Goal: Task Accomplishment & Management: Manage account settings

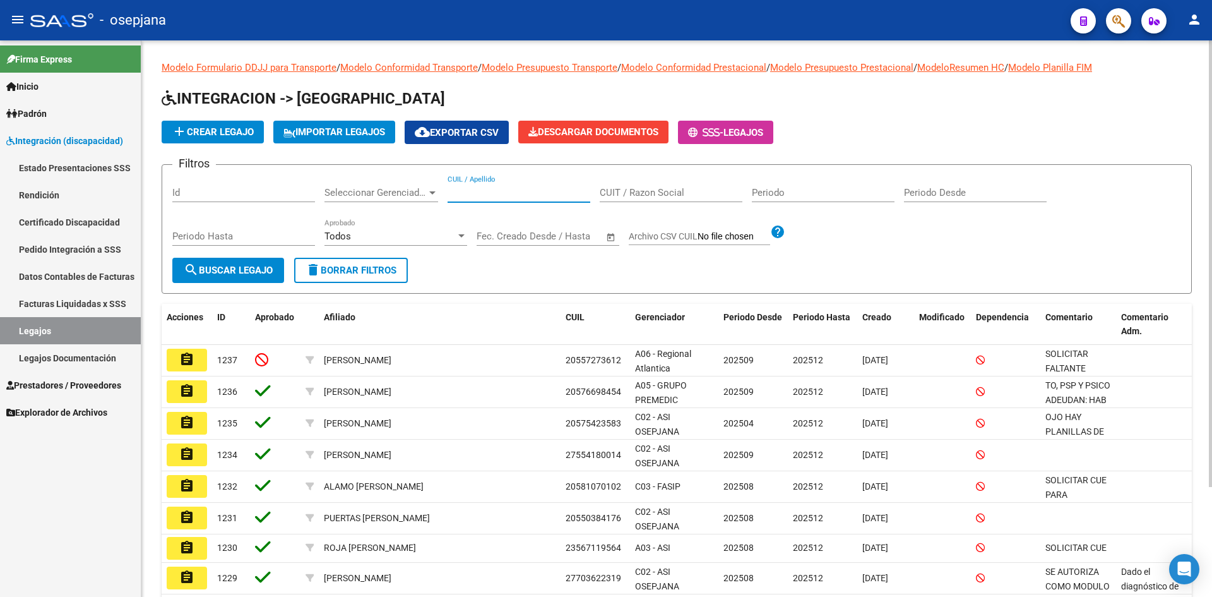
click at [481, 190] on input "CUIL / Apellido" at bounding box center [519, 192] width 143 height 11
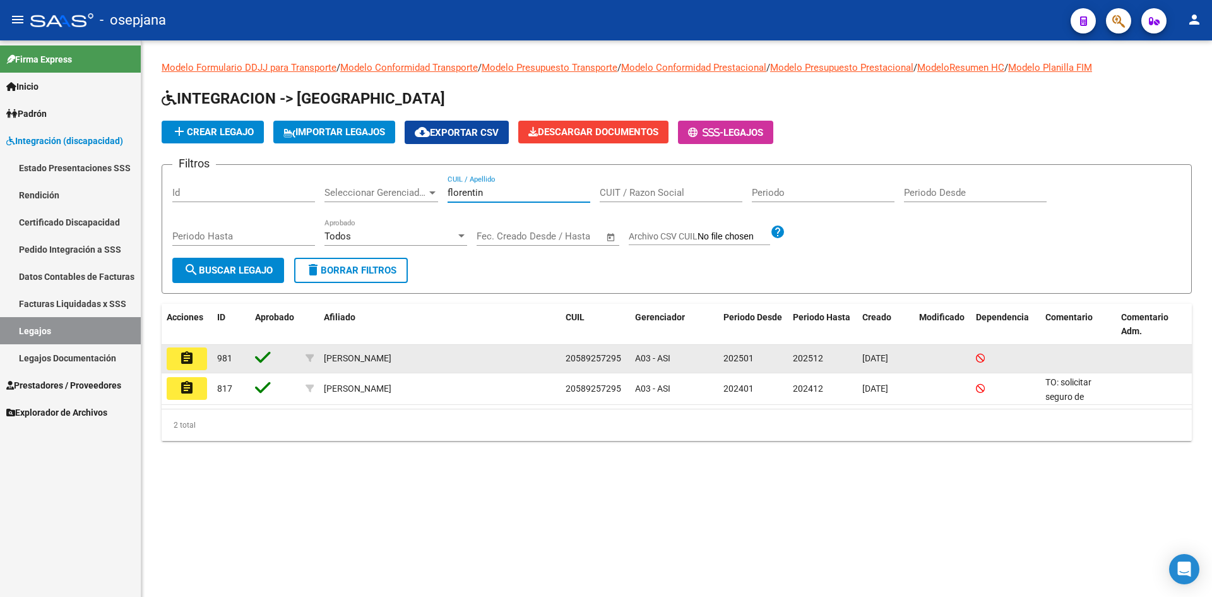
type input "florentin"
click at [186, 354] on mat-icon "assignment" at bounding box center [186, 357] width 15 height 15
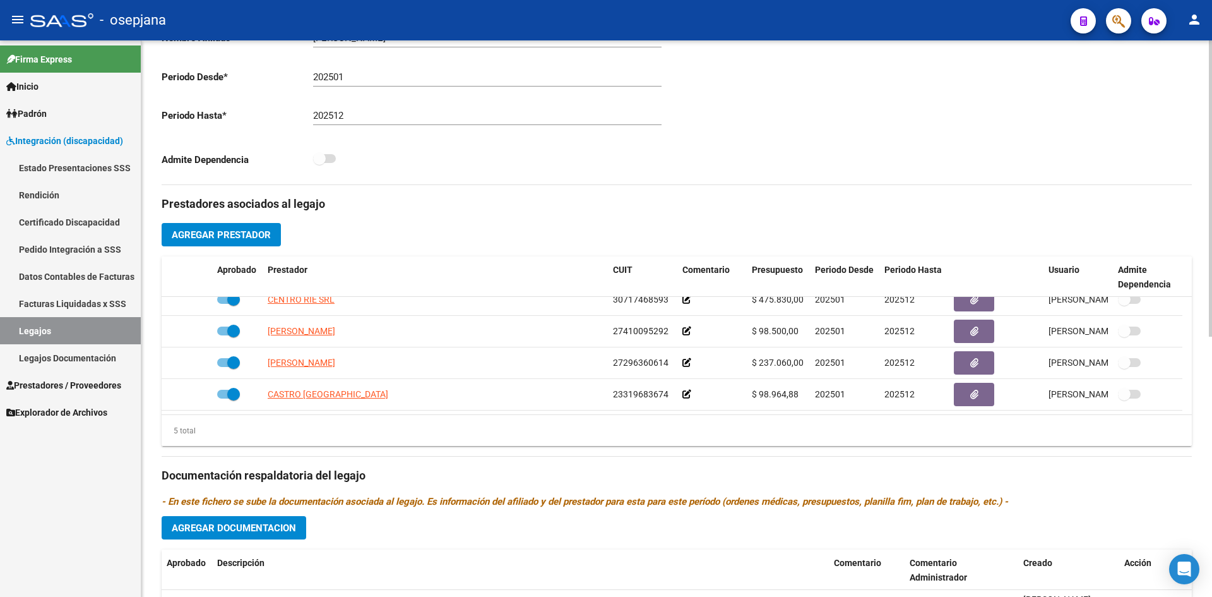
scroll to position [489, 0]
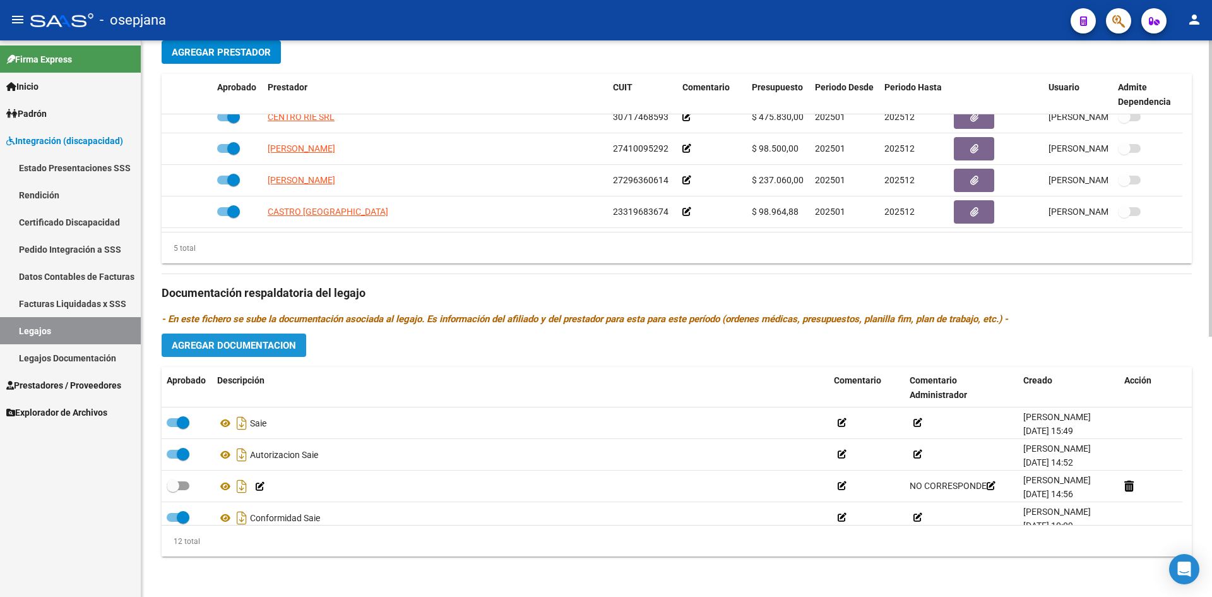
click at [232, 338] on button "Agregar Documentacion" at bounding box center [234, 344] width 145 height 23
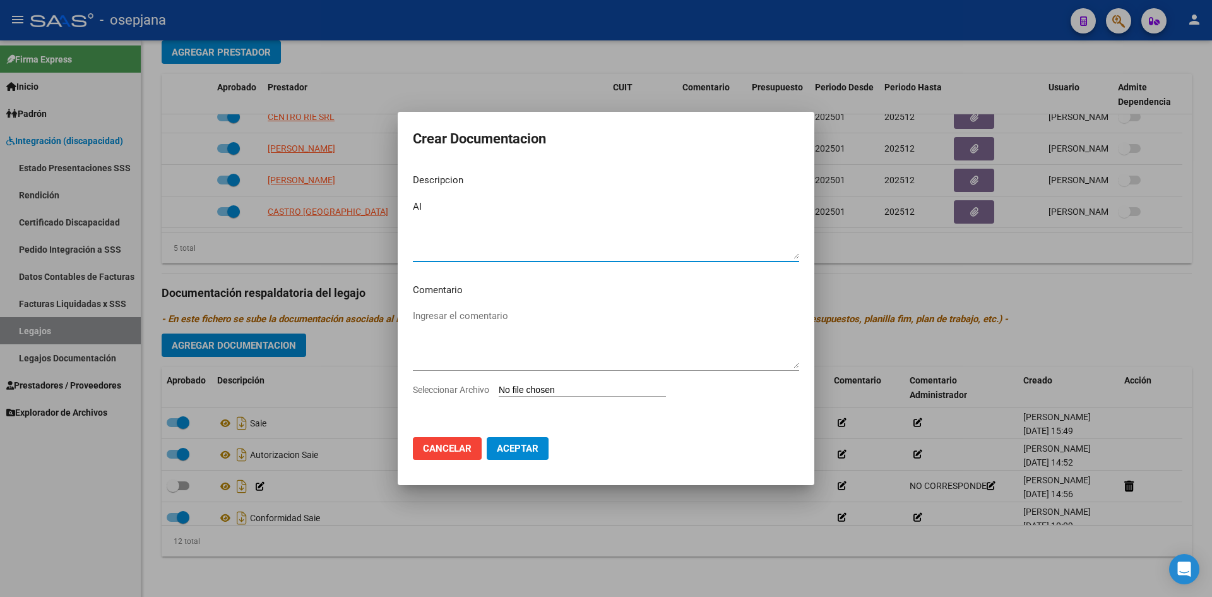
type textarea "A"
type textarea "Documentación SAIE"
click at [534, 394] on input "Seleccionar Archivo" at bounding box center [582, 391] width 167 height 12
type input "C:\fakepath\AT AMADEO FLORENTIN.pdf"
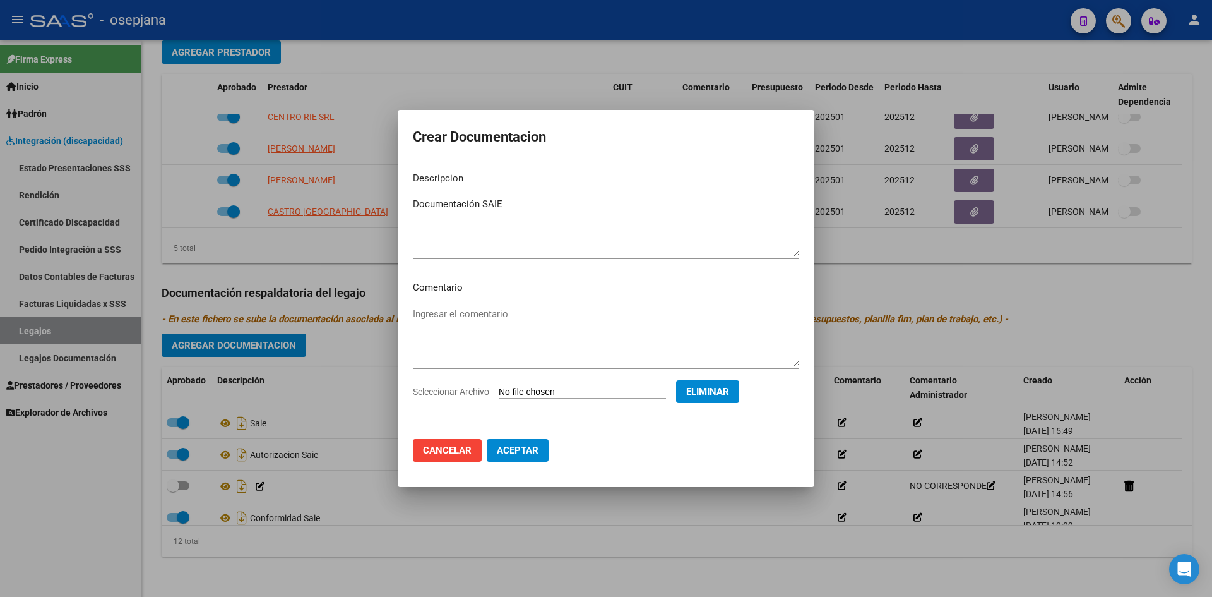
click at [515, 453] on span "Aceptar" at bounding box center [518, 450] width 42 height 11
checkbox input "true"
checkbox input "false"
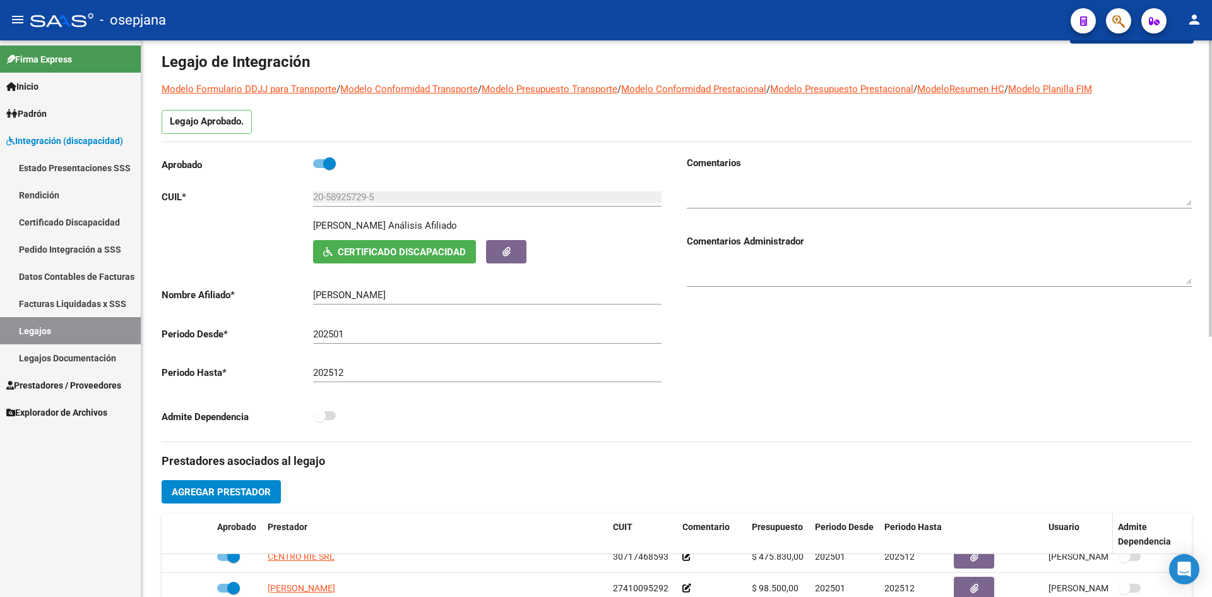
scroll to position [0, 0]
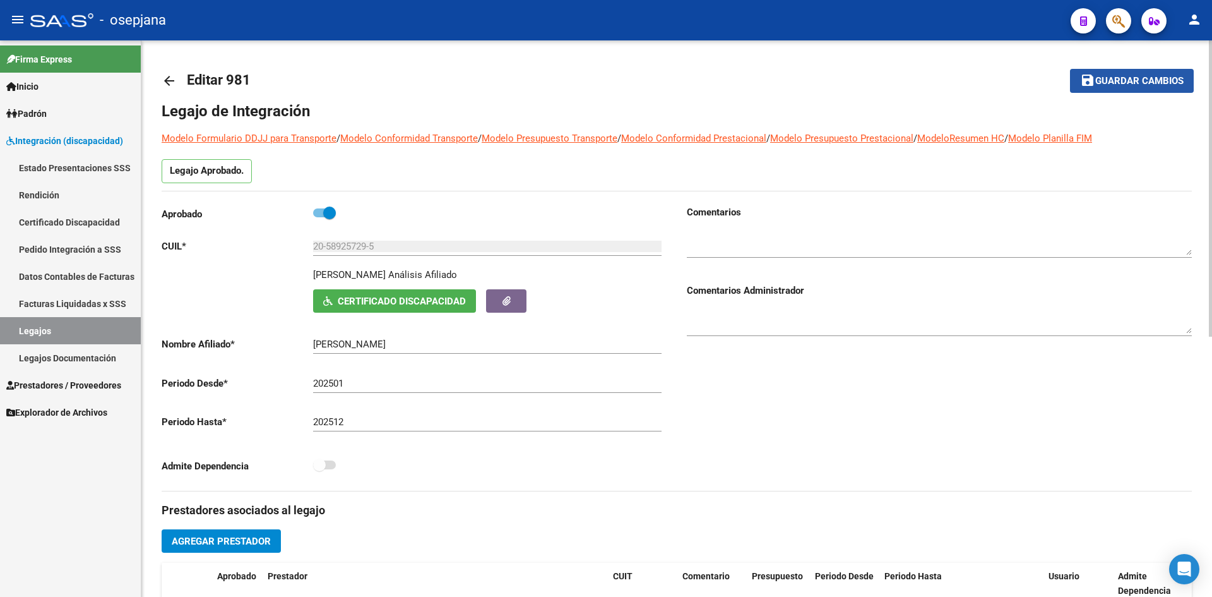
click at [1103, 79] on span "Guardar cambios" at bounding box center [1140, 81] width 88 height 11
click at [1149, 75] on span "save Guardar cambios" at bounding box center [1132, 80] width 104 height 11
click at [1116, 76] on span "Guardar cambios" at bounding box center [1140, 81] width 88 height 11
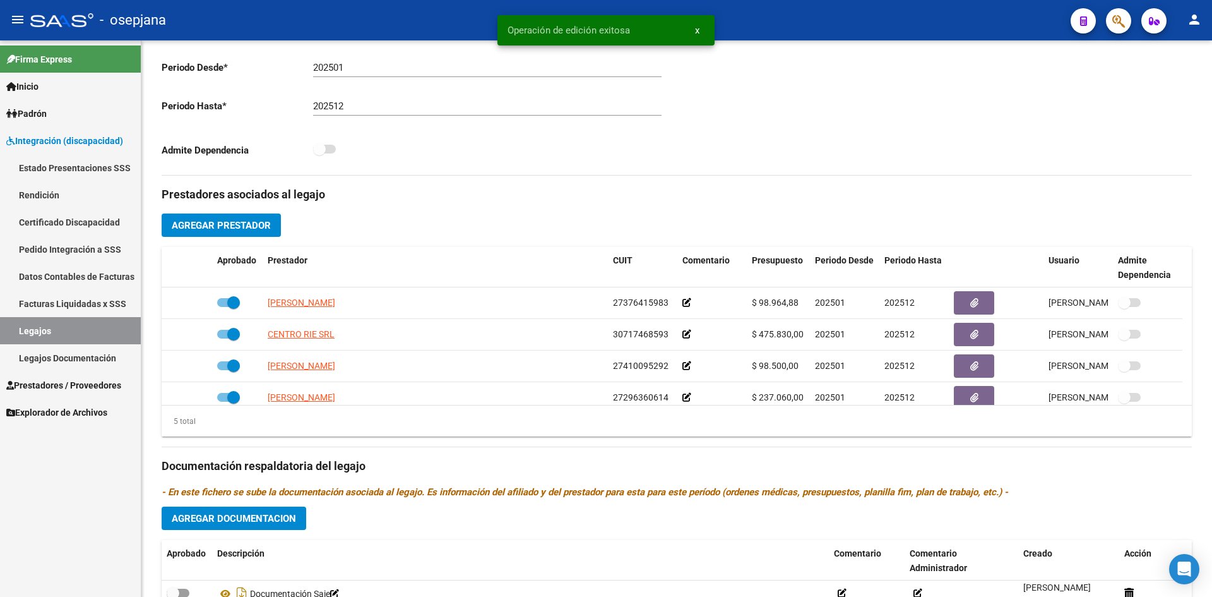
scroll to position [489, 0]
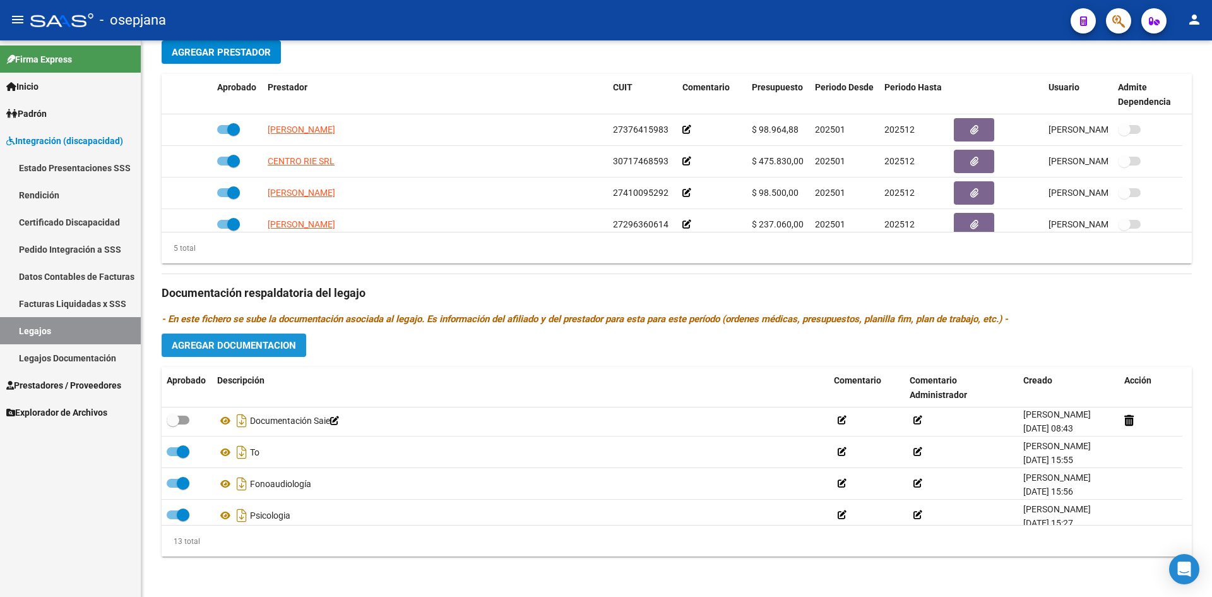
click at [237, 345] on span "Agregar Documentacion" at bounding box center [234, 345] width 124 height 11
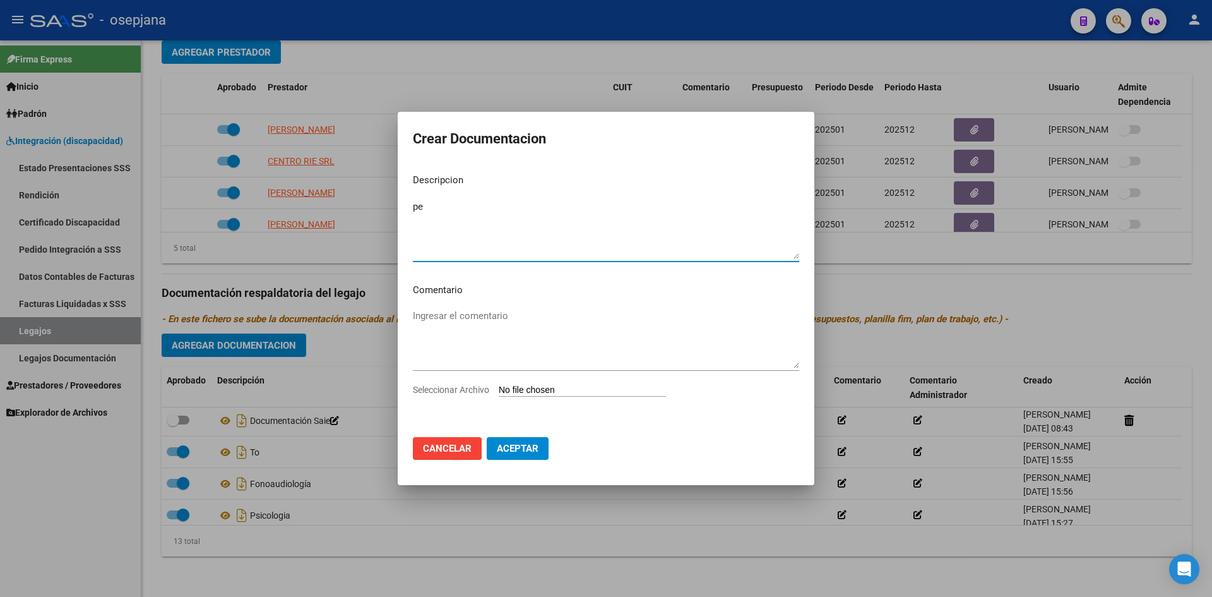
type textarea "p"
type textarea "Orden de transporte"
click at [557, 386] on input "Seleccionar Archivo" at bounding box center [582, 391] width 167 height 12
type input "C:\fakepath\Pedido transporte.jpg"
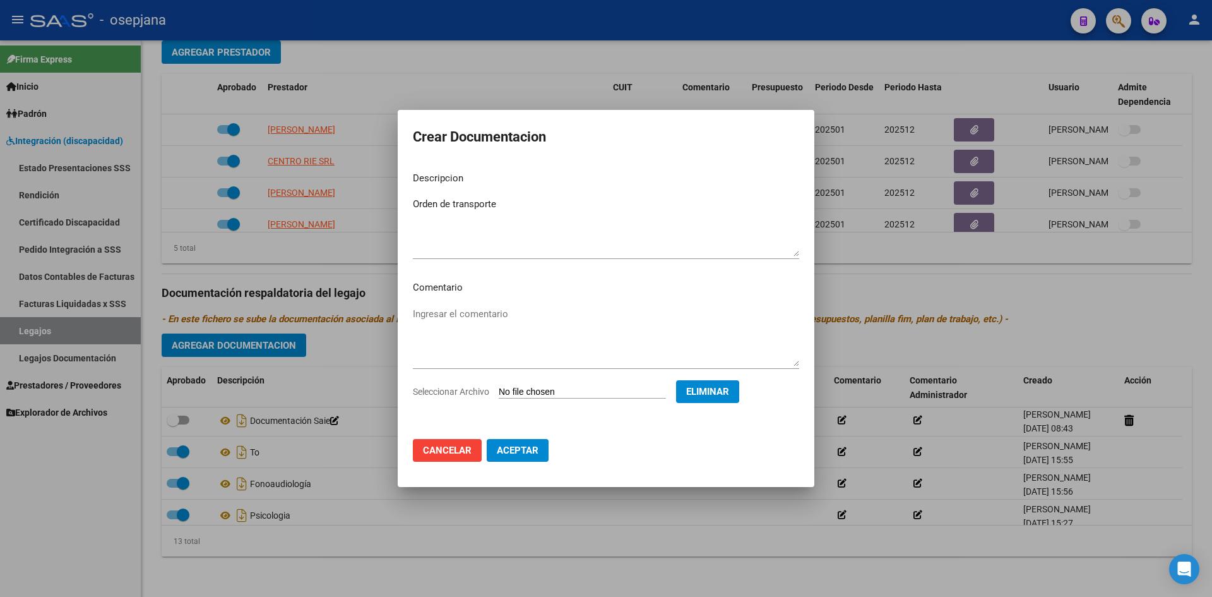
click at [514, 455] on span "Aceptar" at bounding box center [518, 450] width 42 height 11
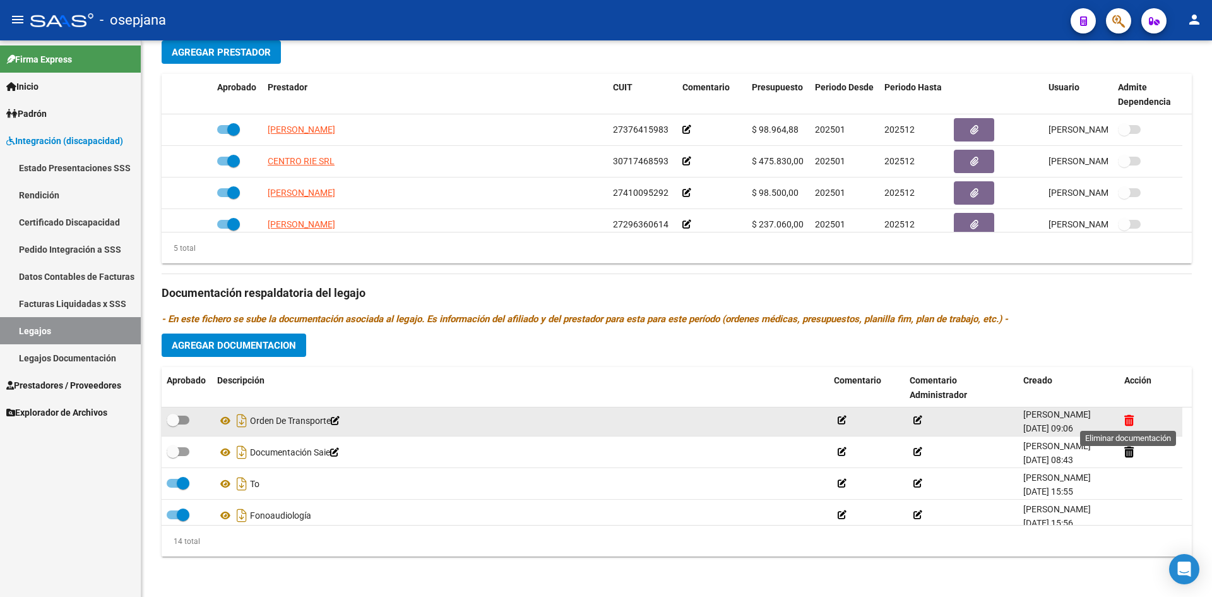
click at [1125, 417] on icon at bounding box center [1129, 420] width 9 height 12
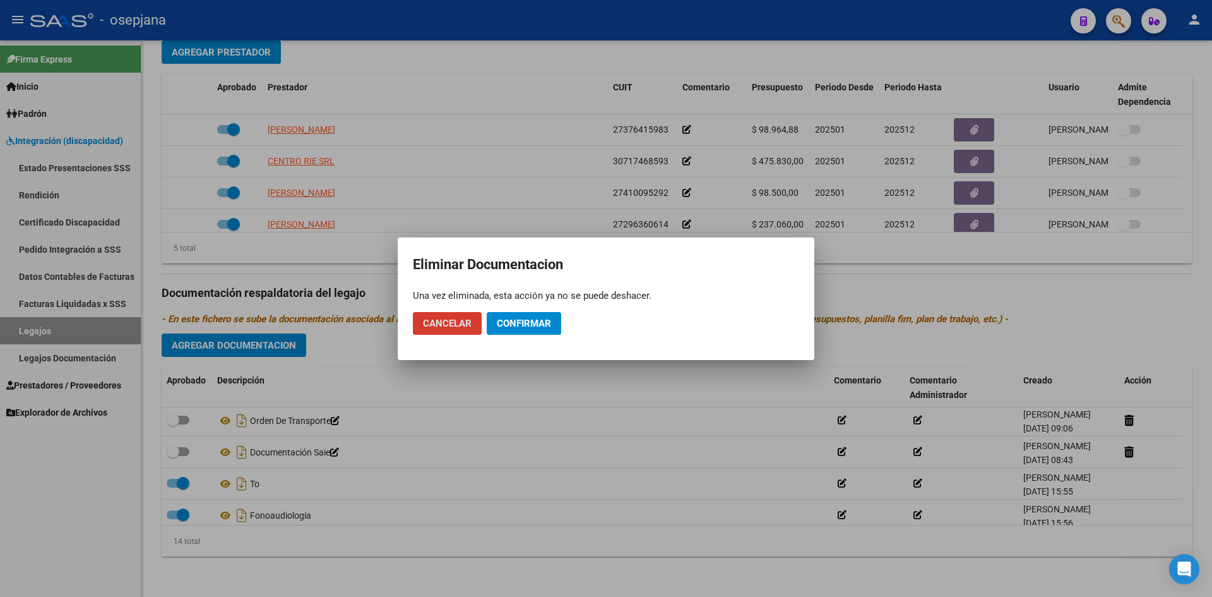
click at [498, 323] on span "Confirmar" at bounding box center [524, 323] width 54 height 11
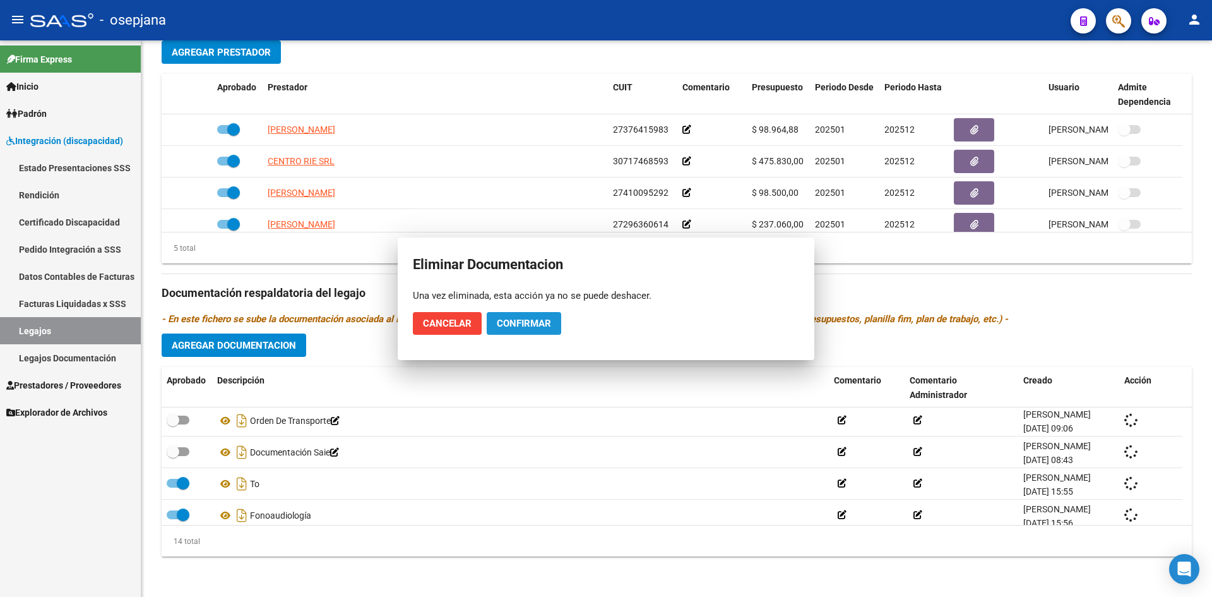
scroll to position [0, 0]
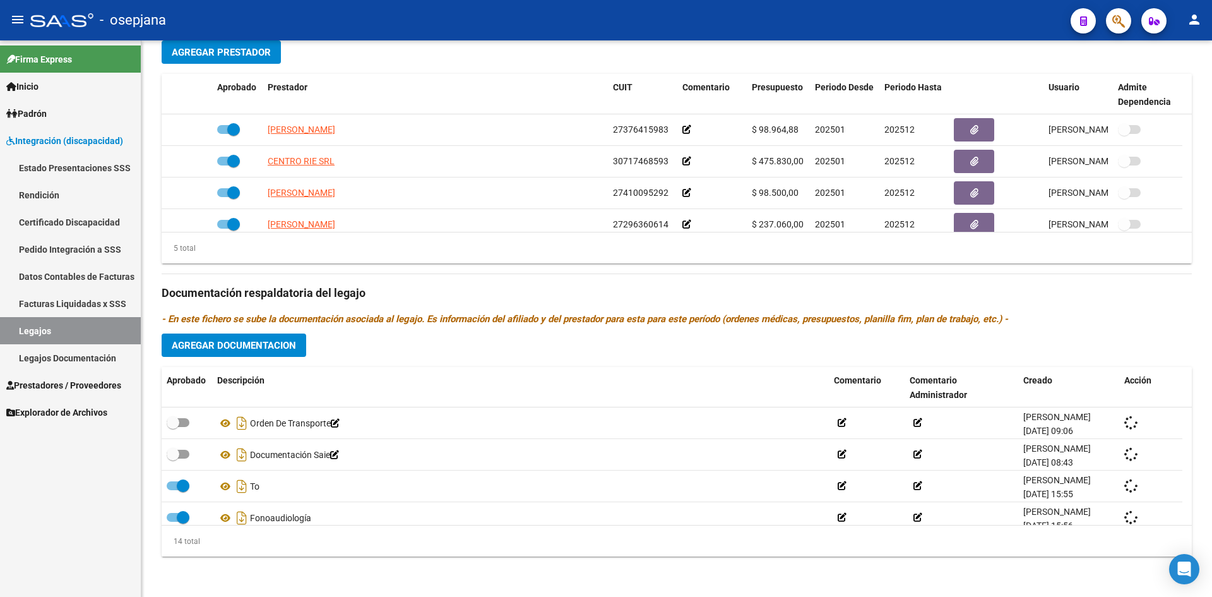
checkbox input "true"
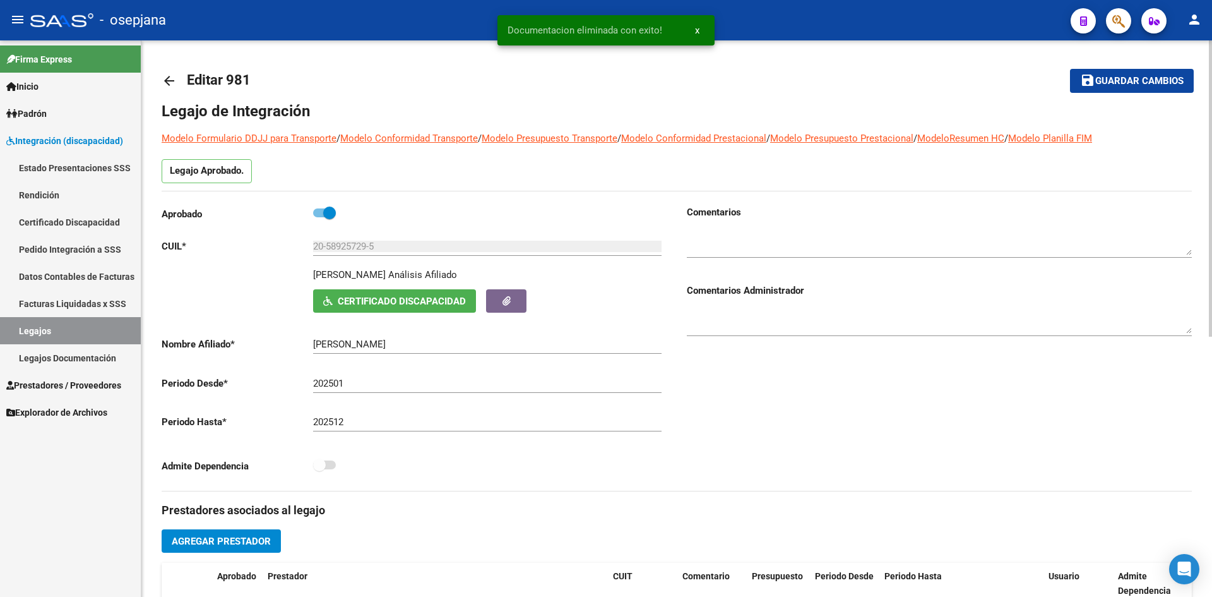
click at [1123, 86] on span "Guardar cambios" at bounding box center [1140, 81] width 88 height 11
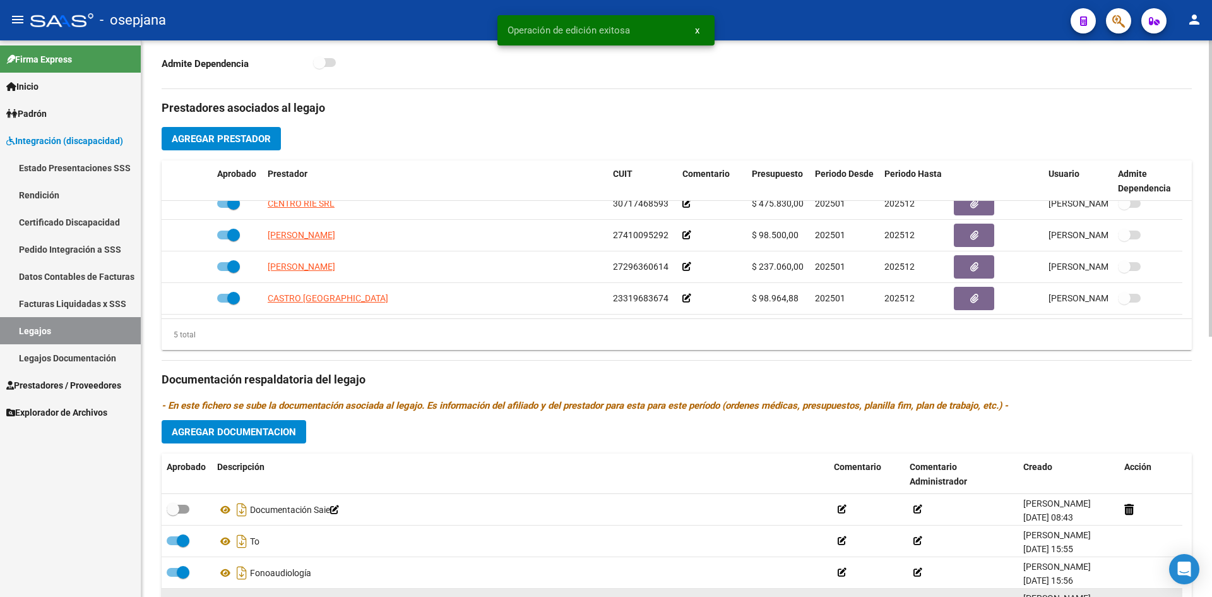
scroll to position [489, 0]
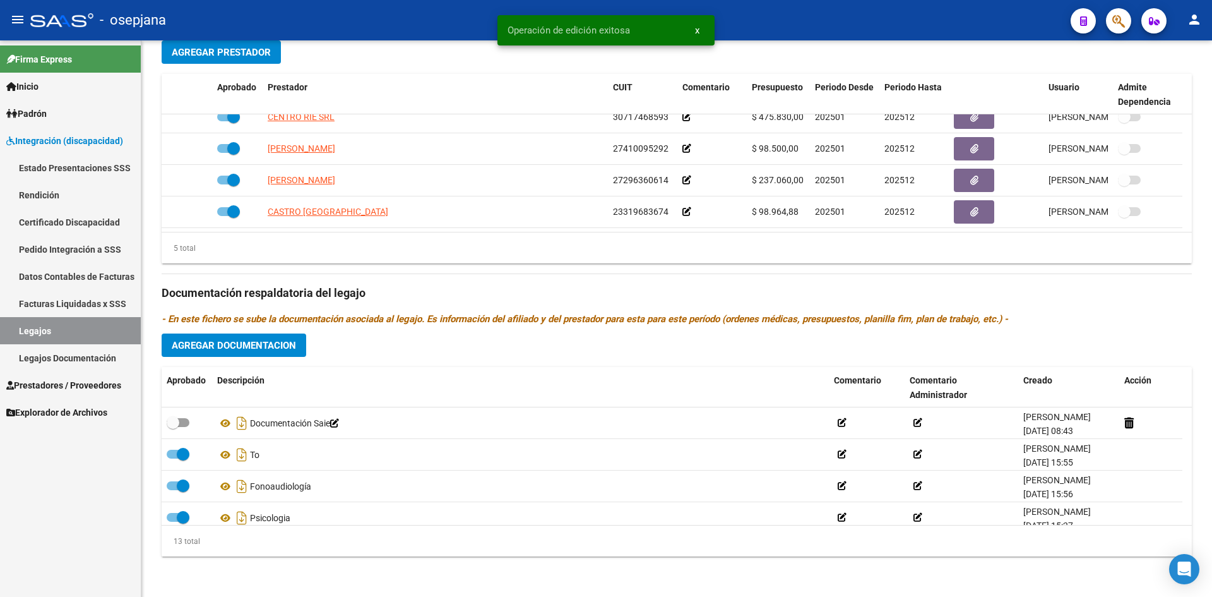
click at [44, 328] on link "Legajos" at bounding box center [70, 330] width 141 height 27
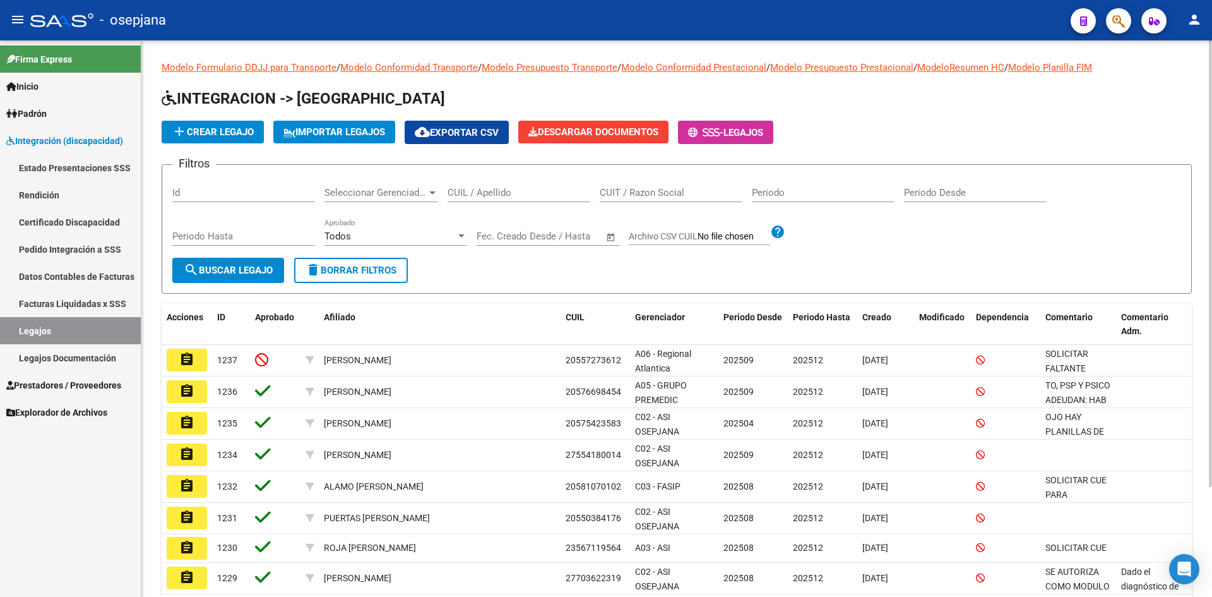
click at [526, 189] on input "CUIL / Apellido" at bounding box center [519, 192] width 143 height 11
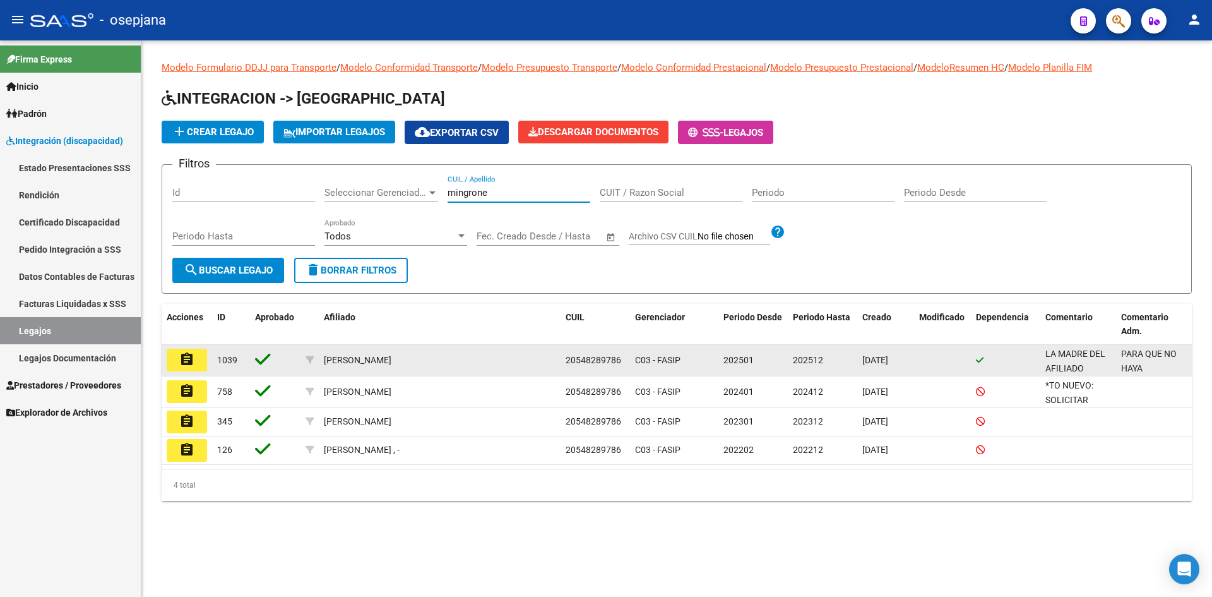
type input "mingrone"
click at [194, 359] on mat-icon "assignment" at bounding box center [186, 359] width 15 height 15
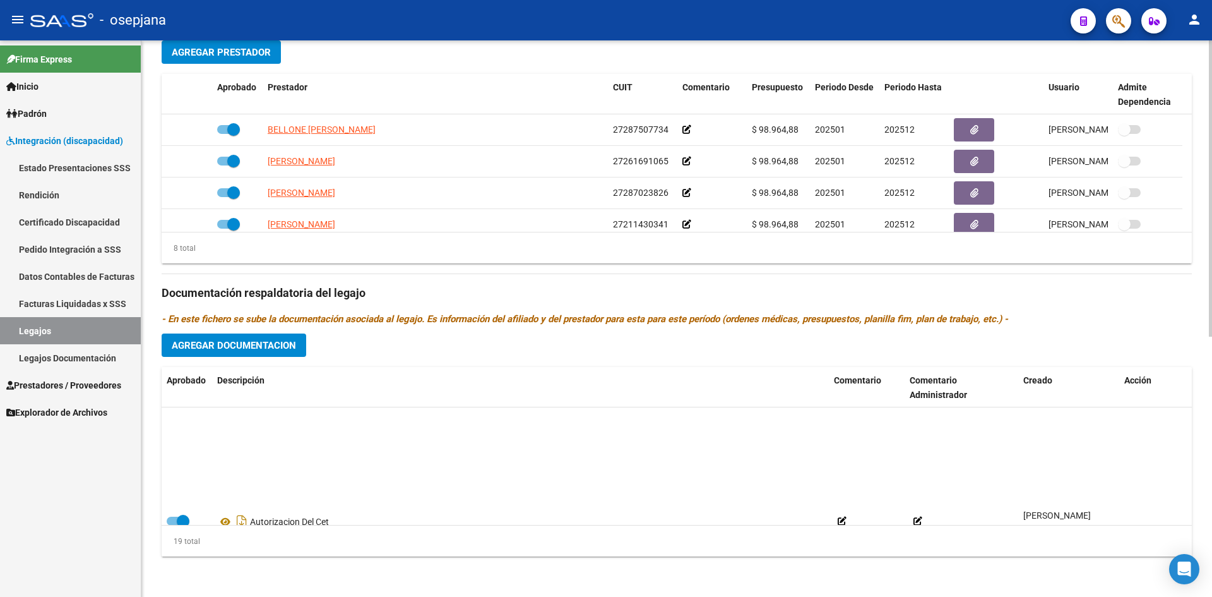
scroll to position [486, 0]
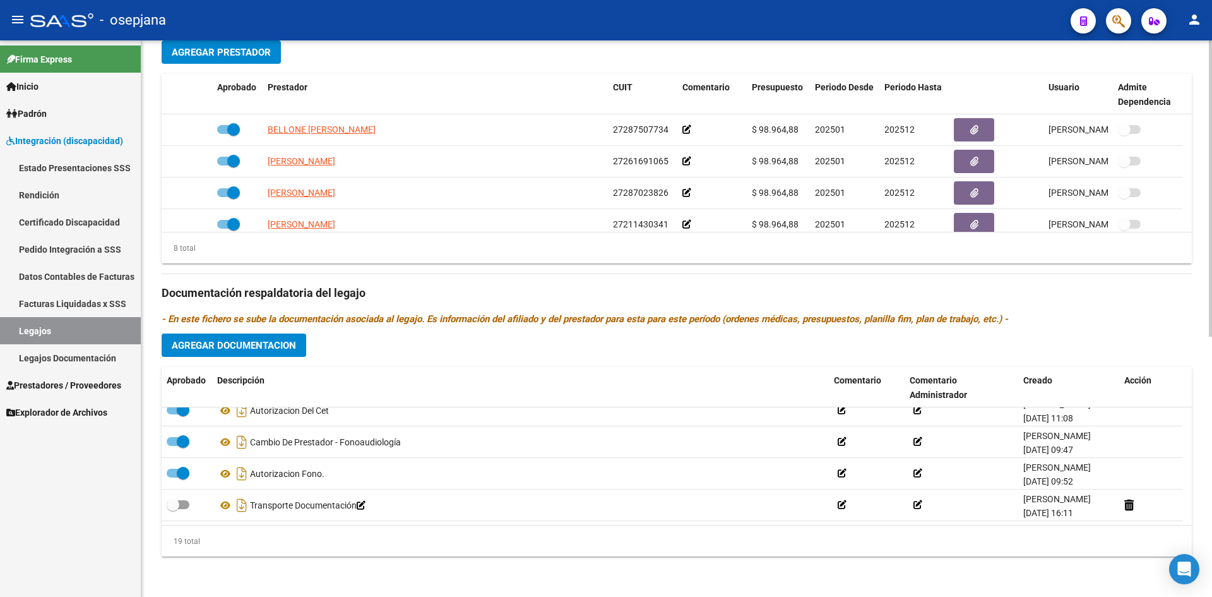
click at [251, 349] on span "Agregar Documentacion" at bounding box center [234, 345] width 124 height 11
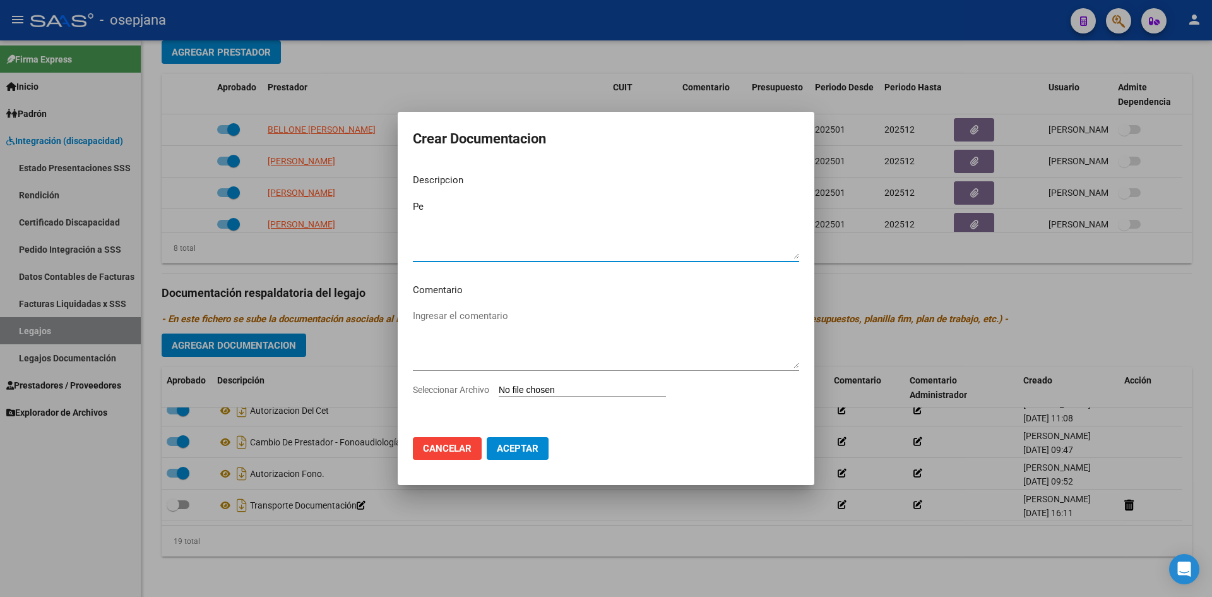
type textarea "P"
type textarea "Orden de Transporte"
click at [546, 386] on input "Seleccionar Archivo" at bounding box center [582, 391] width 167 height 12
type input "C:\fakepath\Pedido transporte.jpg"
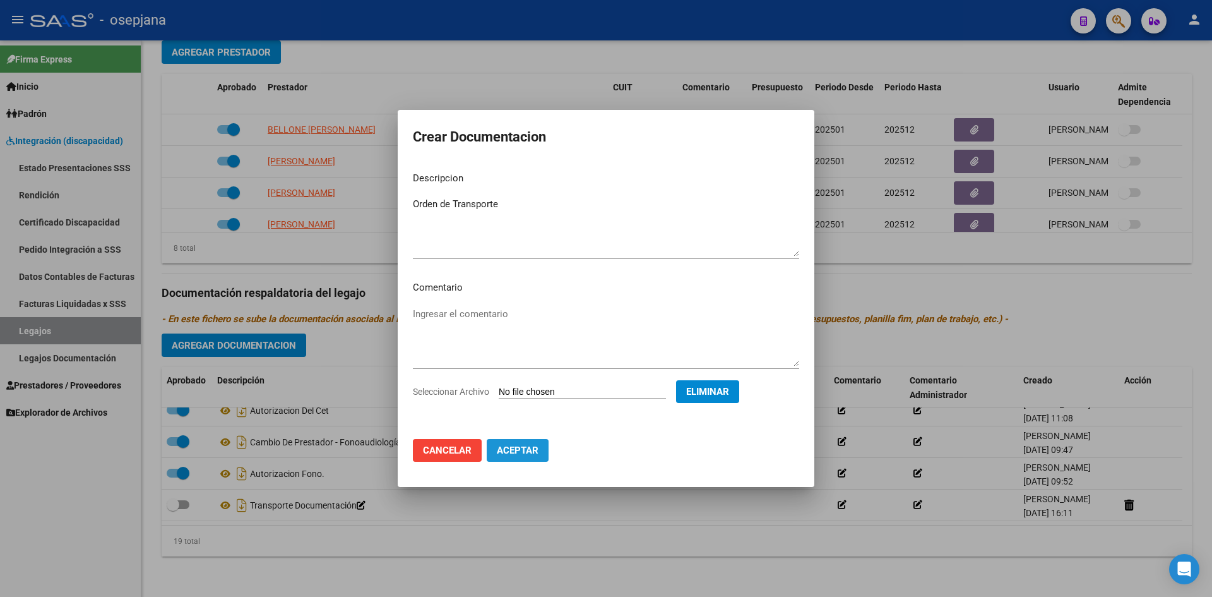
click at [537, 447] on span "Aceptar" at bounding box center [518, 450] width 42 height 11
checkbox input "true"
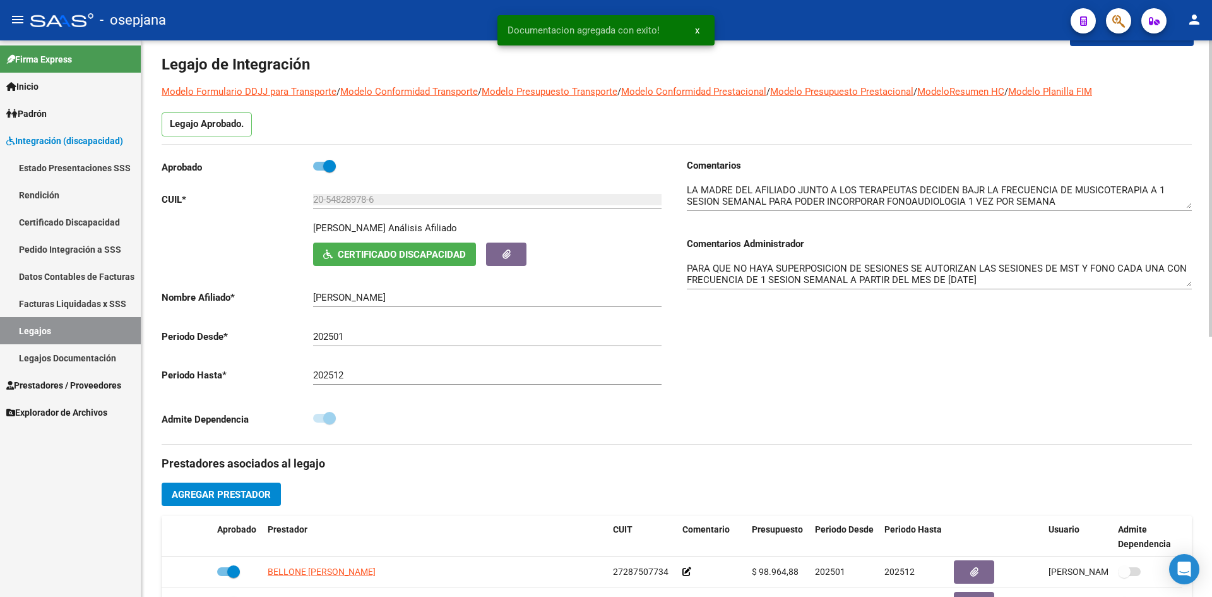
scroll to position [0, 0]
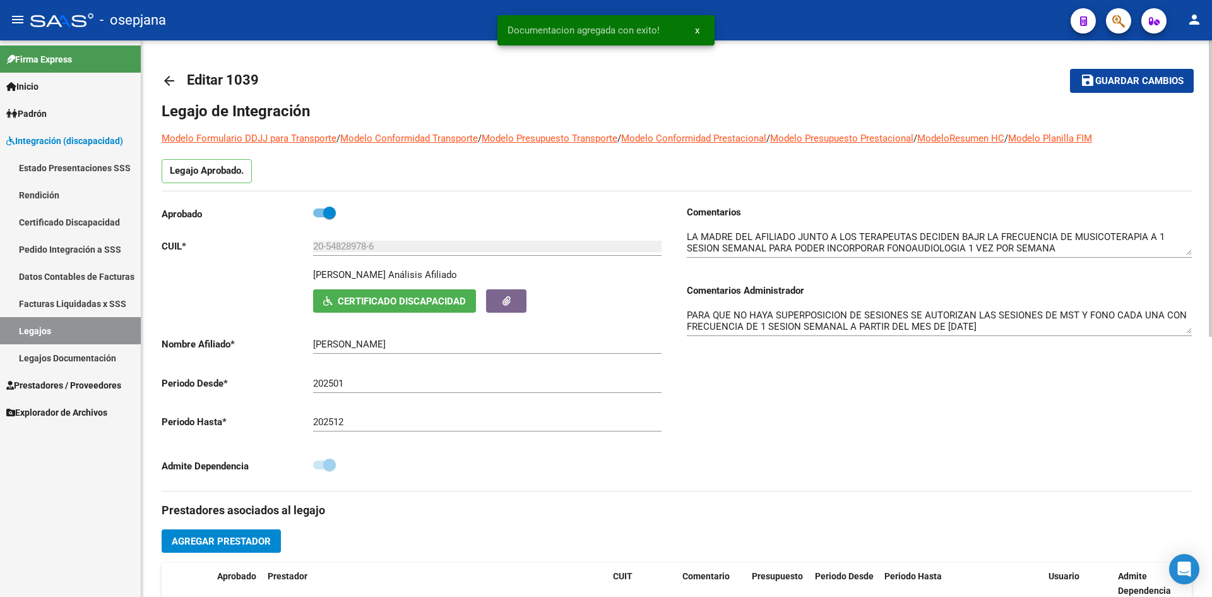
click at [1142, 79] on span "Guardar cambios" at bounding box center [1140, 81] width 88 height 11
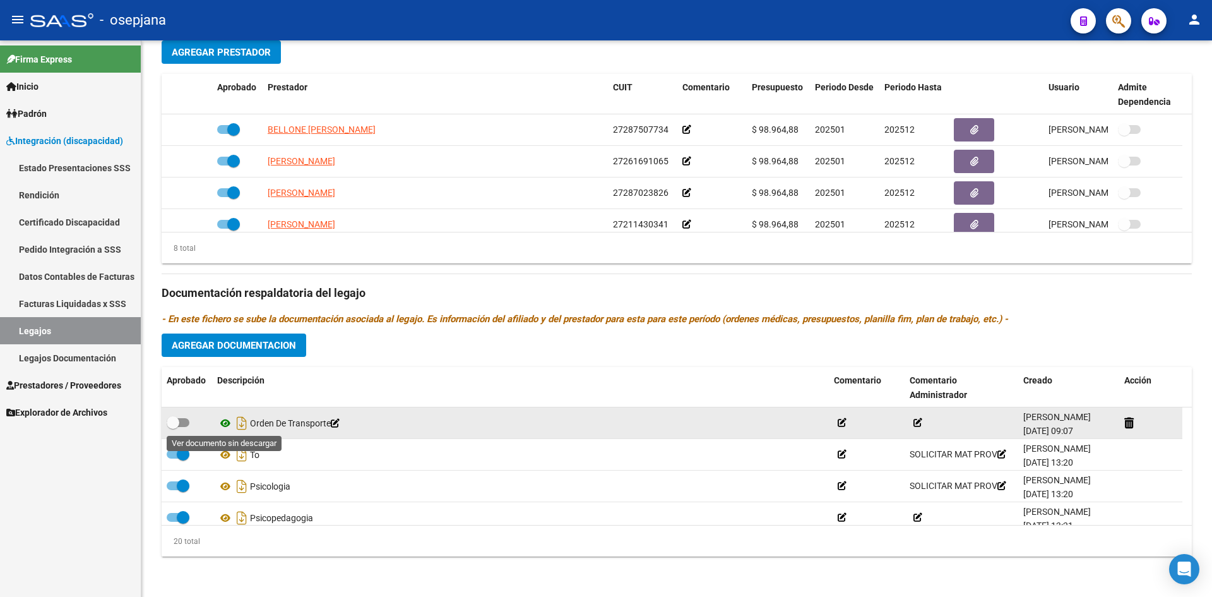
click at [221, 419] on icon at bounding box center [225, 423] width 16 height 15
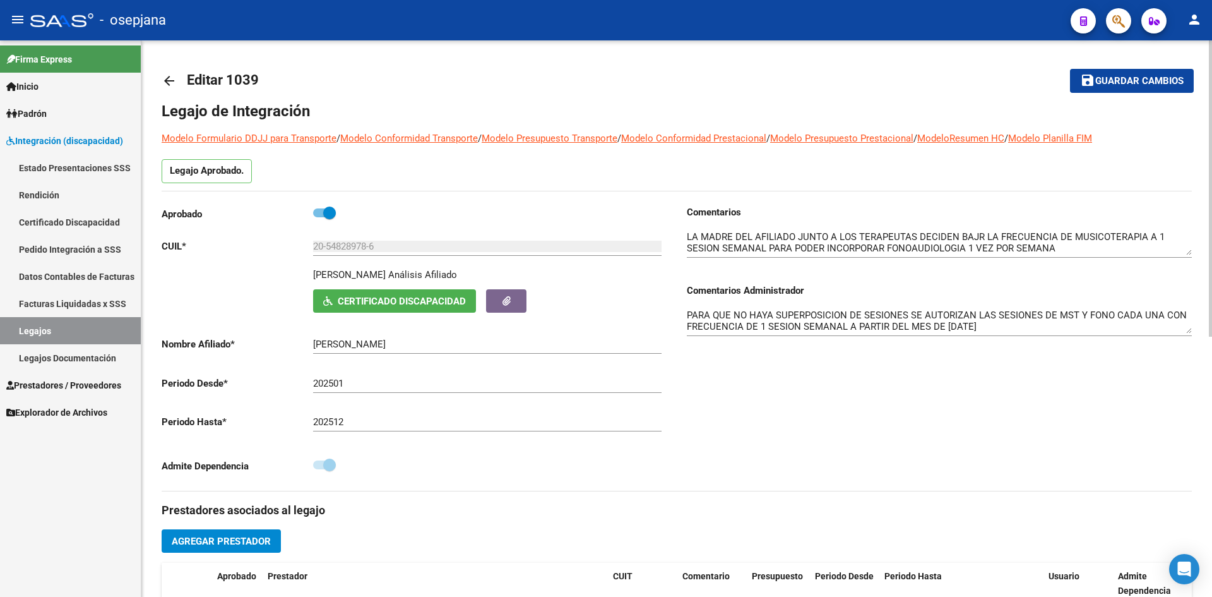
click at [1104, 76] on span "Guardar cambios" at bounding box center [1140, 81] width 88 height 11
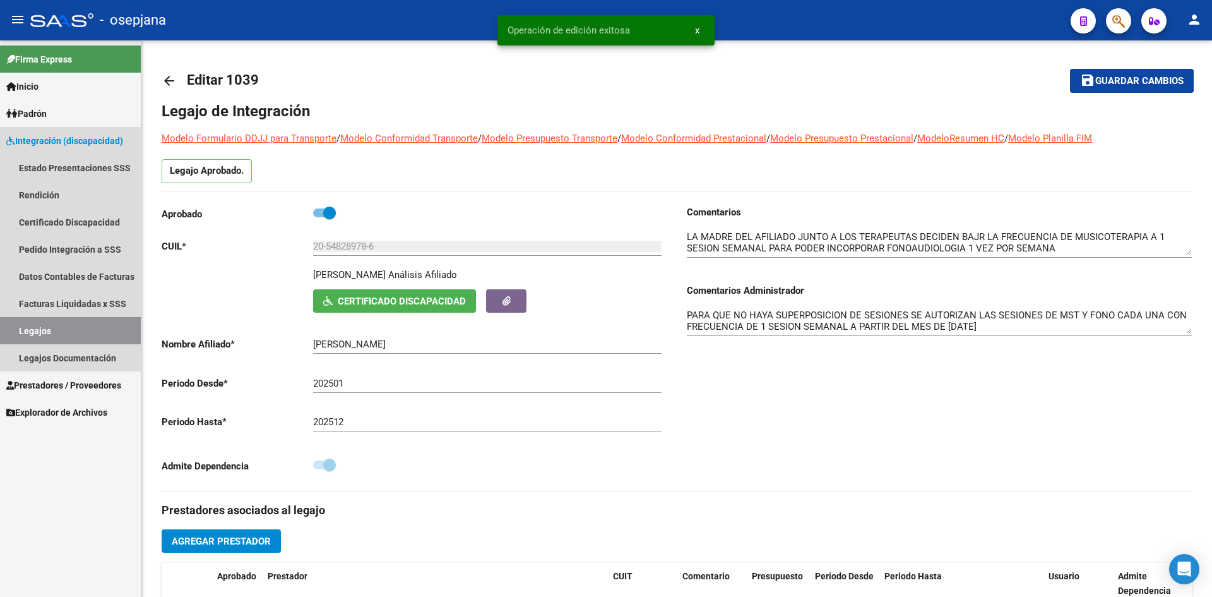
click at [54, 326] on link "Legajos" at bounding box center [70, 330] width 141 height 27
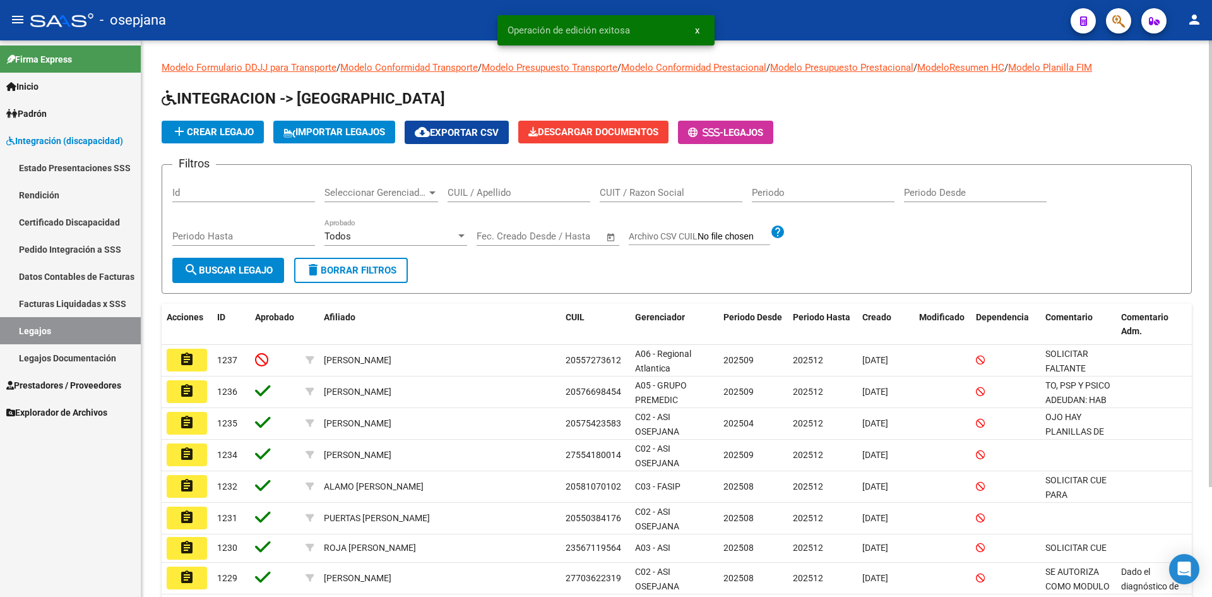
click at [477, 189] on input "CUIL / Apellido" at bounding box center [519, 192] width 143 height 11
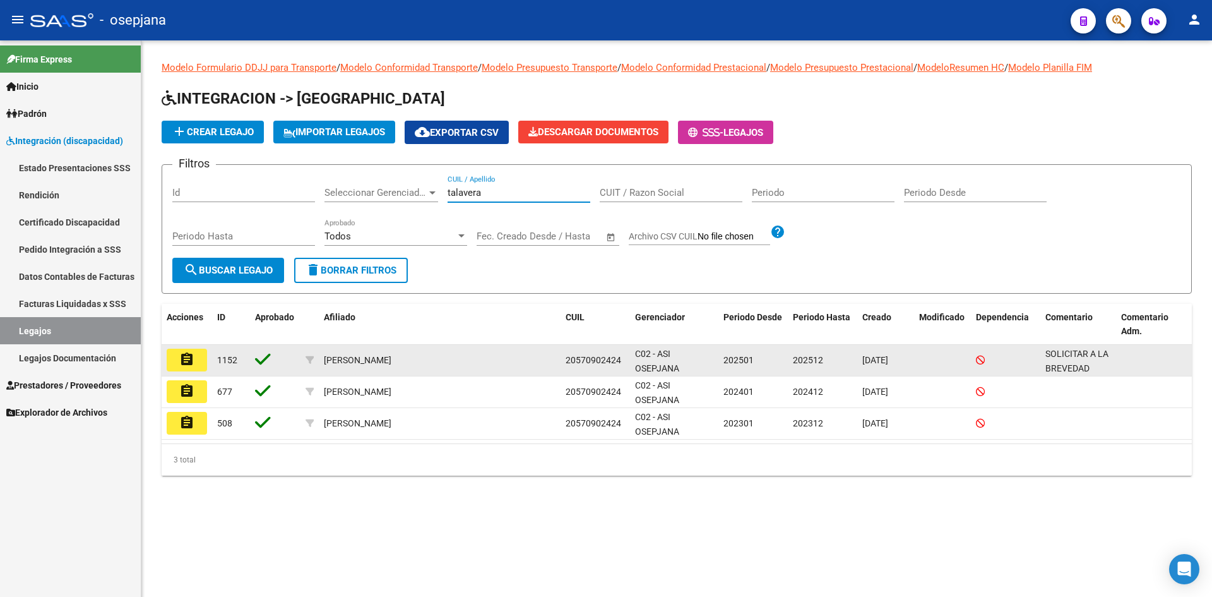
type input "talavera"
click at [197, 362] on button "assignment" at bounding box center [187, 360] width 40 height 23
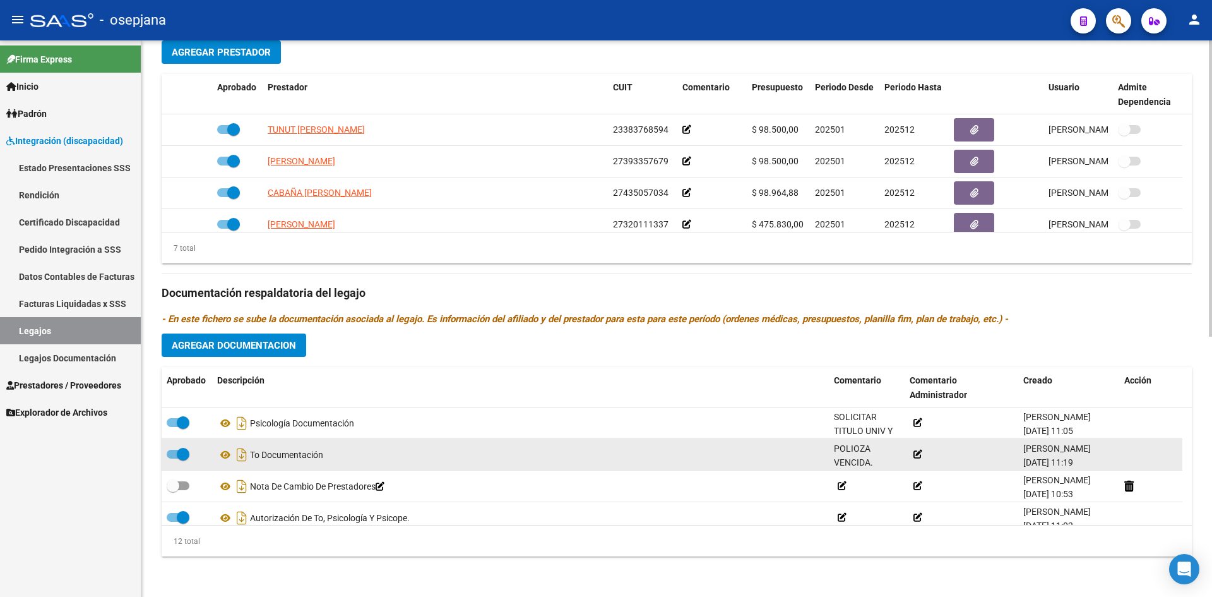
scroll to position [45, 0]
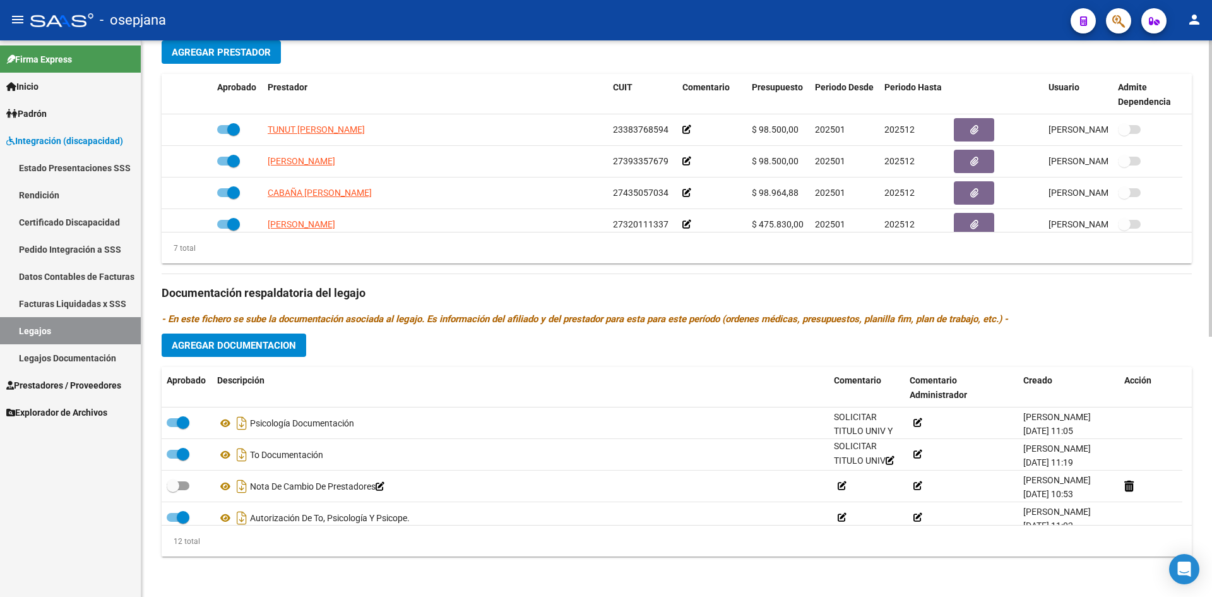
click at [256, 337] on button "Agregar Documentacion" at bounding box center [234, 344] width 145 height 23
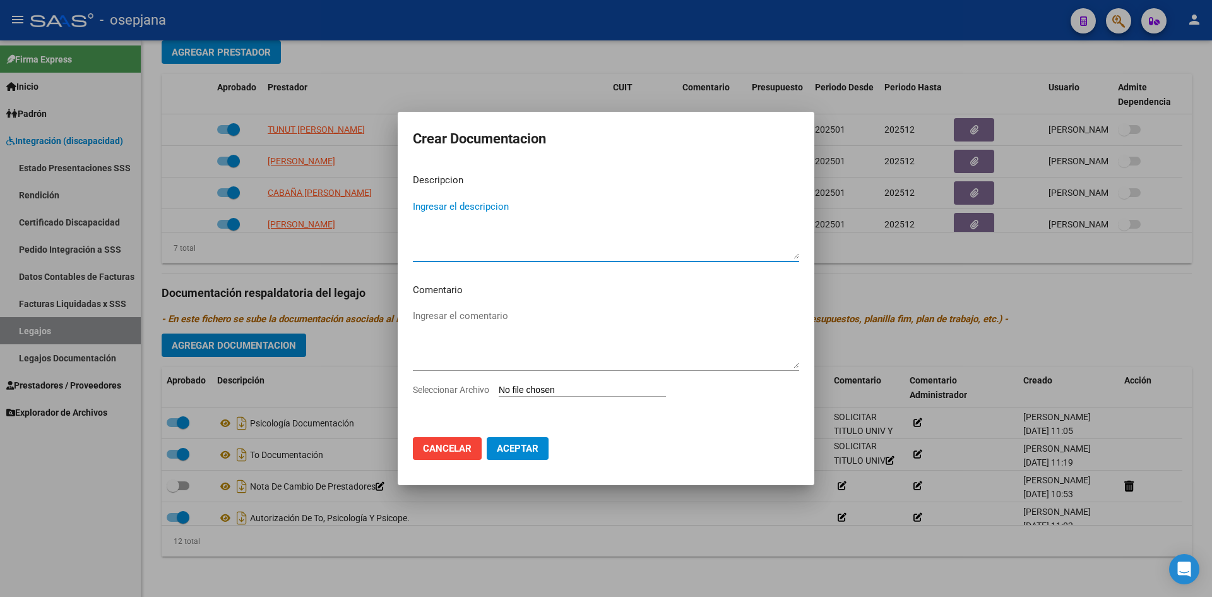
click at [535, 386] on input "Seleccionar Archivo" at bounding box center [582, 391] width 167 height 12
type input "C:\fakepath\Poliza RESP Terapista Ocupacional.pdf"
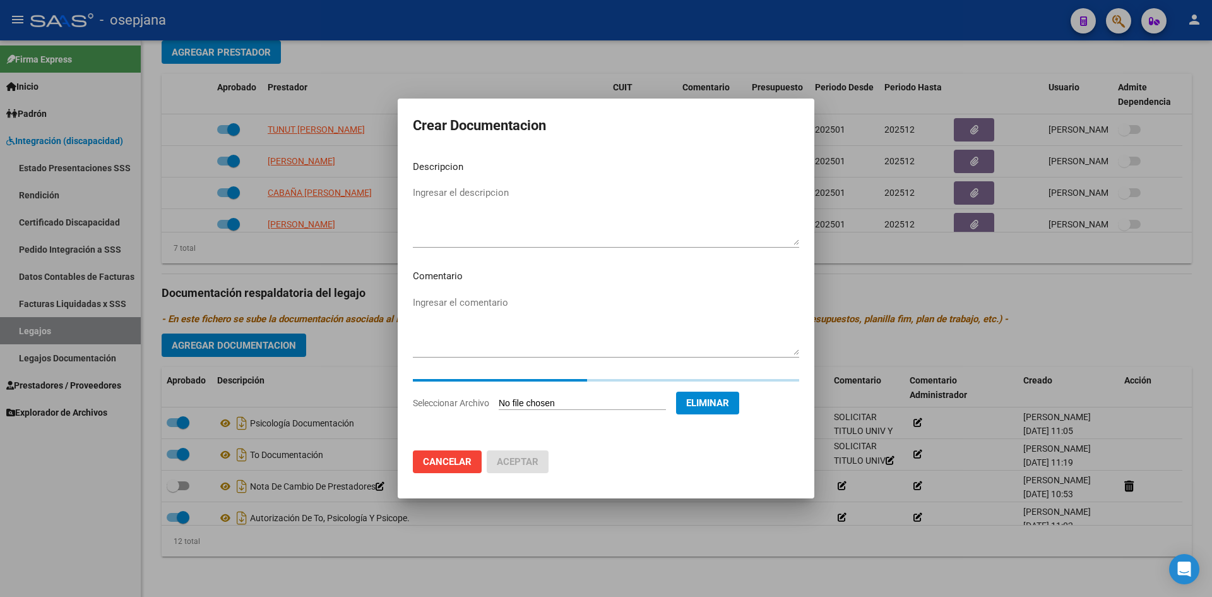
click at [472, 217] on textarea "Ingresar el descripcion" at bounding box center [606, 215] width 386 height 59
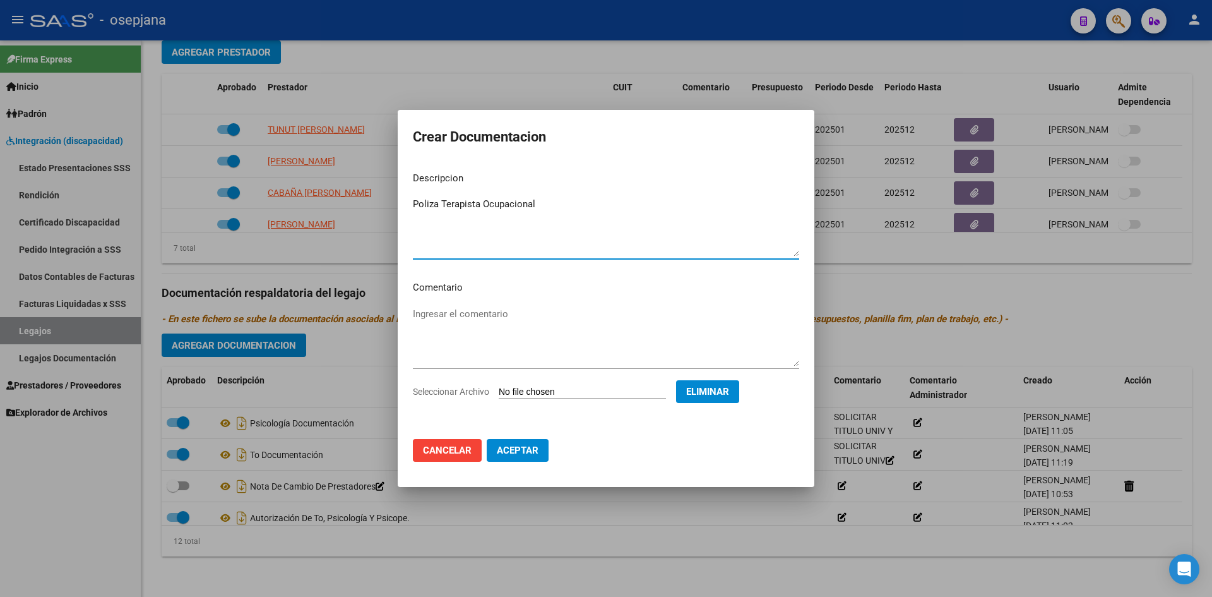
type textarea "Poliza Terapista Ocupacional"
click at [534, 446] on span "Aceptar" at bounding box center [518, 450] width 42 height 11
checkbox input "true"
checkbox input "false"
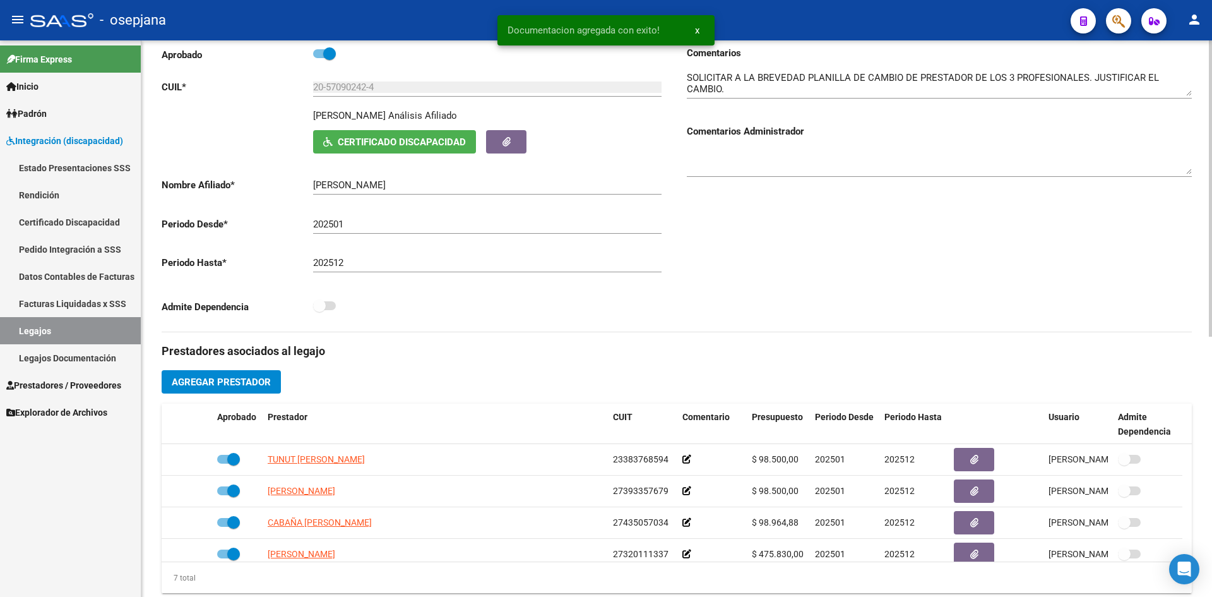
scroll to position [0, 0]
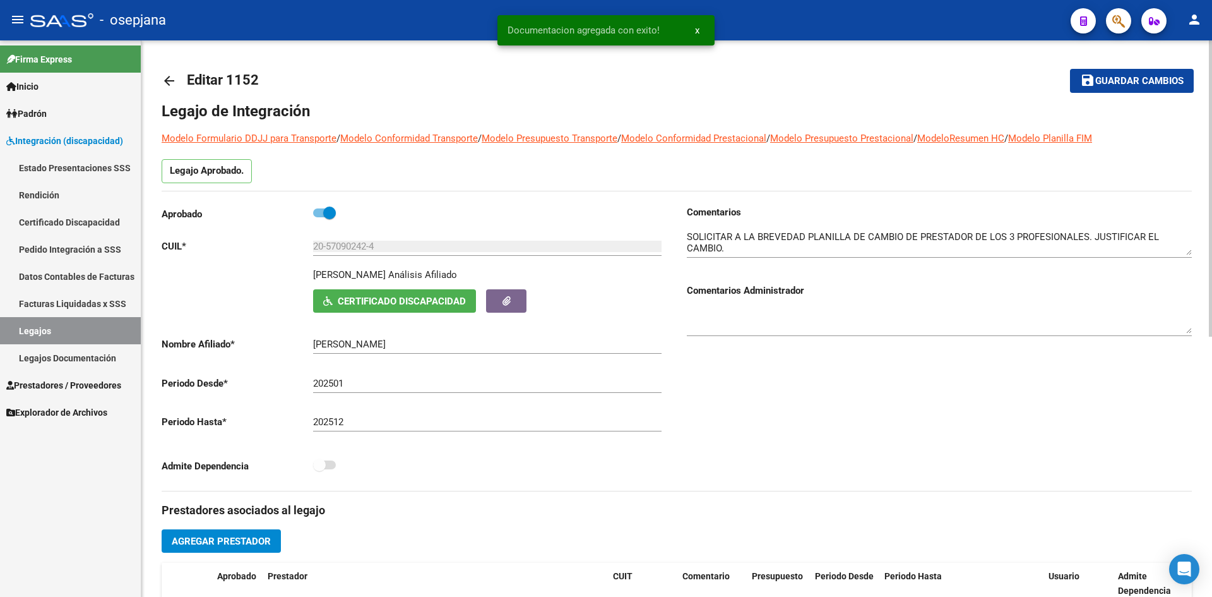
click at [1111, 80] on span "Guardar cambios" at bounding box center [1140, 81] width 88 height 11
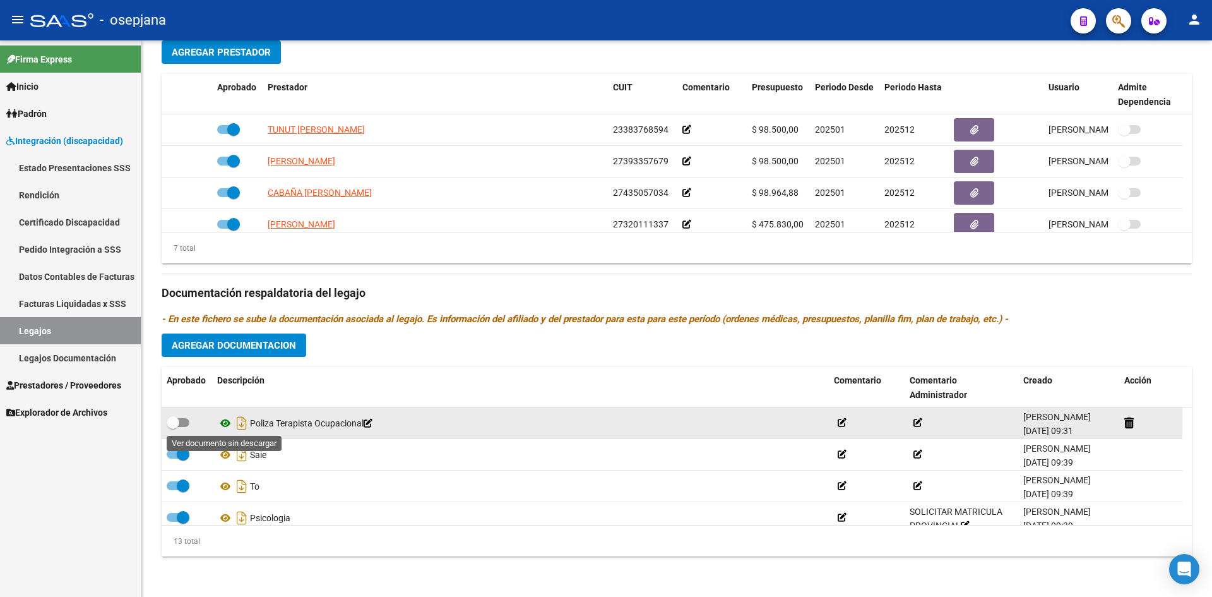
click at [225, 424] on icon at bounding box center [225, 423] width 16 height 15
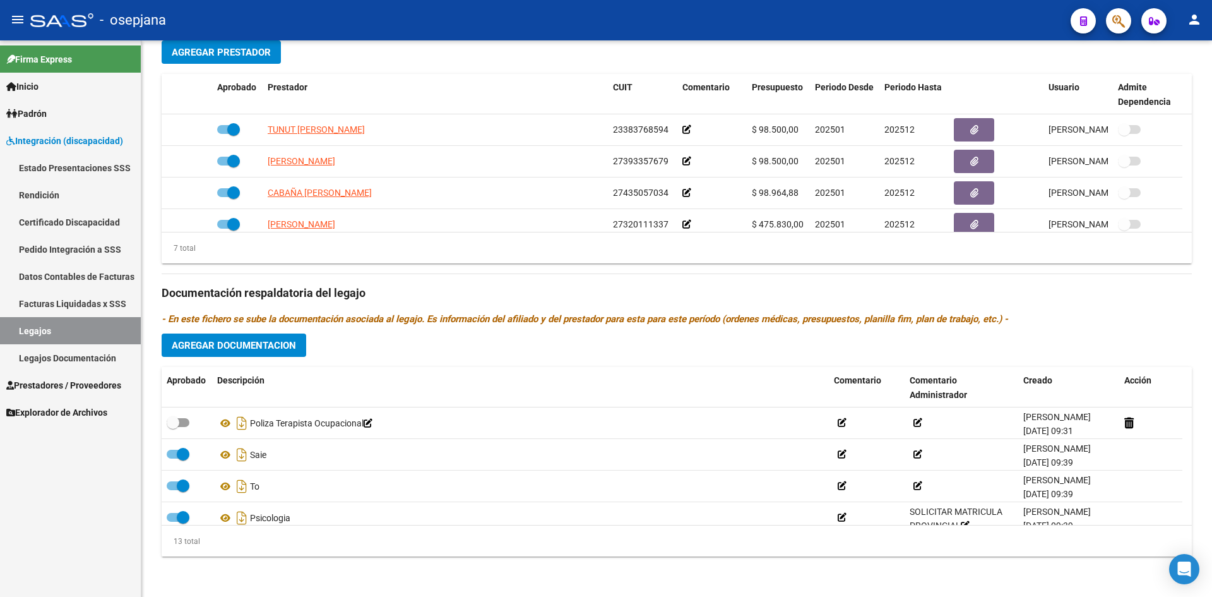
click at [265, 344] on span "Agregar Documentacion" at bounding box center [234, 345] width 124 height 11
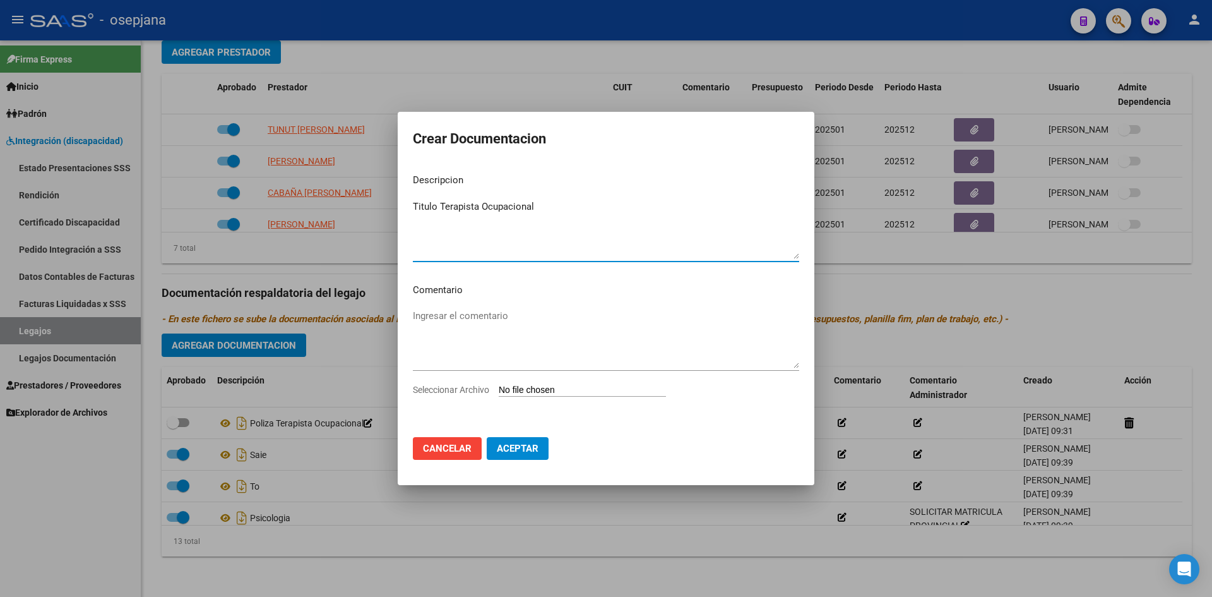
type textarea "Titulo Terapista Ocupacional"
click at [535, 389] on input "Seleccionar Archivo" at bounding box center [582, 391] width 167 height 12
type input "C:\fakepath\Titulo Terapista Ocupacional.pdf"
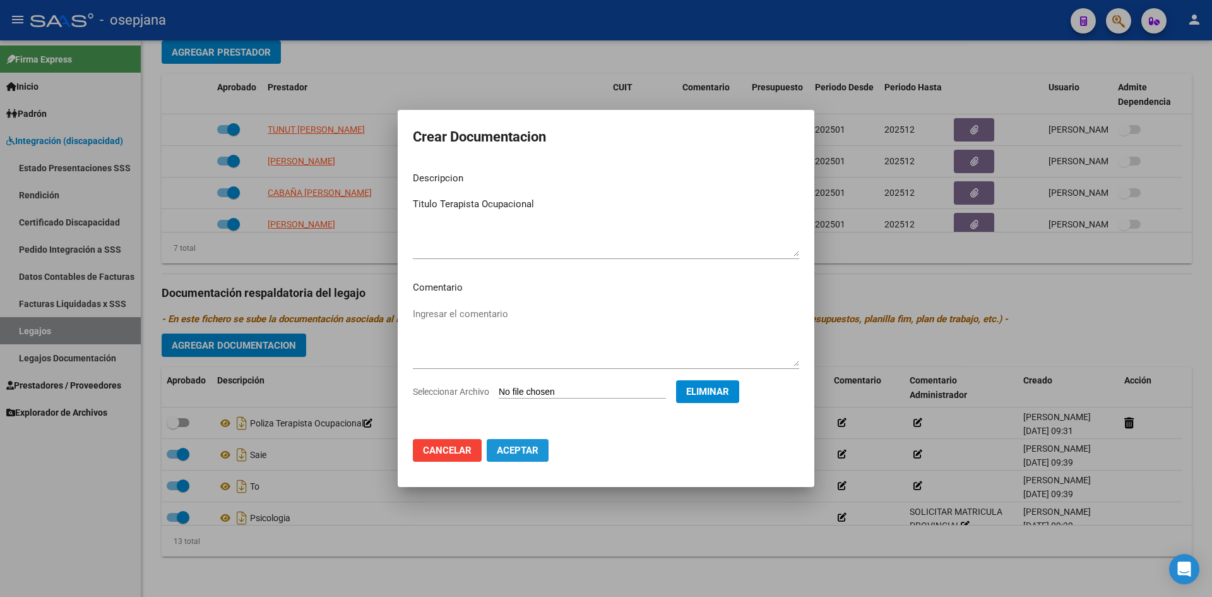
click at [522, 452] on span "Aceptar" at bounding box center [518, 450] width 42 height 11
checkbox input "false"
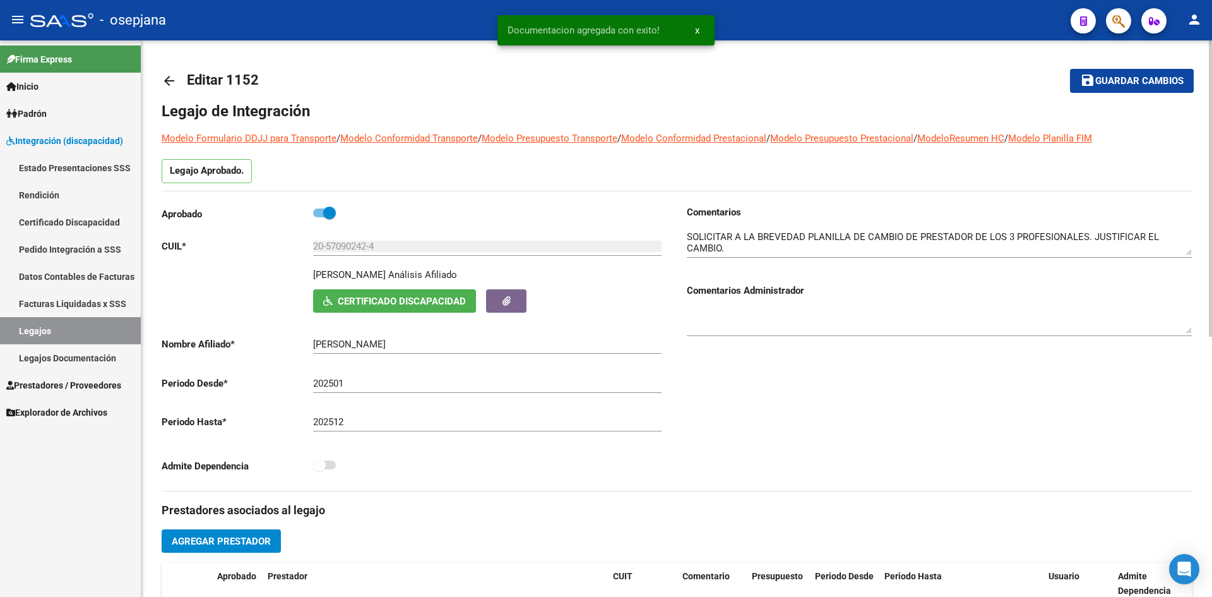
click at [1133, 80] on span "Guardar cambios" at bounding box center [1140, 81] width 88 height 11
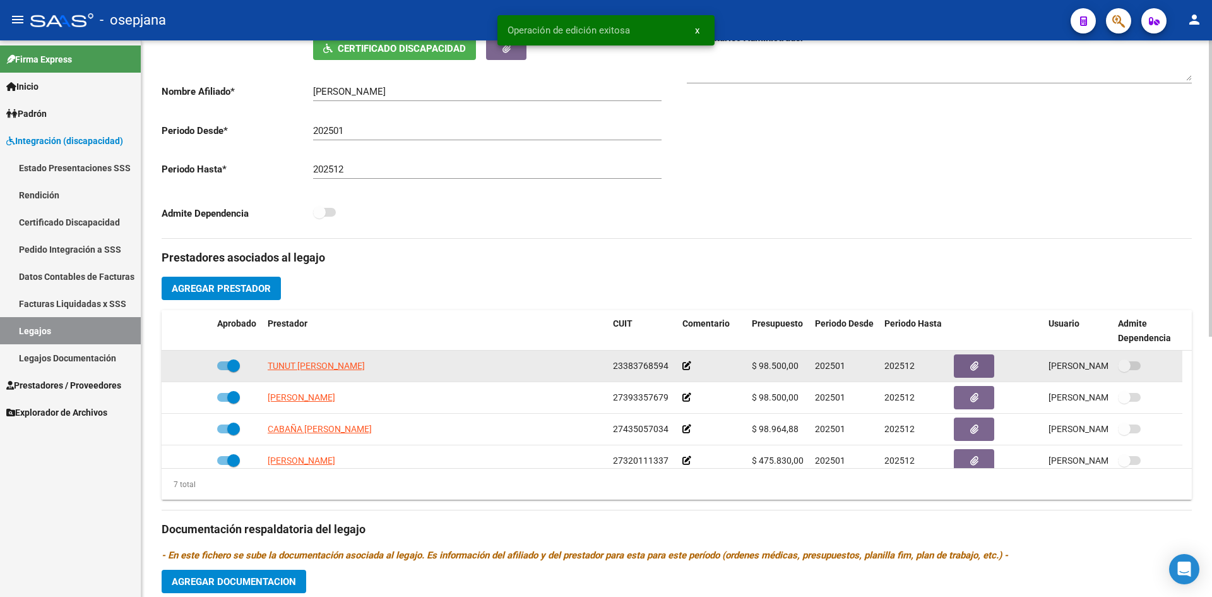
scroll to position [489, 0]
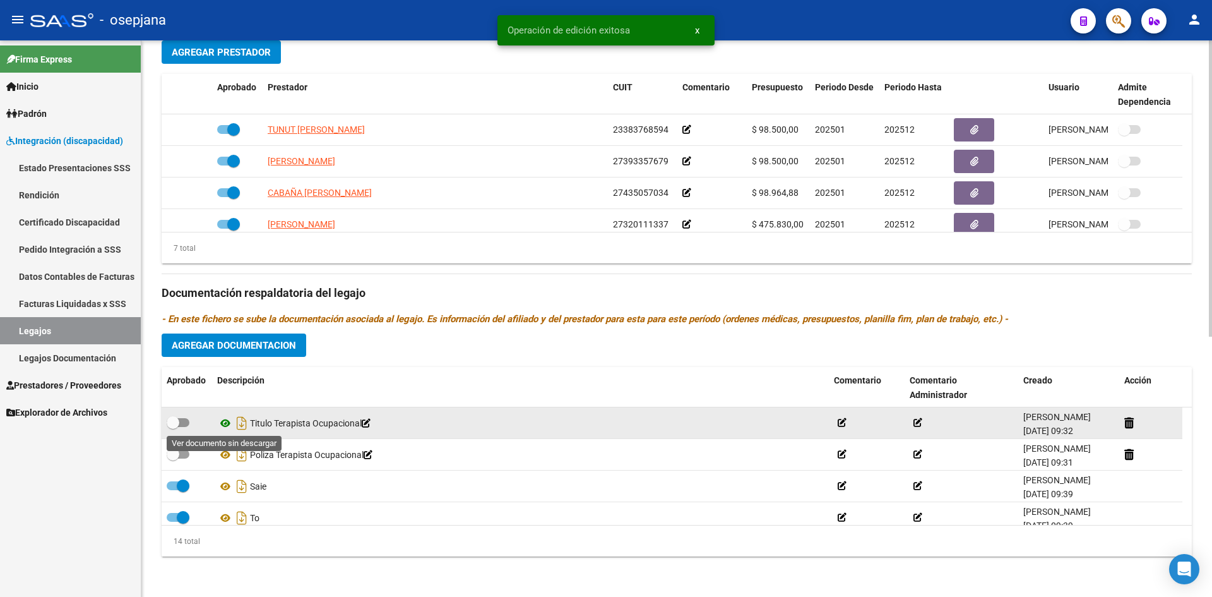
click at [226, 419] on icon at bounding box center [225, 423] width 16 height 15
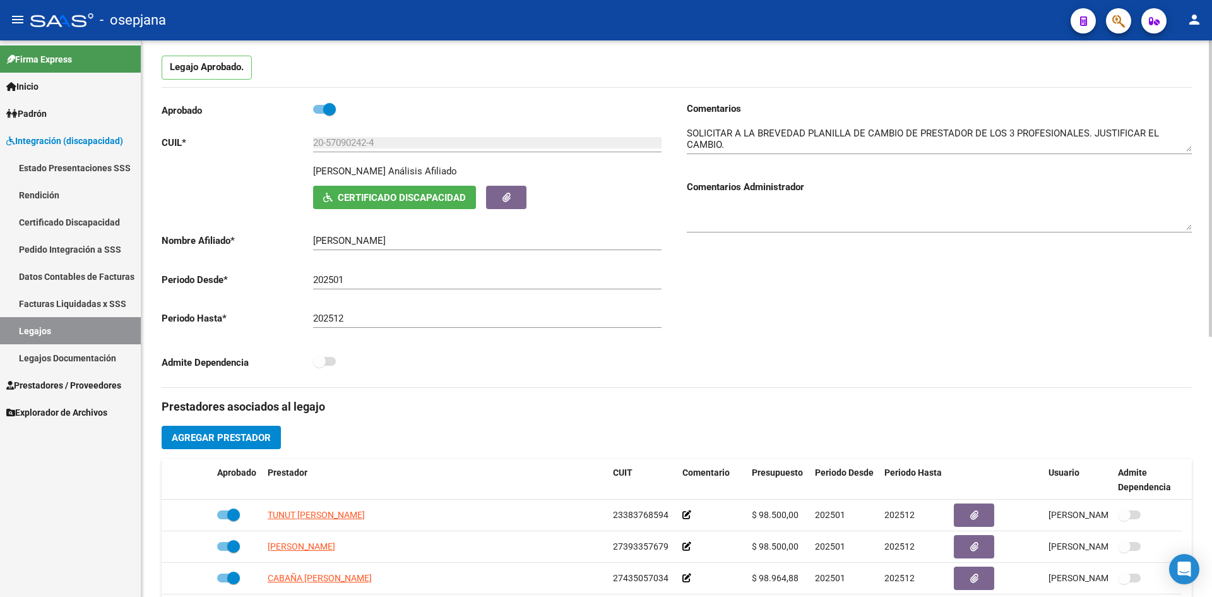
scroll to position [0, 0]
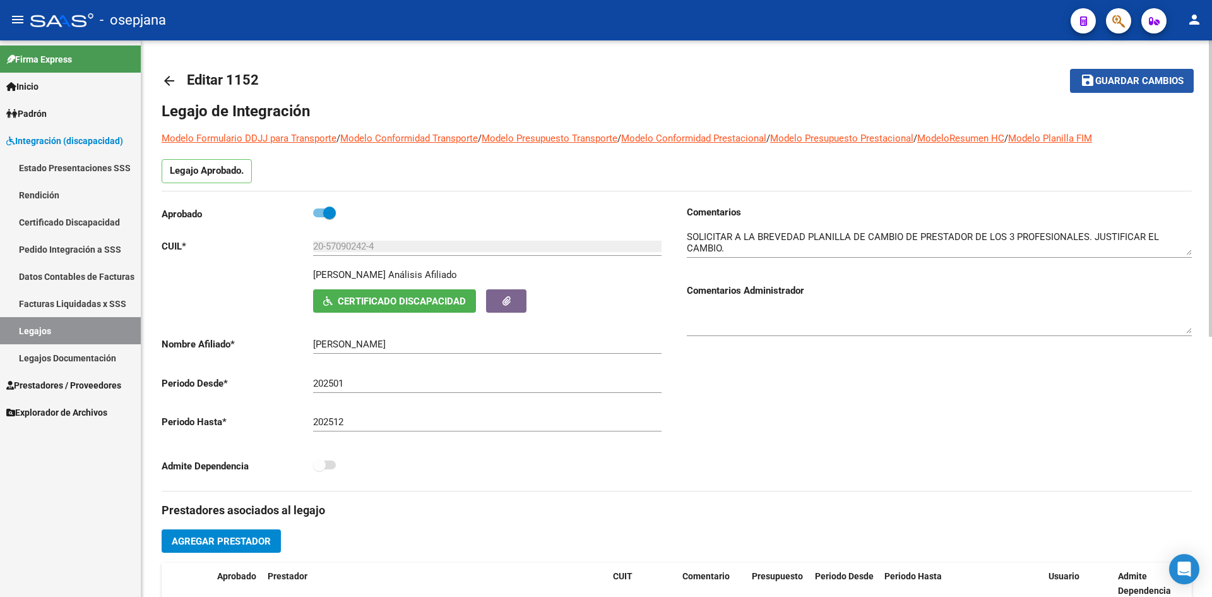
click at [1144, 80] on span "Guardar cambios" at bounding box center [1140, 81] width 88 height 11
click at [1082, 80] on mat-icon "save" at bounding box center [1087, 80] width 15 height 15
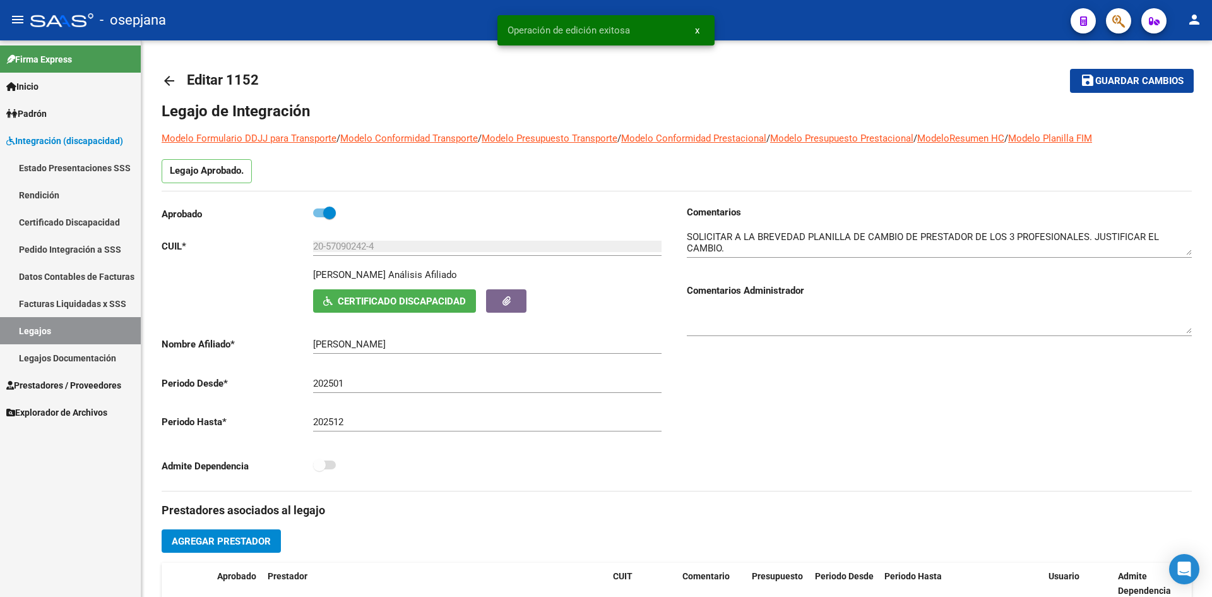
click at [68, 327] on link "Legajos" at bounding box center [70, 330] width 141 height 27
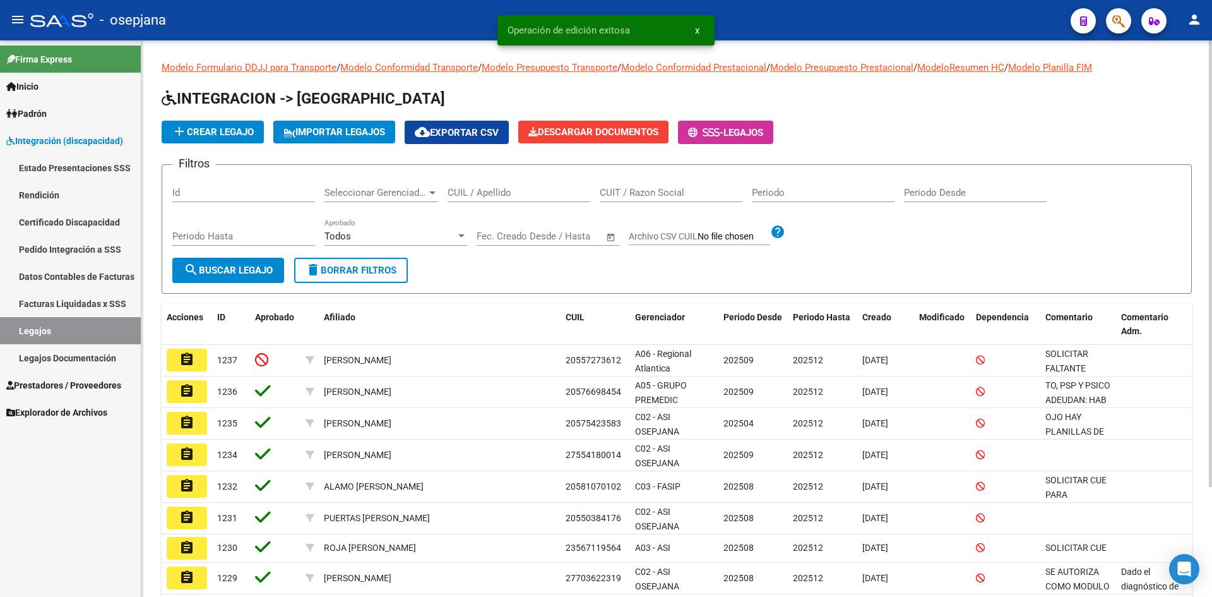
click at [510, 186] on div "CUIL / Apellido" at bounding box center [519, 188] width 143 height 27
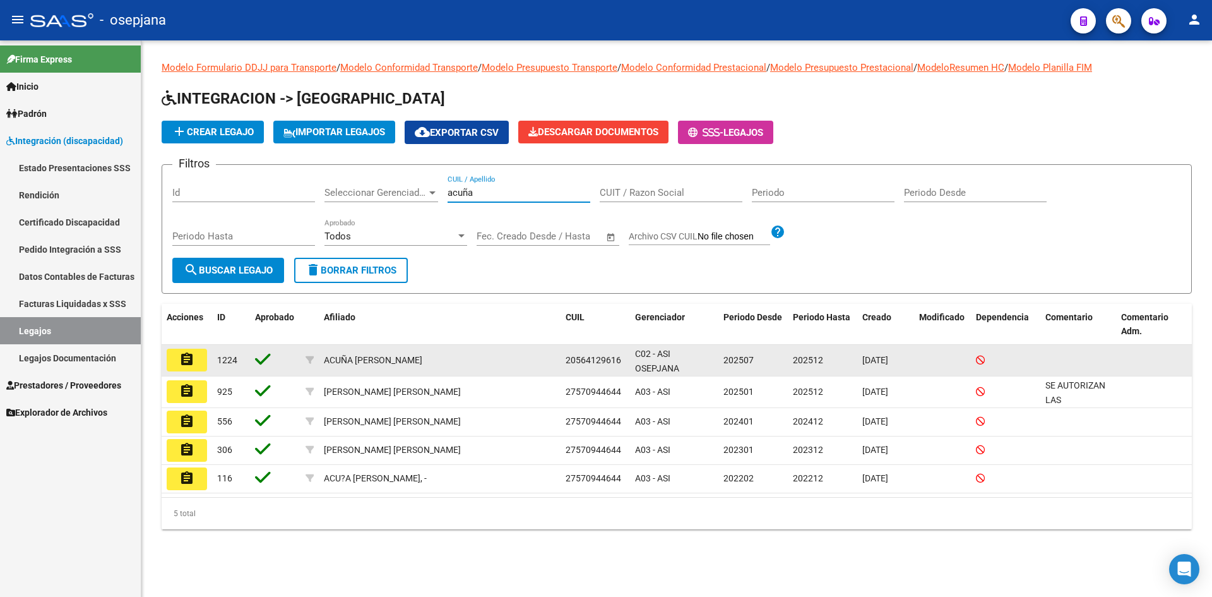
type input "acuña"
click at [194, 357] on button "assignment" at bounding box center [187, 360] width 40 height 23
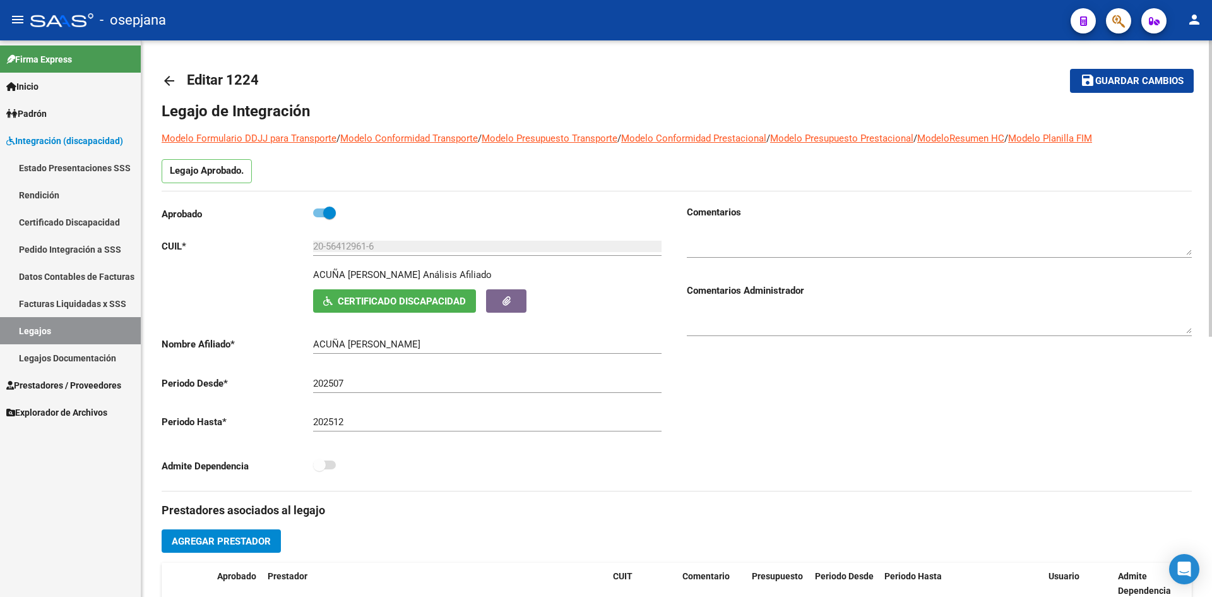
drag, startPoint x: 313, startPoint y: 242, endPoint x: 369, endPoint y: 245, distance: 56.9
click at [354, 249] on app-form-text-field "CUIL * 20-56412961-6 Ingresar CUIL" at bounding box center [412, 246] width 500 height 11
drag, startPoint x: 391, startPoint y: 242, endPoint x: 246, endPoint y: 228, distance: 145.9
click at [246, 228] on div "Aprobado CUIL * 20-56412961-6 Ingresar CUIL ACUÑA IGNACIO Análisis Afiliado Cer…" at bounding box center [414, 342] width 505 height 275
click at [441, 220] on div "Aprobado" at bounding box center [414, 216] width 505 height 23
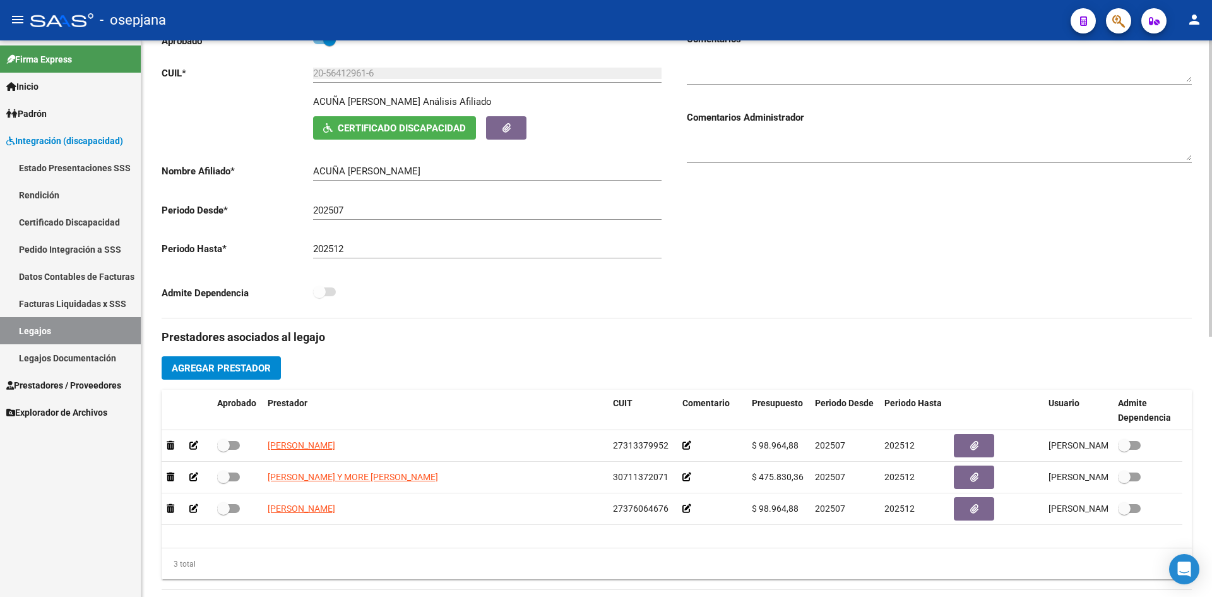
scroll to position [489, 0]
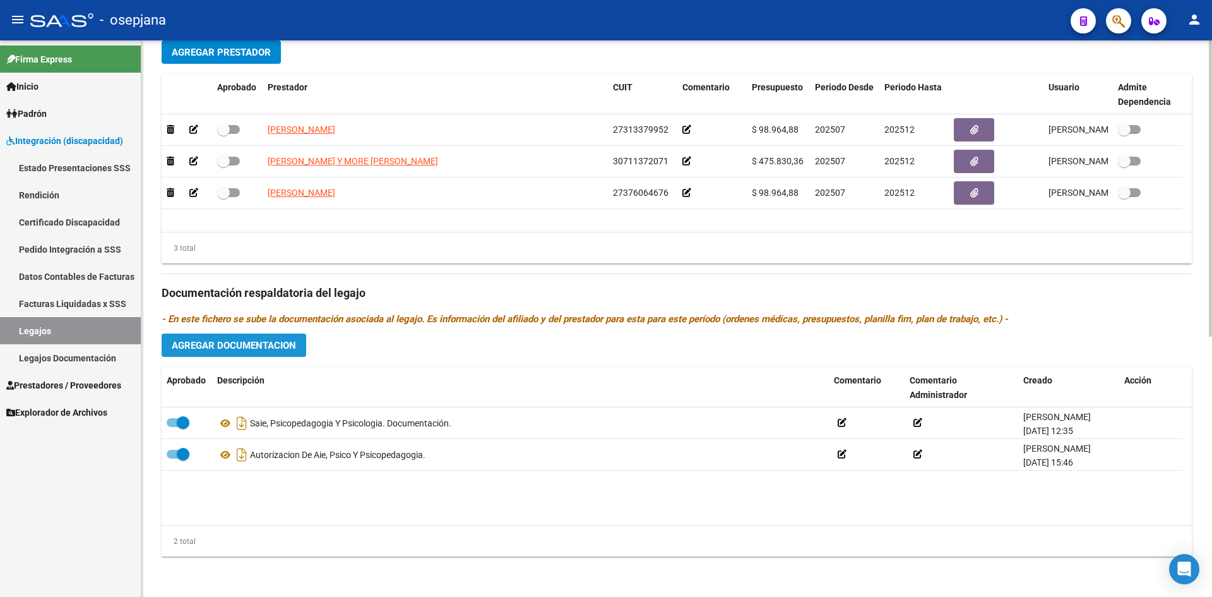
click at [255, 344] on span "Agregar Documentacion" at bounding box center [234, 345] width 124 height 11
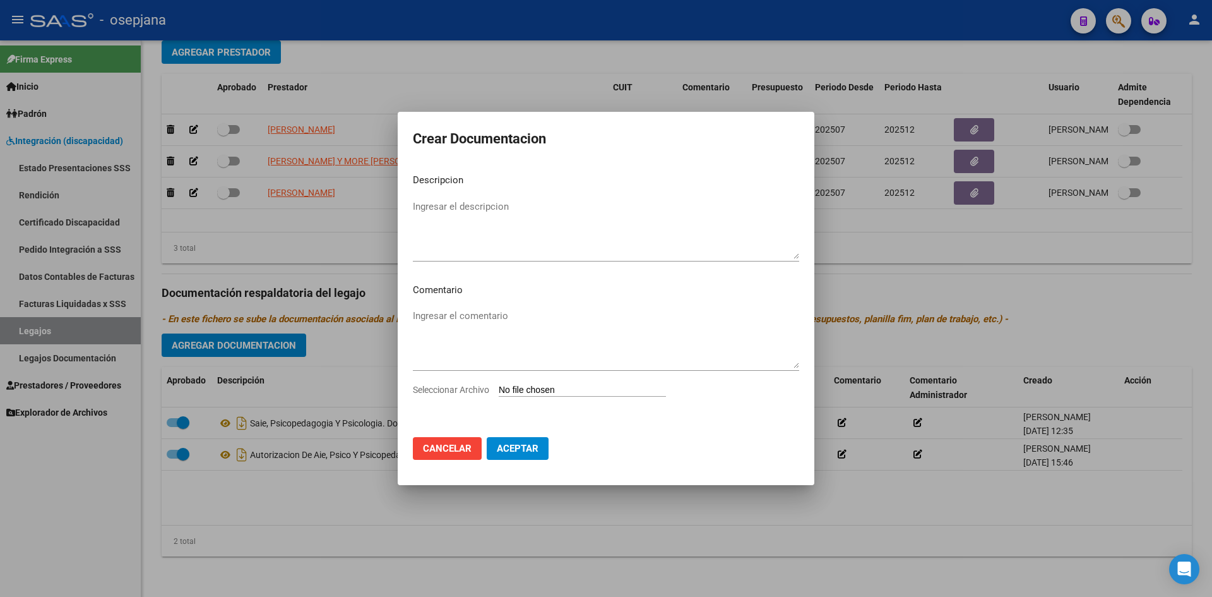
click at [870, 508] on div at bounding box center [606, 298] width 1212 height 597
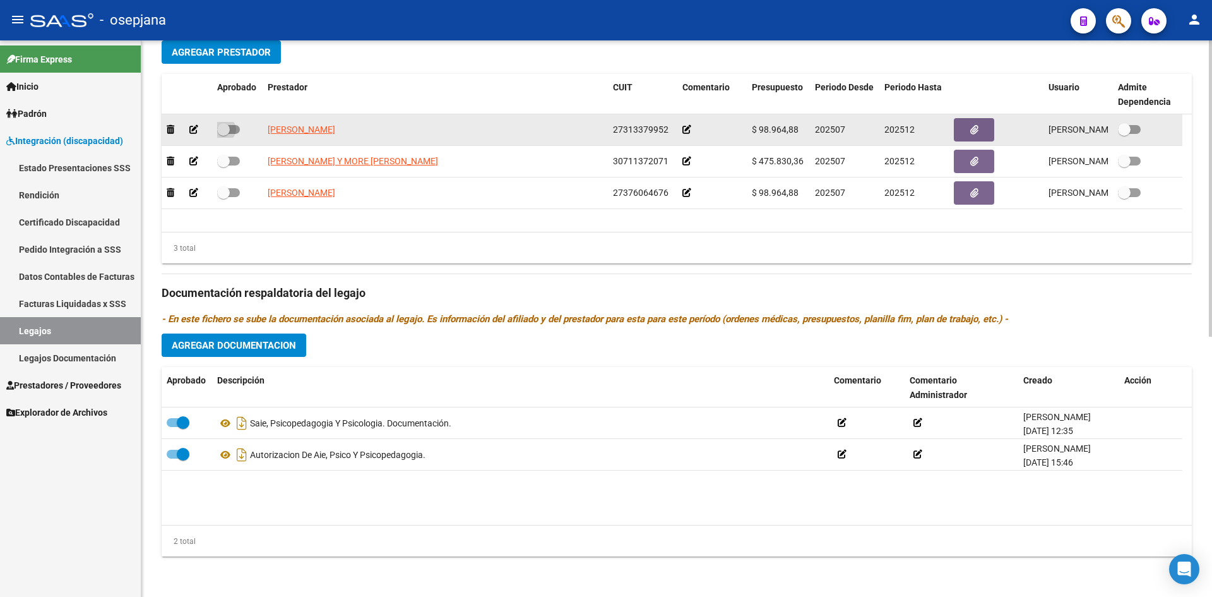
click at [236, 129] on span at bounding box center [228, 129] width 23 height 9
click at [224, 134] on input "checkbox" at bounding box center [223, 134] width 1 height 1
checkbox input "true"
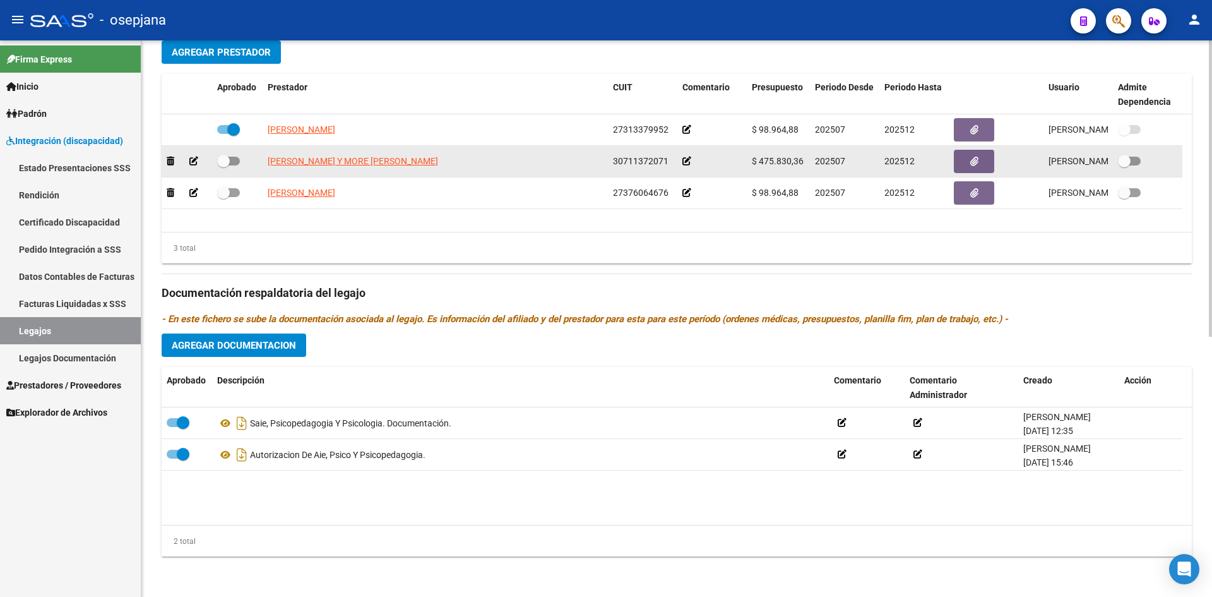
click at [237, 160] on span at bounding box center [228, 161] width 23 height 9
click at [224, 165] on input "checkbox" at bounding box center [223, 165] width 1 height 1
checkbox input "true"
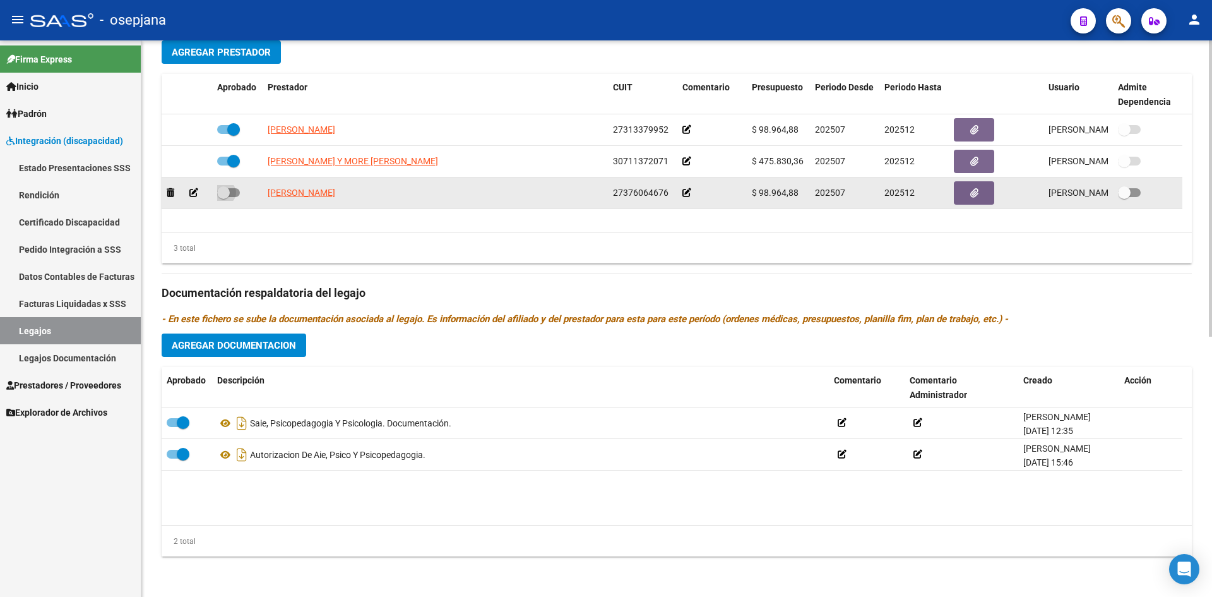
click at [237, 193] on span at bounding box center [228, 192] width 23 height 9
click at [224, 197] on input "checkbox" at bounding box center [223, 197] width 1 height 1
checkbox input "true"
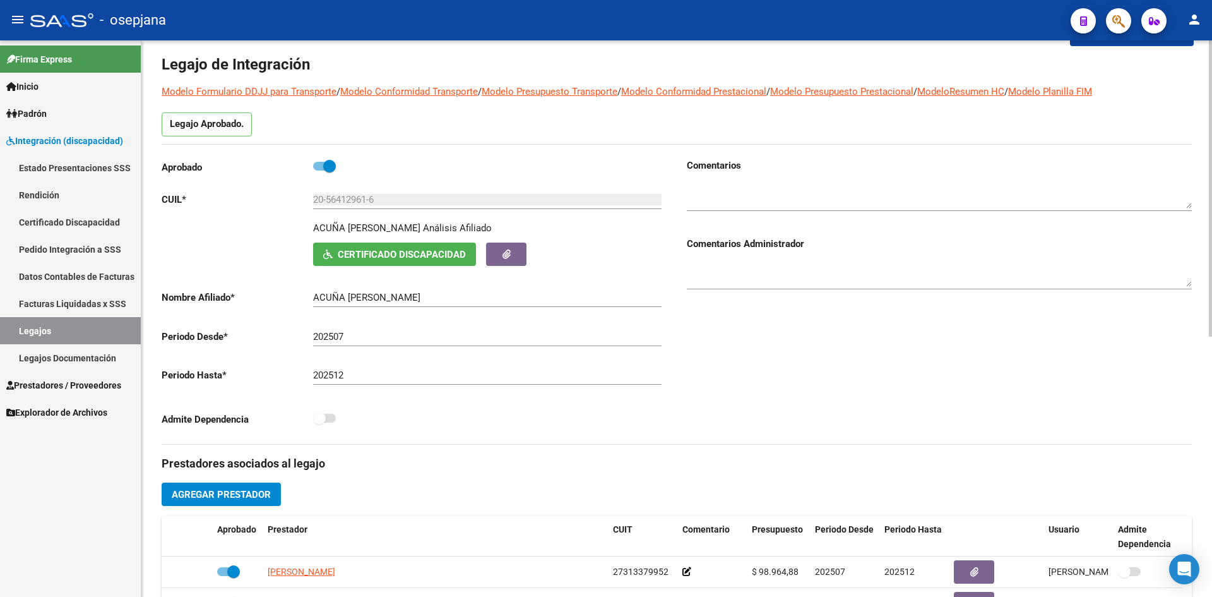
scroll to position [0, 0]
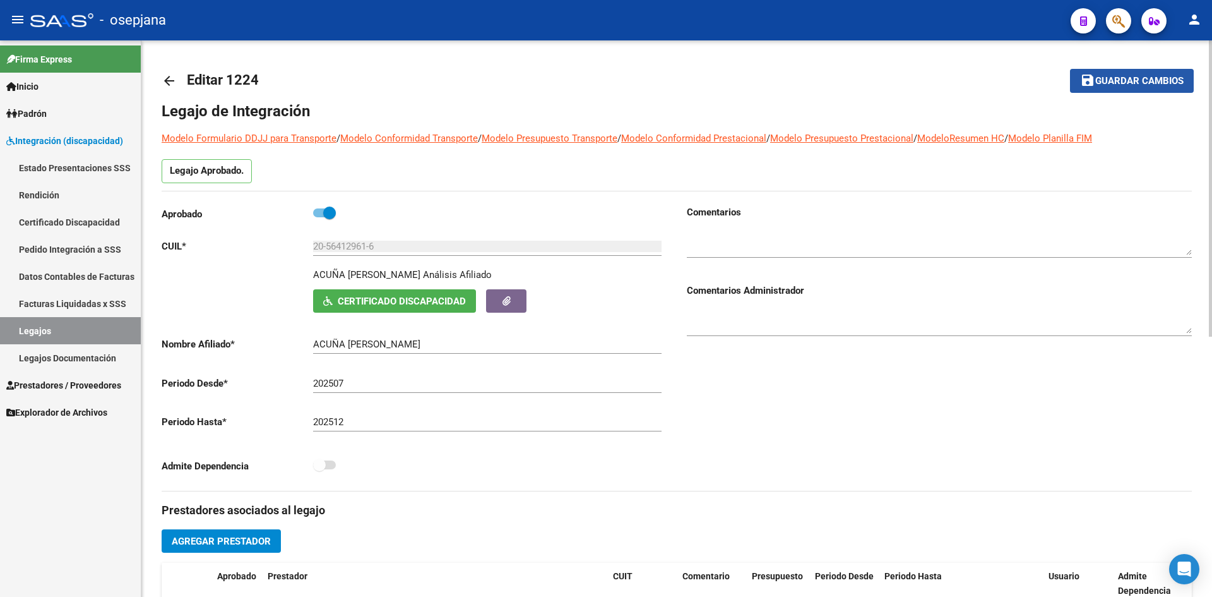
click at [1106, 83] on span "Guardar cambios" at bounding box center [1140, 81] width 88 height 11
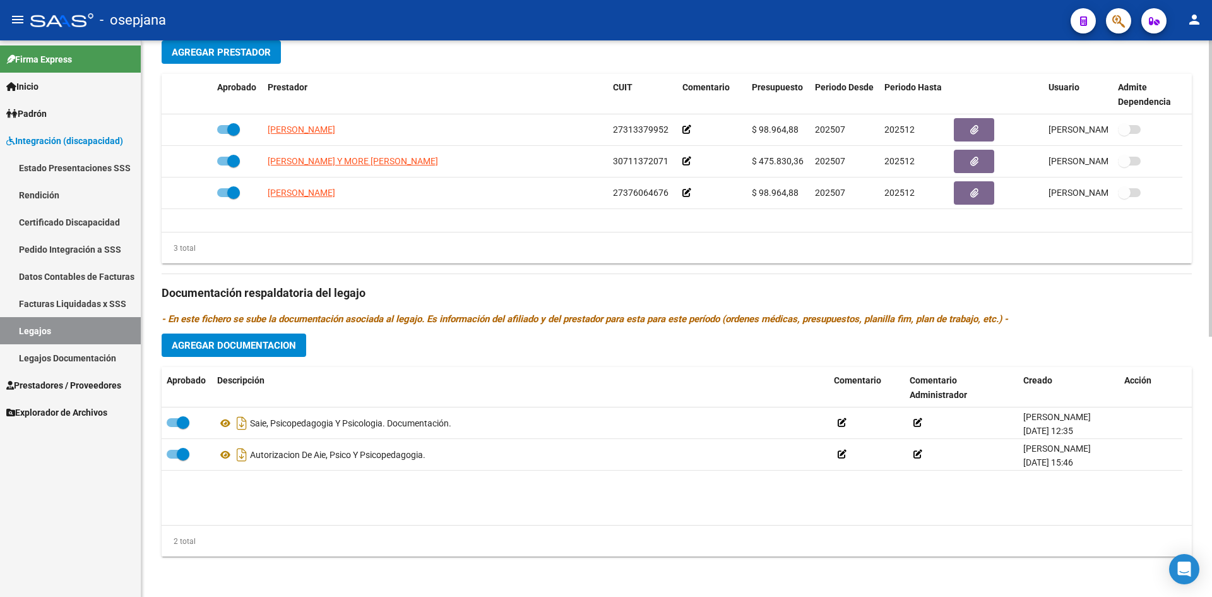
scroll to position [426, 0]
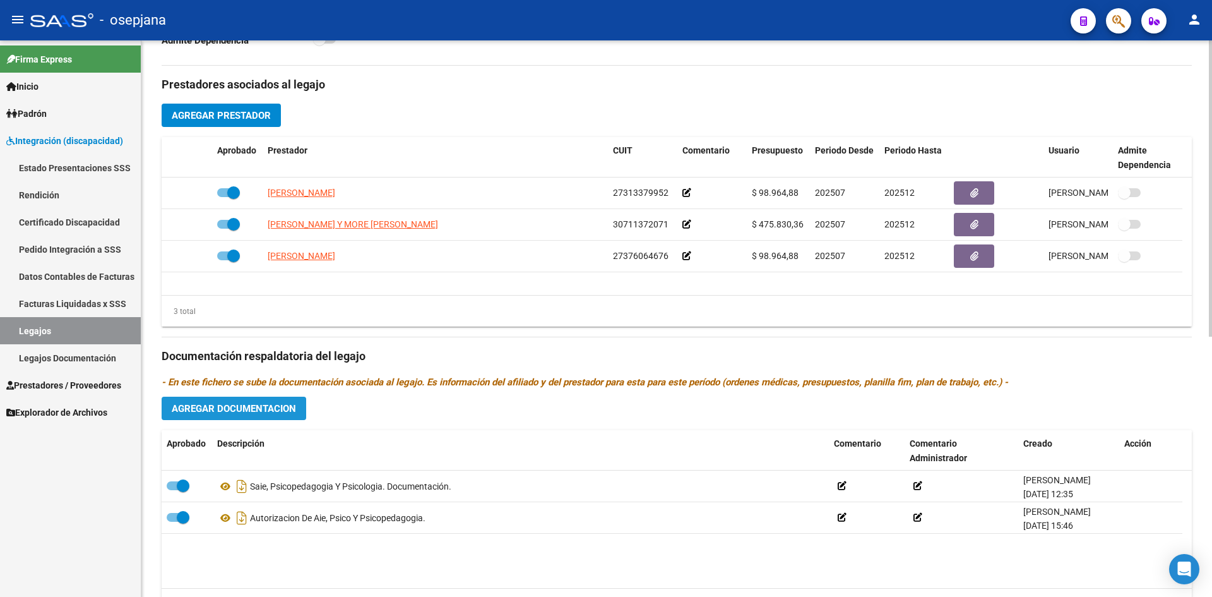
click at [280, 412] on span "Agregar Documentacion" at bounding box center [234, 408] width 124 height 11
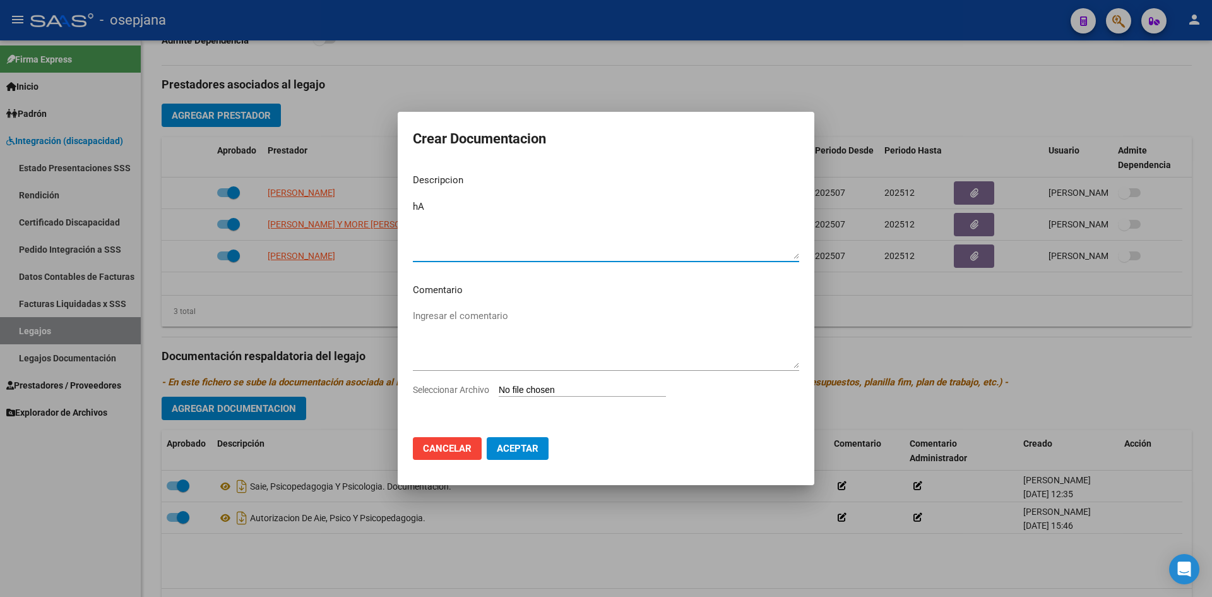
type textarea "h"
click at [553, 209] on textarea "Habilitación de consultorio" at bounding box center [606, 229] width 386 height 59
type textarea "Habilitación de consultorio"
click at [534, 385] on input "Seleccionar Archivo" at bounding box center [582, 391] width 167 height 12
type input "C:\fakepath\IGNACIO ACUÑA habilitacion consultorio san miguel.jpeg"
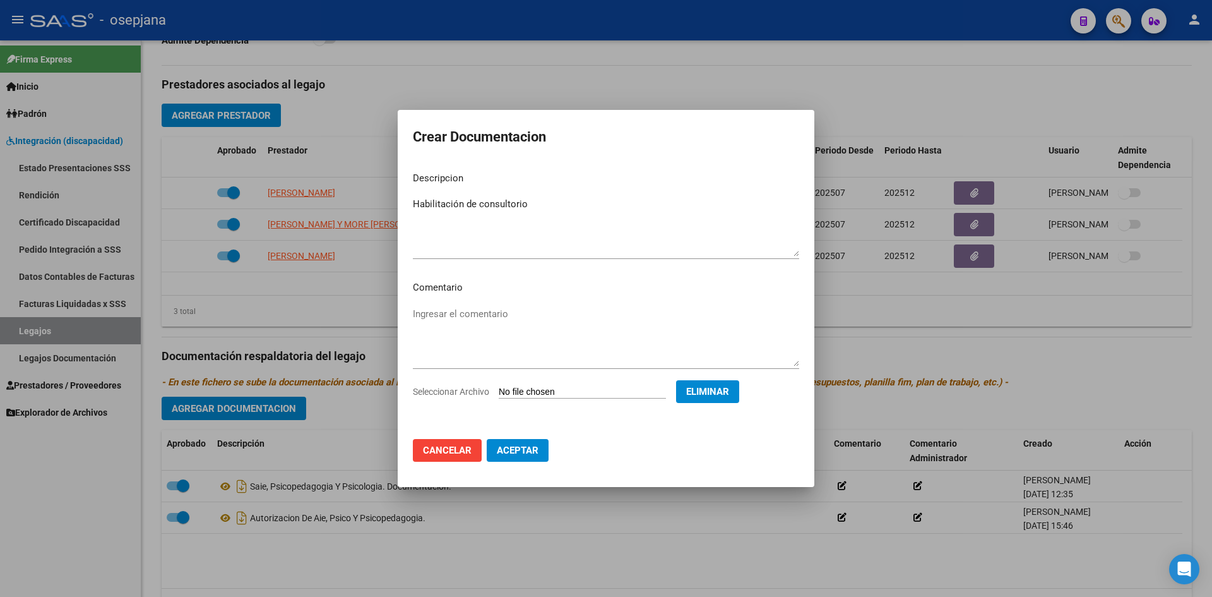
click at [517, 451] on span "Aceptar" at bounding box center [518, 450] width 42 height 11
checkbox input "false"
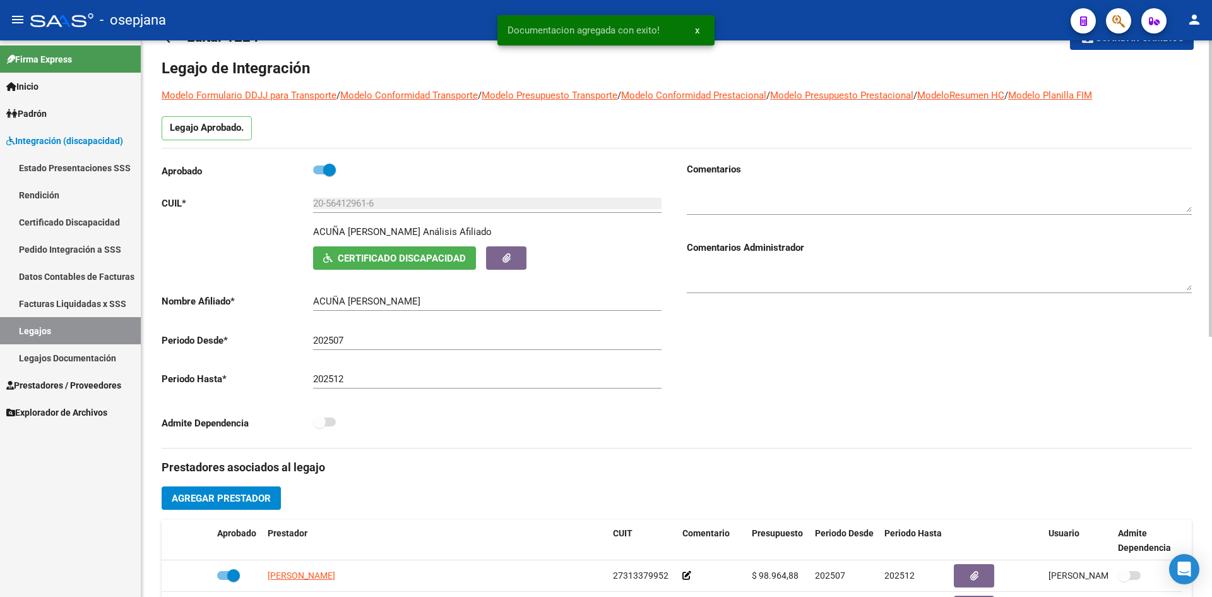
scroll to position [0, 0]
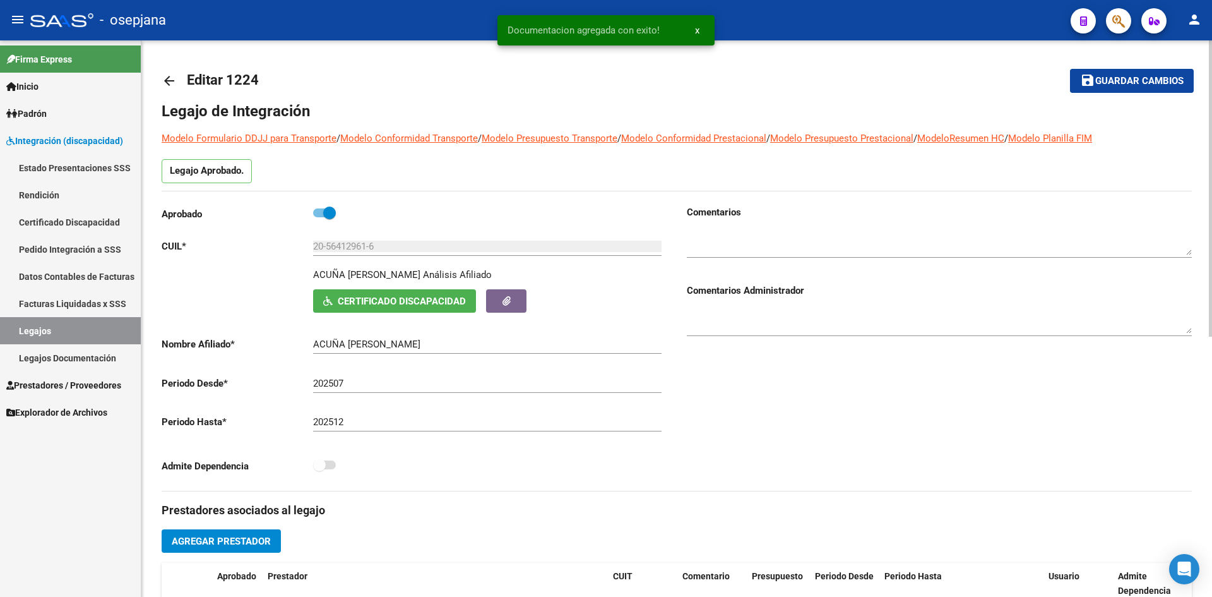
click at [1147, 78] on span "Guardar cambios" at bounding box center [1140, 81] width 88 height 11
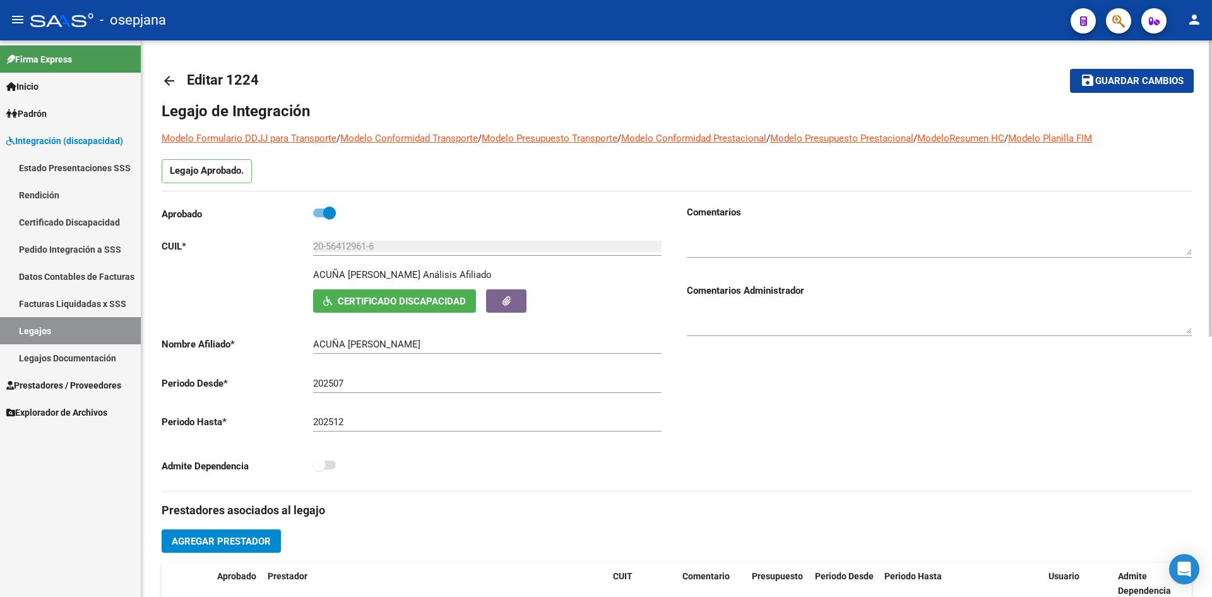
click at [1118, 79] on span "Guardar cambios" at bounding box center [1140, 81] width 88 height 11
drag, startPoint x: 393, startPoint y: 243, endPoint x: 273, endPoint y: 229, distance: 121.4
click at [273, 229] on div "Aprobado CUIL * 20-56412961-6 Ingresar CUIL ACUÑA IGNACIO Análisis Afiliado Cer…" at bounding box center [414, 342] width 505 height 275
click at [342, 251] on input "20-56412961-6" at bounding box center [487, 246] width 349 height 11
drag, startPoint x: 326, startPoint y: 246, endPoint x: 373, endPoint y: 253, distance: 46.5
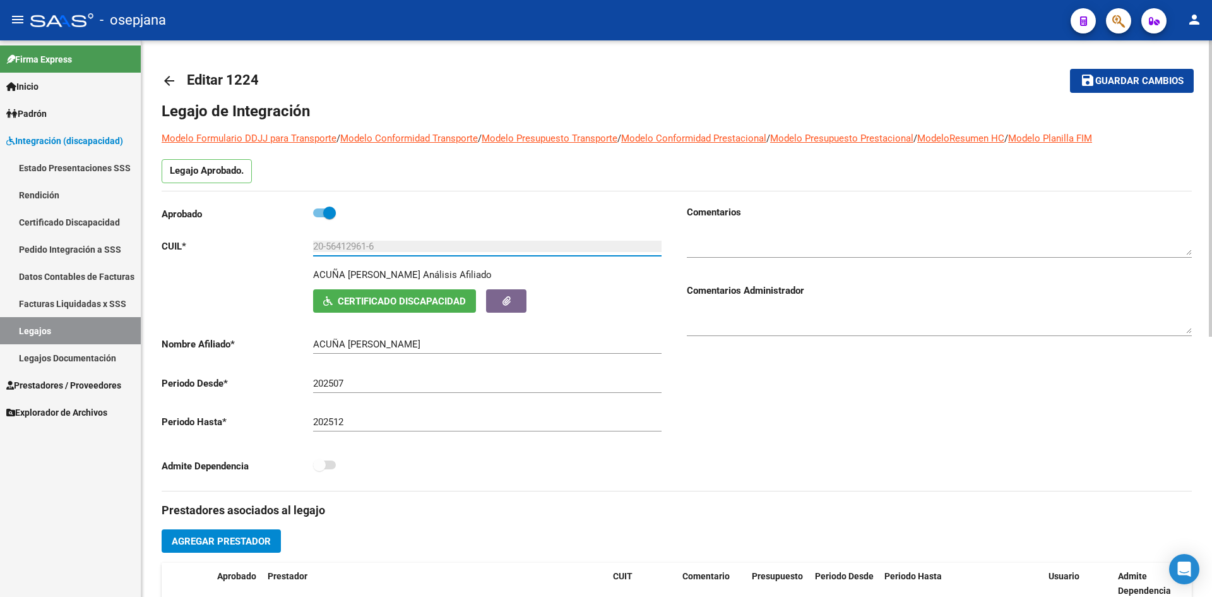
click at [373, 253] on div "20-56412961-6 Ingresar CUIL" at bounding box center [487, 242] width 349 height 27
click at [42, 140] on span "Integración (discapacidad)" at bounding box center [64, 141] width 117 height 14
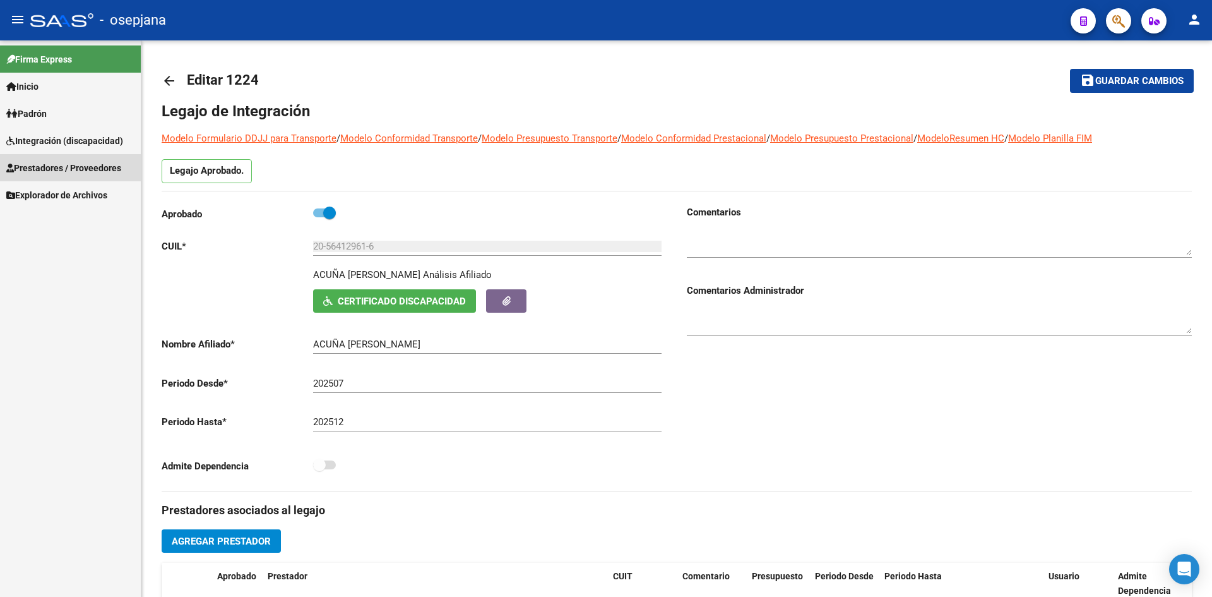
click at [49, 166] on span "Prestadores / Proveedores" at bounding box center [63, 168] width 115 height 14
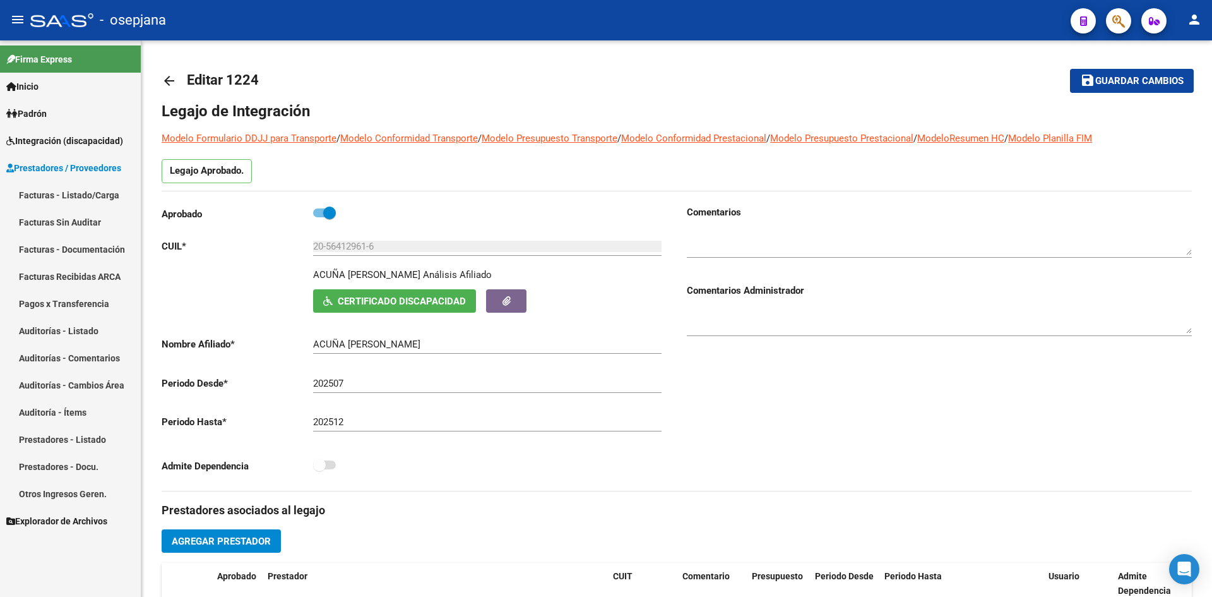
click at [68, 191] on link "Facturas - Listado/Carga" at bounding box center [70, 194] width 141 height 27
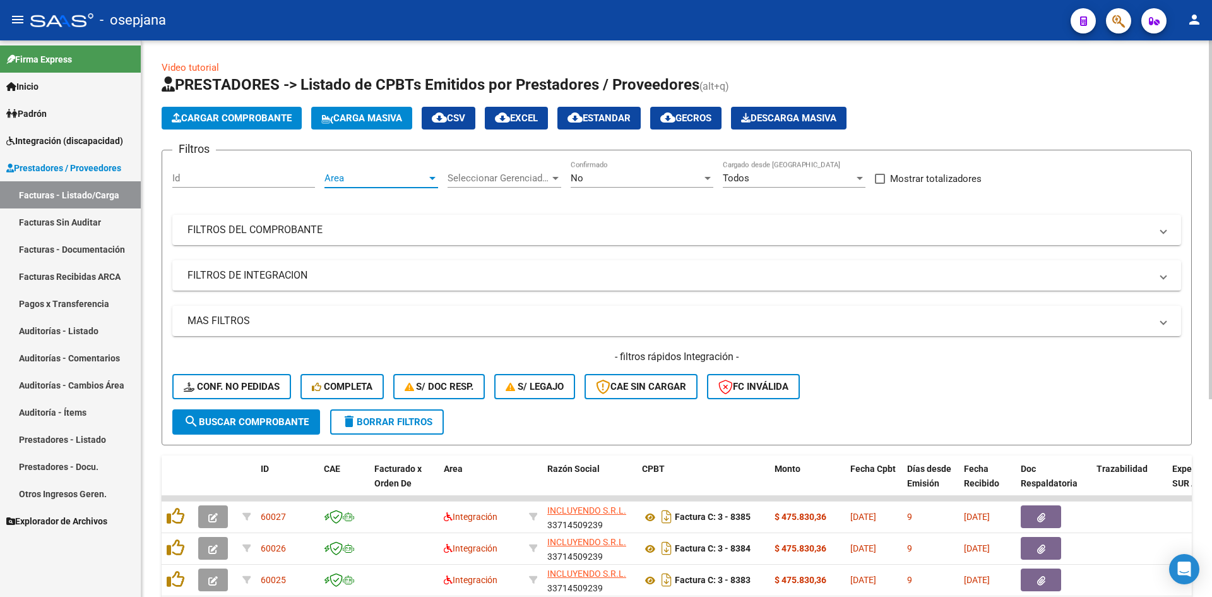
click at [347, 174] on span "Area" at bounding box center [376, 177] width 102 height 11
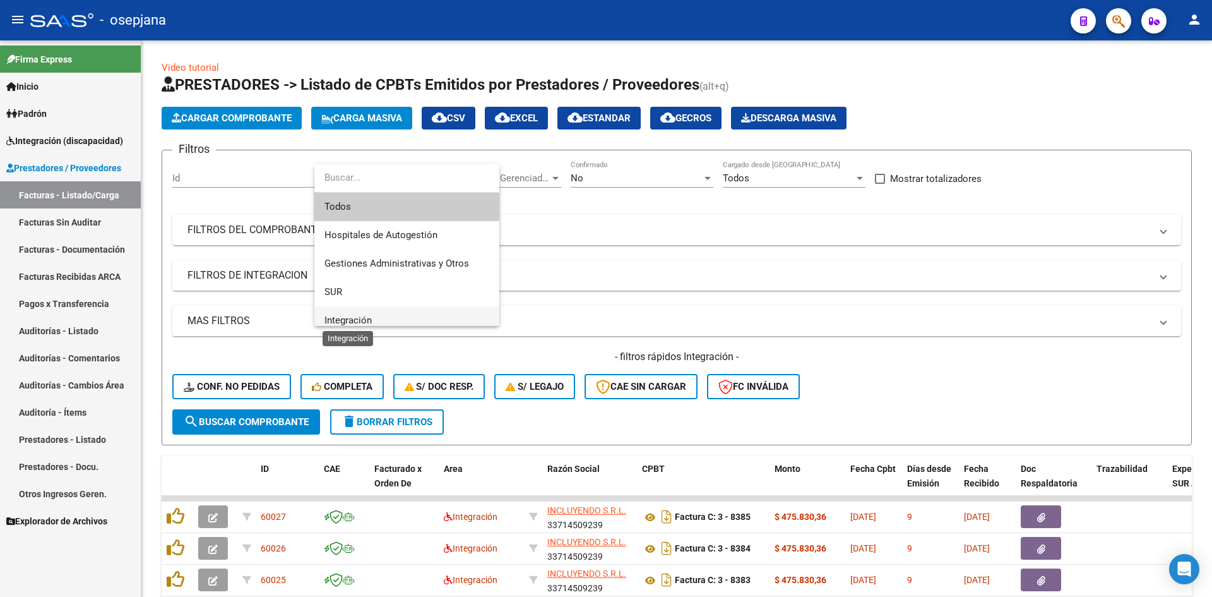
click at [362, 323] on span "Integración" at bounding box center [348, 319] width 47 height 11
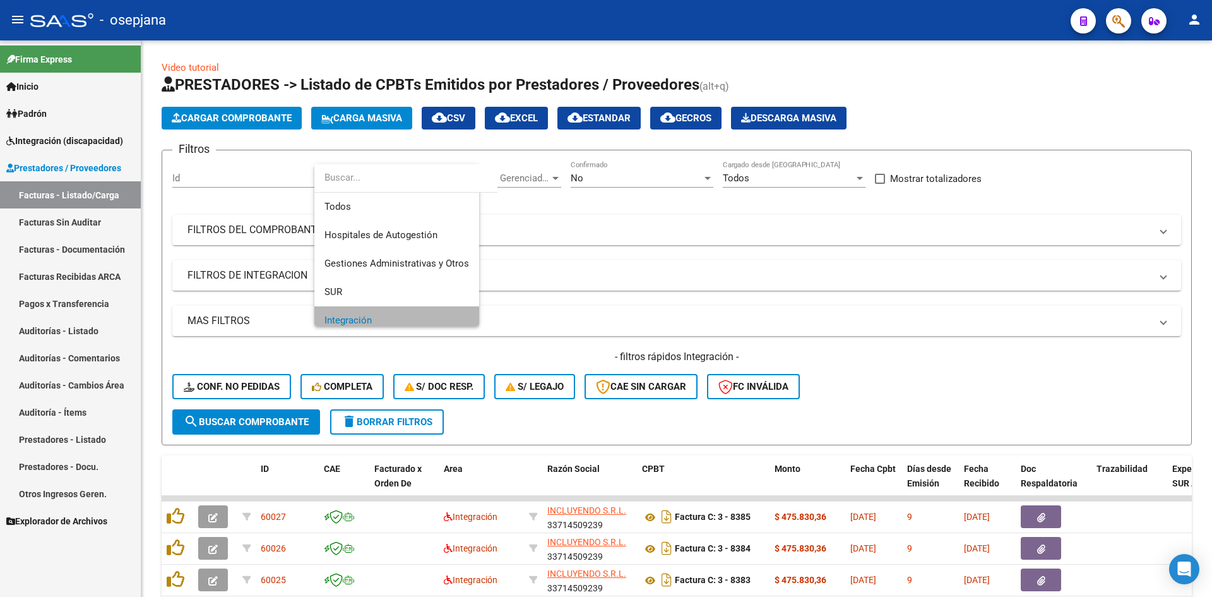
scroll to position [9, 0]
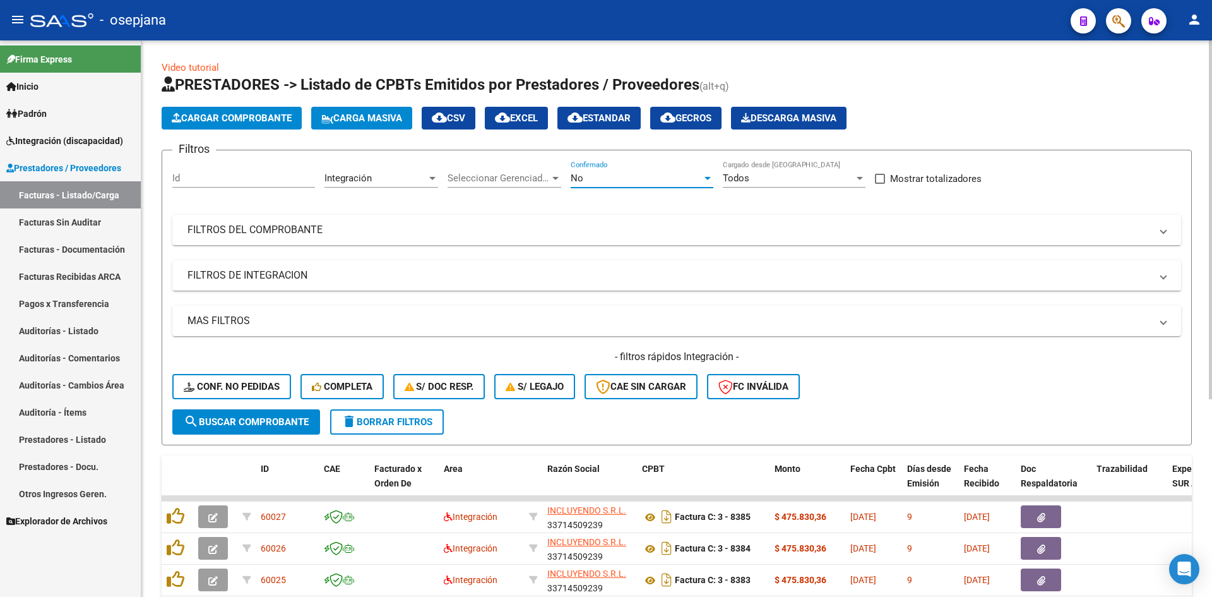
click at [622, 181] on div "No" at bounding box center [636, 177] width 131 height 11
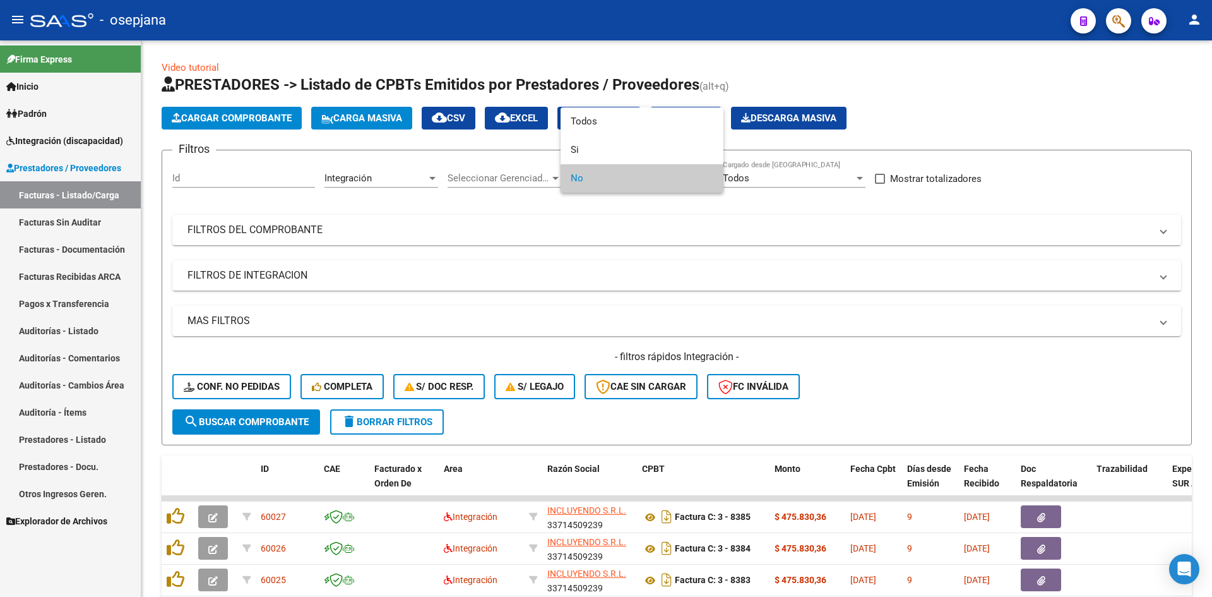
click at [621, 182] on span "No" at bounding box center [642, 178] width 143 height 28
click at [627, 223] on div at bounding box center [606, 298] width 1212 height 597
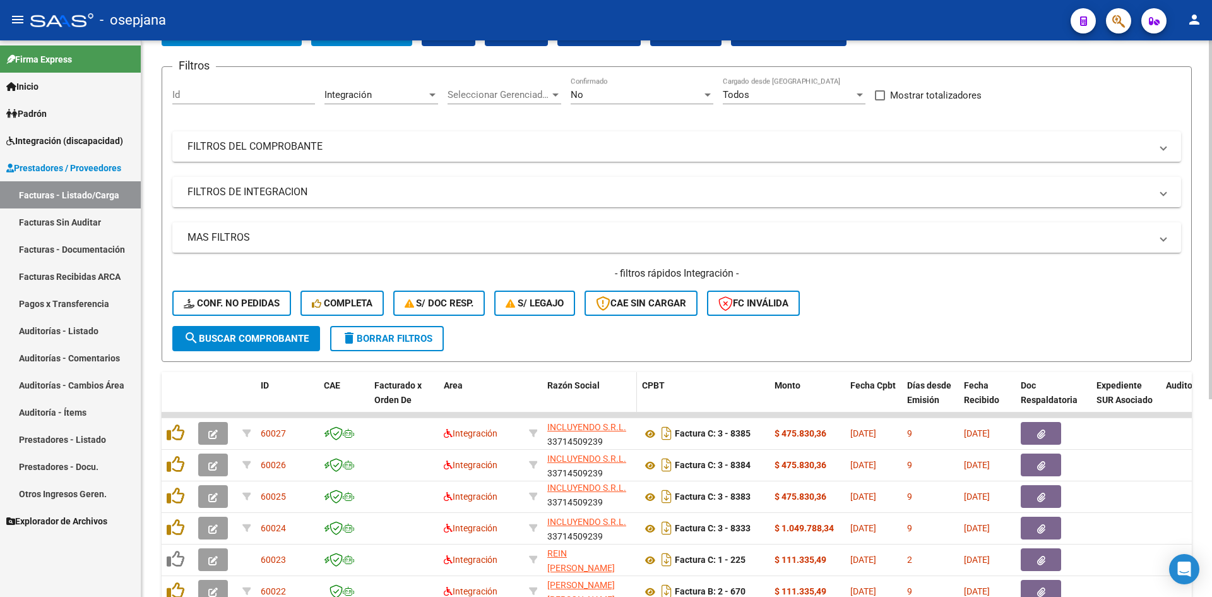
scroll to position [63, 0]
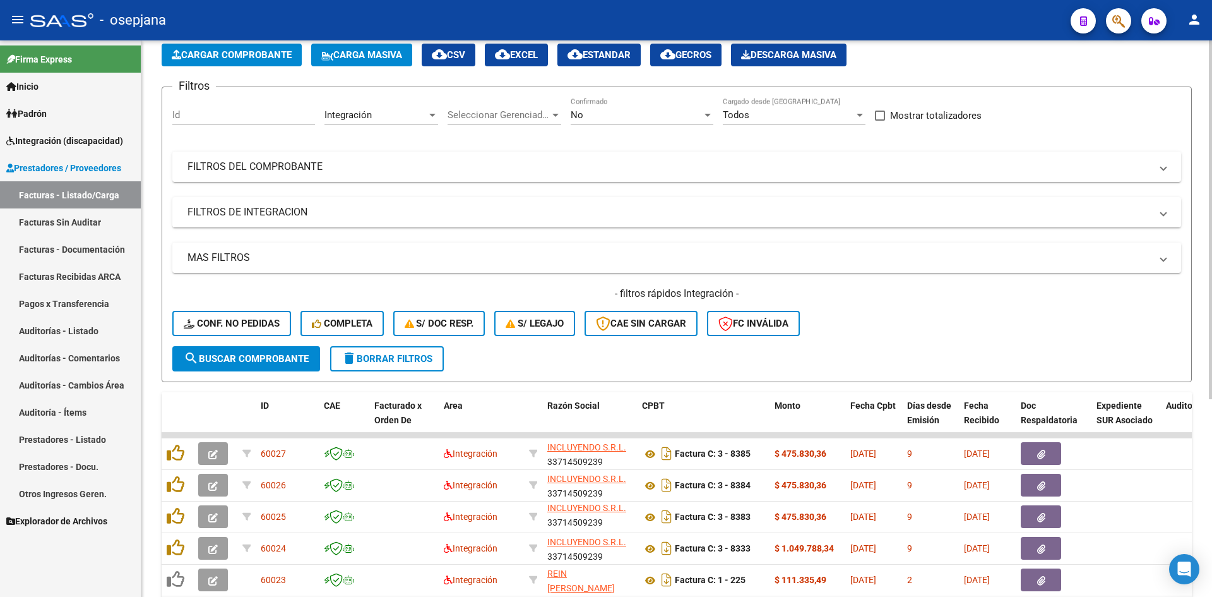
click at [395, 112] on div "Integración" at bounding box center [376, 114] width 102 height 11
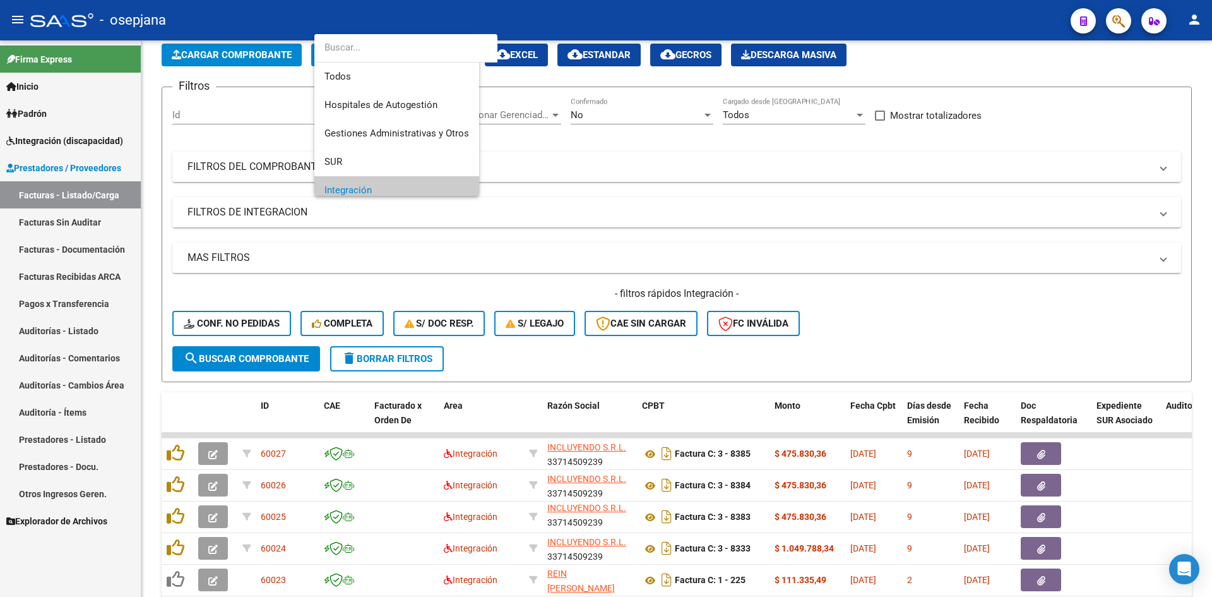
scroll to position [76, 0]
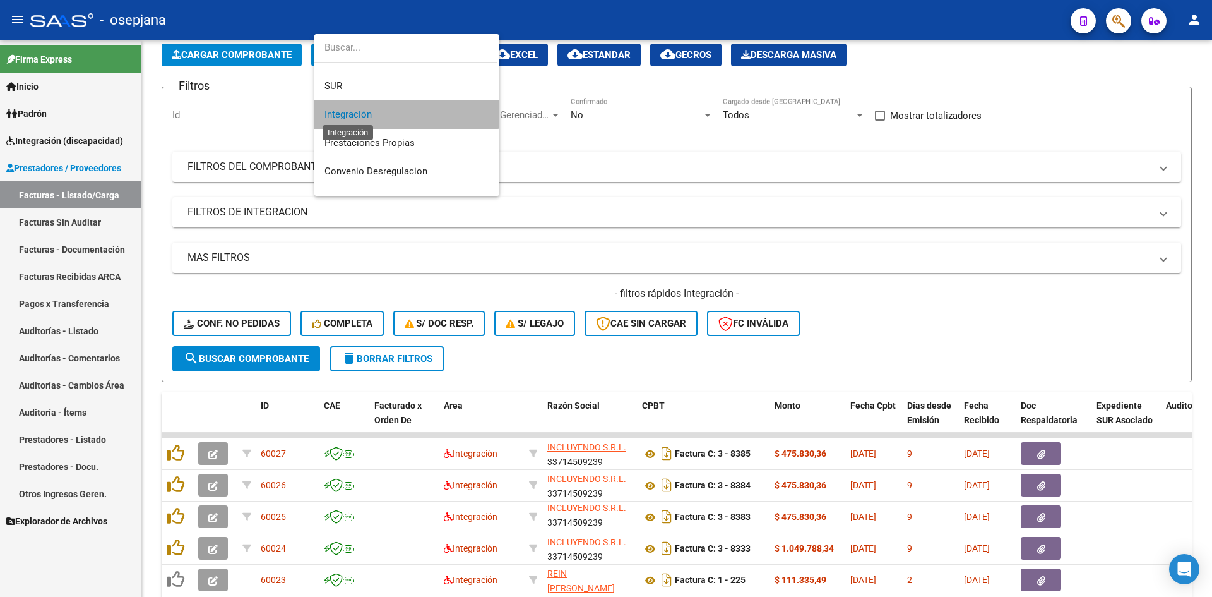
click at [367, 114] on span "Integración" at bounding box center [348, 114] width 47 height 11
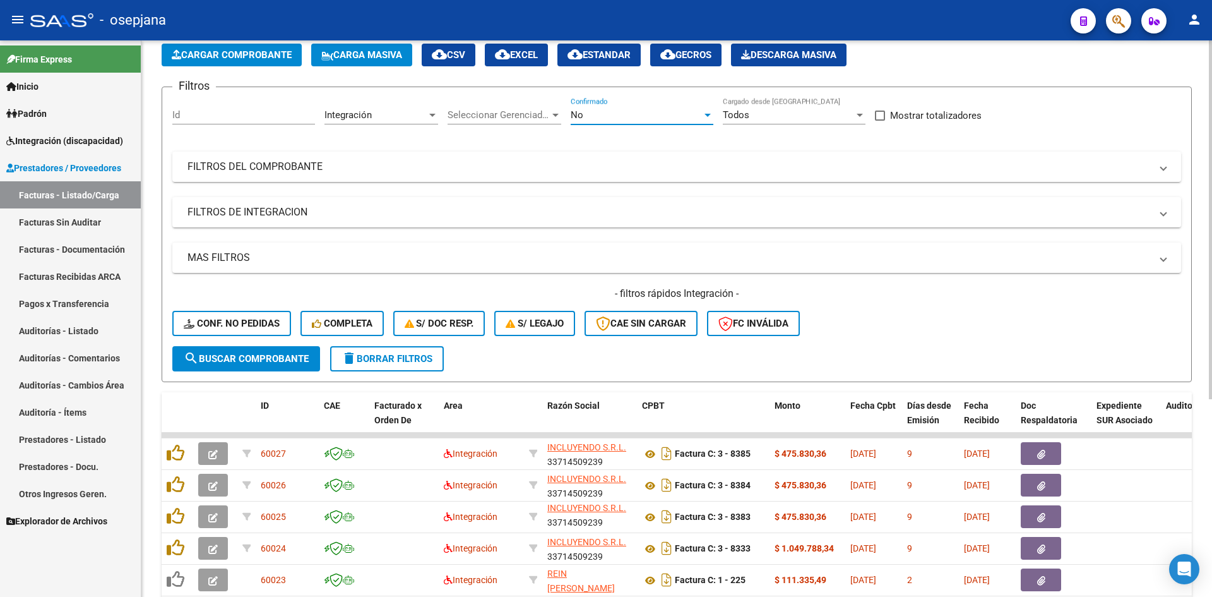
click at [604, 116] on div "No" at bounding box center [636, 114] width 131 height 11
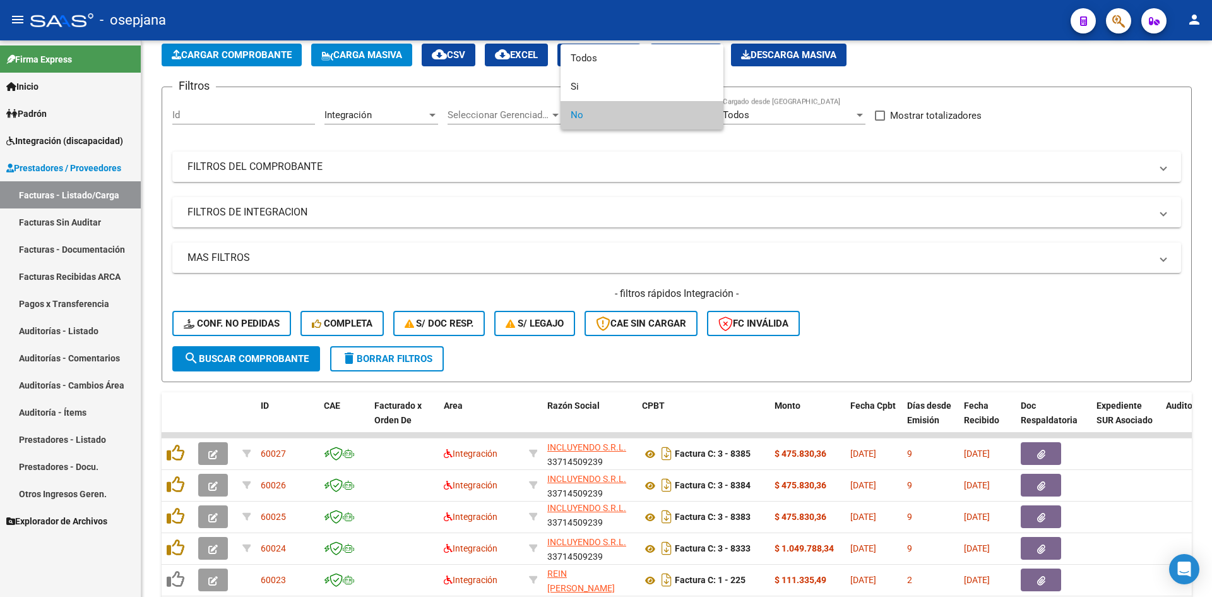
click at [604, 116] on span "No" at bounding box center [642, 115] width 143 height 28
click at [63, 168] on div at bounding box center [606, 298] width 1212 height 597
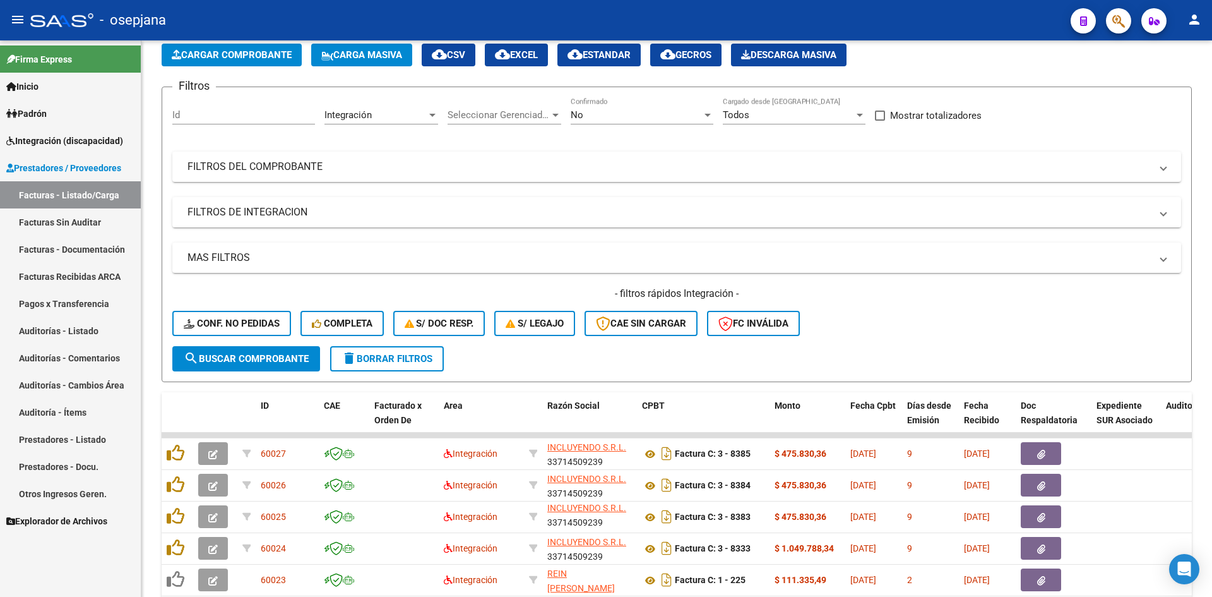
click at [53, 138] on span "Integración (discapacidad)" at bounding box center [64, 141] width 117 height 14
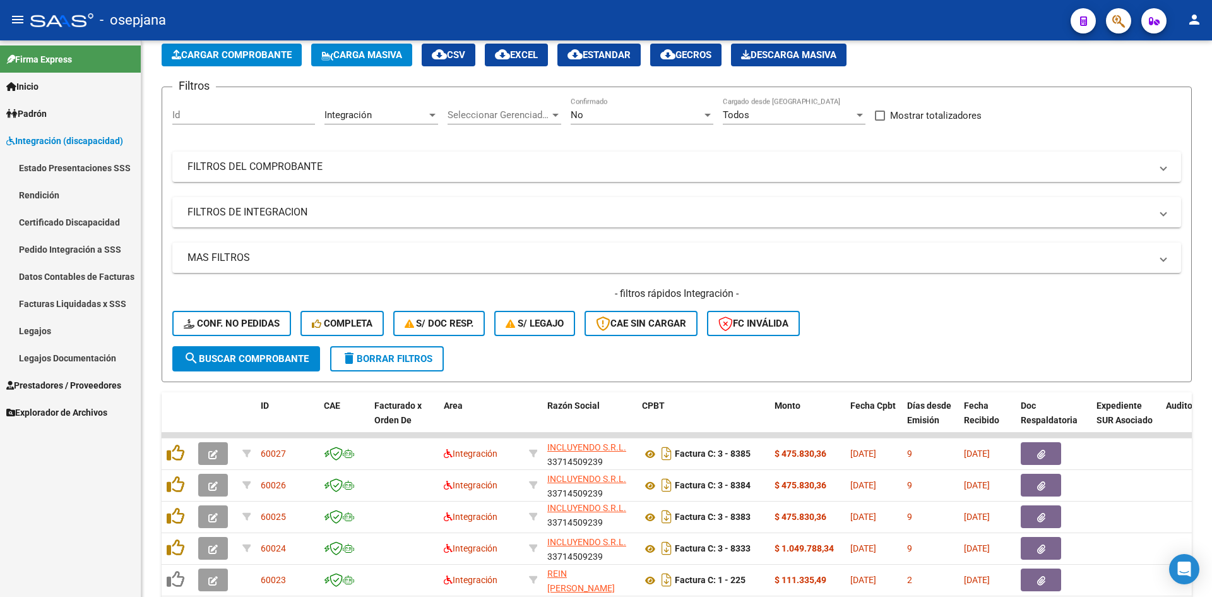
click at [60, 323] on link "Legajos" at bounding box center [70, 330] width 141 height 27
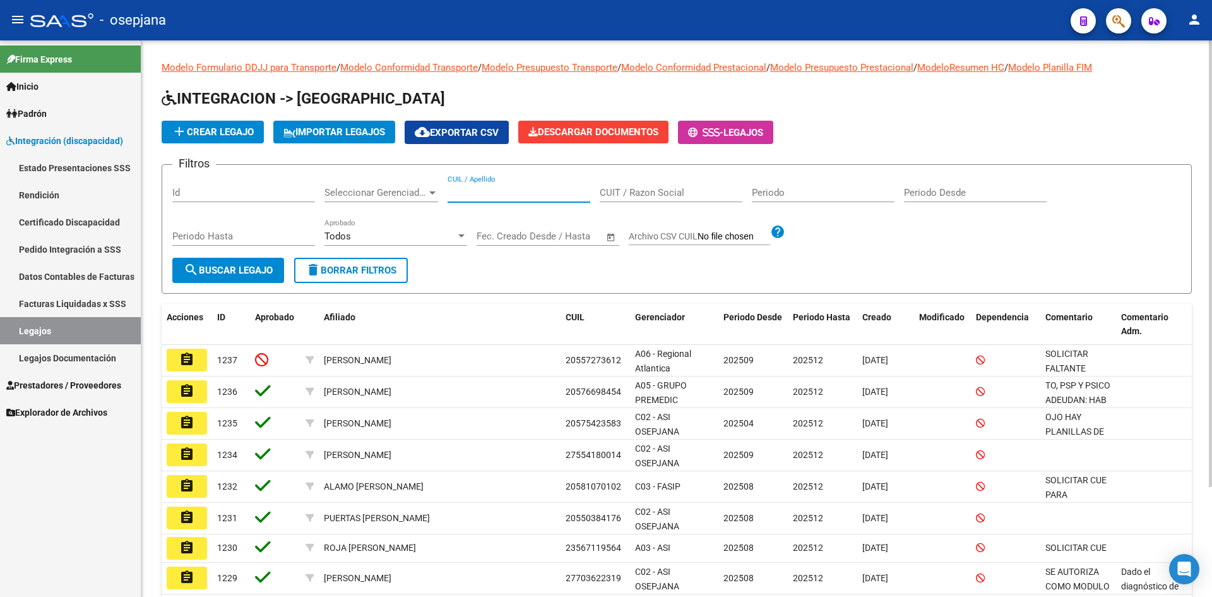
click at [487, 194] on input "CUIL / Apellido" at bounding box center [519, 192] width 143 height 11
click at [487, 191] on input "CUIL / Apellido" at bounding box center [519, 192] width 143 height 11
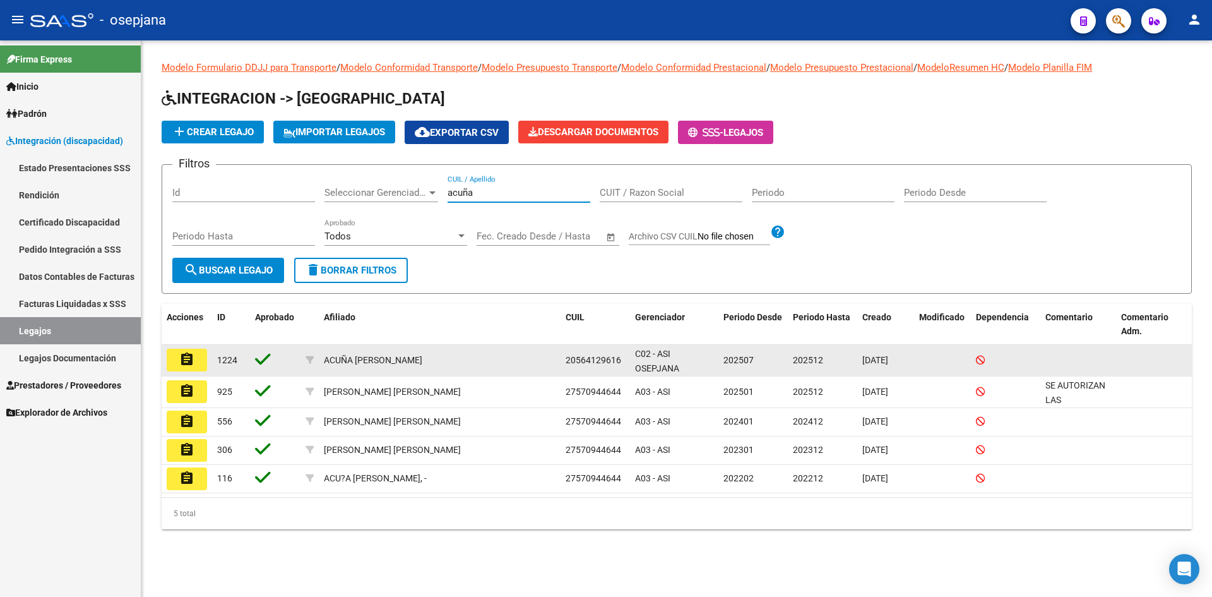
type input "acuña"
click at [189, 355] on mat-icon "assignment" at bounding box center [186, 359] width 15 height 15
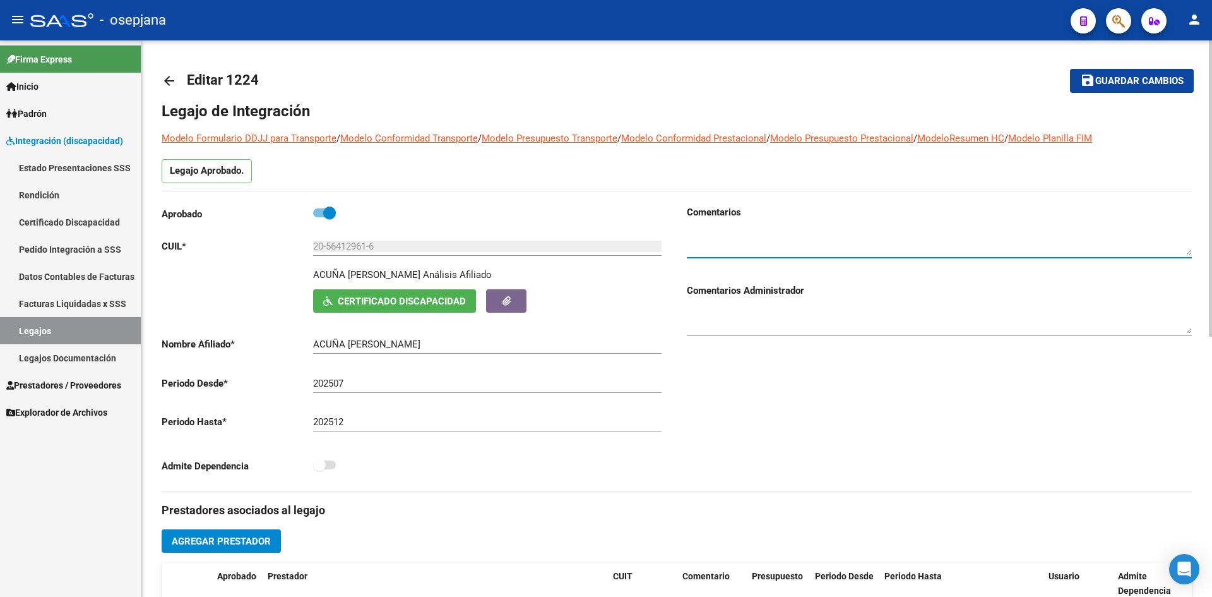
click at [765, 230] on textarea at bounding box center [939, 242] width 505 height 25
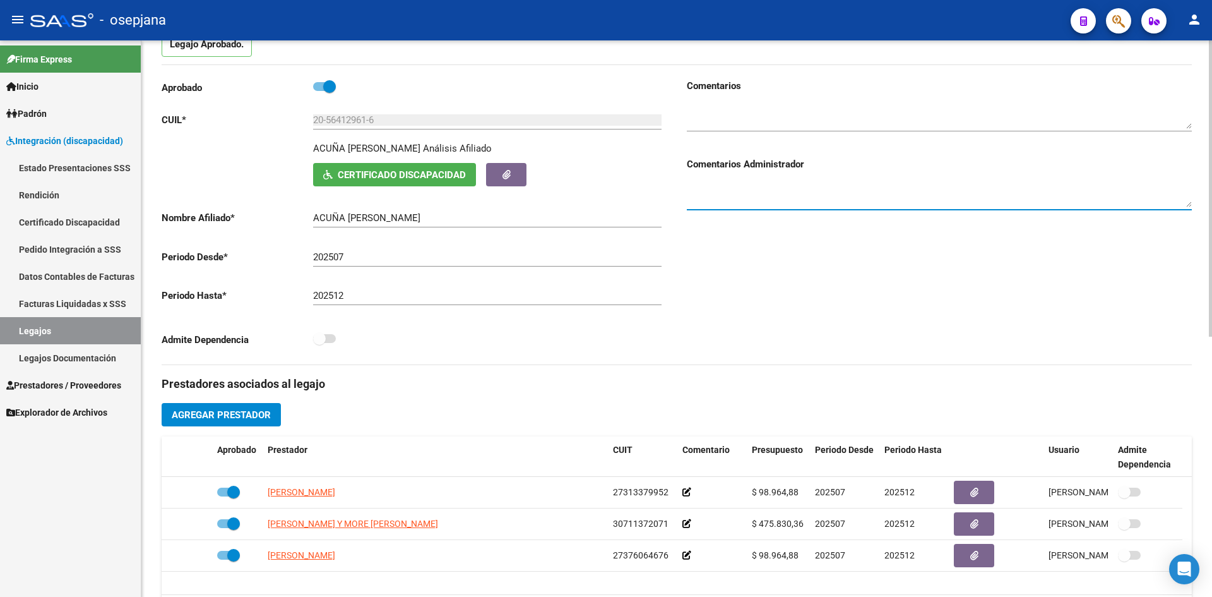
click at [777, 197] on textarea at bounding box center [939, 194] width 505 height 25
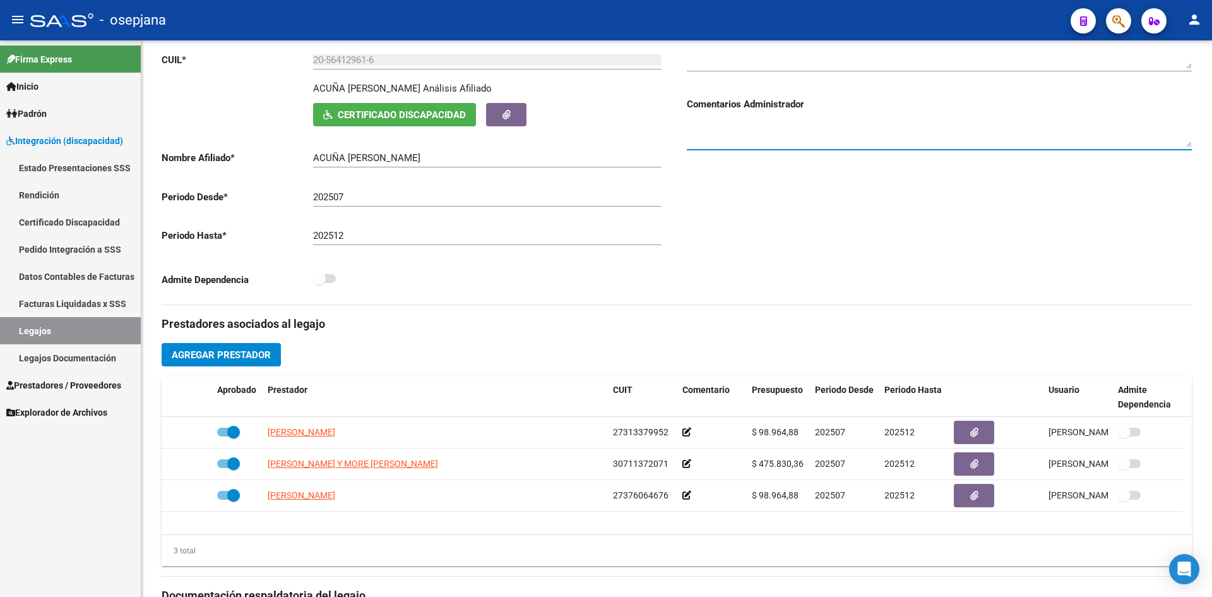
scroll to position [173, 0]
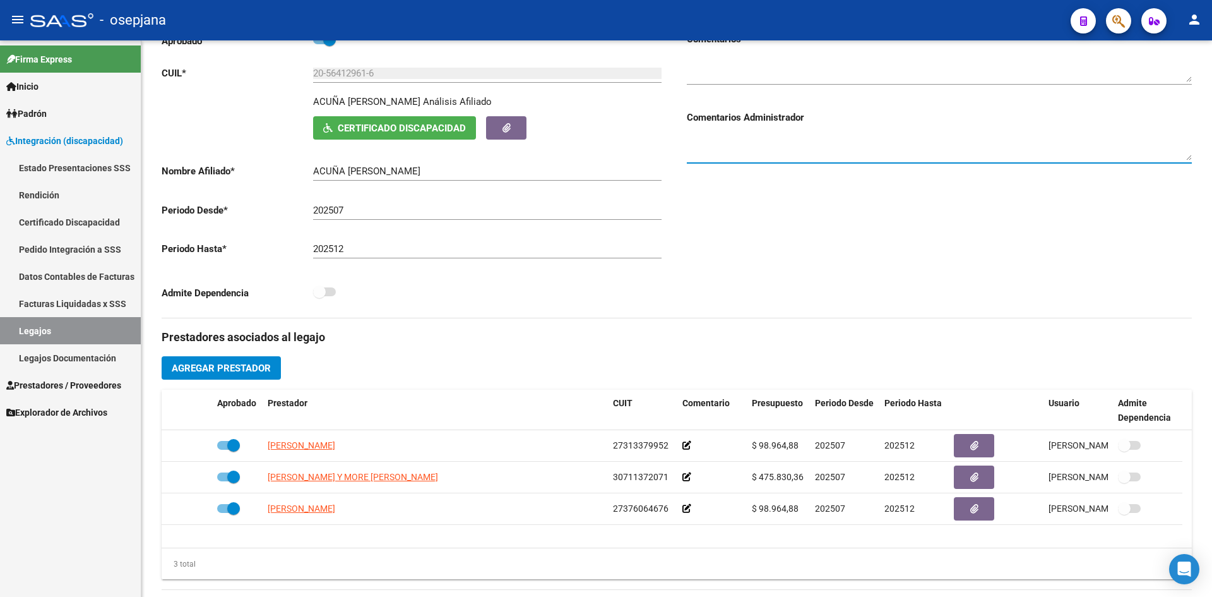
click at [52, 143] on span "Integración (discapacidad)" at bounding box center [64, 141] width 117 height 14
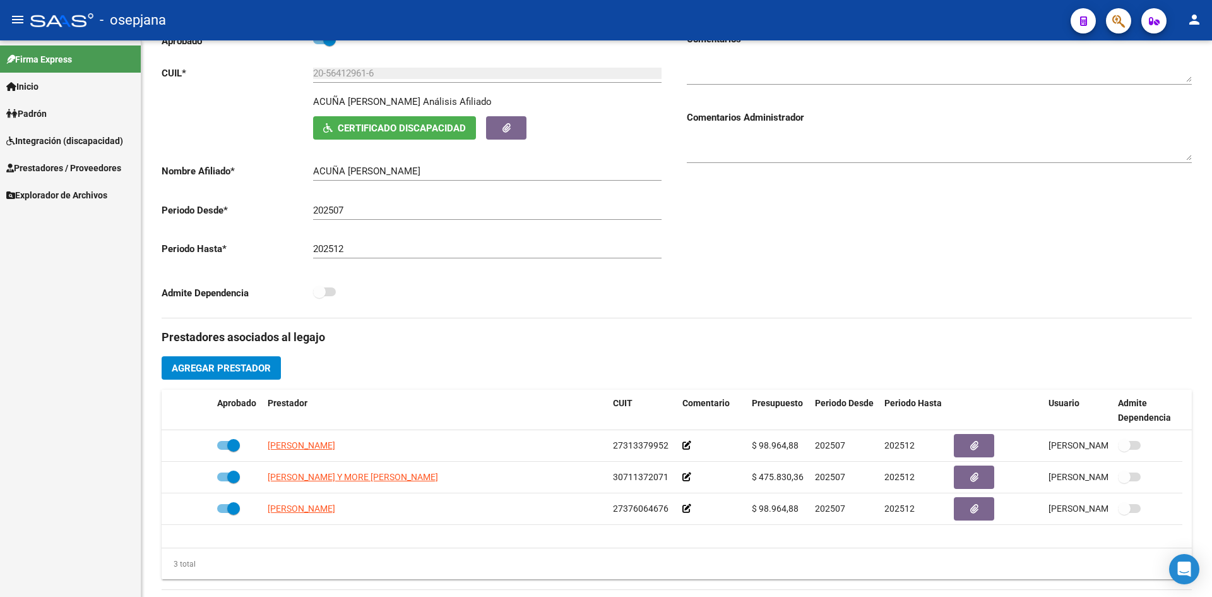
click at [54, 174] on span "Prestadores / Proveedores" at bounding box center [63, 168] width 115 height 14
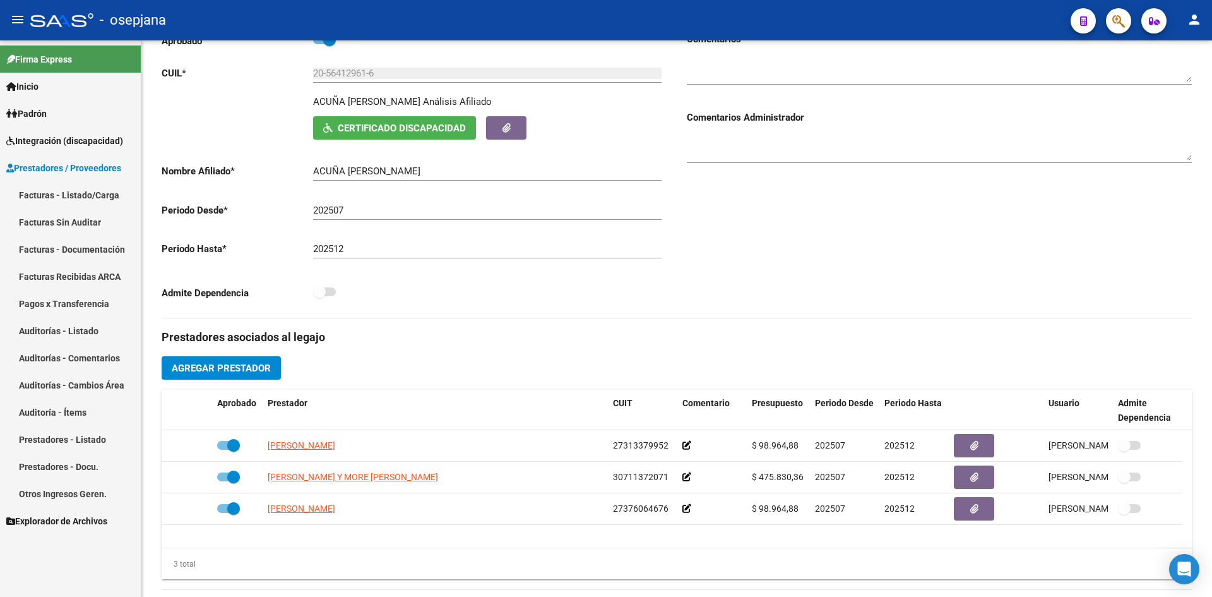
click at [105, 198] on link "Facturas - Listado/Carga" at bounding box center [70, 194] width 141 height 27
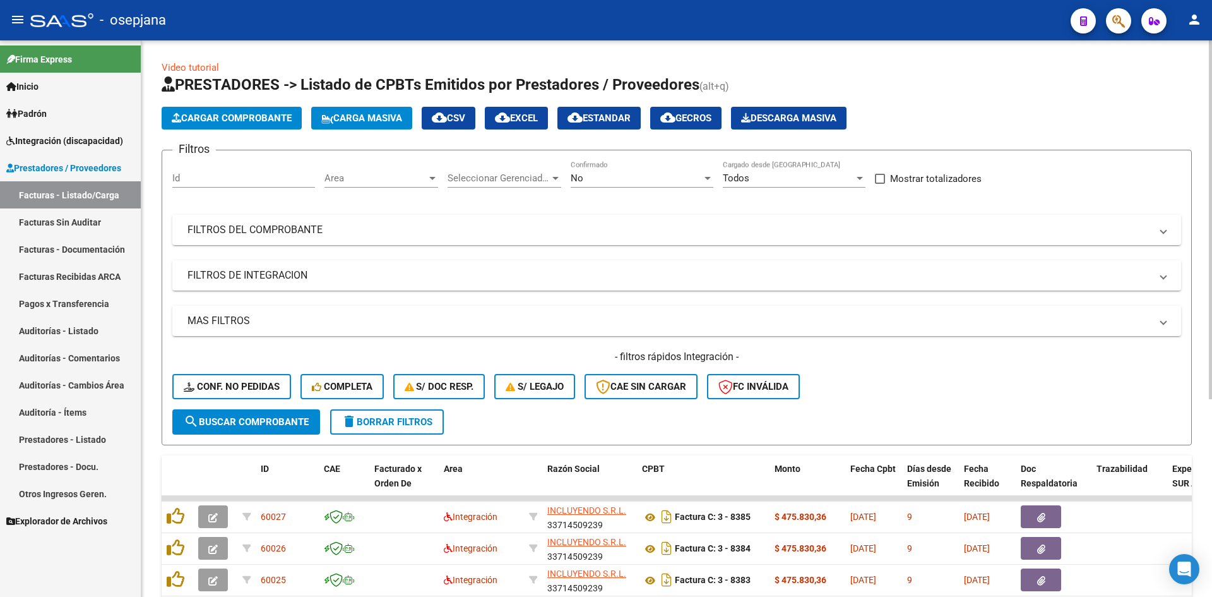
click at [374, 179] on span "Area" at bounding box center [376, 177] width 102 height 11
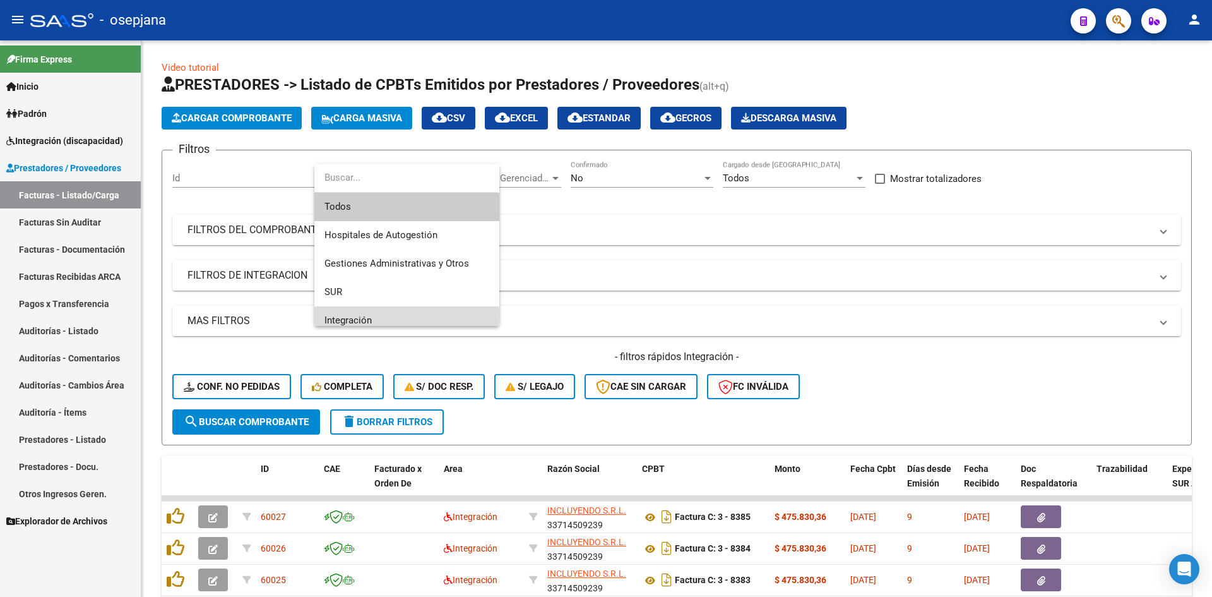
click at [383, 314] on span "Integración" at bounding box center [407, 320] width 165 height 28
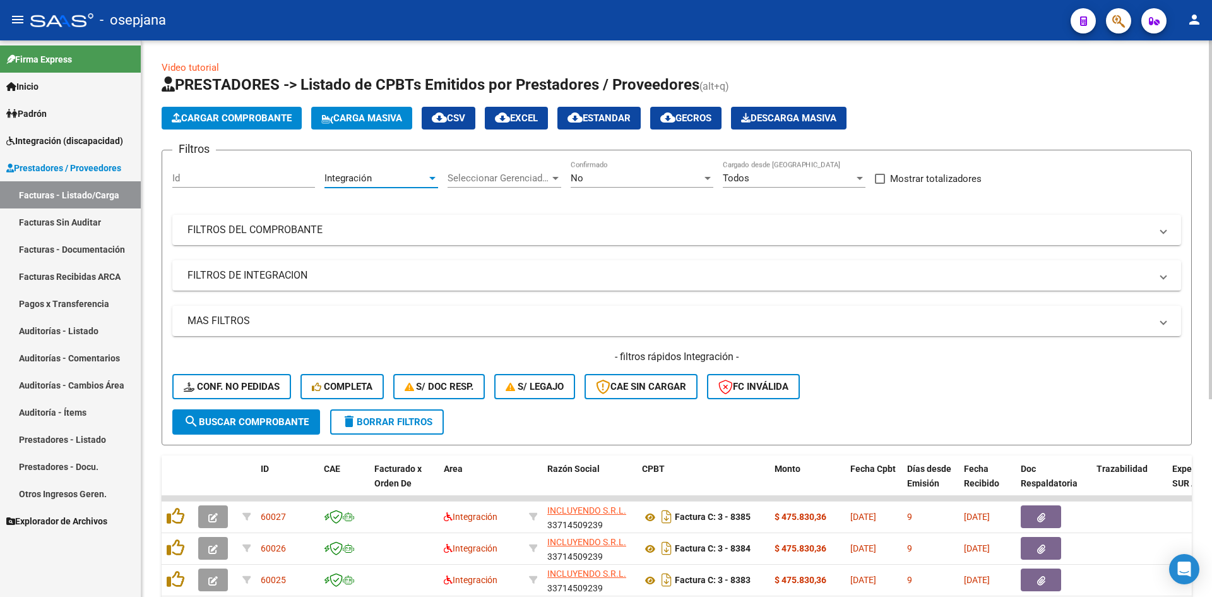
click at [614, 178] on div "No" at bounding box center [636, 177] width 131 height 11
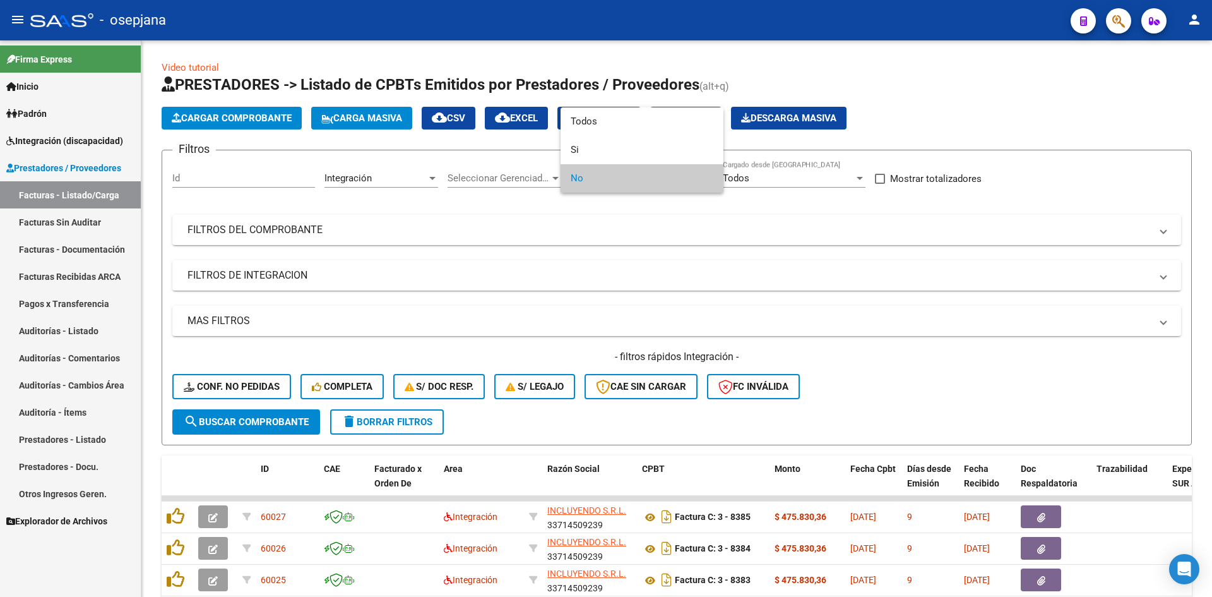
click at [613, 186] on span "No" at bounding box center [642, 178] width 143 height 28
click at [736, 269] on div at bounding box center [606, 298] width 1212 height 597
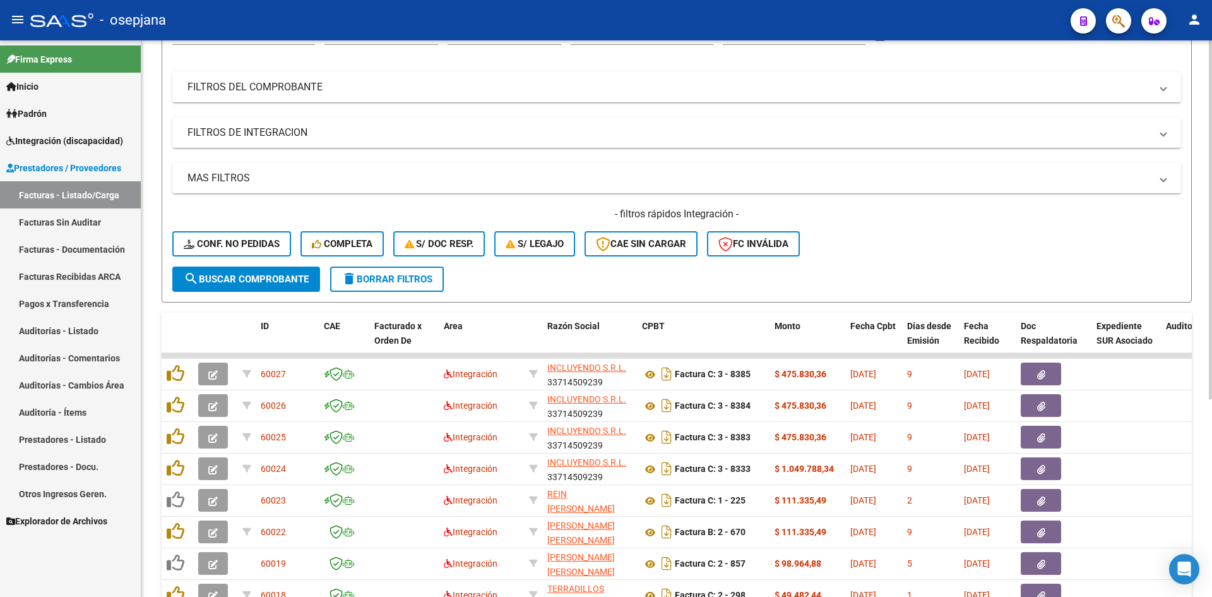
scroll to position [306, 0]
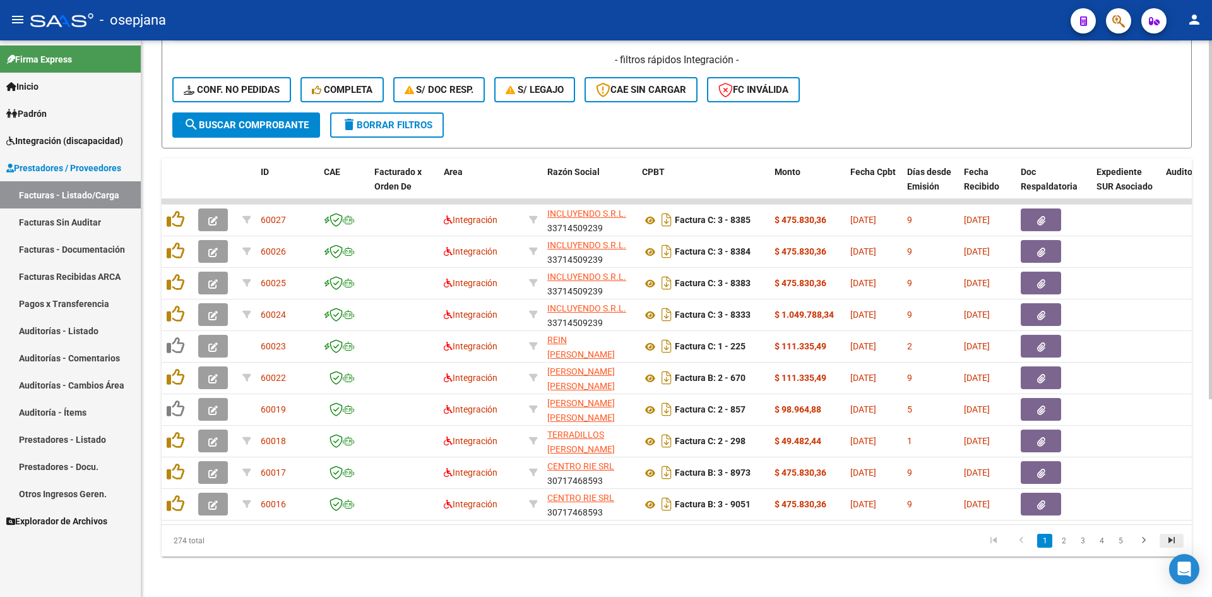
click at [1173, 539] on icon "go to last page" at bounding box center [1172, 541] width 16 height 15
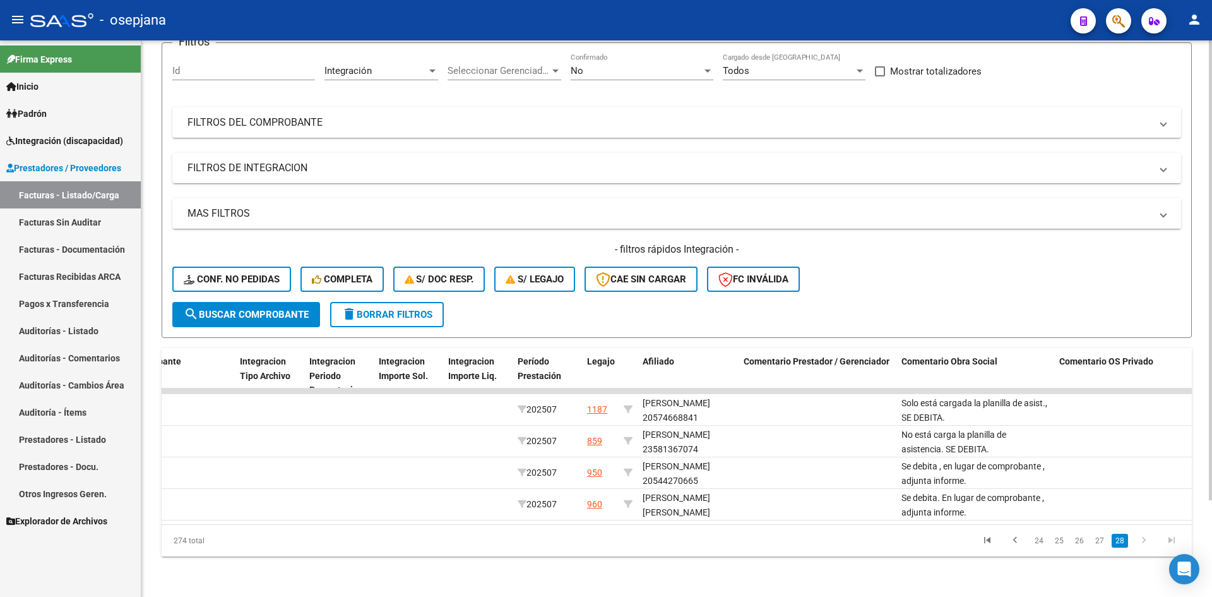
scroll to position [0, 1497]
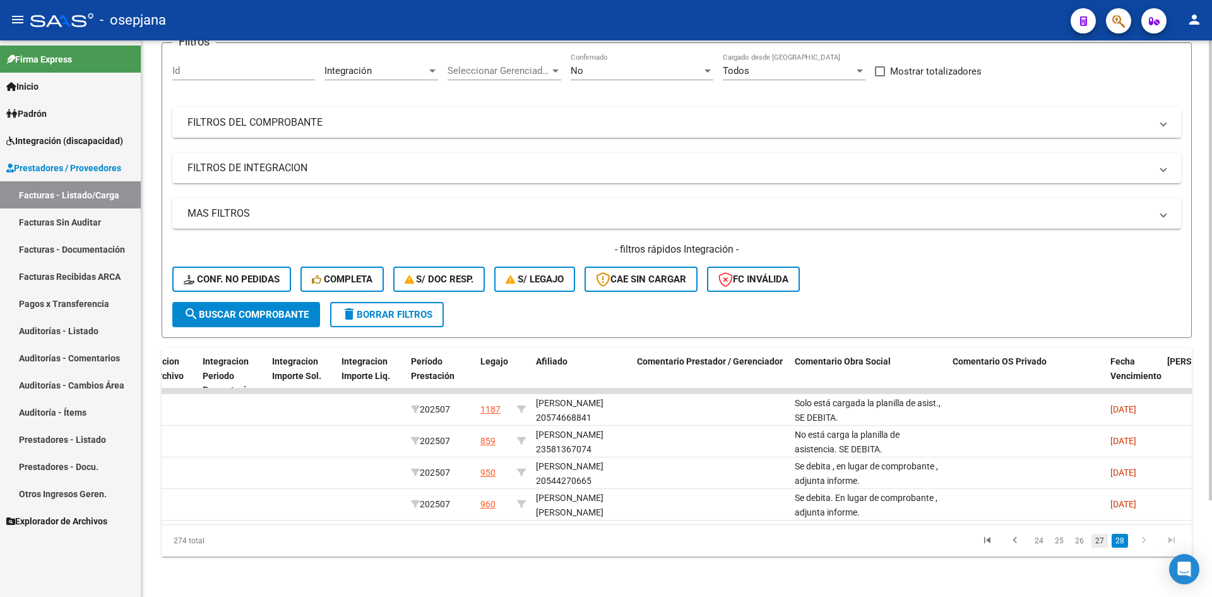
click at [1099, 540] on link "27" at bounding box center [1100, 541] width 16 height 14
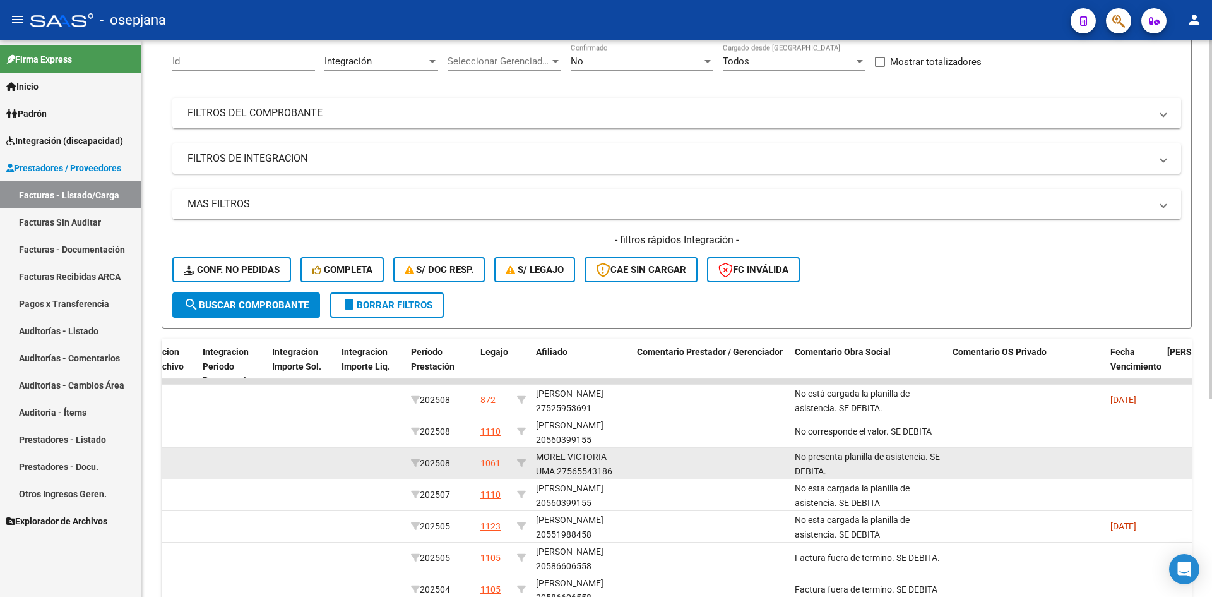
scroll to position [306, 0]
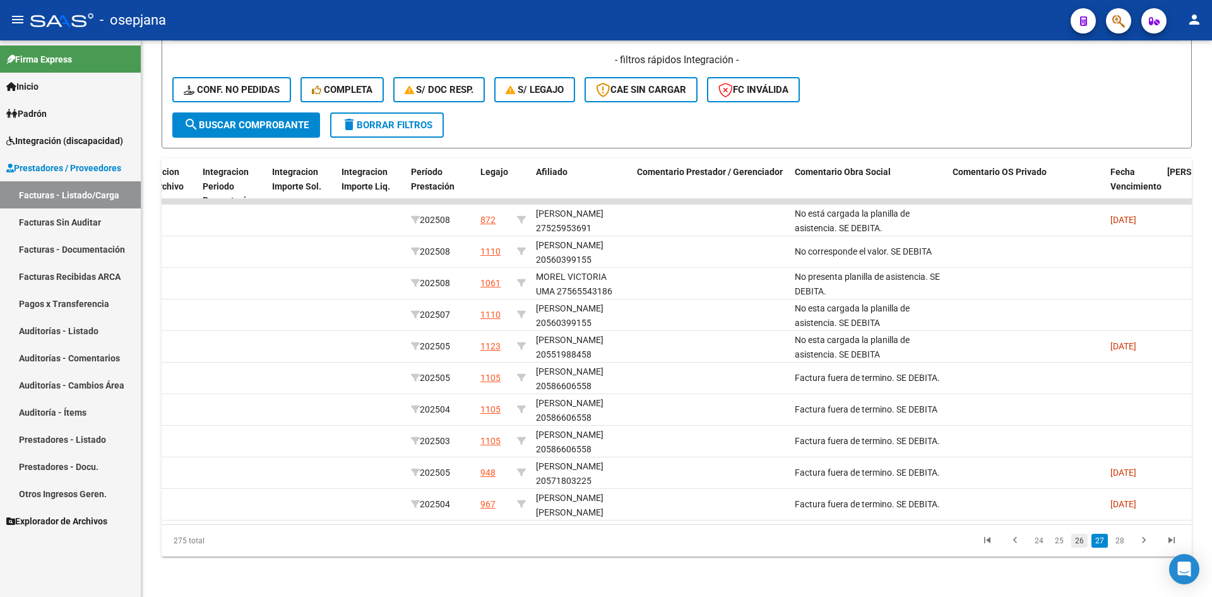
click at [1081, 546] on link "26" at bounding box center [1080, 541] width 16 height 14
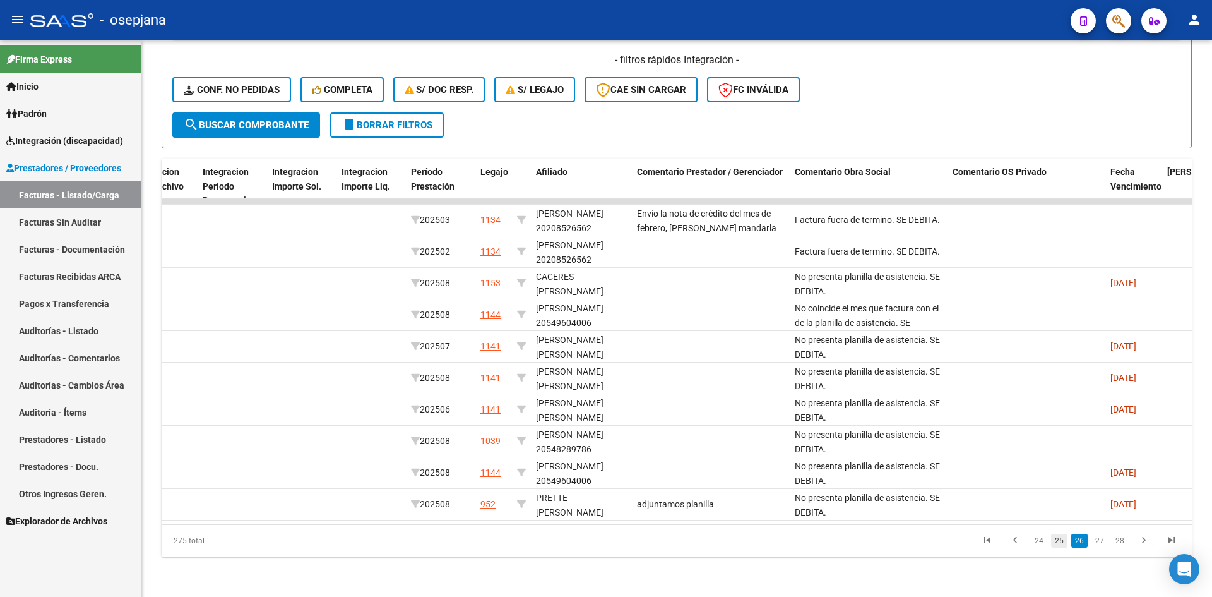
click at [1061, 544] on link "25" at bounding box center [1059, 541] width 16 height 14
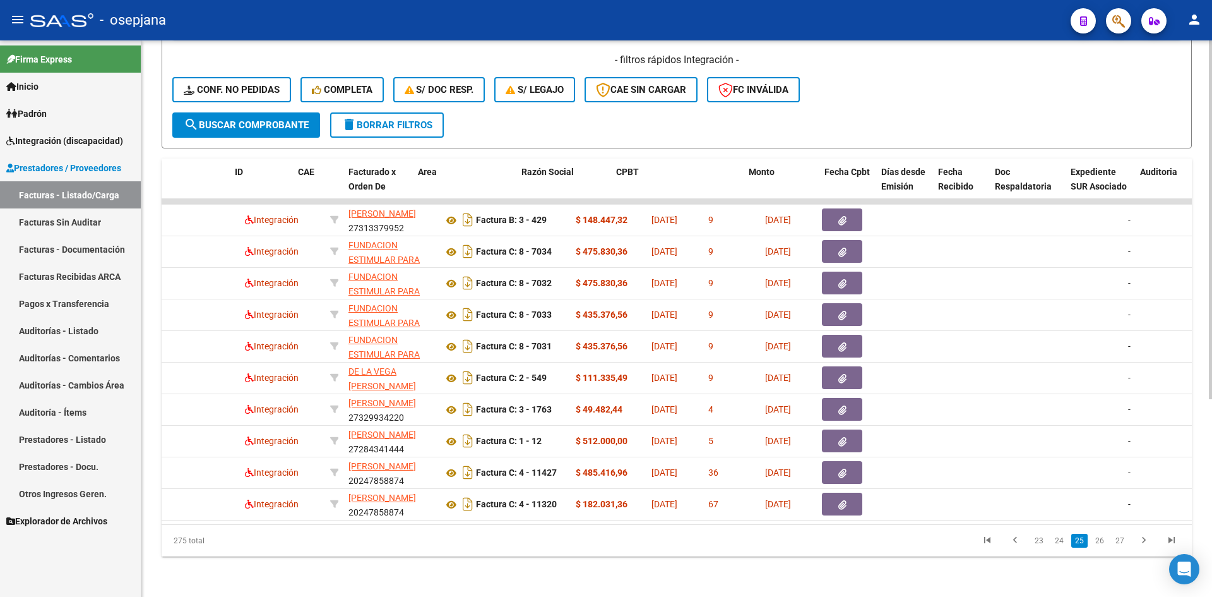
scroll to position [0, 0]
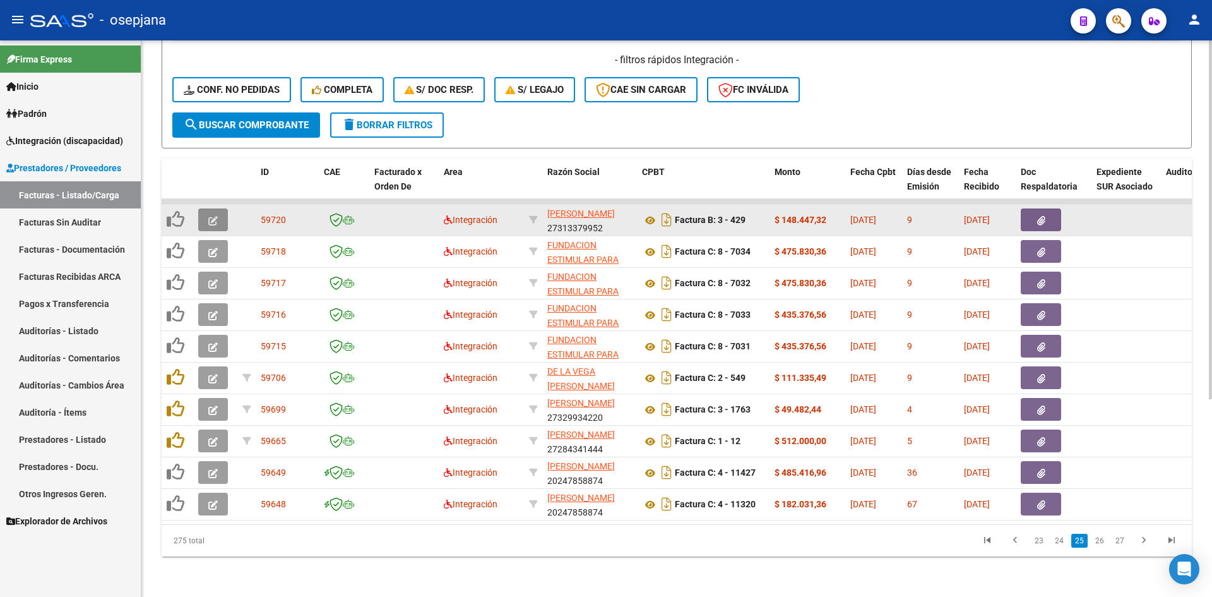
click at [218, 208] on button "button" at bounding box center [213, 219] width 30 height 23
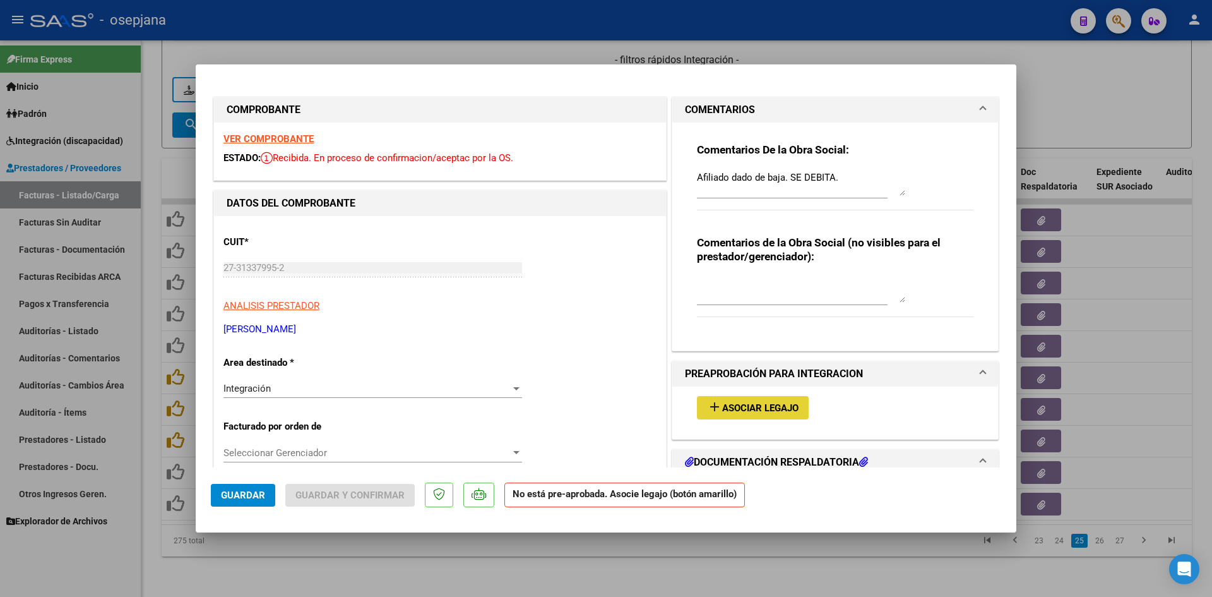
click at [729, 407] on span "Asociar Legajo" at bounding box center [760, 407] width 76 height 11
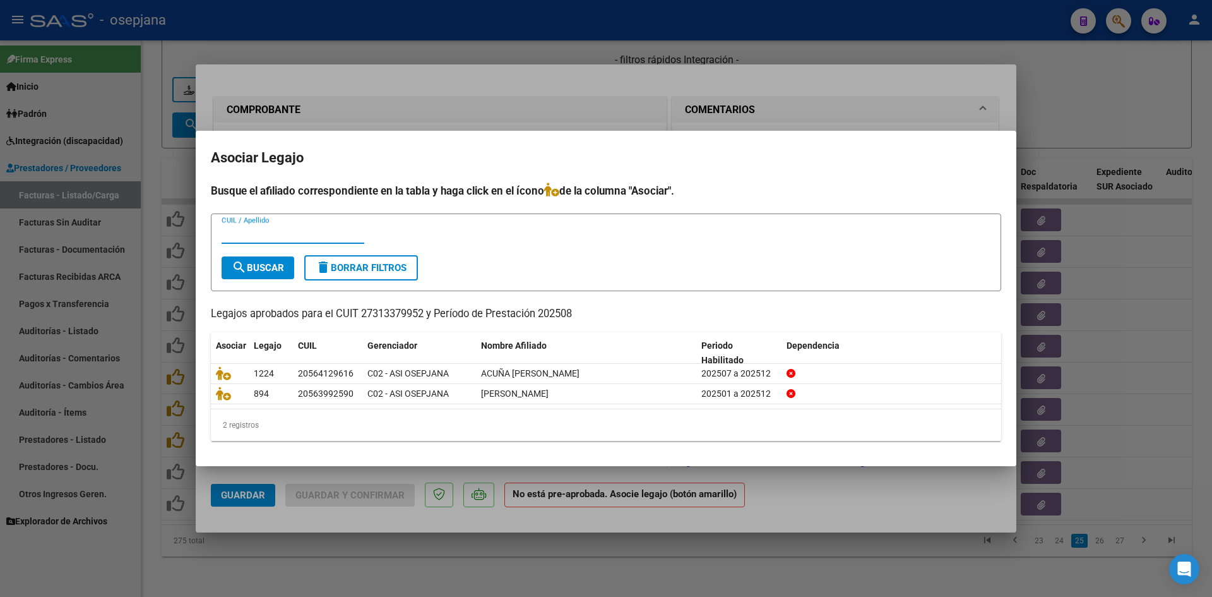
click at [868, 112] on div at bounding box center [606, 298] width 1212 height 597
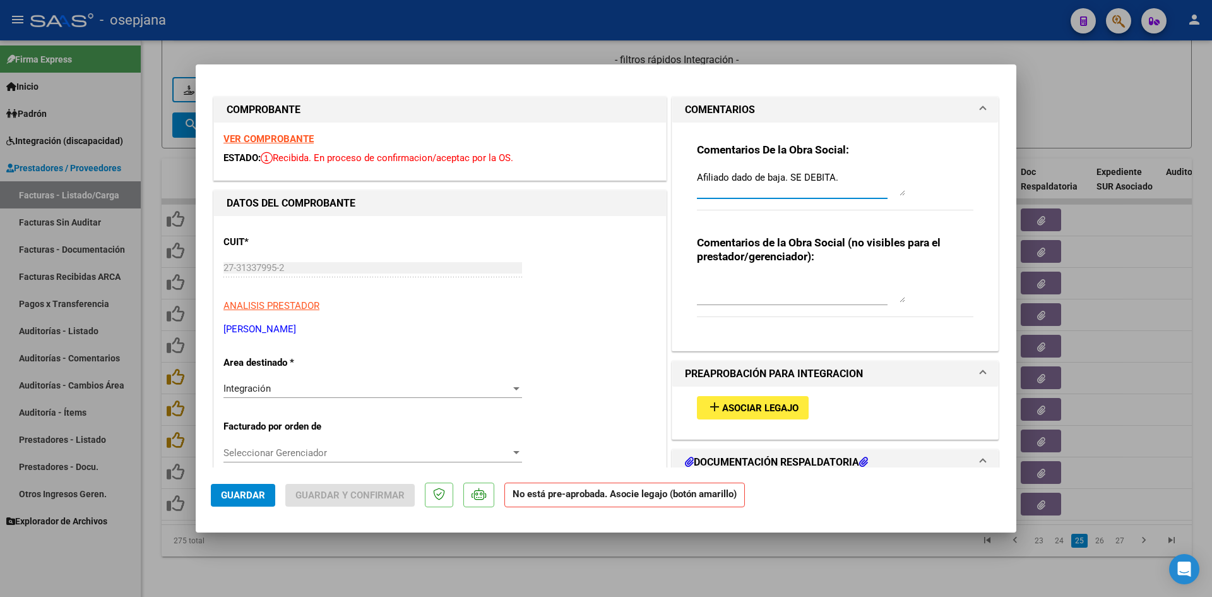
drag, startPoint x: 837, startPoint y: 179, endPoint x: 611, endPoint y: 170, distance: 225.6
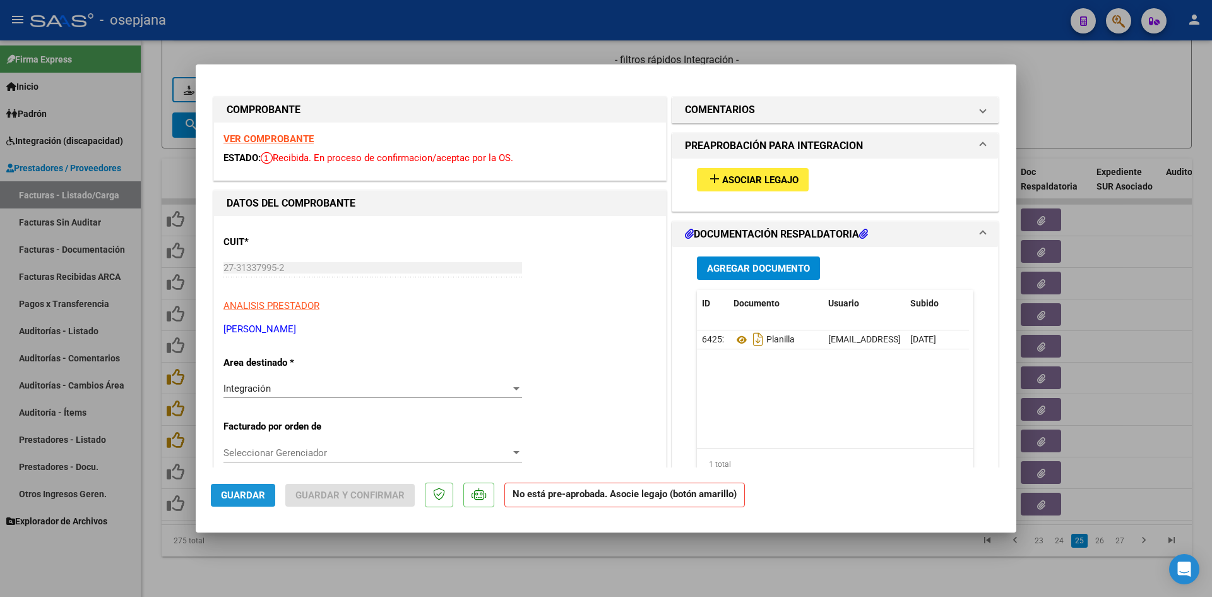
click at [249, 499] on span "Guardar" at bounding box center [243, 494] width 44 height 11
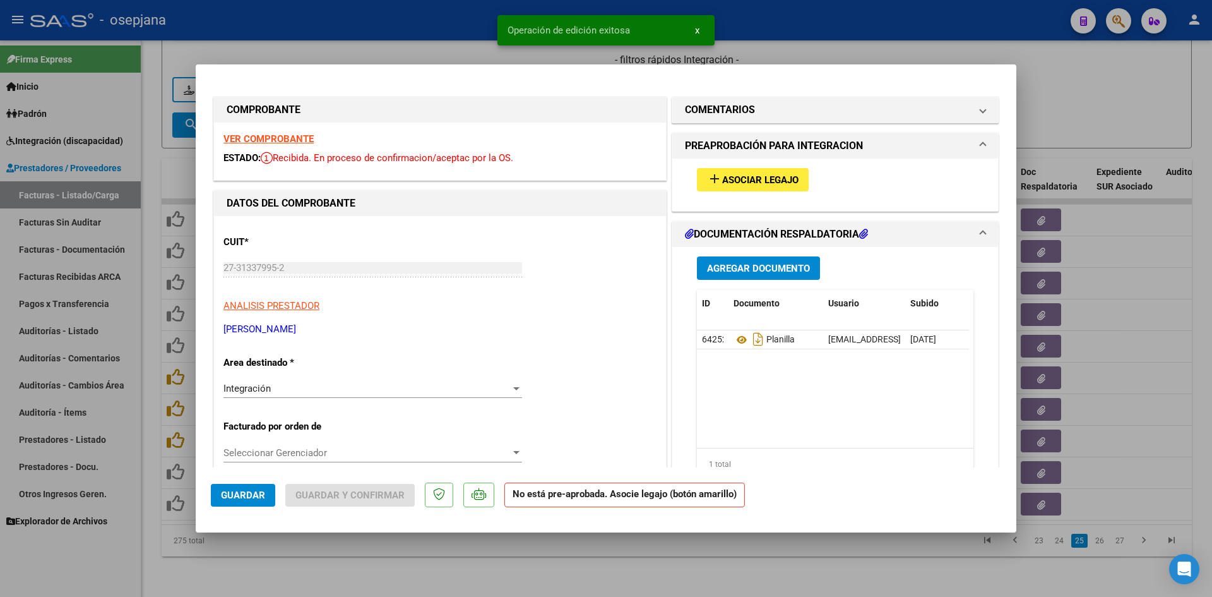
click at [1114, 76] on div at bounding box center [606, 298] width 1212 height 597
type input "$ 0,00"
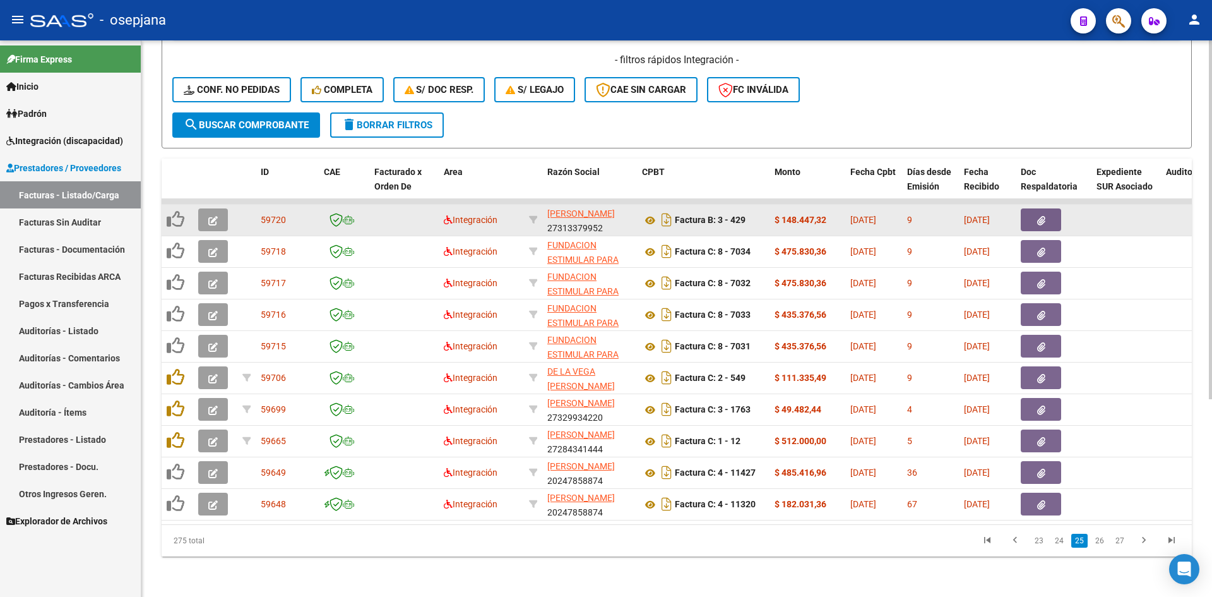
click at [210, 216] on icon "button" at bounding box center [212, 220] width 9 height 9
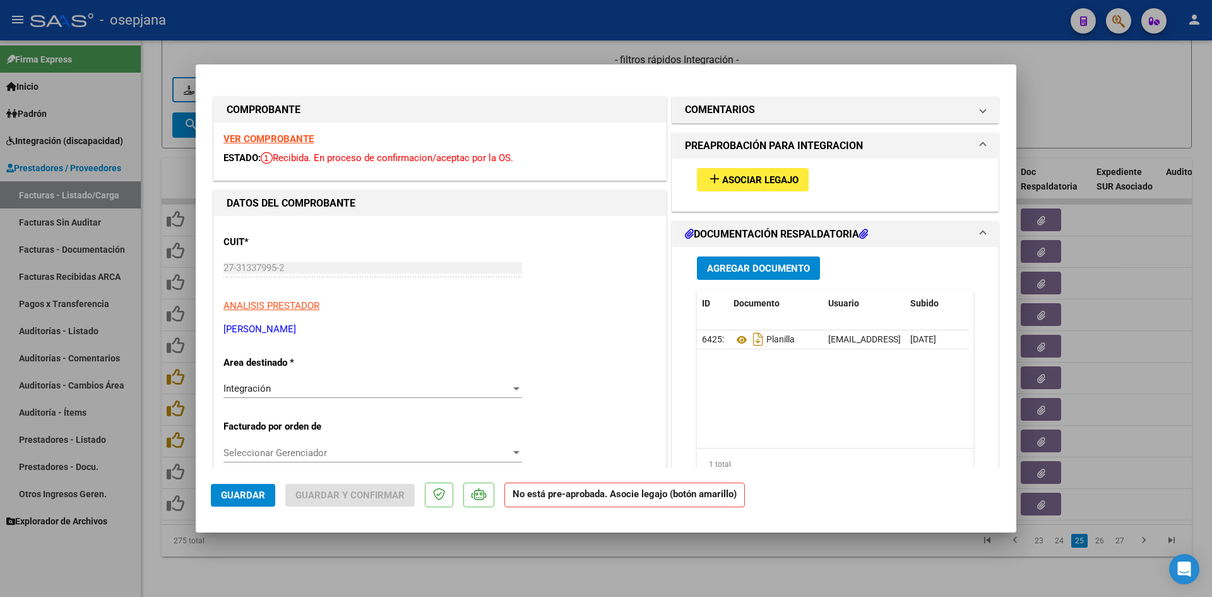
click at [249, 488] on button "Guardar" at bounding box center [243, 495] width 64 height 23
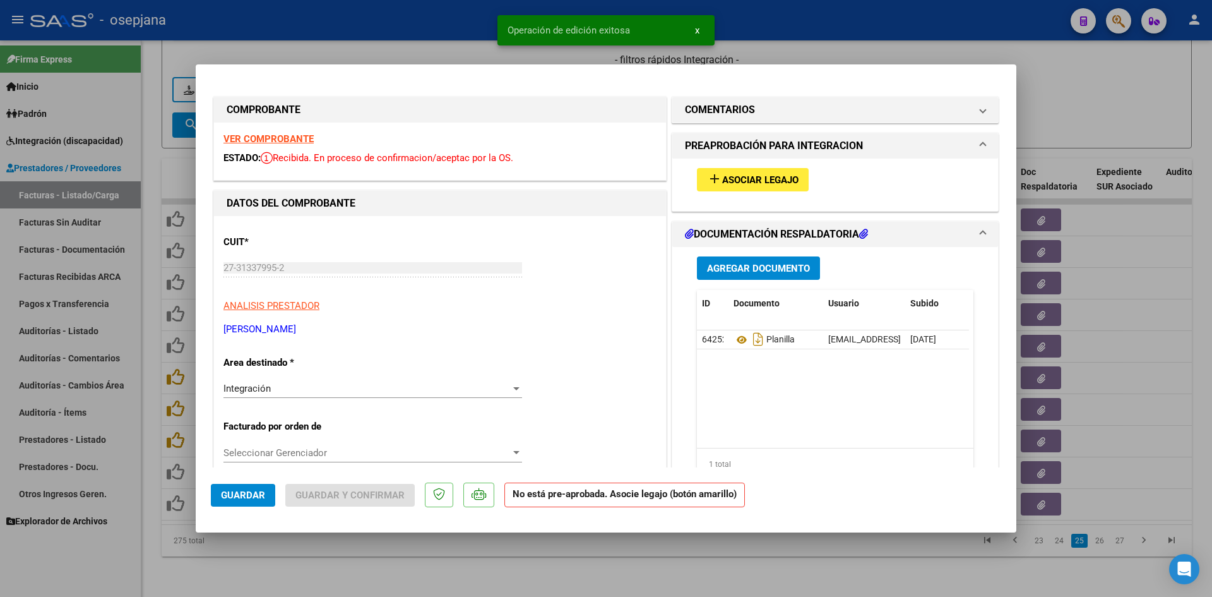
click at [1062, 95] on div at bounding box center [606, 298] width 1212 height 597
type input "$ 0,00"
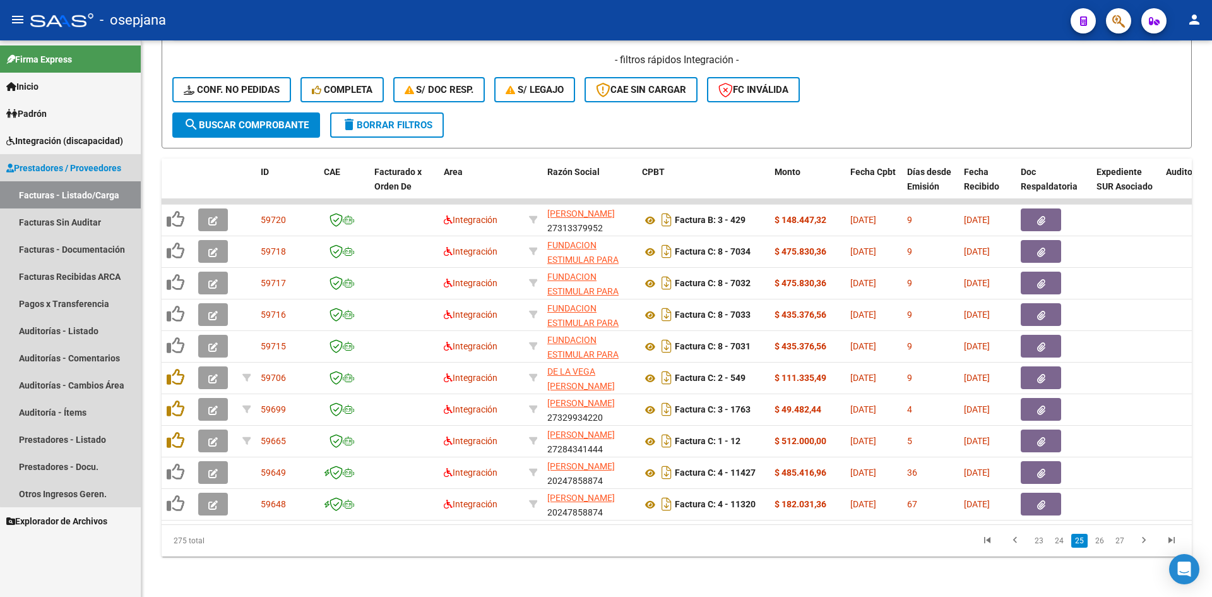
click at [76, 192] on link "Facturas - Listado/Carga" at bounding box center [70, 194] width 141 height 27
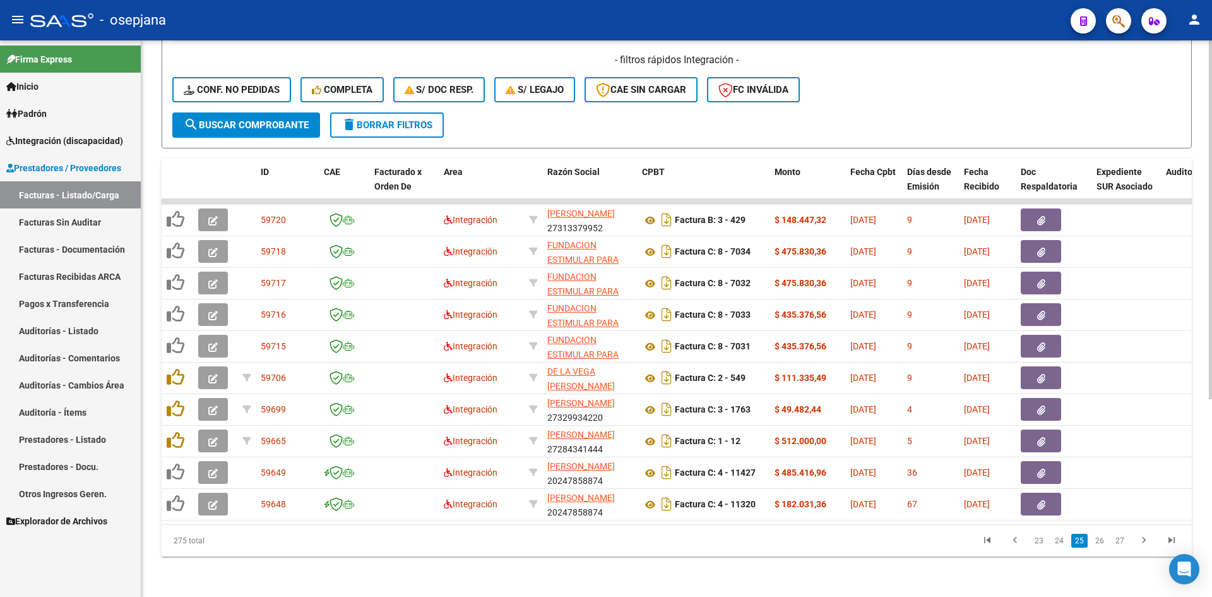
scroll to position [117, 0]
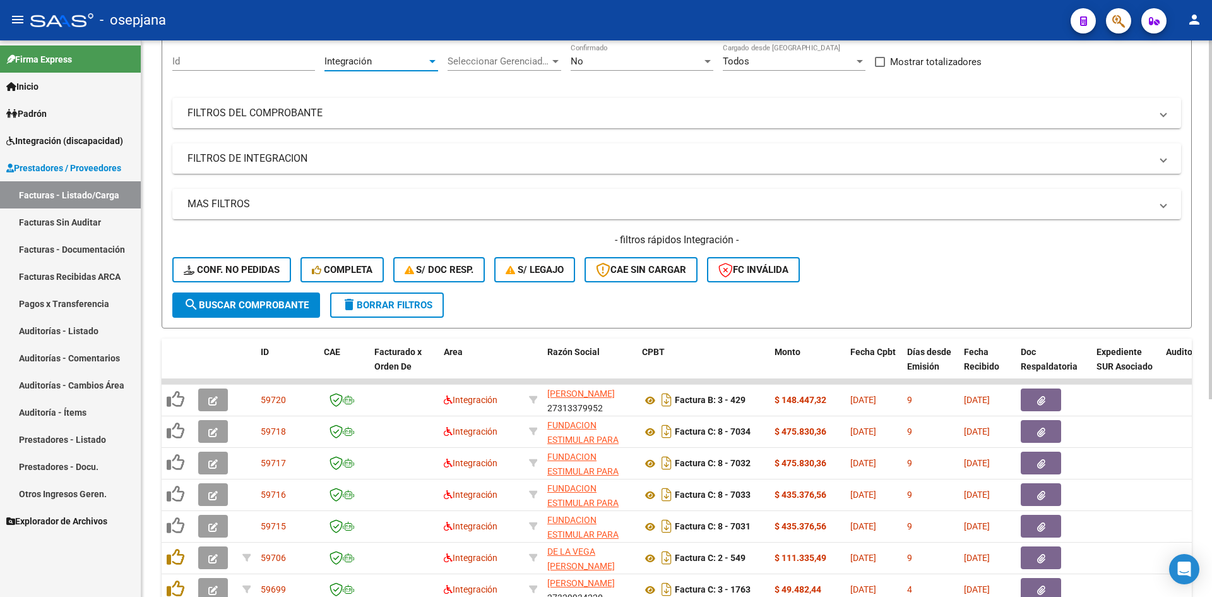
click at [361, 61] on span "Integración" at bounding box center [348, 61] width 47 height 11
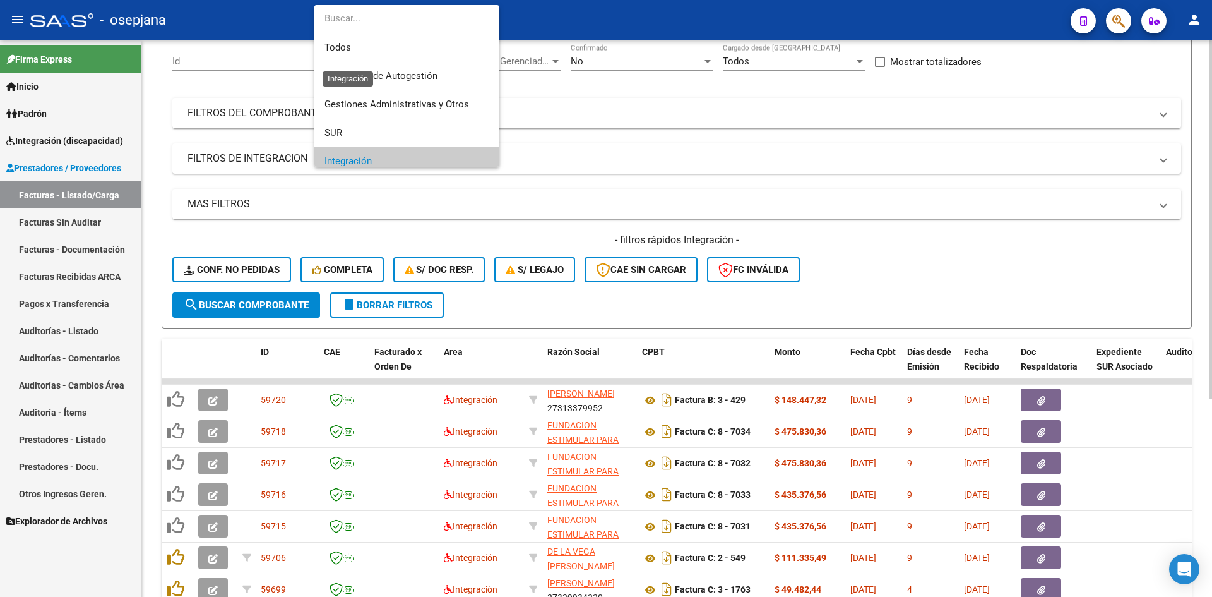
scroll to position [100, 0]
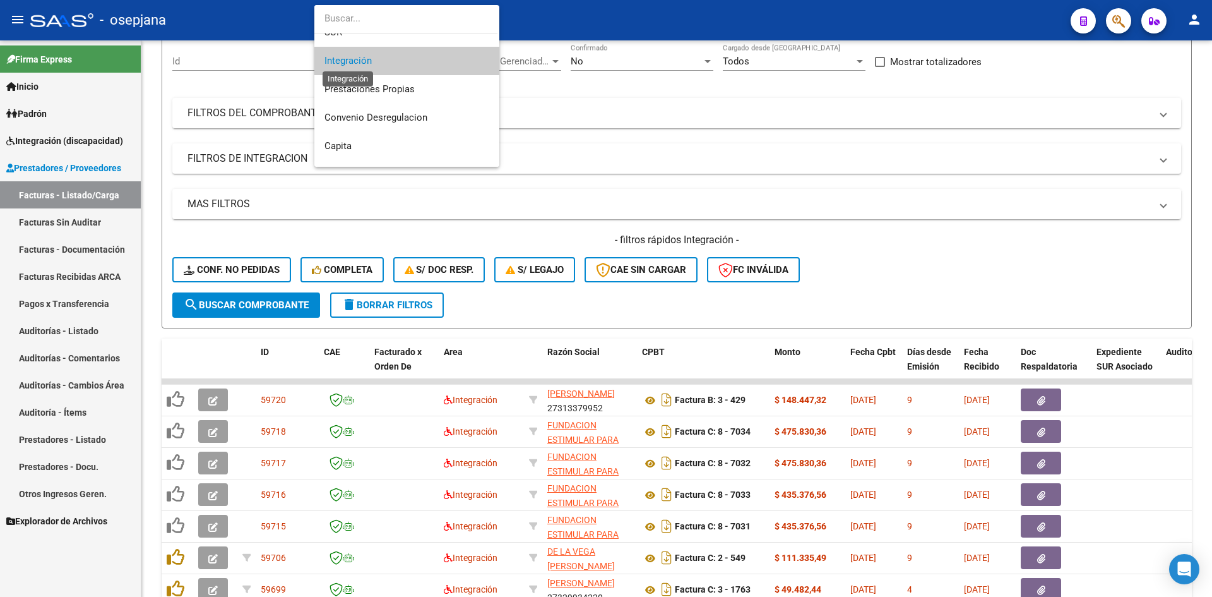
click at [352, 57] on span "Integración" at bounding box center [348, 60] width 47 height 11
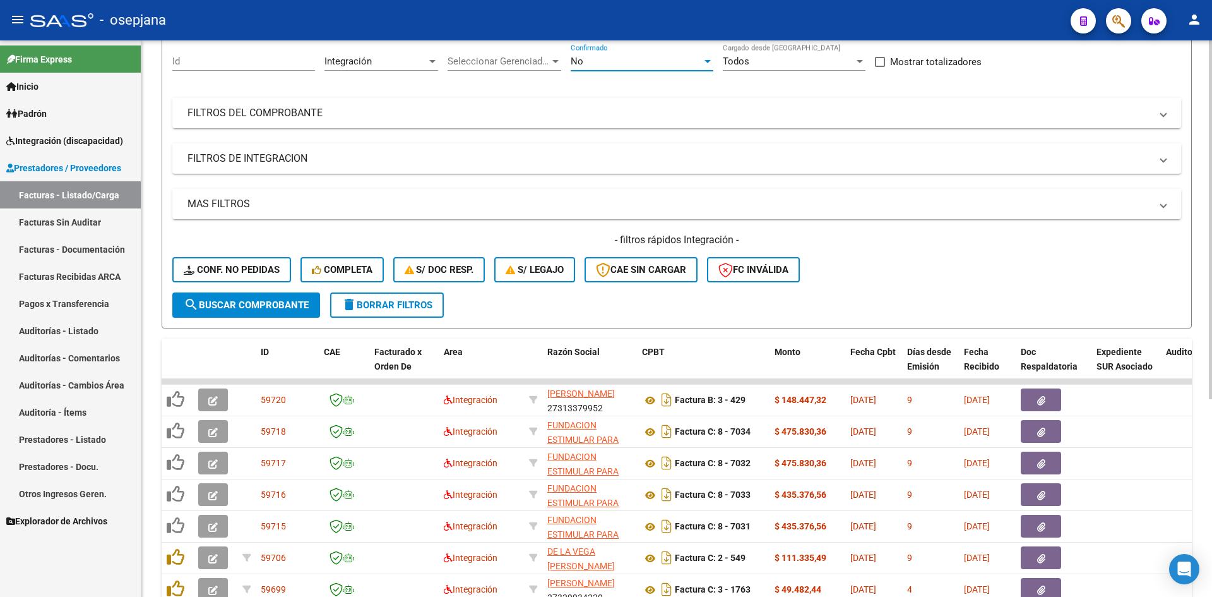
click at [583, 56] on span "No" at bounding box center [577, 61] width 13 height 11
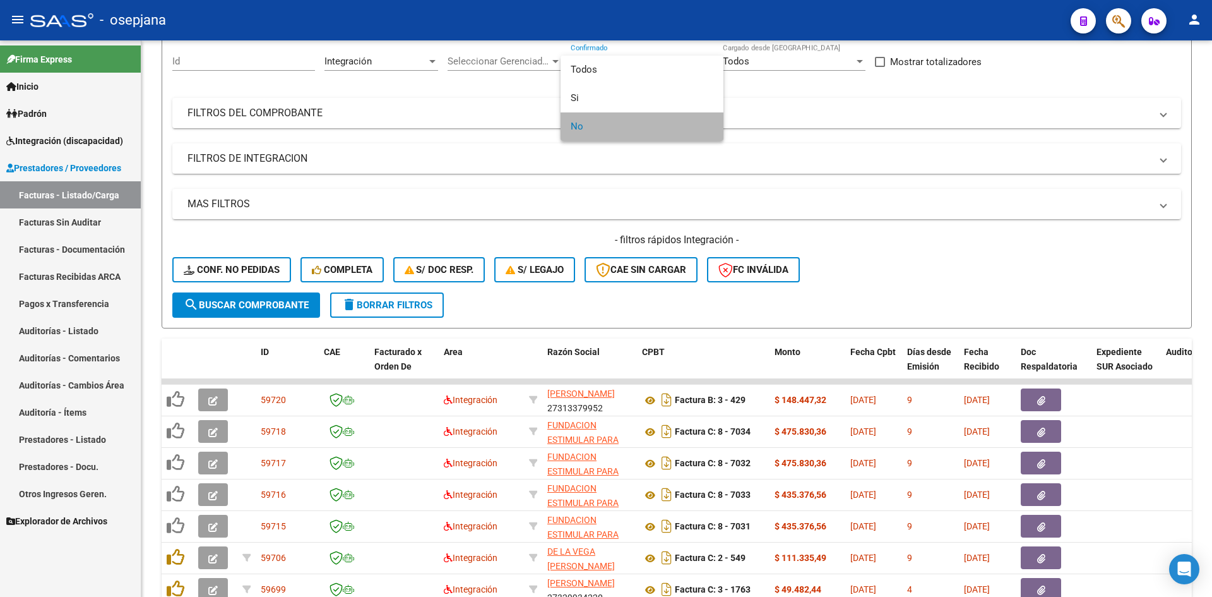
click at [603, 133] on span "No" at bounding box center [642, 126] width 143 height 28
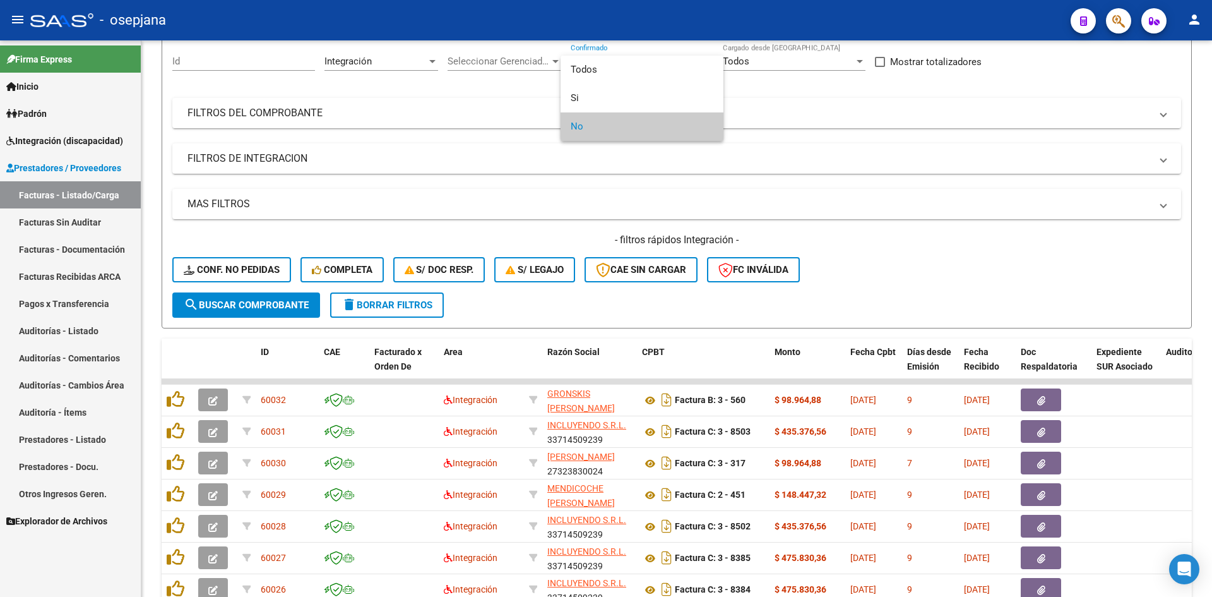
click at [888, 262] on div at bounding box center [606, 298] width 1212 height 597
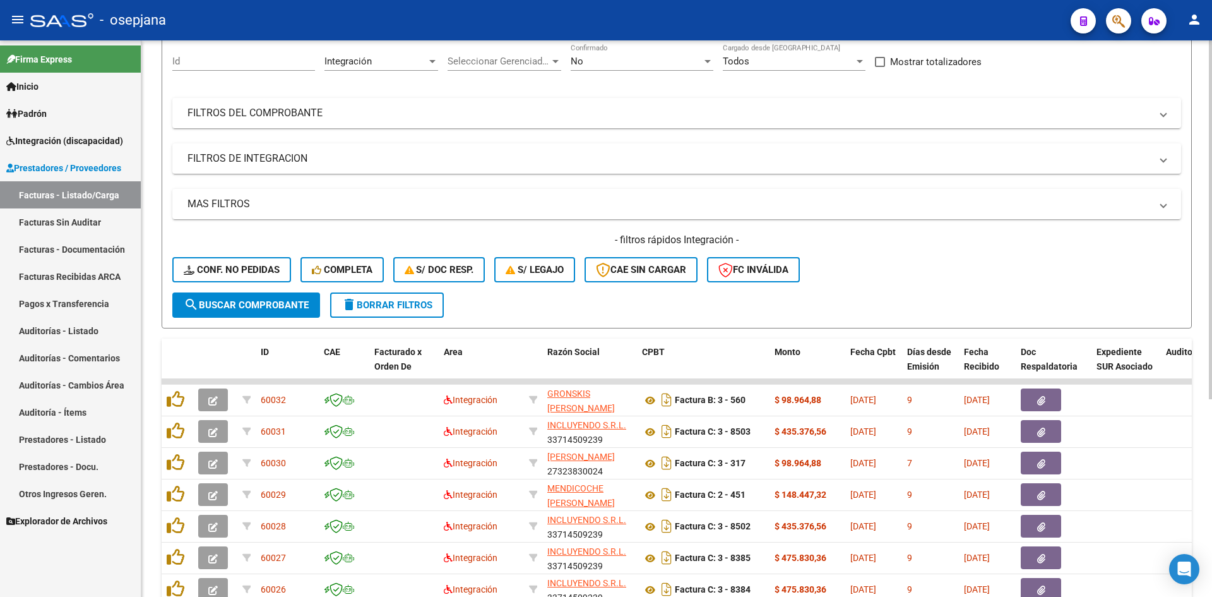
scroll to position [306, 0]
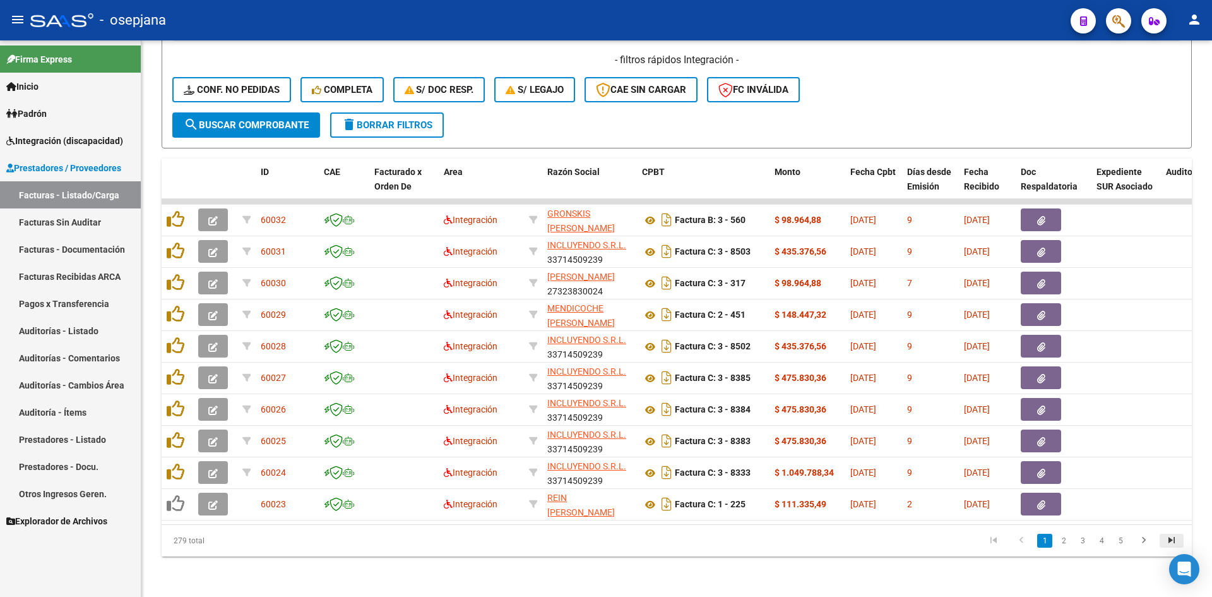
click at [1173, 541] on icon "go to last page" at bounding box center [1172, 541] width 16 height 15
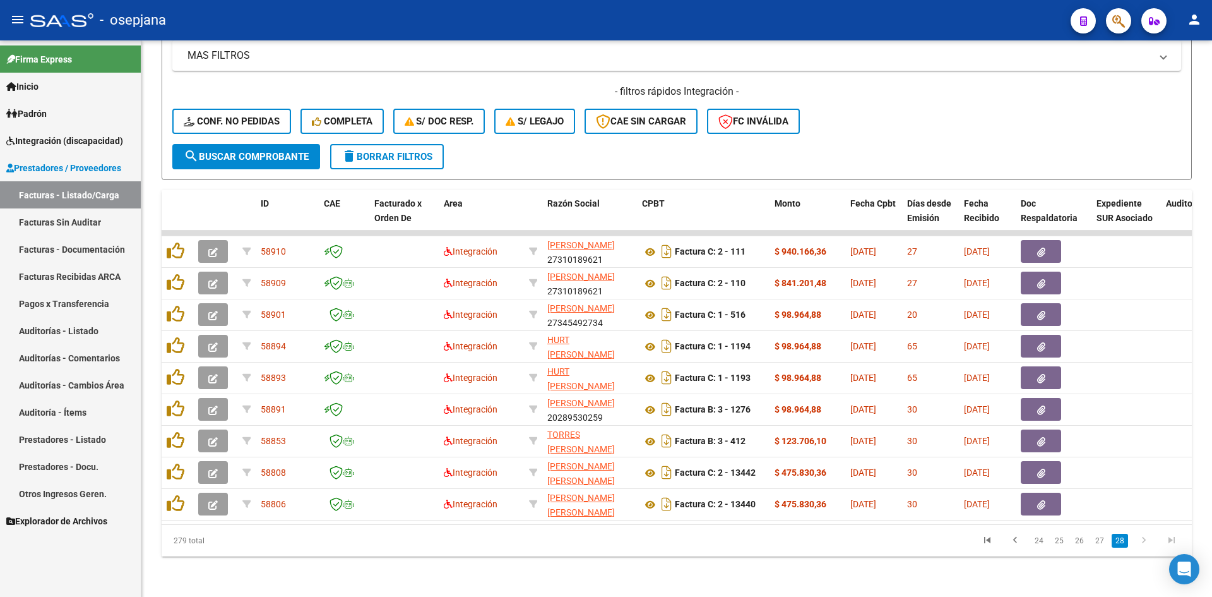
scroll to position [275, 0]
click at [1104, 541] on link "27" at bounding box center [1100, 541] width 16 height 14
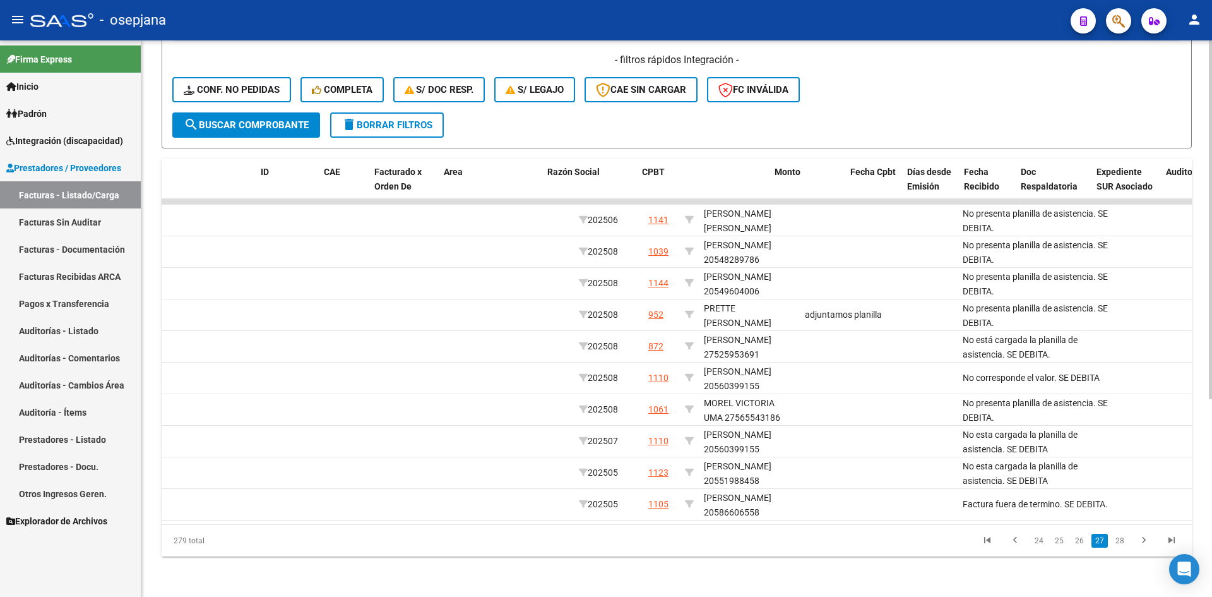
scroll to position [0, 0]
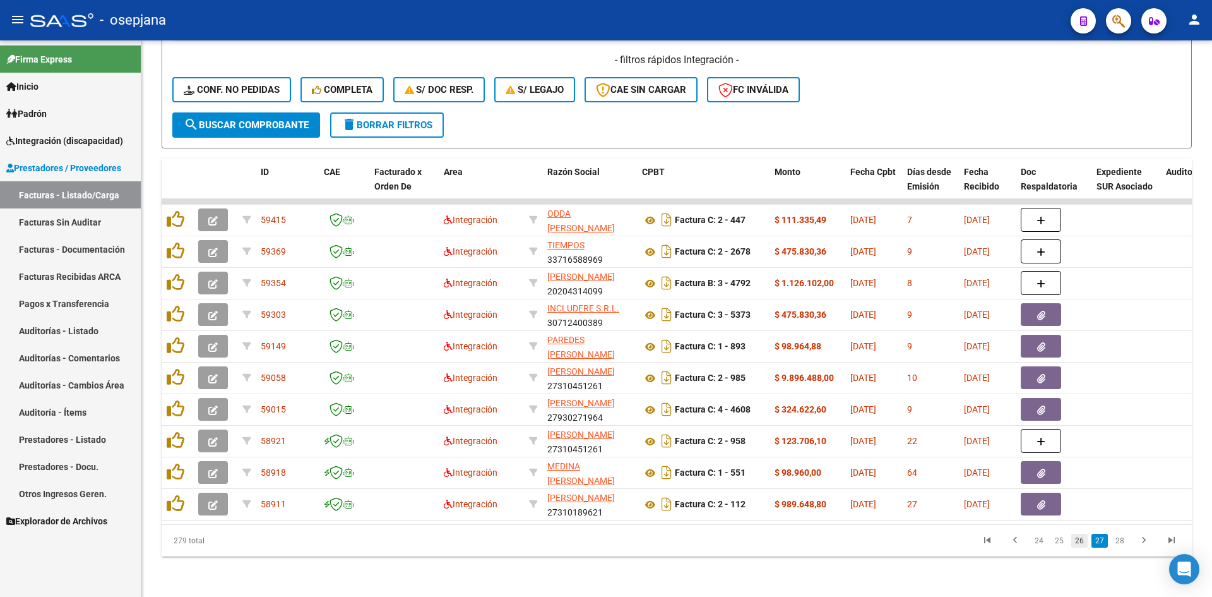
click at [1081, 538] on link "26" at bounding box center [1080, 541] width 16 height 14
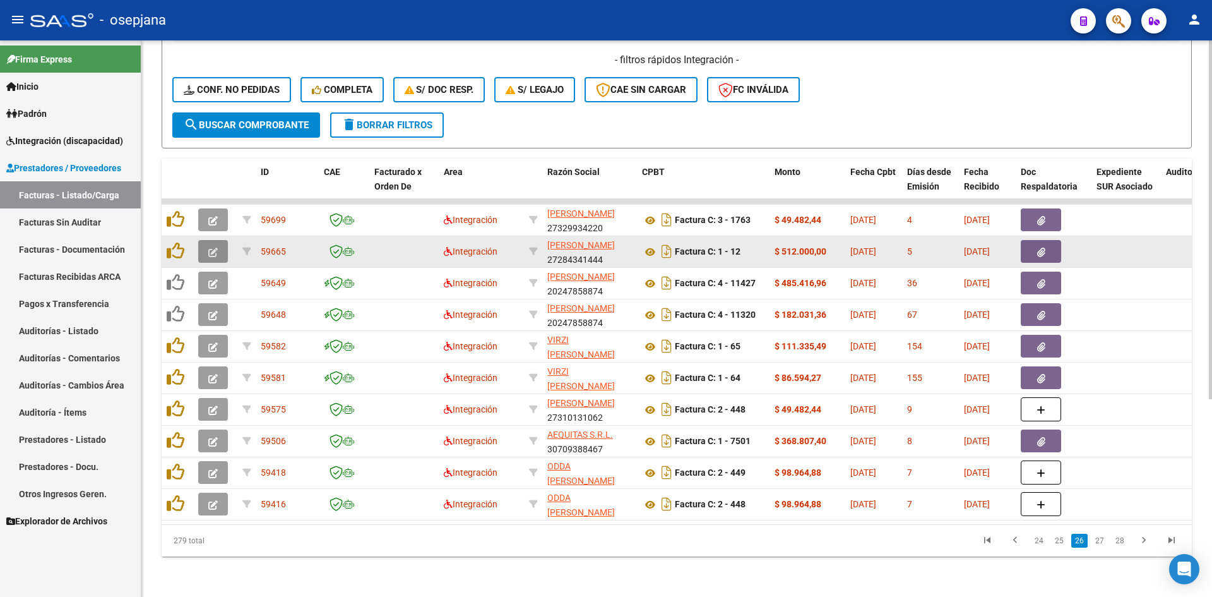
click at [216, 248] on icon "button" at bounding box center [212, 252] width 9 height 9
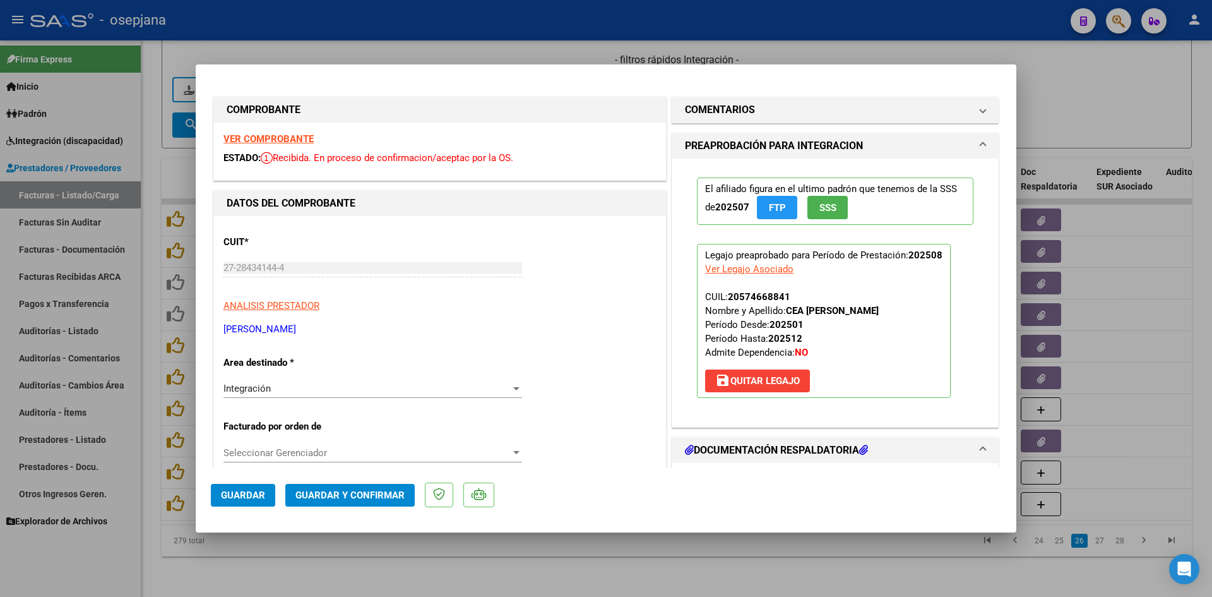
click at [254, 134] on strong "VER COMPROBANTE" at bounding box center [269, 138] width 90 height 11
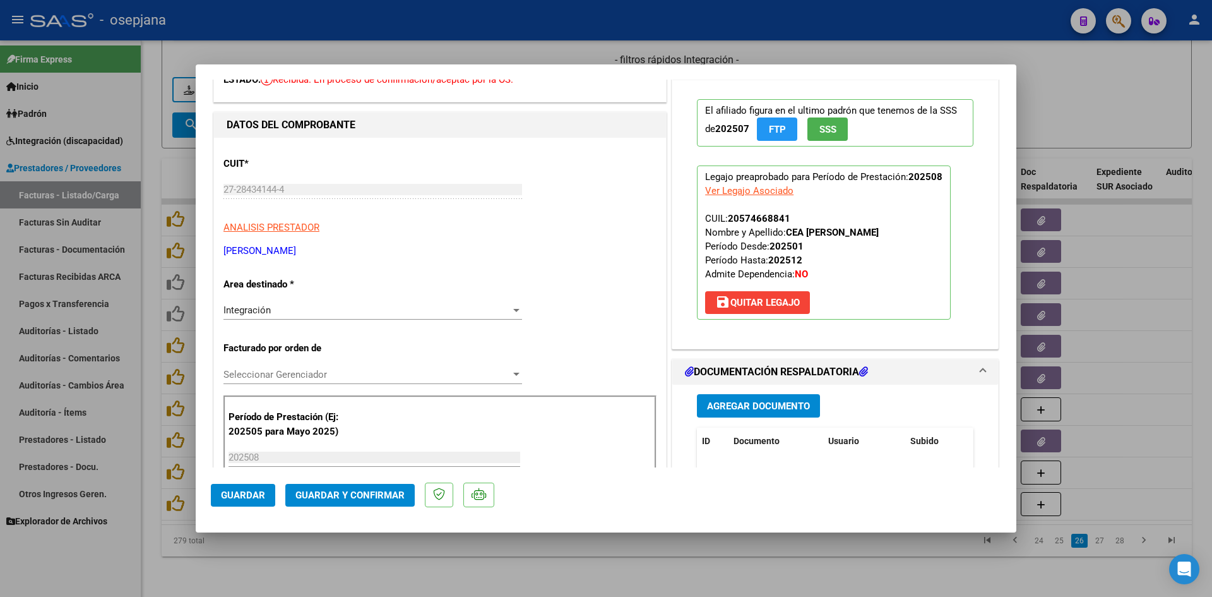
scroll to position [189, 0]
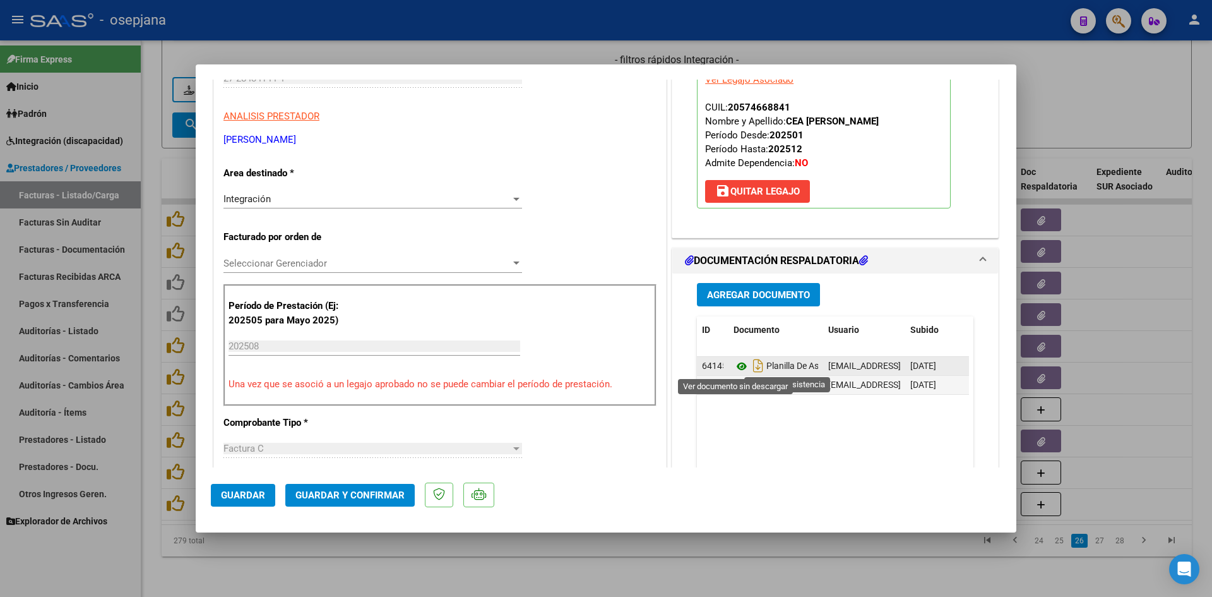
click at [734, 364] on icon at bounding box center [742, 366] width 16 height 15
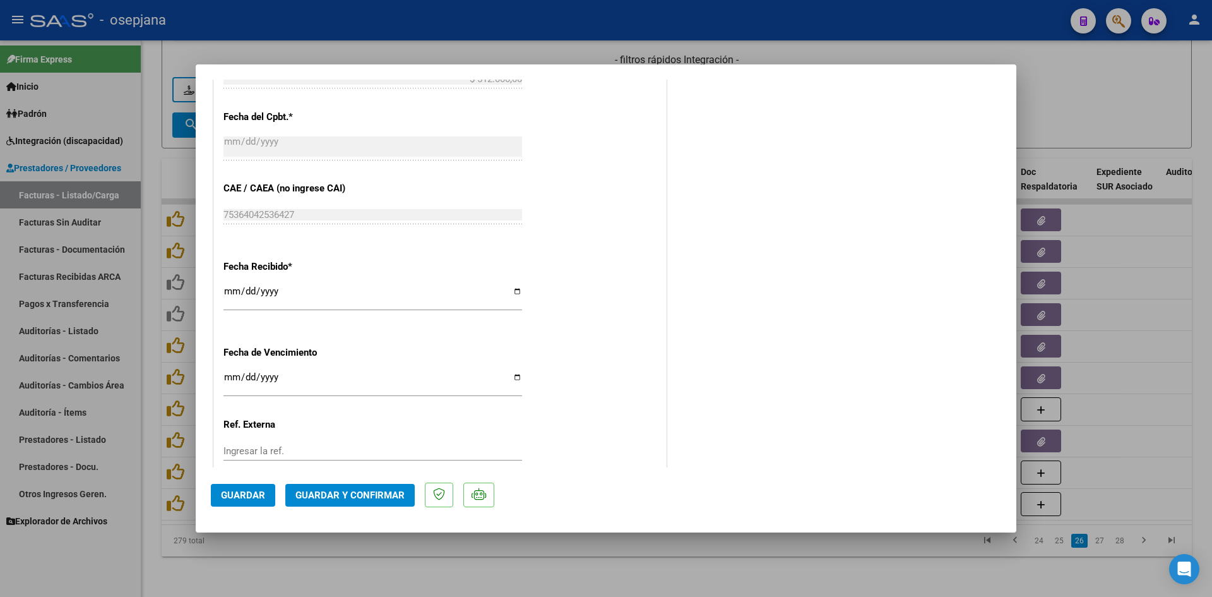
scroll to position [758, 0]
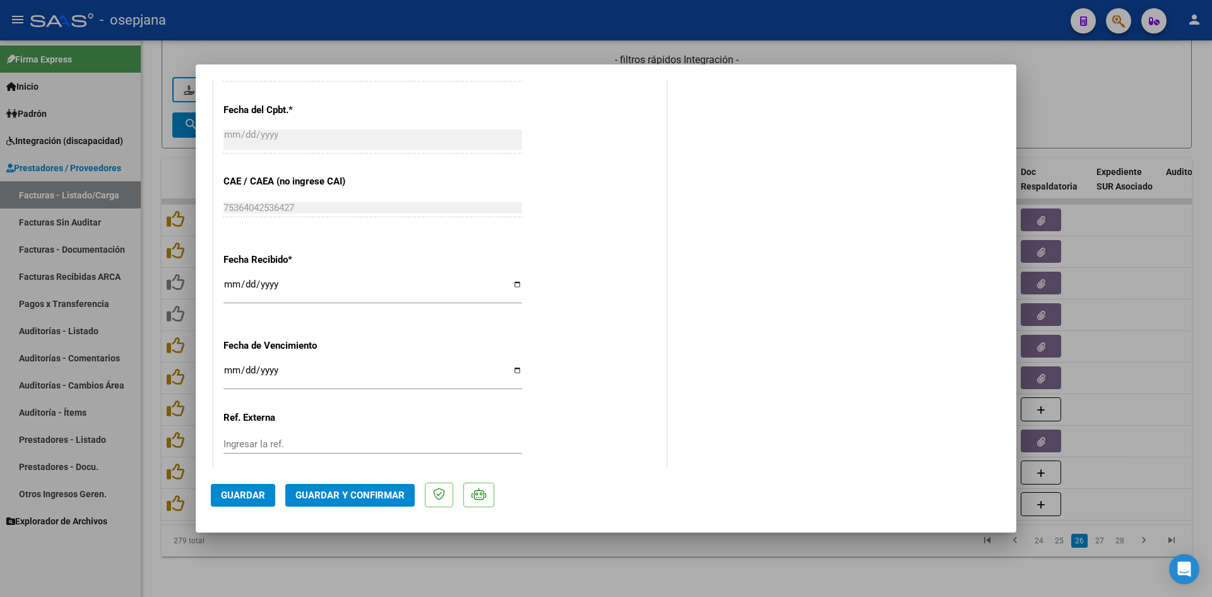
click at [228, 373] on input "Ingresar la fecha" at bounding box center [373, 375] width 299 height 20
type input "[DATE]"
click at [335, 489] on span "Guardar y Confirmar" at bounding box center [350, 494] width 109 height 11
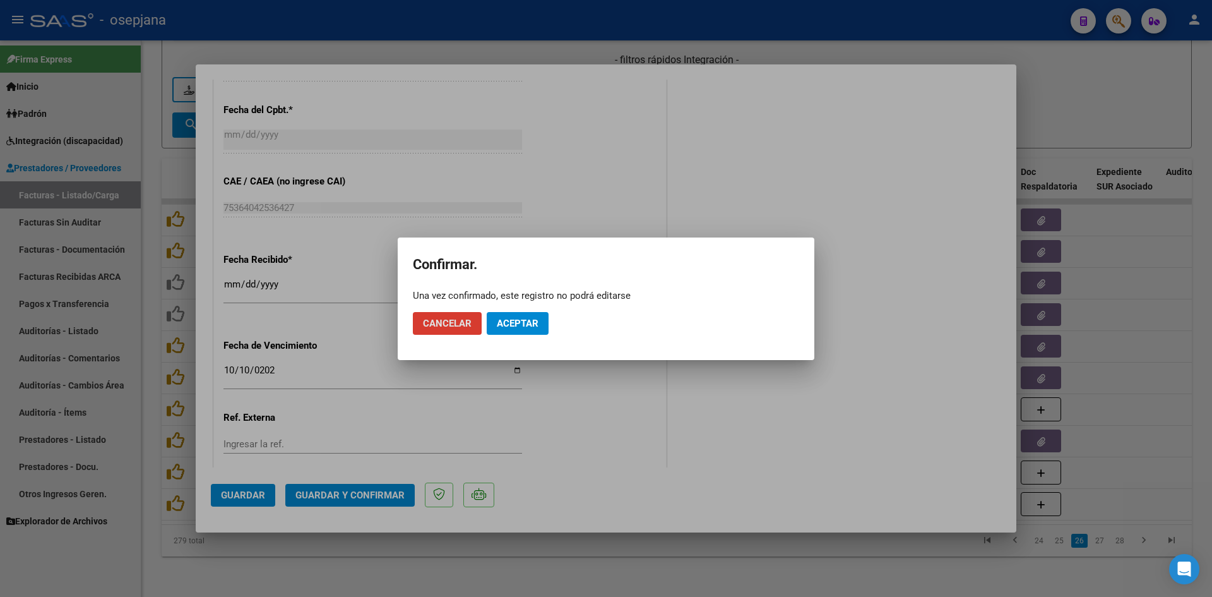
click at [523, 321] on span "Aceptar" at bounding box center [518, 323] width 42 height 11
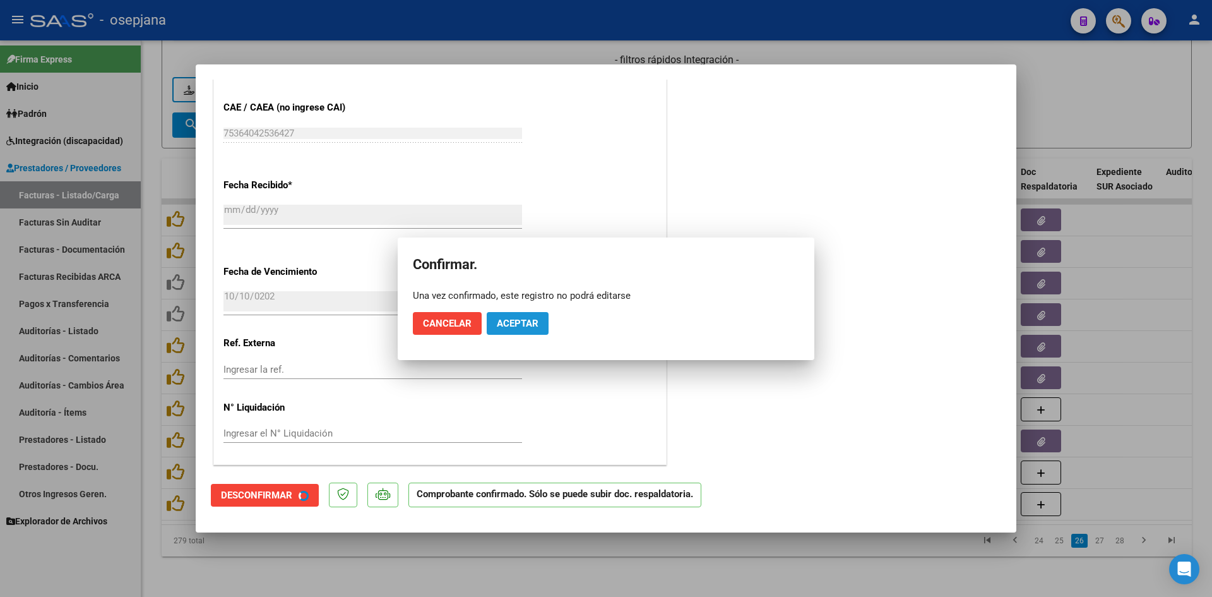
scroll to position [679, 0]
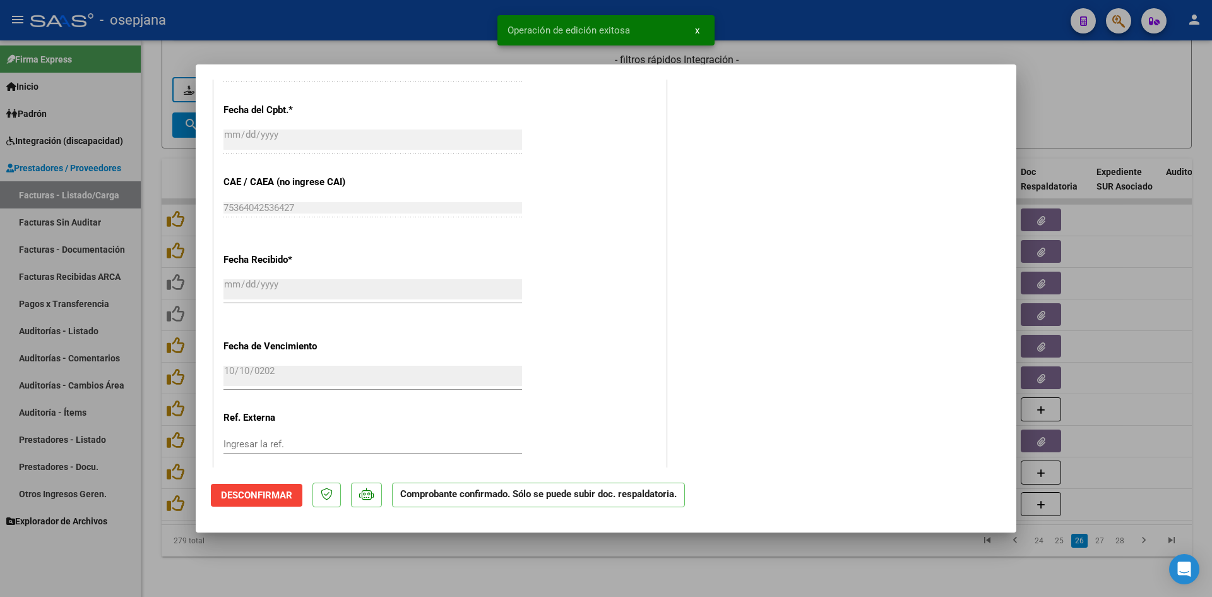
click at [1122, 117] on div at bounding box center [606, 298] width 1212 height 597
type input "$ 0,00"
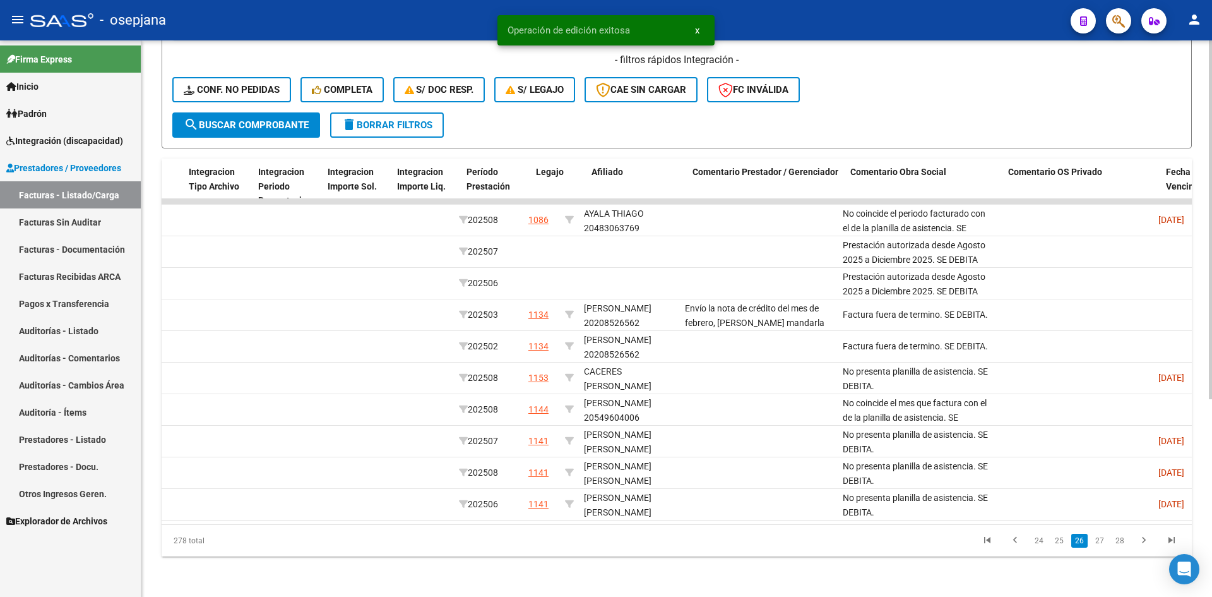
scroll to position [0, 0]
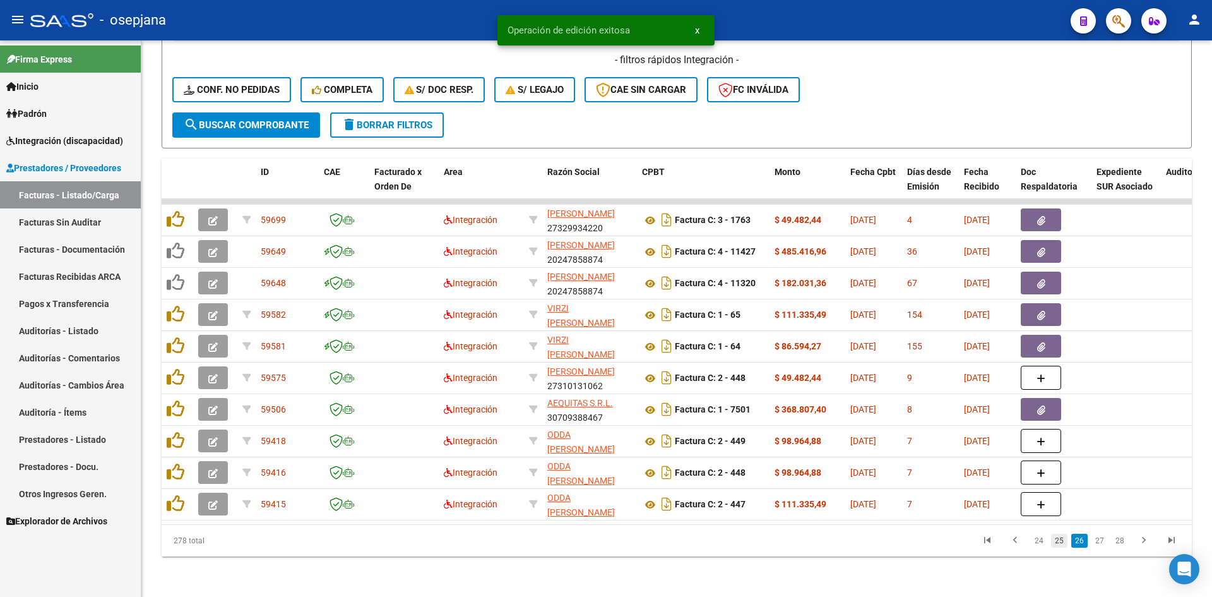
click at [1058, 542] on link "25" at bounding box center [1059, 541] width 16 height 14
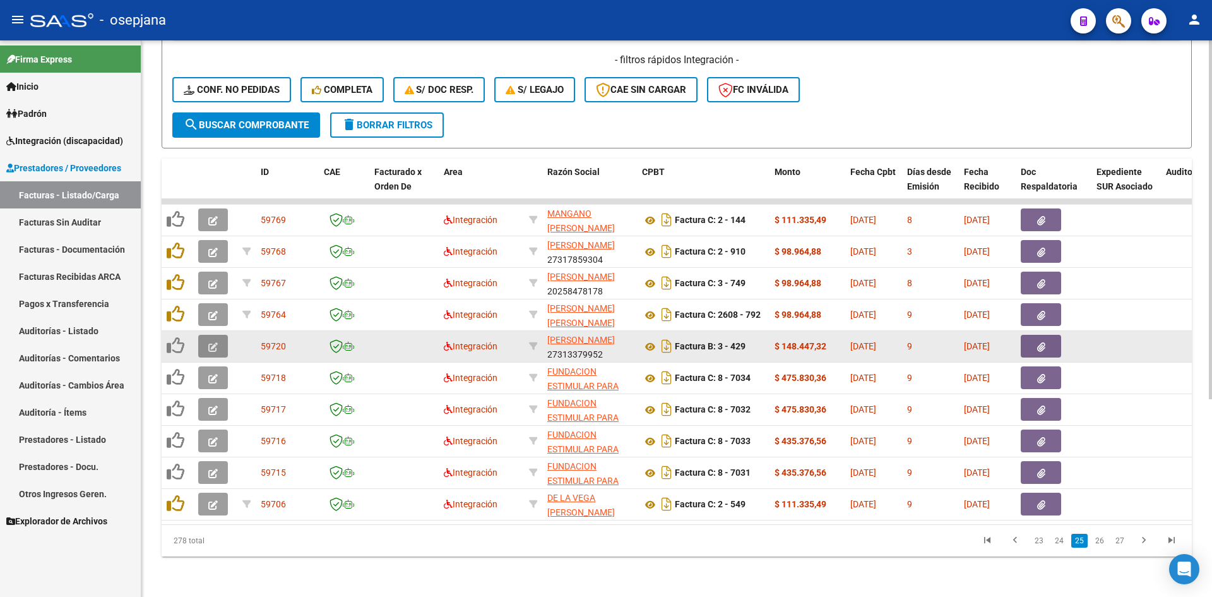
click at [214, 342] on icon "button" at bounding box center [212, 346] width 9 height 9
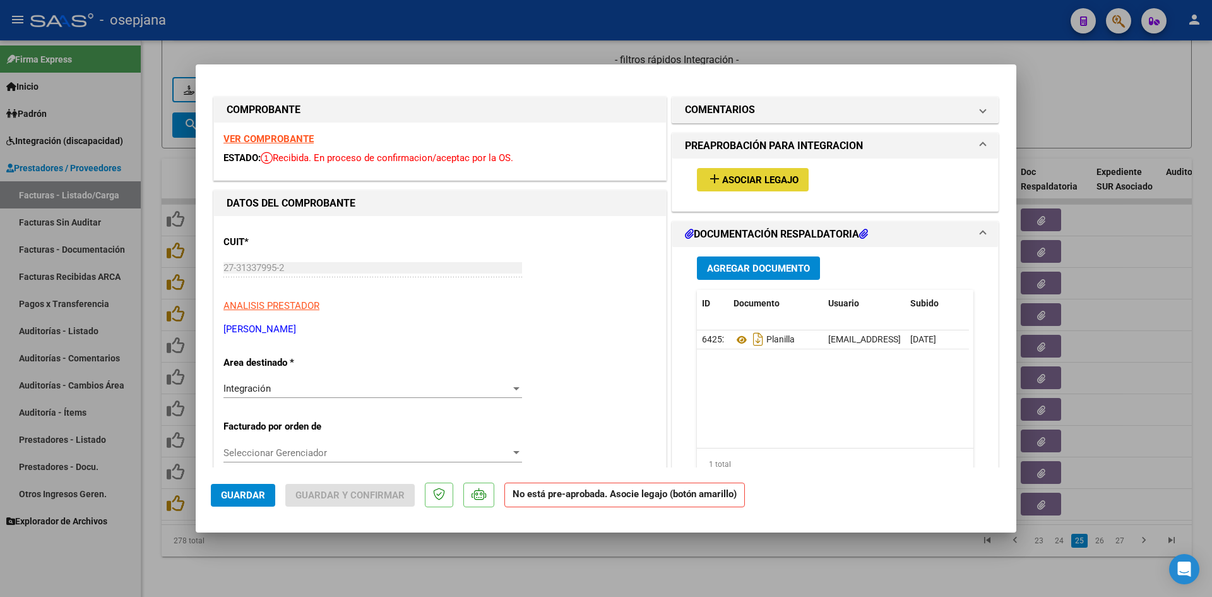
click at [722, 176] on span "Asociar Legajo" at bounding box center [760, 179] width 76 height 11
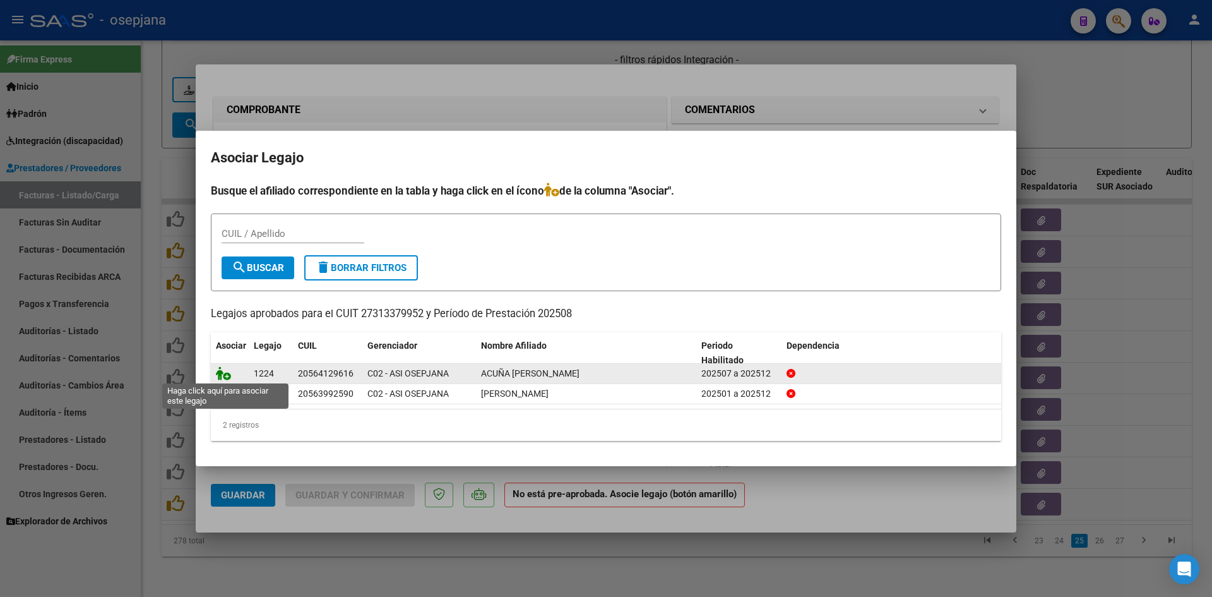
click at [223, 375] on icon at bounding box center [223, 373] width 15 height 14
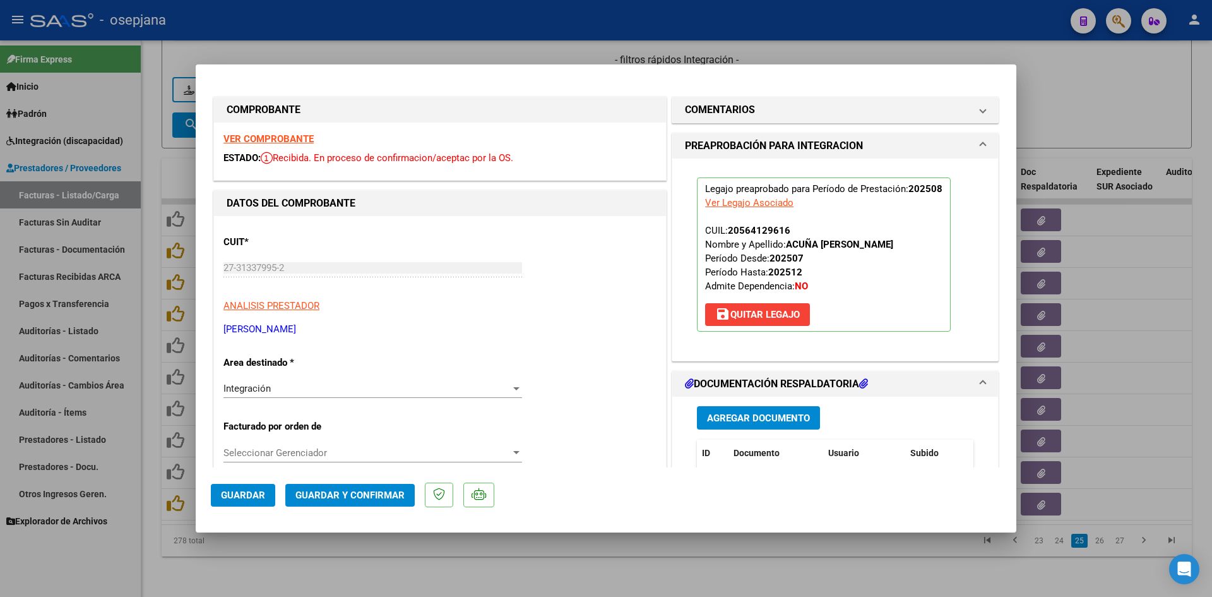
click at [241, 493] on span "Guardar" at bounding box center [243, 494] width 44 height 11
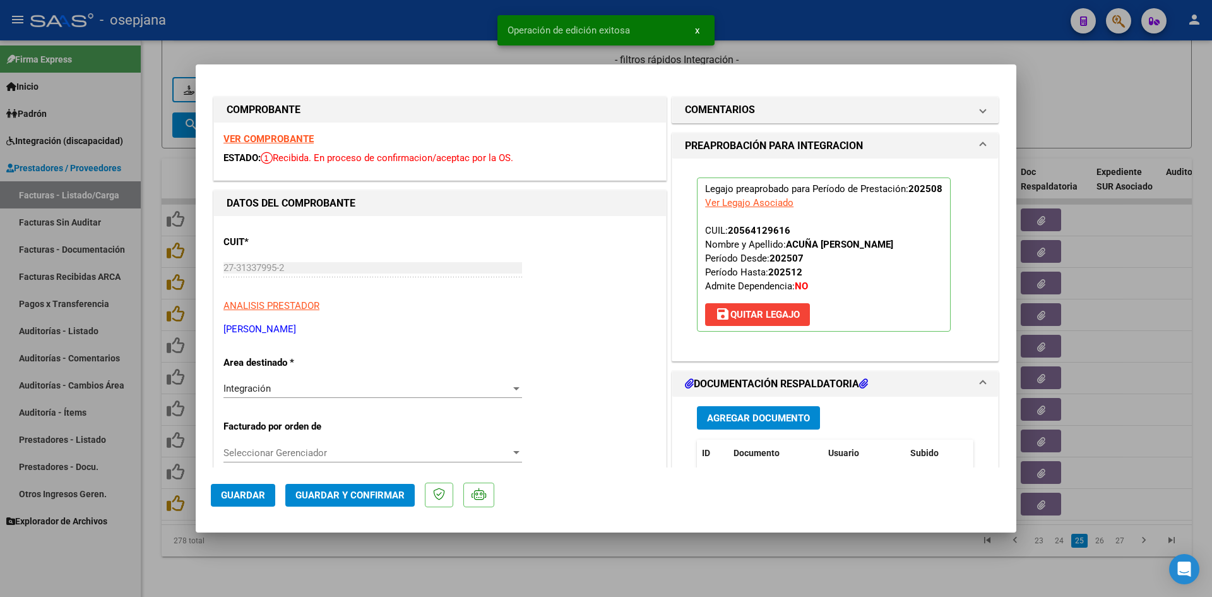
click at [269, 137] on strong "VER COMPROBANTE" at bounding box center [269, 138] width 90 height 11
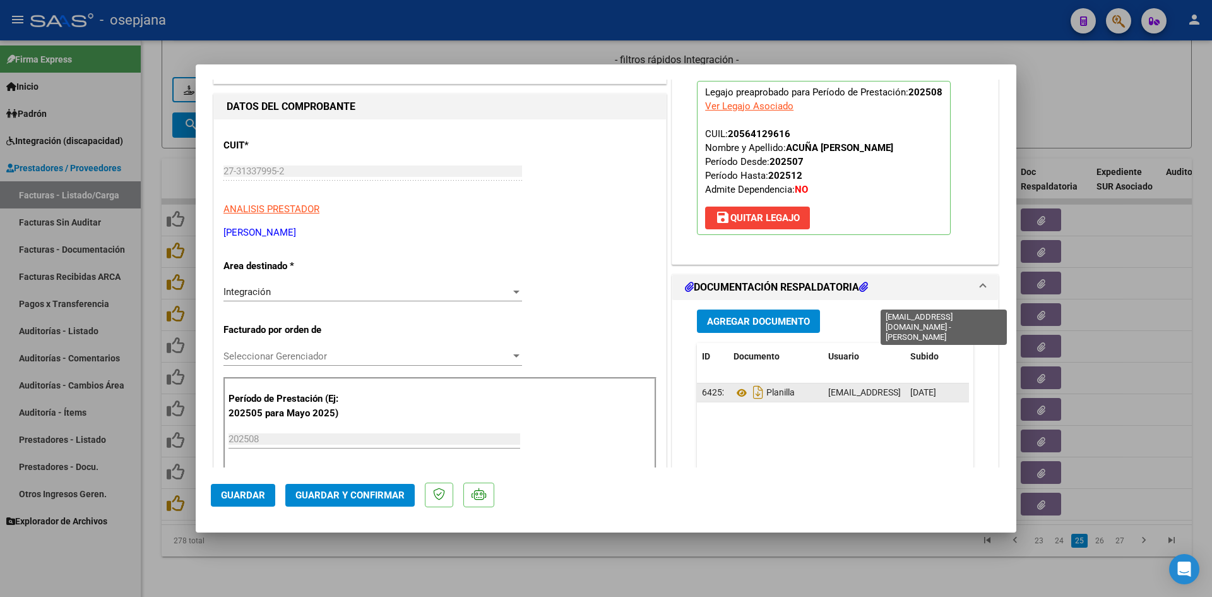
scroll to position [189, 0]
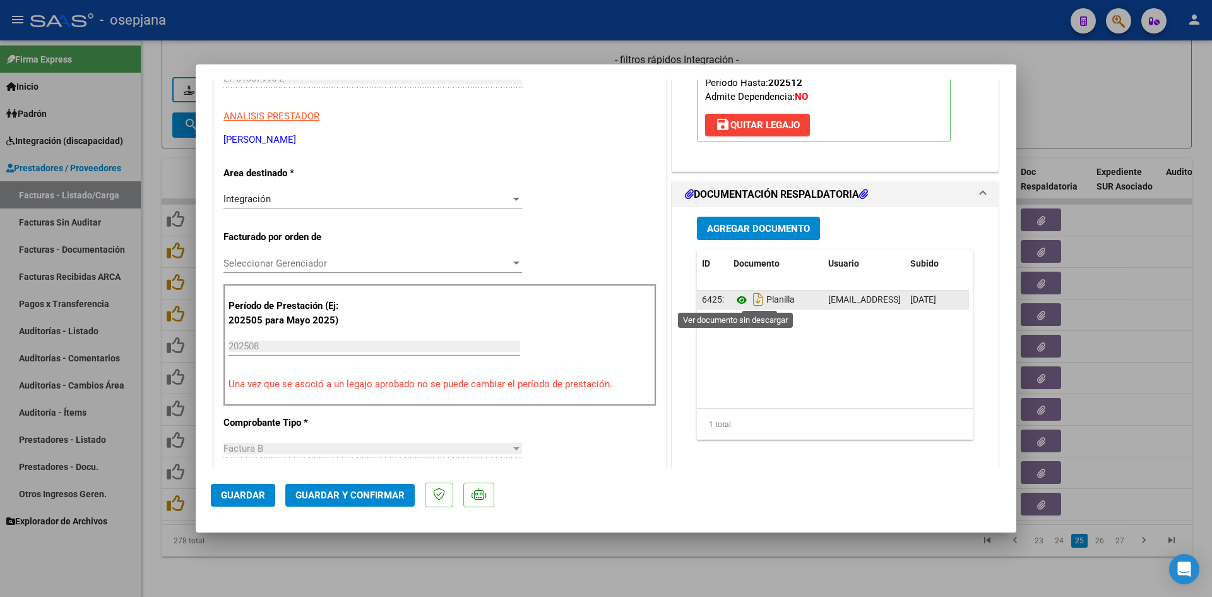
click at [738, 299] on icon at bounding box center [742, 299] width 16 height 15
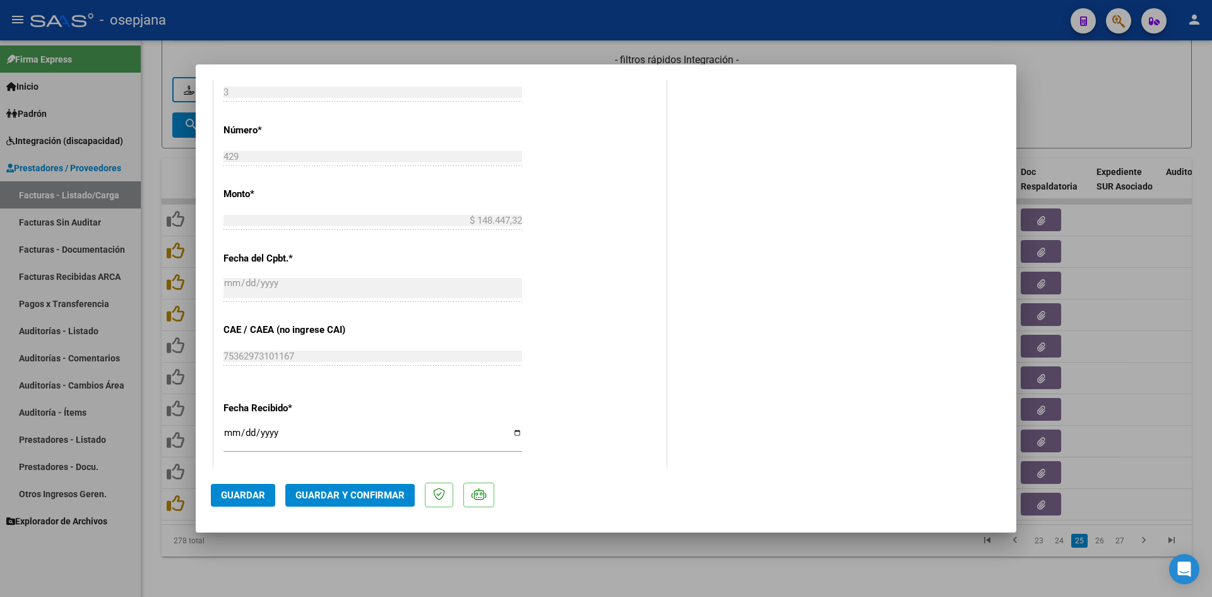
scroll to position [695, 0]
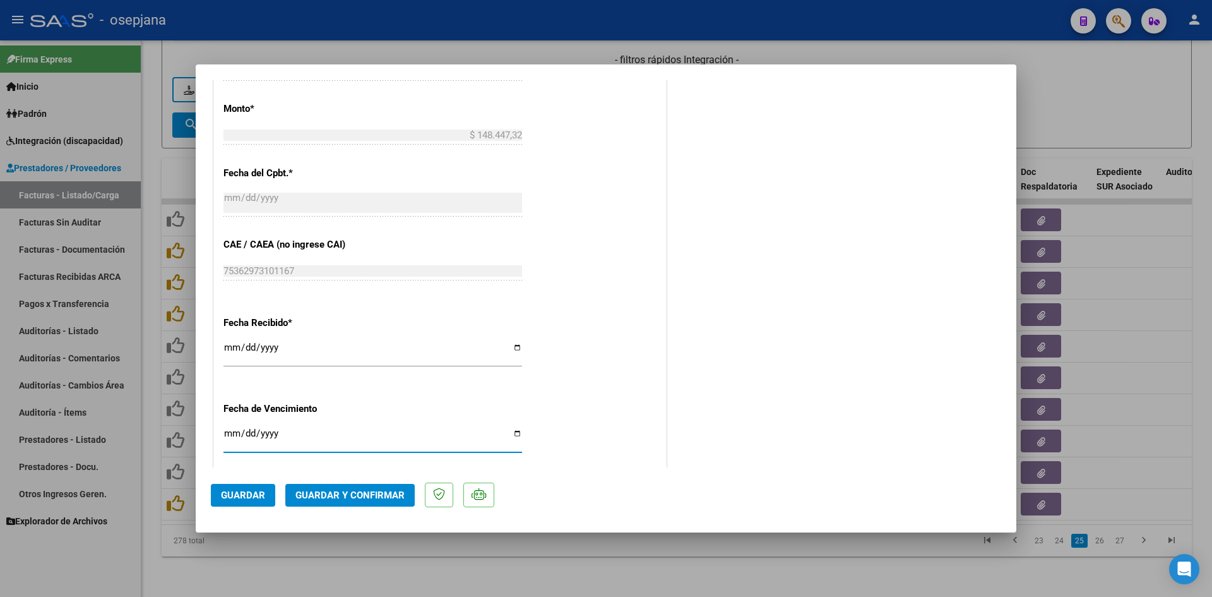
click at [230, 434] on input "[DATE]" at bounding box center [373, 438] width 299 height 20
type input "[DATE]"
click at [332, 493] on span "Guardar y Confirmar" at bounding box center [350, 494] width 109 height 11
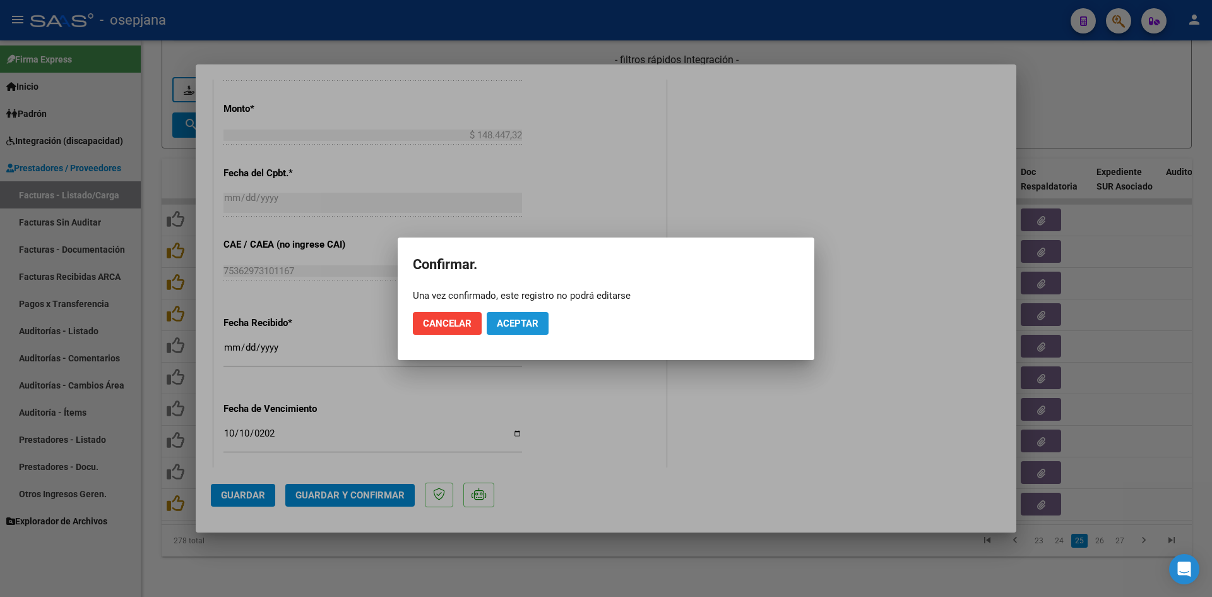
click at [525, 329] on button "Aceptar" at bounding box center [518, 323] width 62 height 23
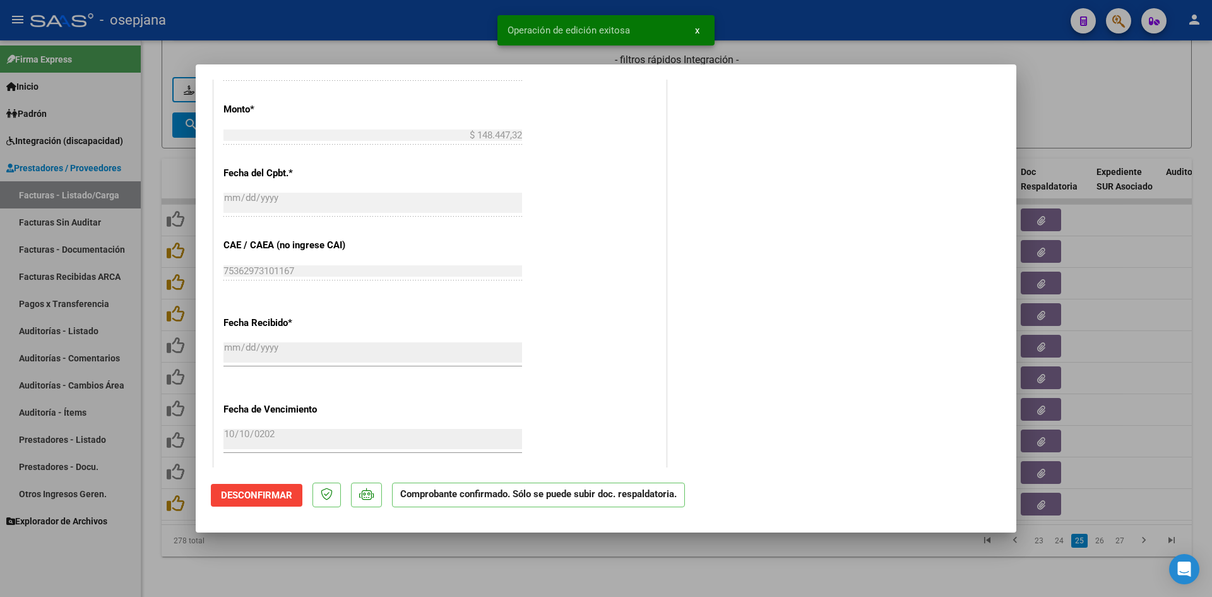
click at [1067, 124] on div at bounding box center [606, 298] width 1212 height 597
type input "$ 0,00"
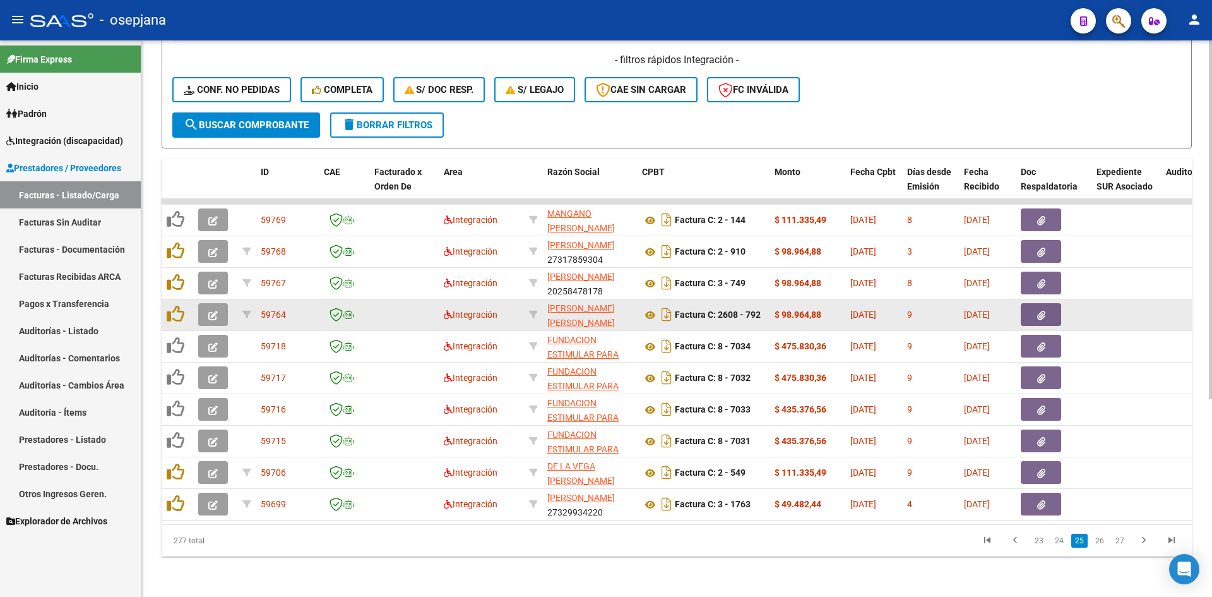
click at [212, 311] on icon "button" at bounding box center [212, 315] width 9 height 9
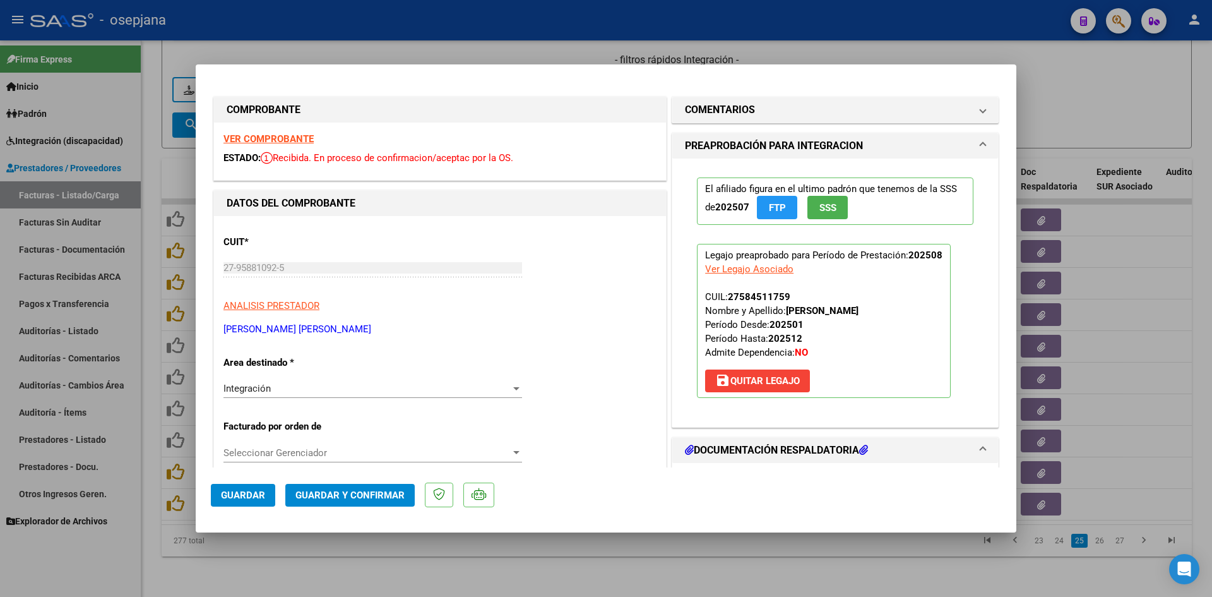
click at [284, 138] on strong "VER COMPROBANTE" at bounding box center [269, 138] width 90 height 11
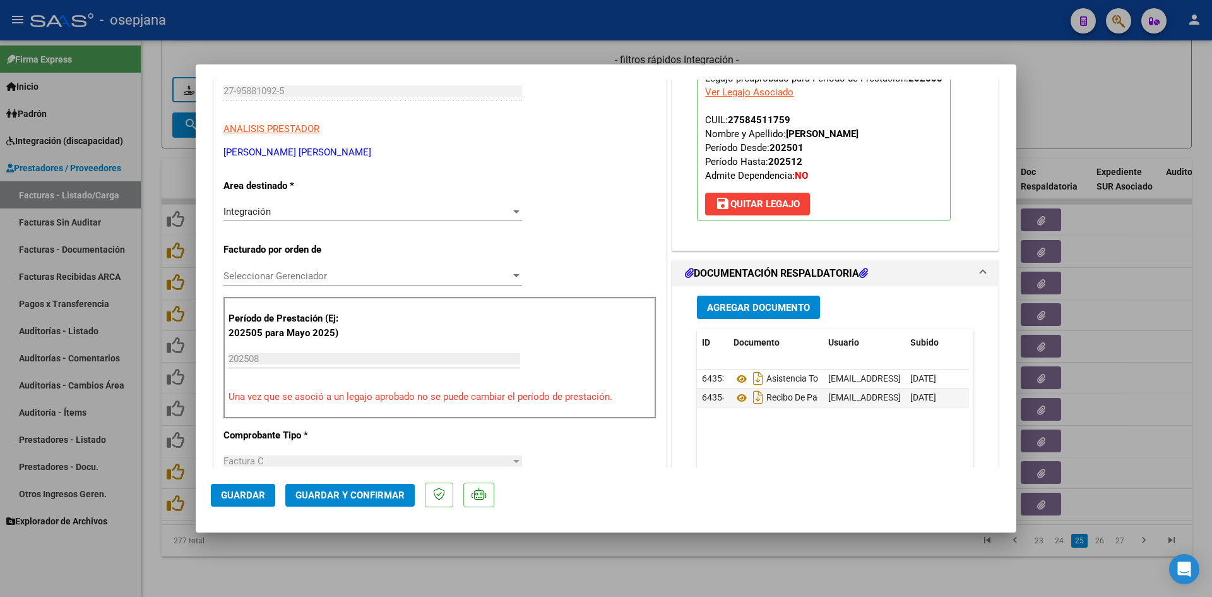
scroll to position [189, 0]
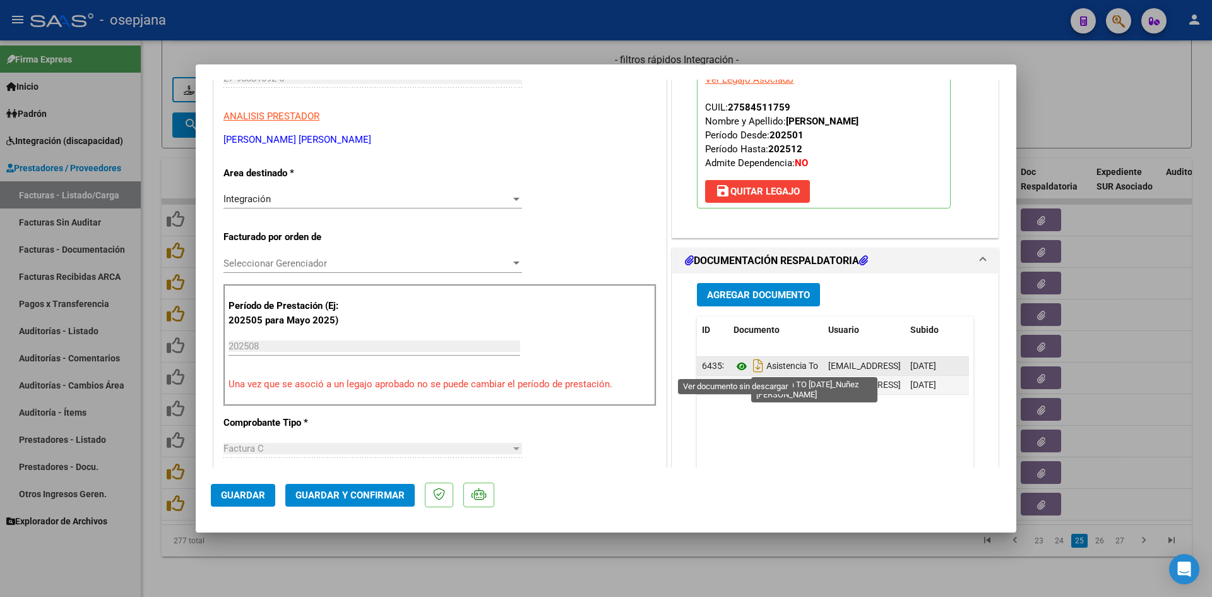
click at [734, 366] on icon at bounding box center [742, 366] width 16 height 15
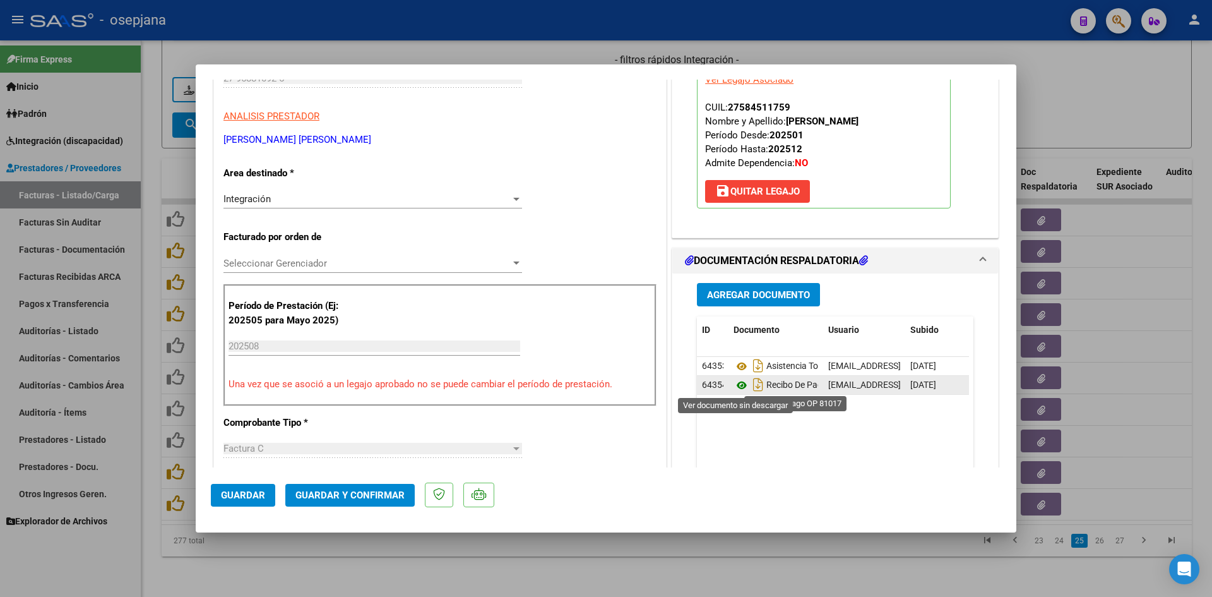
click at [736, 380] on icon at bounding box center [742, 385] width 16 height 15
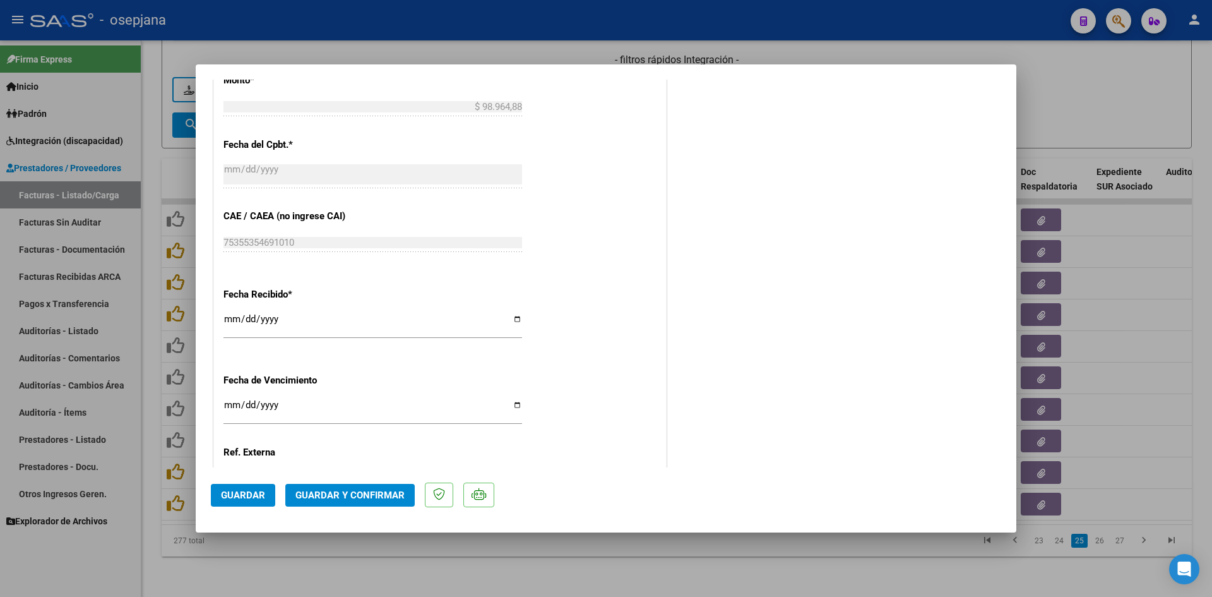
scroll to position [821, 0]
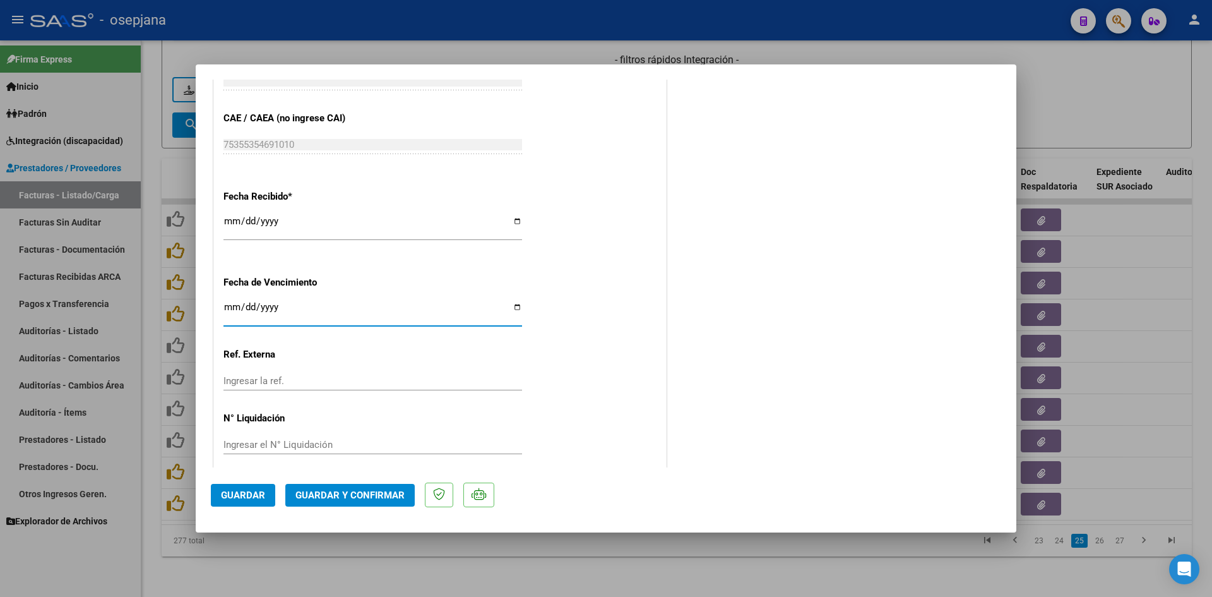
click at [231, 311] on input "[DATE]" at bounding box center [373, 312] width 299 height 20
type input "[DATE]"
click at [387, 496] on span "Guardar y Confirmar" at bounding box center [350, 494] width 109 height 11
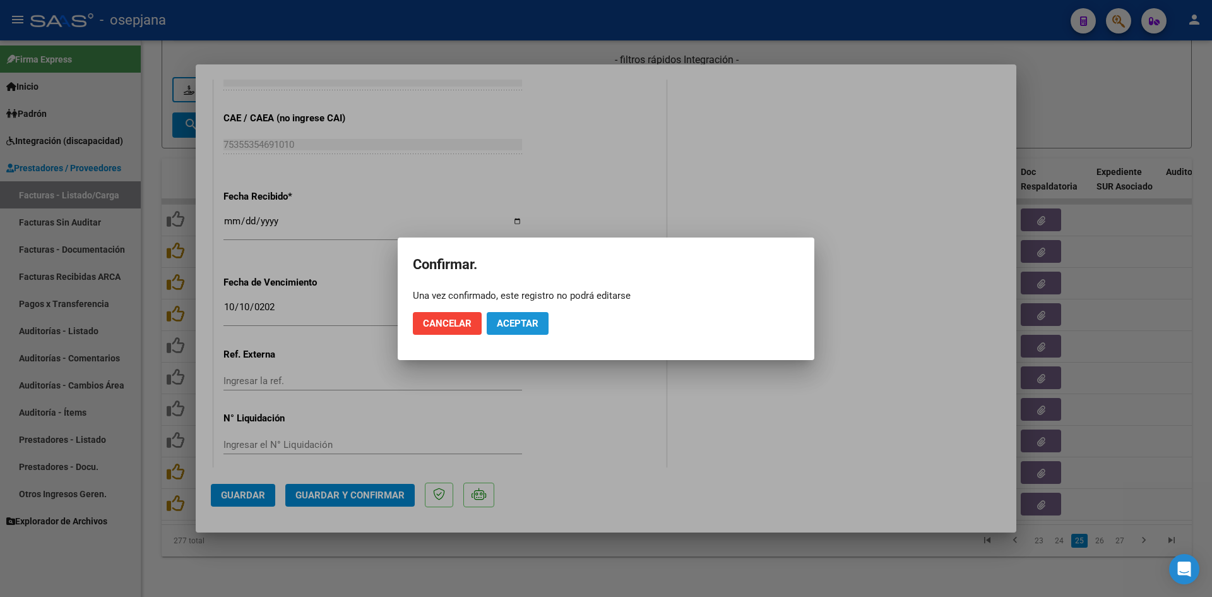
click at [536, 321] on span "Aceptar" at bounding box center [518, 323] width 42 height 11
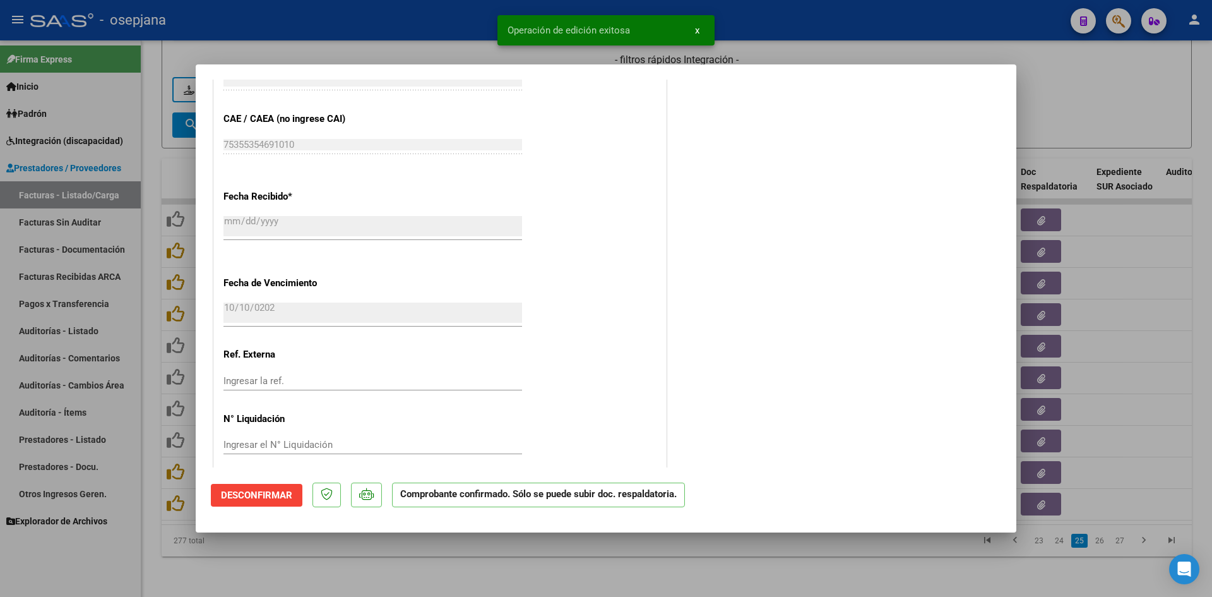
click at [1121, 97] on div at bounding box center [606, 298] width 1212 height 597
type input "$ 0,00"
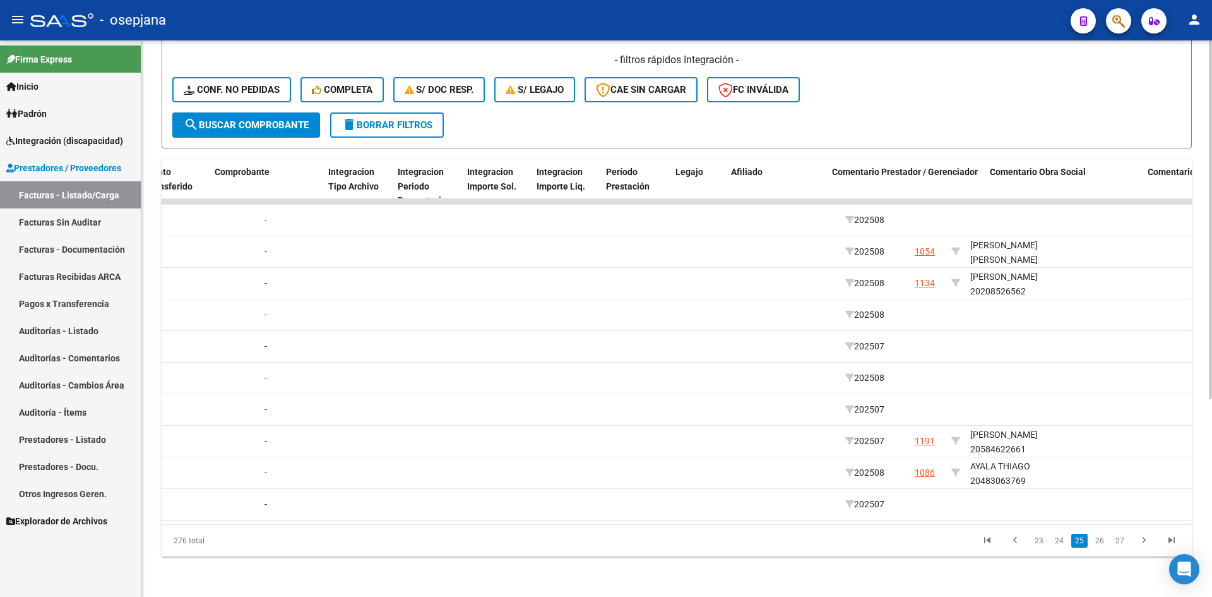
scroll to position [0, 0]
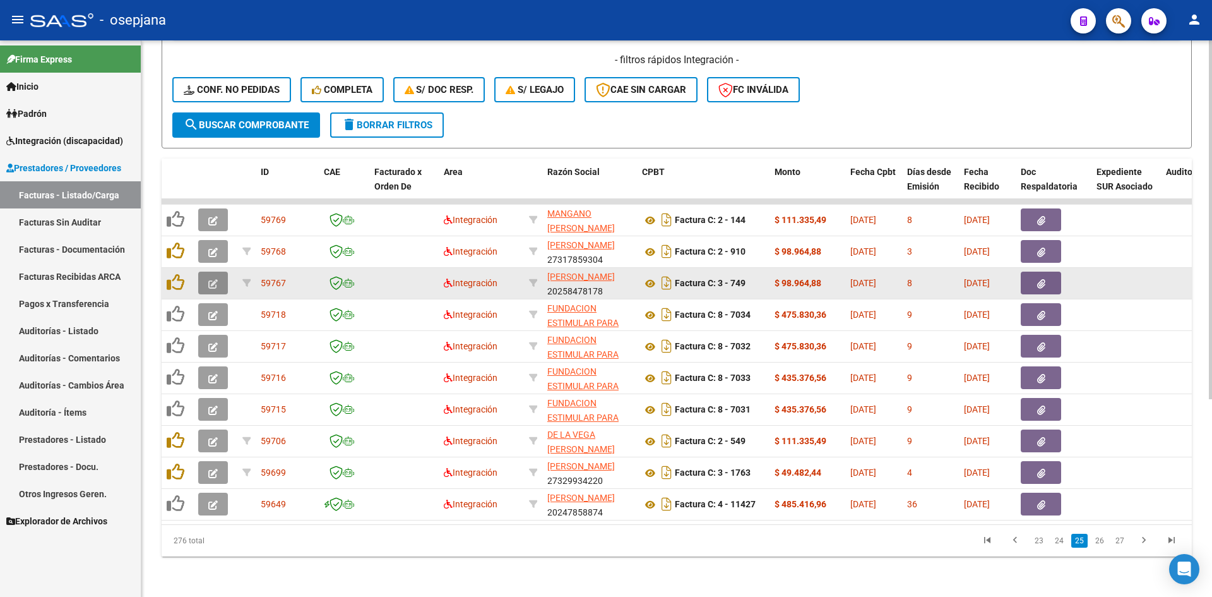
click at [214, 279] on icon "button" at bounding box center [212, 283] width 9 height 9
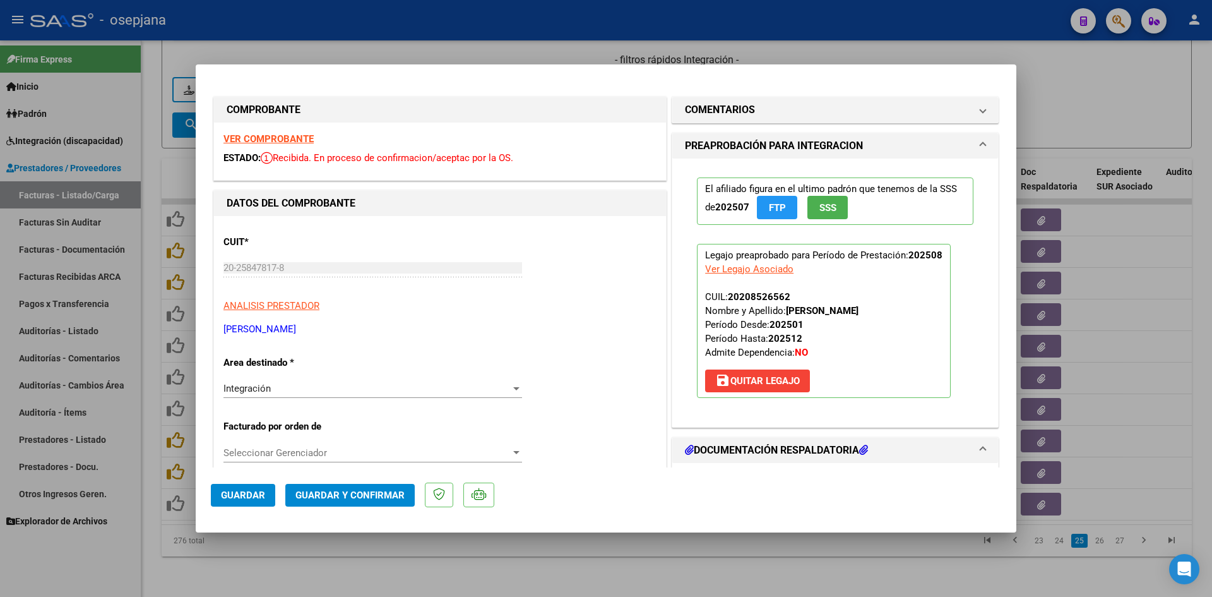
click at [248, 137] on strong "VER COMPROBANTE" at bounding box center [269, 138] width 90 height 11
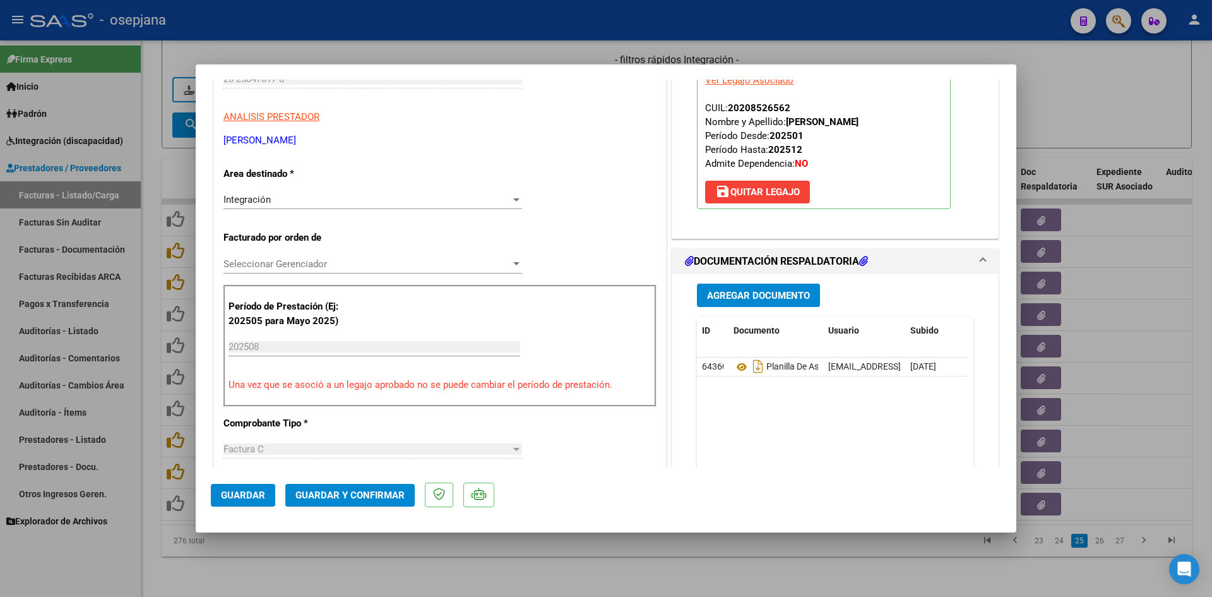
scroll to position [189, 0]
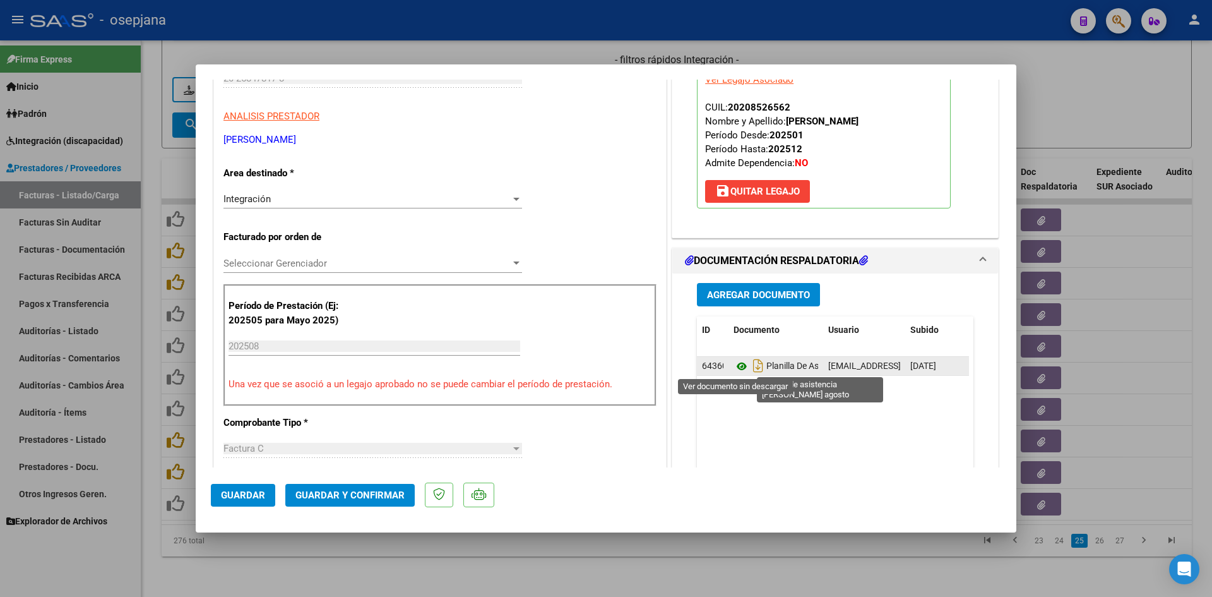
click at [738, 368] on icon at bounding box center [742, 366] width 16 height 15
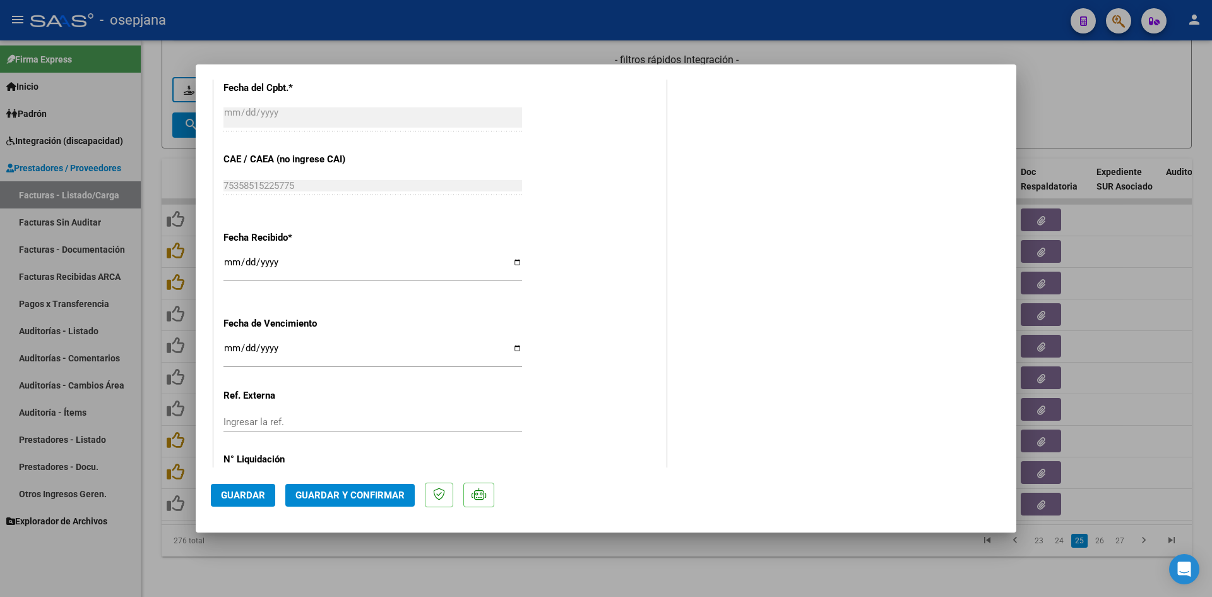
scroll to position [832, 0]
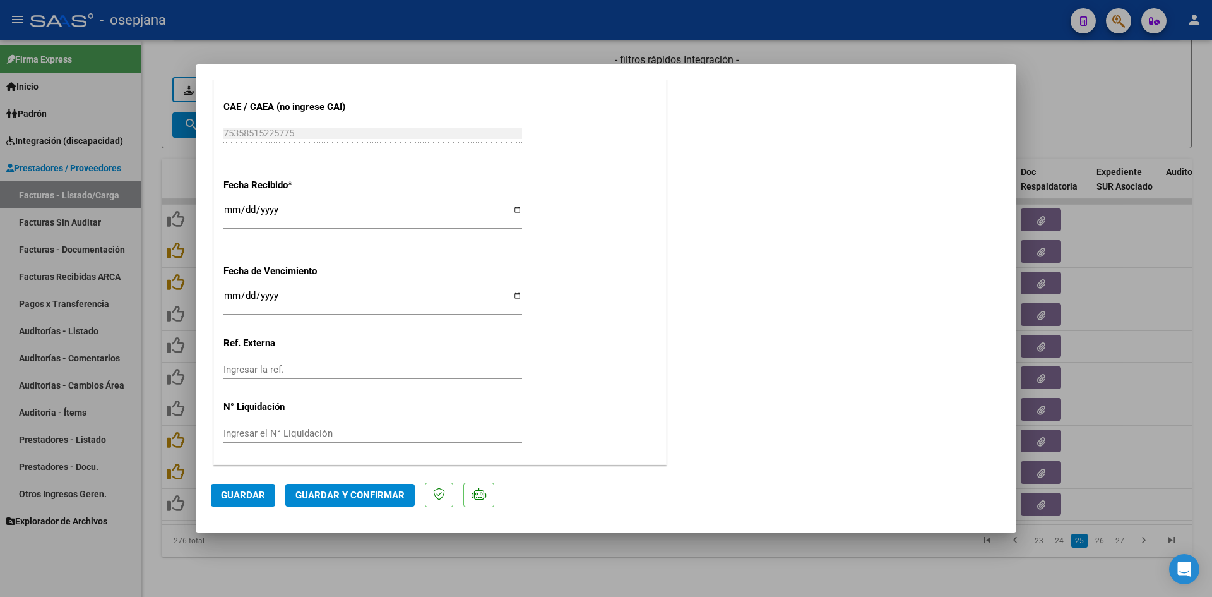
click at [229, 297] on input "2025-09-12" at bounding box center [373, 300] width 299 height 20
type input "[DATE]"
click at [361, 493] on span "Guardar y Confirmar" at bounding box center [350, 494] width 109 height 11
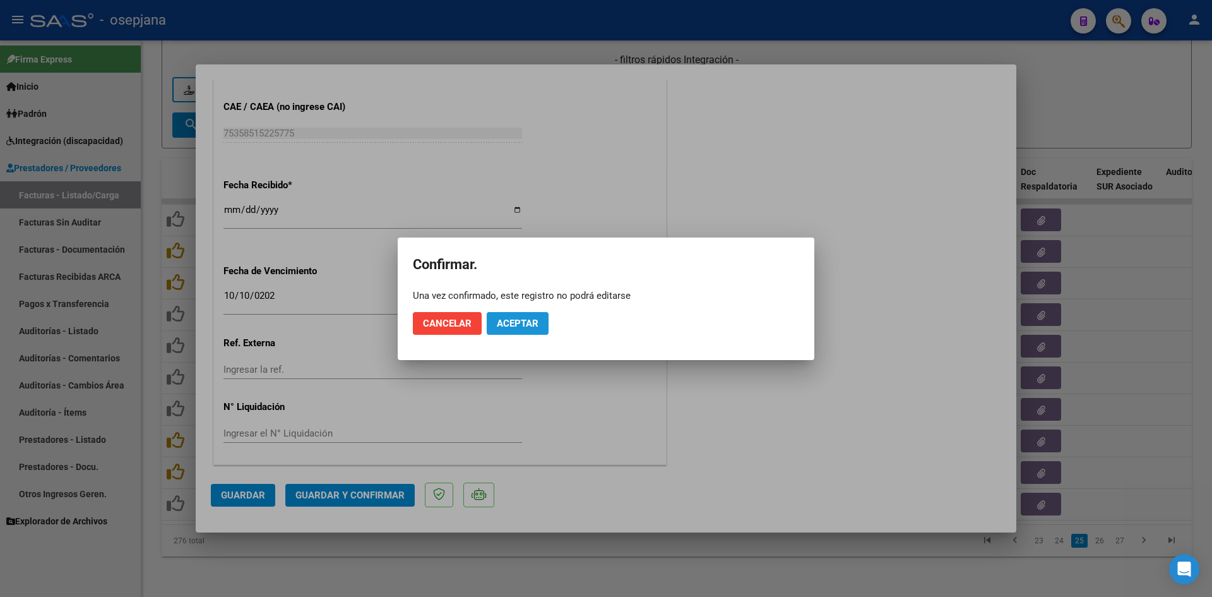
click at [520, 328] on span "Aceptar" at bounding box center [518, 323] width 42 height 11
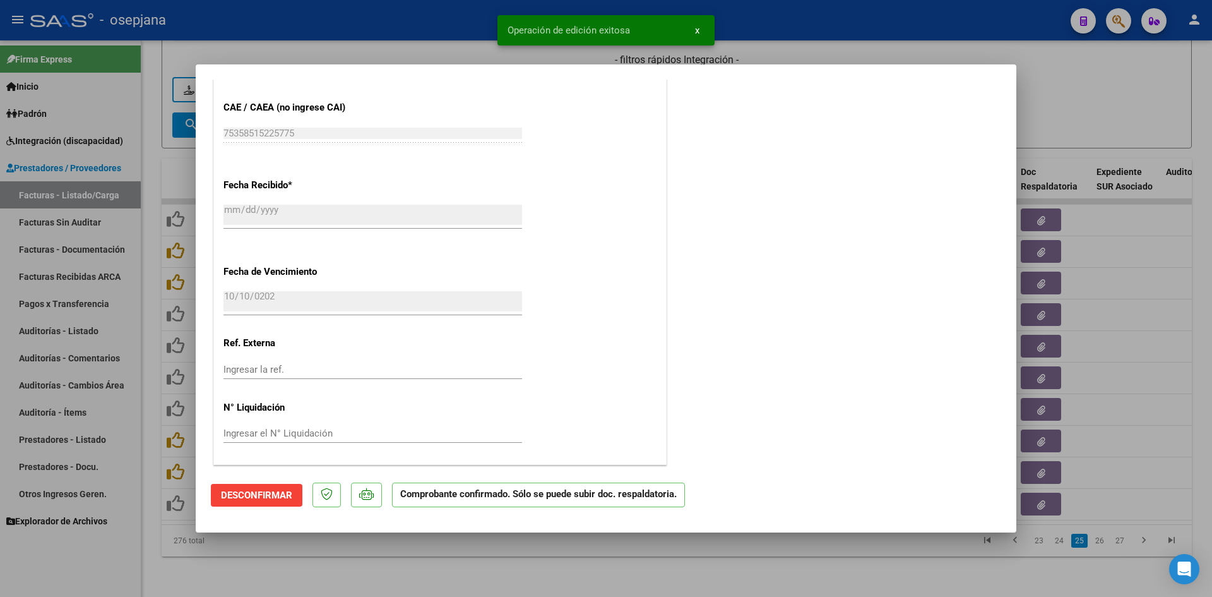
click at [1053, 101] on div at bounding box center [606, 298] width 1212 height 597
type input "$ 0,00"
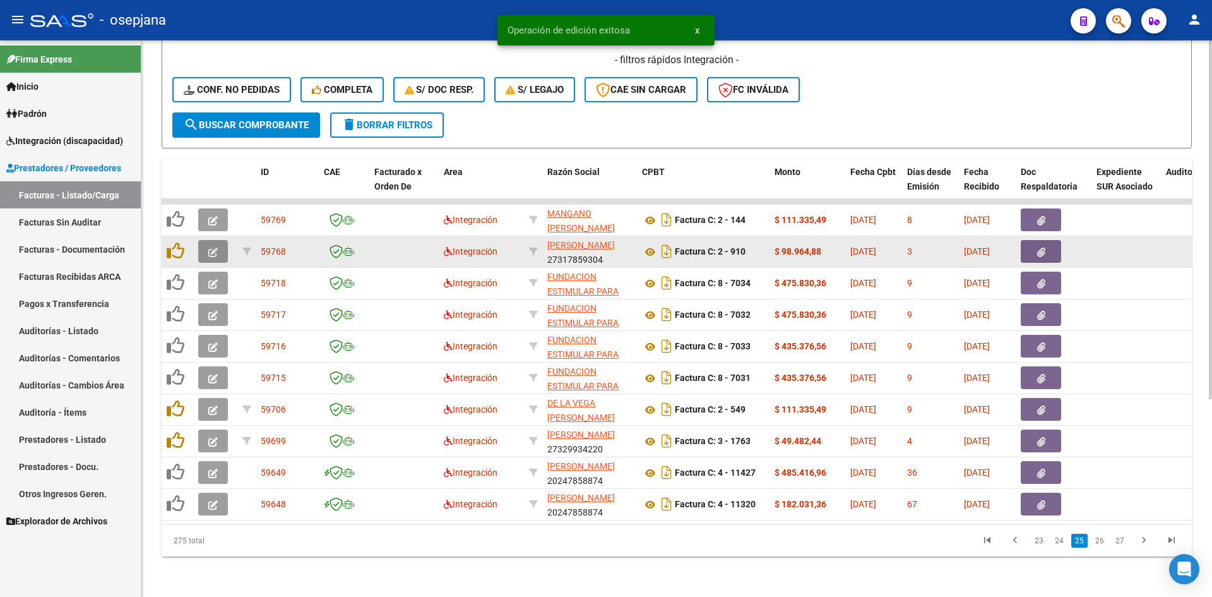
click at [221, 244] on button "button" at bounding box center [213, 251] width 30 height 23
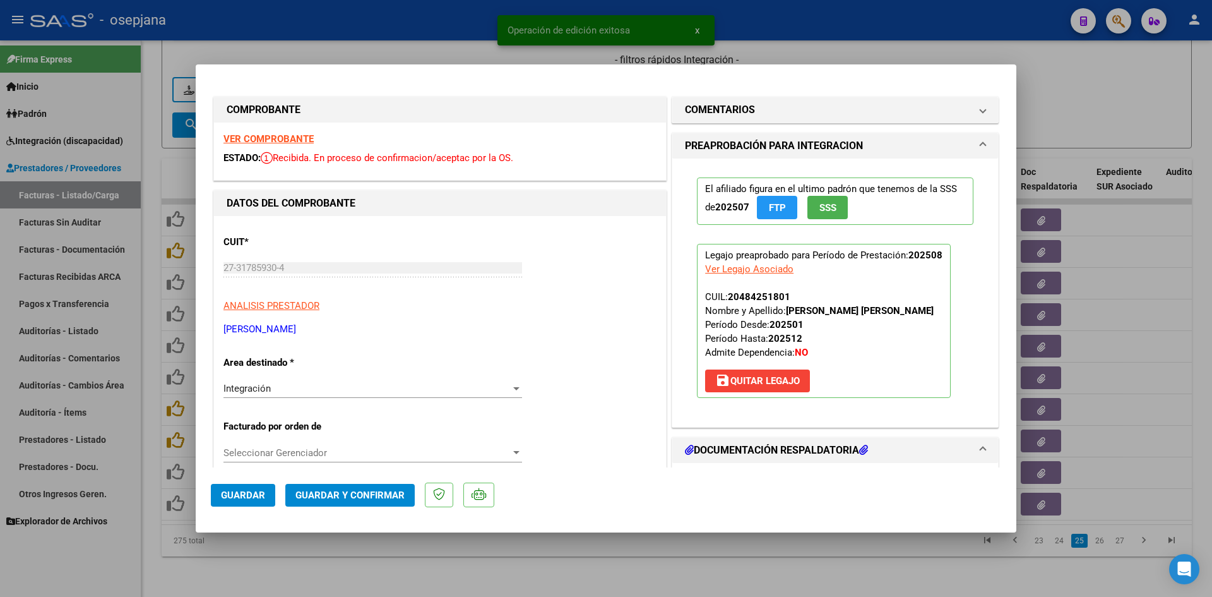
click at [245, 136] on strong "VER COMPROBANTE" at bounding box center [269, 138] width 90 height 11
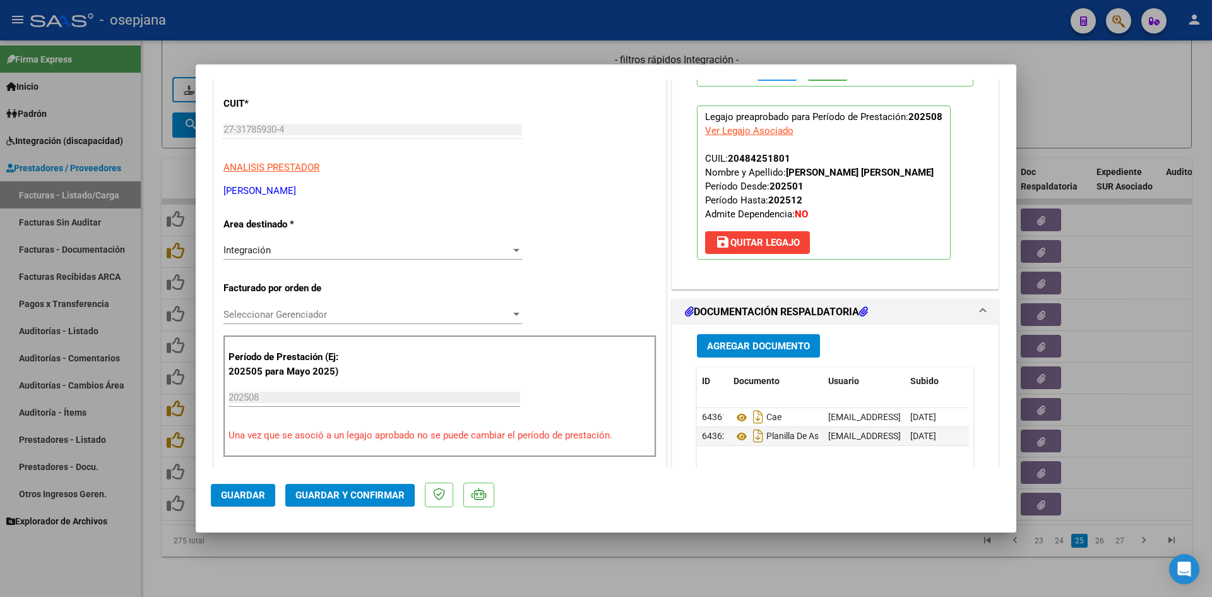
scroll to position [316, 0]
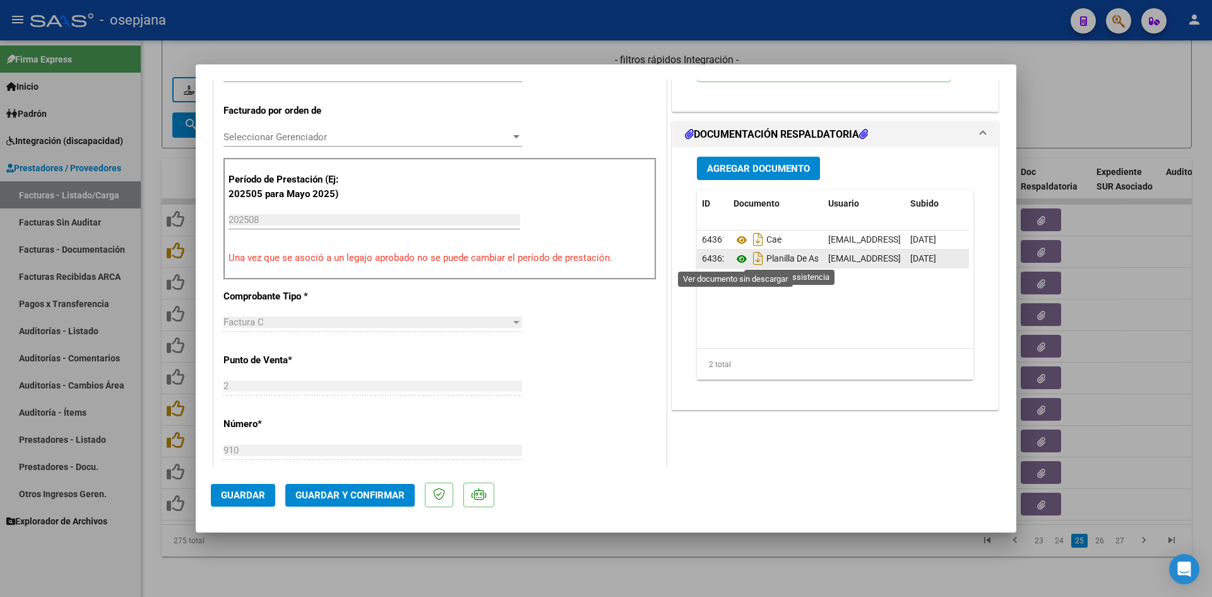
click at [736, 260] on icon at bounding box center [742, 258] width 16 height 15
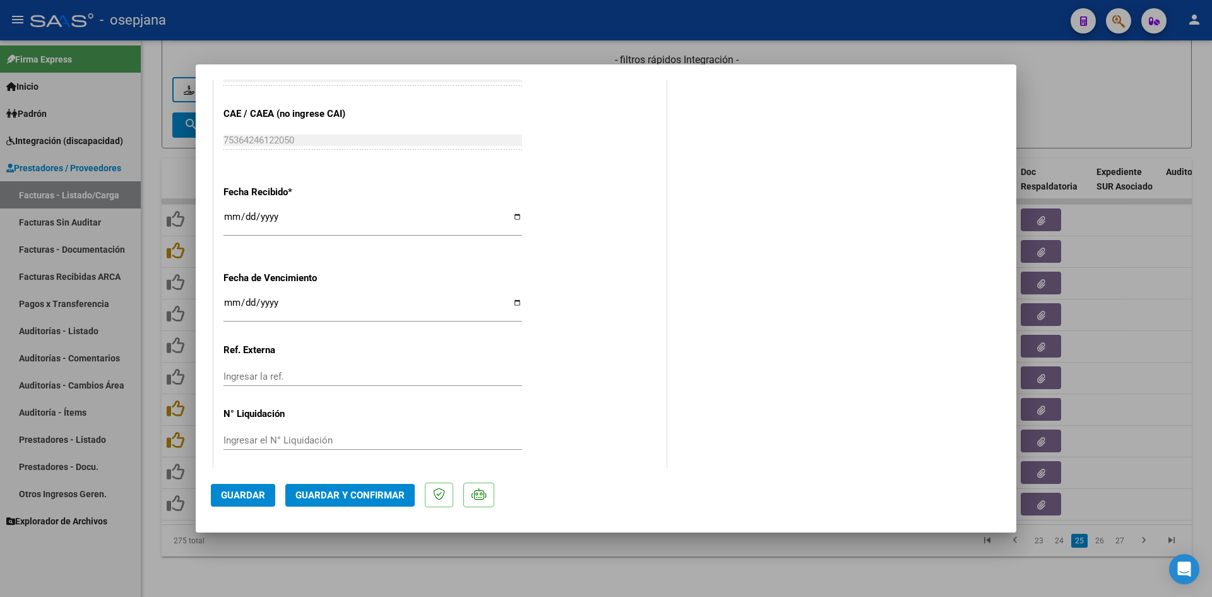
scroll to position [832, 0]
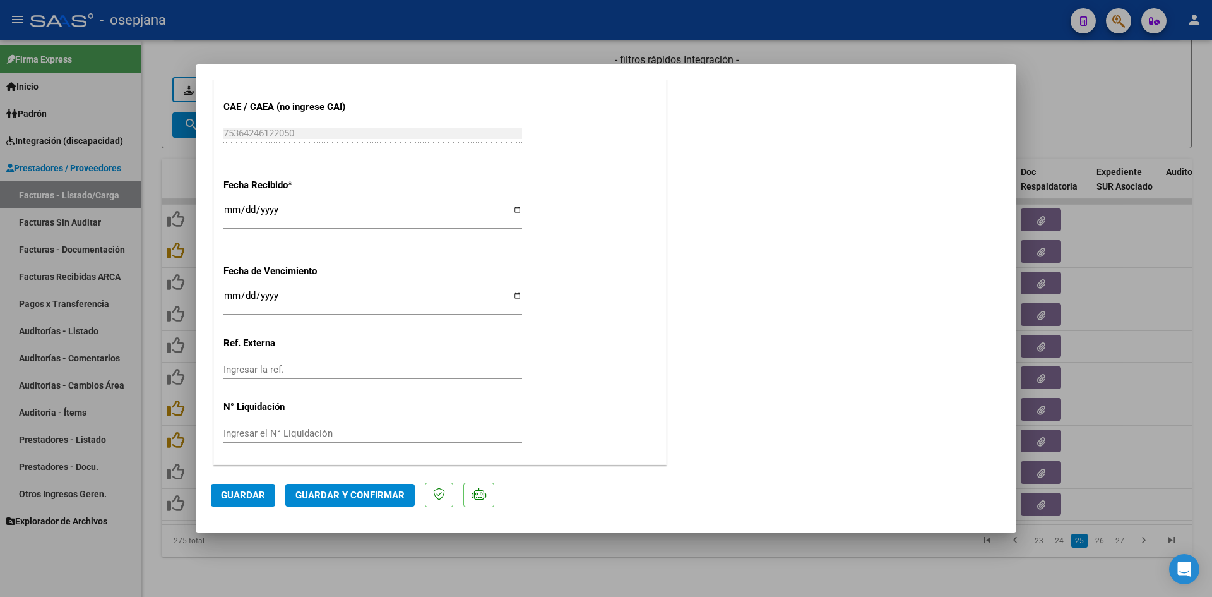
click at [228, 291] on input "[DATE]" at bounding box center [373, 300] width 299 height 20
type input "[DATE]"
click at [375, 488] on button "Guardar y Confirmar" at bounding box center [349, 495] width 129 height 23
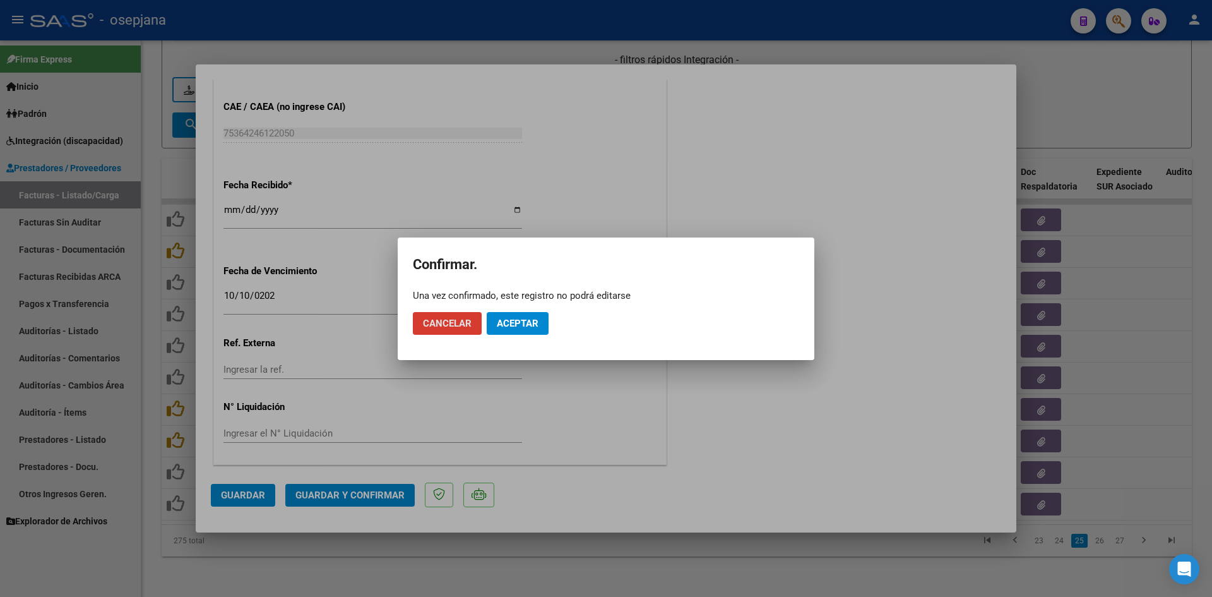
click at [513, 325] on span "Aceptar" at bounding box center [518, 323] width 42 height 11
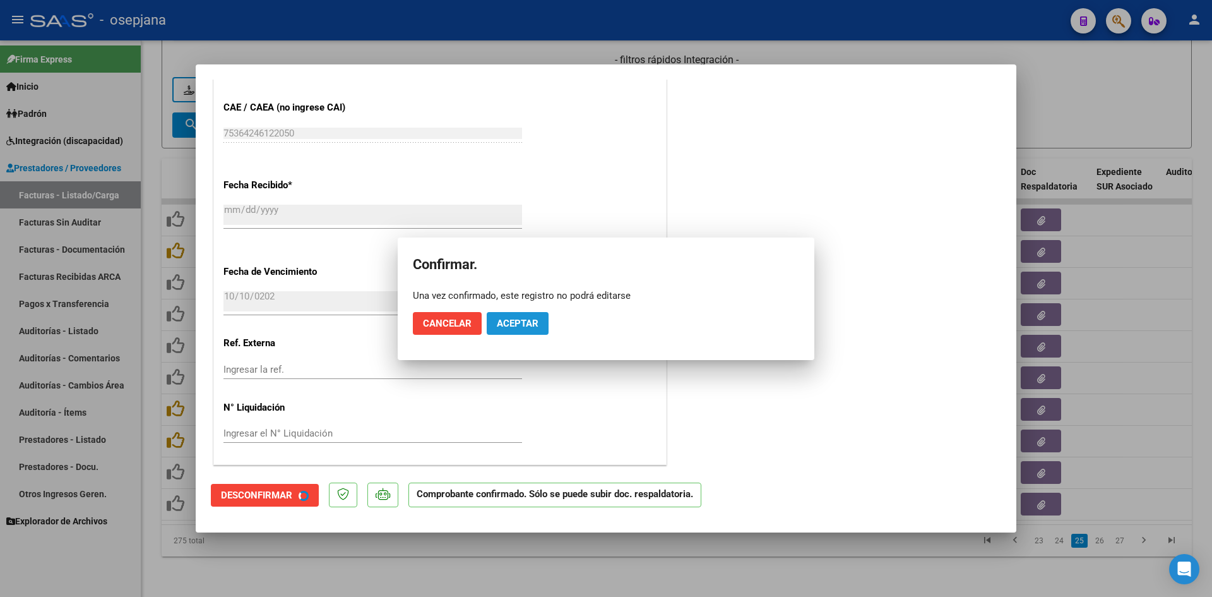
scroll to position [754, 0]
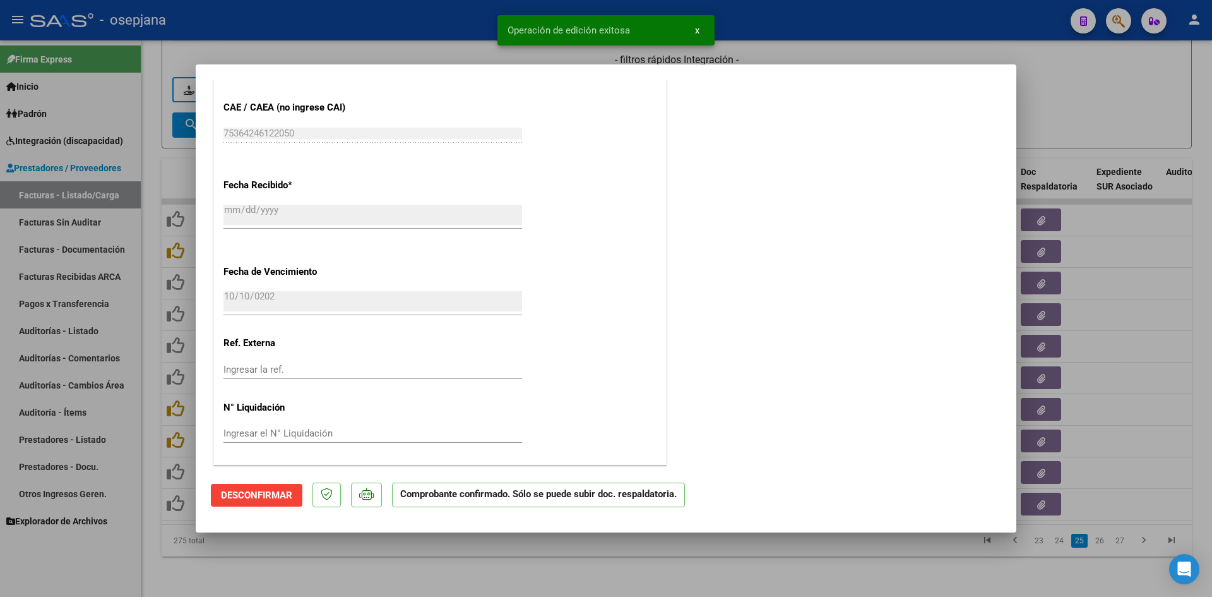
click at [1088, 126] on div at bounding box center [606, 298] width 1212 height 597
type input "$ 0,00"
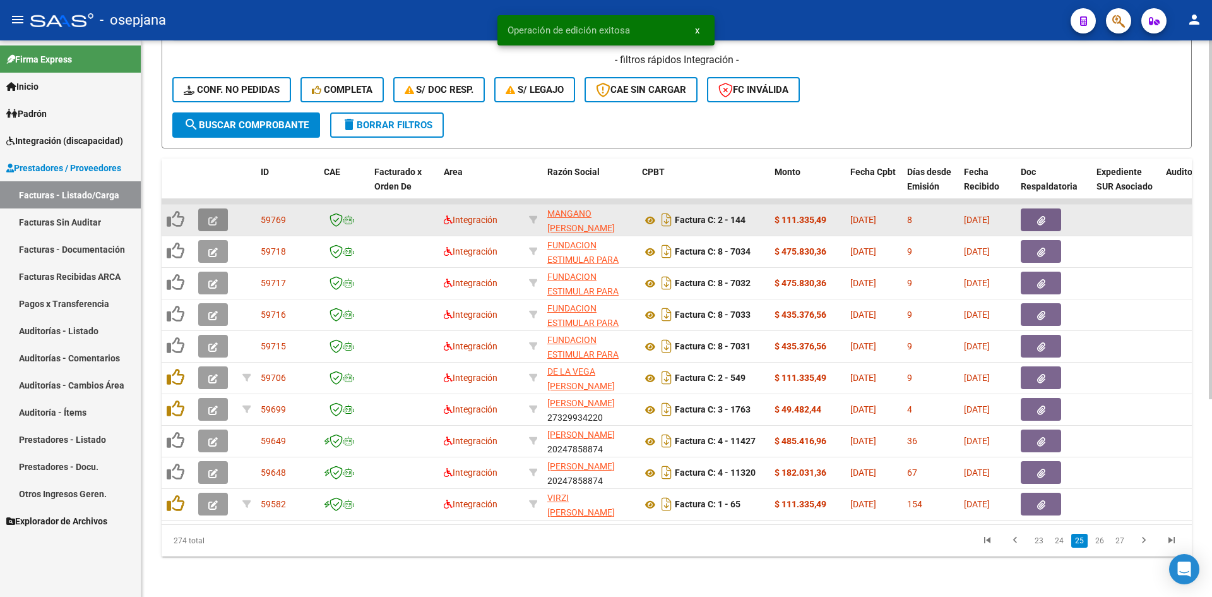
click at [219, 210] on button "button" at bounding box center [213, 219] width 30 height 23
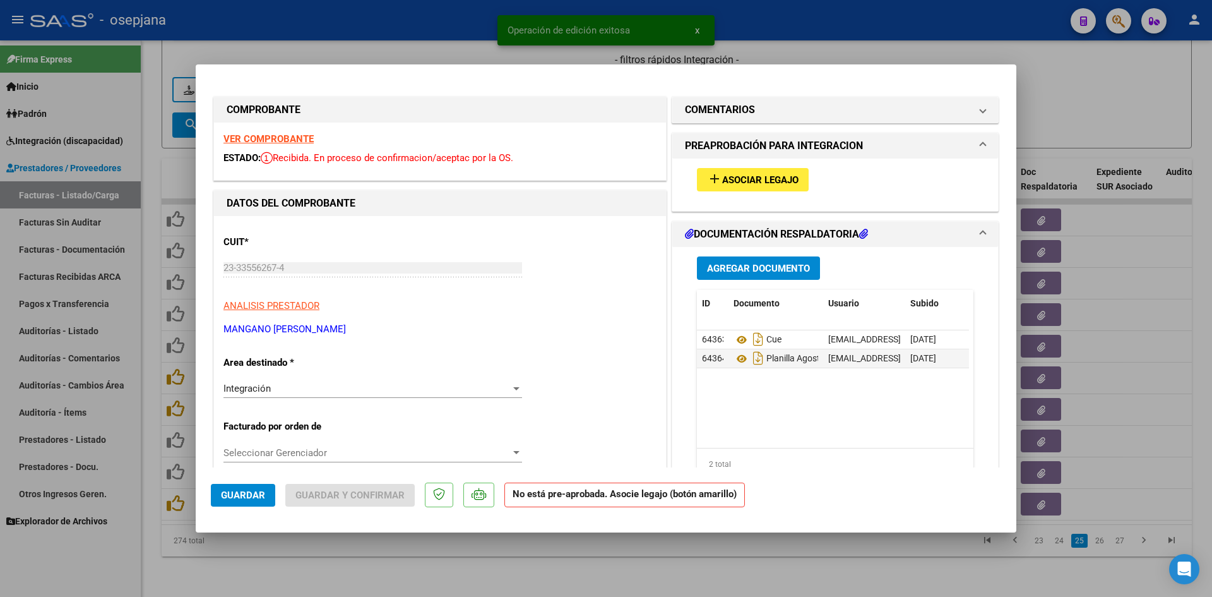
click at [263, 136] on strong "VER COMPROBANTE" at bounding box center [269, 138] width 90 height 11
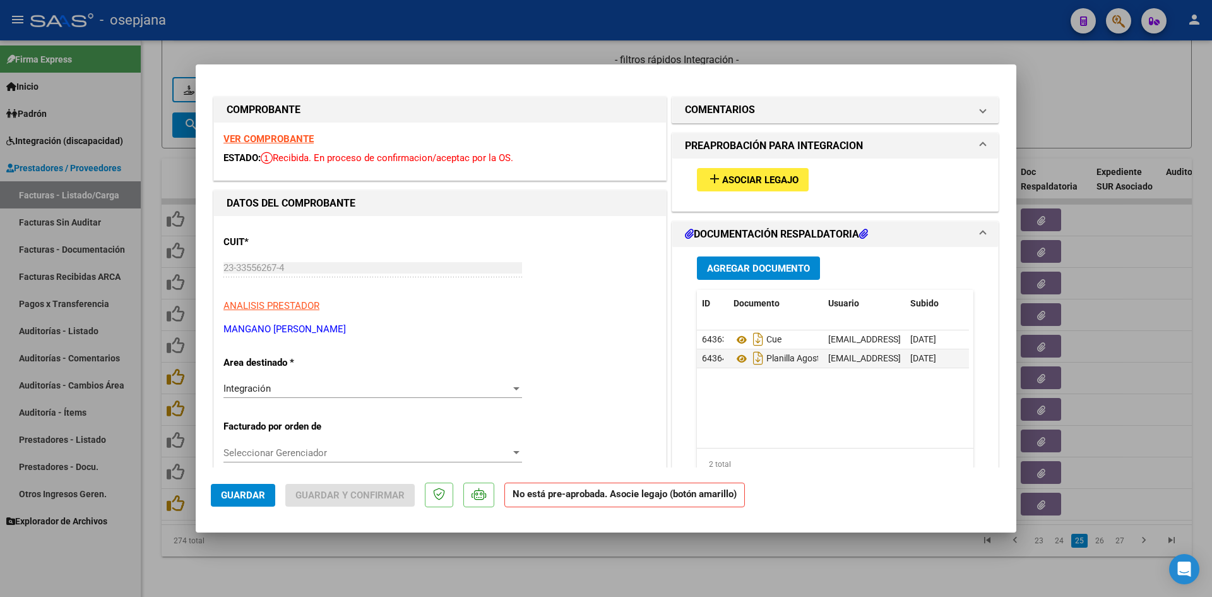
click at [755, 183] on span "Asociar Legajo" at bounding box center [760, 179] width 76 height 11
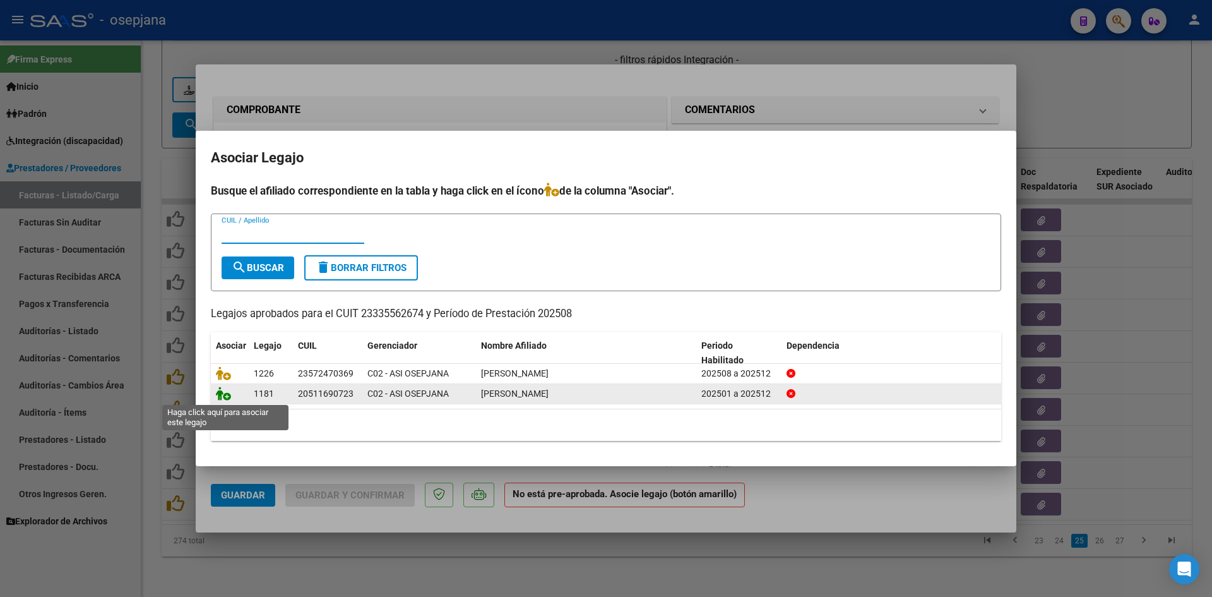
click at [220, 392] on icon at bounding box center [223, 393] width 15 height 14
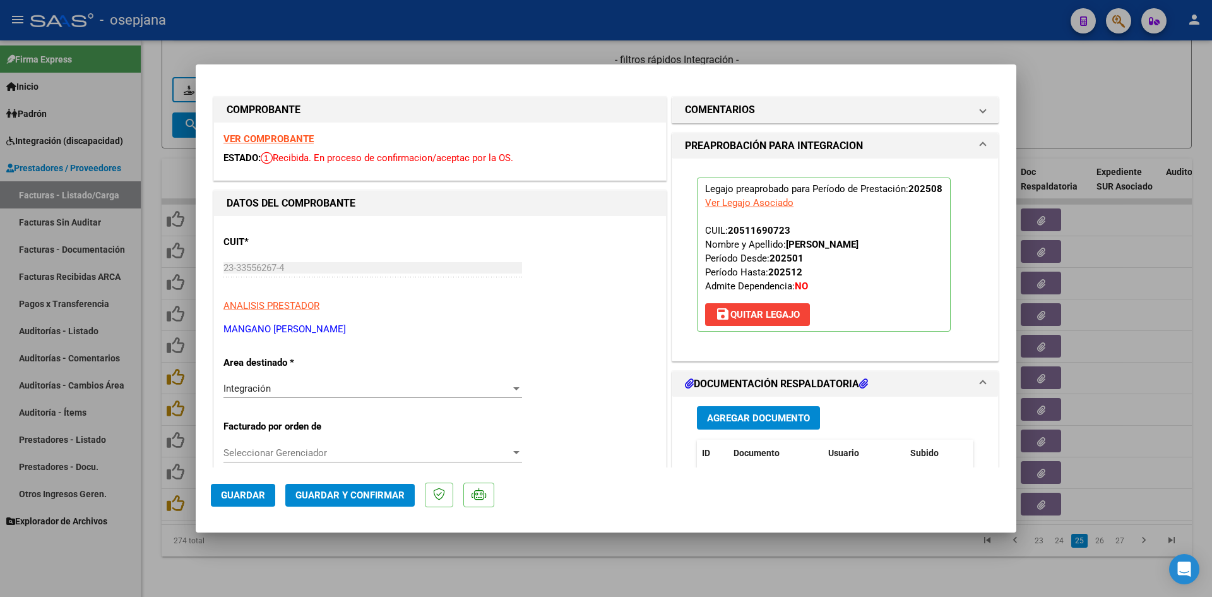
click at [244, 493] on span "Guardar" at bounding box center [243, 494] width 44 height 11
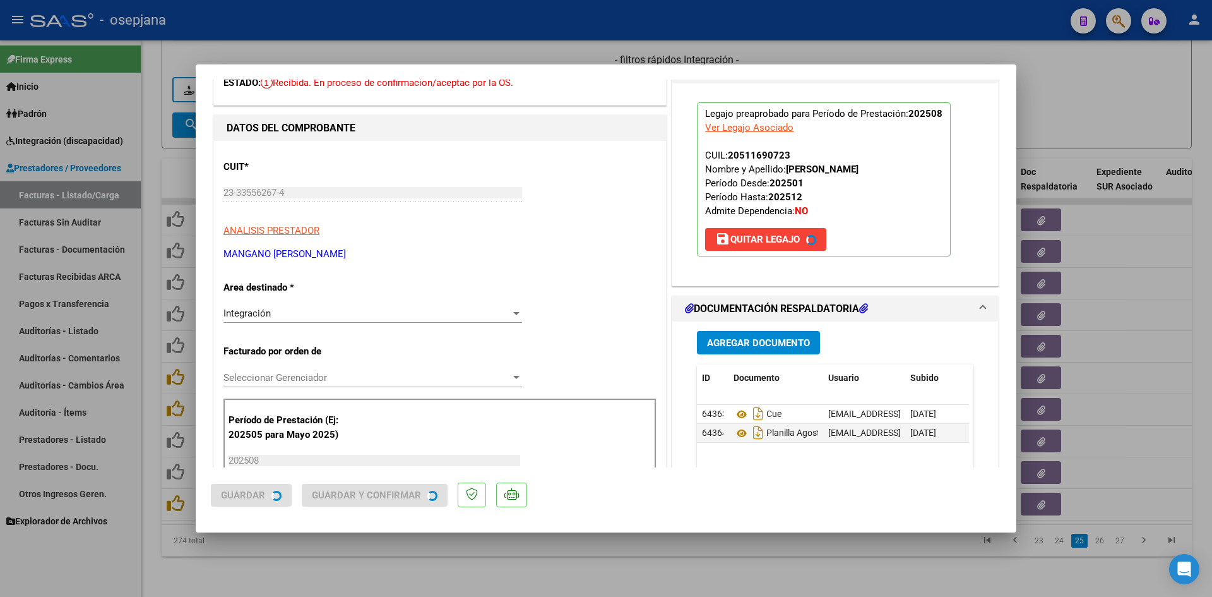
scroll to position [253, 0]
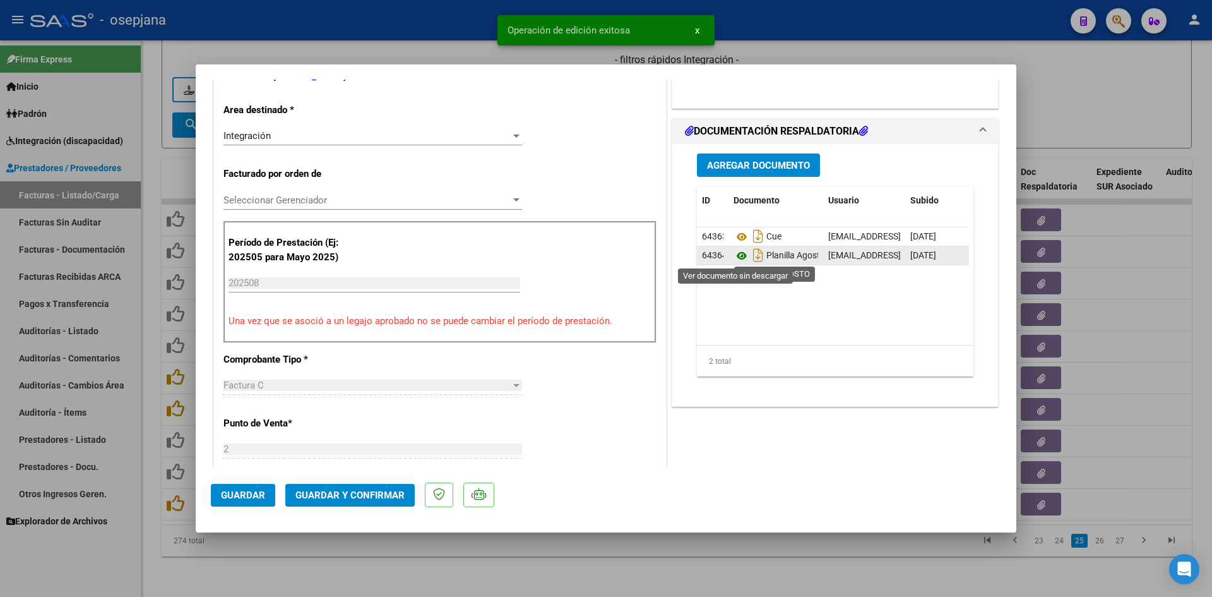
click at [741, 256] on icon at bounding box center [742, 255] width 16 height 15
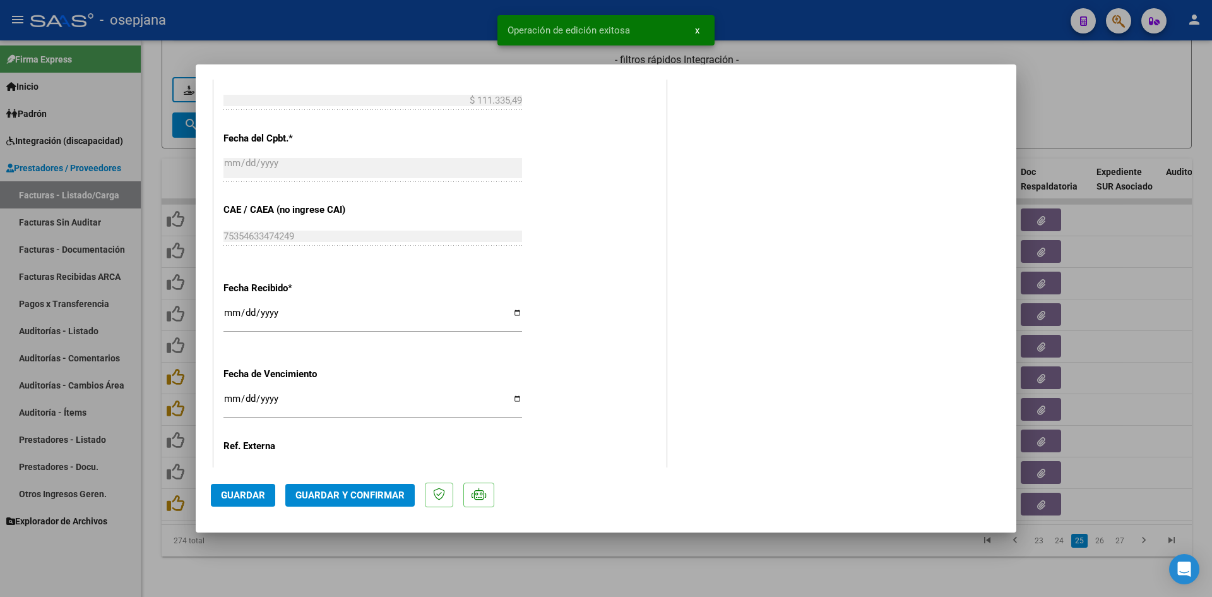
scroll to position [832, 0]
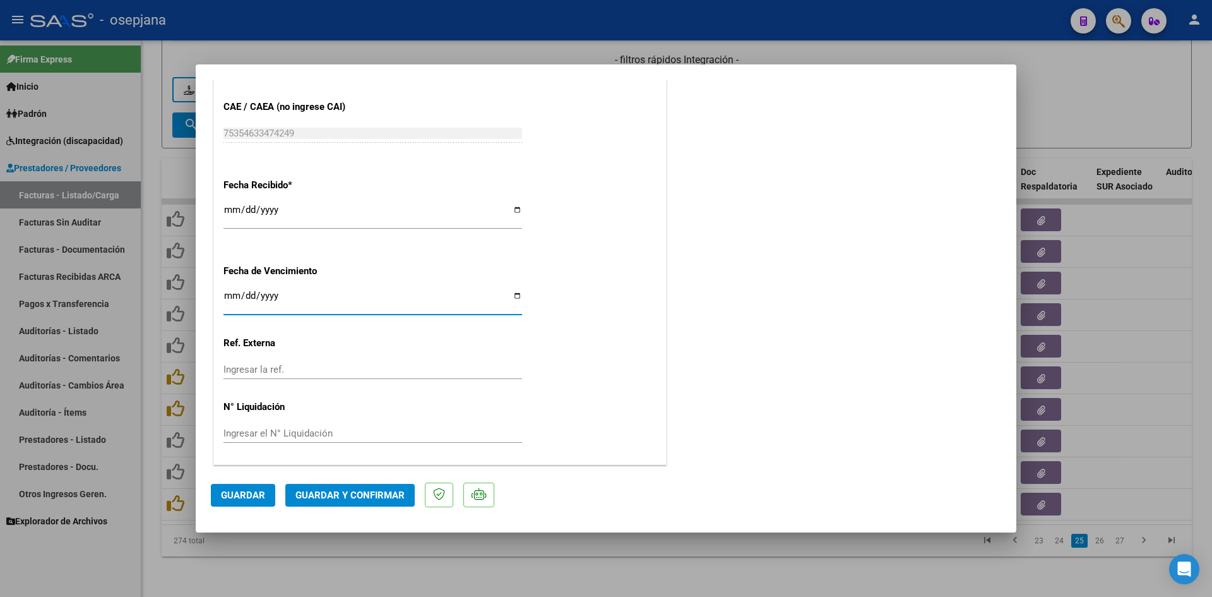
click at [228, 297] on input "Ingresar la fecha" at bounding box center [373, 300] width 299 height 20
type input "[DATE]"
click at [374, 495] on span "Guardar y Confirmar" at bounding box center [350, 494] width 109 height 11
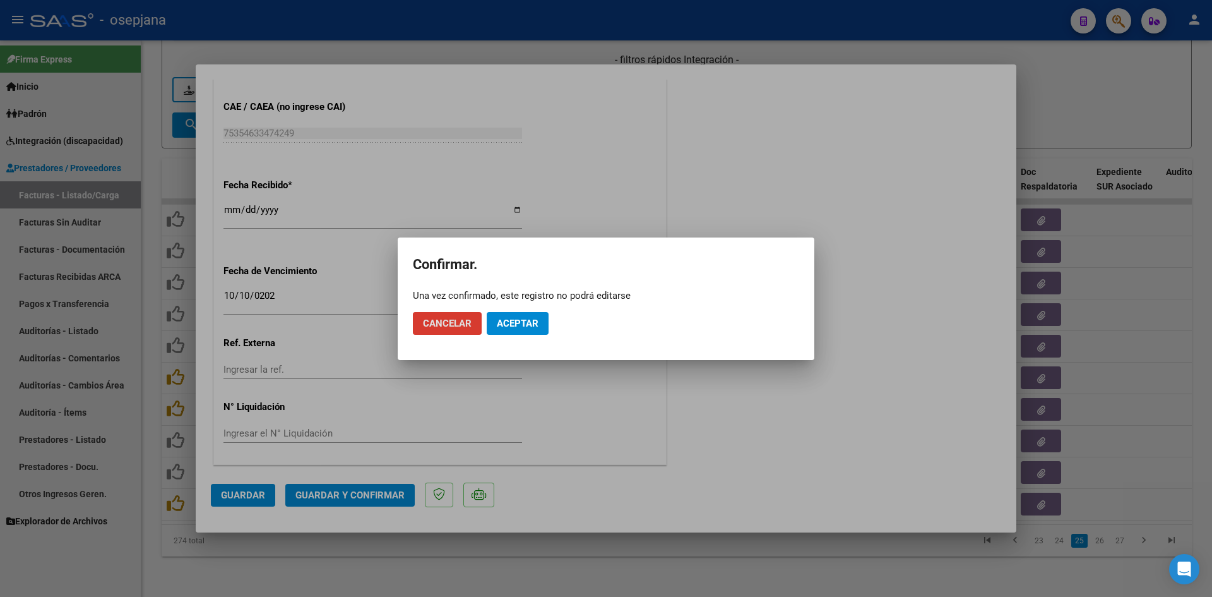
click at [534, 331] on button "Aceptar" at bounding box center [518, 323] width 62 height 23
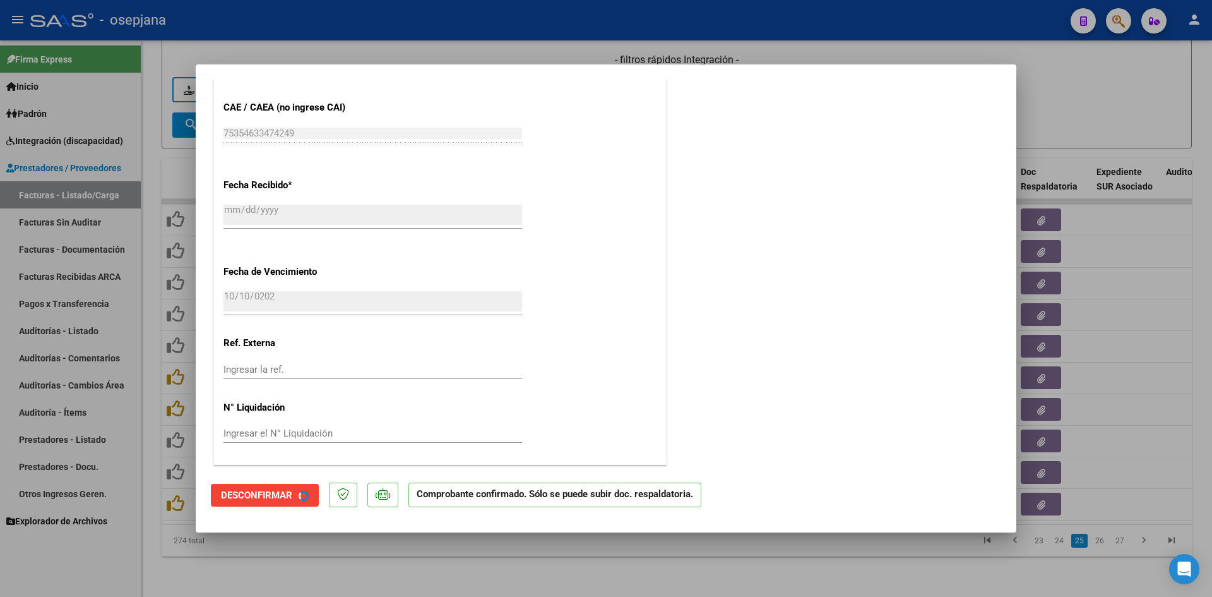
click at [1085, 119] on div at bounding box center [606, 298] width 1212 height 597
type input "$ 0,00"
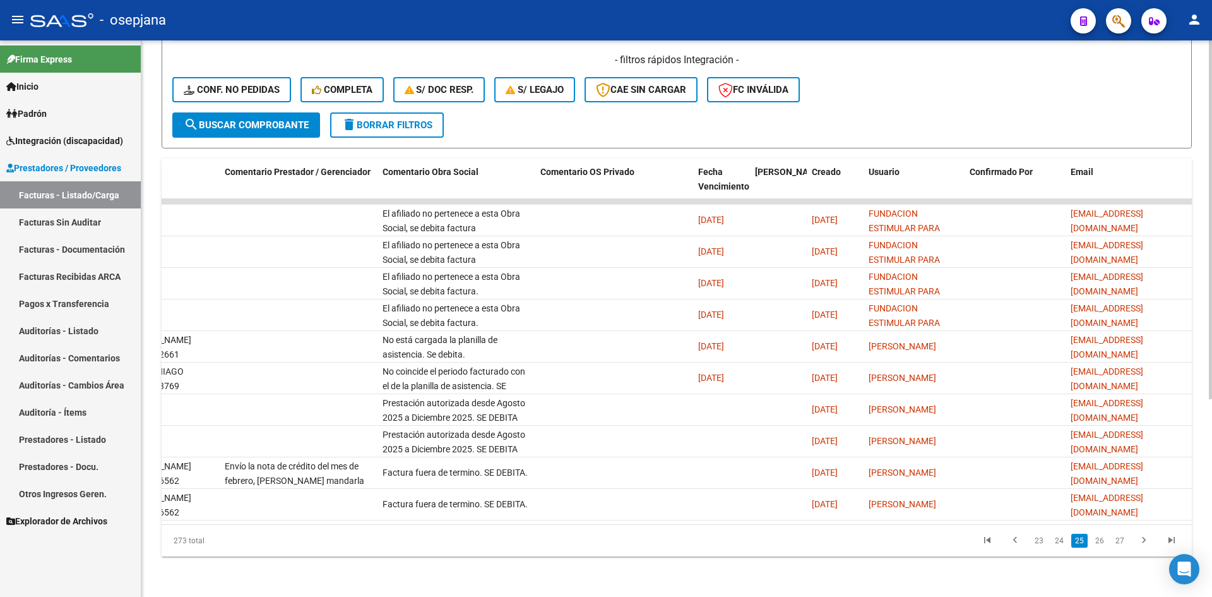
scroll to position [0, 0]
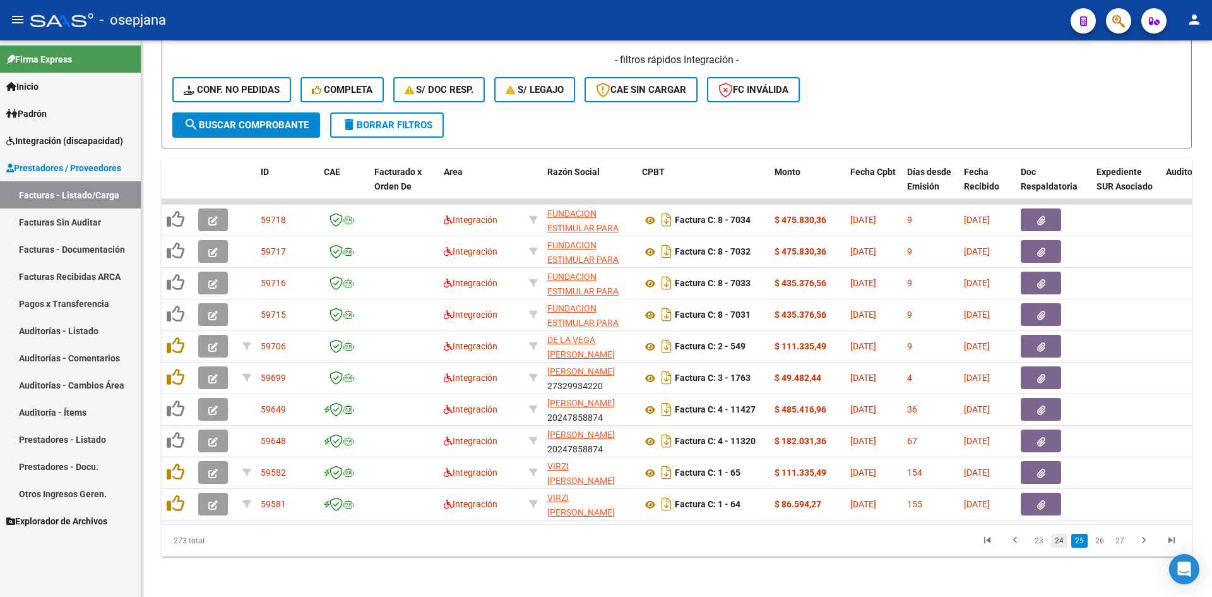
click at [1059, 539] on link "24" at bounding box center [1059, 541] width 16 height 14
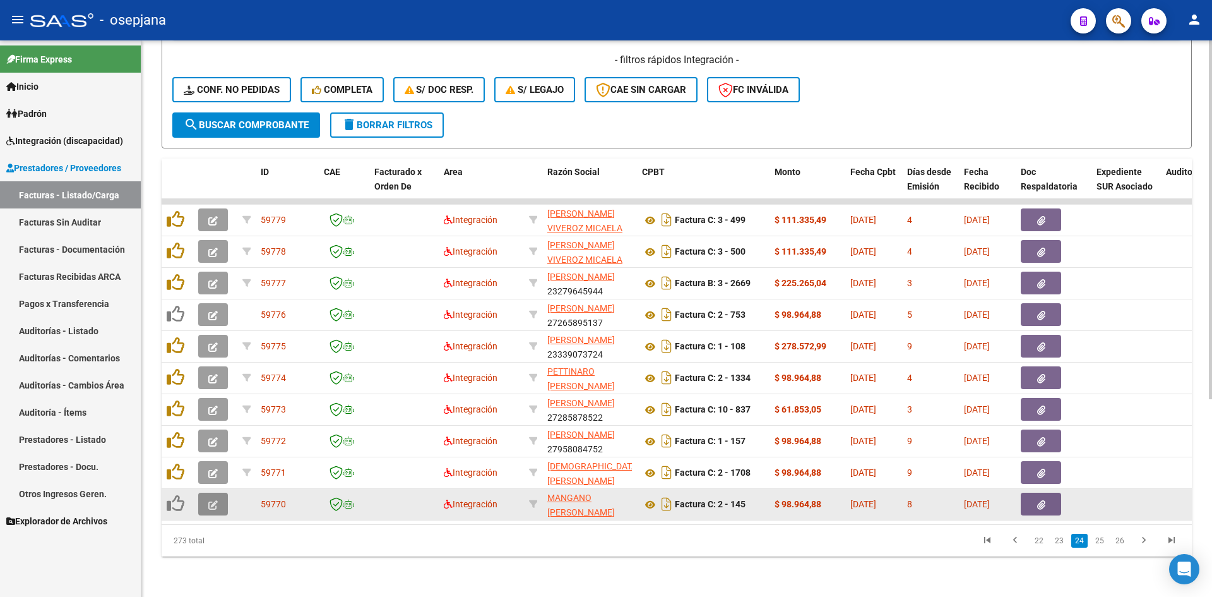
click at [210, 500] on icon "button" at bounding box center [212, 504] width 9 height 9
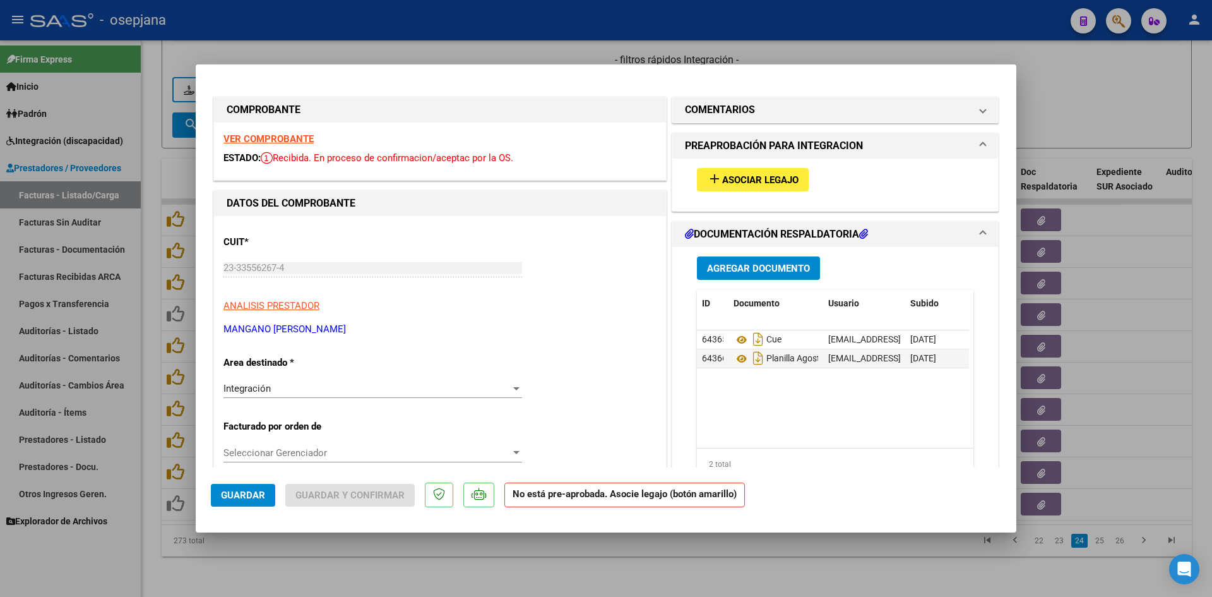
click at [287, 135] on strong "VER COMPROBANTE" at bounding box center [269, 138] width 90 height 11
click at [724, 176] on span "Asociar Legajo" at bounding box center [760, 179] width 76 height 11
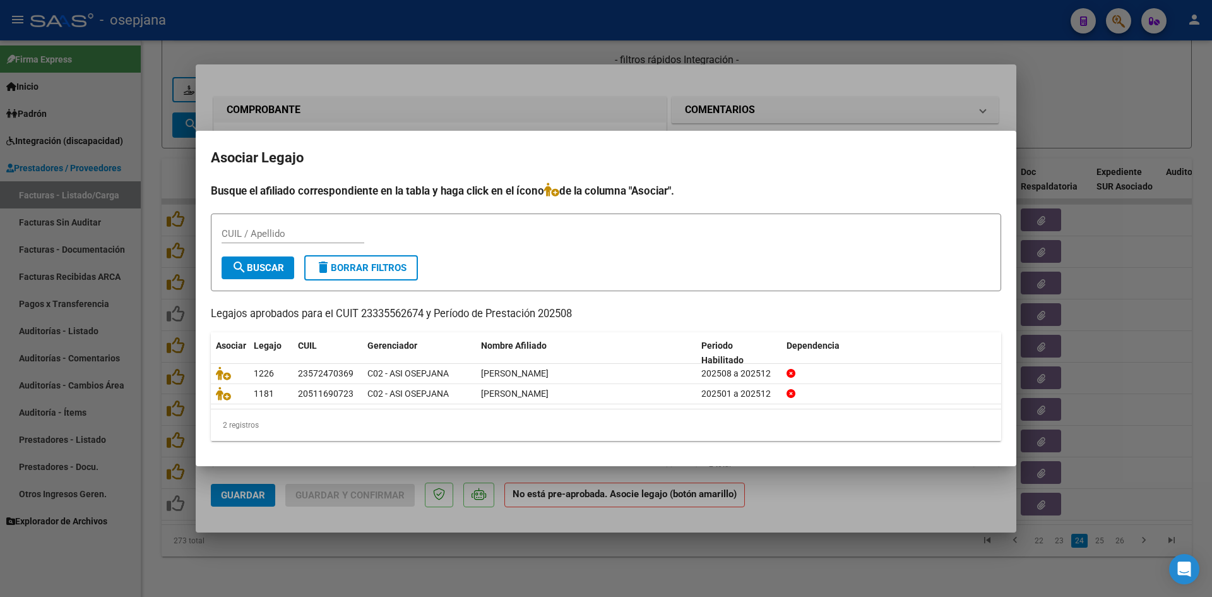
click at [563, 114] on div at bounding box center [606, 298] width 1212 height 597
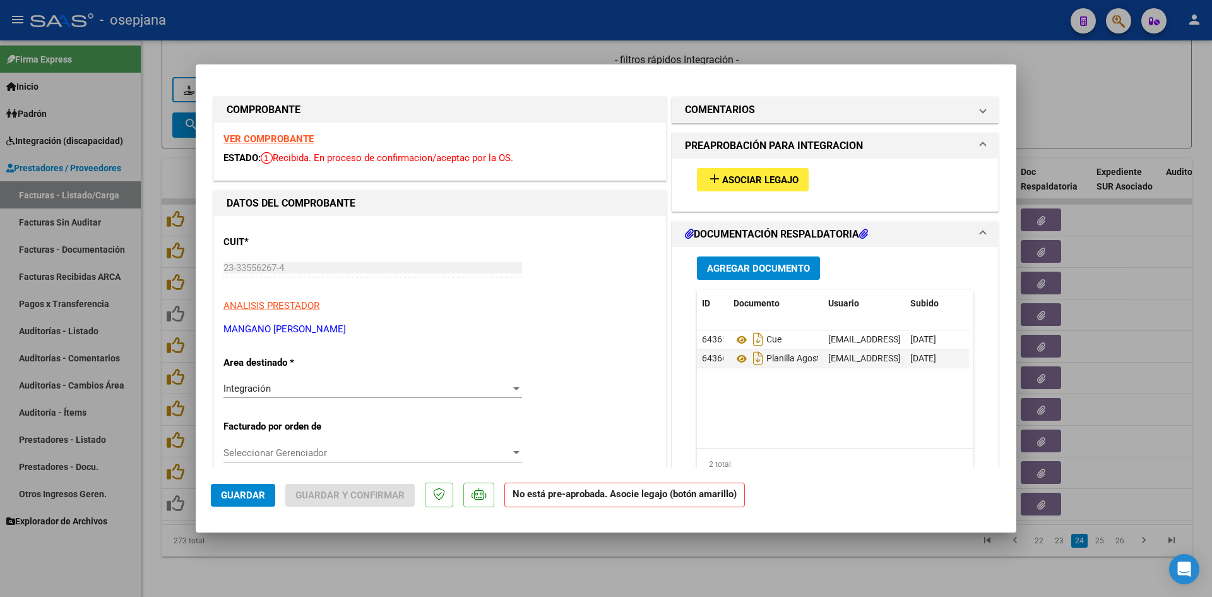
click at [298, 136] on strong "VER COMPROBANTE" at bounding box center [269, 138] width 90 height 11
click at [284, 140] on strong "VER COMPROBANTE" at bounding box center [269, 138] width 90 height 11
click at [728, 181] on span "Asociar Legajo" at bounding box center [760, 179] width 76 height 11
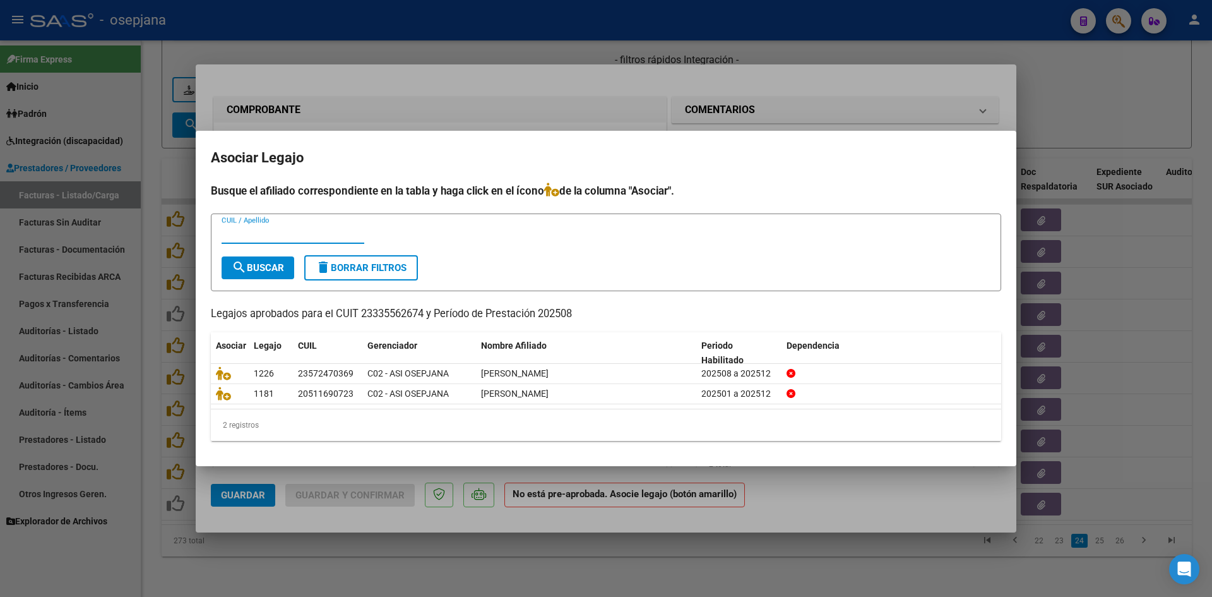
click at [630, 101] on div at bounding box center [606, 298] width 1212 height 597
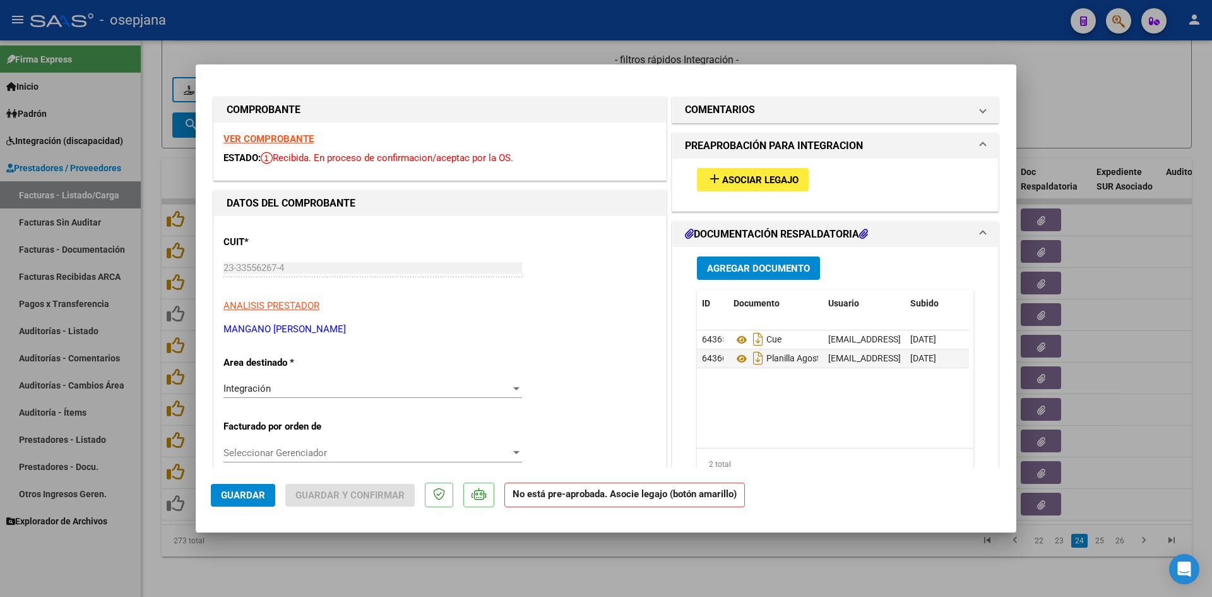
click at [287, 139] on strong "VER COMPROBANTE" at bounding box center [269, 138] width 90 height 11
click at [746, 179] on span "Asociar Legajo" at bounding box center [760, 179] width 76 height 11
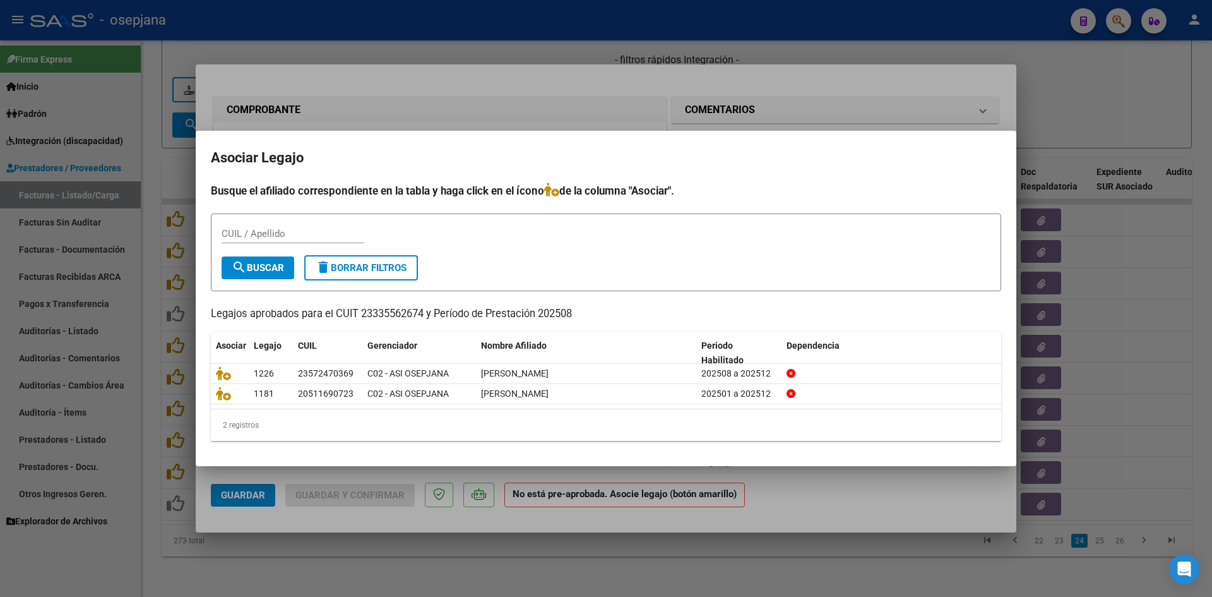
click at [503, 88] on div at bounding box center [606, 298] width 1212 height 597
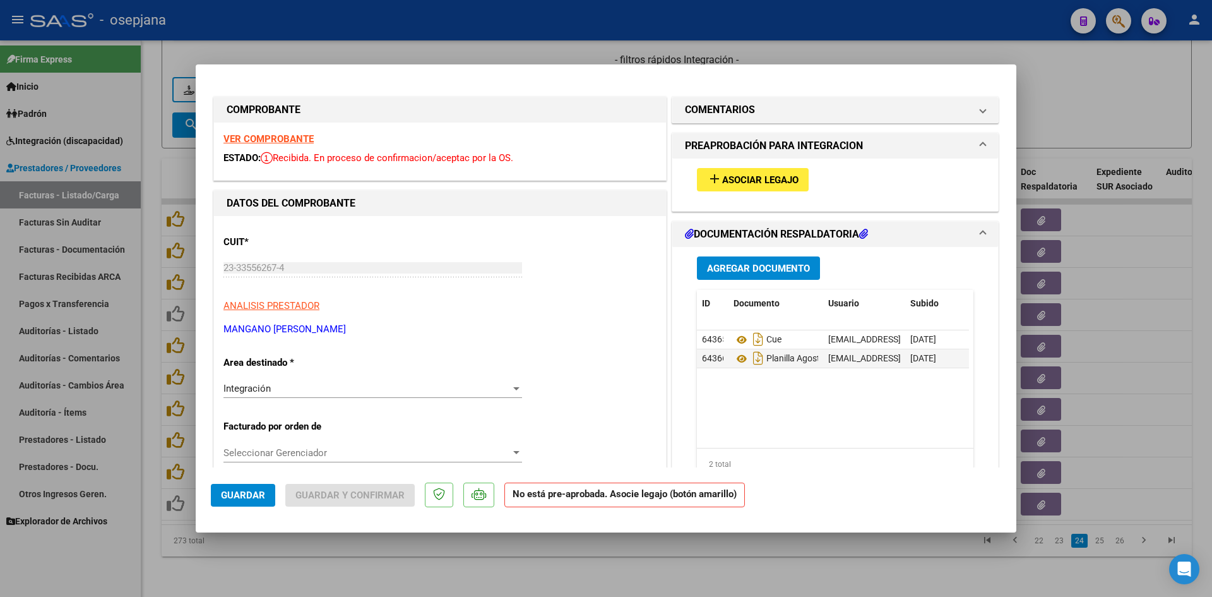
click at [266, 141] on strong "VER COMPROBANTE" at bounding box center [269, 138] width 90 height 11
click at [305, 141] on strong "VER COMPROBANTE" at bounding box center [269, 138] width 90 height 11
click at [731, 176] on span "Asociar Legajo" at bounding box center [760, 179] width 76 height 11
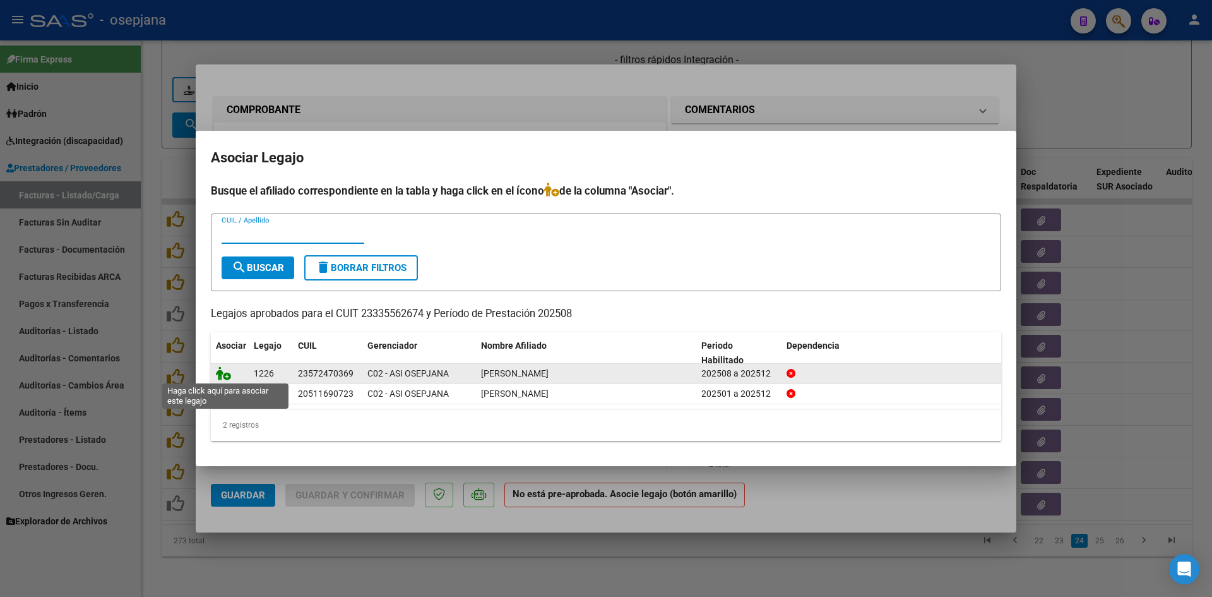
click at [228, 373] on icon at bounding box center [223, 373] width 15 height 14
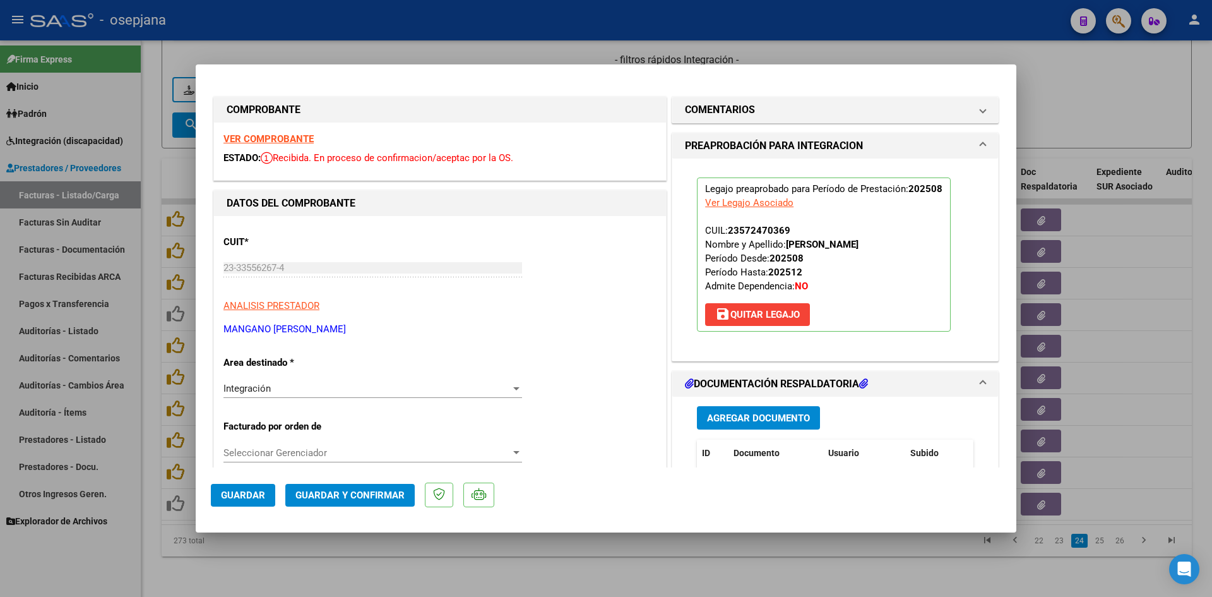
click at [249, 494] on span "Guardar" at bounding box center [243, 494] width 44 height 11
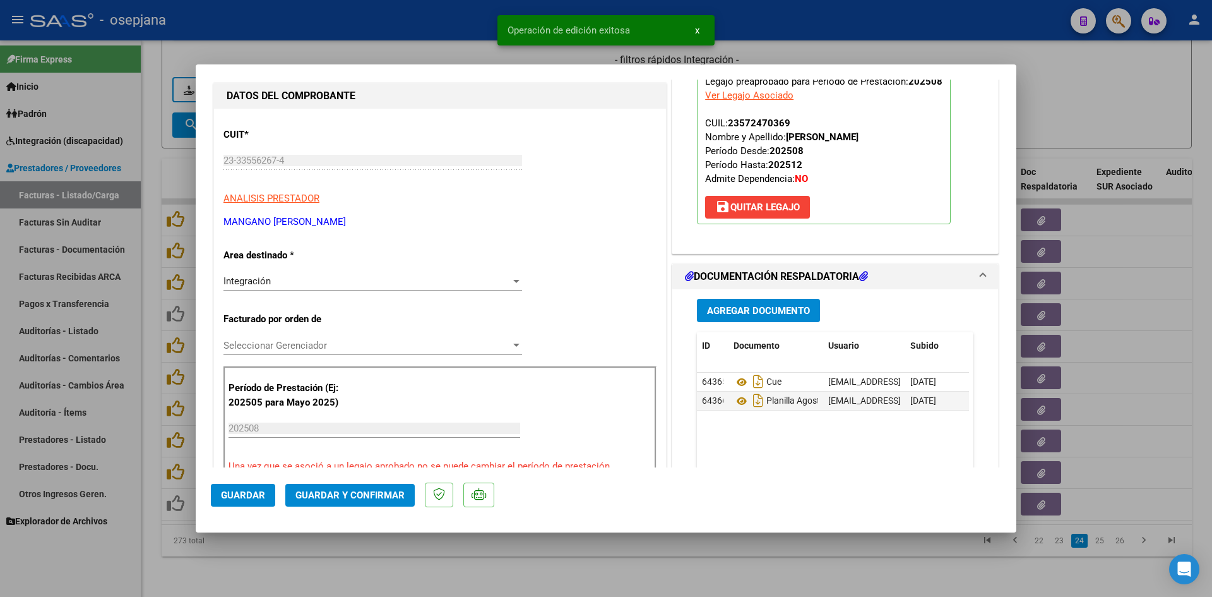
scroll to position [126, 0]
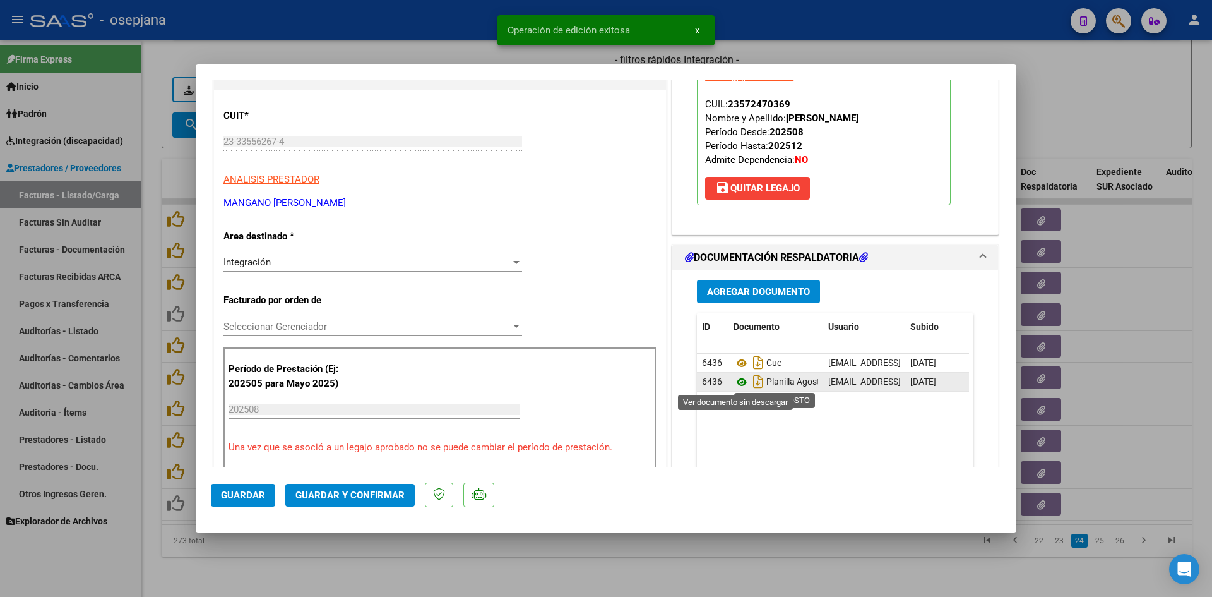
click at [736, 383] on icon at bounding box center [742, 381] width 16 height 15
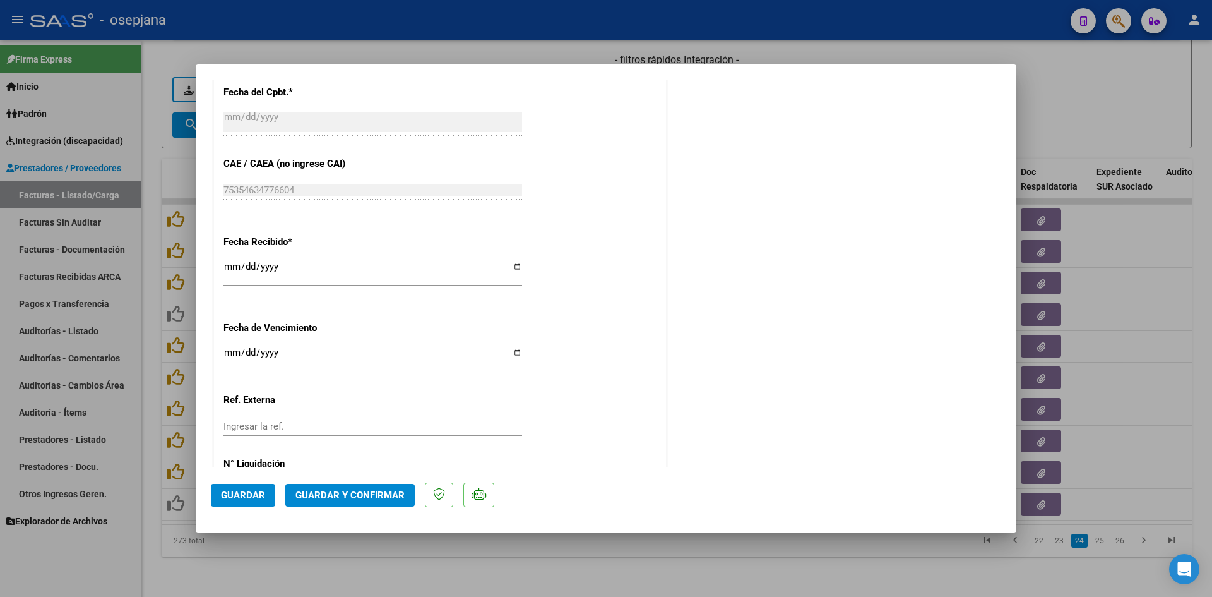
scroll to position [832, 0]
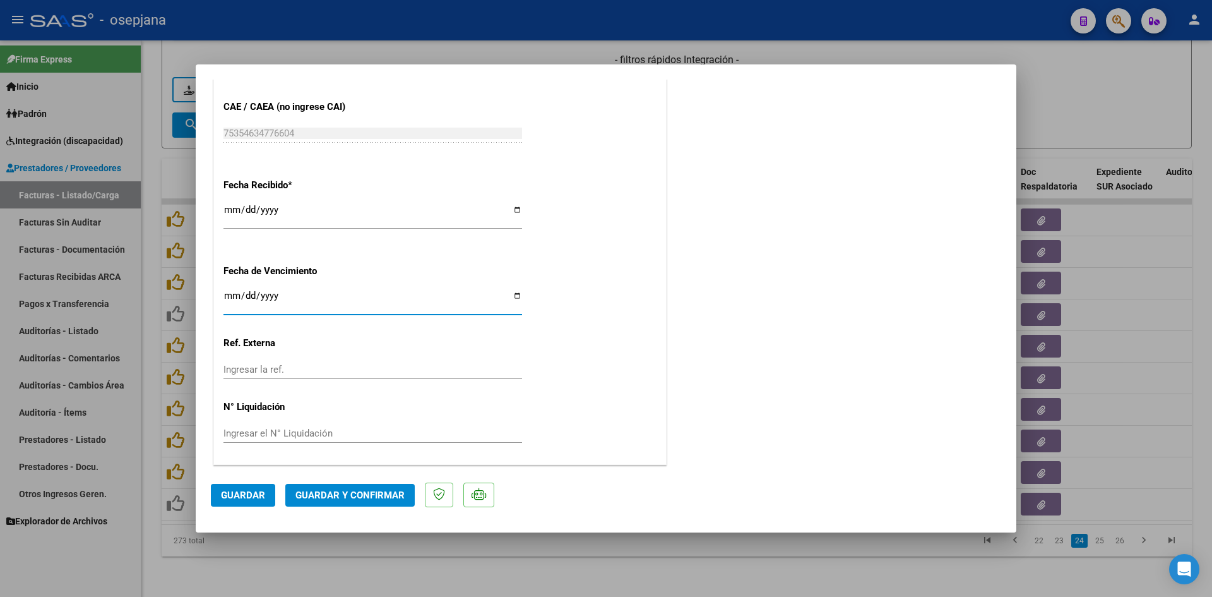
click at [234, 295] on input "Ingresar la fecha" at bounding box center [373, 300] width 299 height 20
type input "[DATE]"
click at [336, 489] on button "Guardar y Confirmar" at bounding box center [349, 495] width 129 height 23
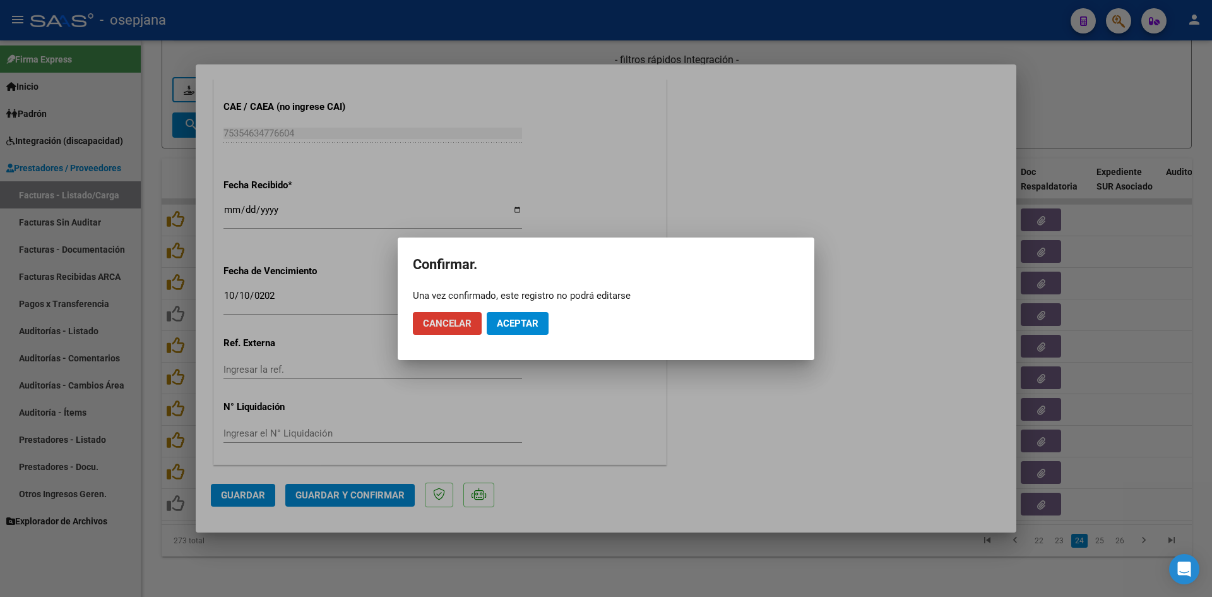
click at [500, 322] on span "Aceptar" at bounding box center [518, 323] width 42 height 11
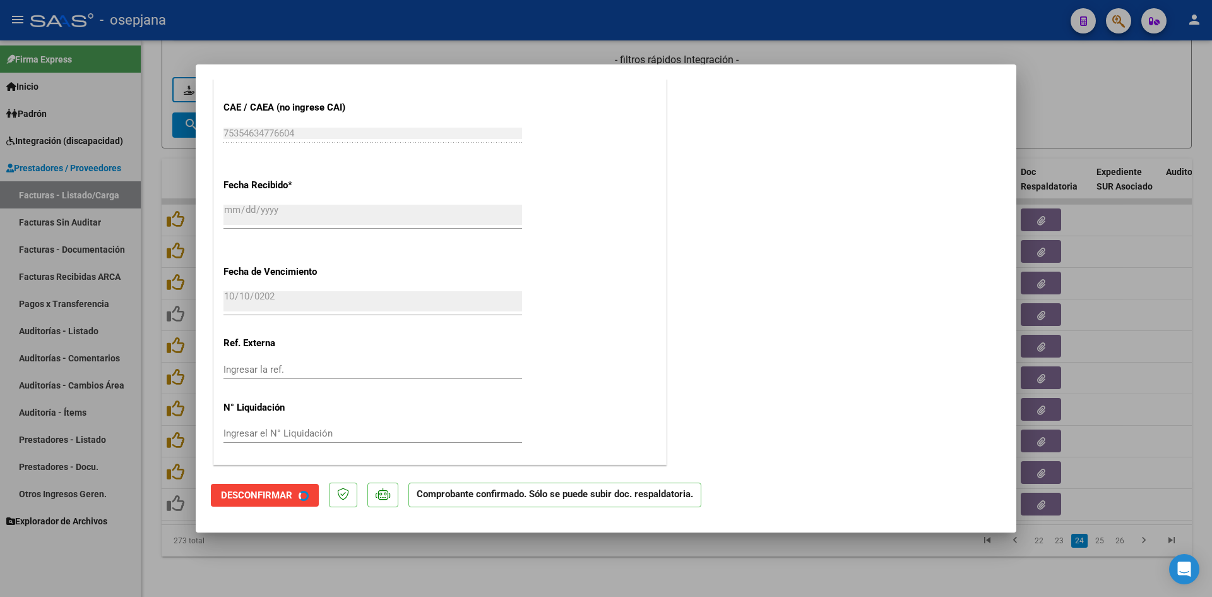
scroll to position [754, 0]
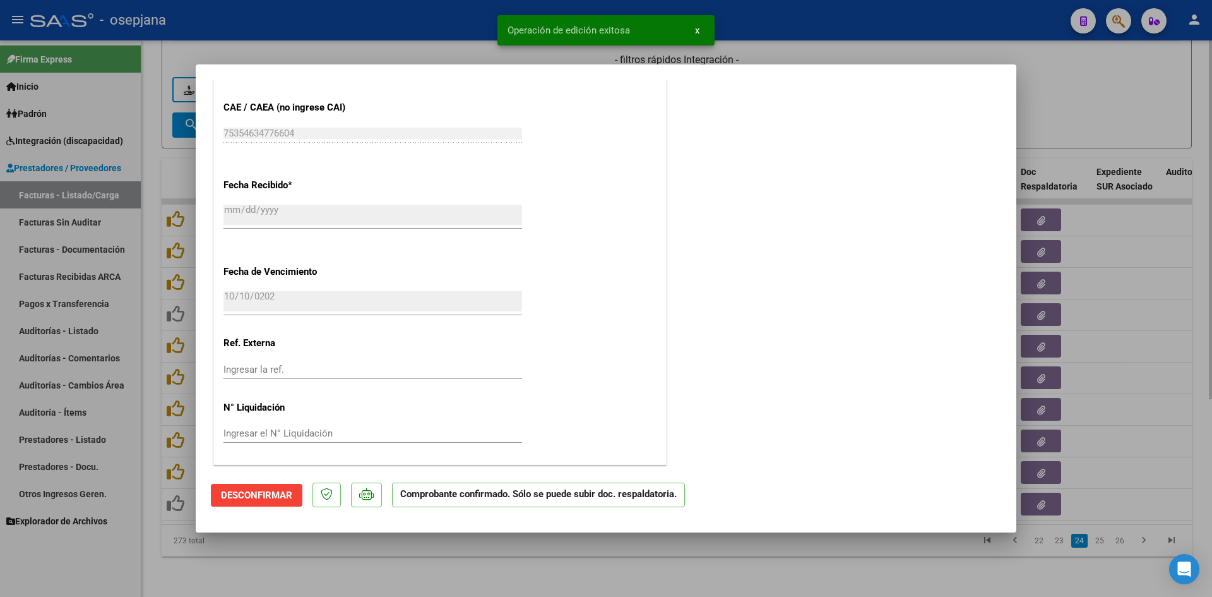
click at [1043, 104] on div at bounding box center [606, 298] width 1212 height 597
type input "$ 0,00"
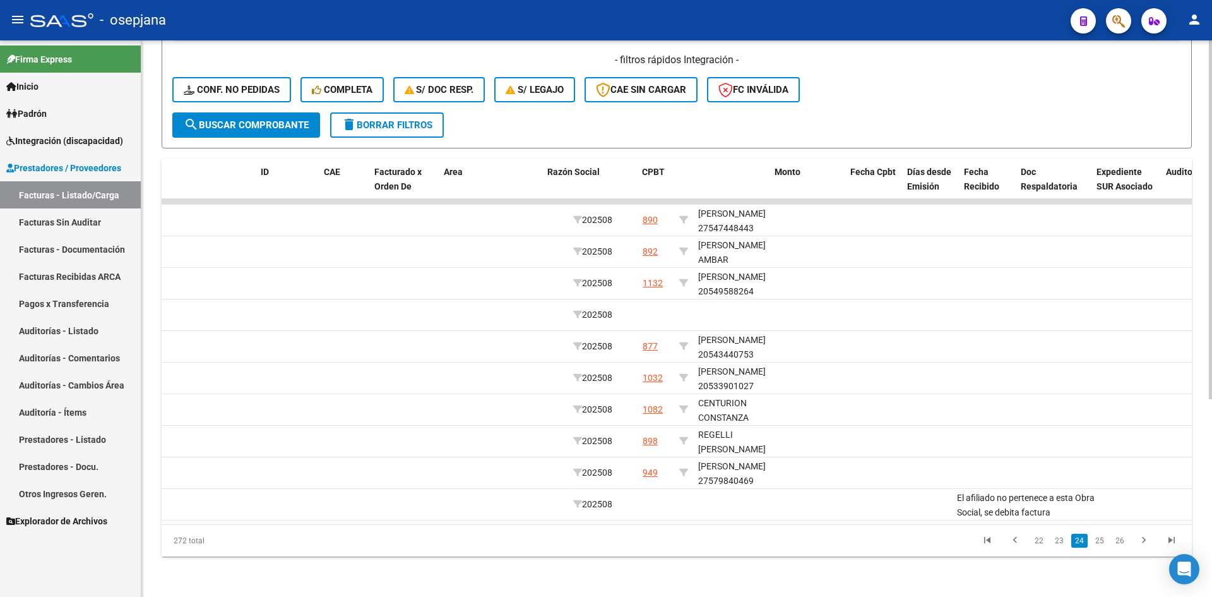
scroll to position [0, 0]
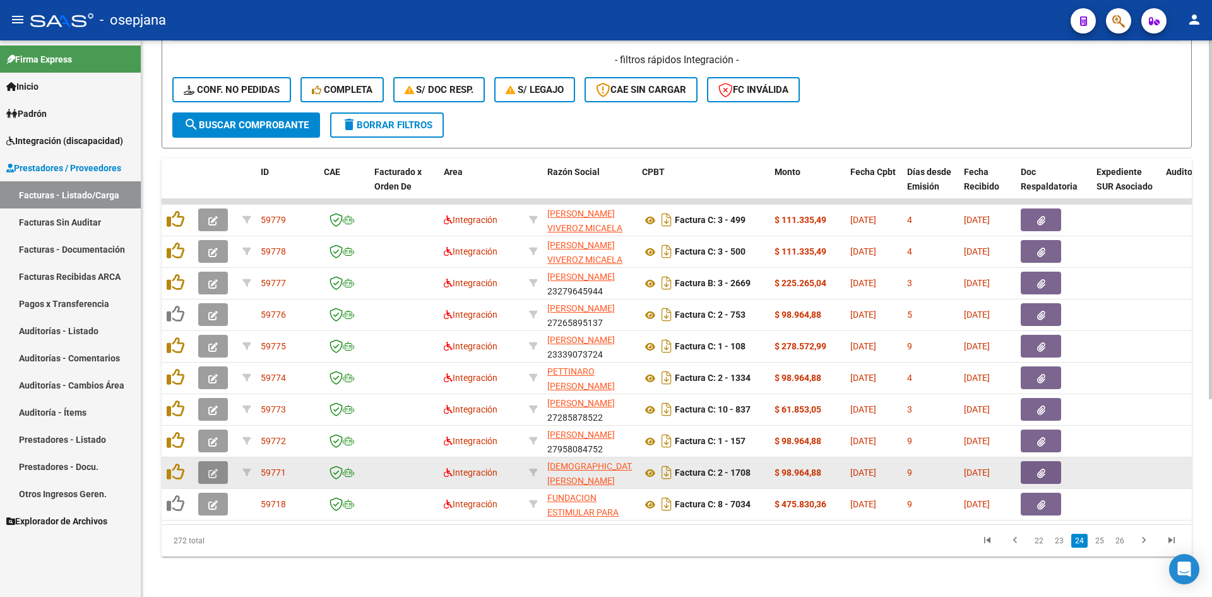
click at [212, 461] on button "button" at bounding box center [213, 472] width 30 height 23
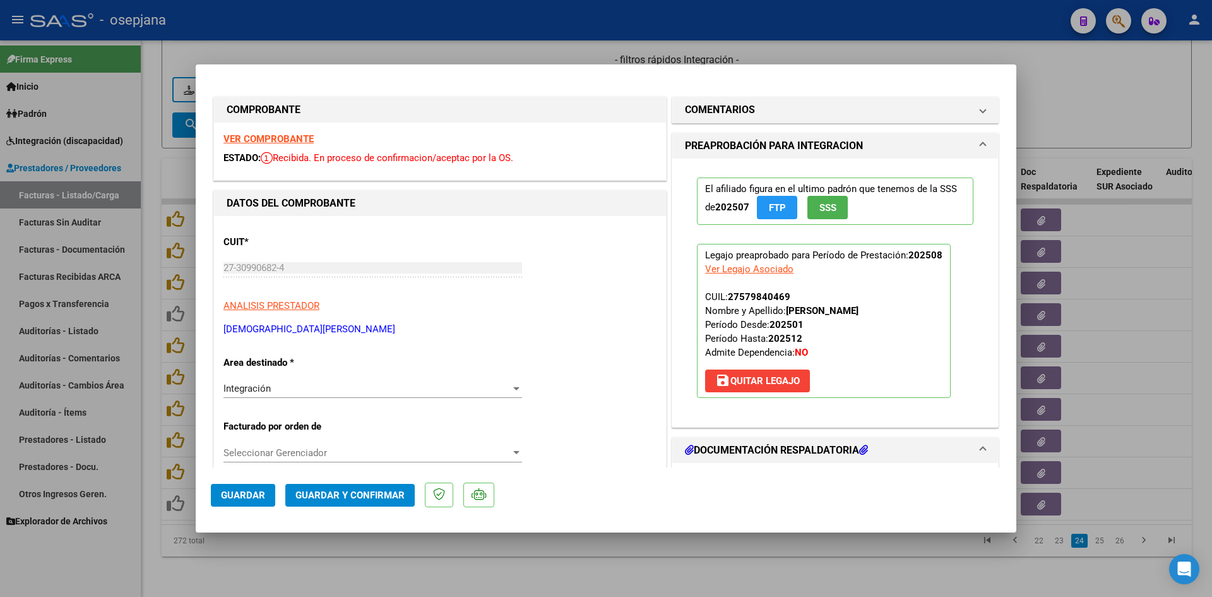
click at [291, 138] on strong "VER COMPROBANTE" at bounding box center [269, 138] width 90 height 11
click at [427, 54] on div at bounding box center [606, 298] width 1212 height 597
type input "$ 0,00"
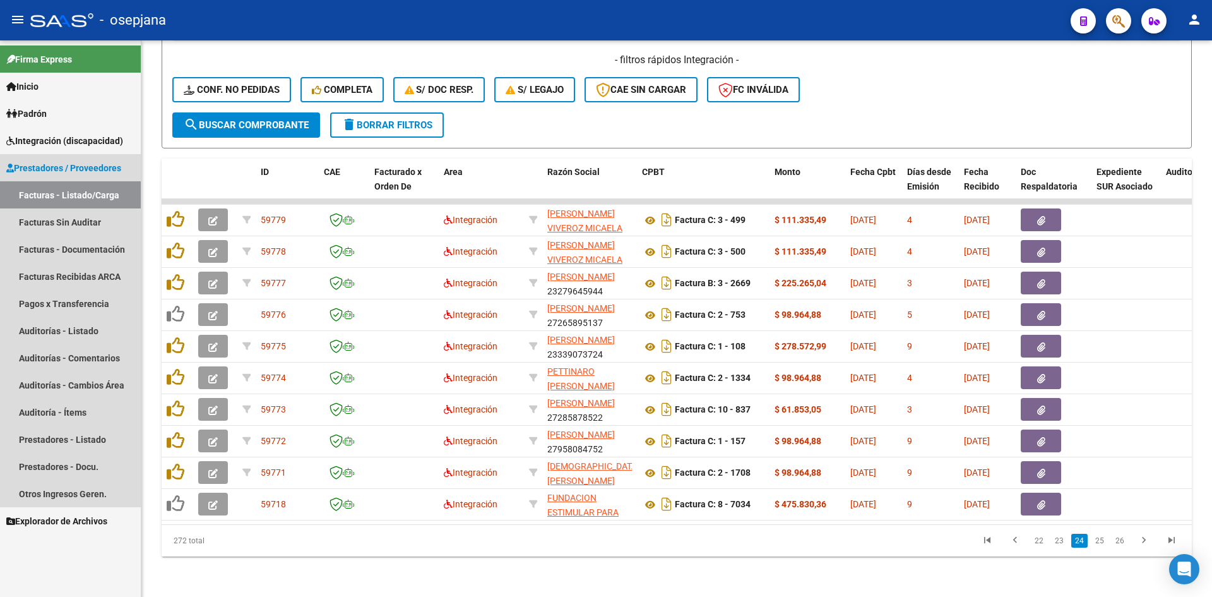
click at [46, 186] on link "Facturas - Listado/Carga" at bounding box center [70, 194] width 141 height 27
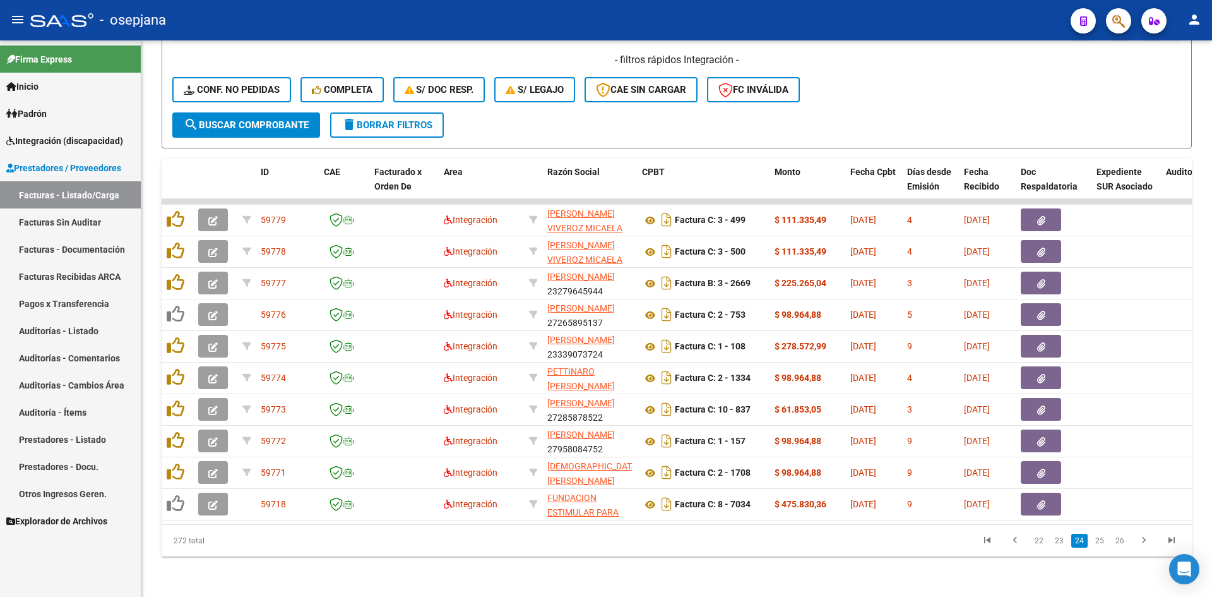
click at [69, 143] on span "Integración (discapacidad)" at bounding box center [64, 141] width 117 height 14
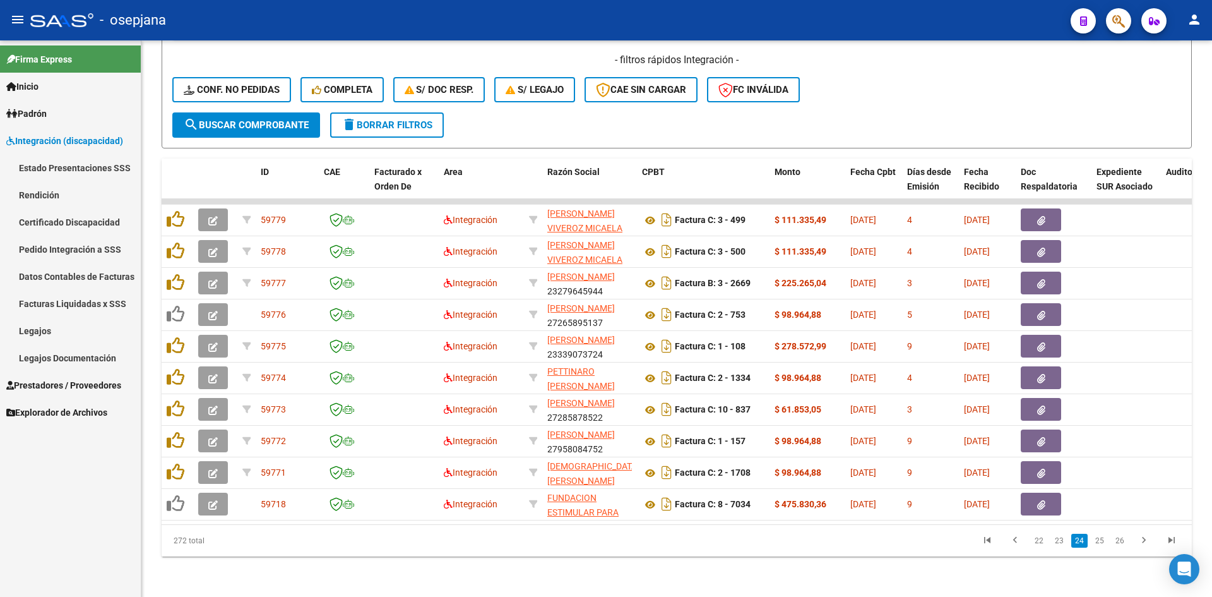
click at [75, 333] on link "Legajos" at bounding box center [70, 330] width 141 height 27
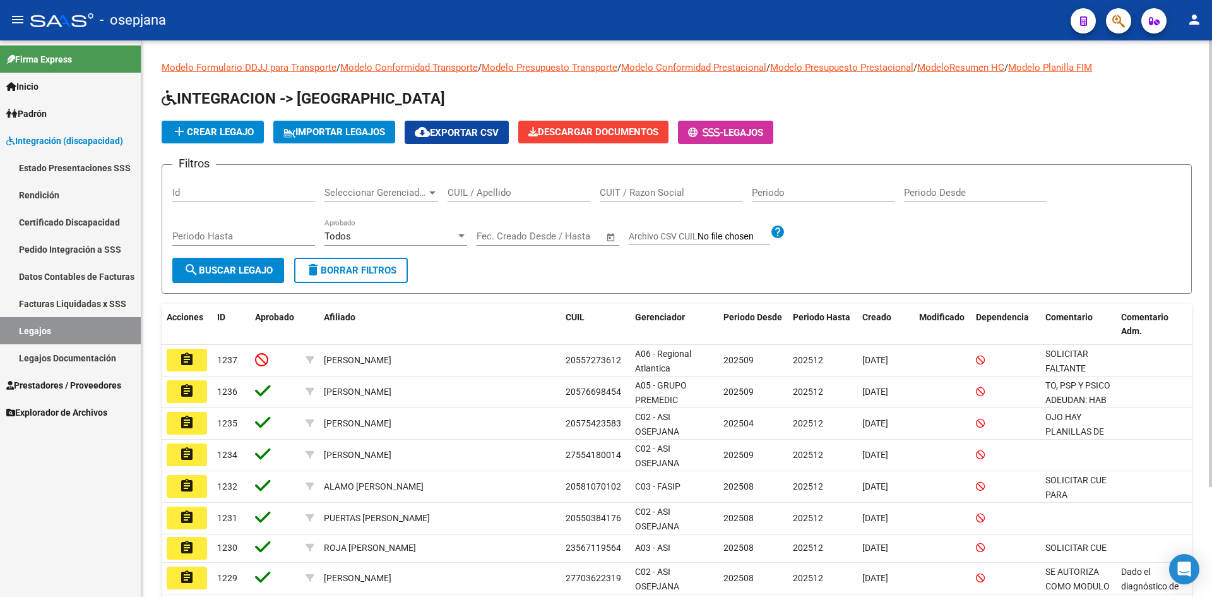
click at [482, 199] on div "CUIL / Apellido" at bounding box center [519, 188] width 143 height 27
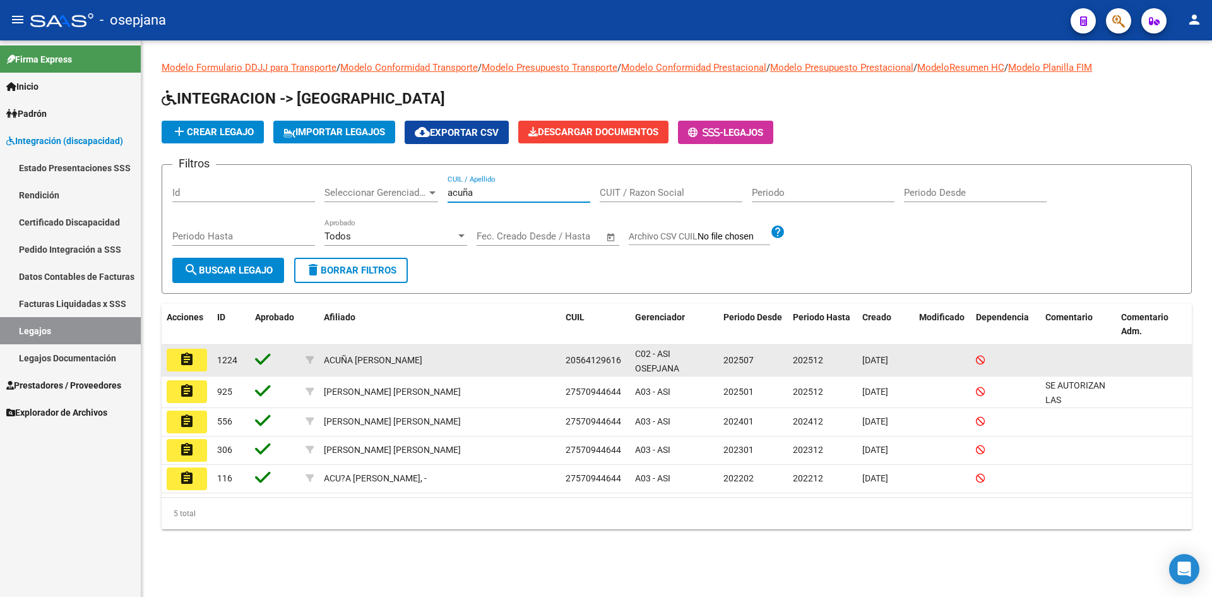
type input "acuña"
click at [192, 367] on mat-icon "assignment" at bounding box center [186, 359] width 15 height 15
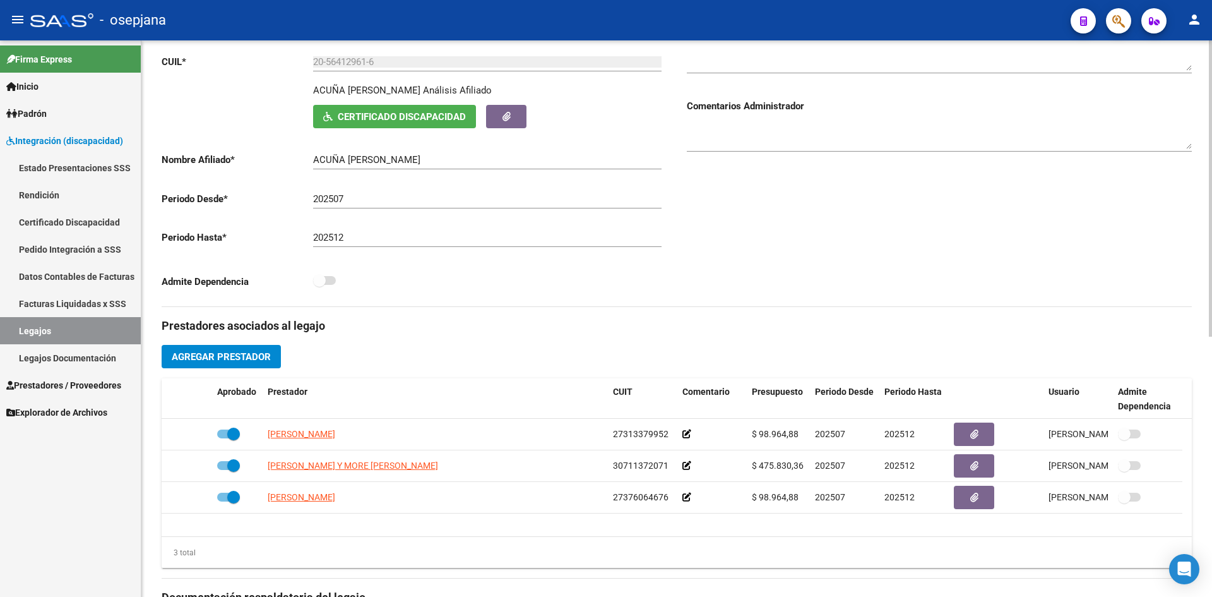
scroll to position [189, 0]
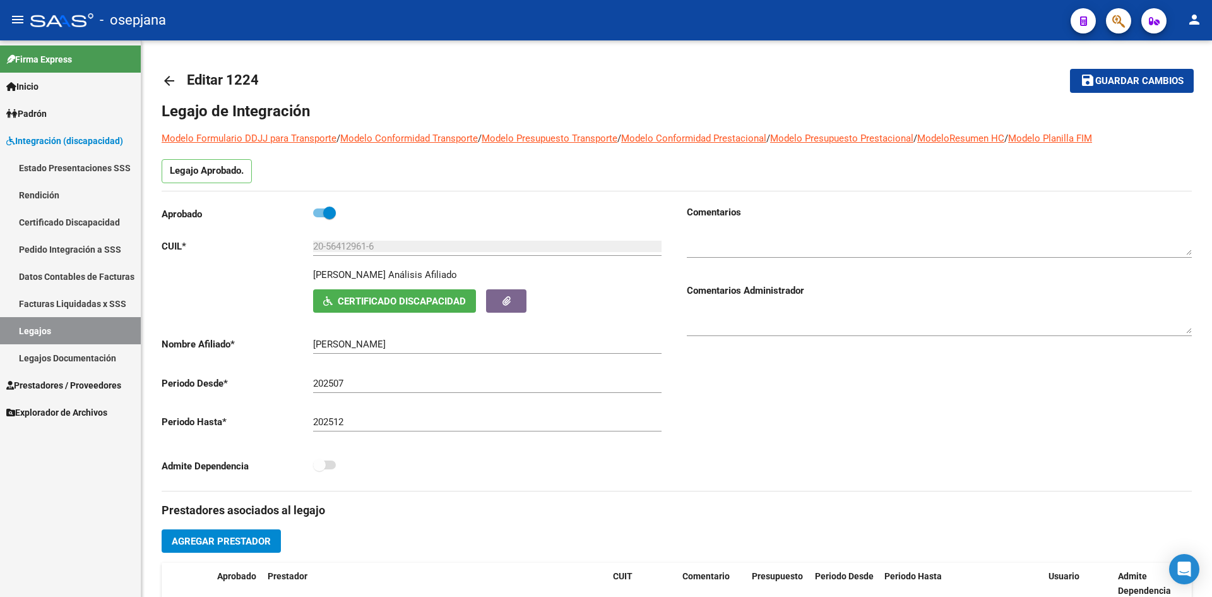
click at [39, 330] on link "Legajos" at bounding box center [70, 330] width 141 height 27
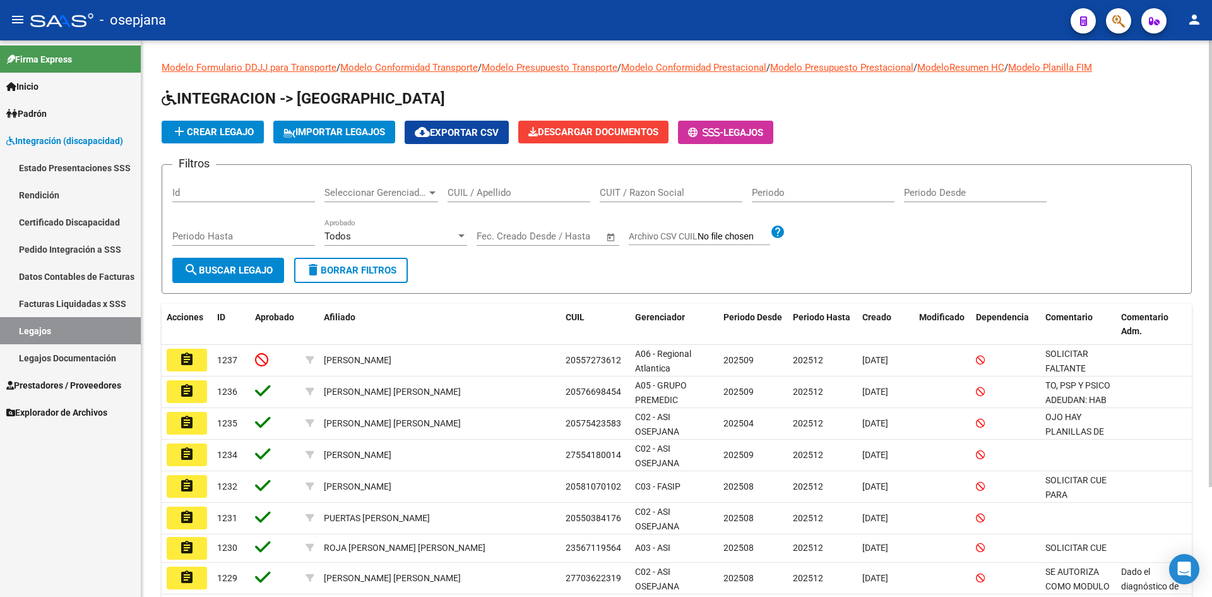
click at [502, 189] on input "CUIL / Apellido" at bounding box center [519, 192] width 143 height 11
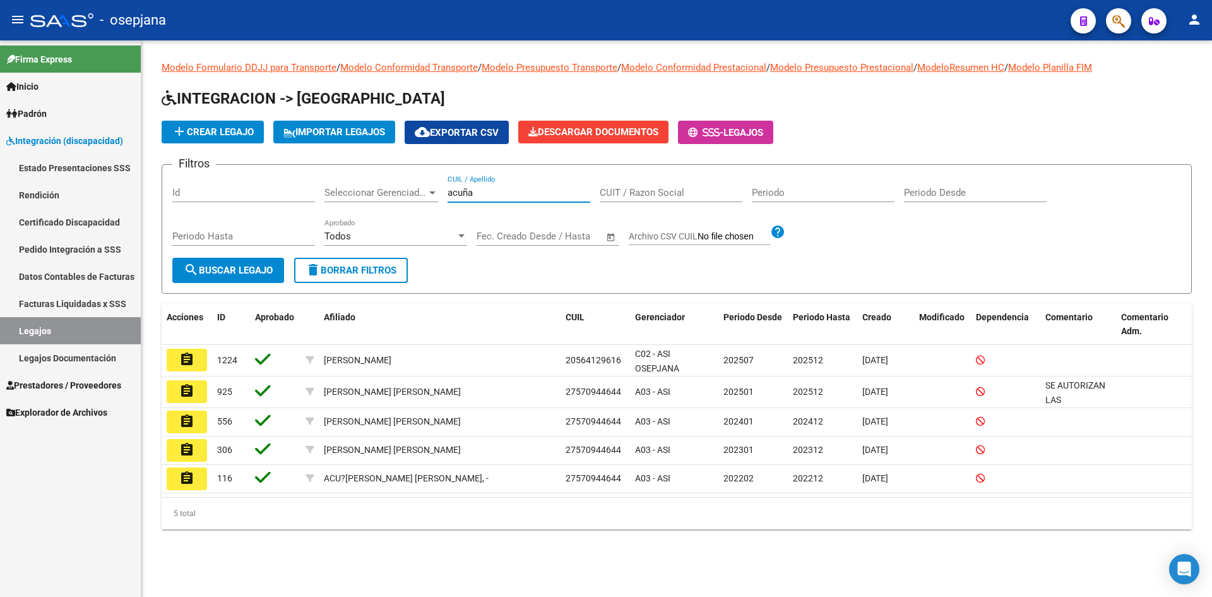
type input "acuña"
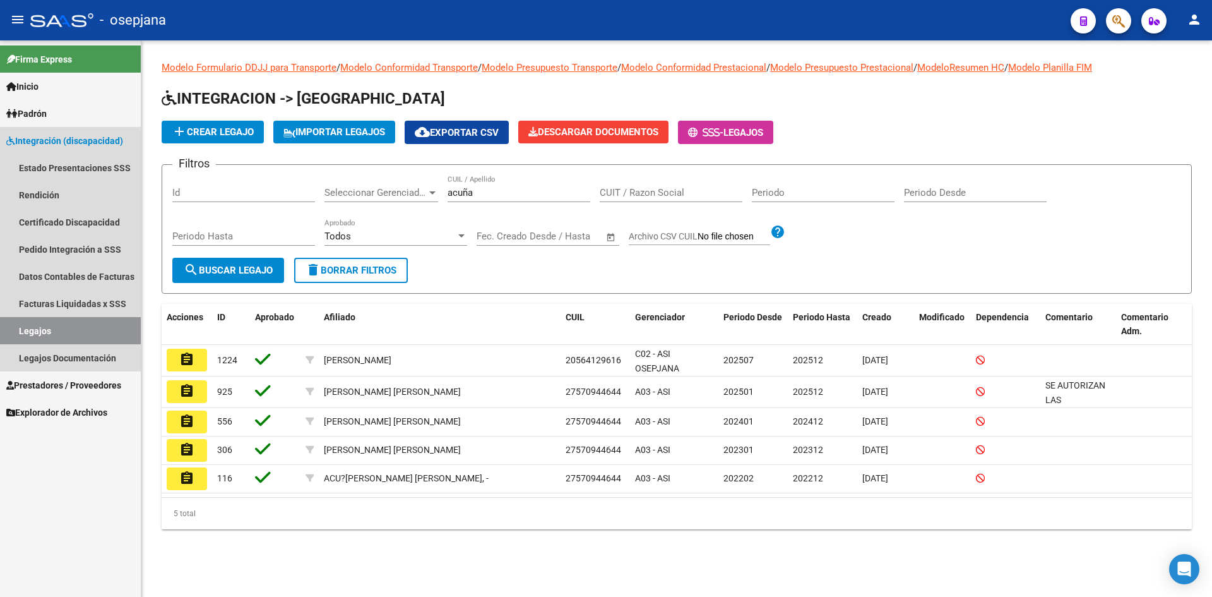
click at [51, 139] on span "Integración (discapacidad)" at bounding box center [64, 141] width 117 height 14
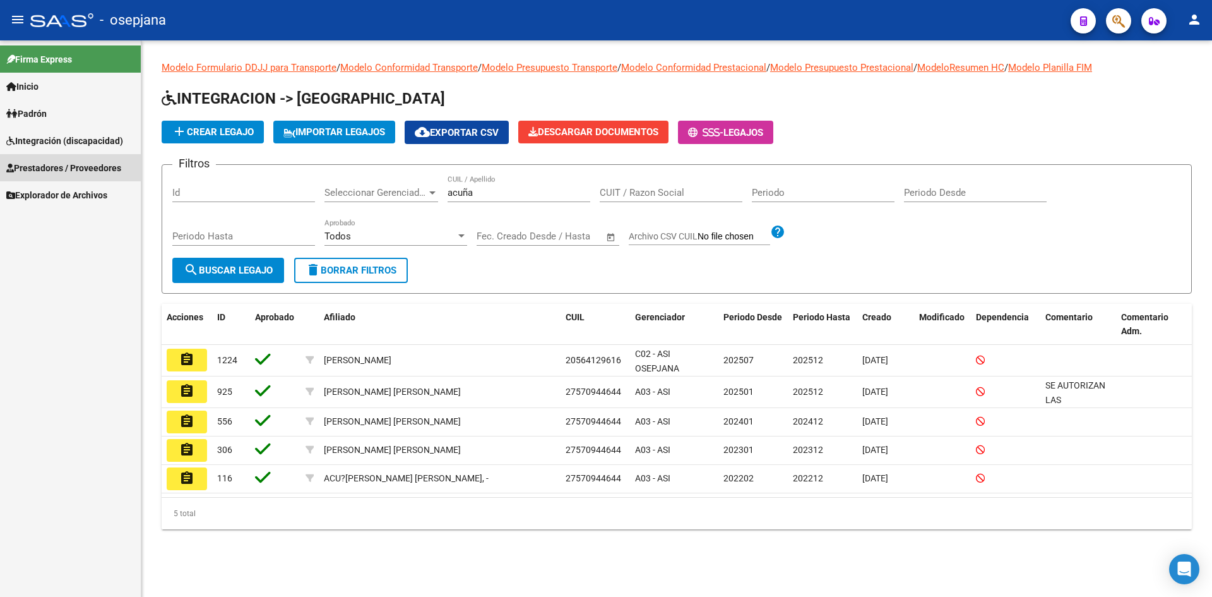
click at [51, 169] on span "Prestadores / Proveedores" at bounding box center [63, 168] width 115 height 14
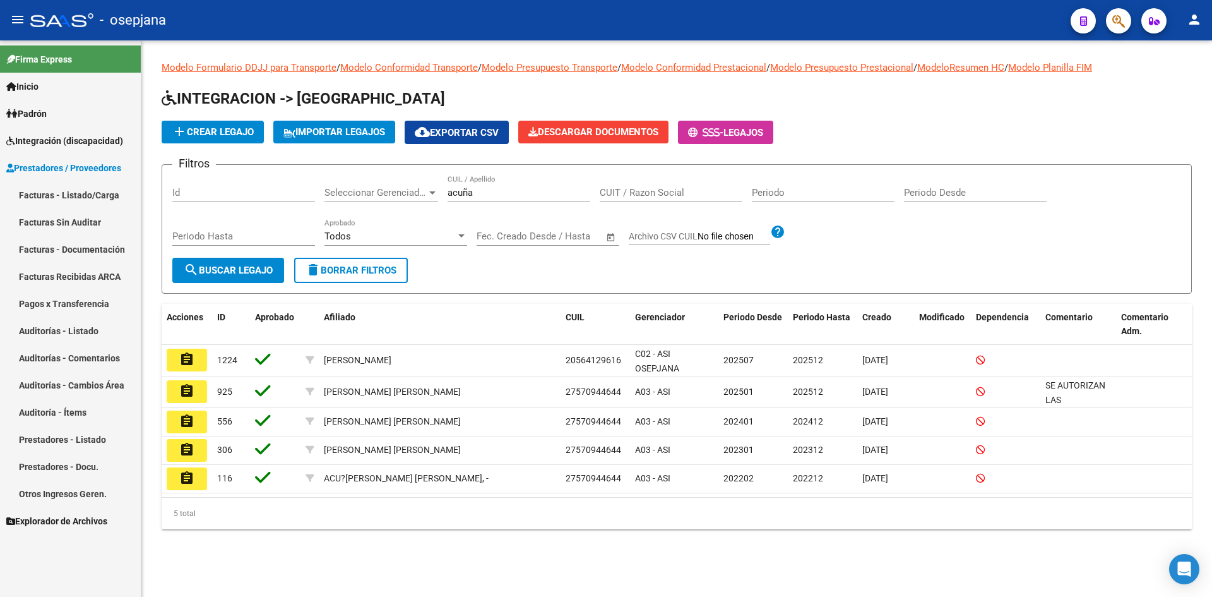
click at [83, 194] on link "Facturas - Listado/Carga" at bounding box center [70, 194] width 141 height 27
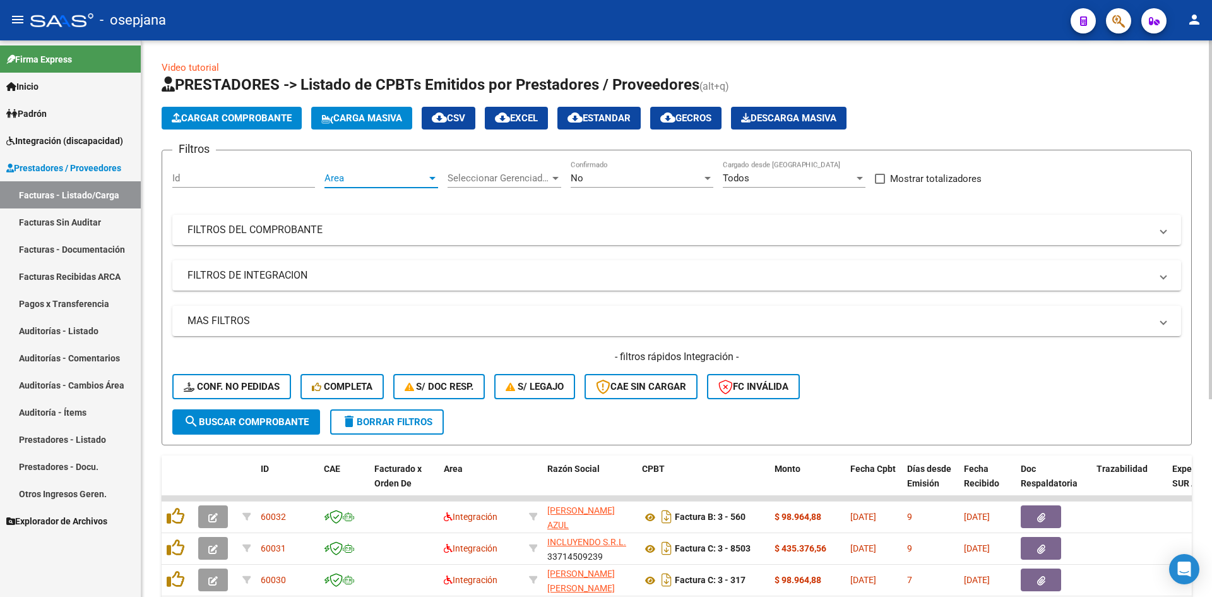
click at [416, 179] on span "Area" at bounding box center [376, 177] width 102 height 11
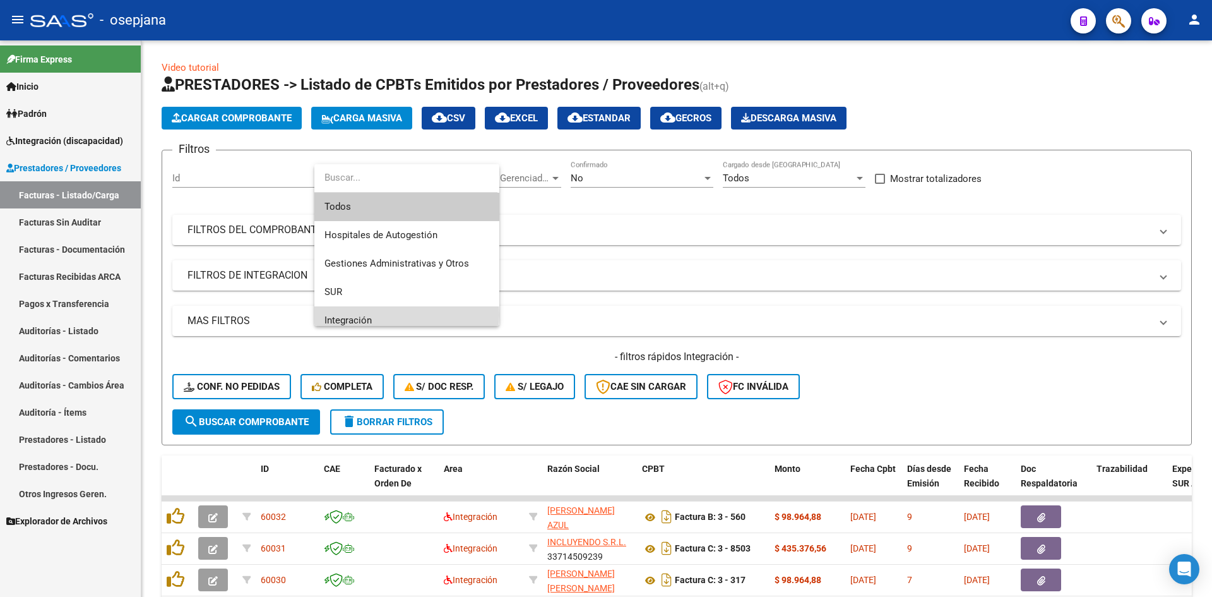
click at [385, 314] on span "Integración" at bounding box center [407, 320] width 165 height 28
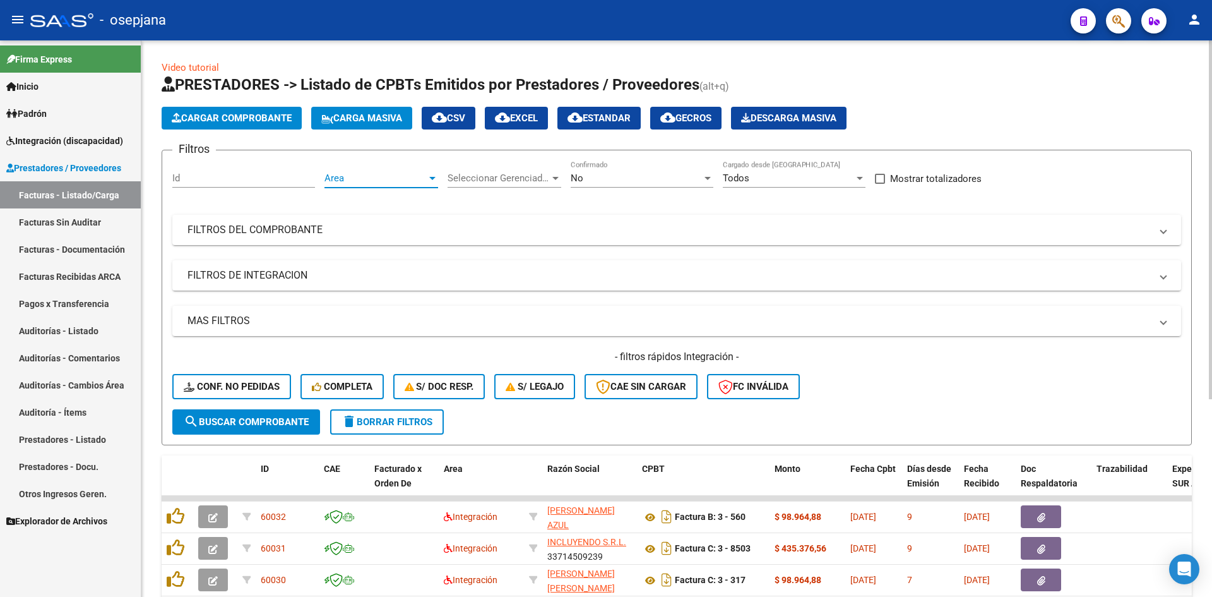
scroll to position [9, 0]
click at [592, 176] on div "No" at bounding box center [636, 177] width 131 height 11
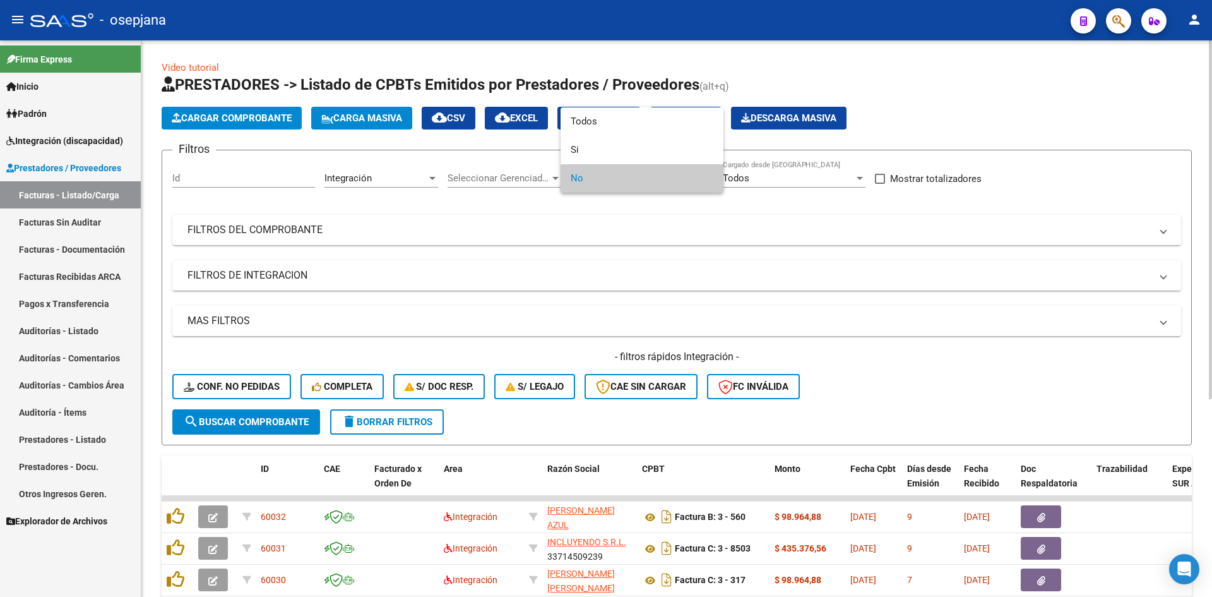
click at [592, 176] on span "No" at bounding box center [642, 178] width 143 height 28
click at [609, 258] on div at bounding box center [606, 298] width 1212 height 597
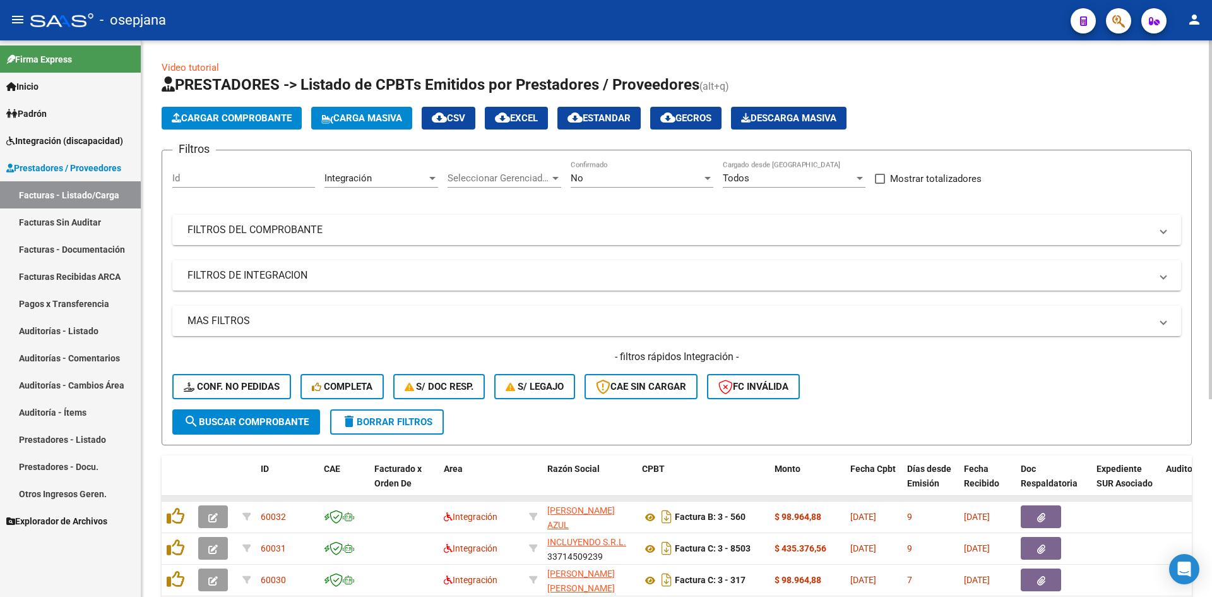
scroll to position [306, 0]
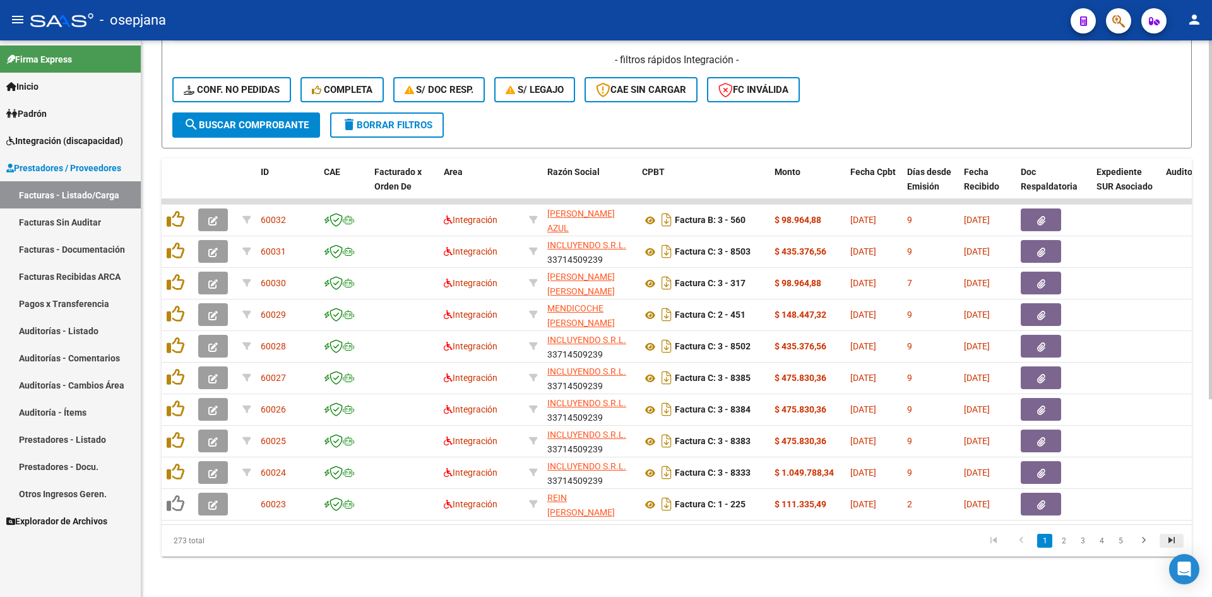
click at [1178, 535] on icon "go to last page" at bounding box center [1172, 541] width 16 height 15
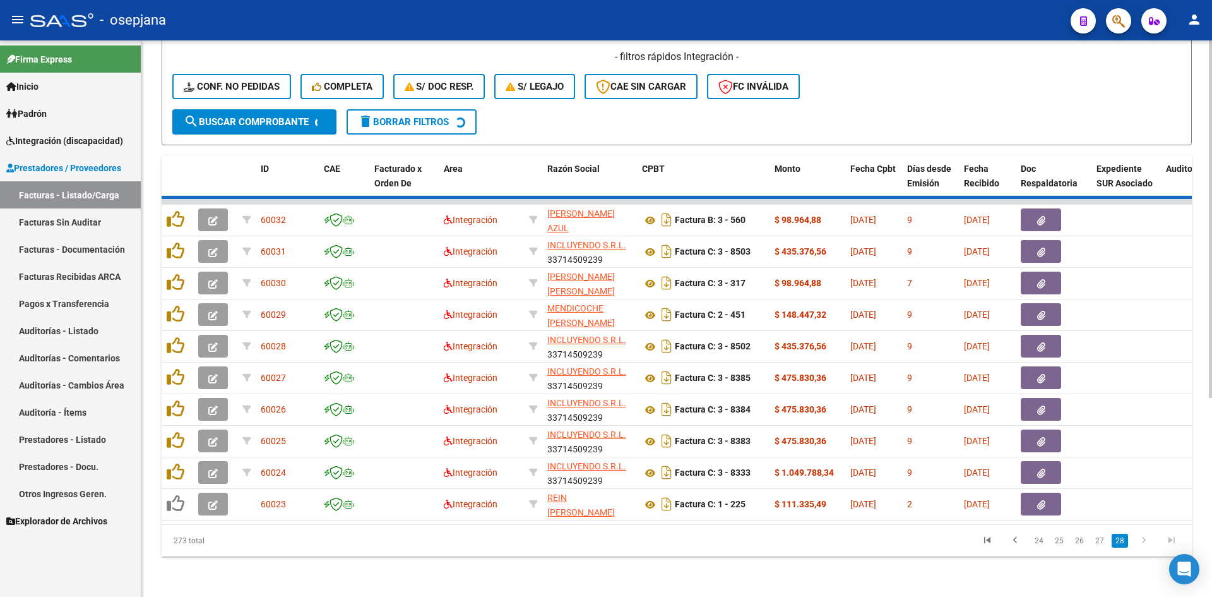
scroll to position [85, 0]
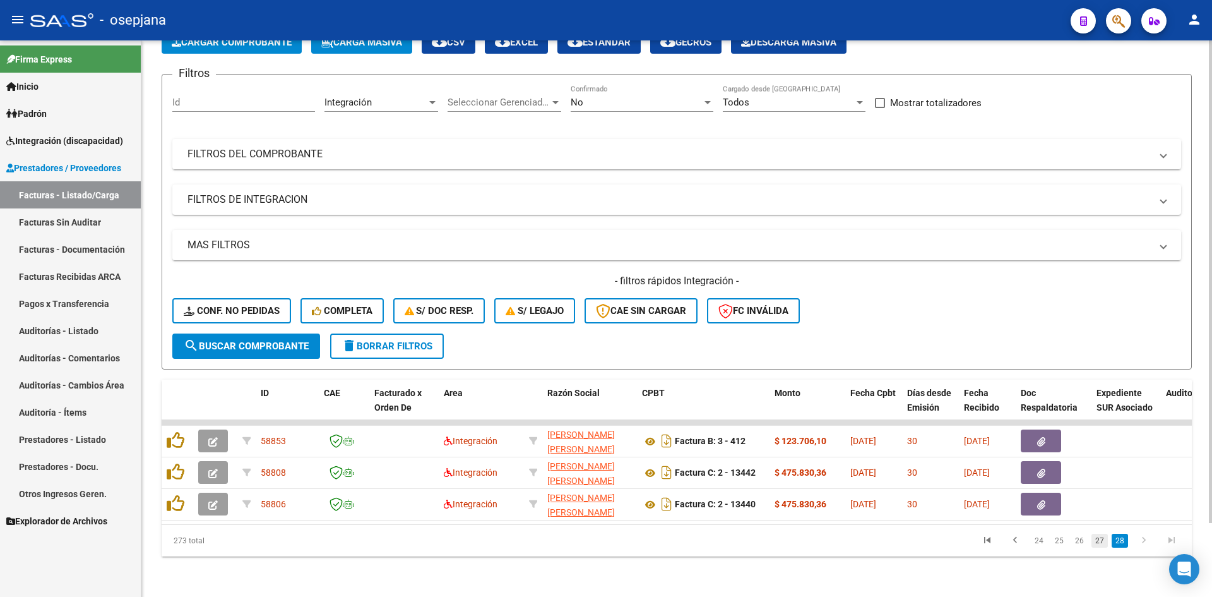
click at [1103, 541] on link "27" at bounding box center [1100, 541] width 16 height 14
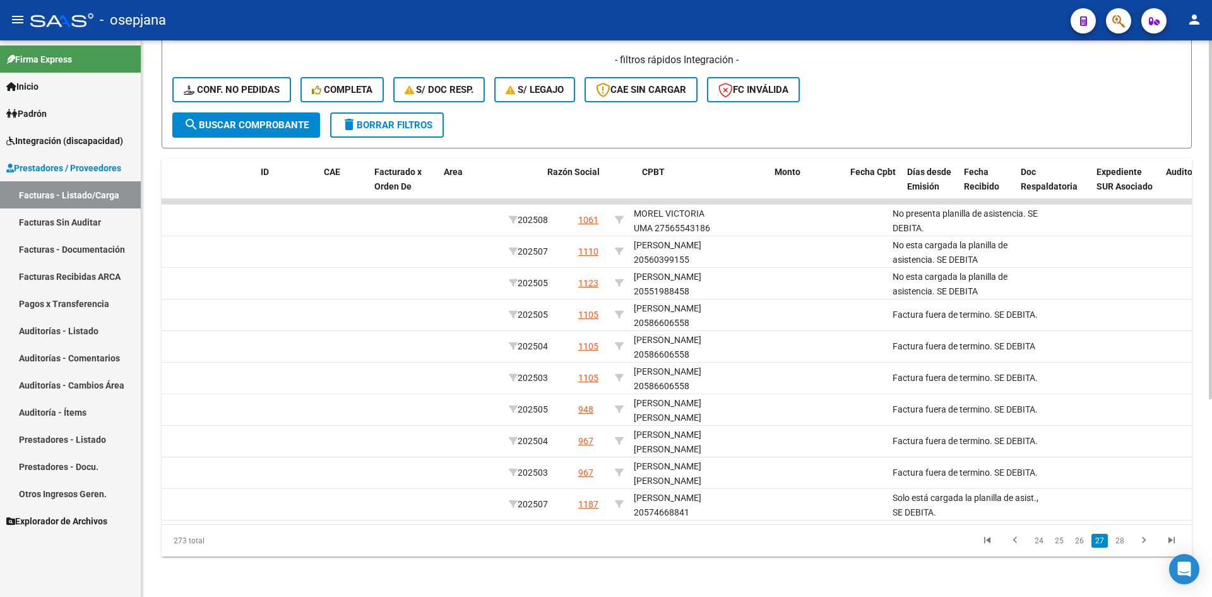
scroll to position [0, 0]
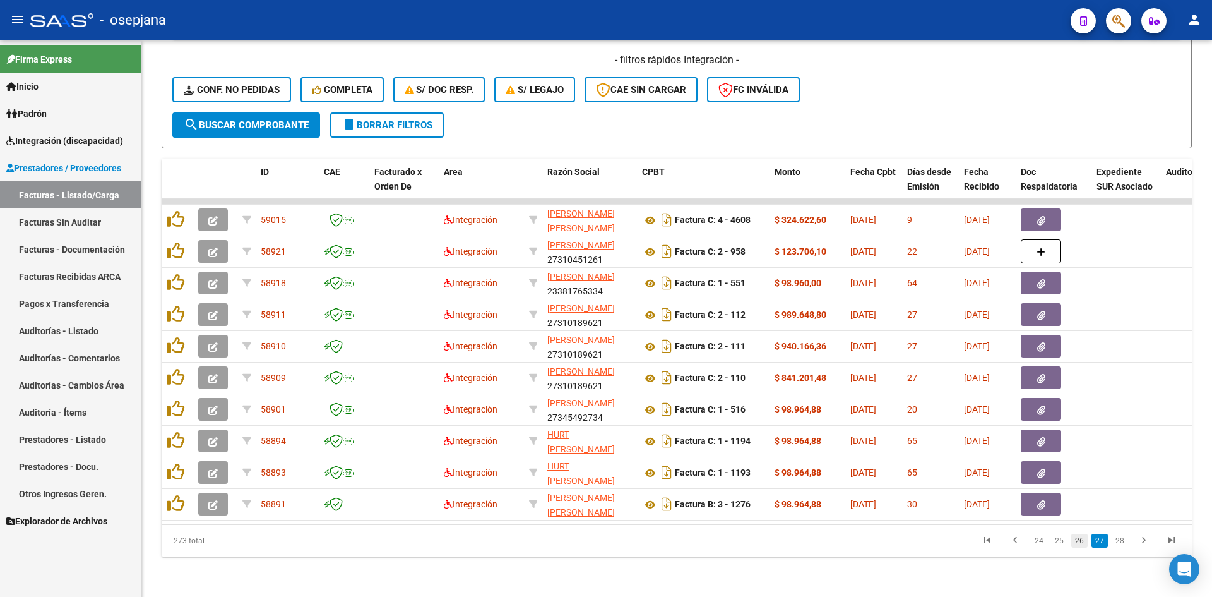
click at [1084, 538] on link "26" at bounding box center [1080, 541] width 16 height 14
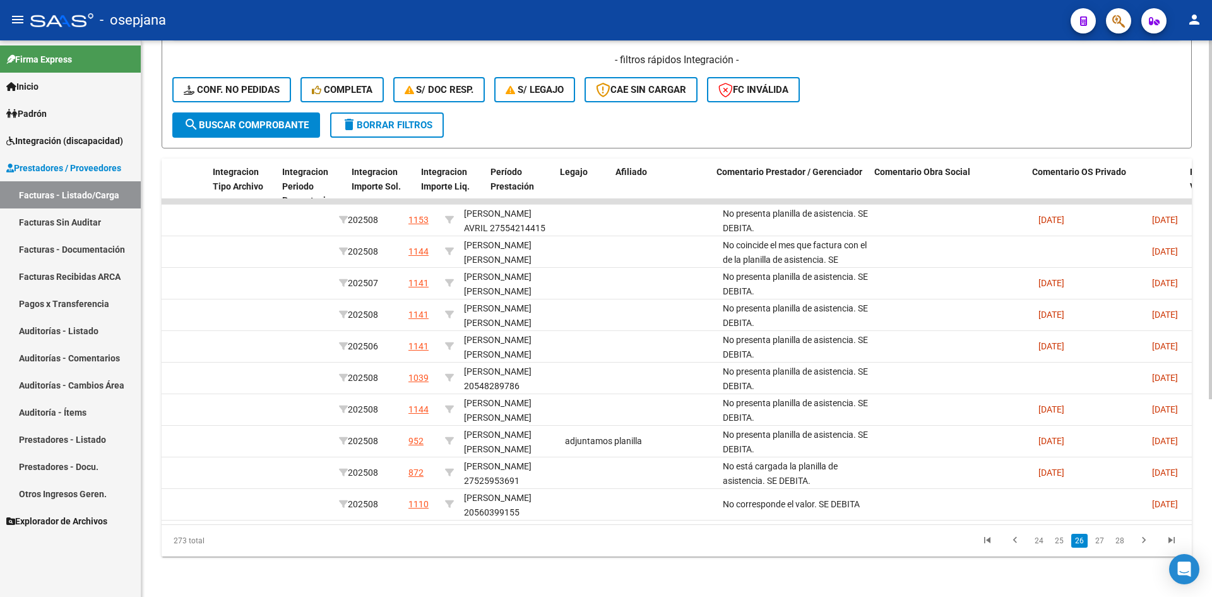
scroll to position [0, 173]
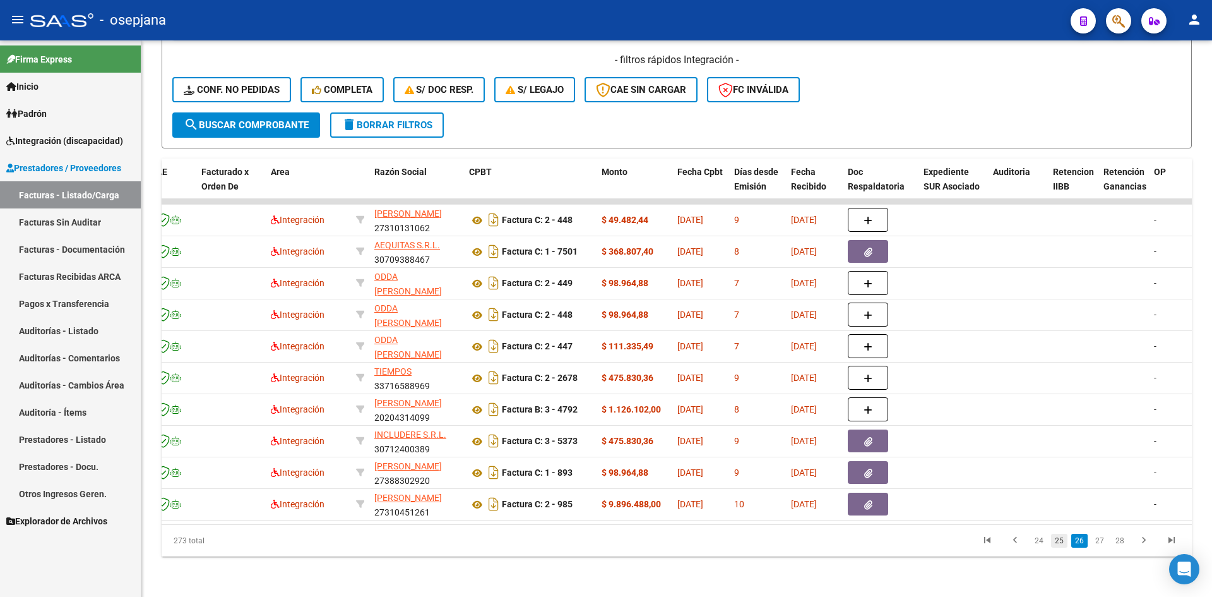
click at [1062, 541] on link "25" at bounding box center [1059, 541] width 16 height 14
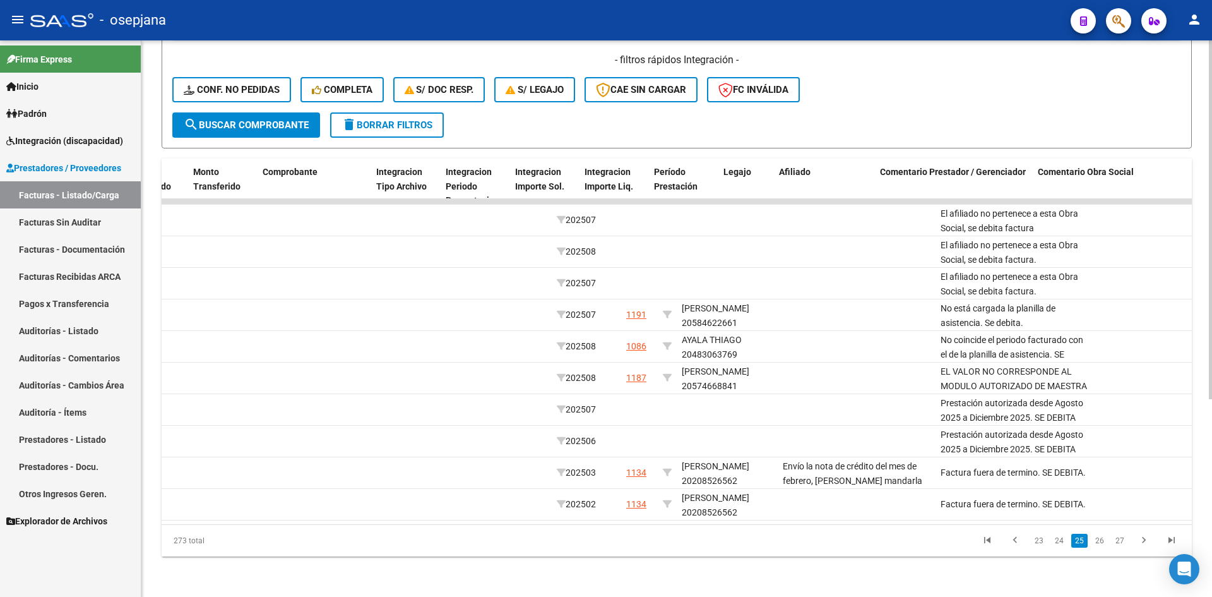
scroll to position [0, 0]
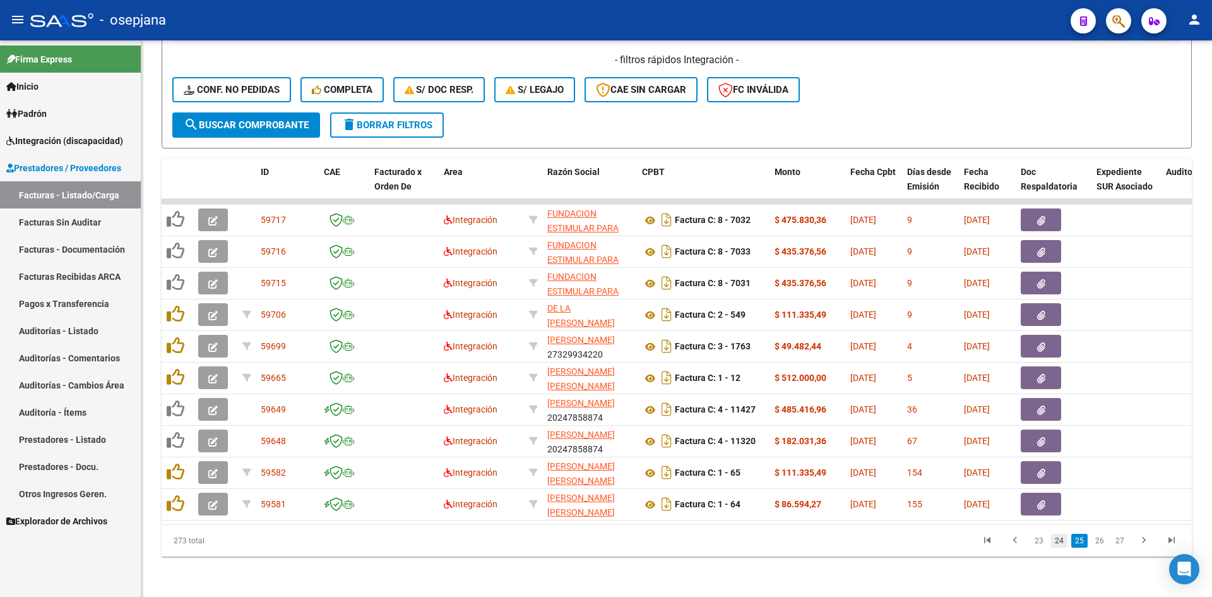
click at [1060, 544] on link "24" at bounding box center [1059, 541] width 16 height 14
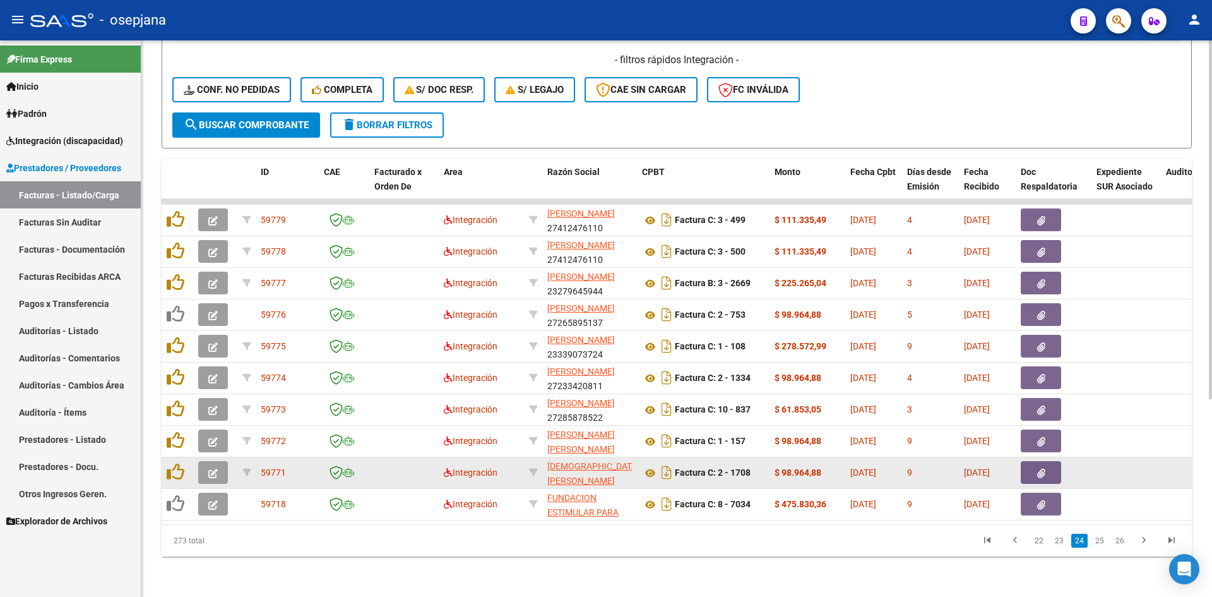
click at [218, 461] on button "button" at bounding box center [213, 472] width 30 height 23
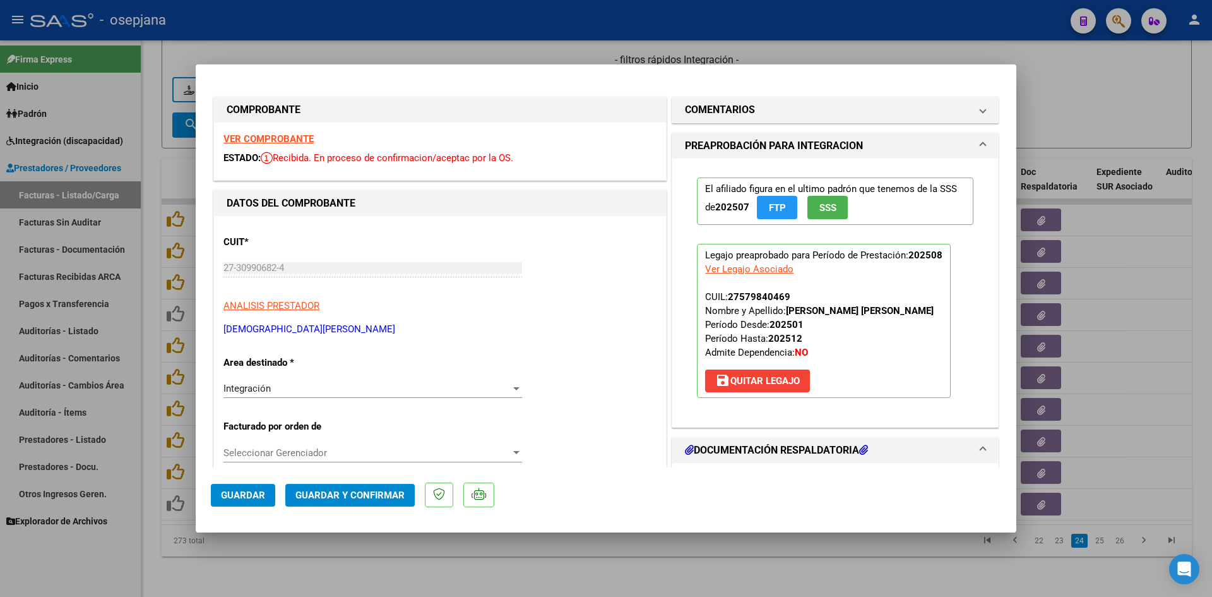
click at [246, 141] on strong "VER COMPROBANTE" at bounding box center [269, 138] width 90 height 11
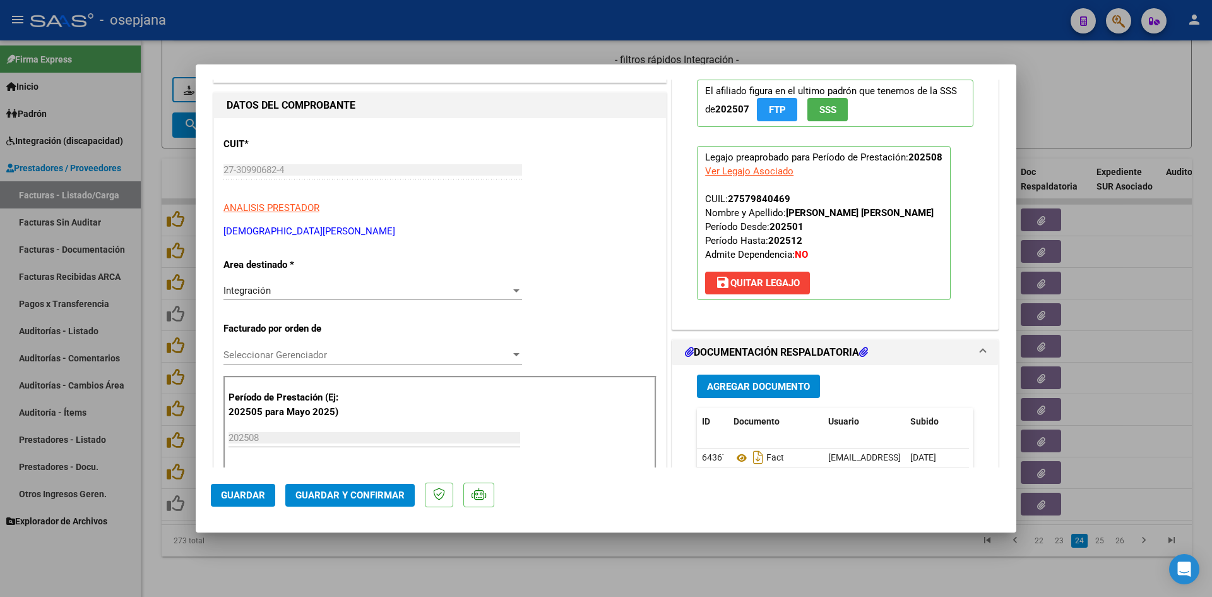
scroll to position [189, 0]
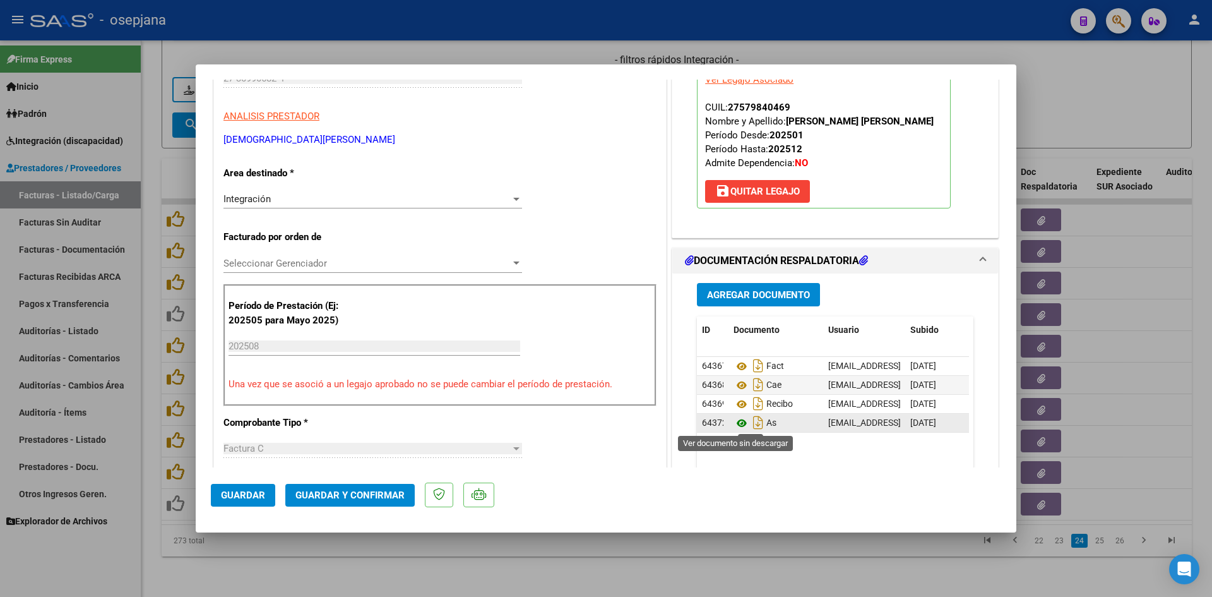
click at [738, 421] on icon at bounding box center [742, 423] width 16 height 15
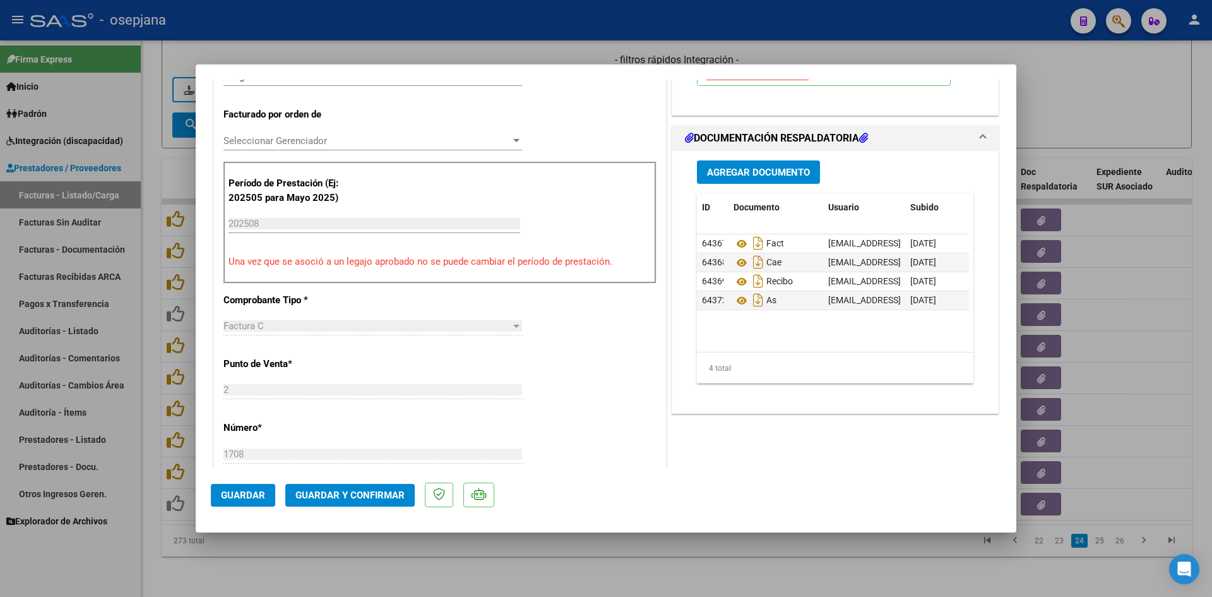
scroll to position [316, 0]
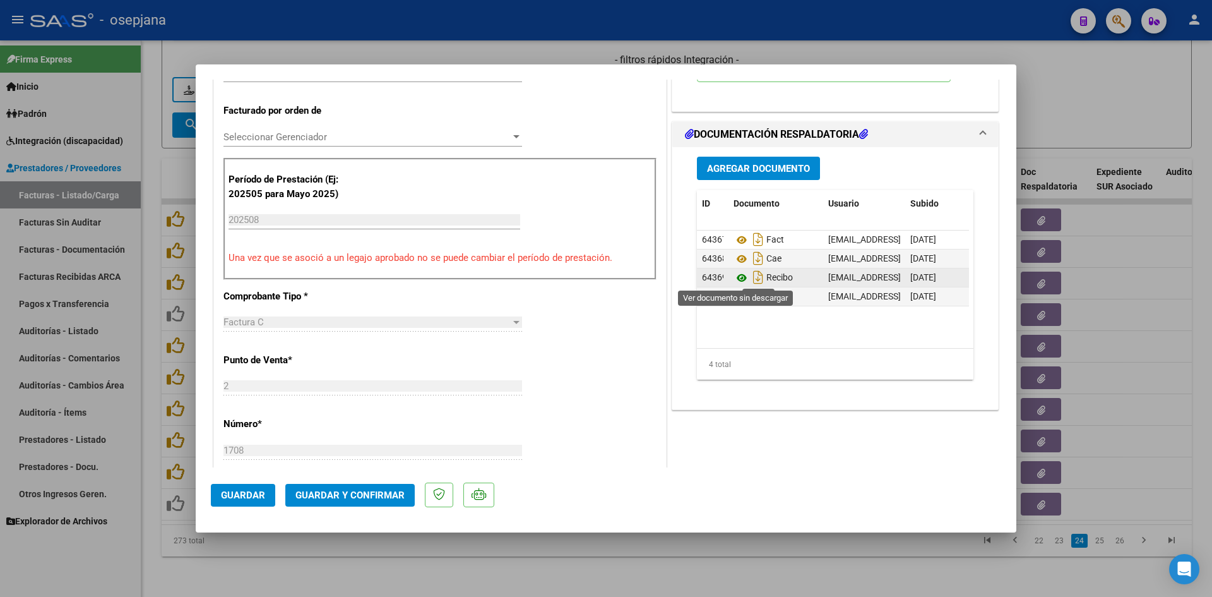
click at [734, 278] on icon at bounding box center [742, 277] width 16 height 15
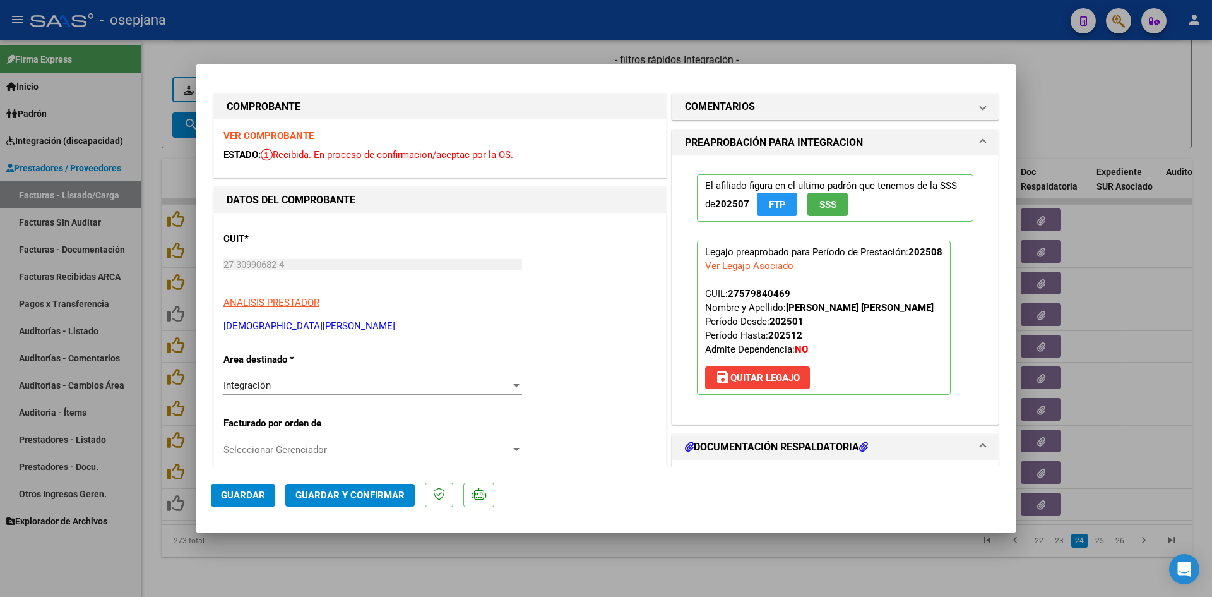
scroll to position [0, 0]
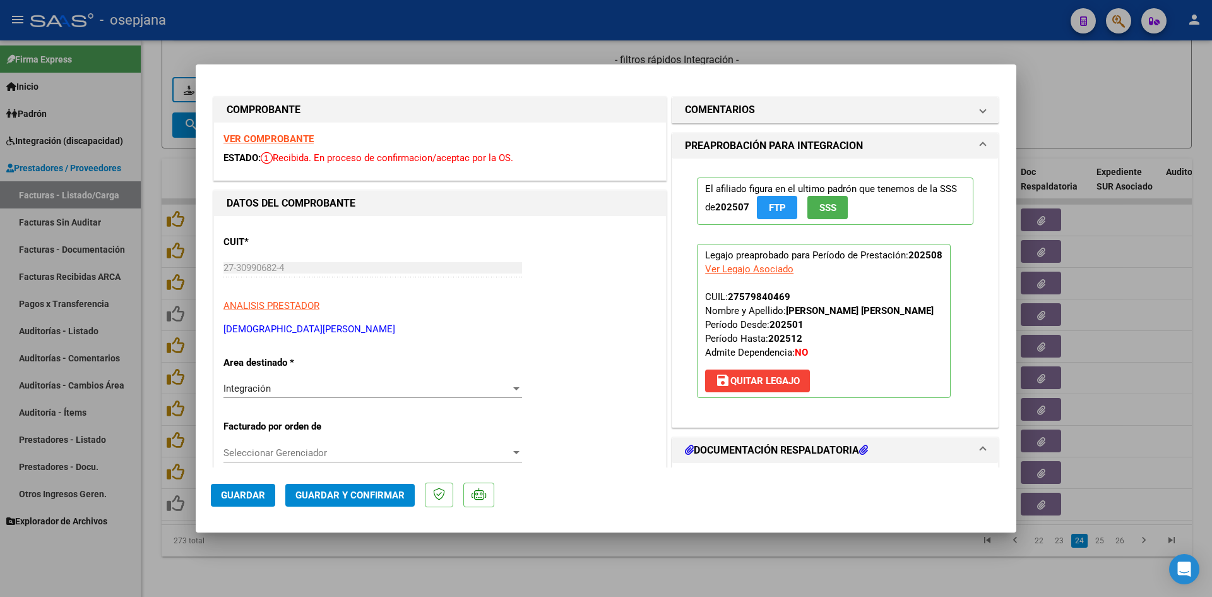
click at [282, 140] on strong "VER COMPROBANTE" at bounding box center [269, 138] width 90 height 11
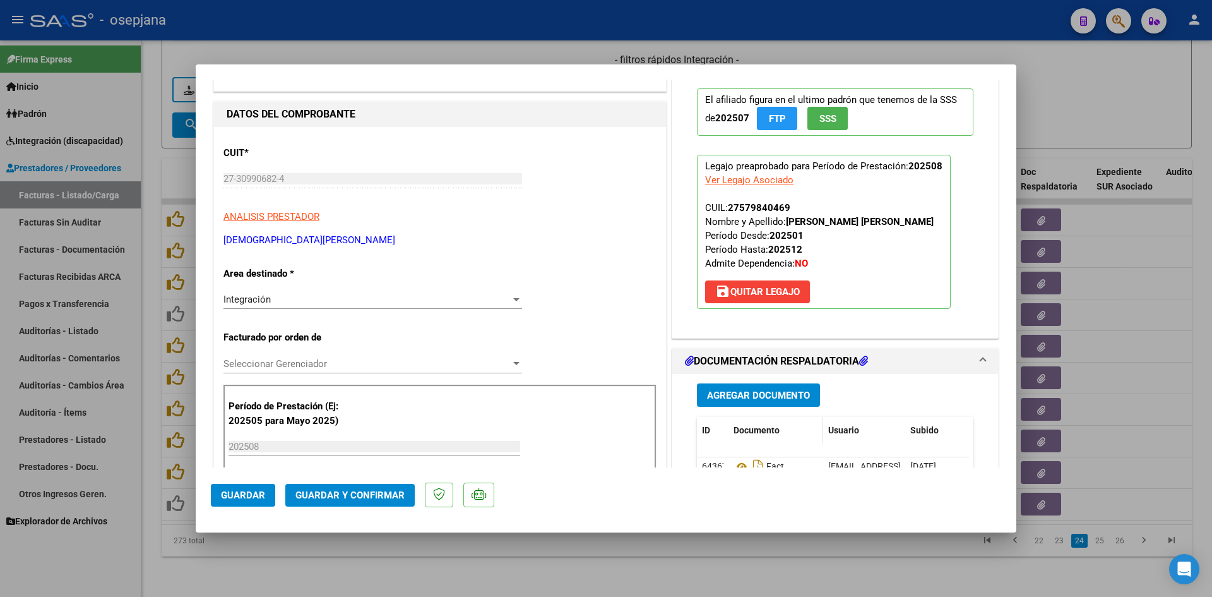
scroll to position [189, 0]
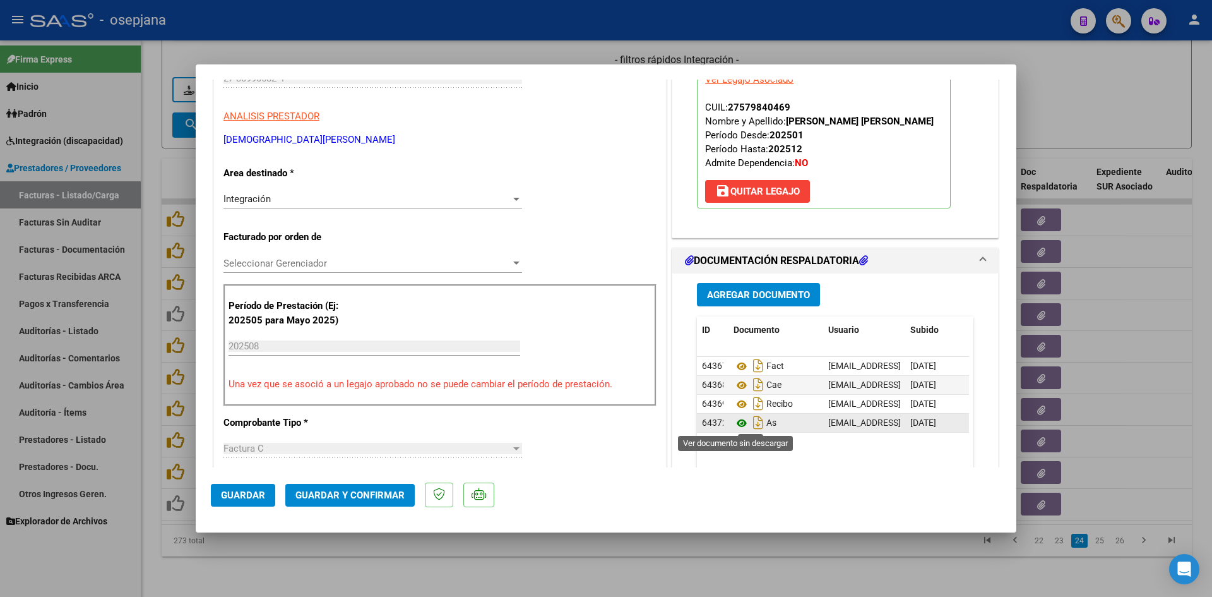
click at [736, 423] on icon at bounding box center [742, 423] width 16 height 15
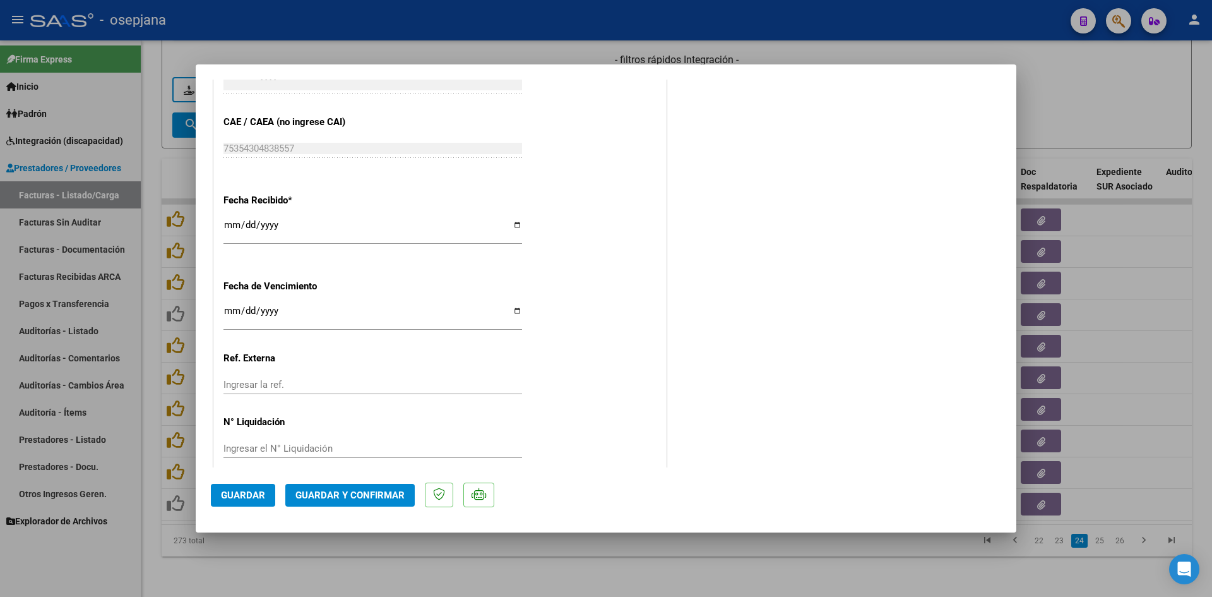
scroll to position [832, 0]
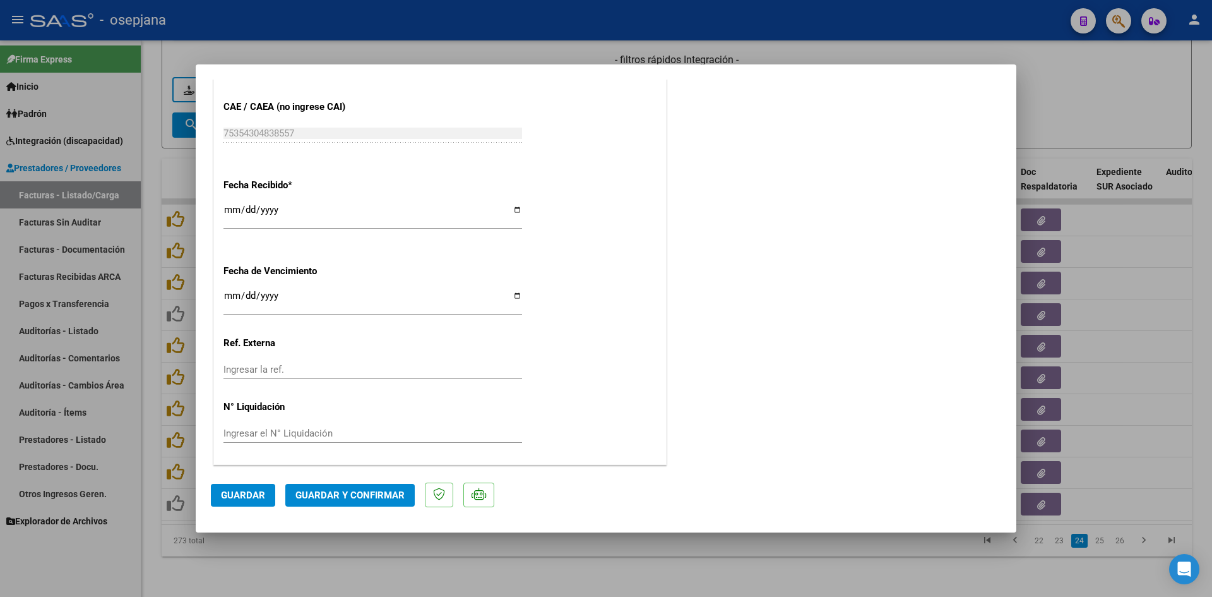
click at [227, 293] on input "Ingresar la fecha" at bounding box center [373, 300] width 299 height 20
type input "[DATE]"
click at [320, 491] on span "Guardar y Confirmar" at bounding box center [350, 494] width 109 height 11
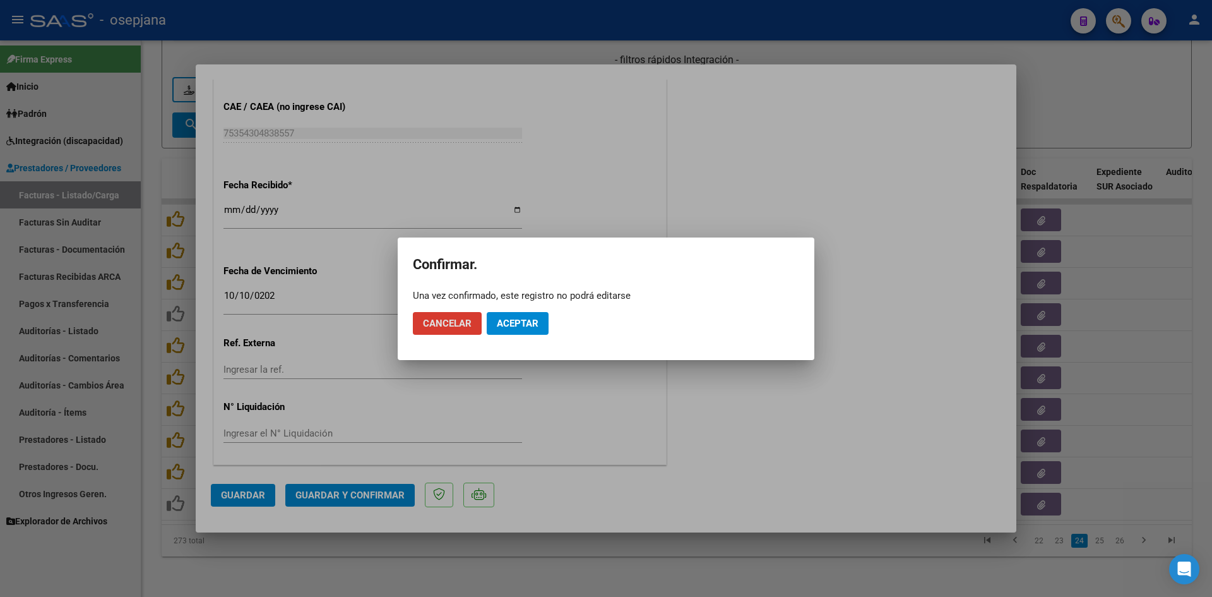
click at [533, 325] on span "Aceptar" at bounding box center [518, 323] width 42 height 11
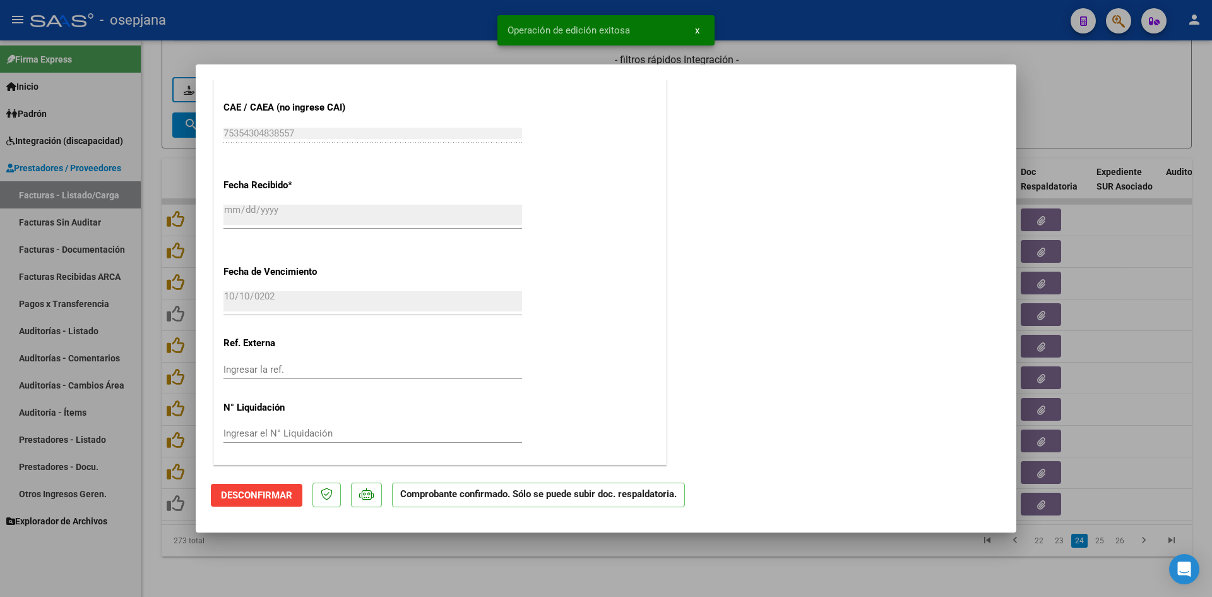
click at [1046, 105] on div at bounding box center [606, 298] width 1212 height 597
type input "$ 0,00"
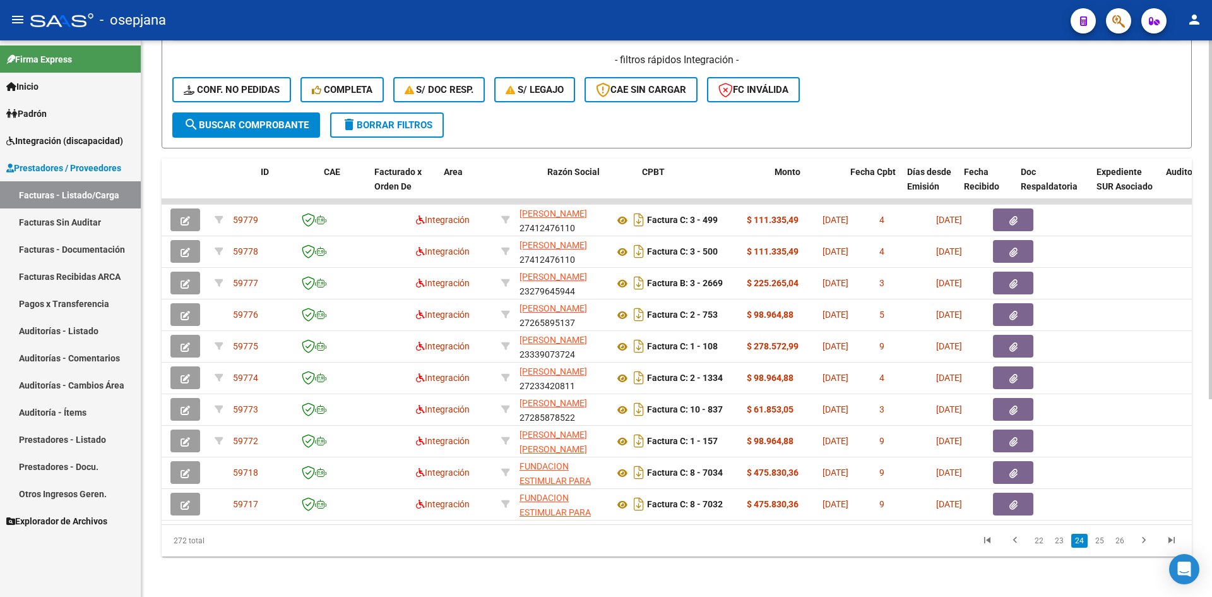
scroll to position [0, 0]
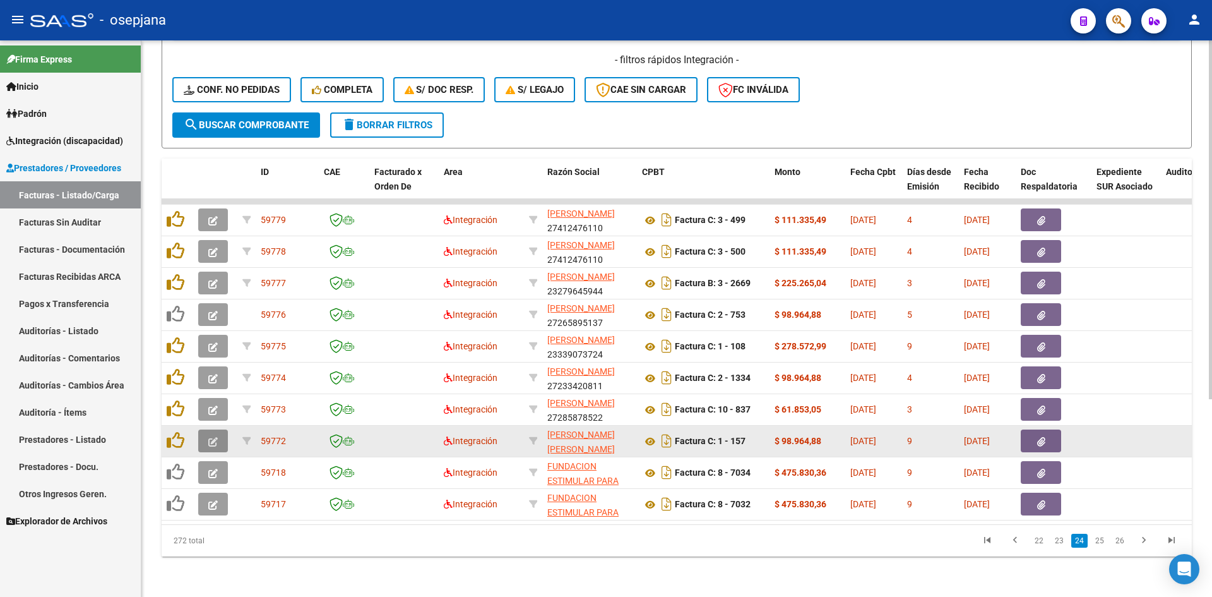
click at [213, 437] on icon "button" at bounding box center [212, 441] width 9 height 9
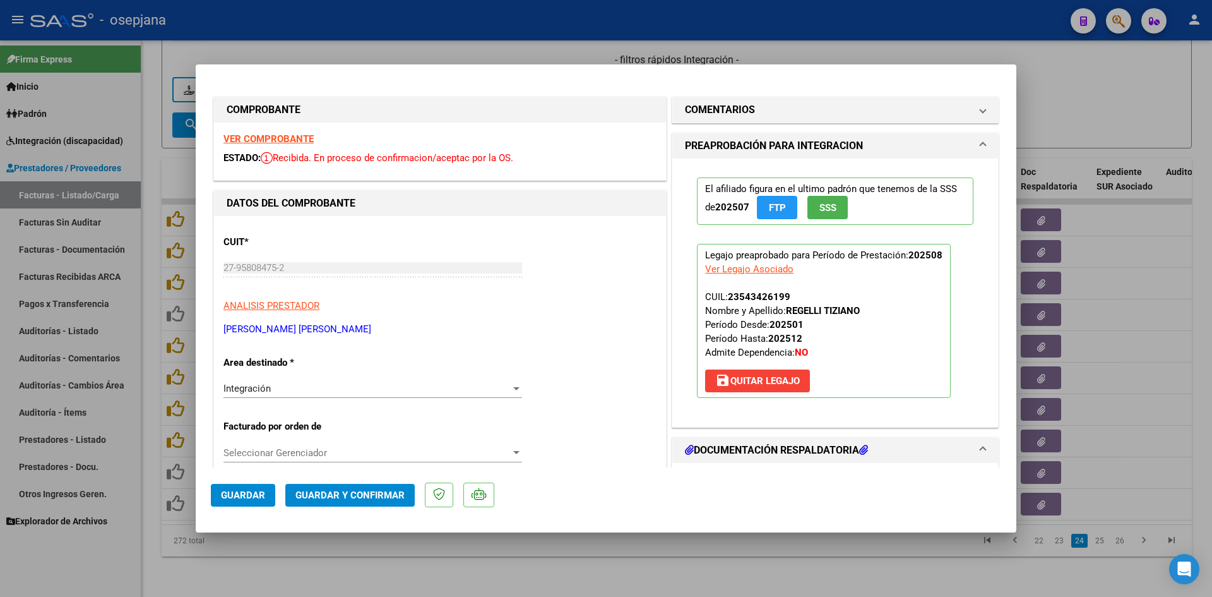
click at [274, 138] on strong "VER COMPROBANTE" at bounding box center [269, 138] width 90 height 11
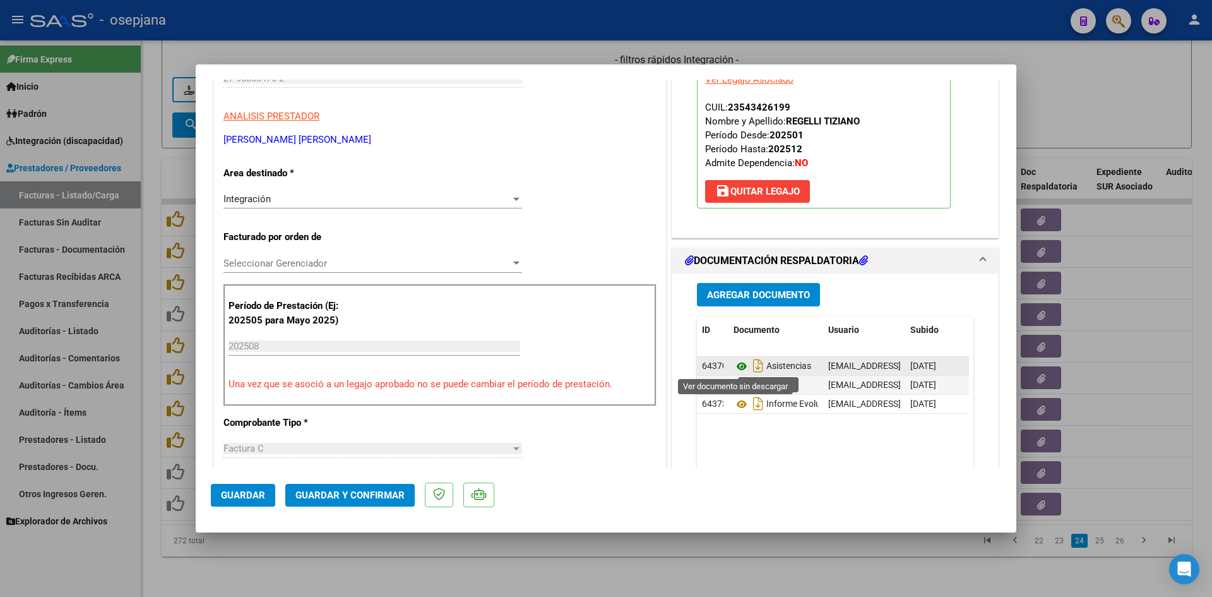
click at [736, 364] on icon at bounding box center [742, 366] width 16 height 15
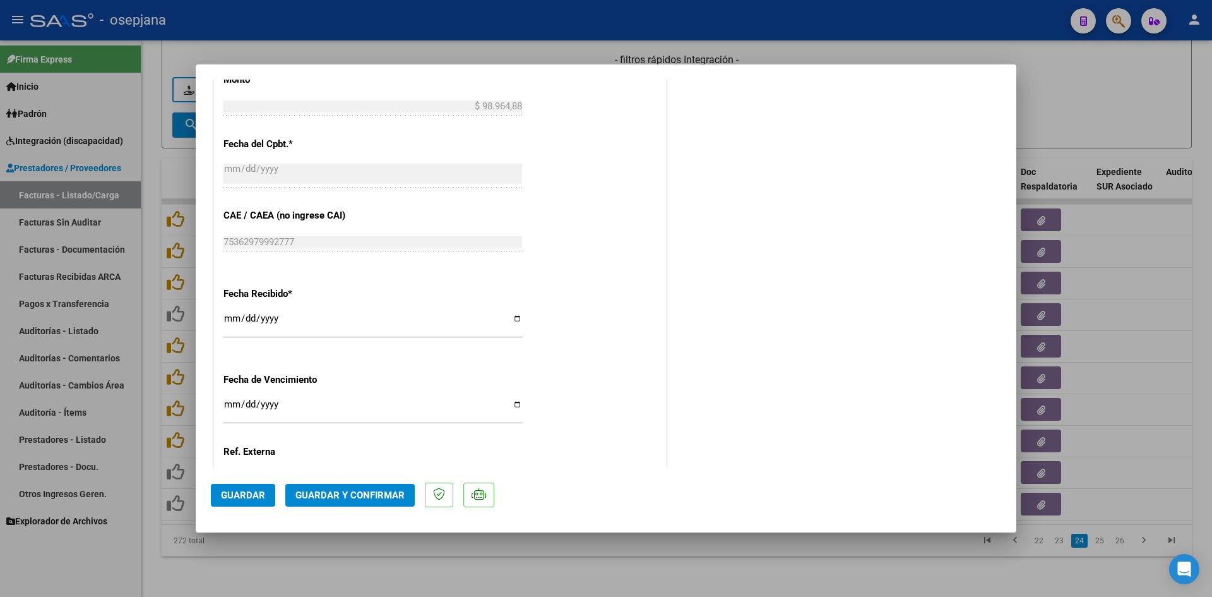
scroll to position [821, 0]
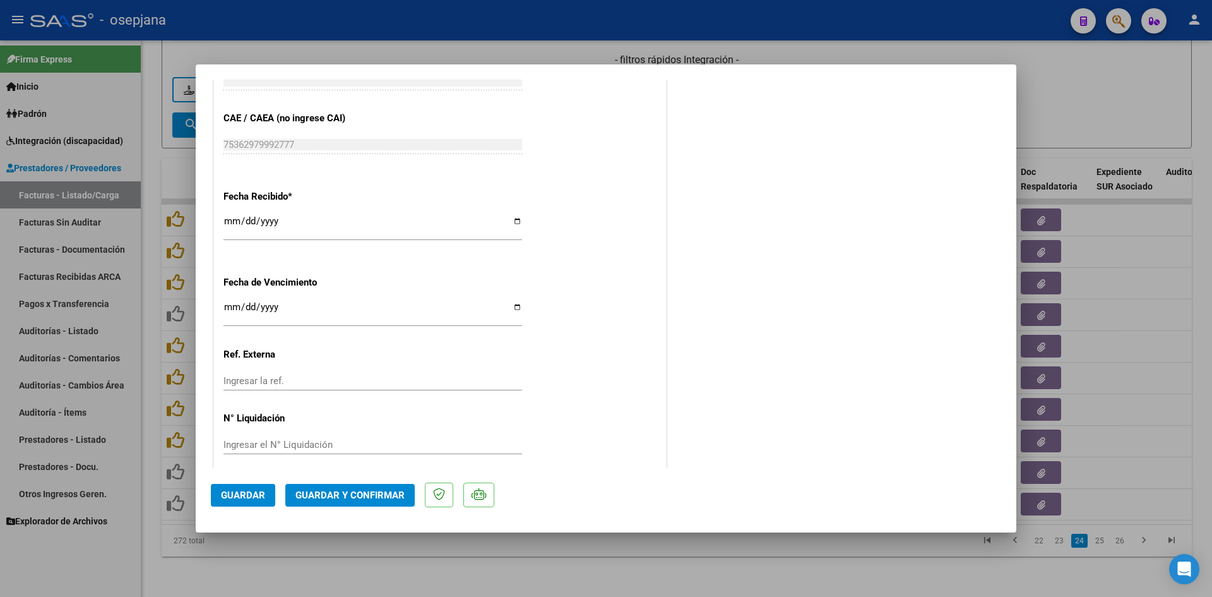
click at [227, 309] on input "Ingresar la fecha" at bounding box center [373, 312] width 299 height 20
type input "[DATE]"
click at [314, 490] on span "Guardar y Confirmar" at bounding box center [350, 494] width 109 height 11
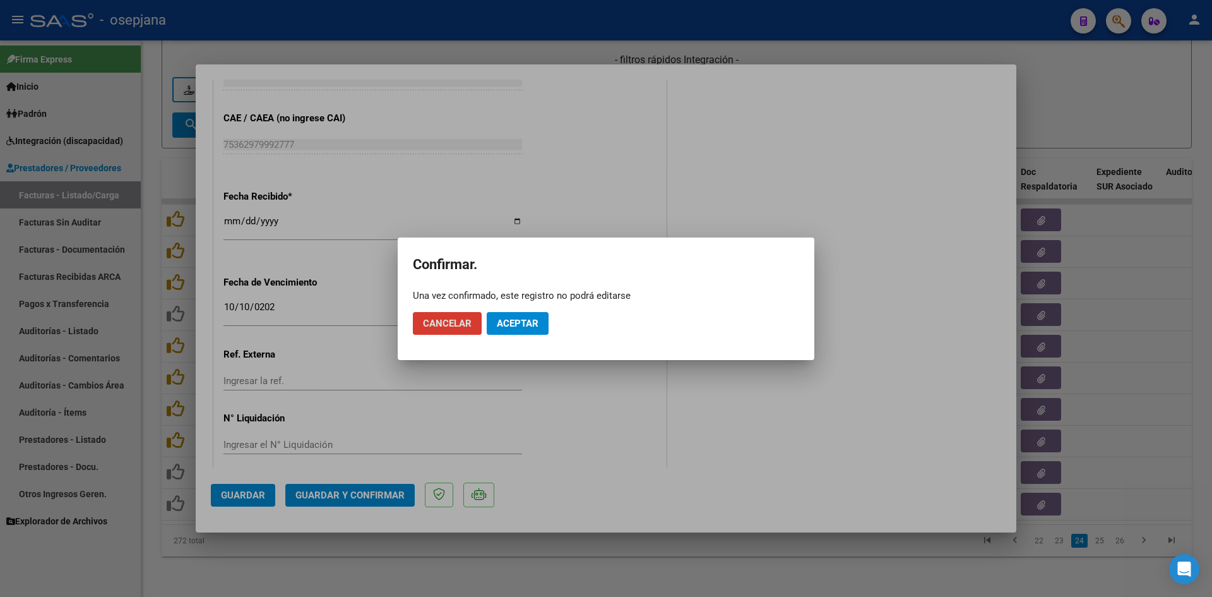
click at [499, 313] on button "Aceptar" at bounding box center [518, 323] width 62 height 23
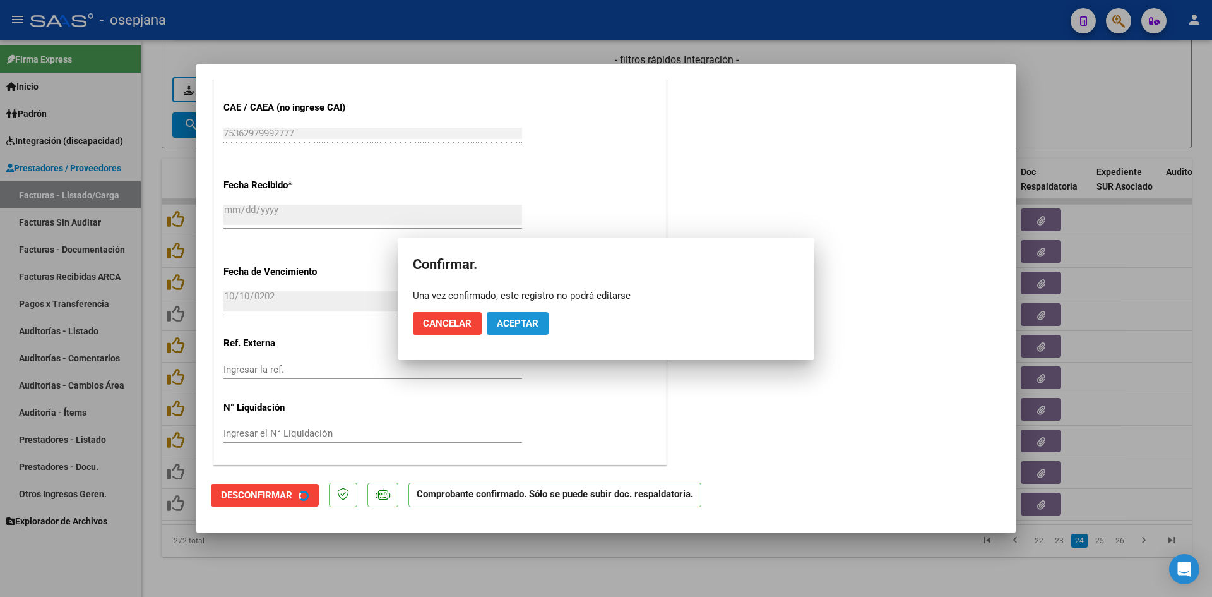
scroll to position [743, 0]
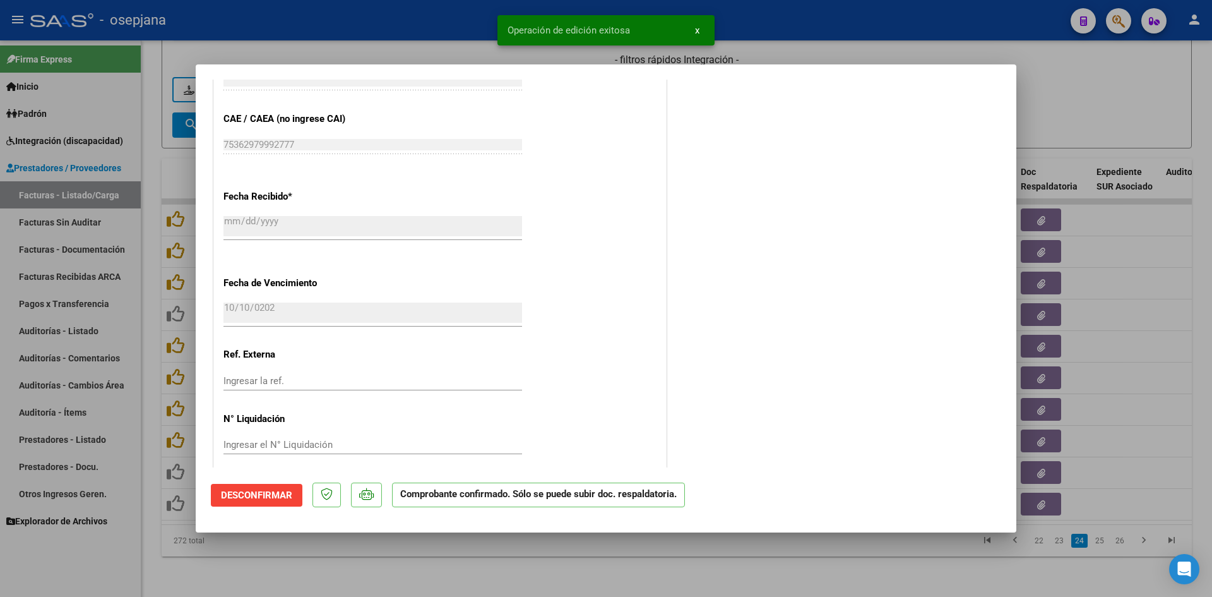
click at [1053, 103] on div at bounding box center [606, 298] width 1212 height 597
type input "$ 0,00"
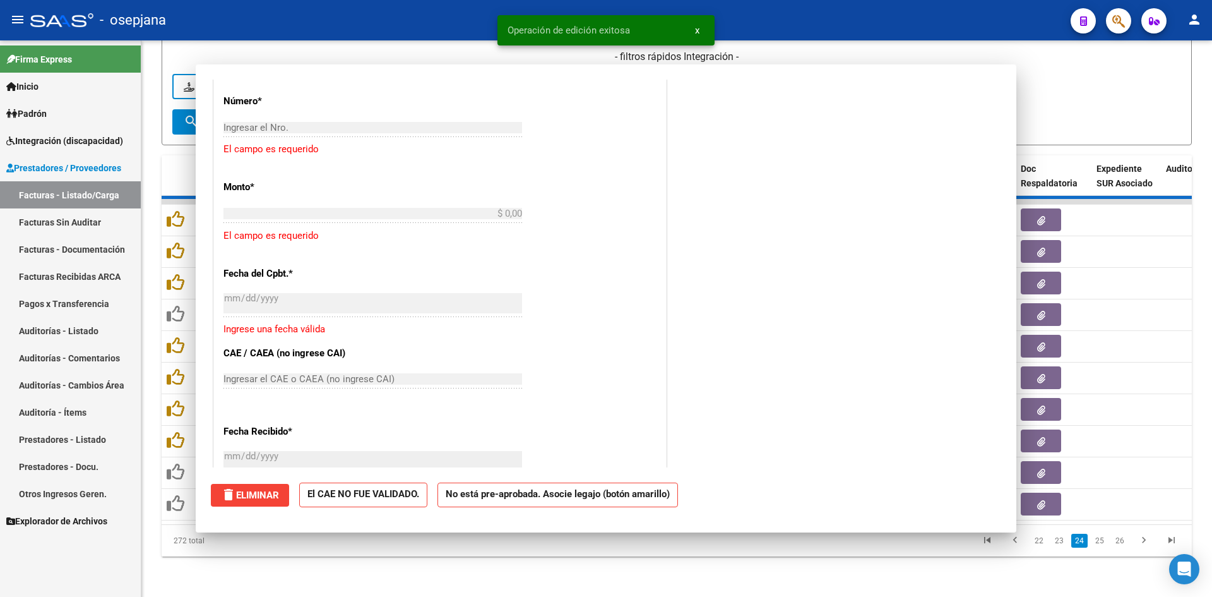
scroll to position [0, 0]
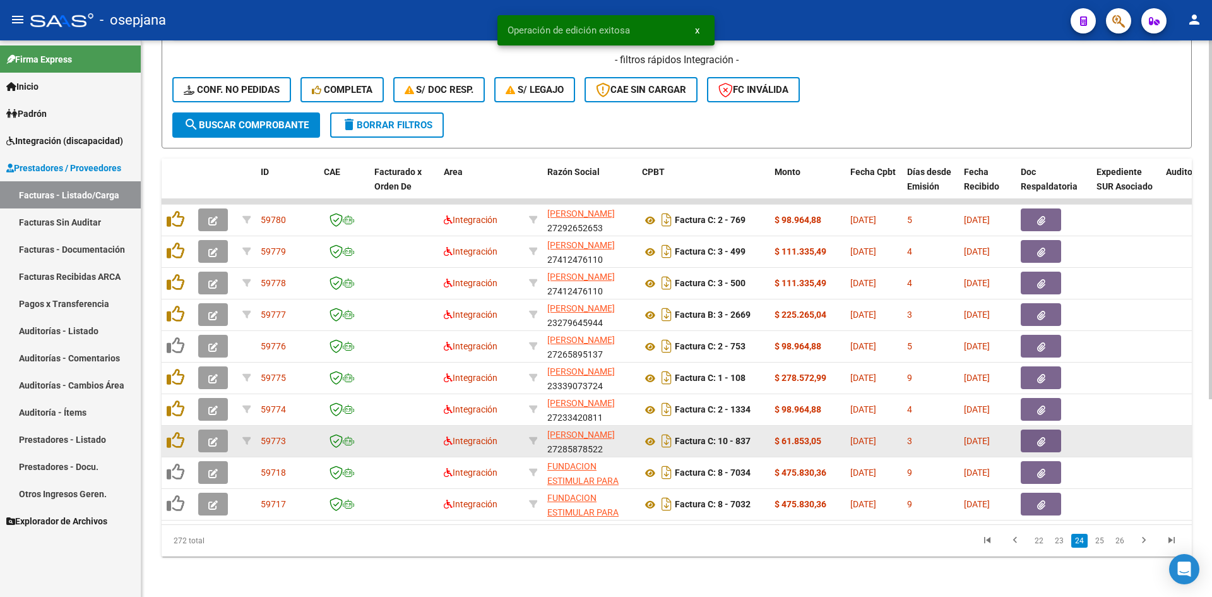
click at [204, 433] on button "button" at bounding box center [213, 440] width 30 height 23
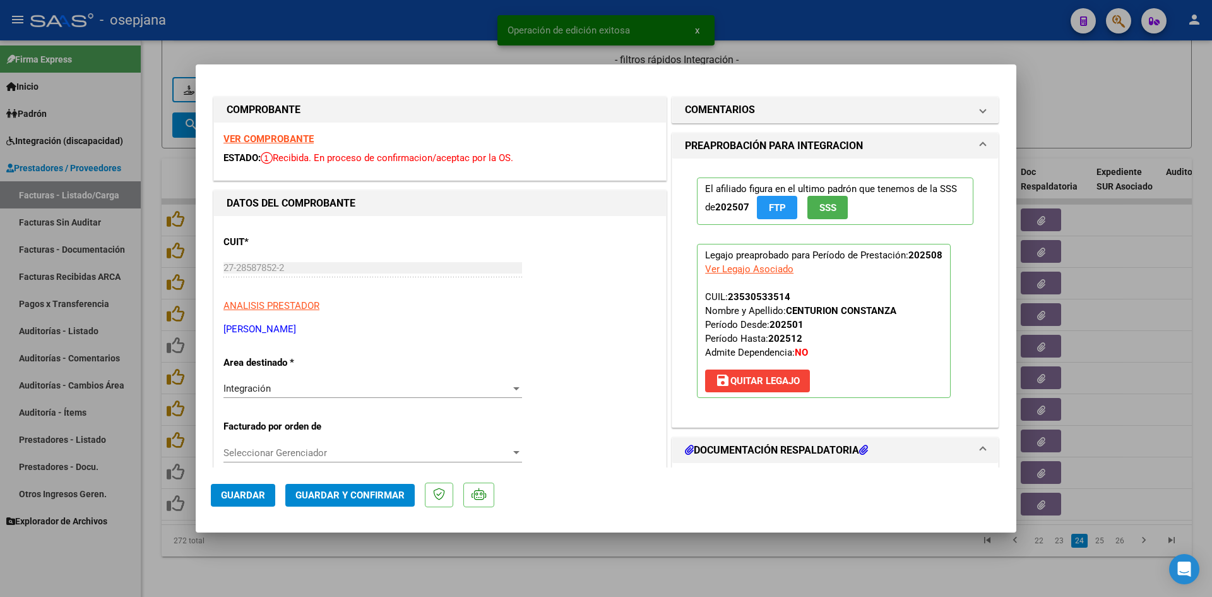
click at [287, 138] on strong "VER COMPROBANTE" at bounding box center [269, 138] width 90 height 11
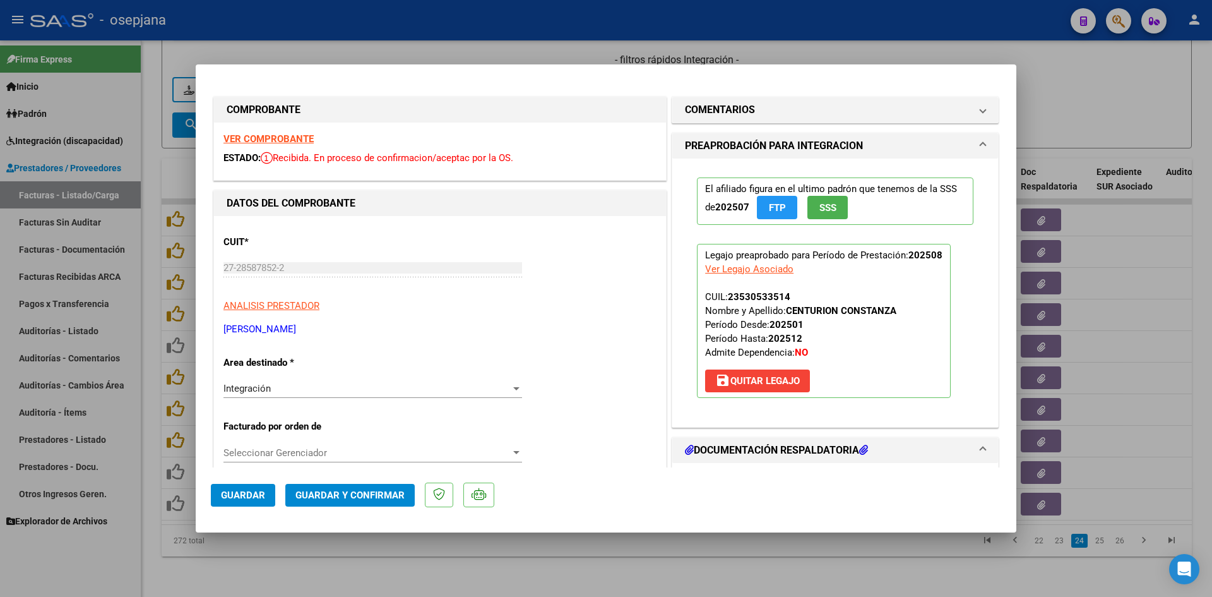
scroll to position [253, 0]
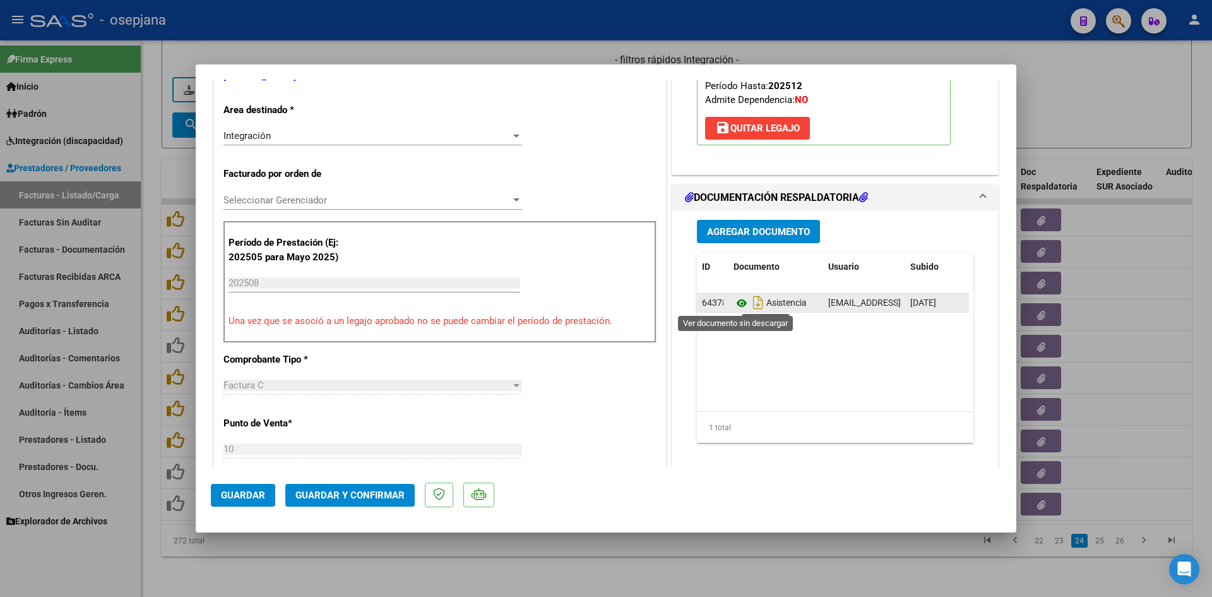
click at [734, 303] on icon at bounding box center [742, 303] width 16 height 15
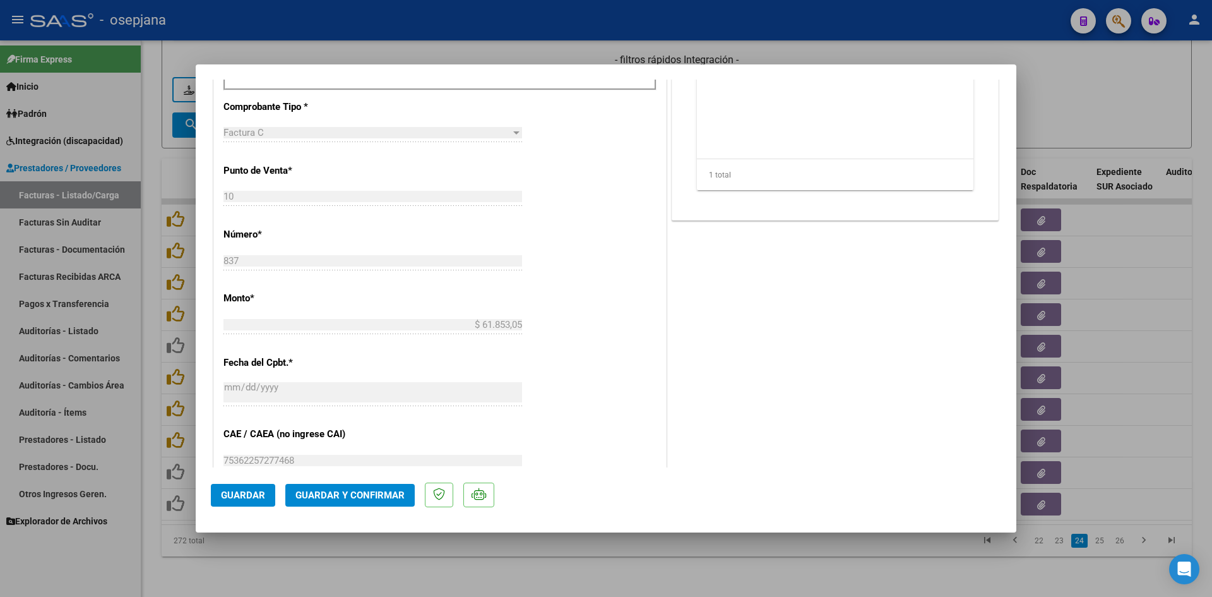
scroll to position [758, 0]
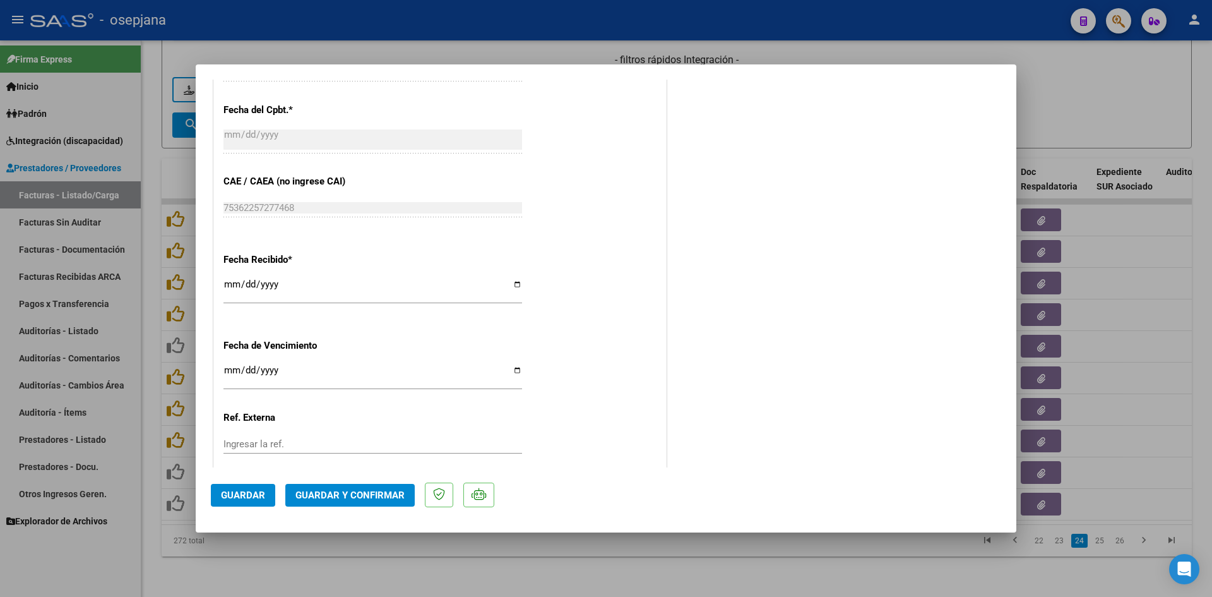
click at [233, 373] on input "Ingresar la fecha" at bounding box center [373, 375] width 299 height 20
type input "[DATE]"
click at [324, 497] on span "Guardar y Confirmar" at bounding box center [350, 494] width 109 height 11
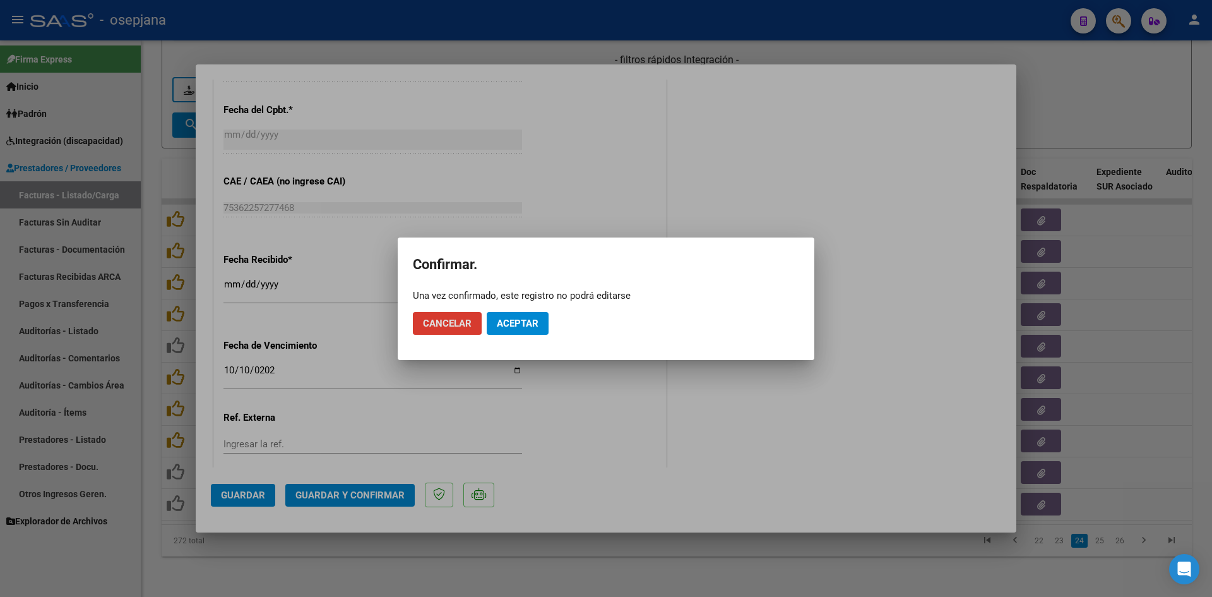
click at [514, 318] on span "Aceptar" at bounding box center [518, 323] width 42 height 11
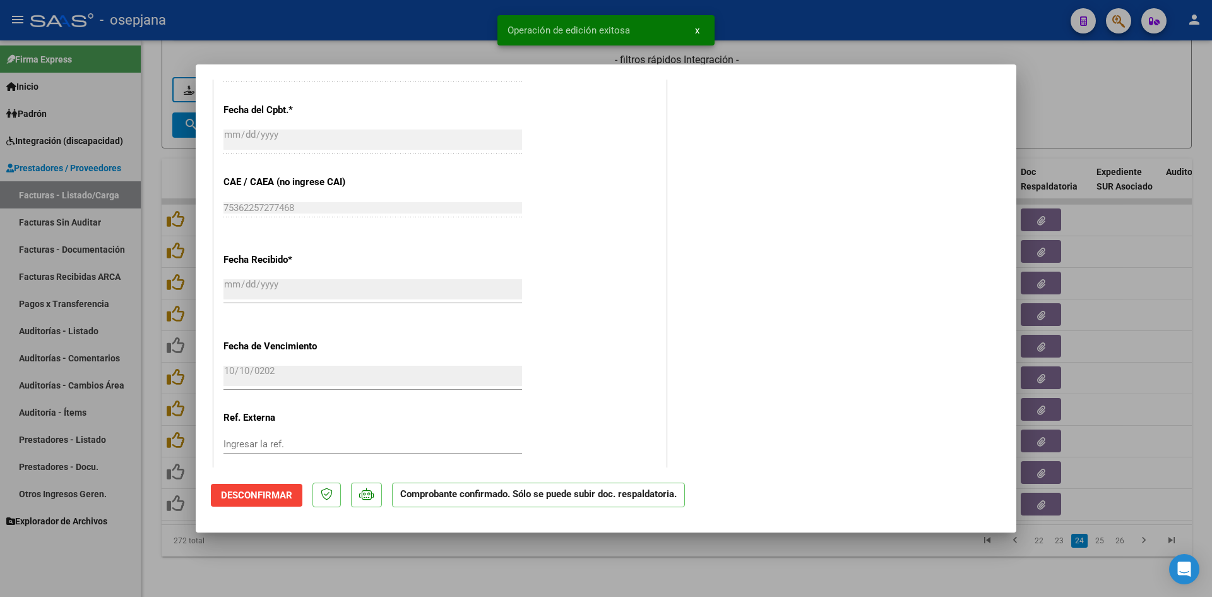
click at [1023, 121] on div at bounding box center [606, 298] width 1212 height 597
type input "$ 0,00"
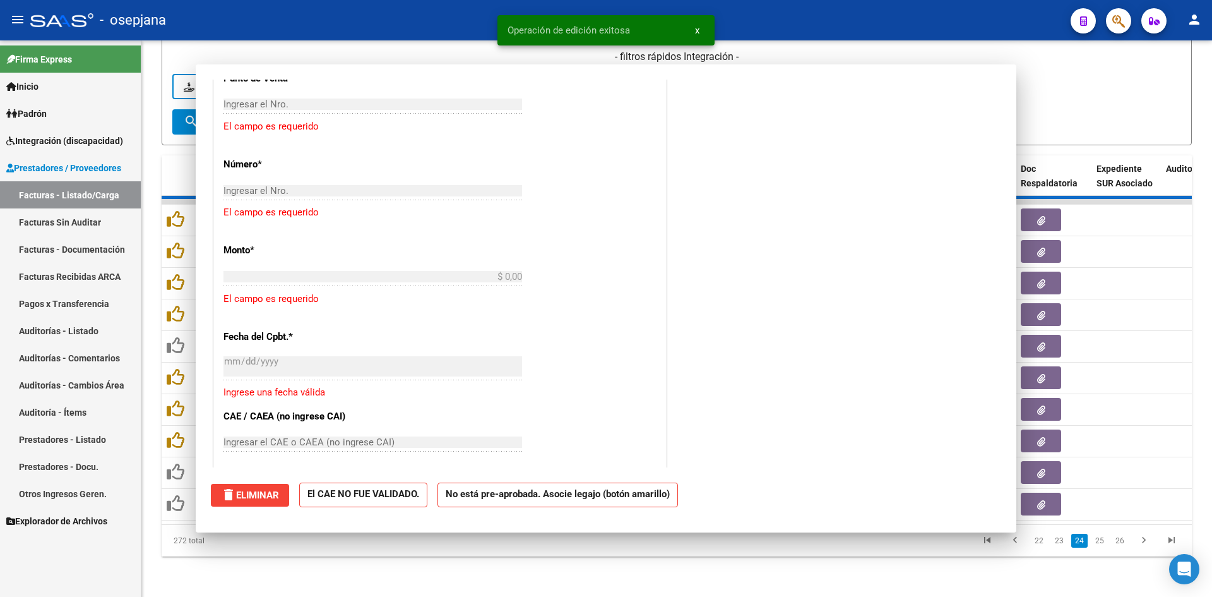
scroll to position [914, 0]
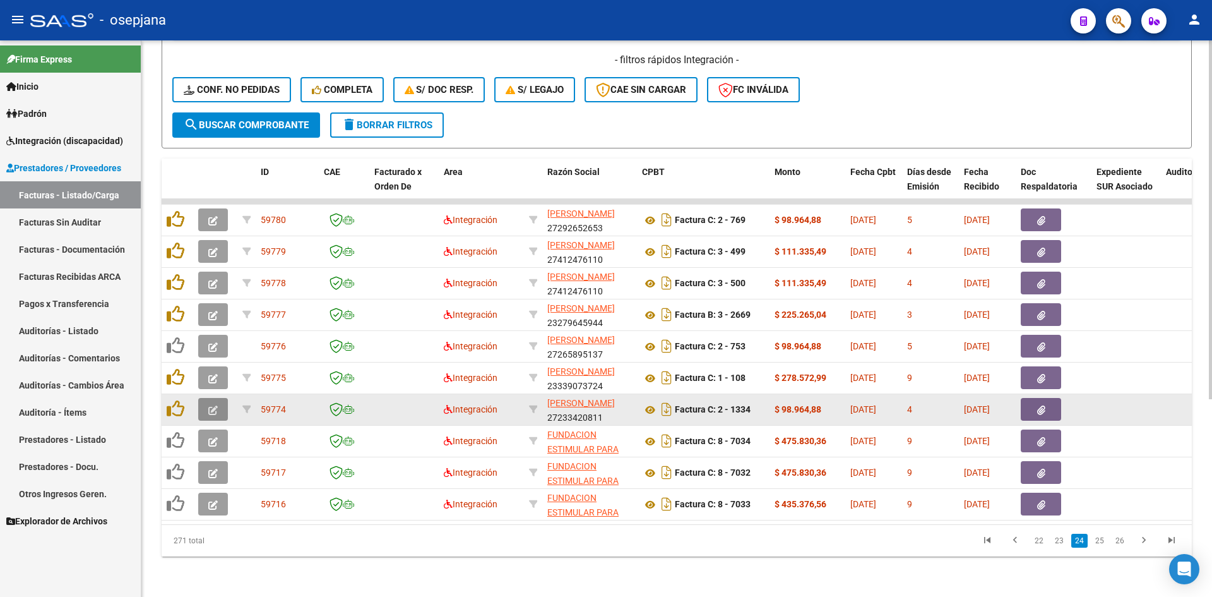
click at [213, 405] on icon "button" at bounding box center [212, 409] width 9 height 9
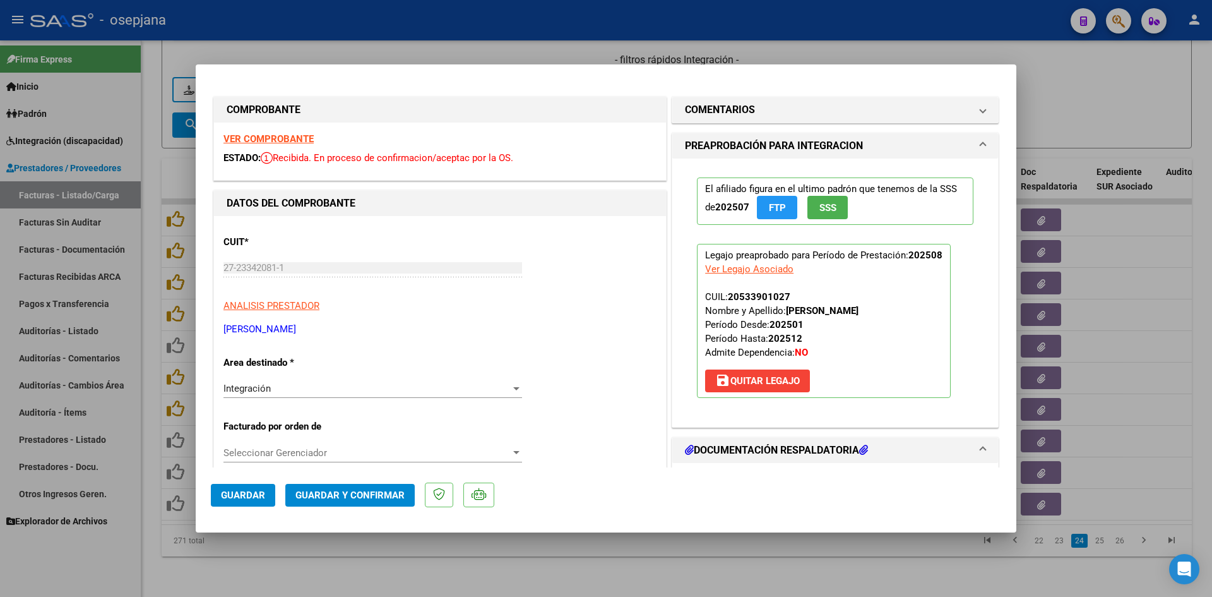
click at [289, 140] on strong "VER COMPROBANTE" at bounding box center [269, 138] width 90 height 11
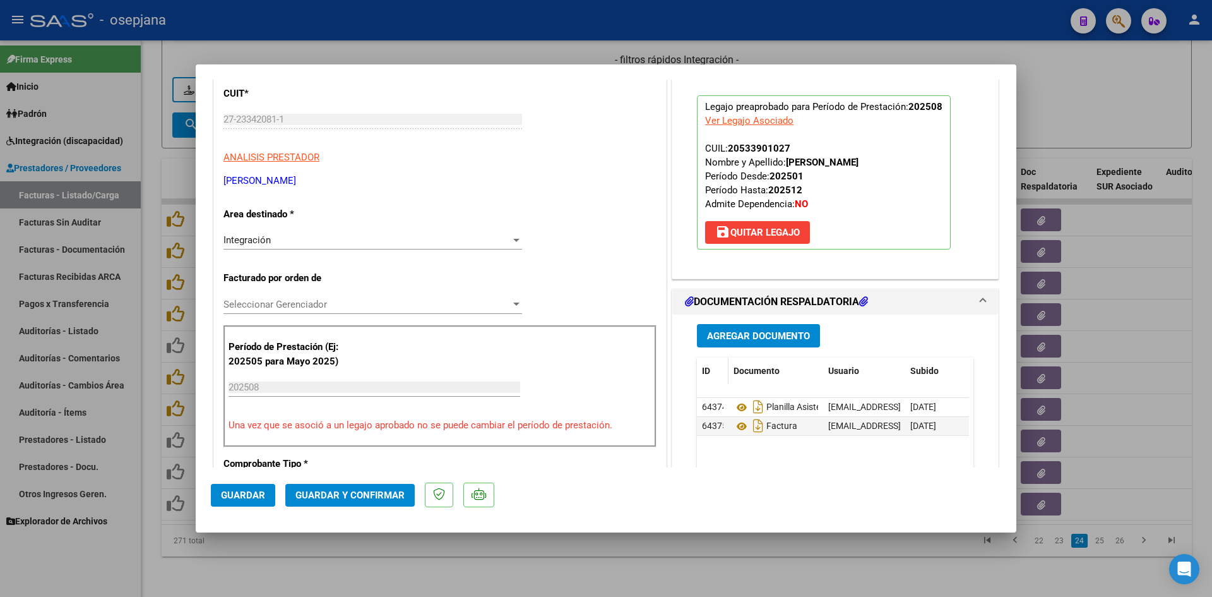
scroll to position [253, 0]
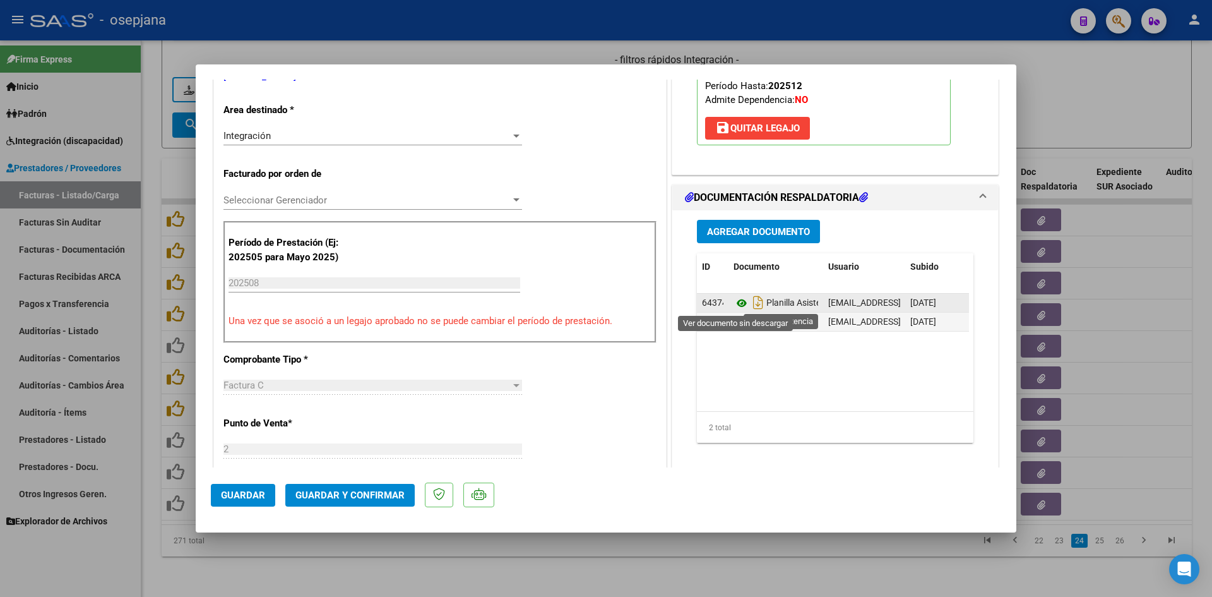
click at [740, 305] on icon at bounding box center [742, 303] width 16 height 15
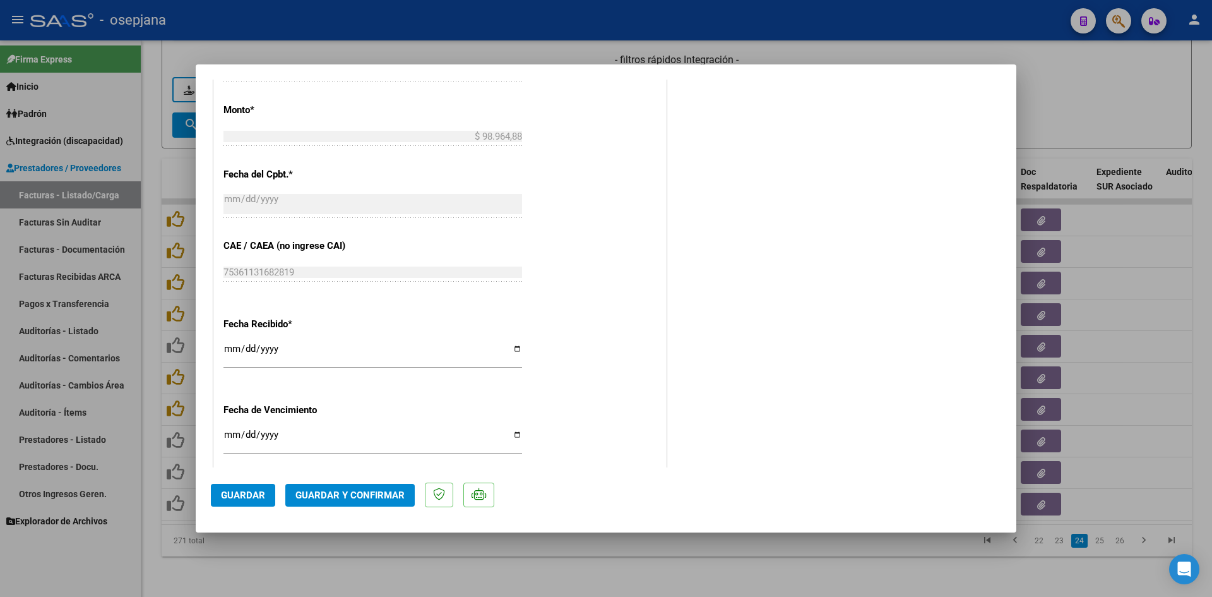
scroll to position [821, 0]
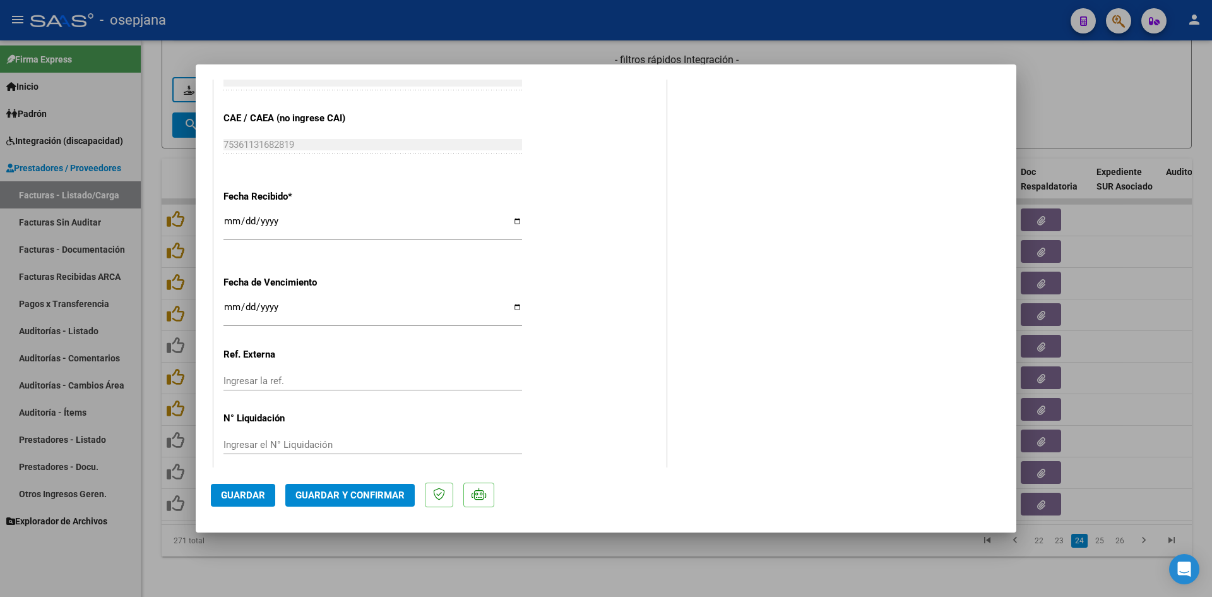
click at [232, 308] on input "2025-09-15" at bounding box center [373, 312] width 299 height 20
type input "[DATE]"
click at [334, 492] on span "Guardar y Confirmar" at bounding box center [350, 494] width 109 height 11
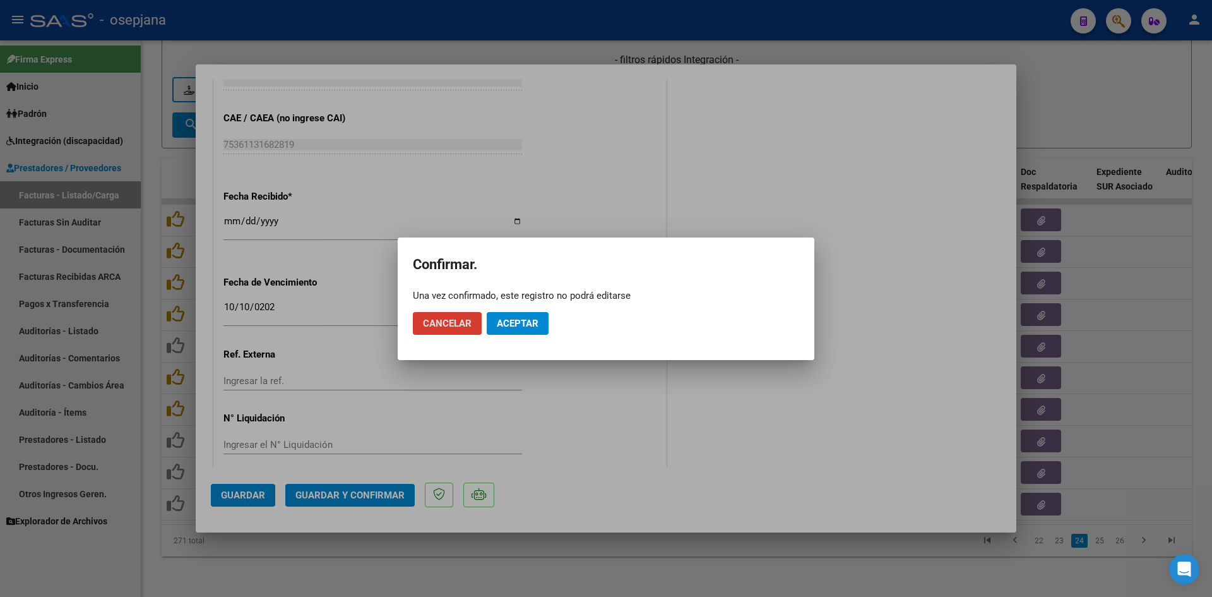
click at [548, 302] on mat-dialog-actions "Cancelar Aceptar" at bounding box center [606, 323] width 386 height 43
click at [535, 325] on span "Aceptar" at bounding box center [518, 323] width 42 height 11
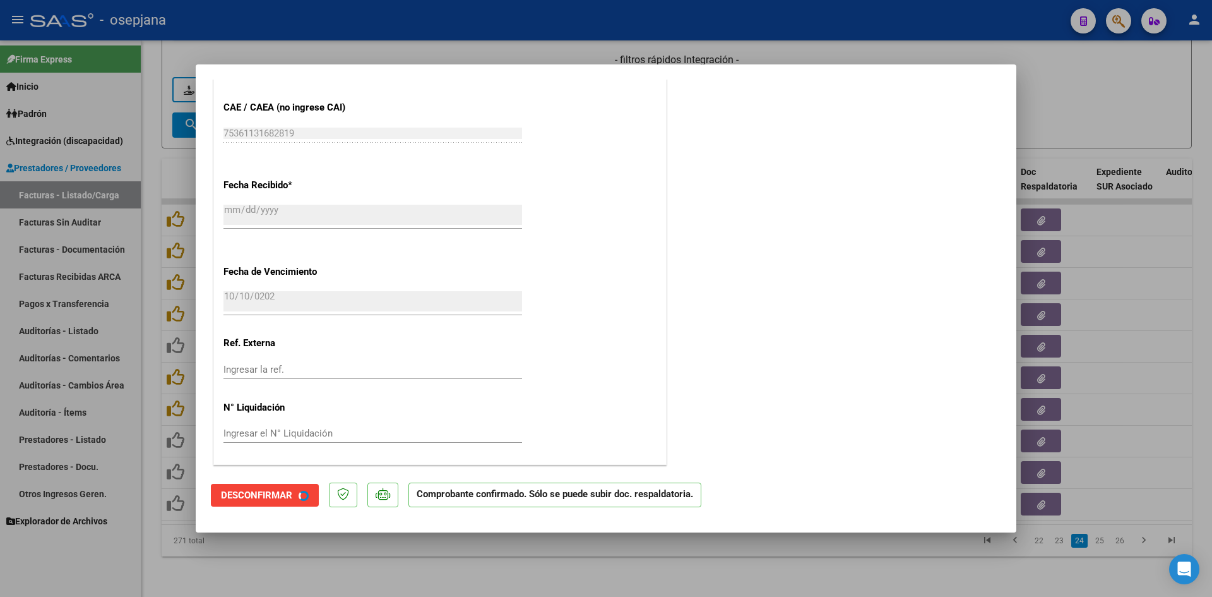
scroll to position [743, 0]
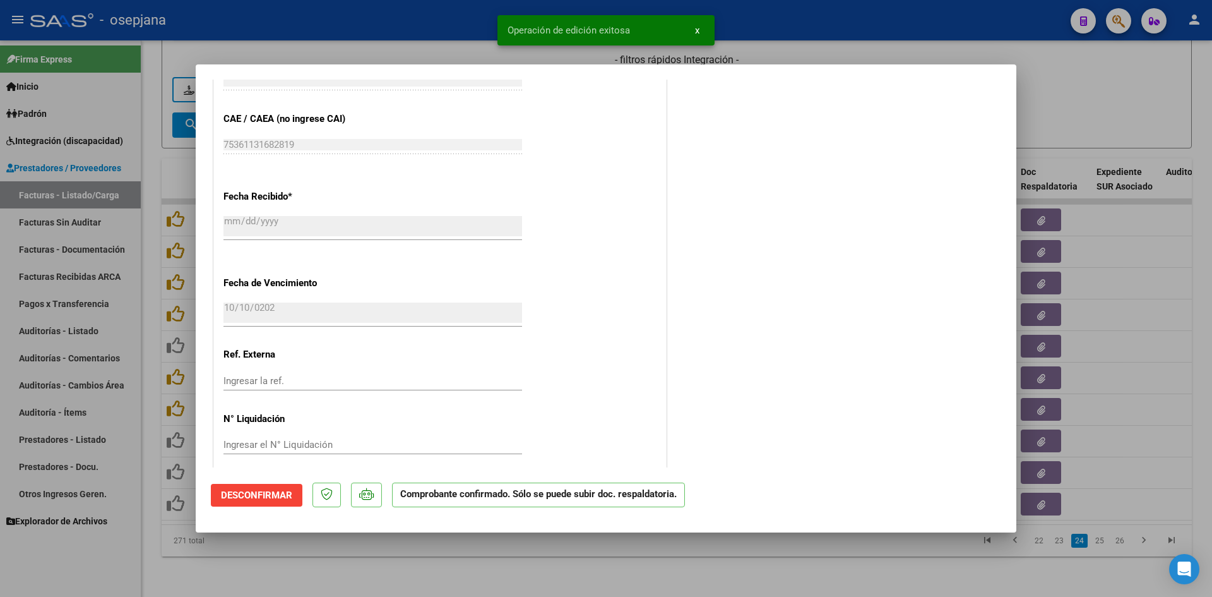
click at [1063, 124] on div at bounding box center [606, 298] width 1212 height 597
type input "$ 0,00"
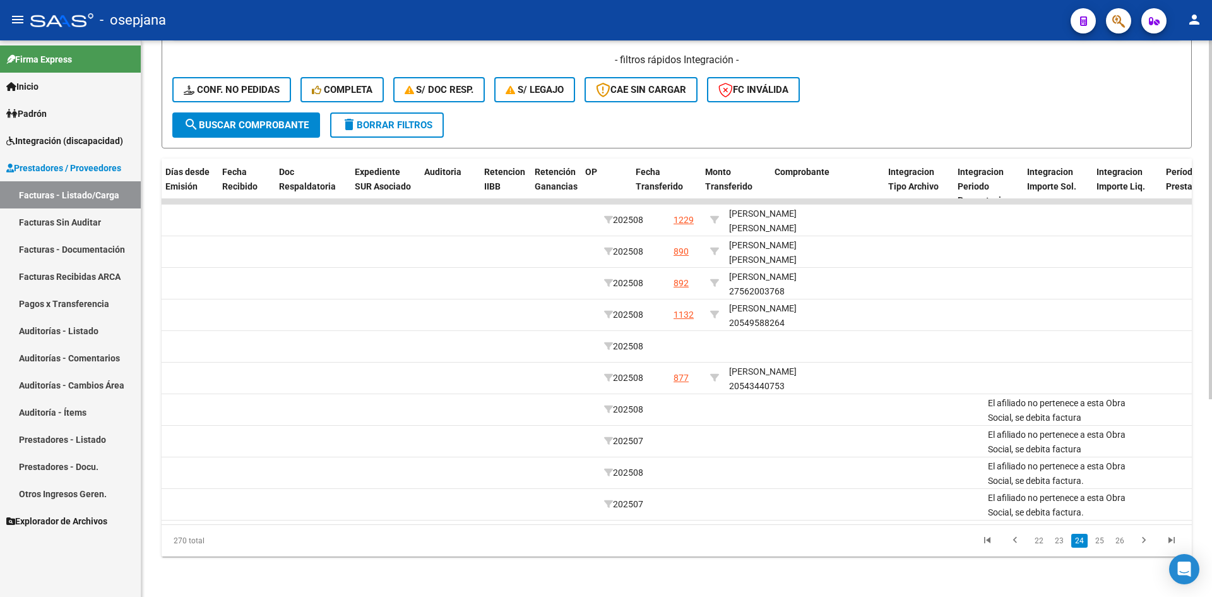
scroll to position [0, 0]
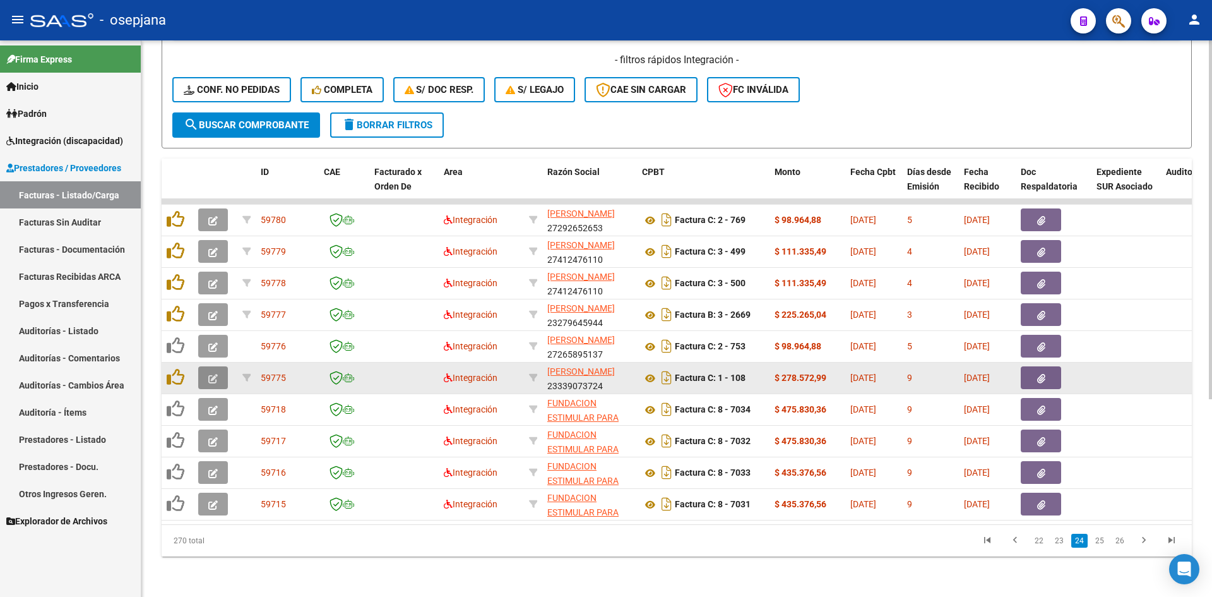
click at [208, 369] on button "button" at bounding box center [213, 377] width 30 height 23
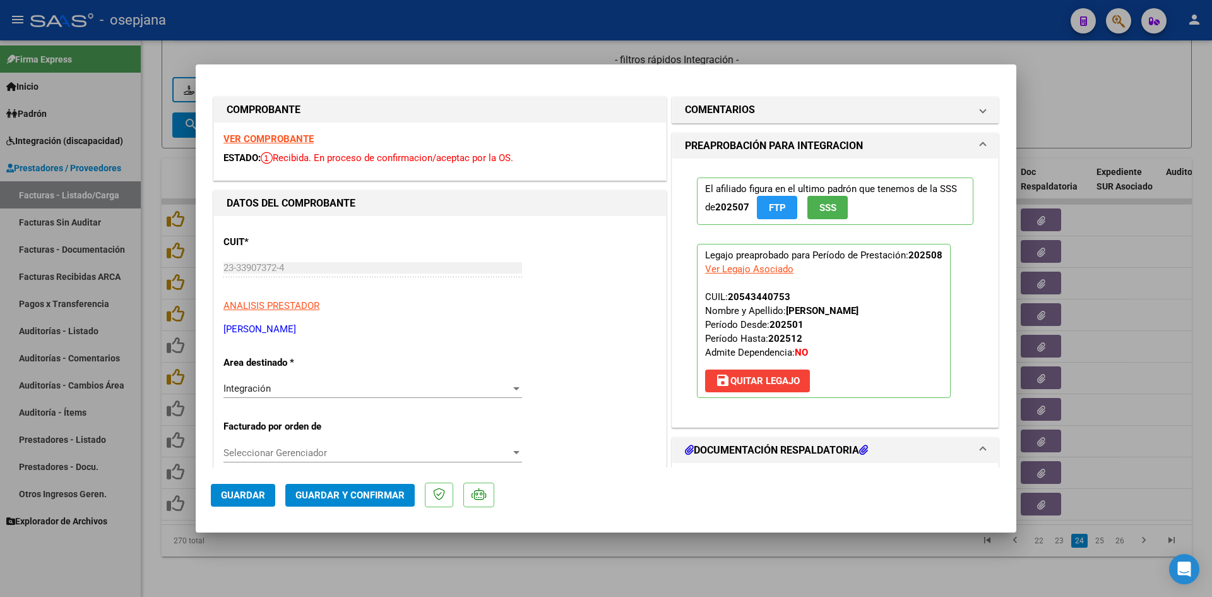
click at [234, 138] on strong "VER COMPROBANTE" at bounding box center [269, 138] width 90 height 11
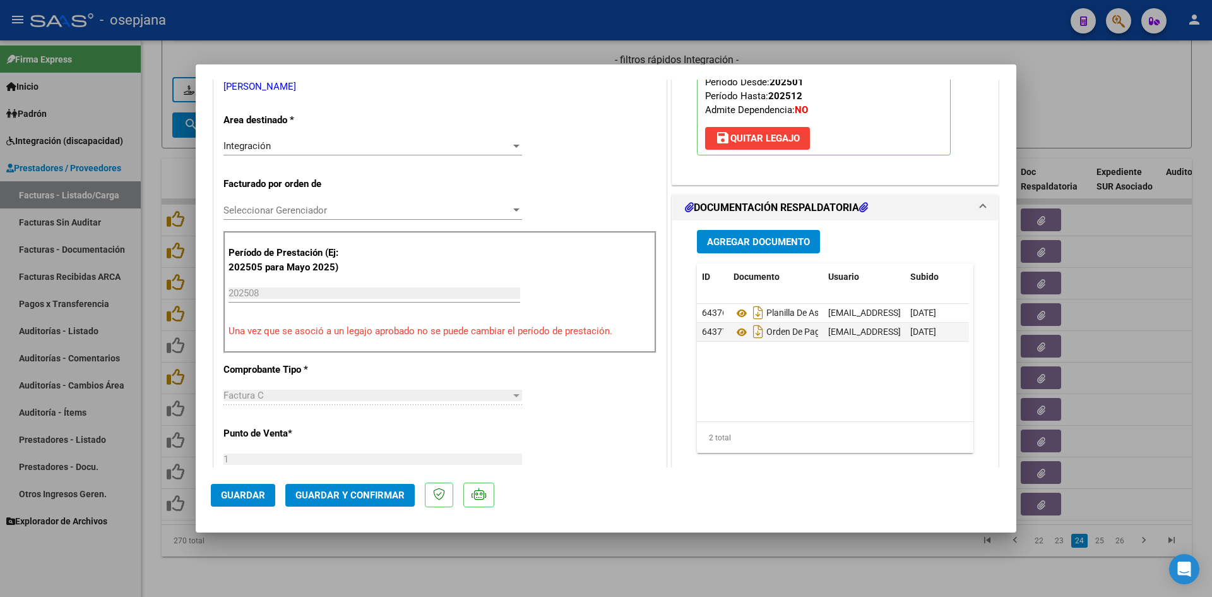
scroll to position [253, 0]
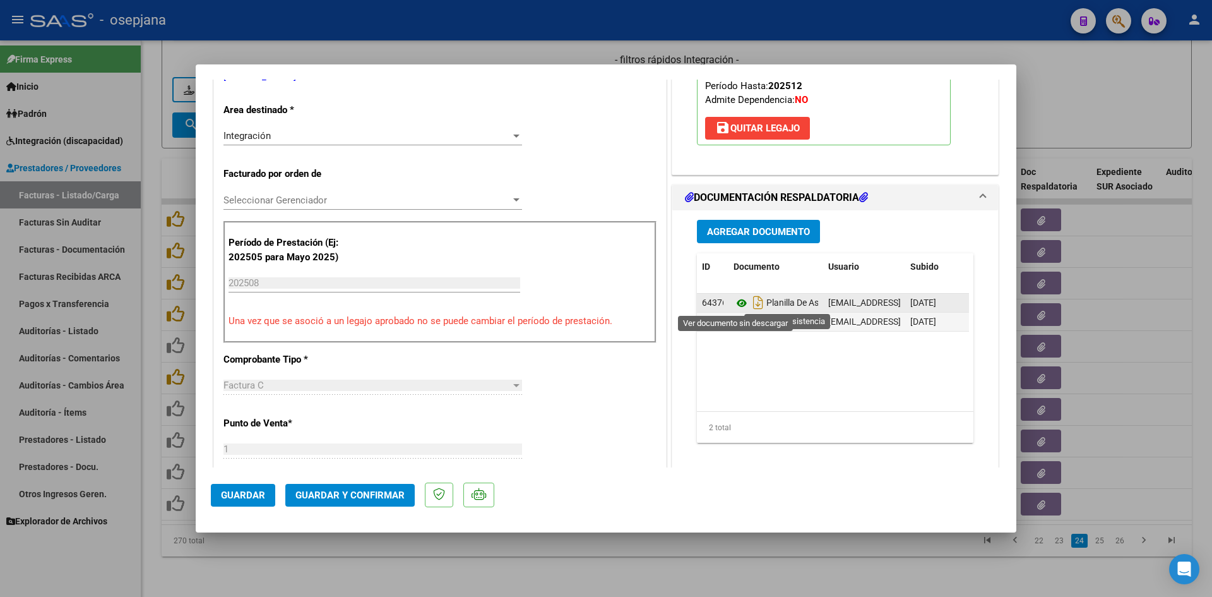
click at [736, 302] on icon at bounding box center [742, 303] width 16 height 15
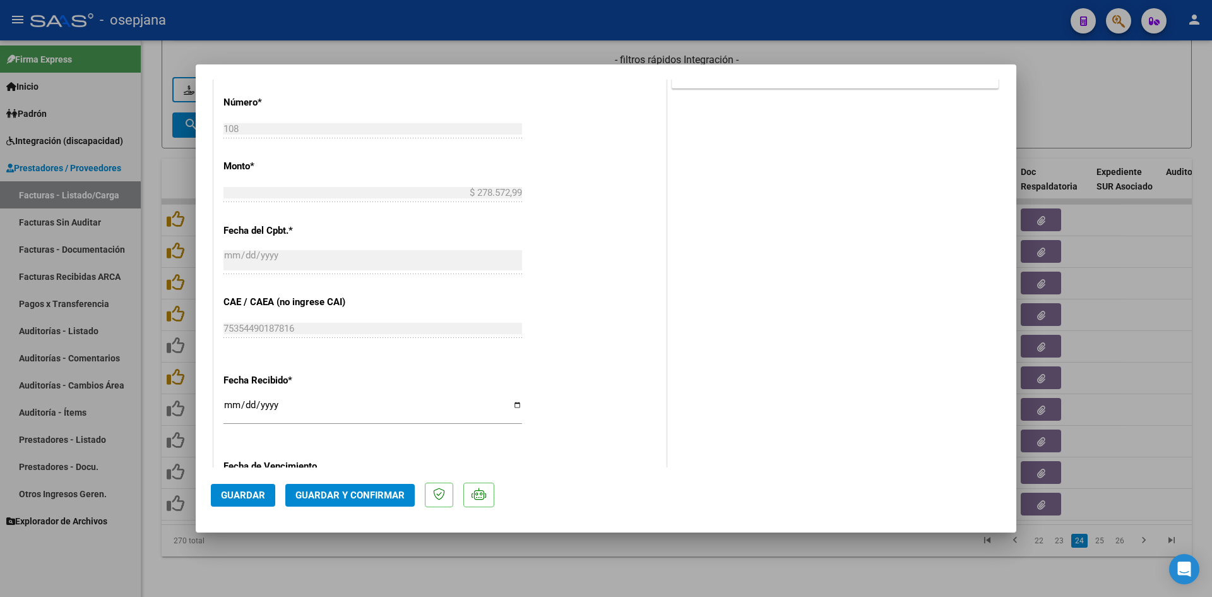
scroll to position [821, 0]
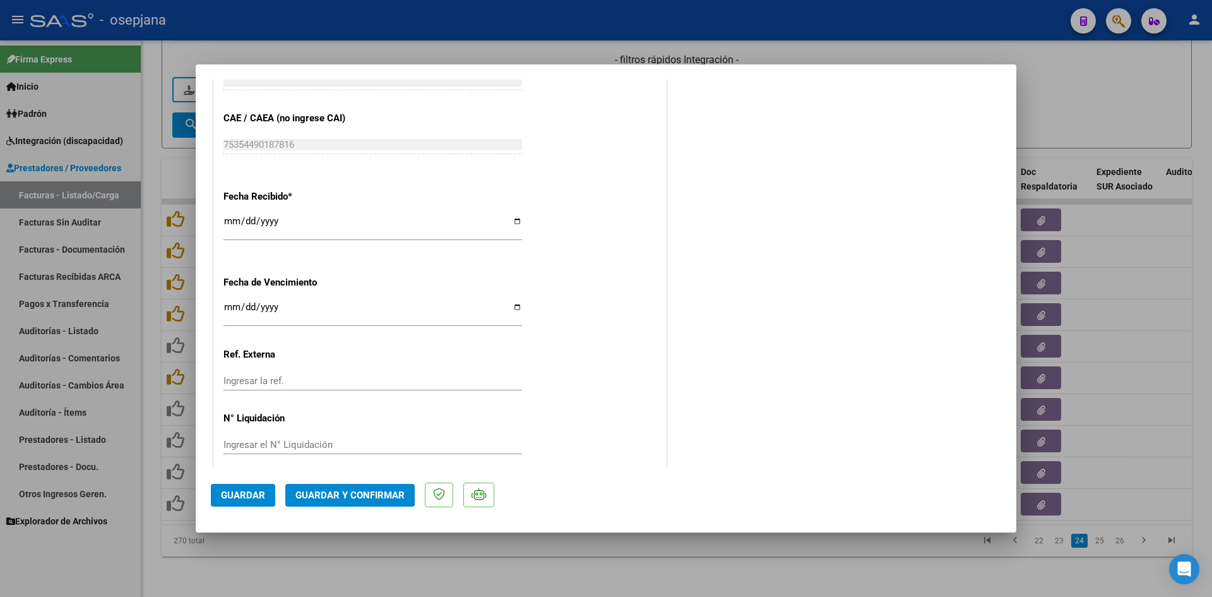
click at [232, 308] on input "Ingresar la fecha" at bounding box center [373, 312] width 299 height 20
type input "[DATE]"
click at [320, 489] on button "Guardar y Confirmar" at bounding box center [349, 495] width 129 height 23
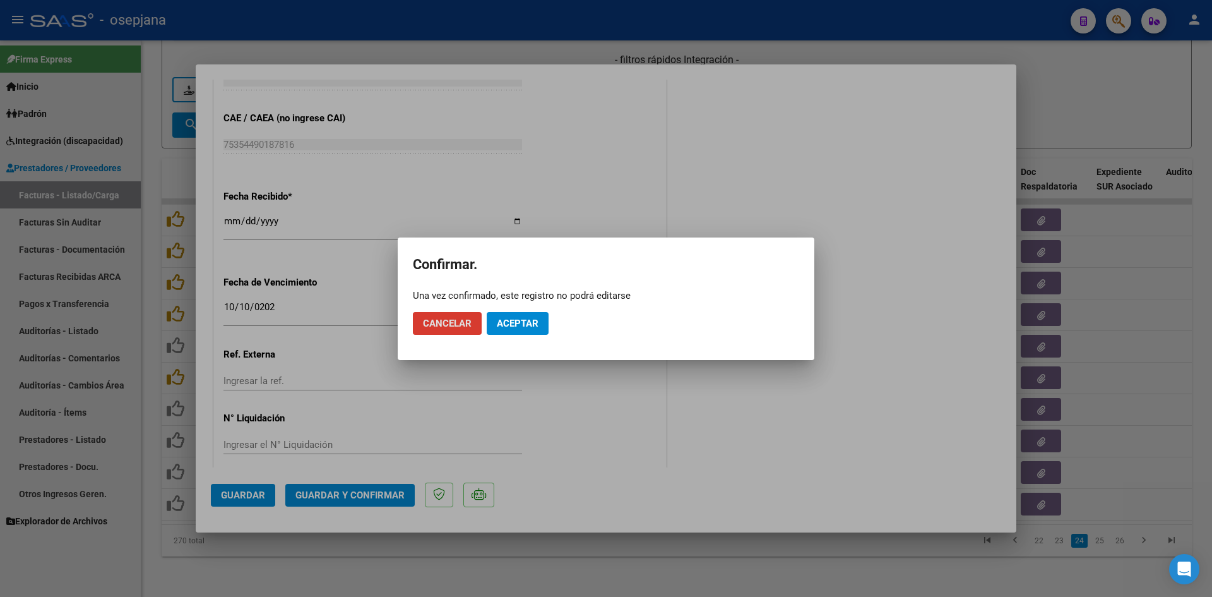
click at [513, 321] on span "Aceptar" at bounding box center [518, 323] width 42 height 11
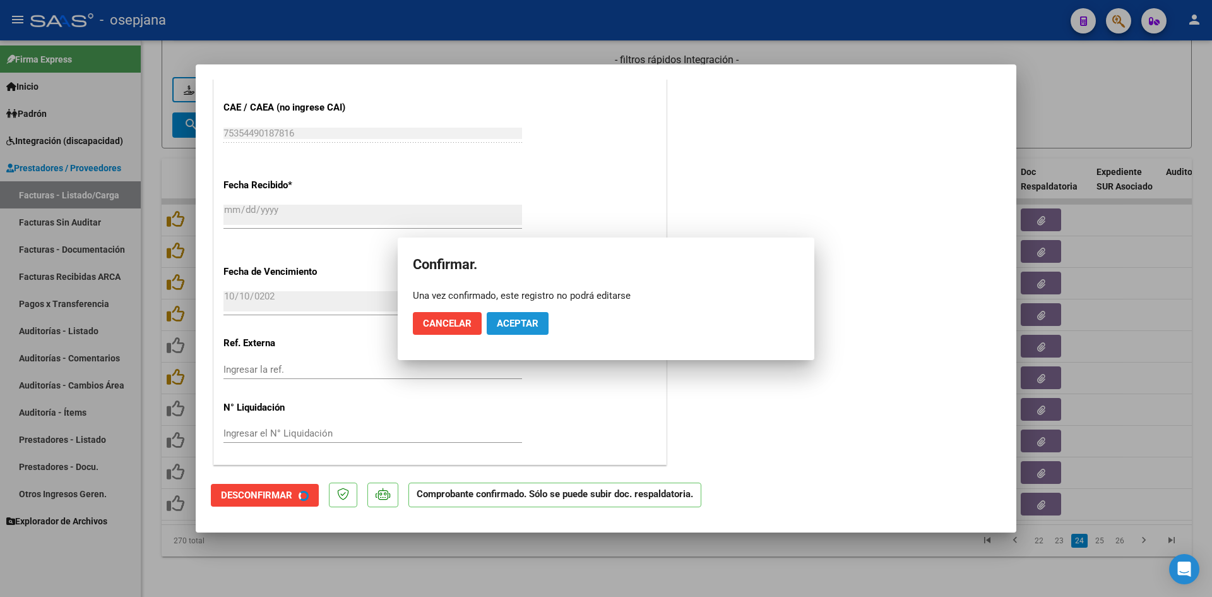
scroll to position [743, 0]
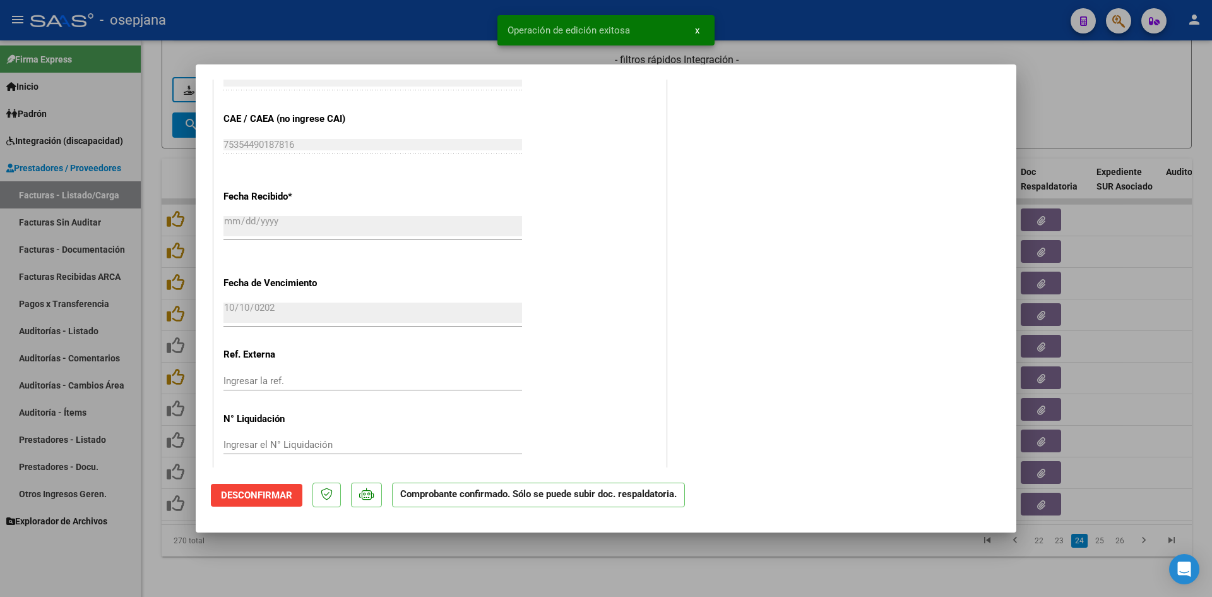
click at [1134, 92] on div at bounding box center [606, 298] width 1212 height 597
type input "$ 0,00"
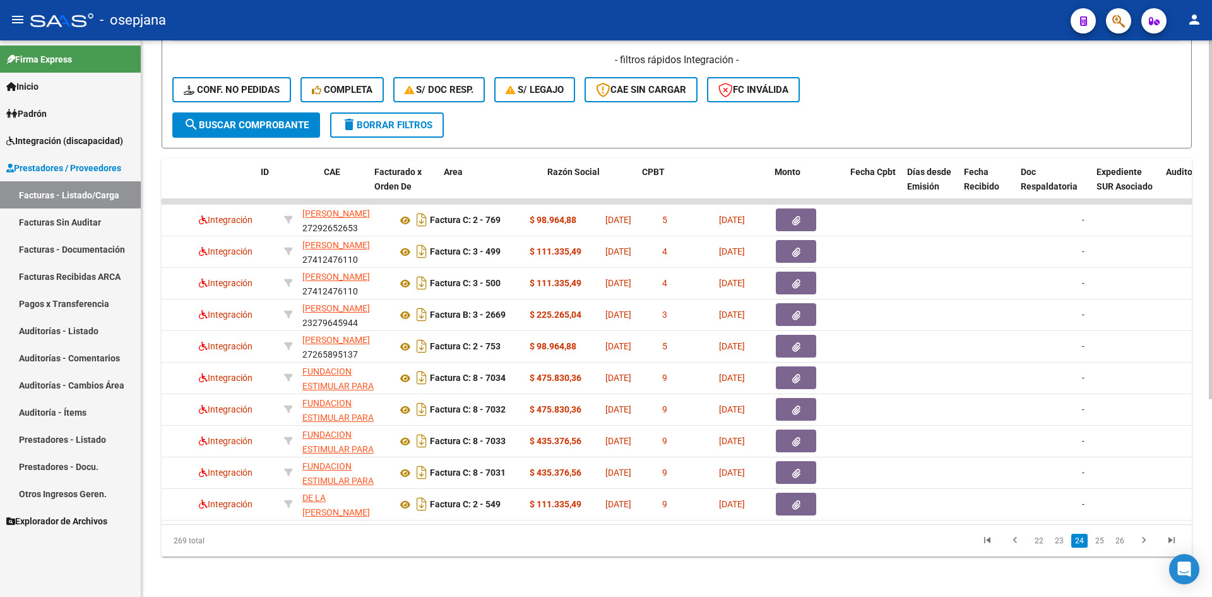
scroll to position [0, 0]
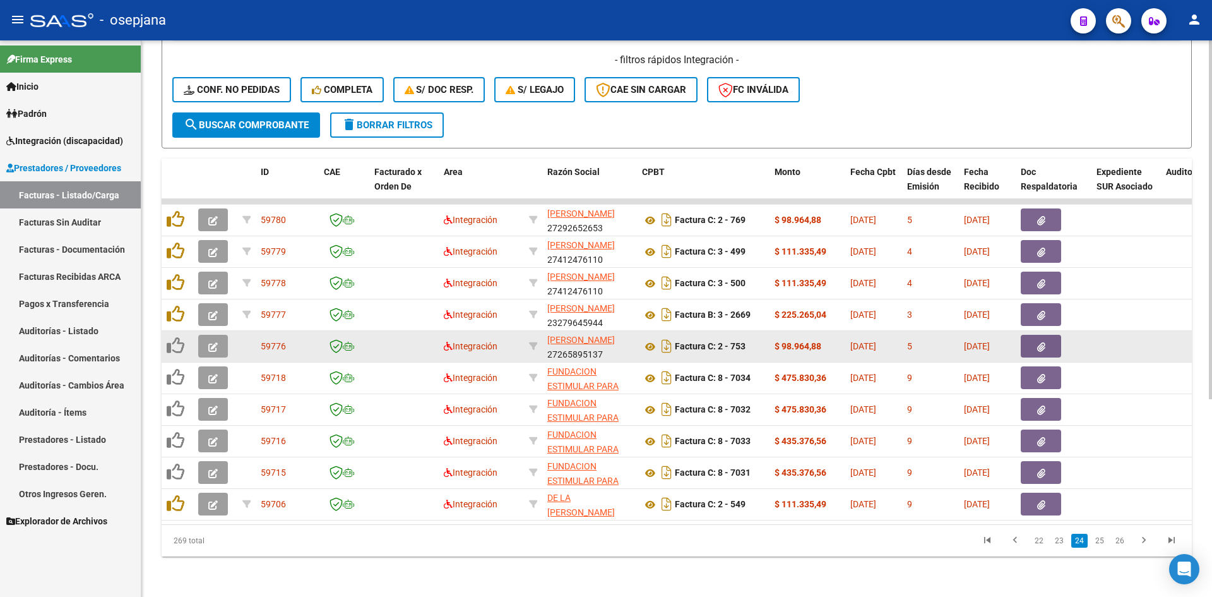
click at [215, 342] on icon "button" at bounding box center [212, 346] width 9 height 9
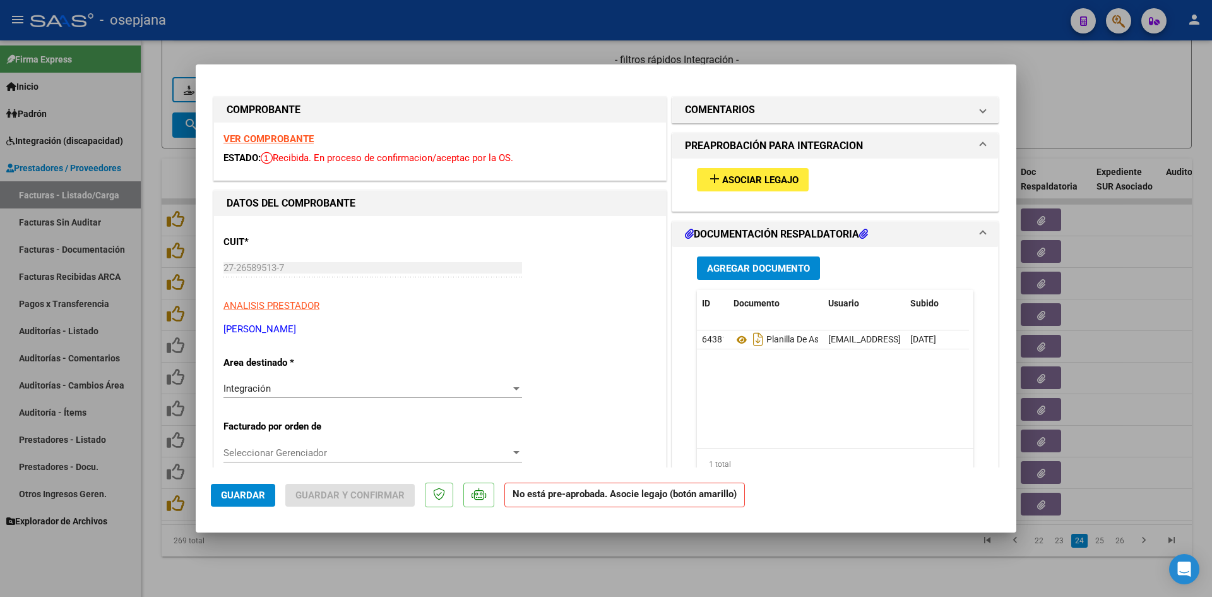
click at [281, 133] on strong "VER COMPROBANTE" at bounding box center [269, 138] width 90 height 11
click at [712, 185] on mat-icon "add" at bounding box center [714, 178] width 15 height 15
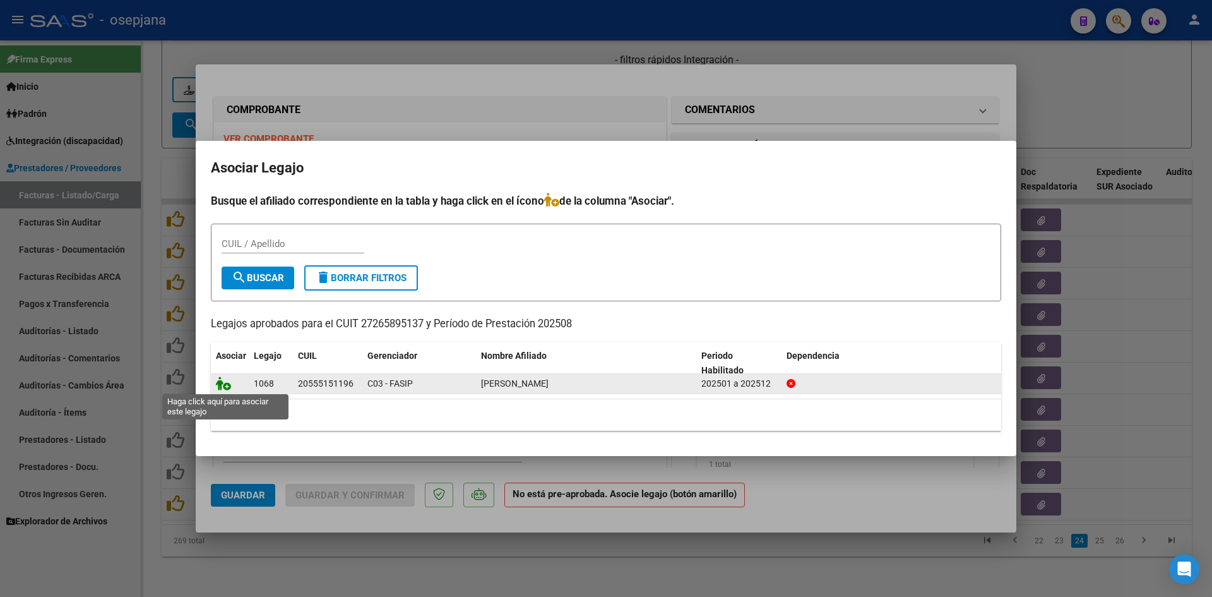
click at [222, 389] on icon at bounding box center [223, 383] width 15 height 14
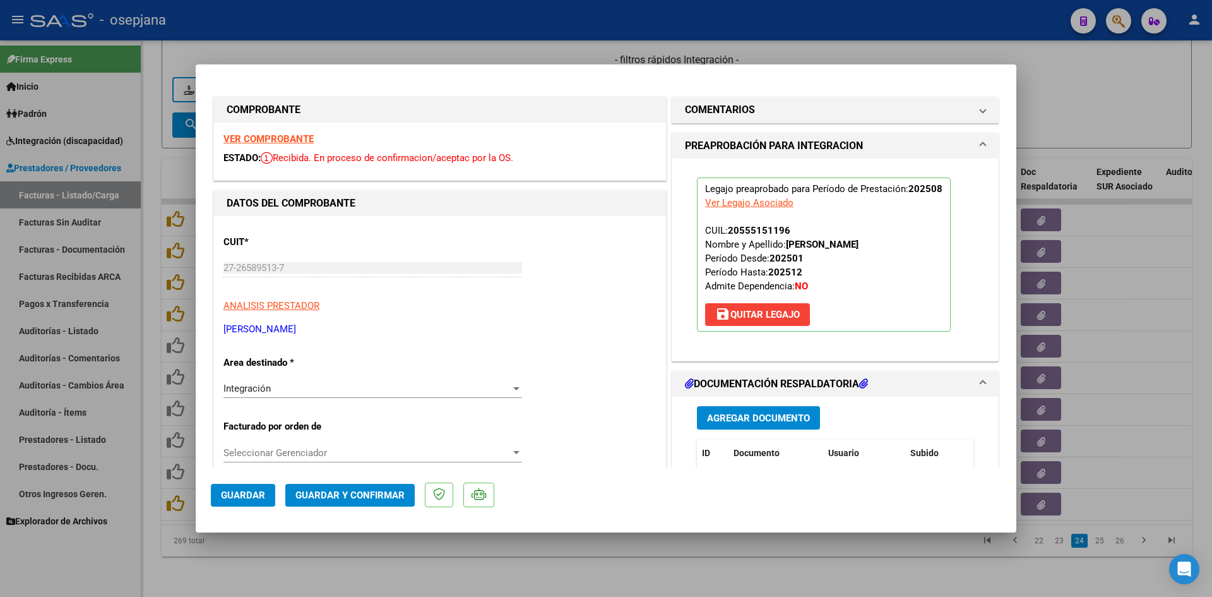
click at [251, 495] on span "Guardar" at bounding box center [243, 494] width 44 height 11
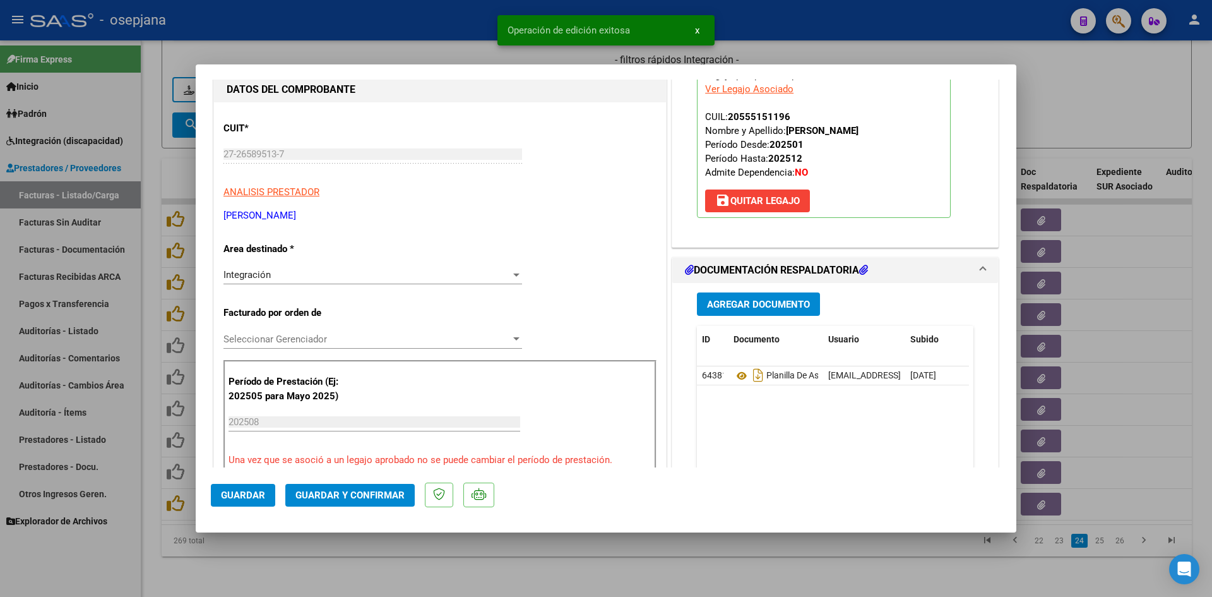
scroll to position [253, 0]
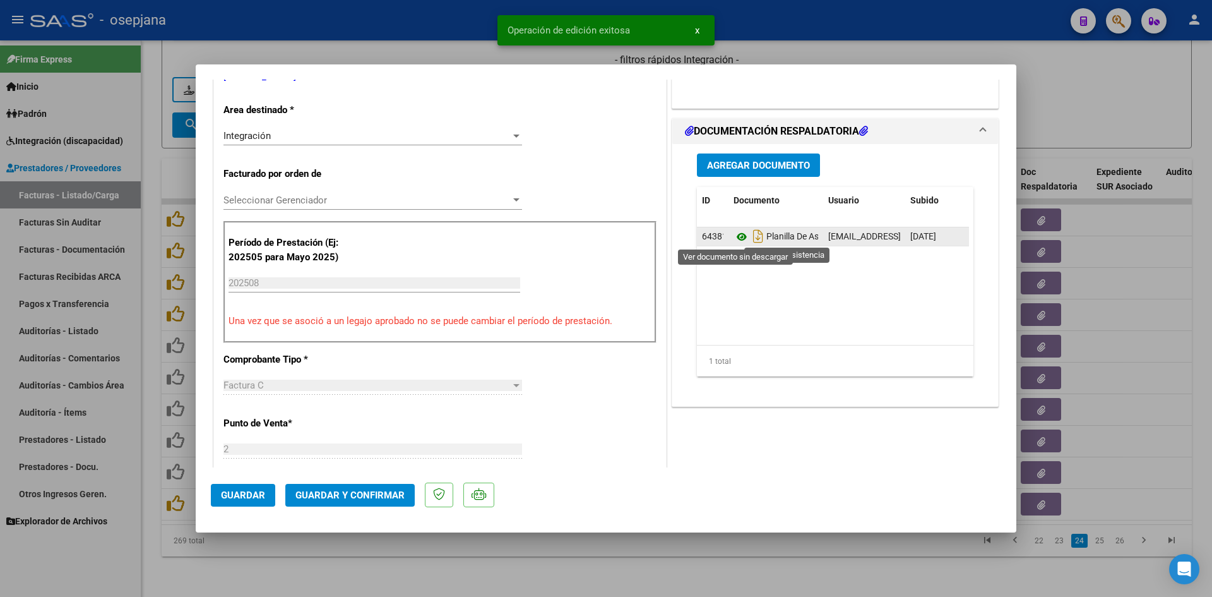
click at [735, 235] on icon at bounding box center [742, 236] width 16 height 15
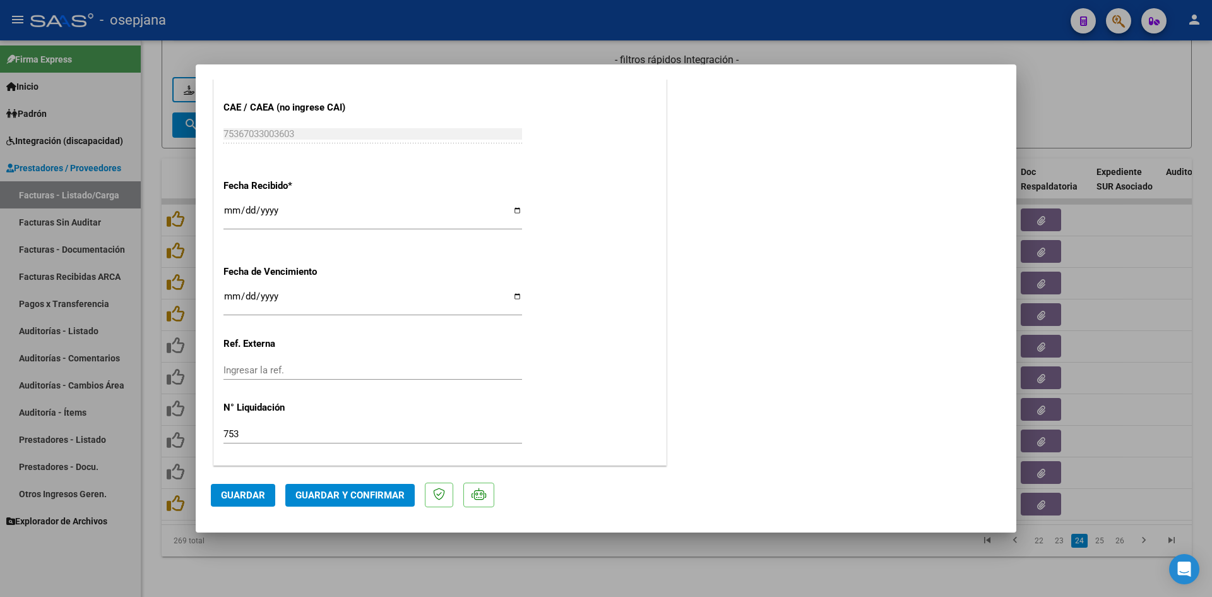
scroll to position [832, 0]
click at [232, 295] on input "2025-09-15" at bounding box center [373, 300] width 299 height 20
type input "[DATE]"
click at [328, 496] on span "Guardar y Confirmar" at bounding box center [350, 494] width 109 height 11
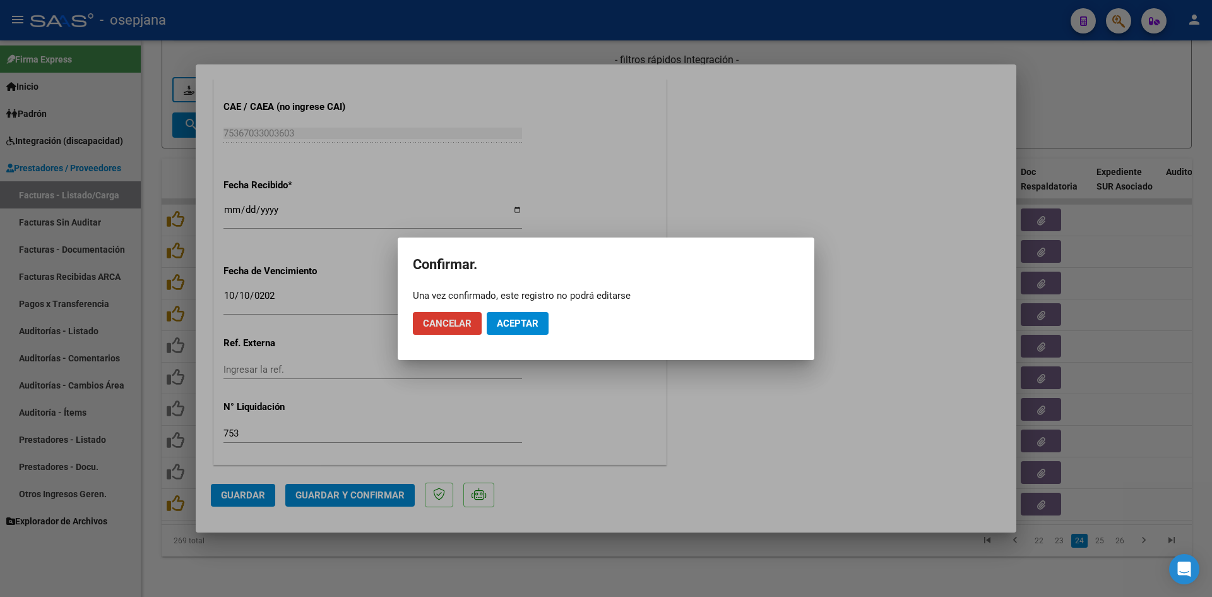
click at [526, 321] on span "Aceptar" at bounding box center [518, 323] width 42 height 11
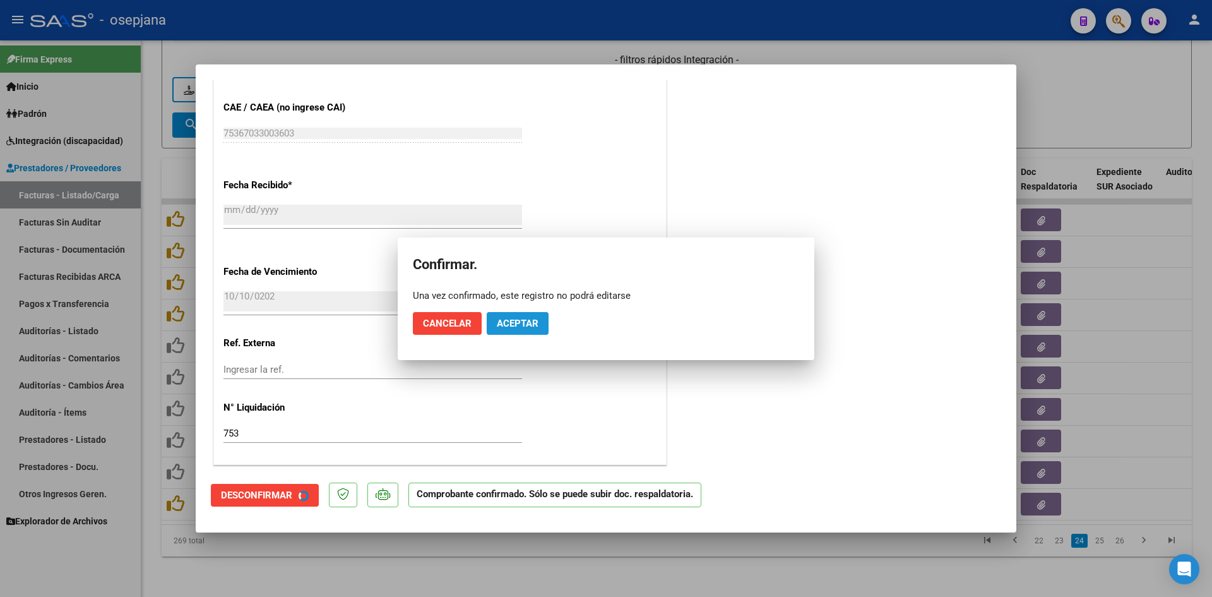
scroll to position [754, 0]
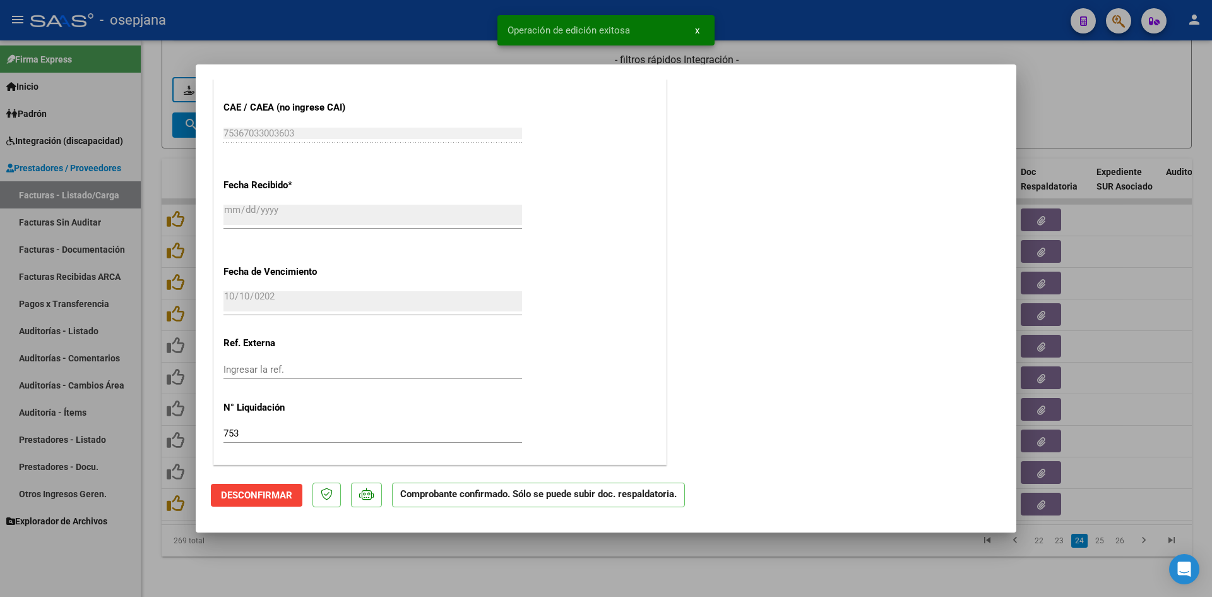
click at [1077, 117] on div at bounding box center [606, 298] width 1212 height 597
type input "$ 0,00"
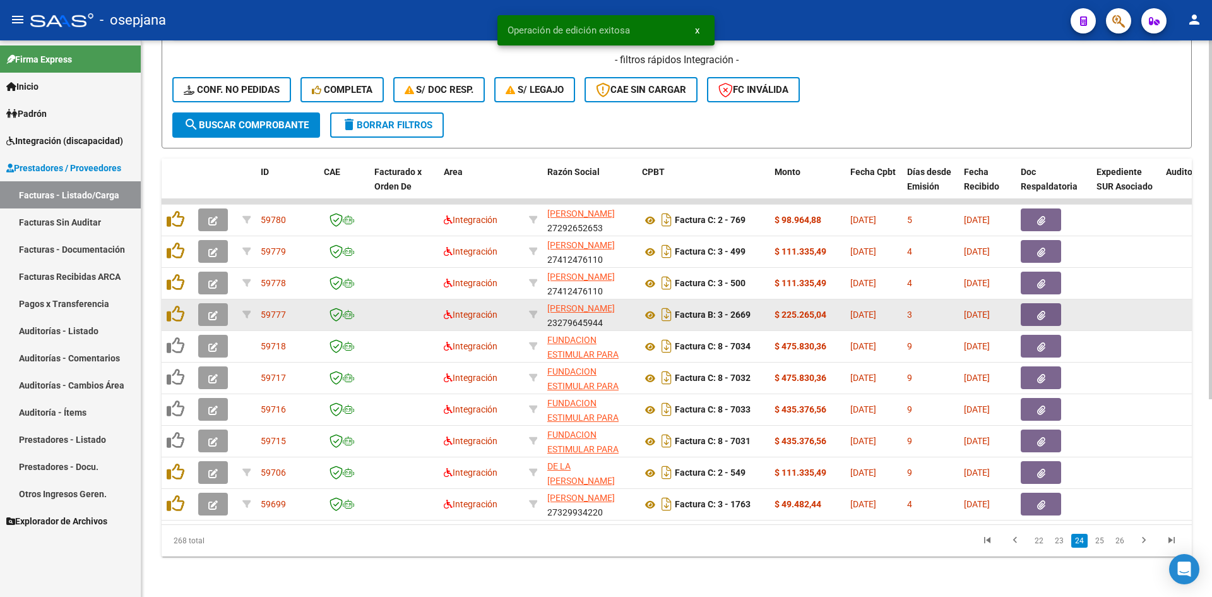
click at [214, 311] on icon "button" at bounding box center [212, 315] width 9 height 9
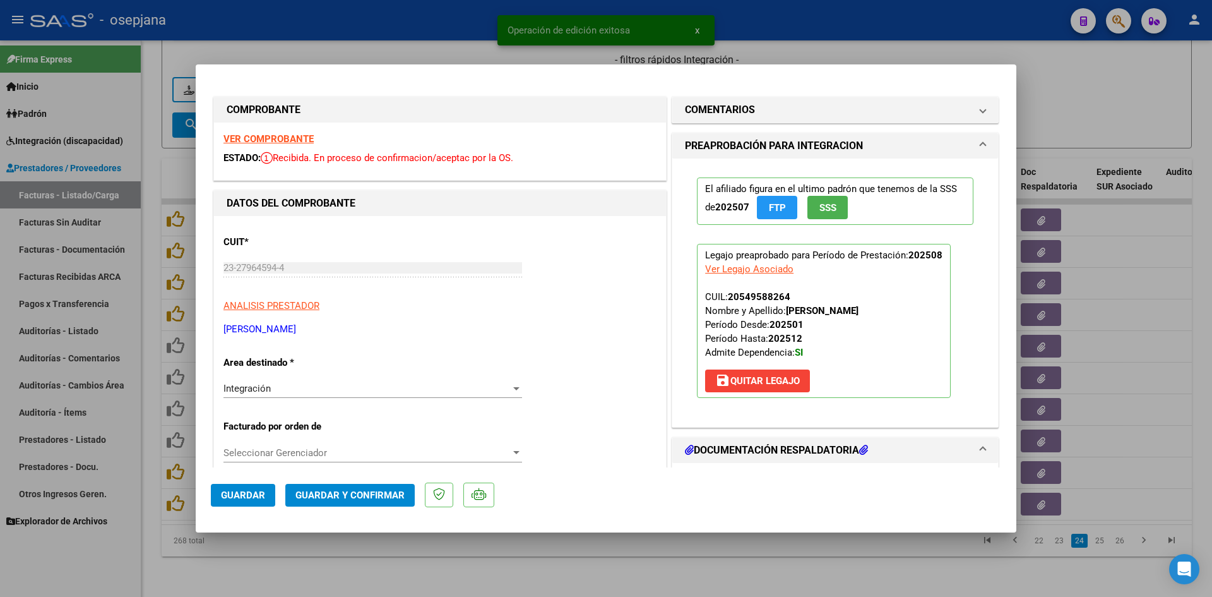
click at [252, 138] on strong "VER COMPROBANTE" at bounding box center [269, 138] width 90 height 11
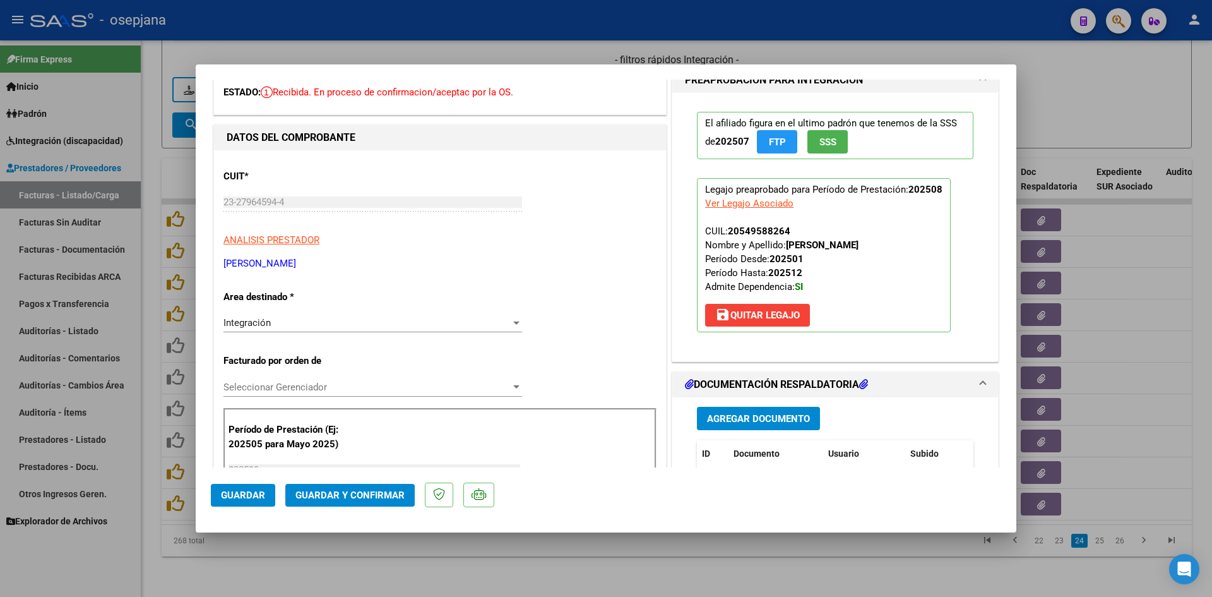
scroll to position [253, 0]
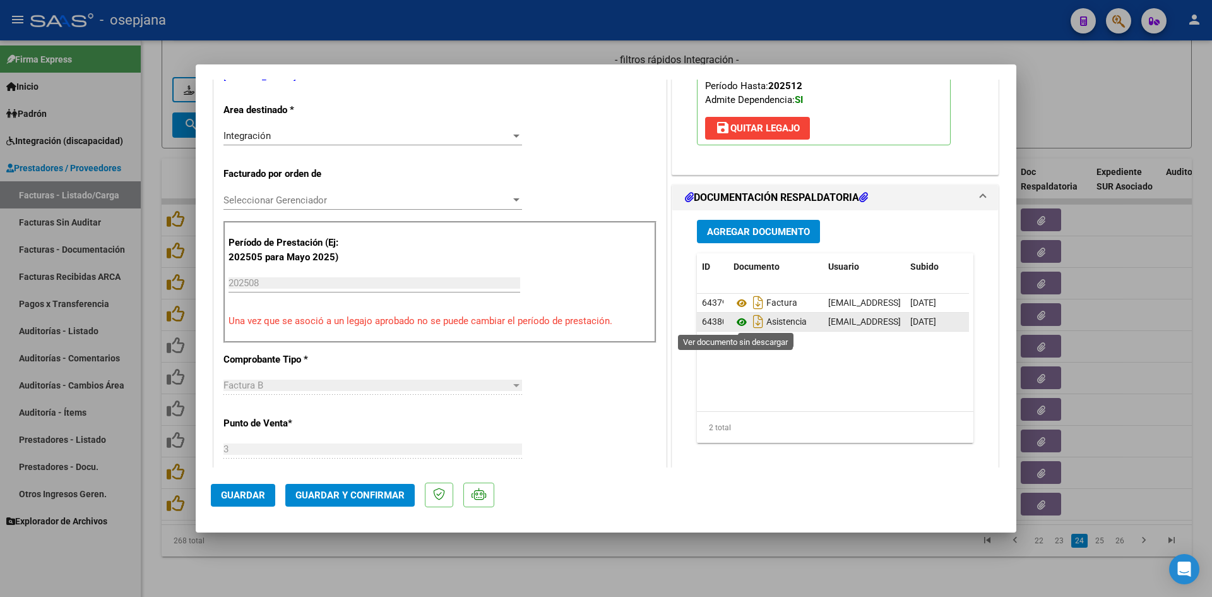
click at [736, 321] on icon at bounding box center [742, 321] width 16 height 15
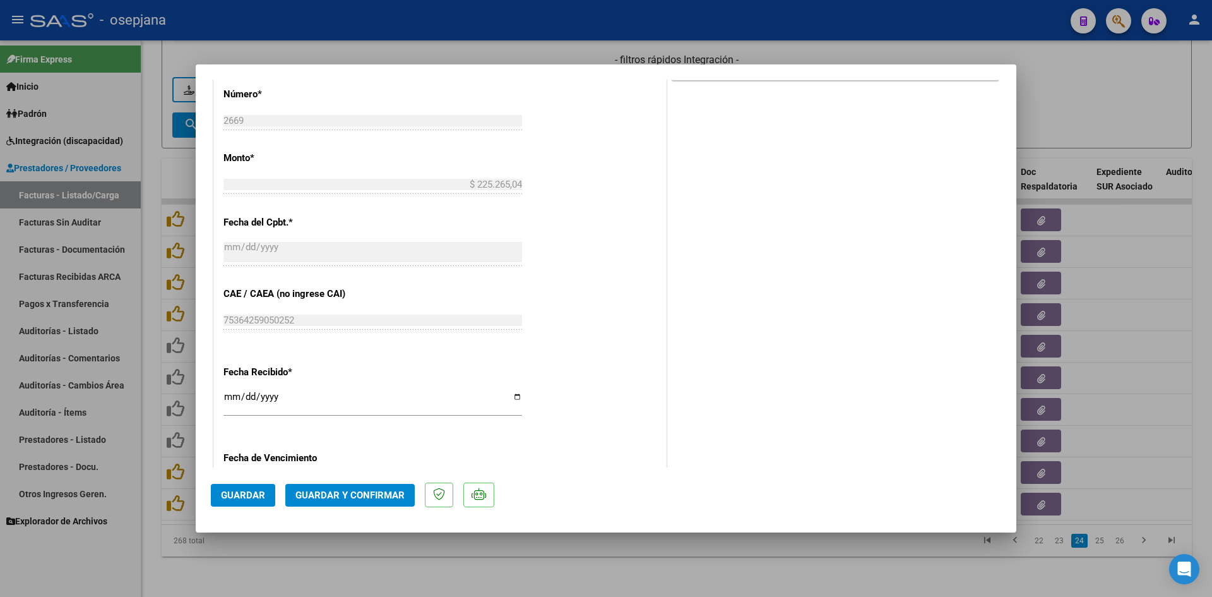
scroll to position [758, 0]
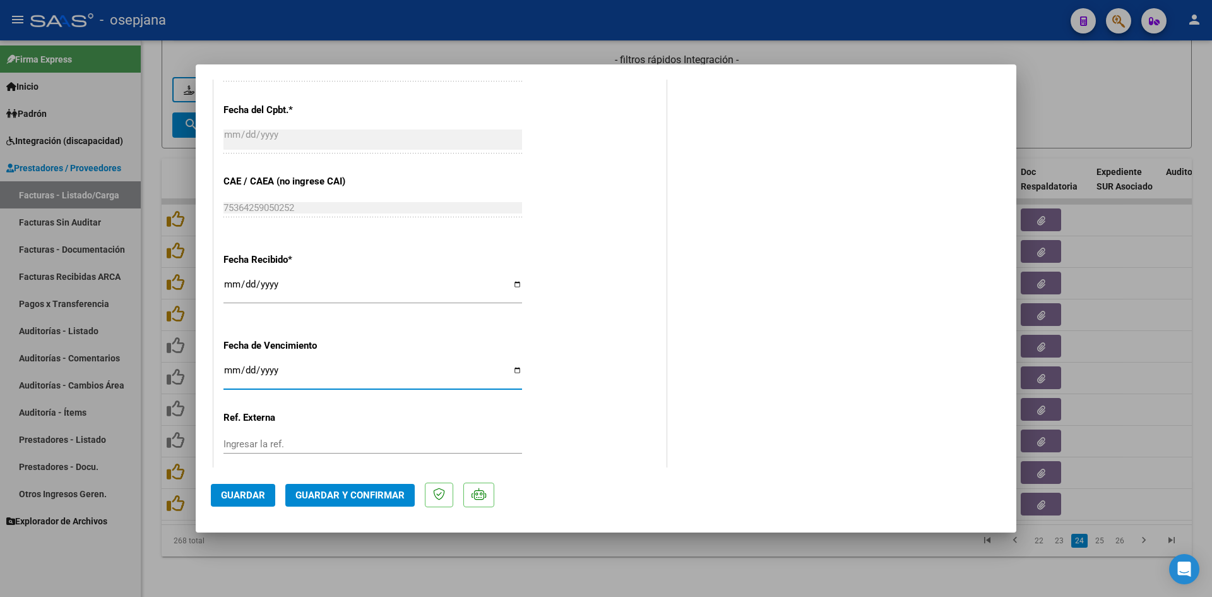
click at [230, 371] on input "[DATE]" at bounding box center [373, 375] width 299 height 20
type input "[DATE]"
click at [375, 492] on span "Guardar y Confirmar" at bounding box center [350, 494] width 109 height 11
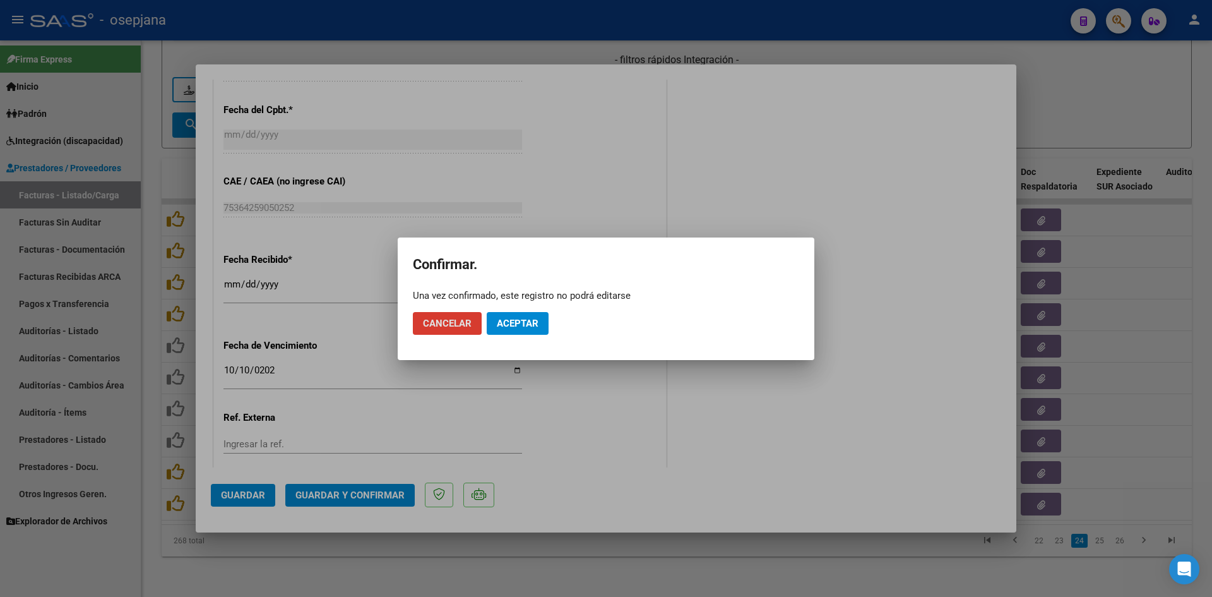
drag, startPoint x: 534, startPoint y: 326, endPoint x: 751, endPoint y: 237, distance: 234.8
click at [534, 326] on span "Aceptar" at bounding box center [518, 323] width 42 height 11
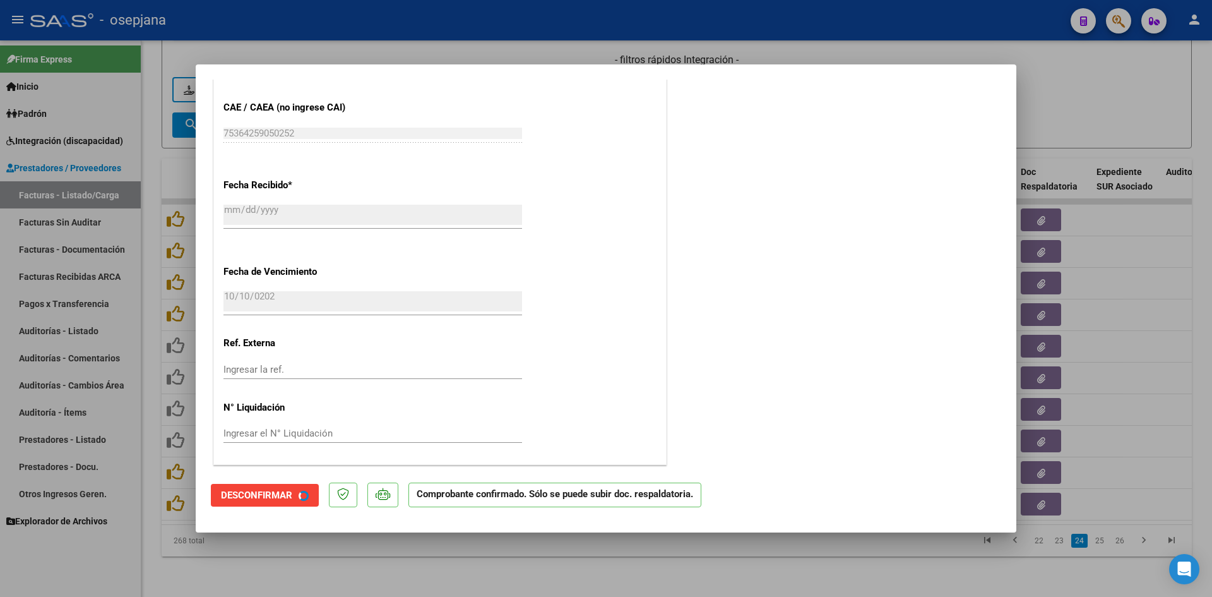
scroll to position [679, 0]
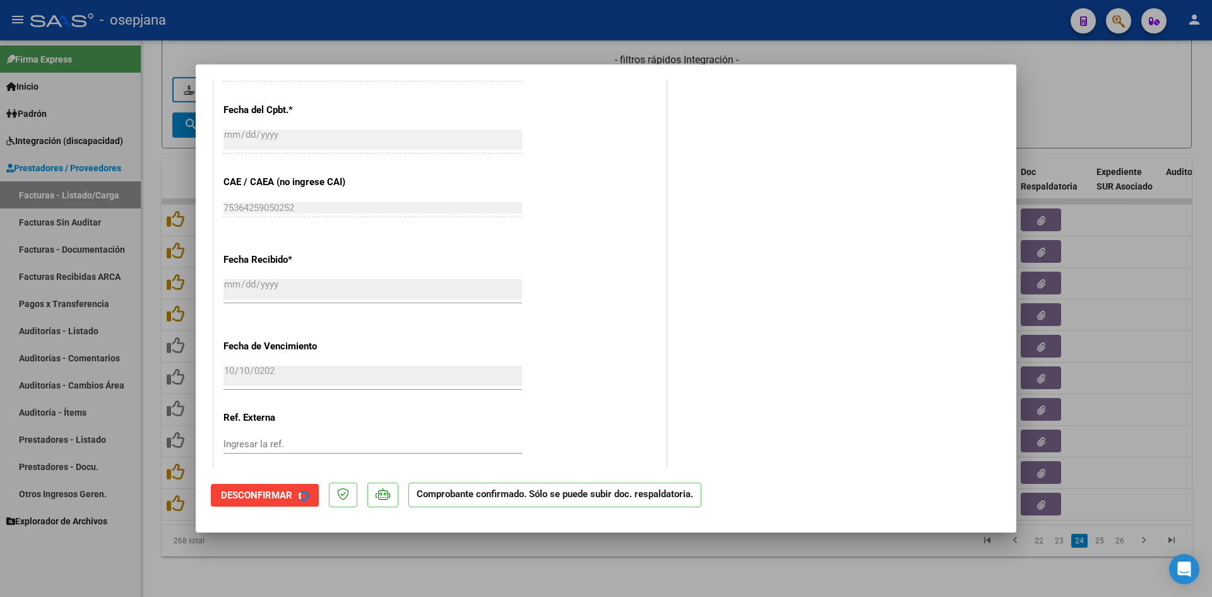
click at [1055, 105] on div at bounding box center [606, 298] width 1212 height 597
type input "$ 0,00"
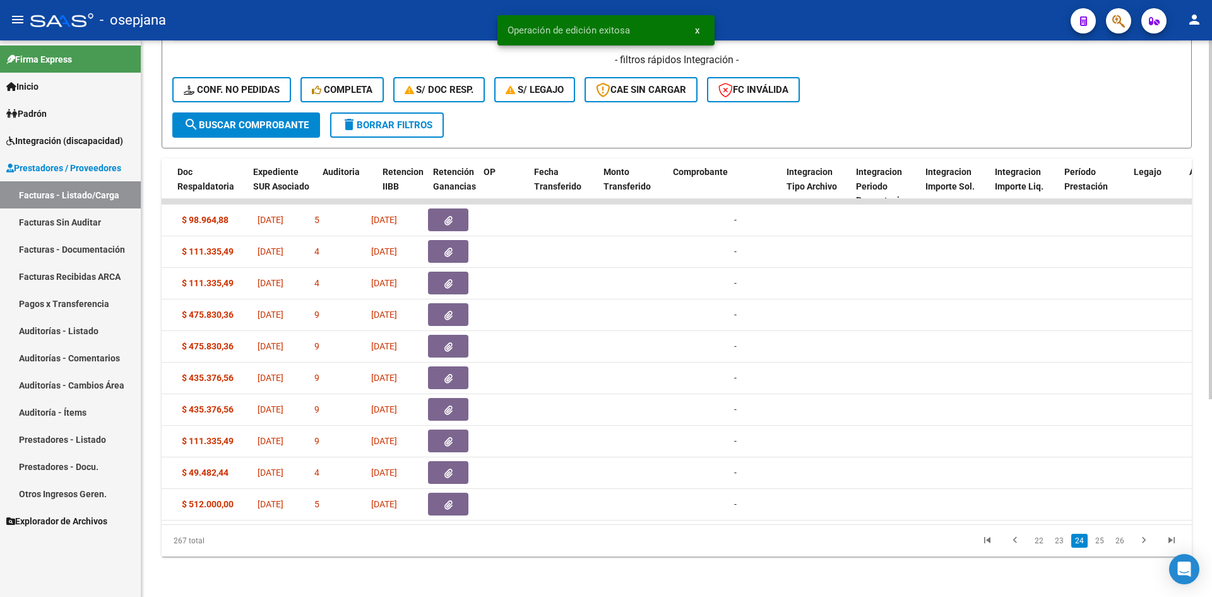
scroll to position [0, 0]
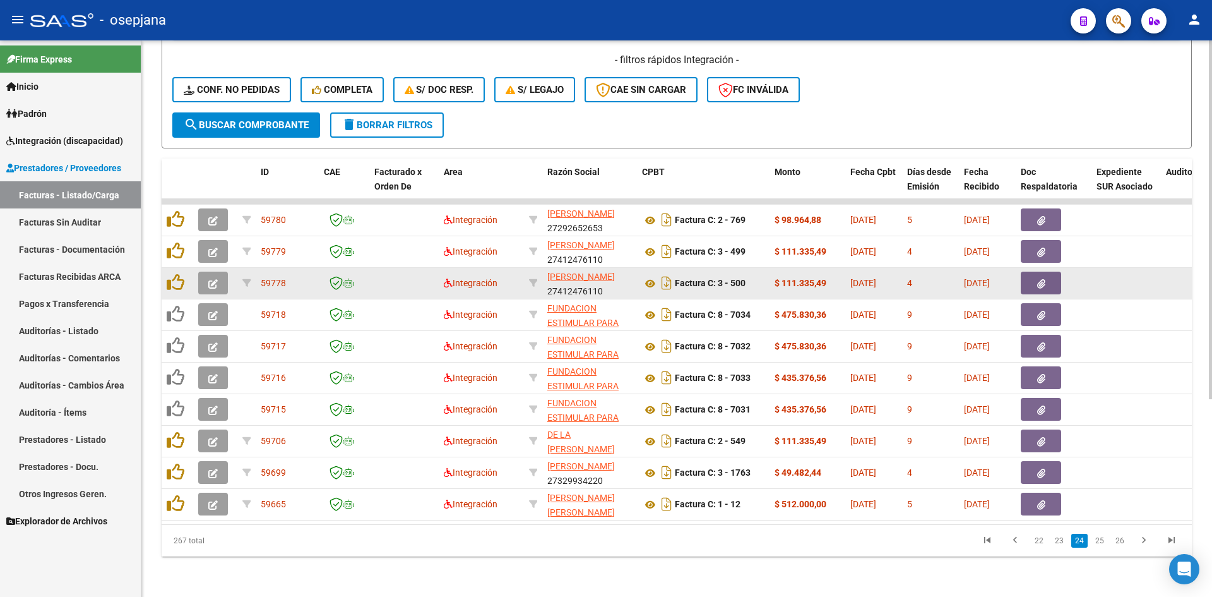
click at [220, 272] on button "button" at bounding box center [213, 283] width 30 height 23
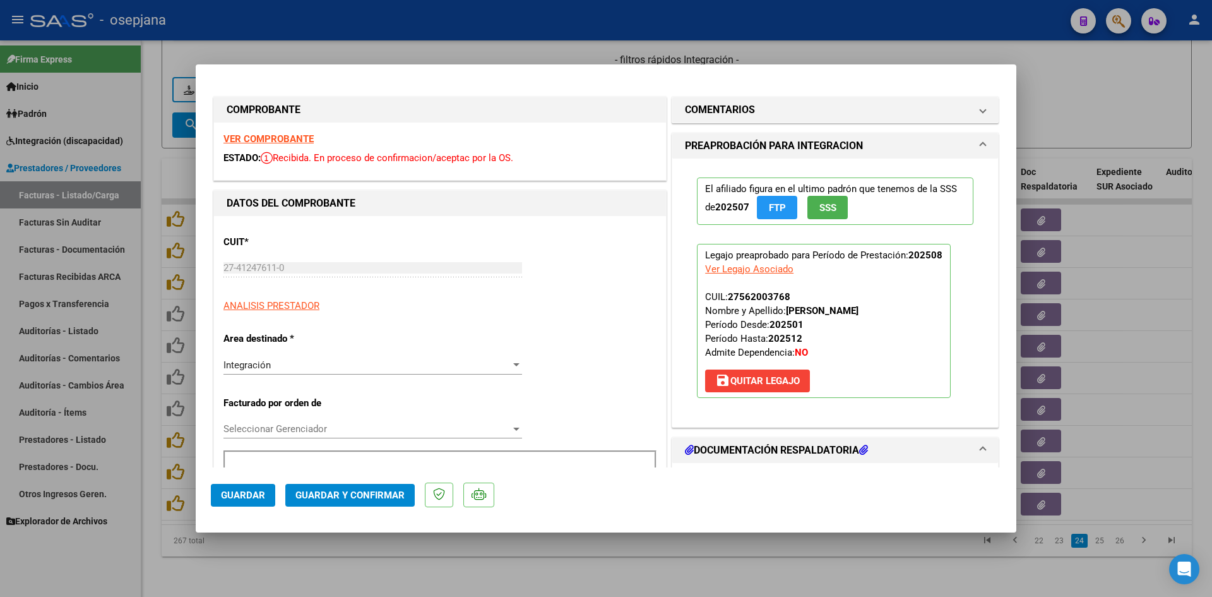
click at [252, 141] on strong "VER COMPROBANTE" at bounding box center [269, 138] width 90 height 11
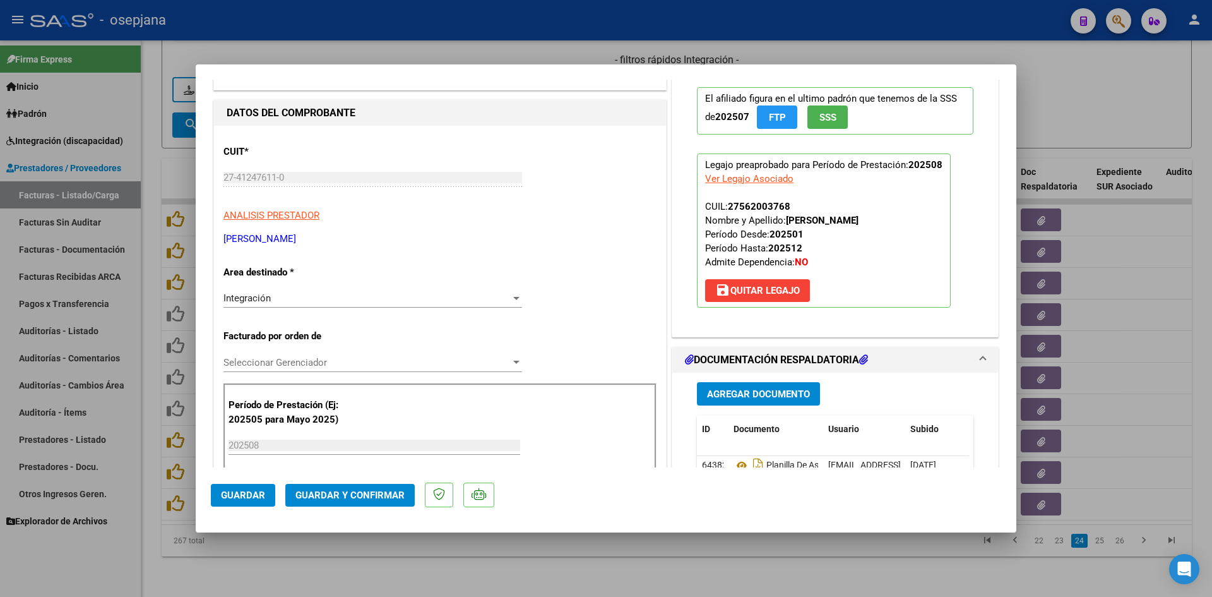
scroll to position [253, 0]
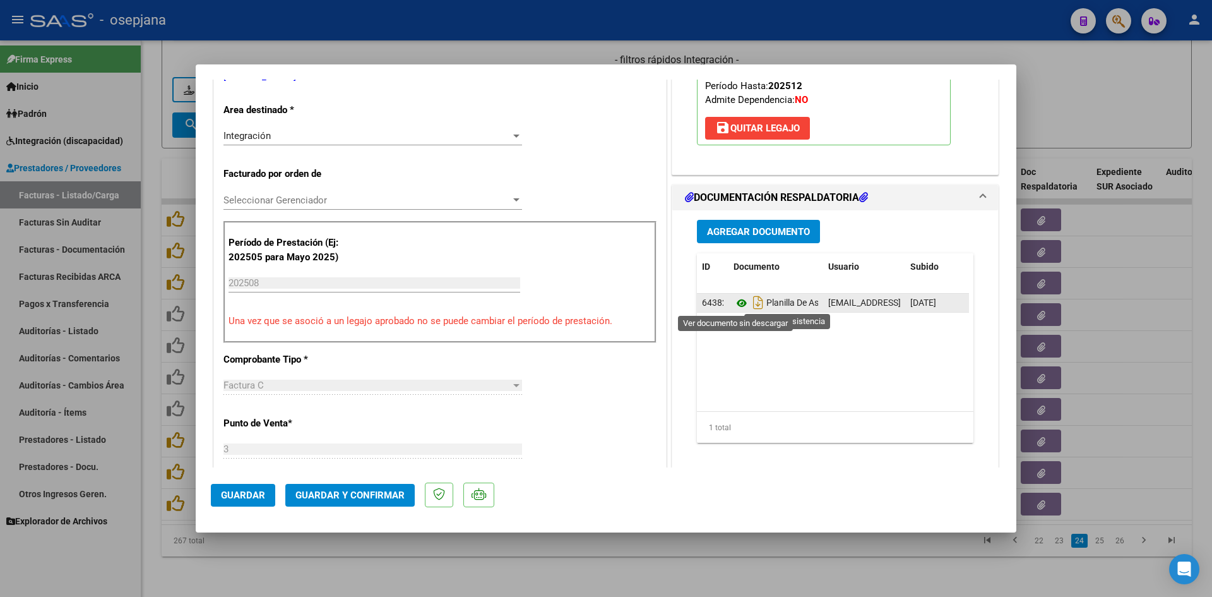
click at [735, 300] on icon at bounding box center [742, 303] width 16 height 15
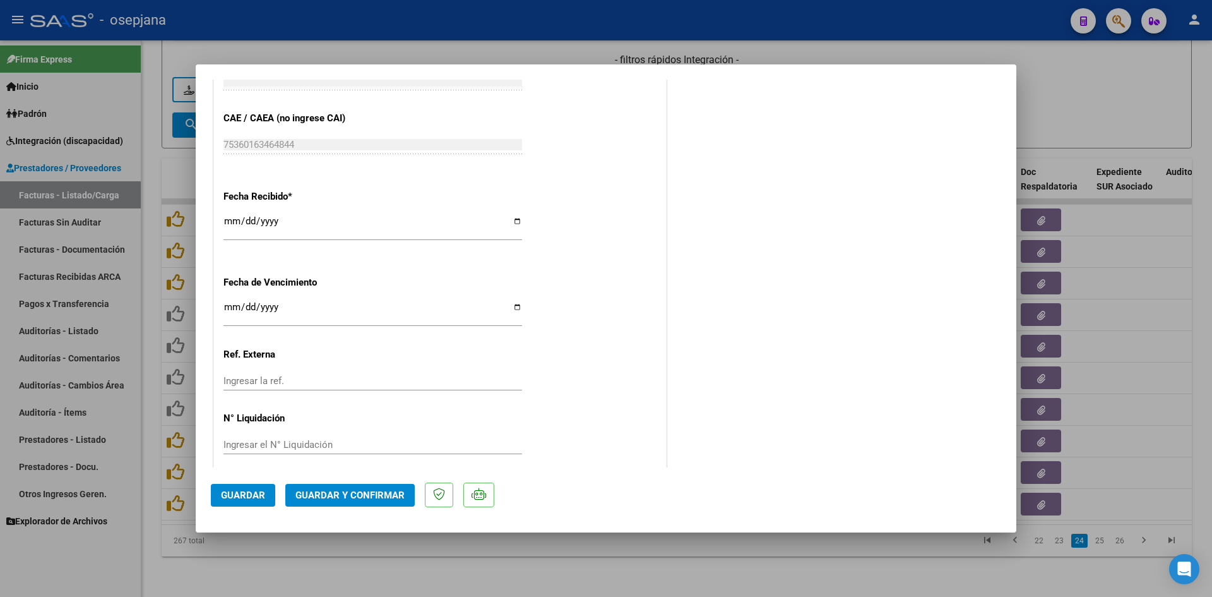
scroll to position [832, 0]
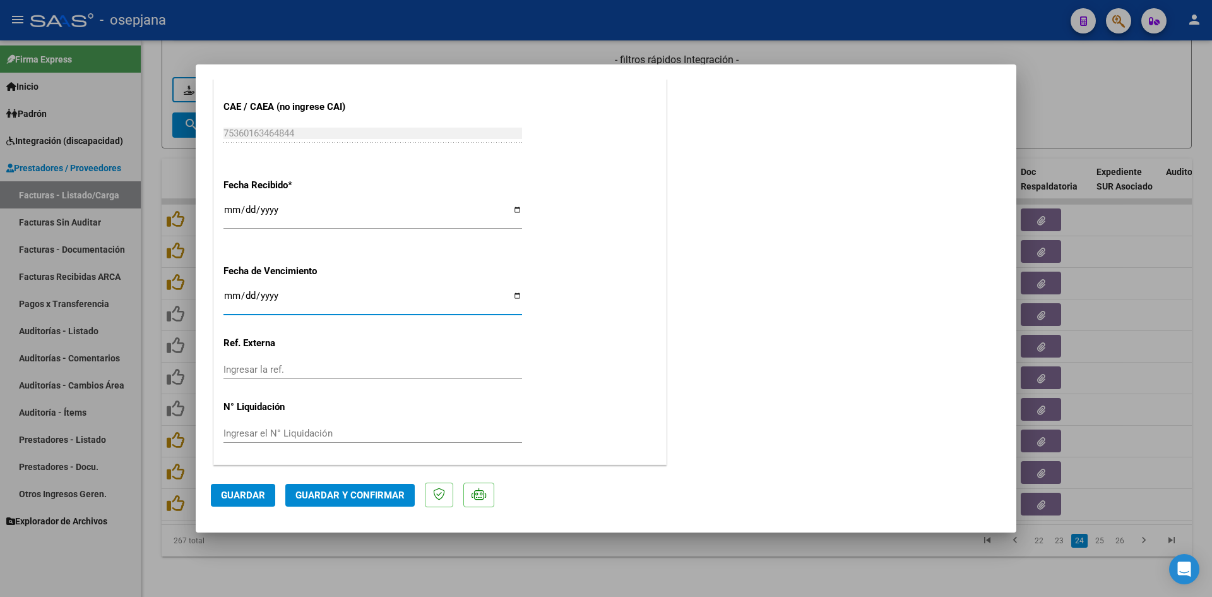
click at [225, 292] on input "Ingresar la fecha" at bounding box center [373, 300] width 299 height 20
type input "[DATE]"
click at [338, 499] on span "Guardar y Confirmar" at bounding box center [350, 494] width 109 height 11
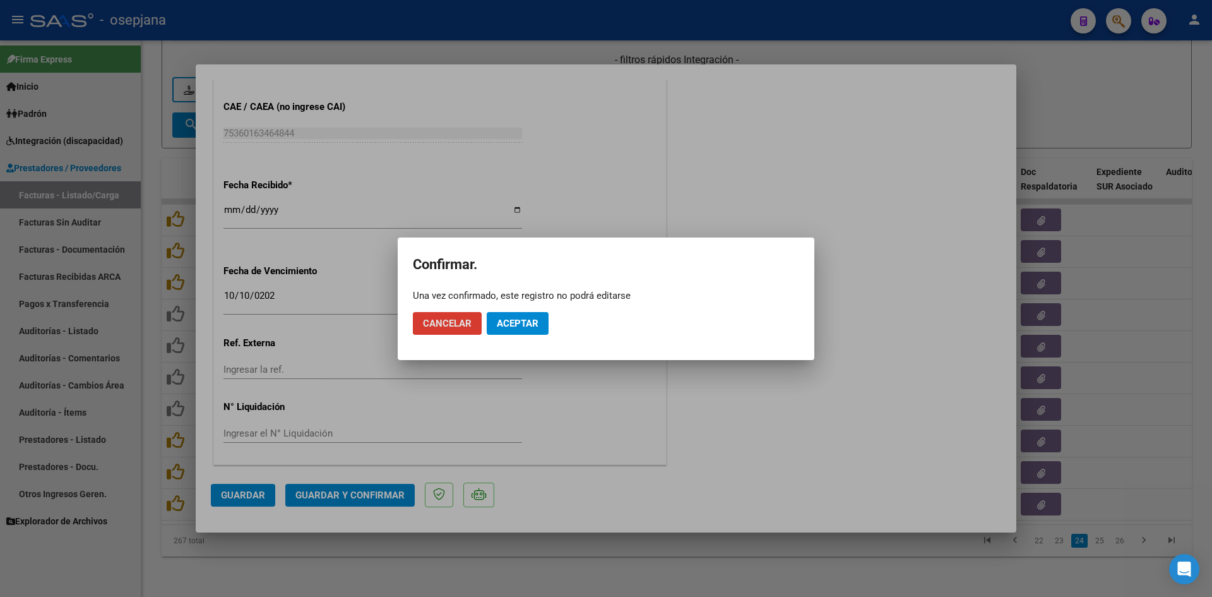
click at [519, 318] on span "Aceptar" at bounding box center [518, 323] width 42 height 11
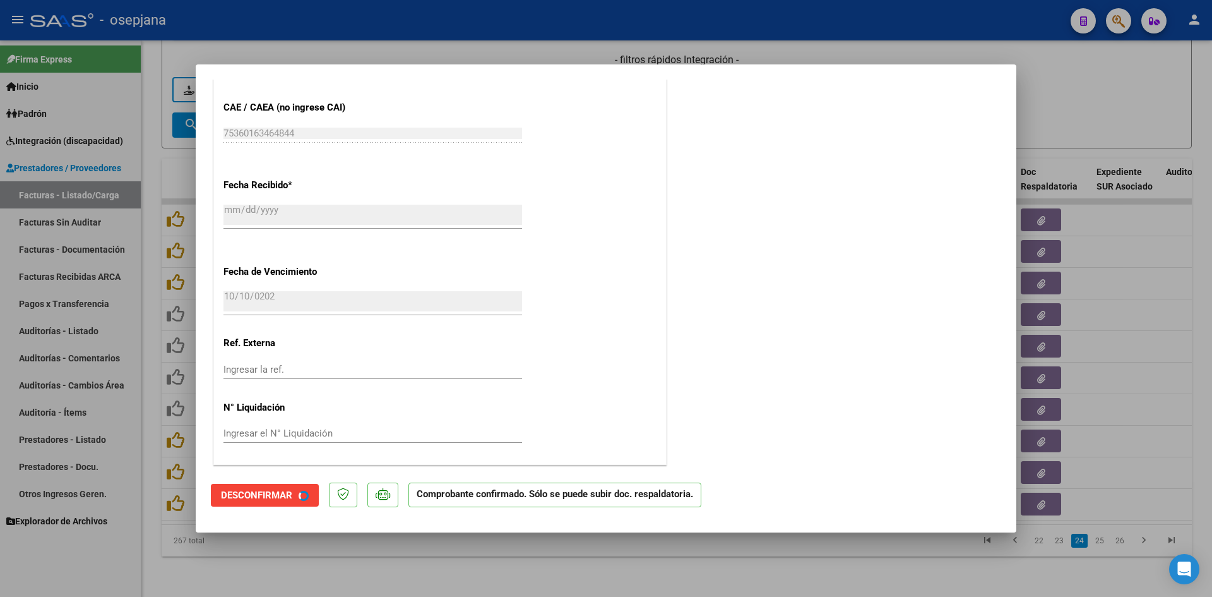
scroll to position [754, 0]
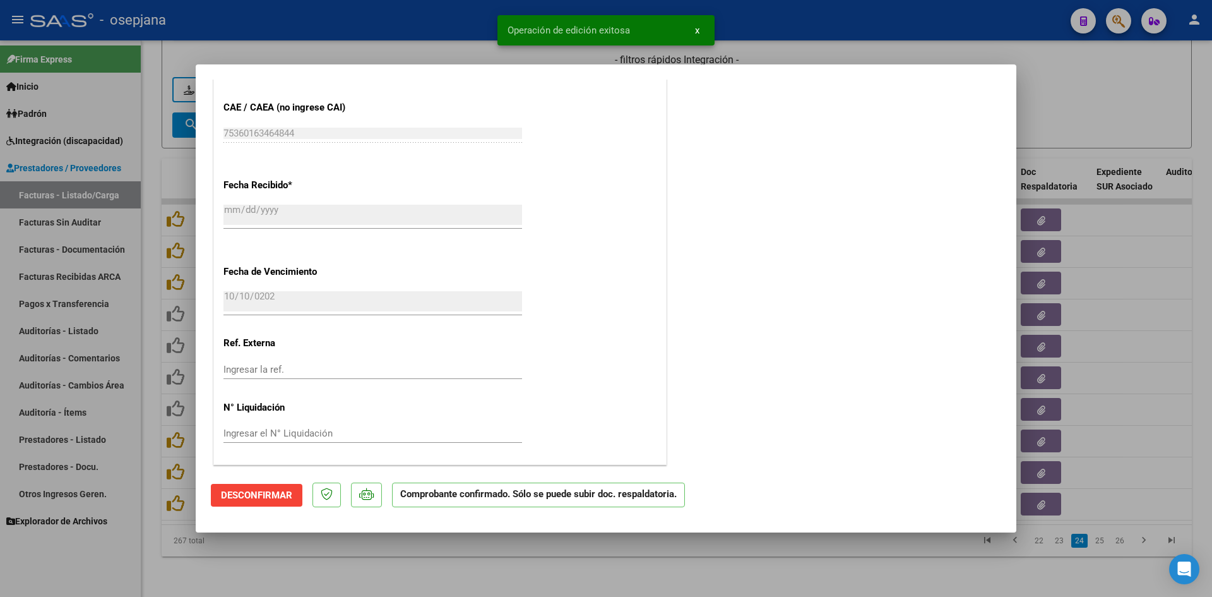
click at [1050, 93] on div at bounding box center [606, 298] width 1212 height 597
type input "$ 0,00"
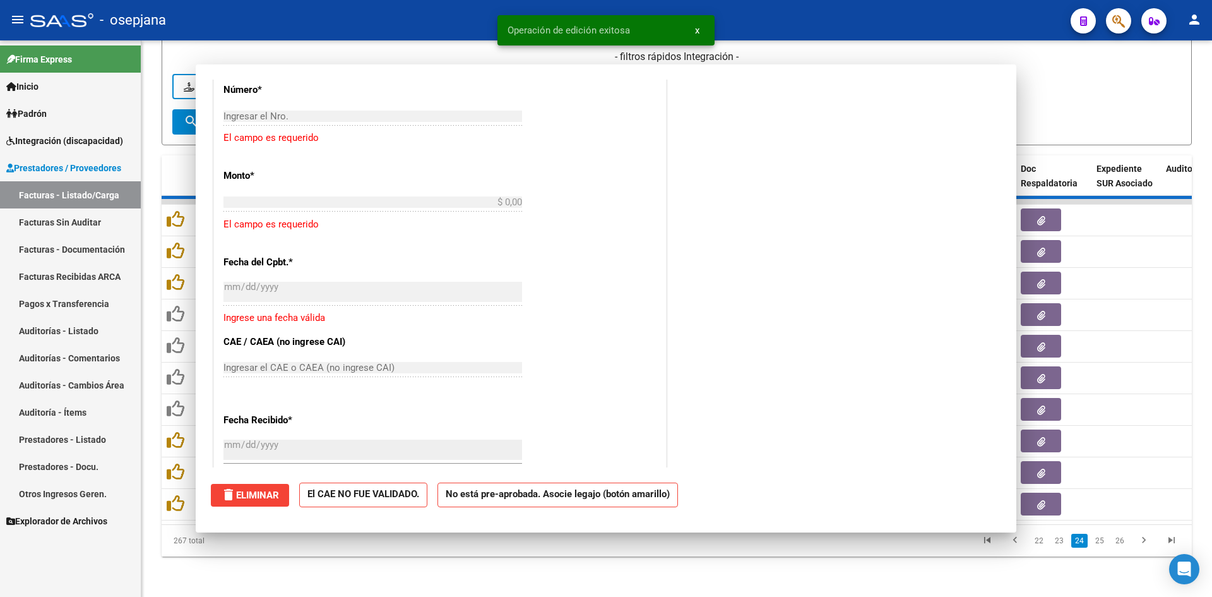
scroll to position [989, 0]
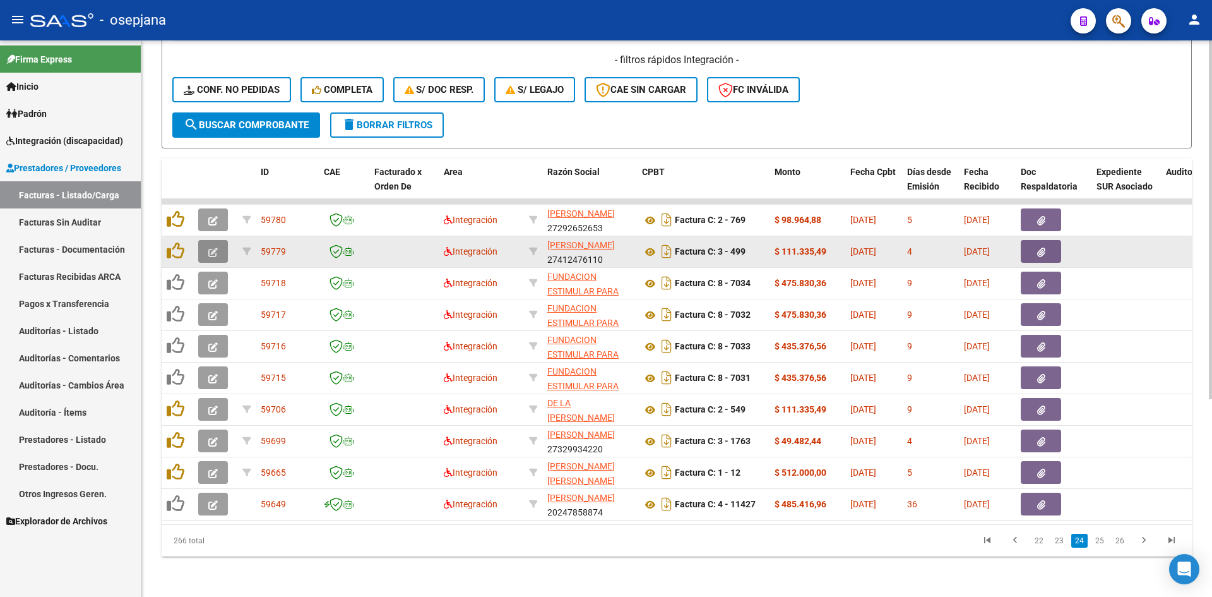
click at [219, 241] on button "button" at bounding box center [213, 251] width 30 height 23
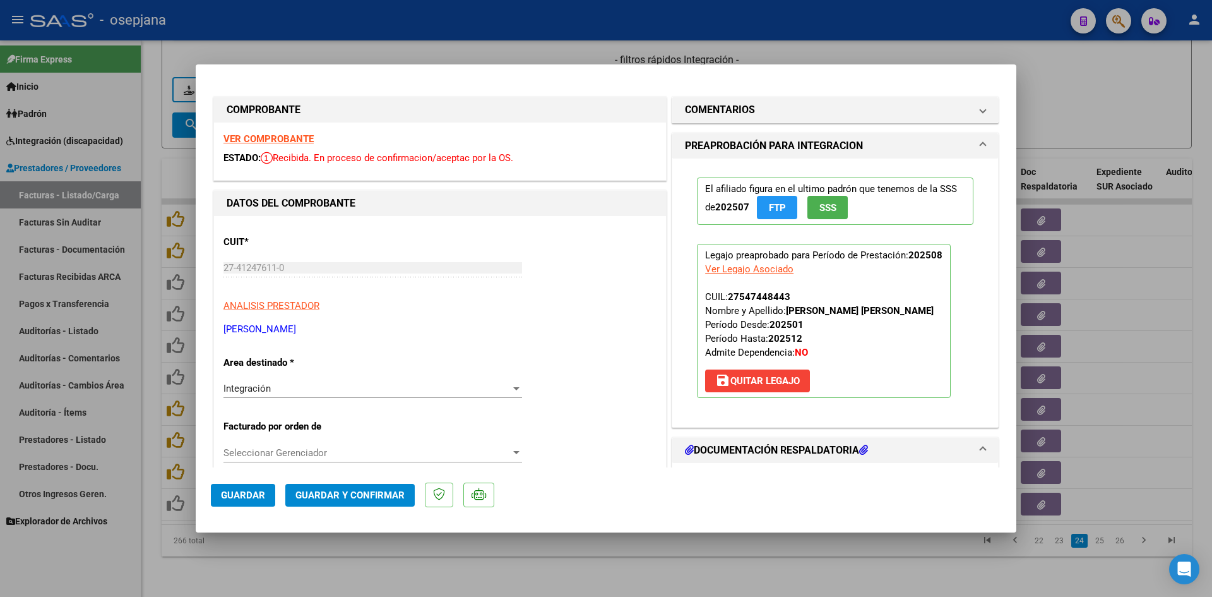
click at [273, 134] on strong "VER COMPROBANTE" at bounding box center [269, 138] width 90 height 11
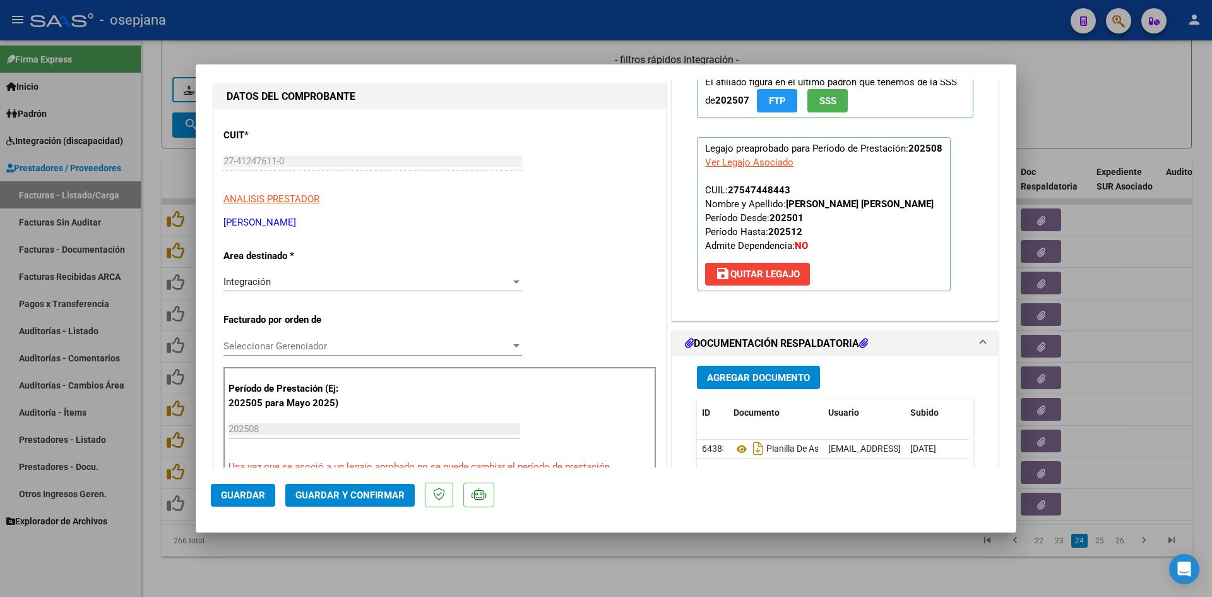
scroll to position [253, 0]
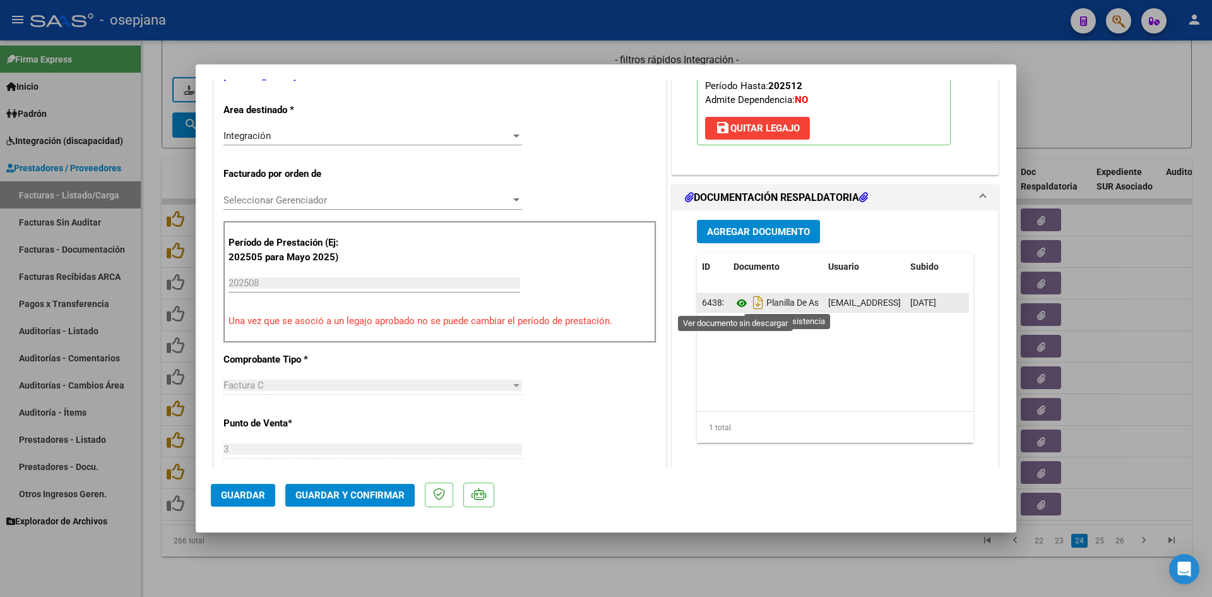
click at [736, 304] on icon at bounding box center [742, 303] width 16 height 15
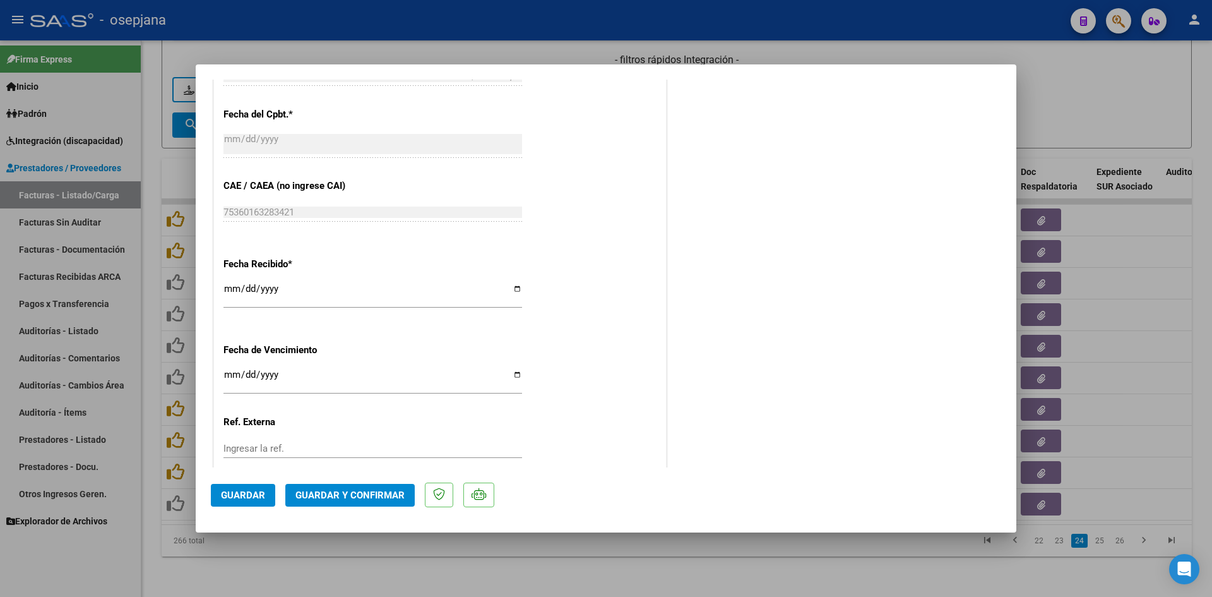
scroll to position [758, 0]
click at [225, 372] on input "Ingresar la fecha" at bounding box center [373, 375] width 299 height 20
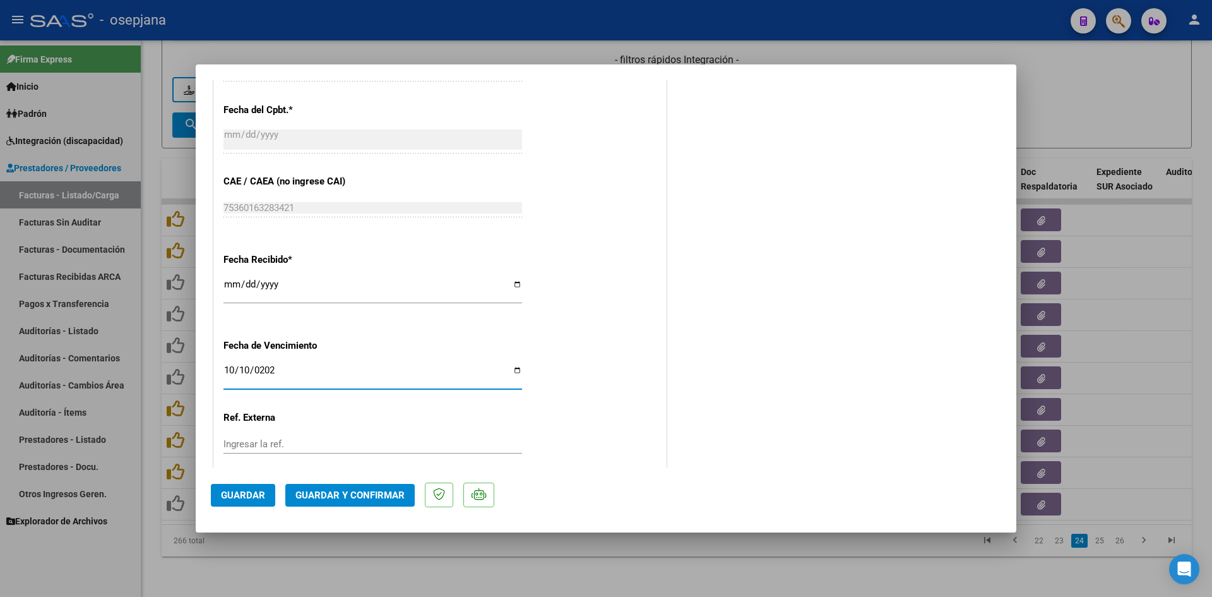
type input "[DATE]"
click at [306, 495] on span "Guardar y Confirmar" at bounding box center [350, 494] width 109 height 11
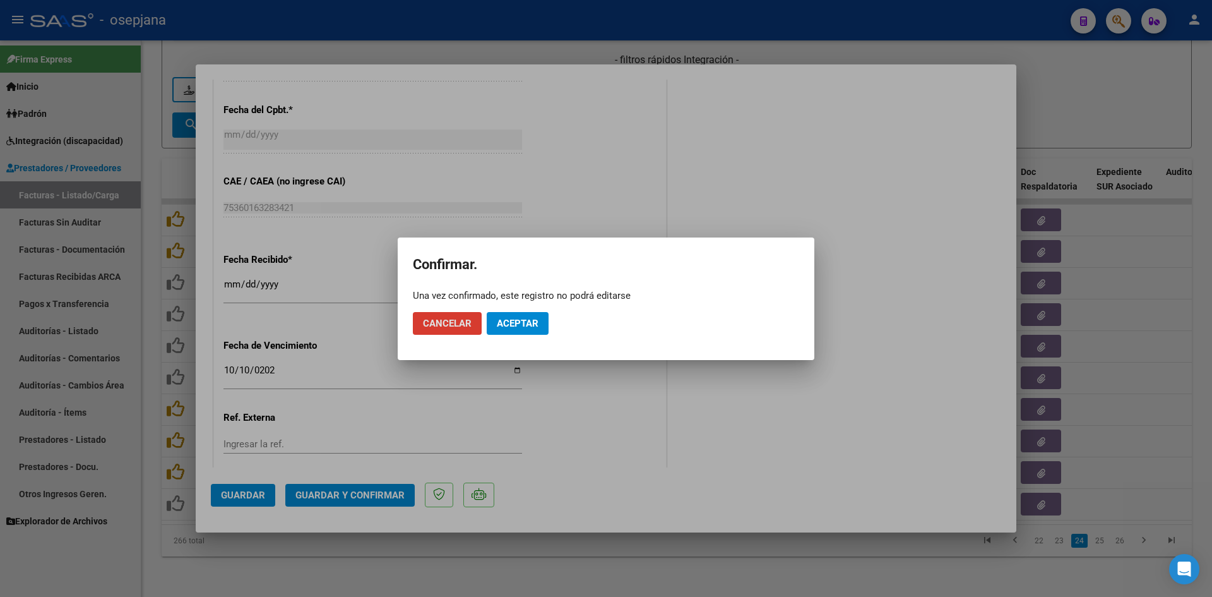
click at [527, 326] on span "Aceptar" at bounding box center [518, 323] width 42 height 11
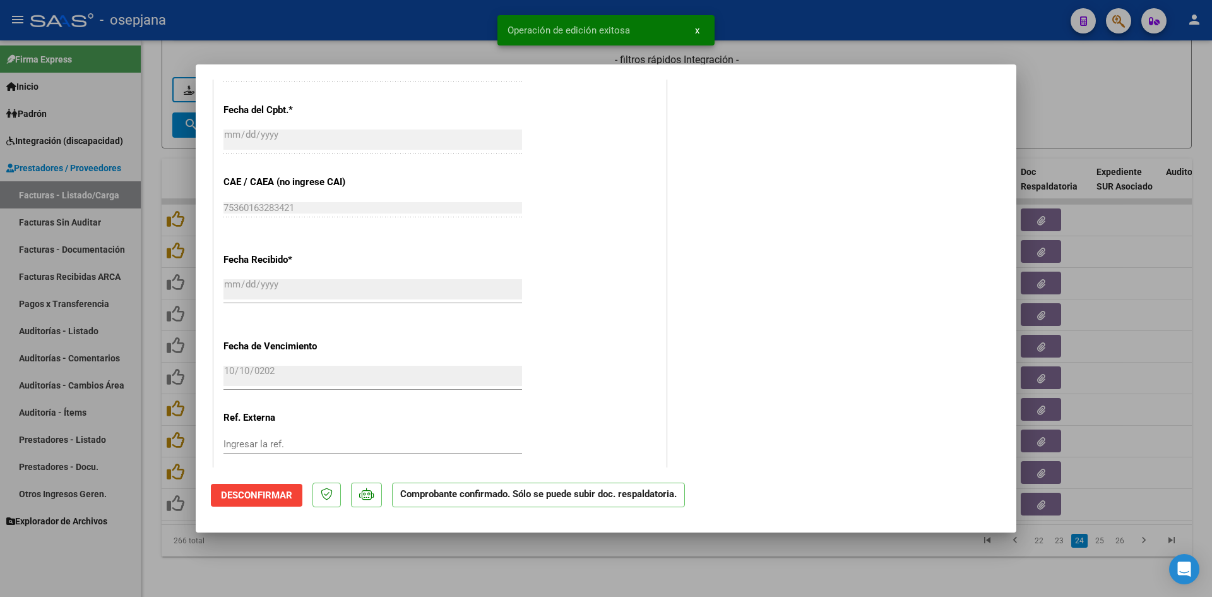
click at [1126, 104] on div at bounding box center [606, 298] width 1212 height 597
type input "$ 0,00"
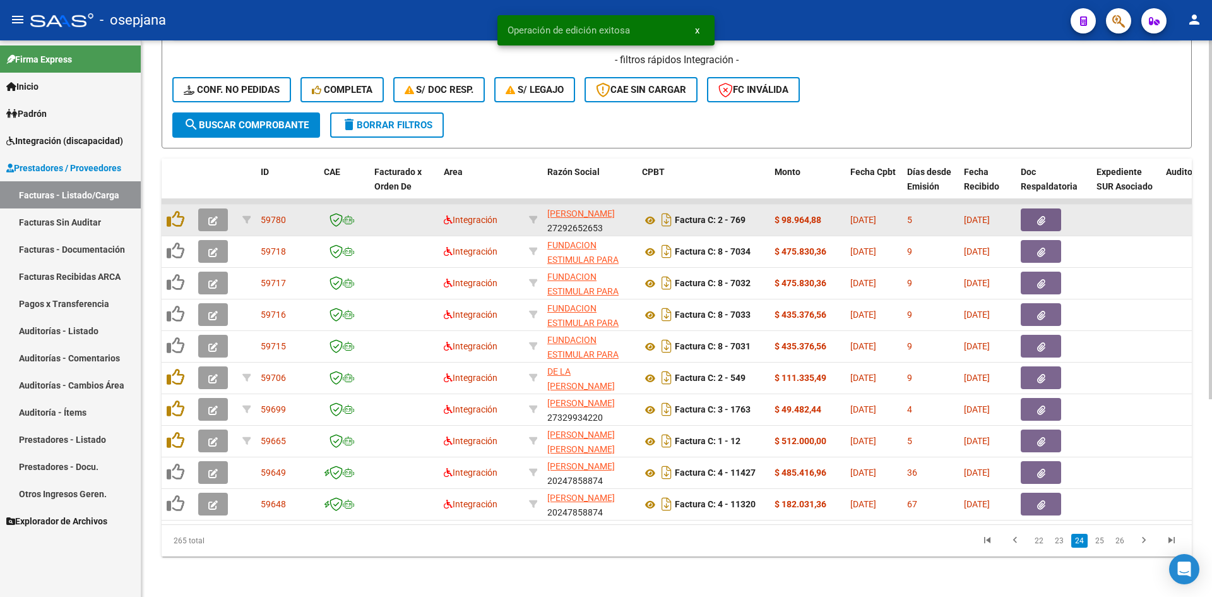
click at [207, 211] on button "button" at bounding box center [213, 219] width 30 height 23
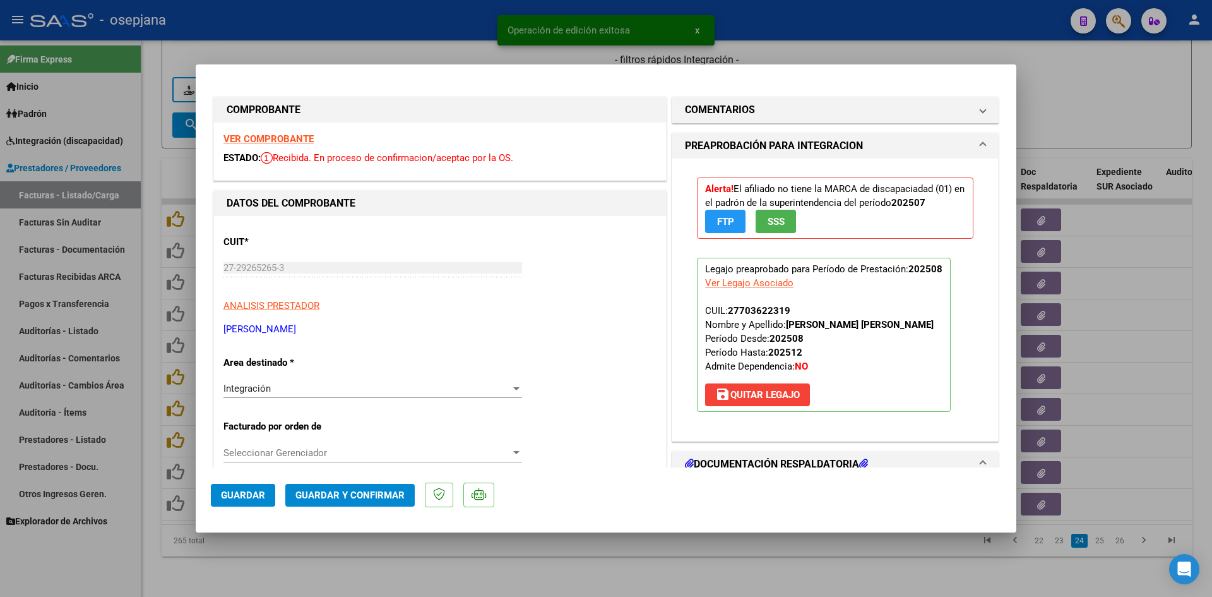
click at [277, 128] on div "VER COMPROBANTE ESTADO: Recibida. En proceso de confirmacion/aceptac por la OS." at bounding box center [440, 151] width 452 height 57
click at [282, 136] on strong "VER COMPROBANTE" at bounding box center [269, 138] width 90 height 11
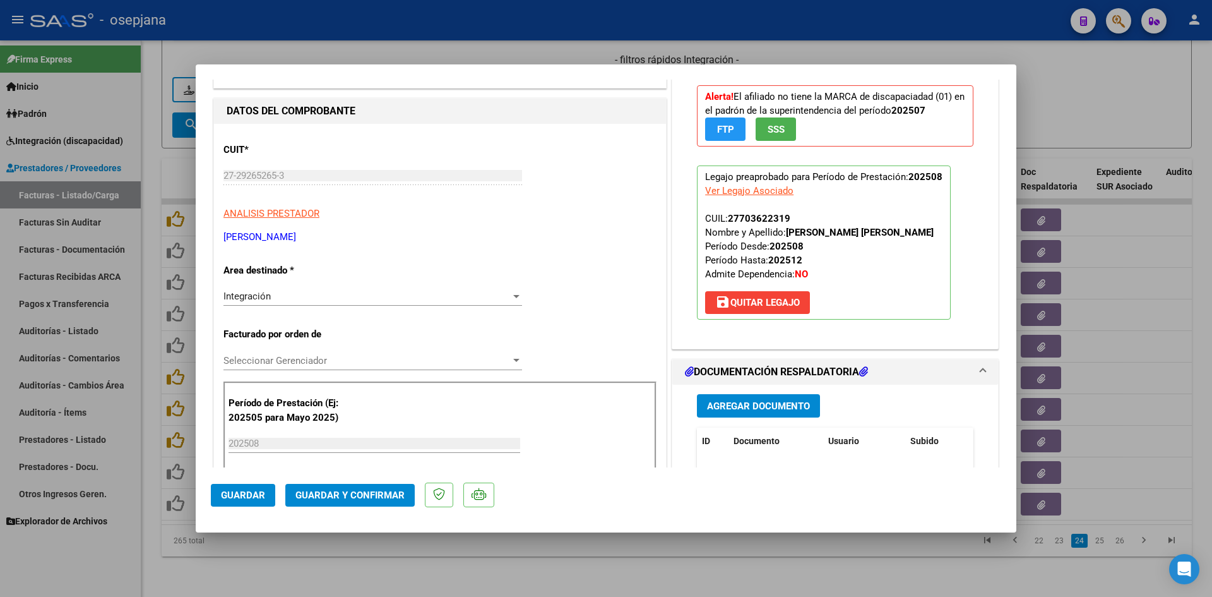
scroll to position [189, 0]
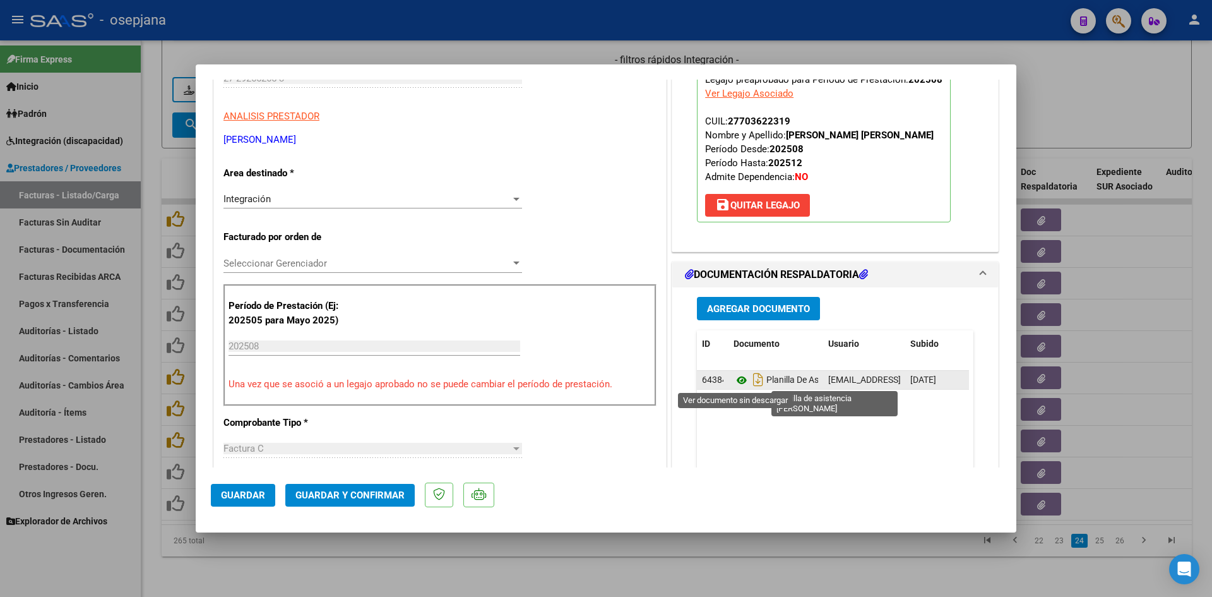
click at [738, 381] on icon at bounding box center [742, 380] width 16 height 15
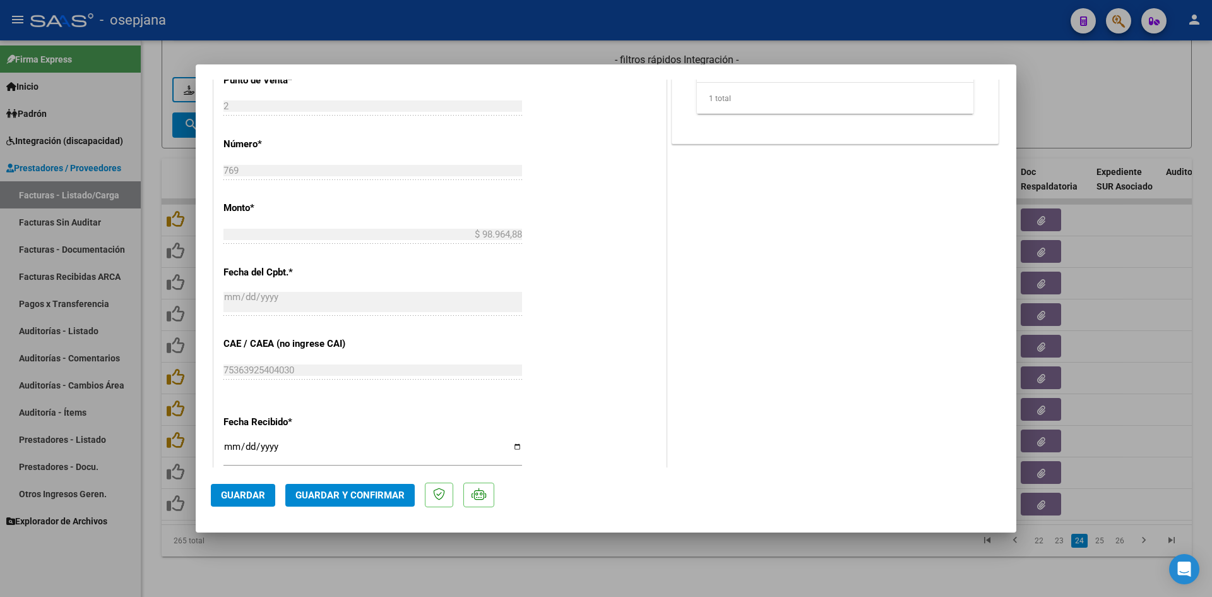
scroll to position [758, 0]
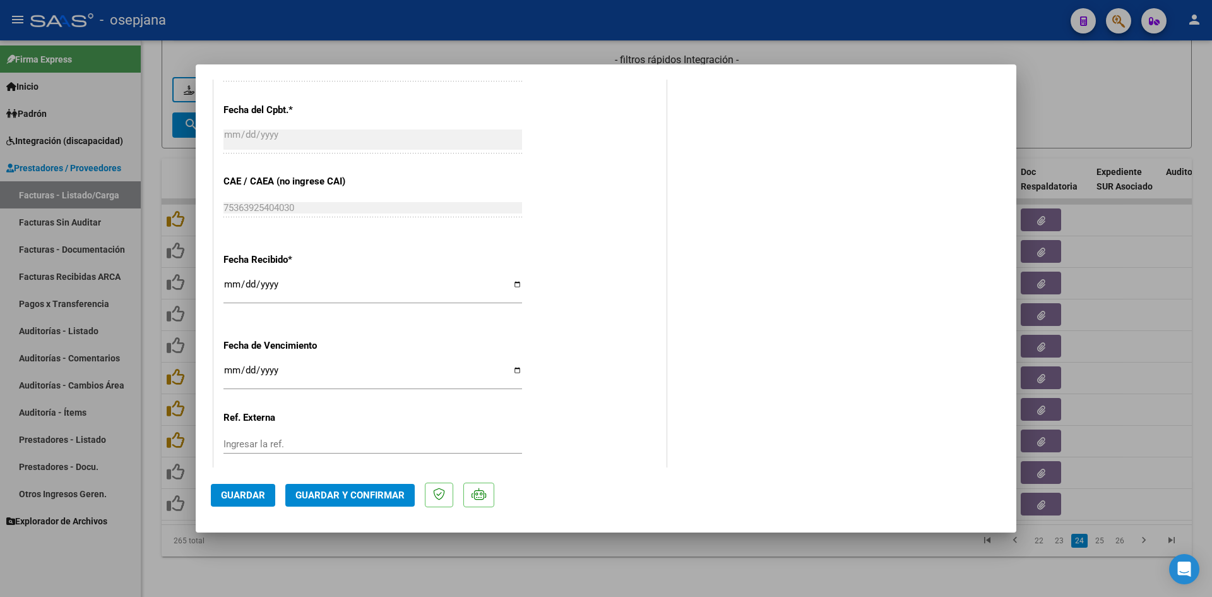
click at [232, 367] on input "2025-09-15" at bounding box center [373, 375] width 299 height 20
type input "[DATE]"
click at [314, 487] on button "Guardar y Confirmar" at bounding box center [349, 495] width 129 height 23
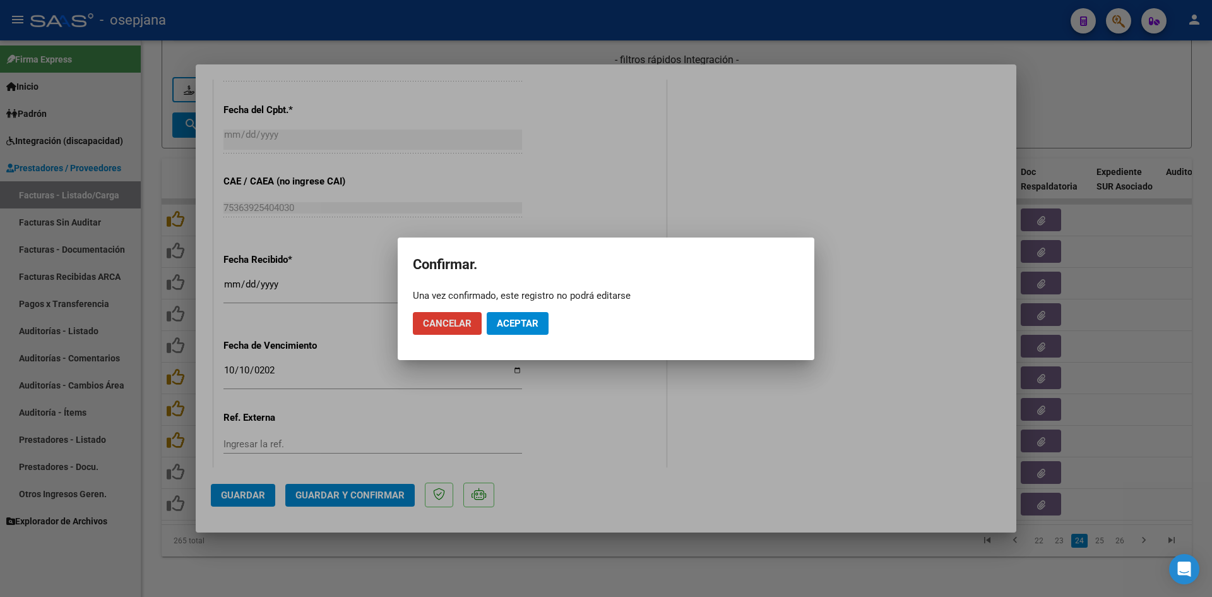
drag, startPoint x: 492, startPoint y: 314, endPoint x: 501, endPoint y: 318, distance: 9.6
click at [494, 315] on button "Aceptar" at bounding box center [518, 323] width 62 height 23
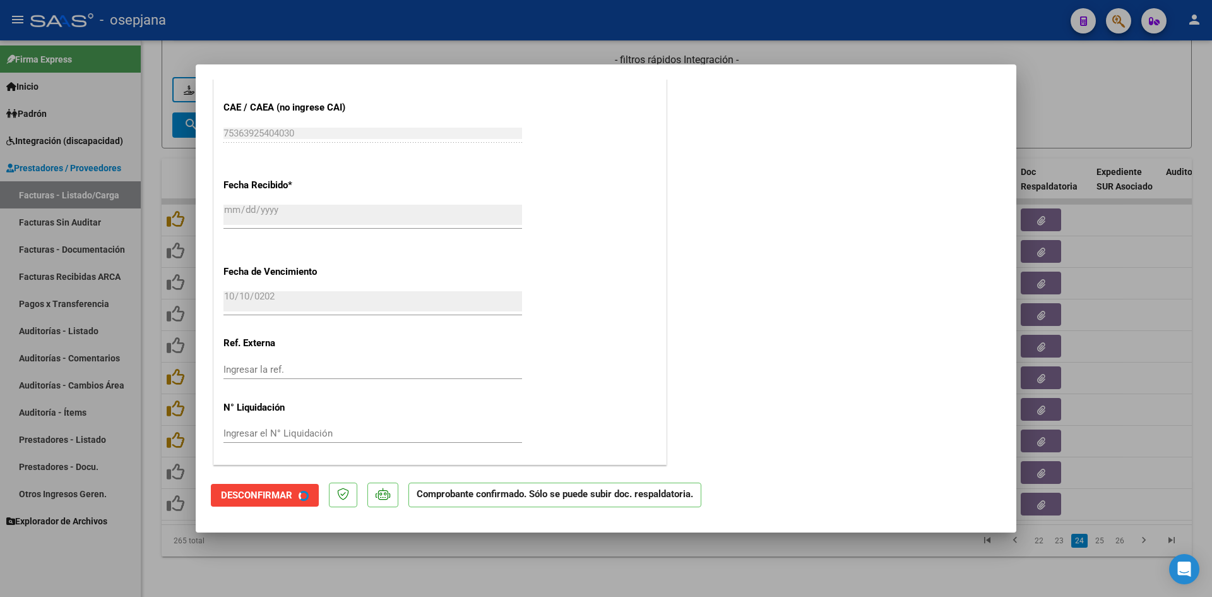
scroll to position [679, 0]
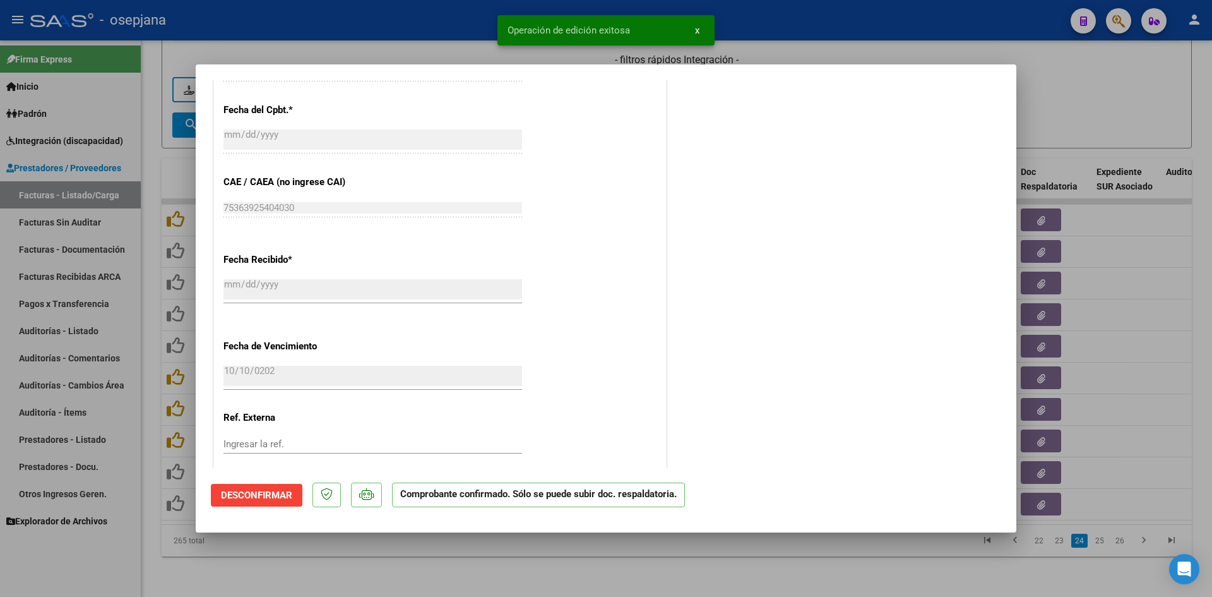
click at [1091, 108] on div at bounding box center [606, 298] width 1212 height 597
type input "$ 0,00"
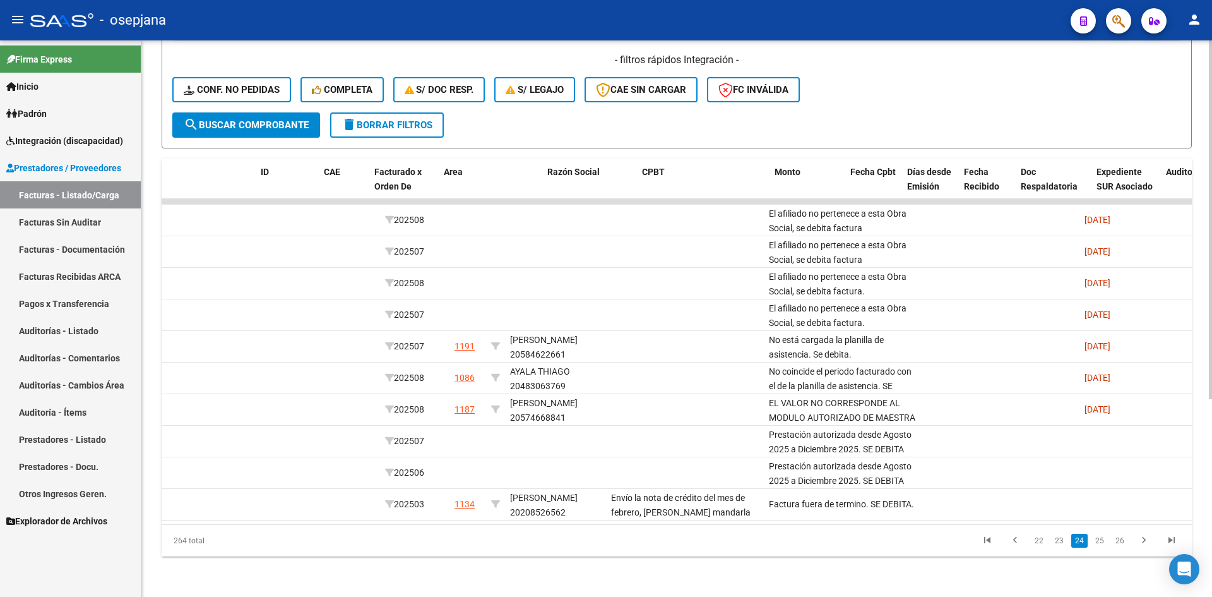
scroll to position [0, 0]
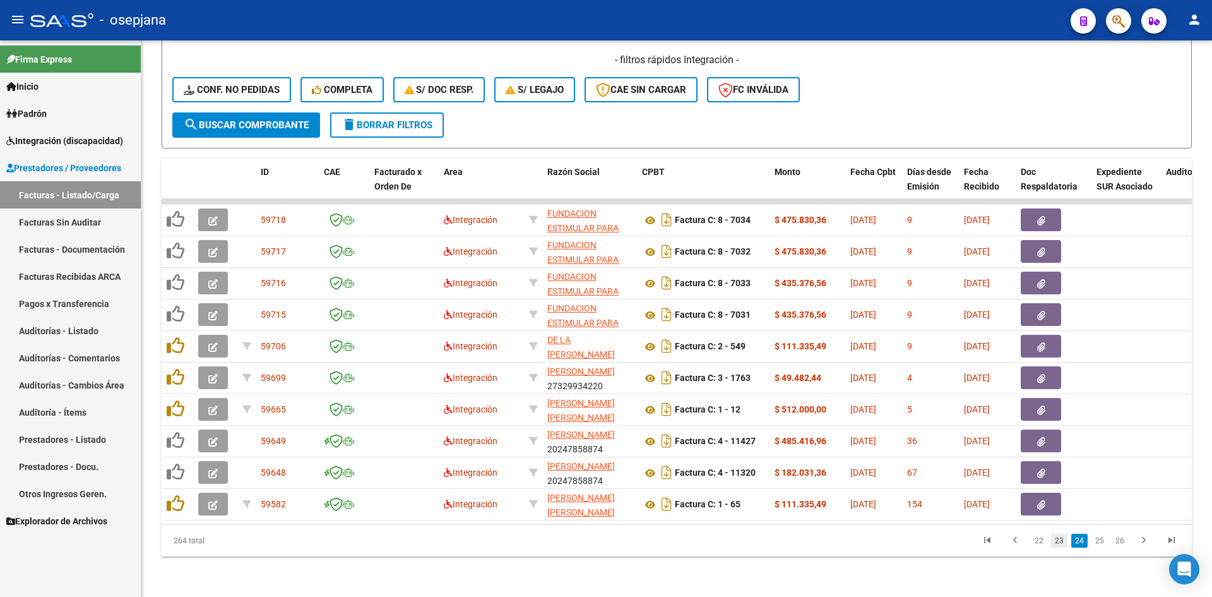
click at [1063, 537] on link "23" at bounding box center [1059, 541] width 16 height 14
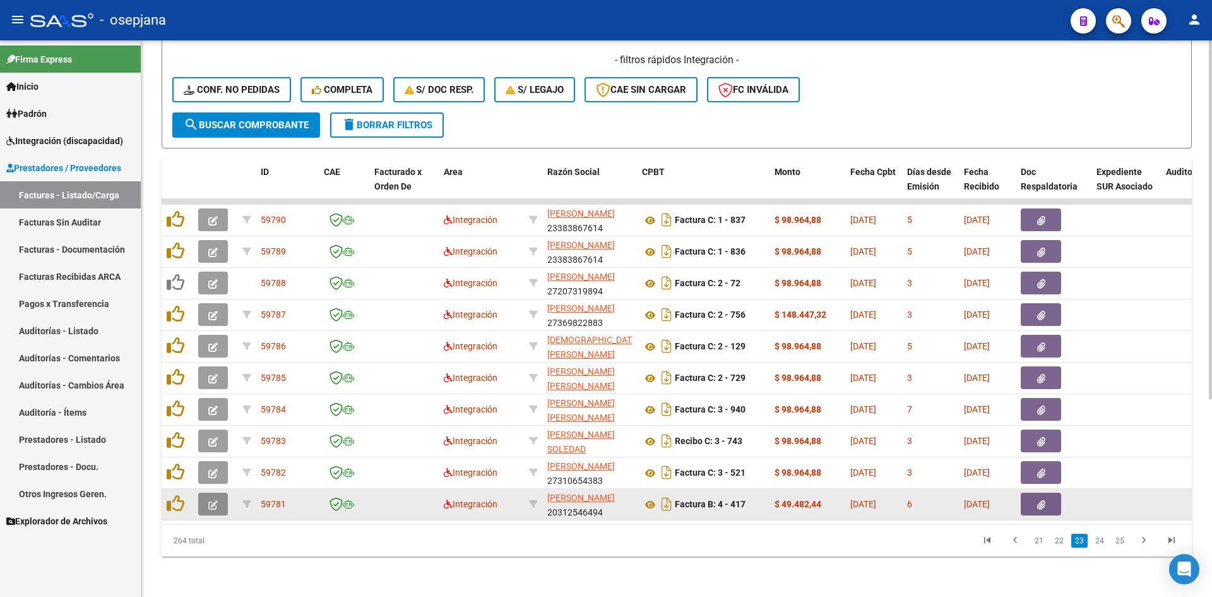
click at [210, 500] on icon "button" at bounding box center [212, 504] width 9 height 9
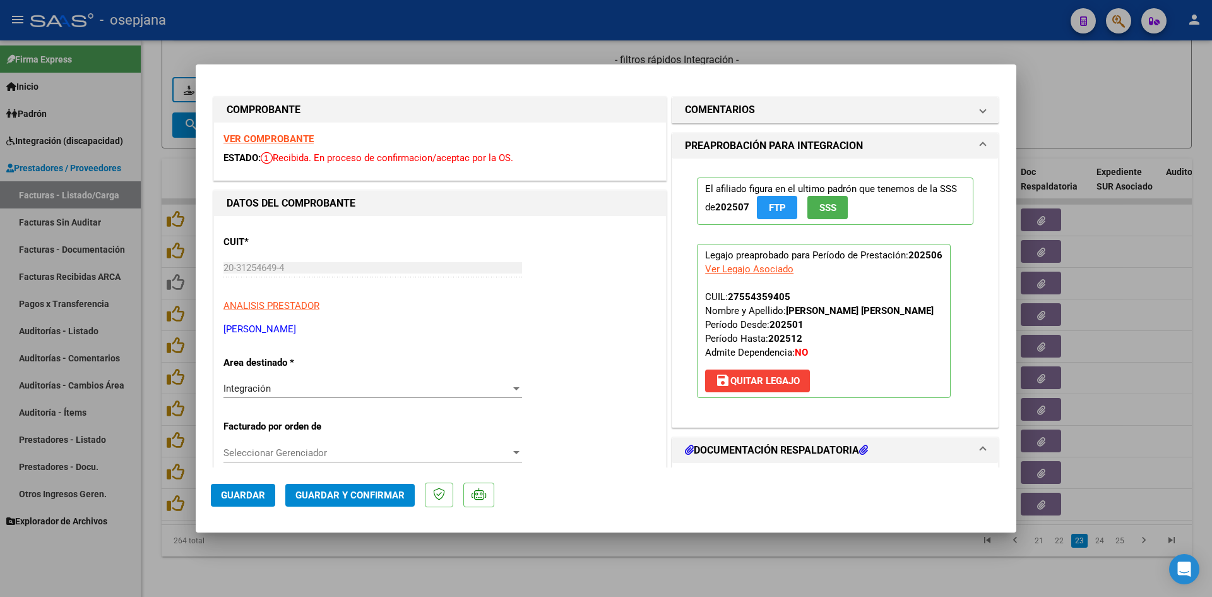
click at [254, 136] on strong "VER COMPROBANTE" at bounding box center [269, 138] width 90 height 11
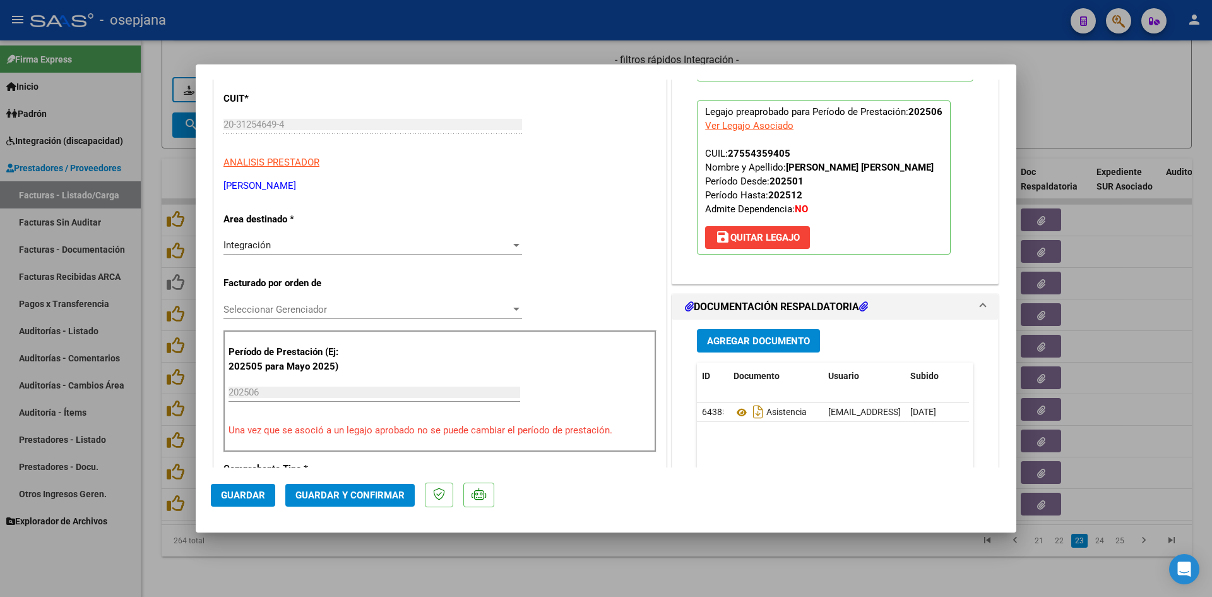
scroll to position [253, 0]
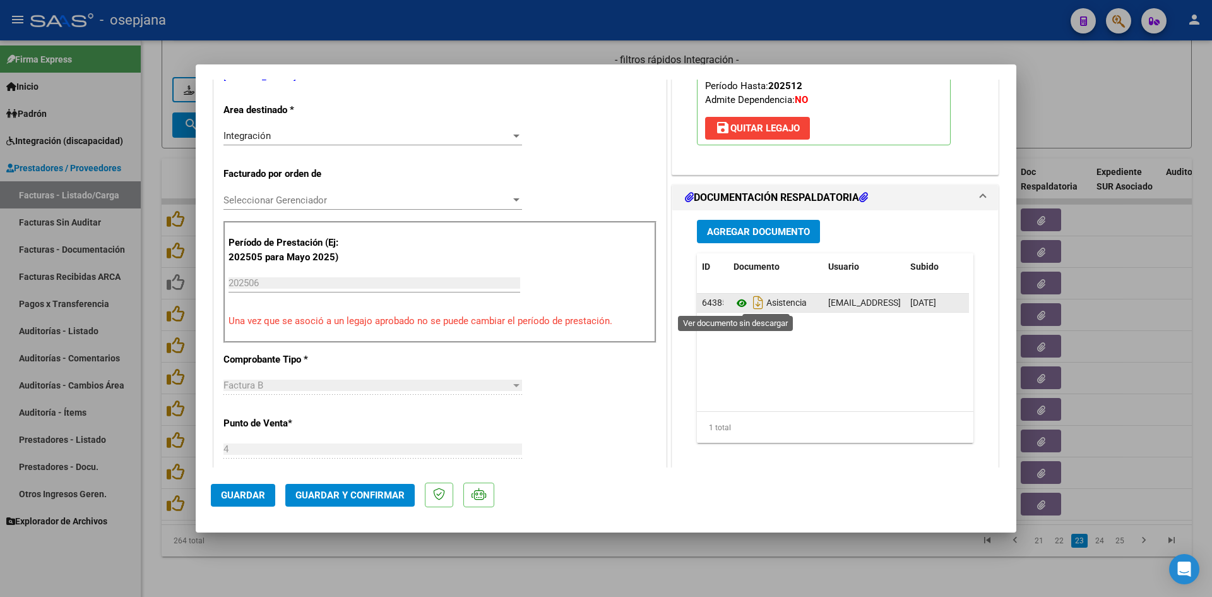
click at [735, 302] on icon at bounding box center [742, 303] width 16 height 15
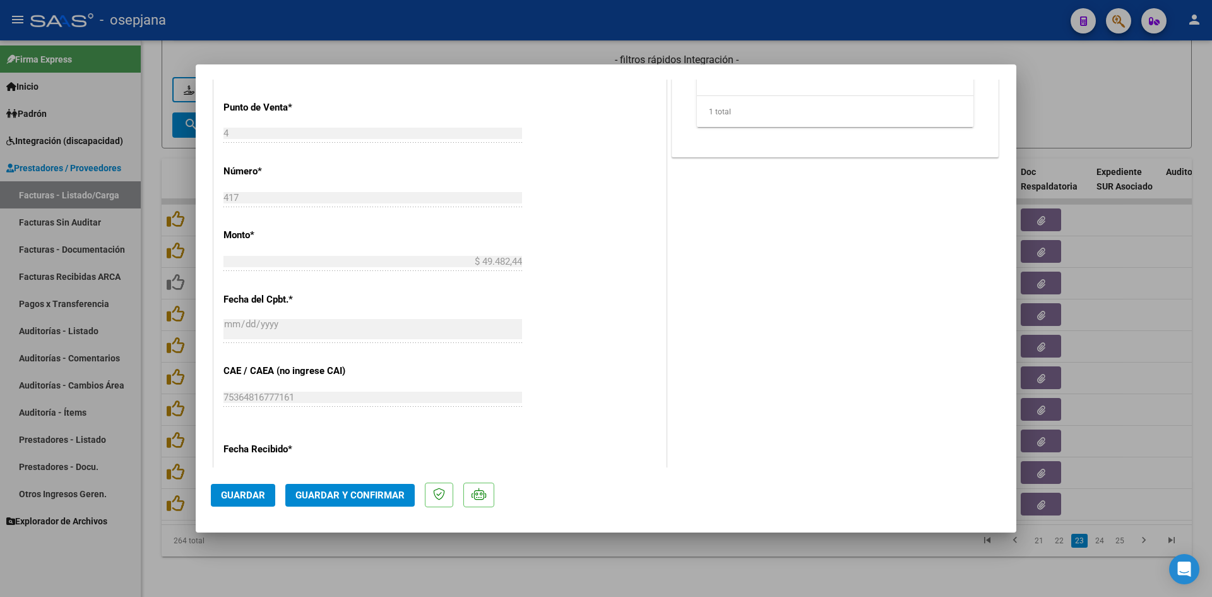
scroll to position [758, 0]
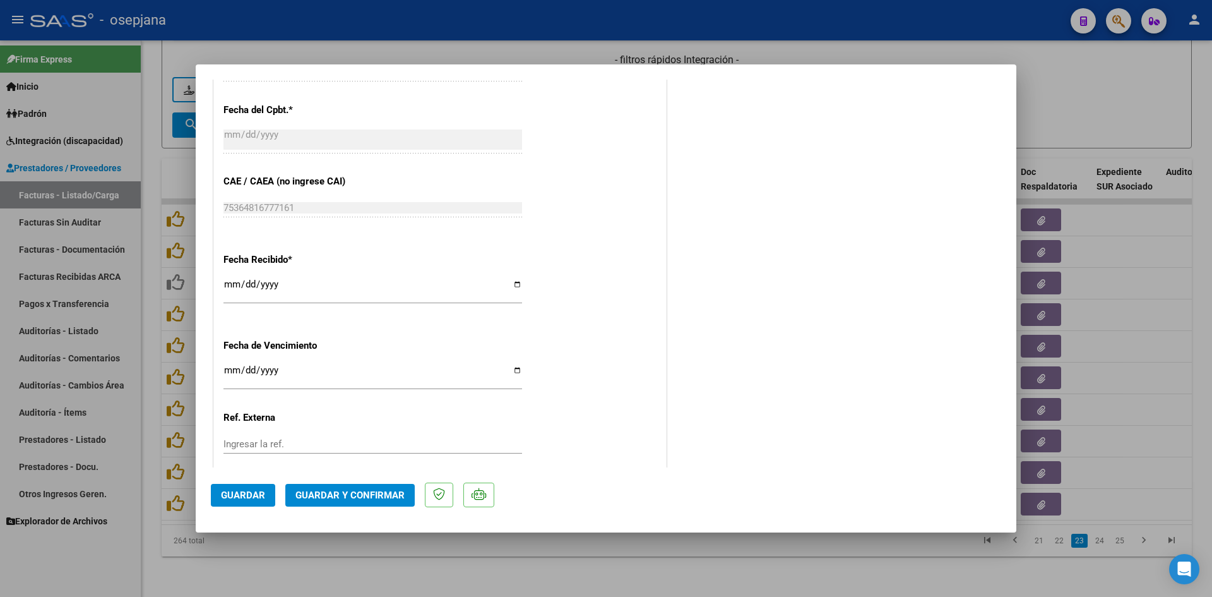
click at [230, 370] on input "2025-09-16" at bounding box center [373, 375] width 299 height 20
type input "[DATE]"
click at [311, 496] on span "Guardar y Confirmar" at bounding box center [350, 494] width 109 height 11
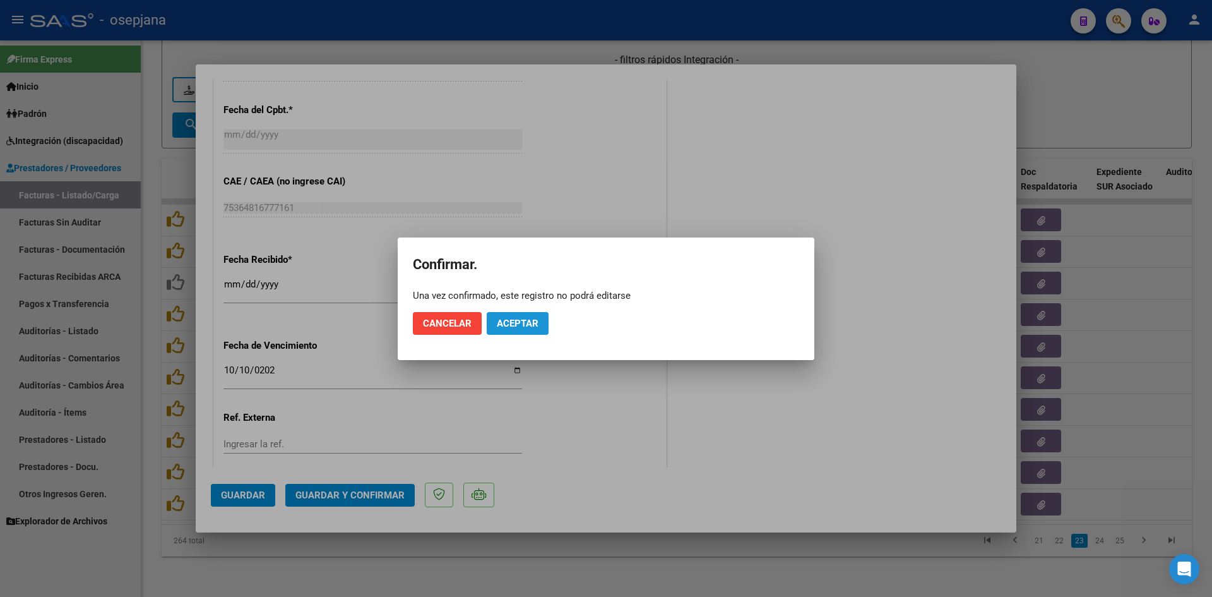
click at [524, 323] on span "Aceptar" at bounding box center [518, 323] width 42 height 11
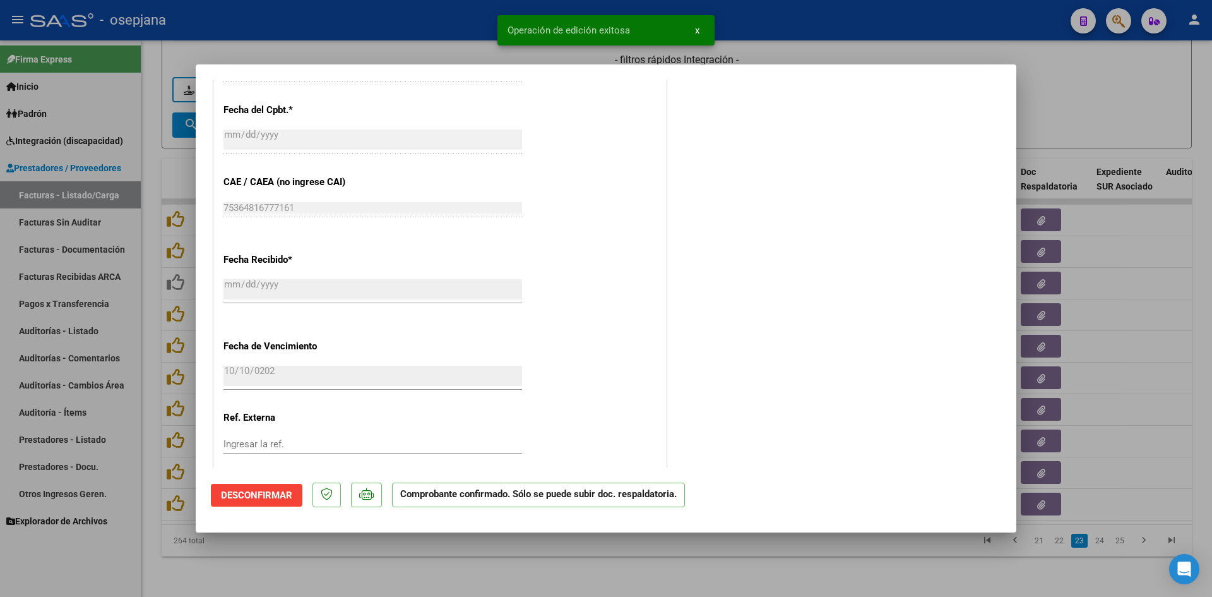
click at [1188, 92] on div at bounding box center [606, 298] width 1212 height 597
type input "$ 0,00"
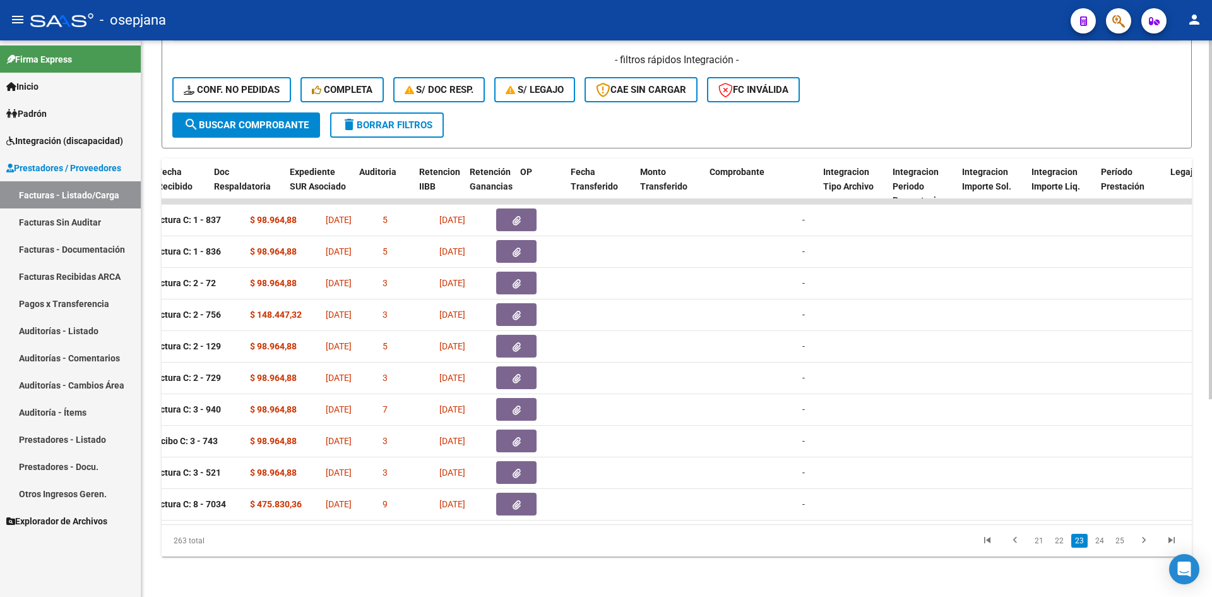
scroll to position [0, 0]
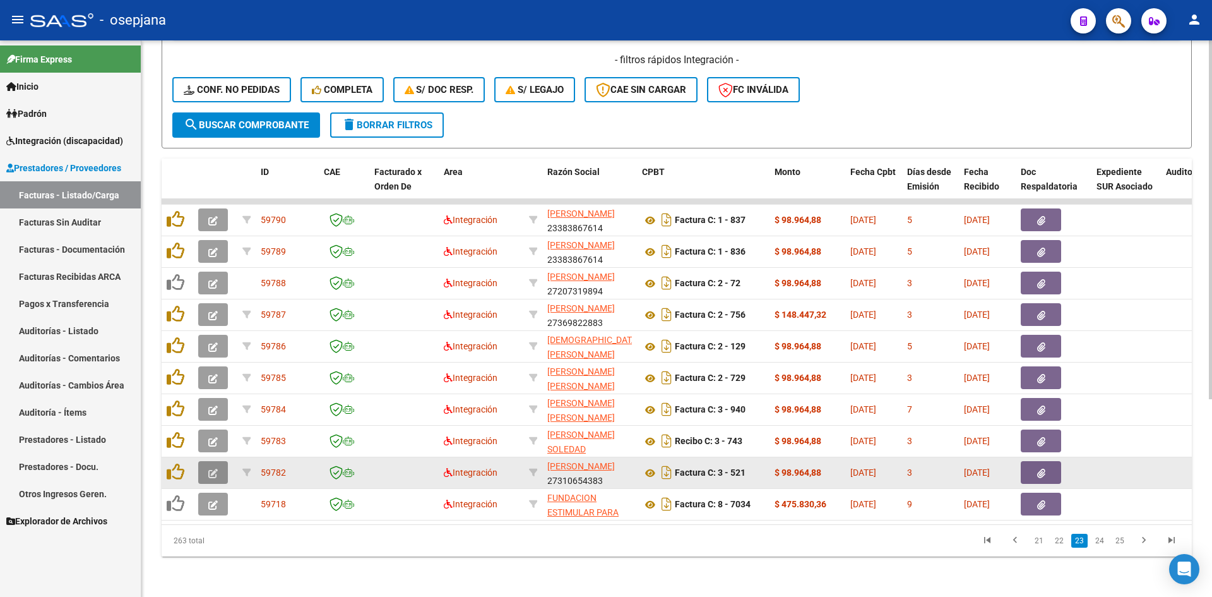
click at [218, 470] on button "button" at bounding box center [213, 472] width 30 height 23
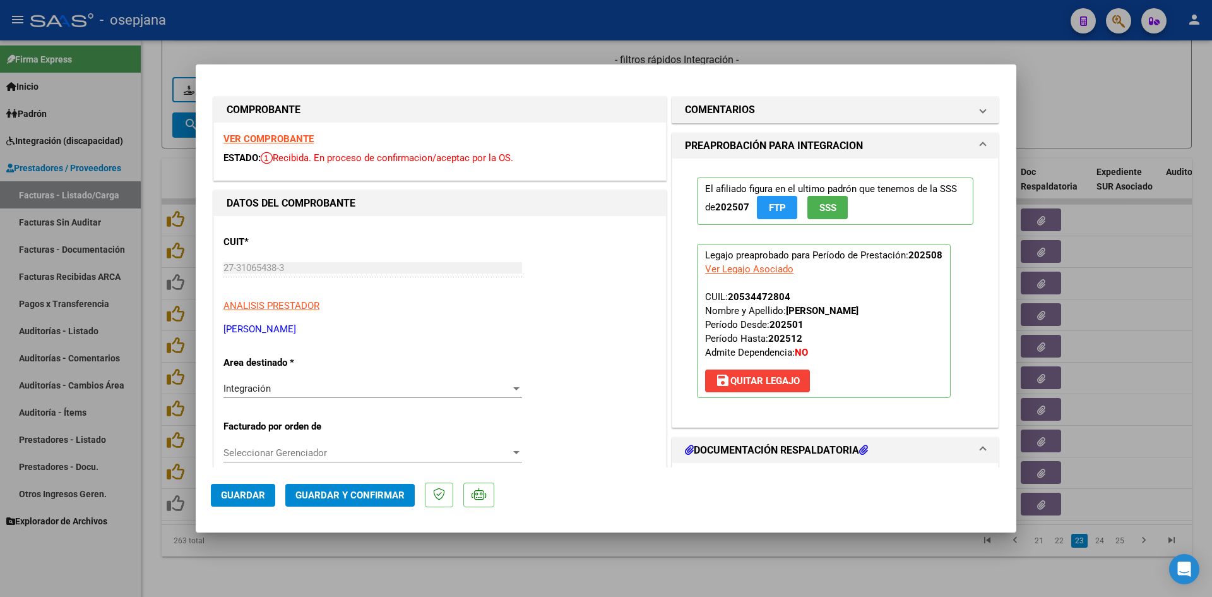
click at [259, 136] on strong "VER COMPROBANTE" at bounding box center [269, 138] width 90 height 11
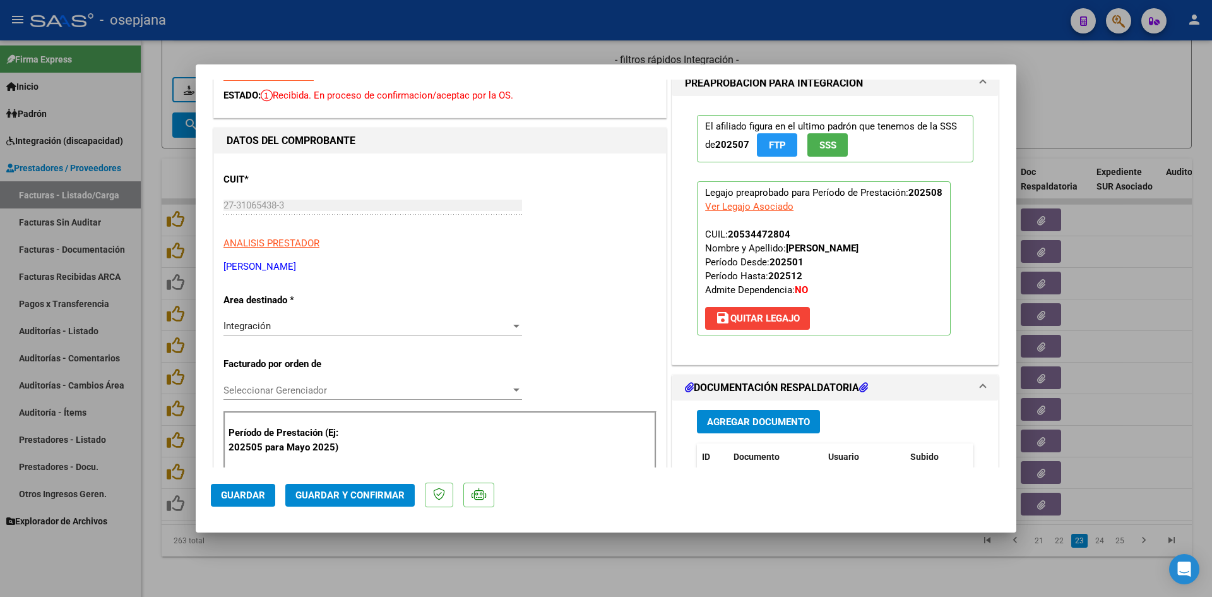
scroll to position [189, 0]
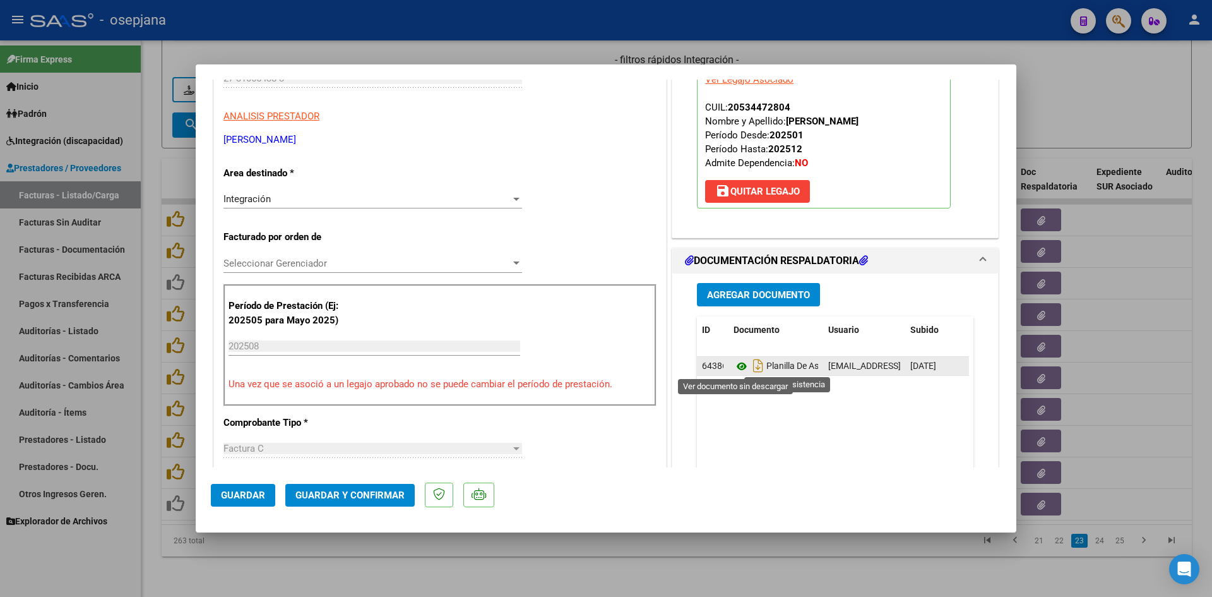
click at [739, 366] on icon at bounding box center [742, 366] width 16 height 15
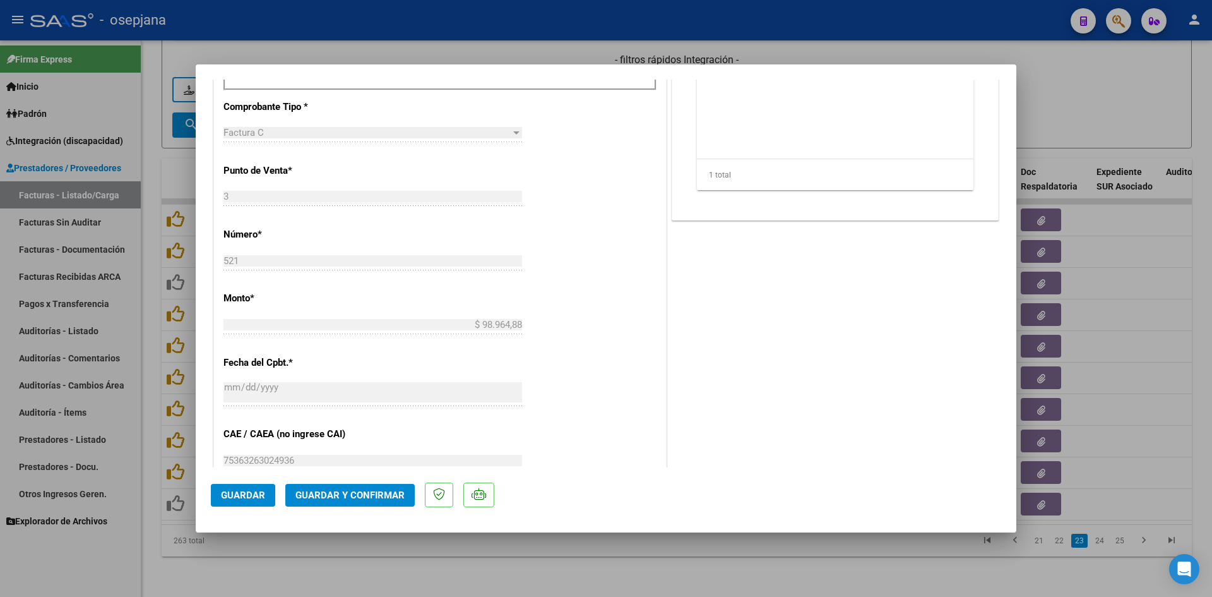
scroll to position [832, 0]
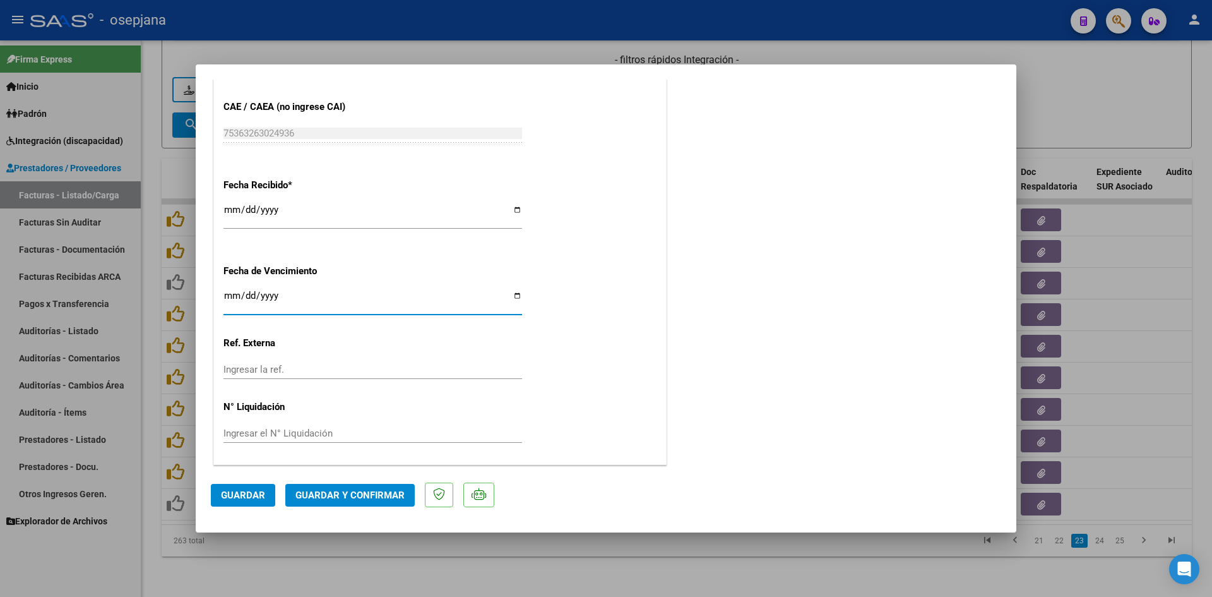
click at [231, 297] on input "[DATE]" at bounding box center [373, 300] width 299 height 20
type input "[DATE]"
click at [305, 486] on button "Guardar y Confirmar" at bounding box center [349, 495] width 129 height 23
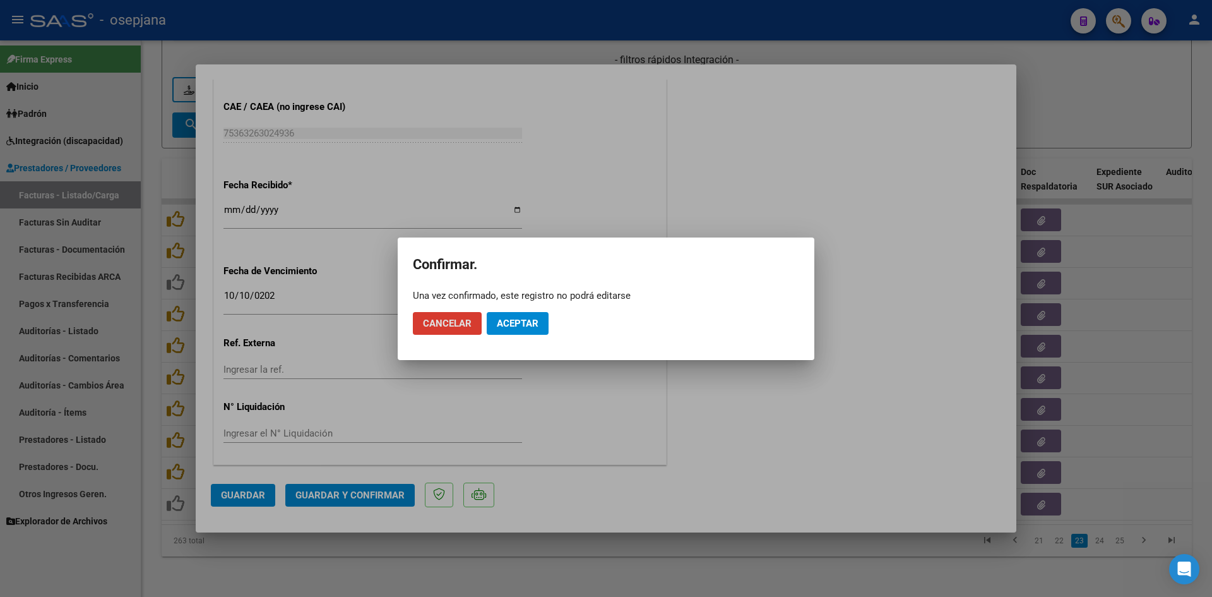
click at [517, 332] on button "Aceptar" at bounding box center [518, 323] width 62 height 23
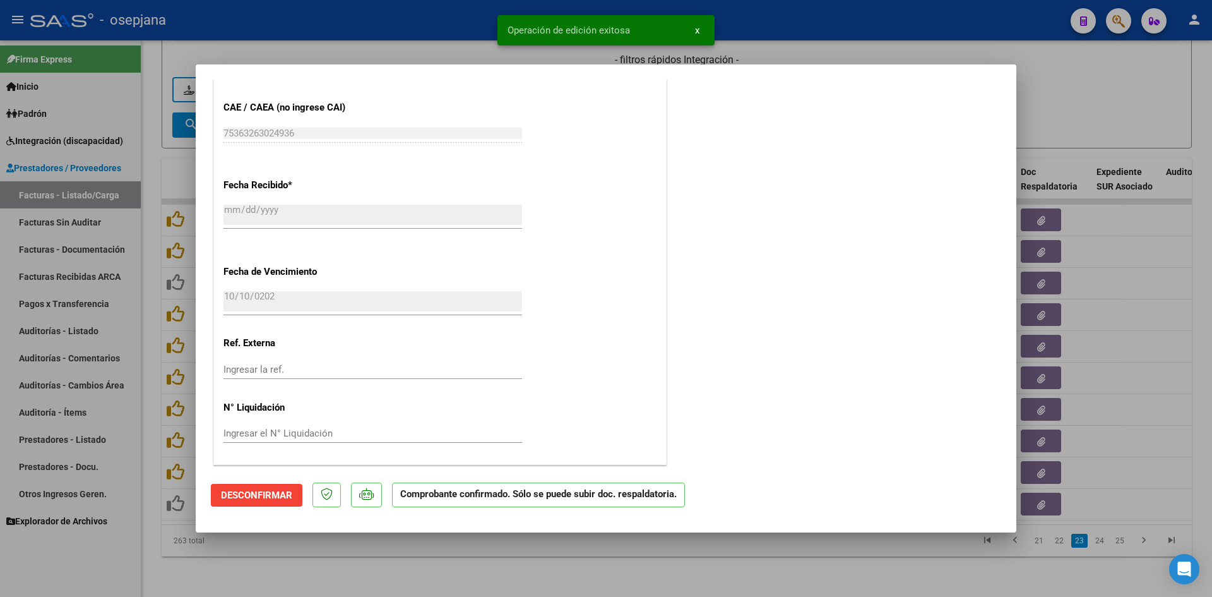
click at [1092, 107] on div at bounding box center [606, 298] width 1212 height 597
type input "$ 0,00"
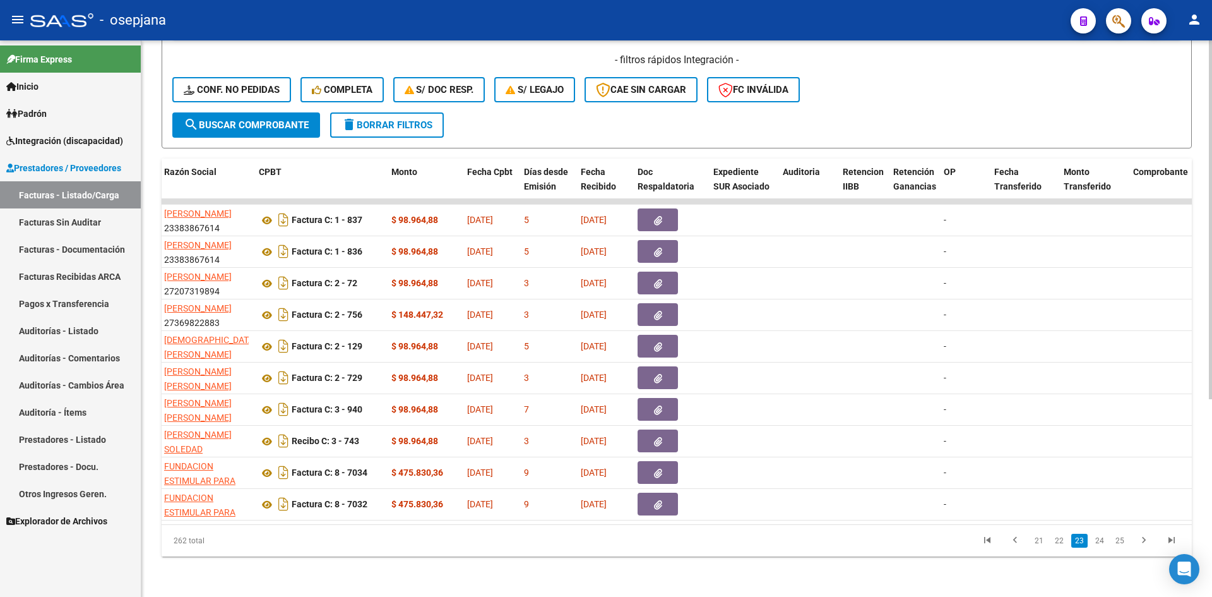
scroll to position [0, 0]
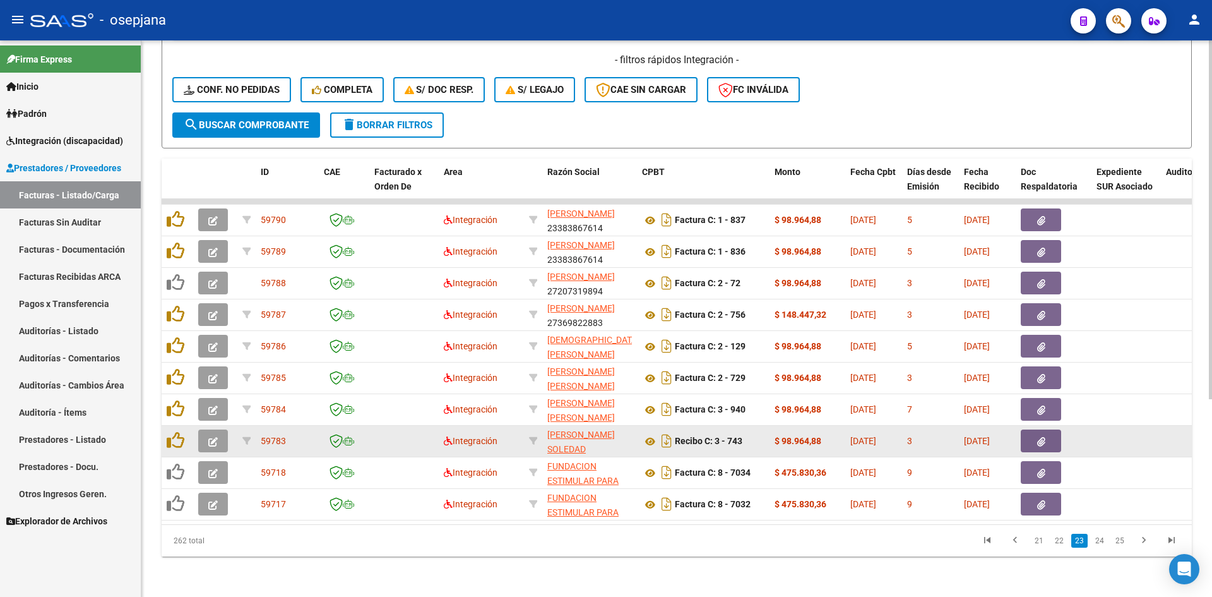
click at [215, 437] on icon "button" at bounding box center [212, 441] width 9 height 9
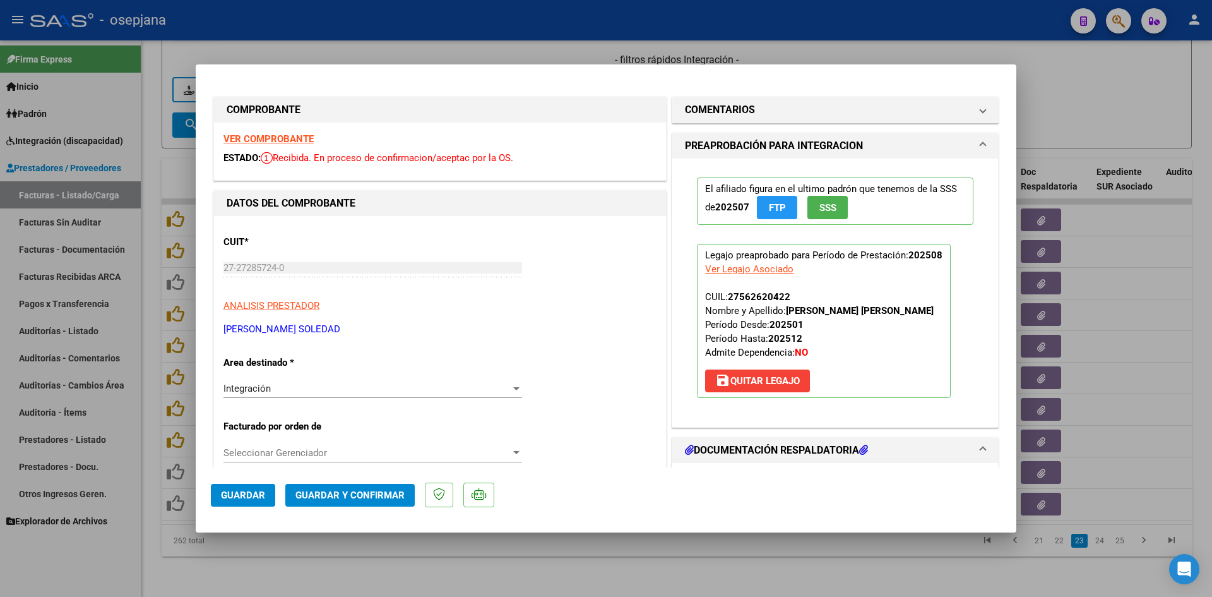
click at [257, 143] on strong "VER COMPROBANTE" at bounding box center [269, 138] width 90 height 11
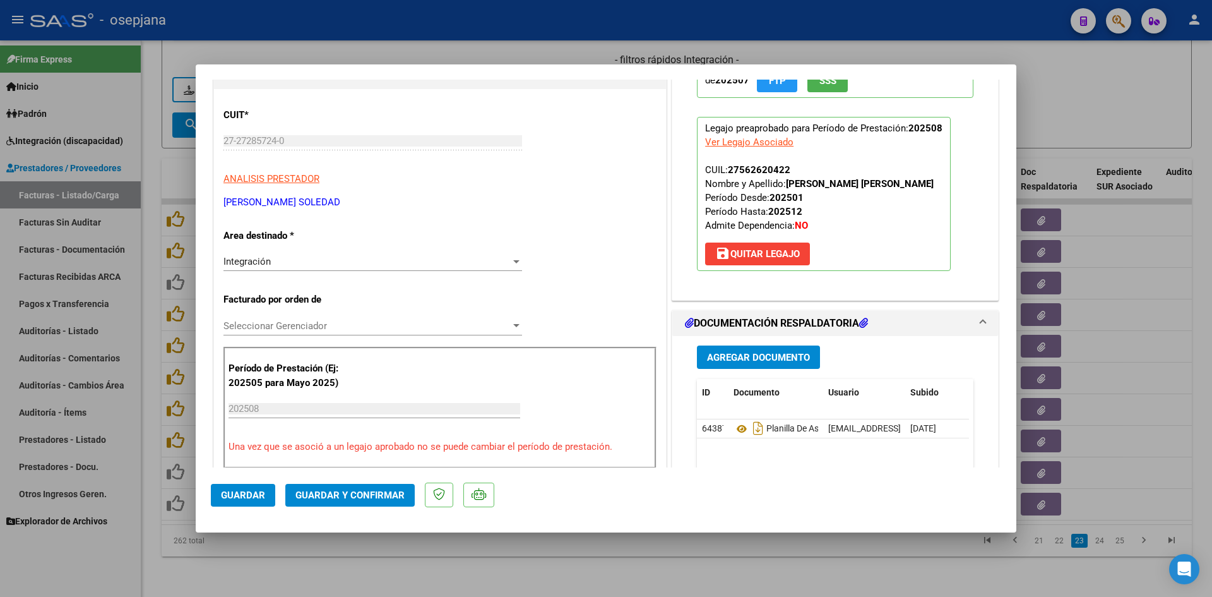
scroll to position [253, 0]
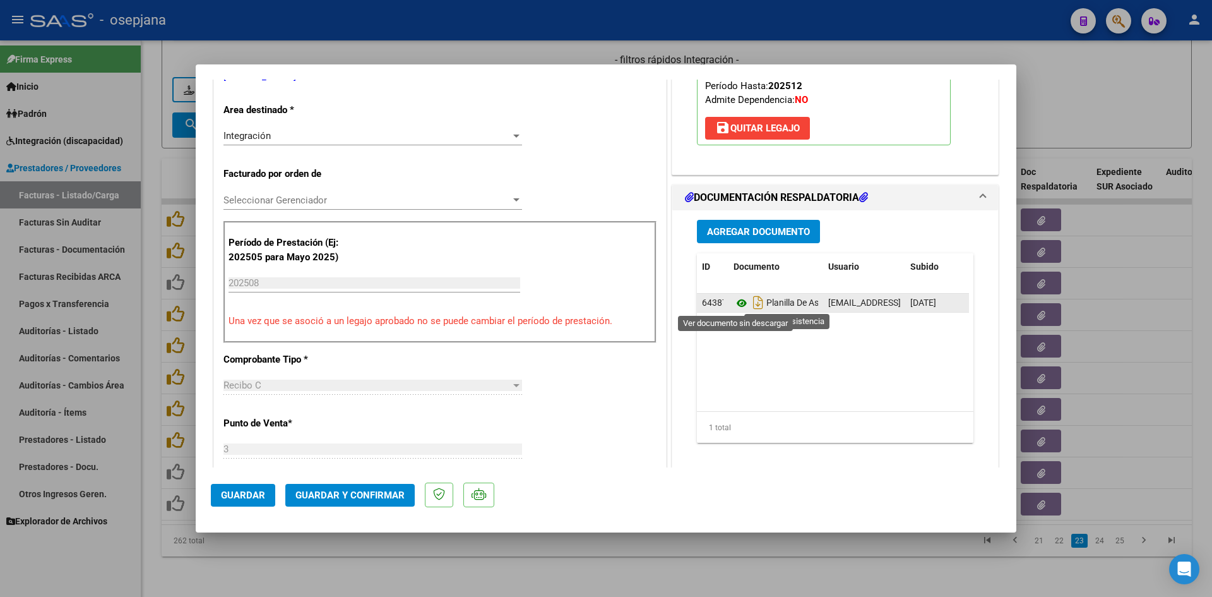
click at [734, 302] on icon at bounding box center [742, 303] width 16 height 15
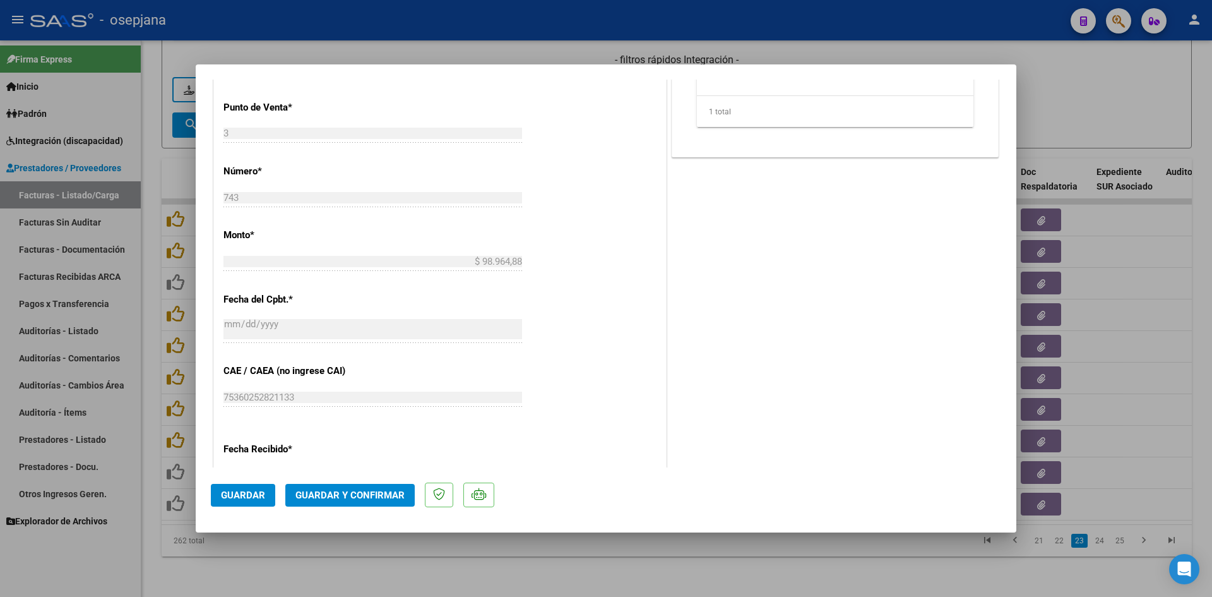
scroll to position [832, 0]
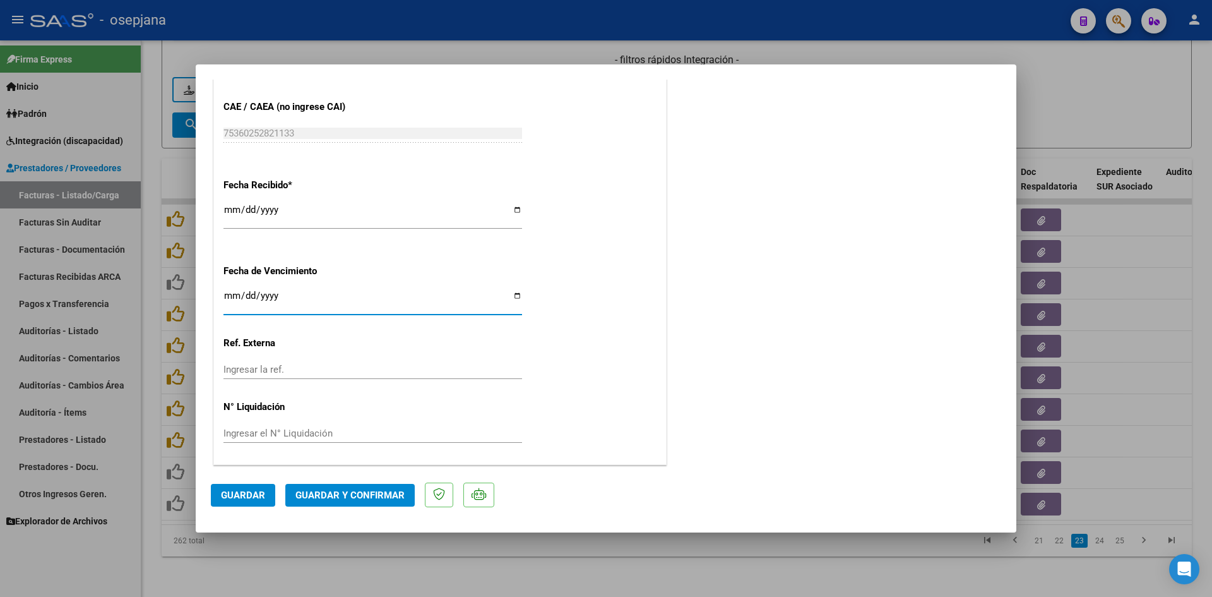
click at [229, 297] on input "[DATE]" at bounding box center [373, 300] width 299 height 20
type input "[DATE]"
click at [345, 496] on span "Guardar y Confirmar" at bounding box center [350, 494] width 109 height 11
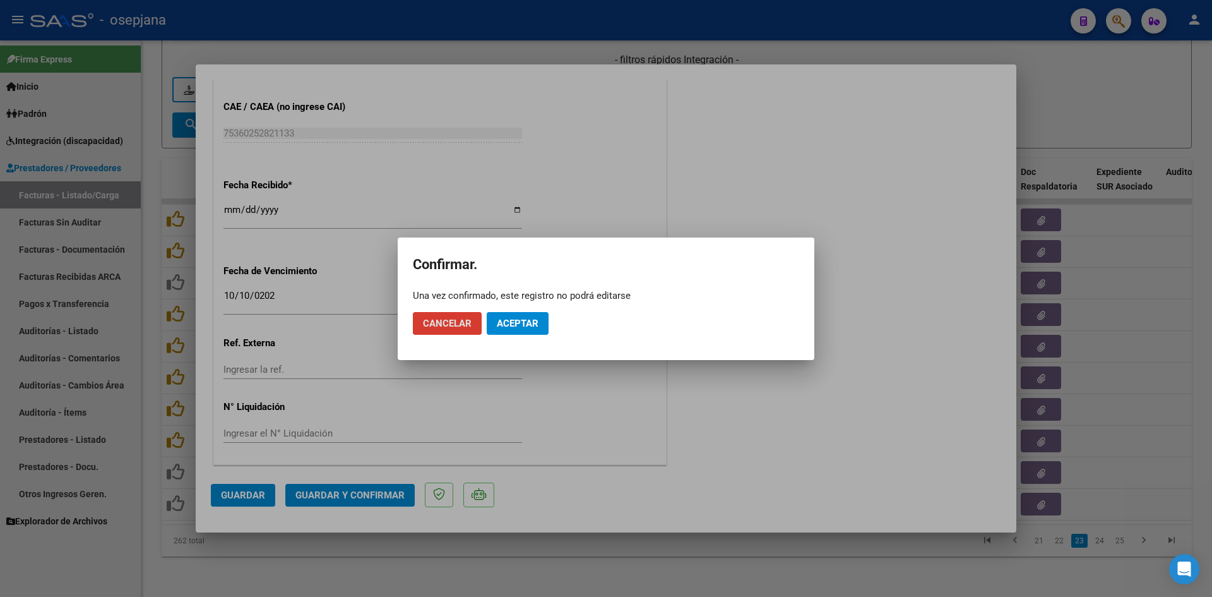
click at [510, 323] on span "Aceptar" at bounding box center [518, 323] width 42 height 11
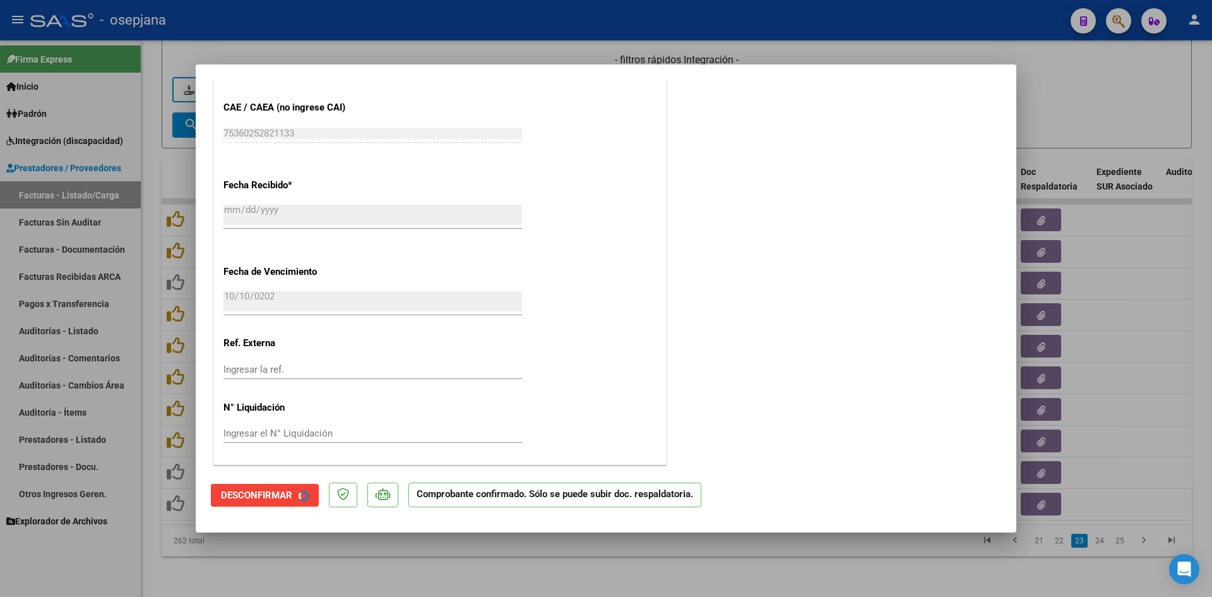
click at [1051, 119] on div at bounding box center [606, 298] width 1212 height 597
type input "$ 0,00"
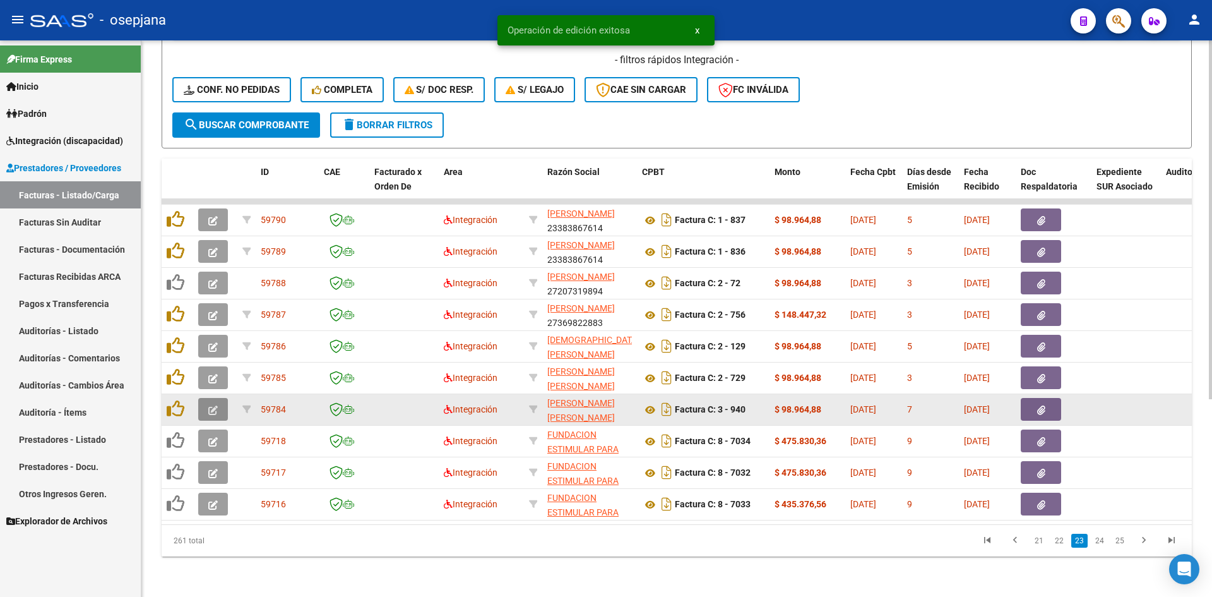
click at [207, 398] on button "button" at bounding box center [213, 409] width 30 height 23
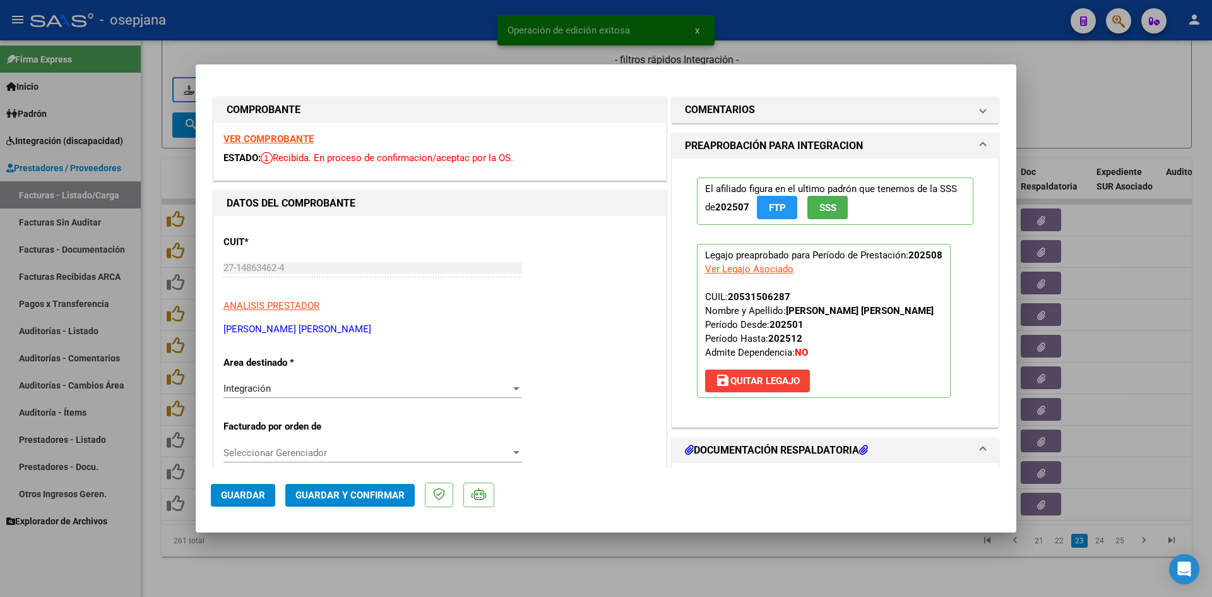
click at [253, 141] on strong "VER COMPROBANTE" at bounding box center [269, 138] width 90 height 11
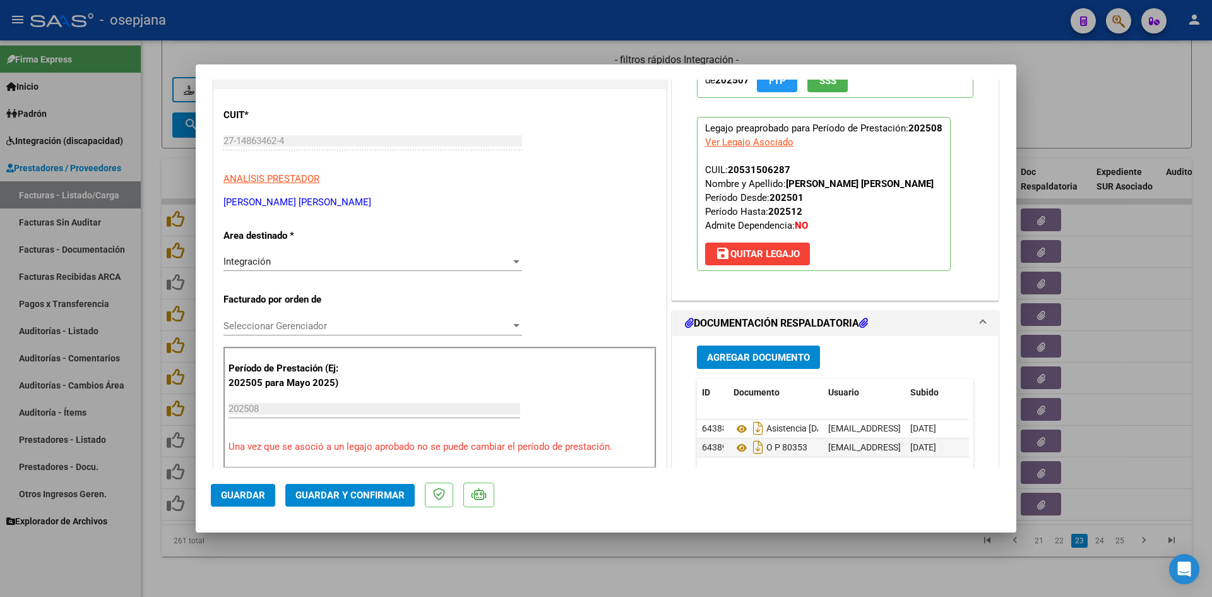
scroll to position [253, 0]
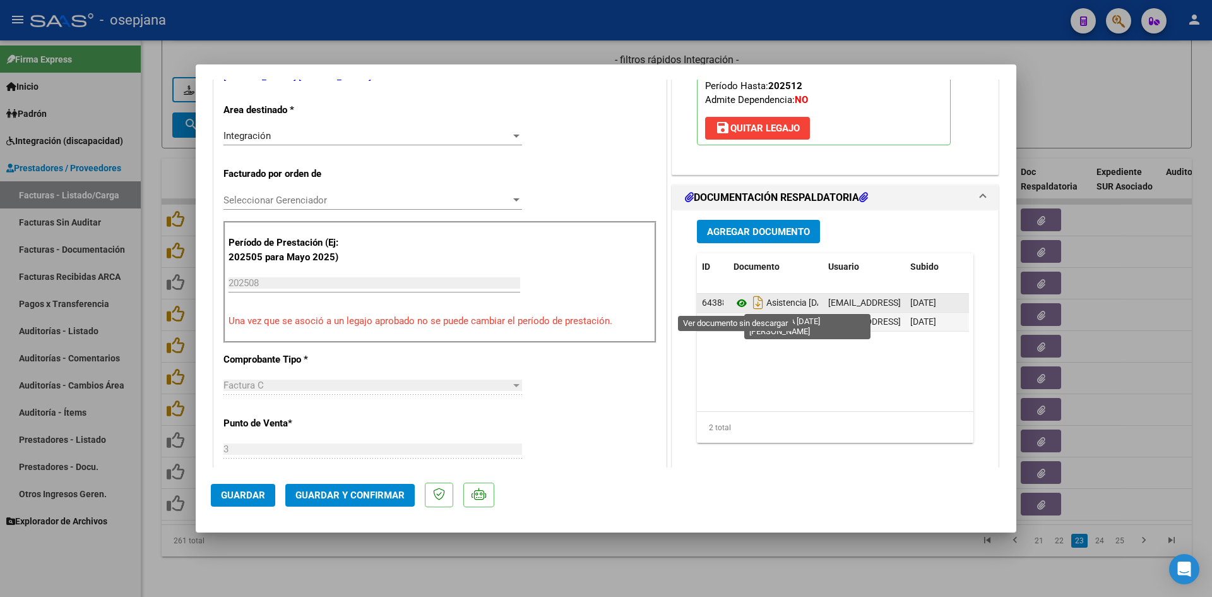
click at [736, 301] on icon at bounding box center [742, 303] width 16 height 15
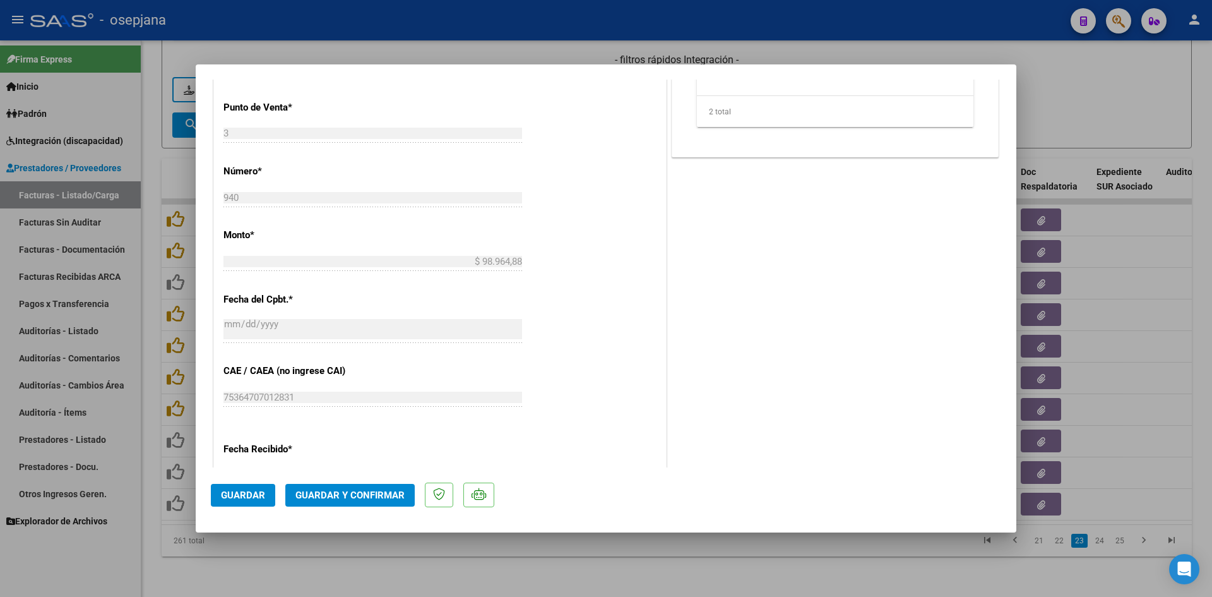
scroll to position [832, 0]
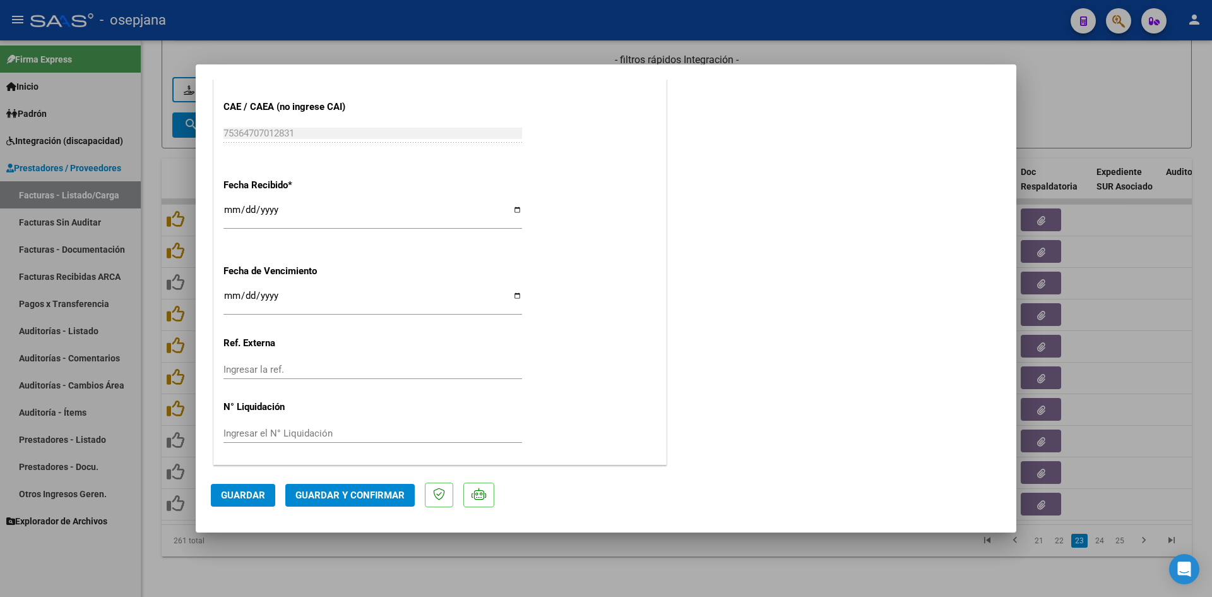
click at [227, 299] on input "2025-09-13" at bounding box center [373, 300] width 299 height 20
type input "[DATE]"
click at [333, 488] on button "Guardar y Confirmar" at bounding box center [349, 495] width 129 height 23
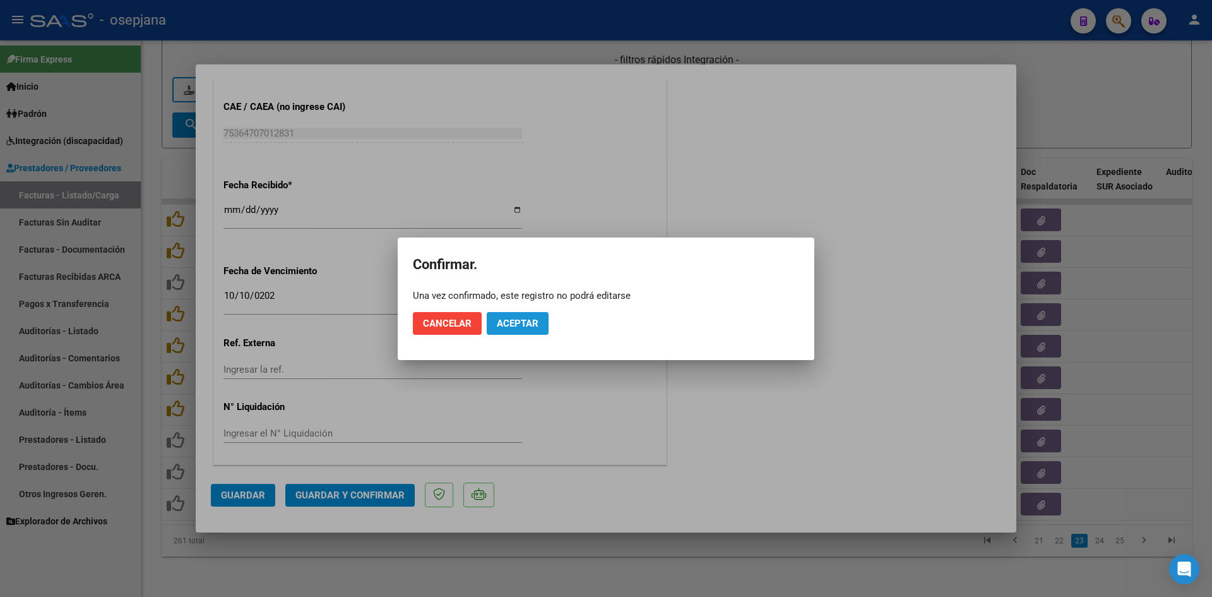
click at [511, 323] on span "Aceptar" at bounding box center [518, 323] width 42 height 11
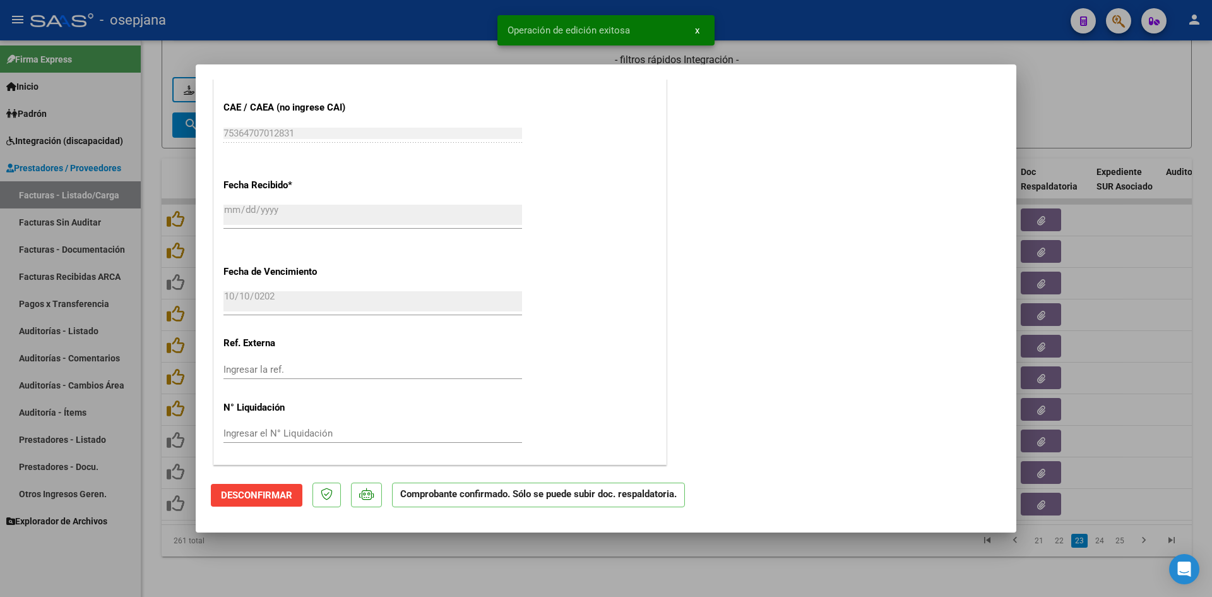
click at [1056, 105] on div at bounding box center [606, 298] width 1212 height 597
type input "$ 0,00"
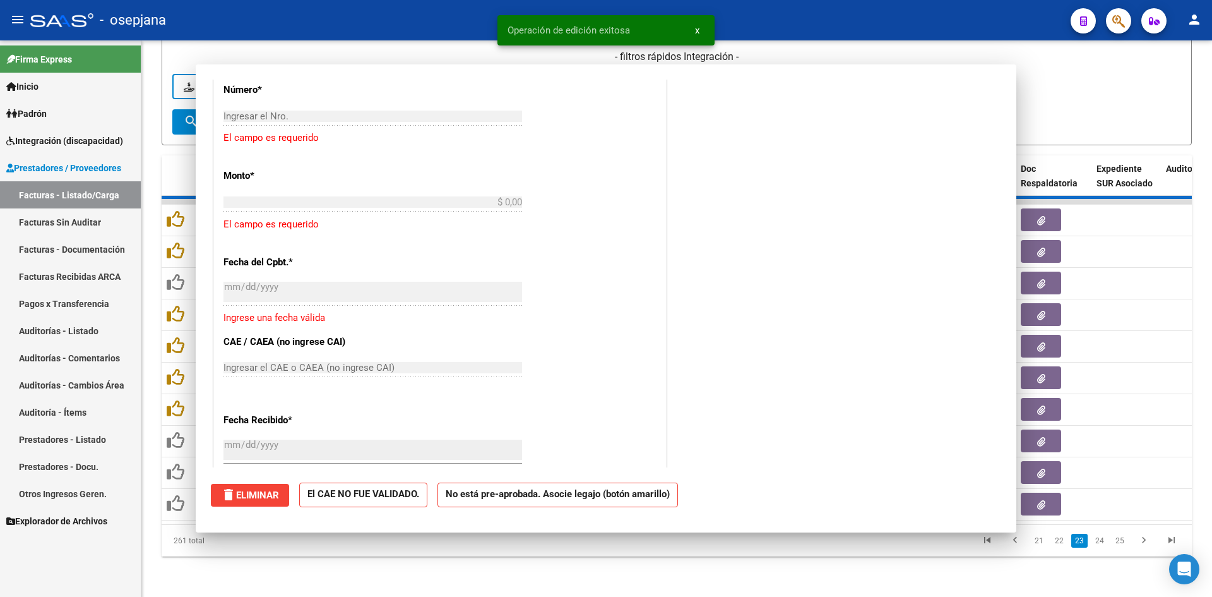
scroll to position [0, 0]
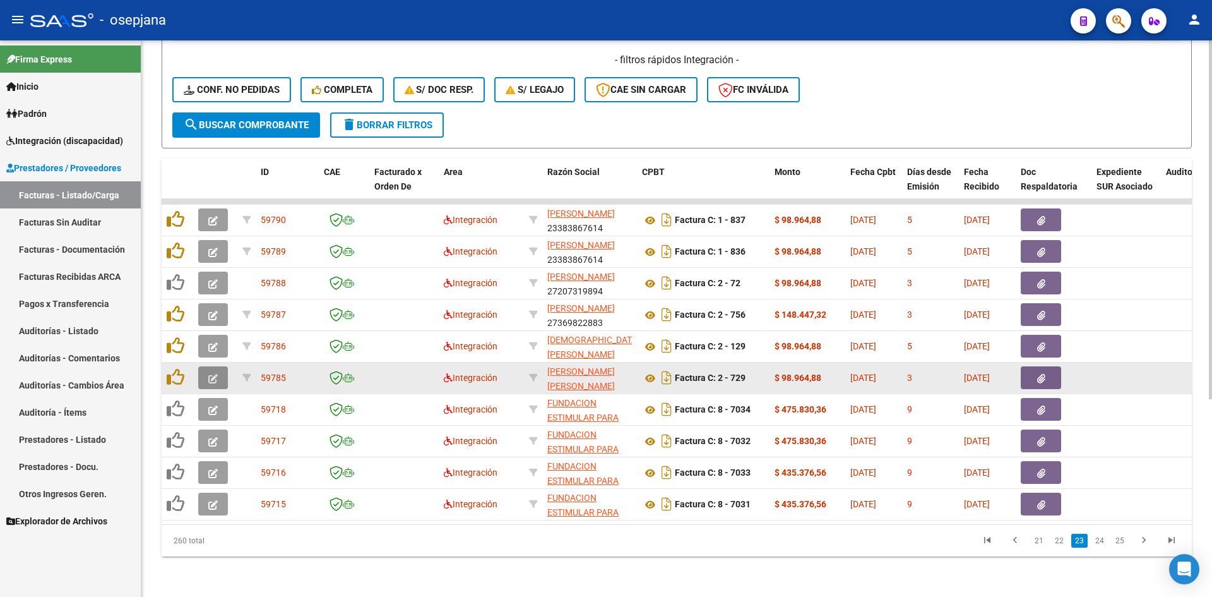
click at [210, 374] on icon "button" at bounding box center [212, 378] width 9 height 9
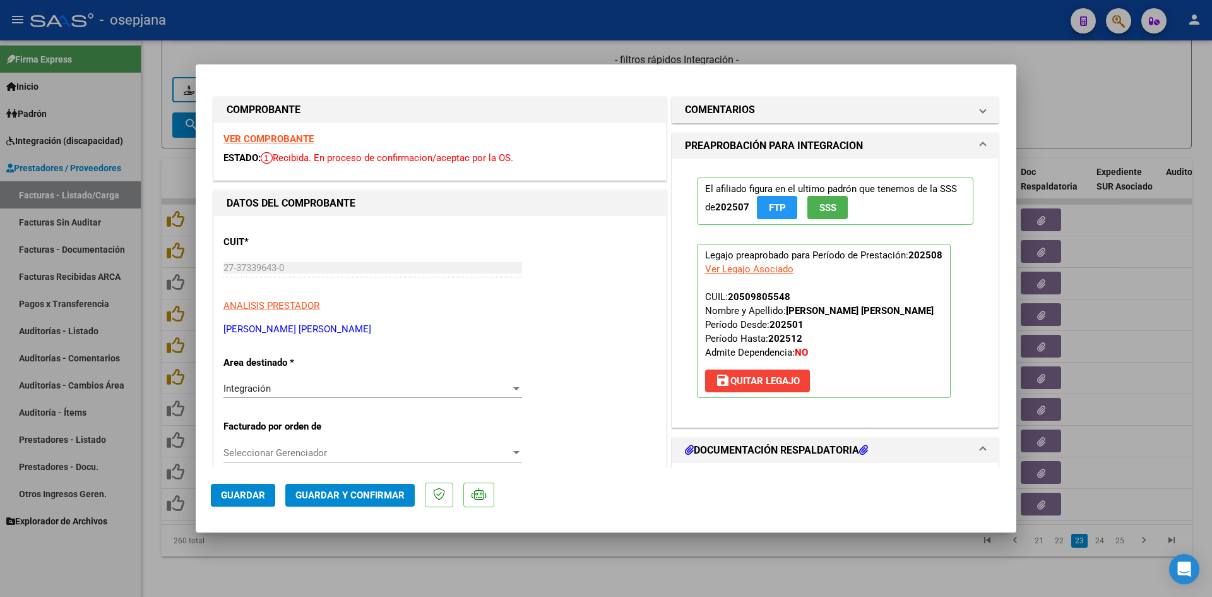
click at [268, 136] on strong "VER COMPROBANTE" at bounding box center [269, 138] width 90 height 11
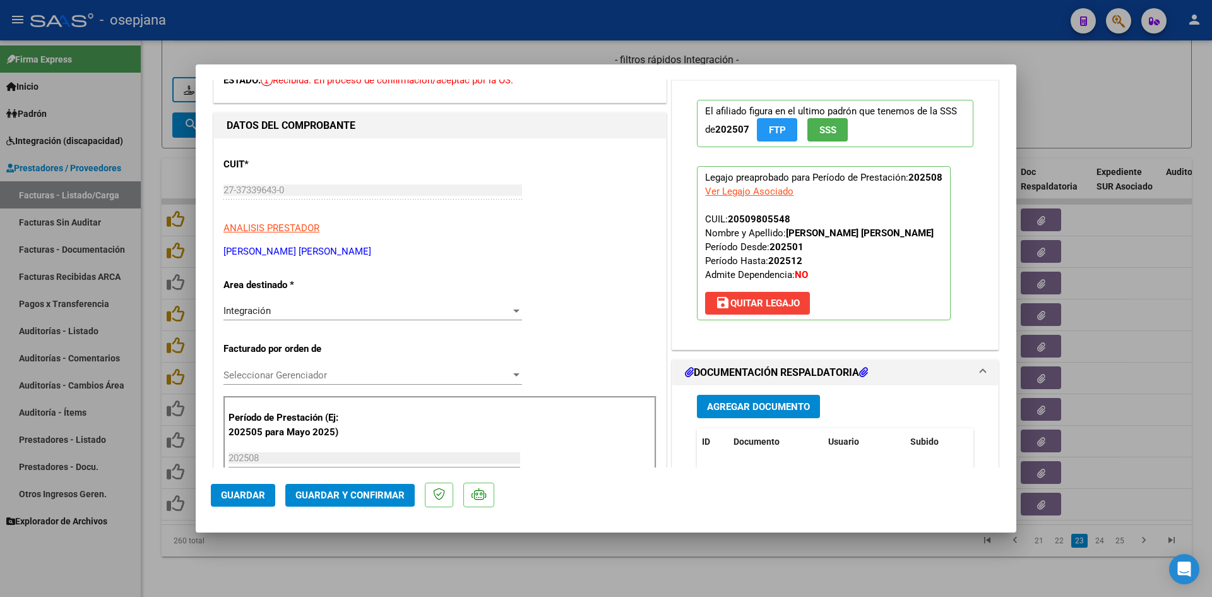
scroll to position [253, 0]
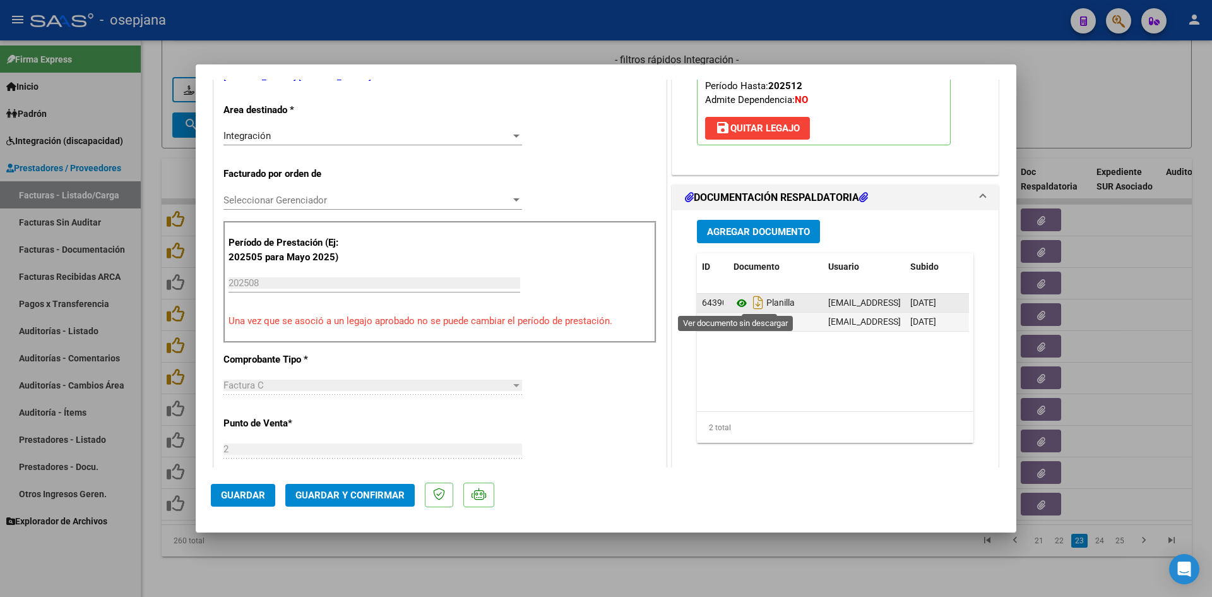
click at [735, 301] on icon at bounding box center [742, 303] width 16 height 15
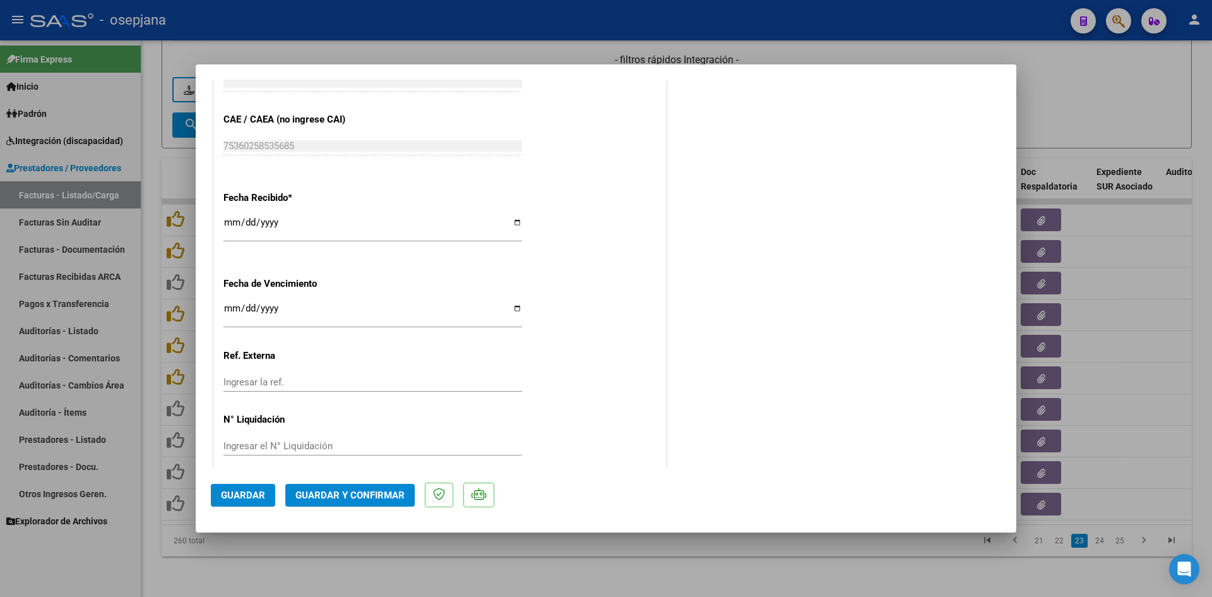
scroll to position [821, 0]
click at [230, 307] on input "Ingresar la fecha" at bounding box center [373, 312] width 299 height 20
type input "[DATE]"
click at [342, 495] on span "Guardar y Confirmar" at bounding box center [350, 494] width 109 height 11
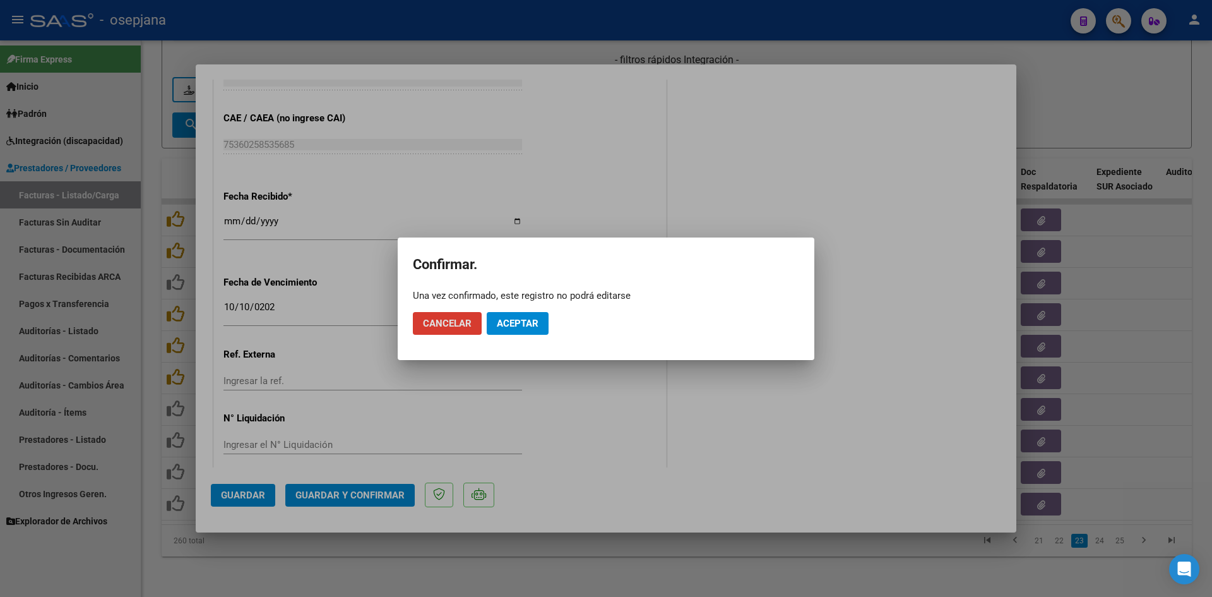
click at [529, 321] on span "Aceptar" at bounding box center [518, 323] width 42 height 11
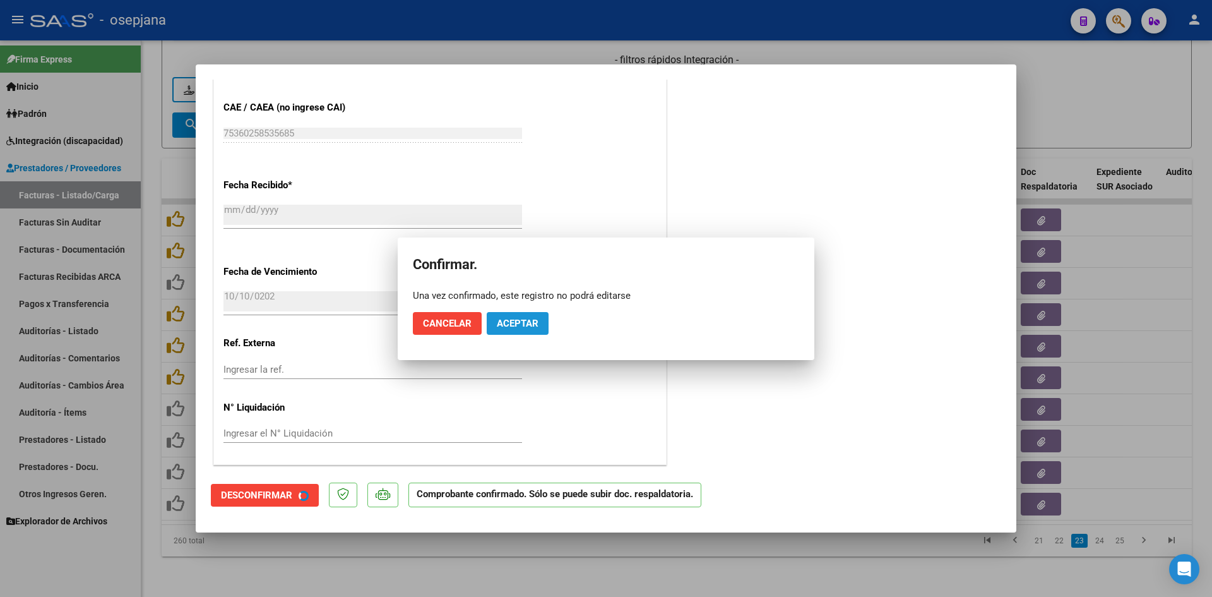
scroll to position [743, 0]
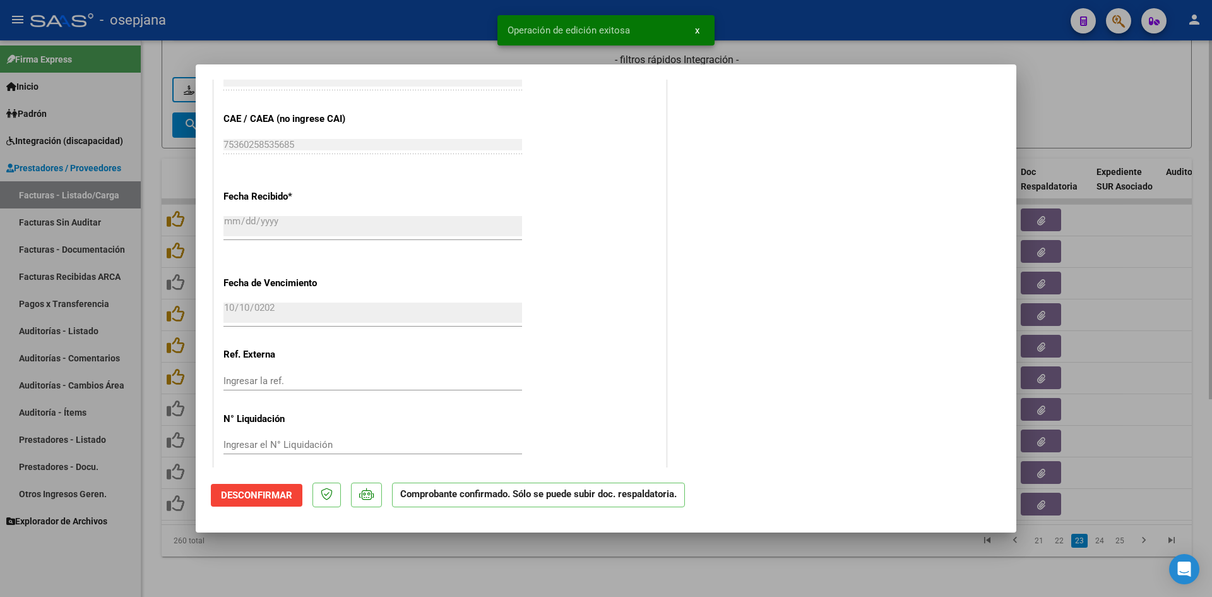
click at [1099, 114] on div at bounding box center [606, 298] width 1212 height 597
type input "$ 0,00"
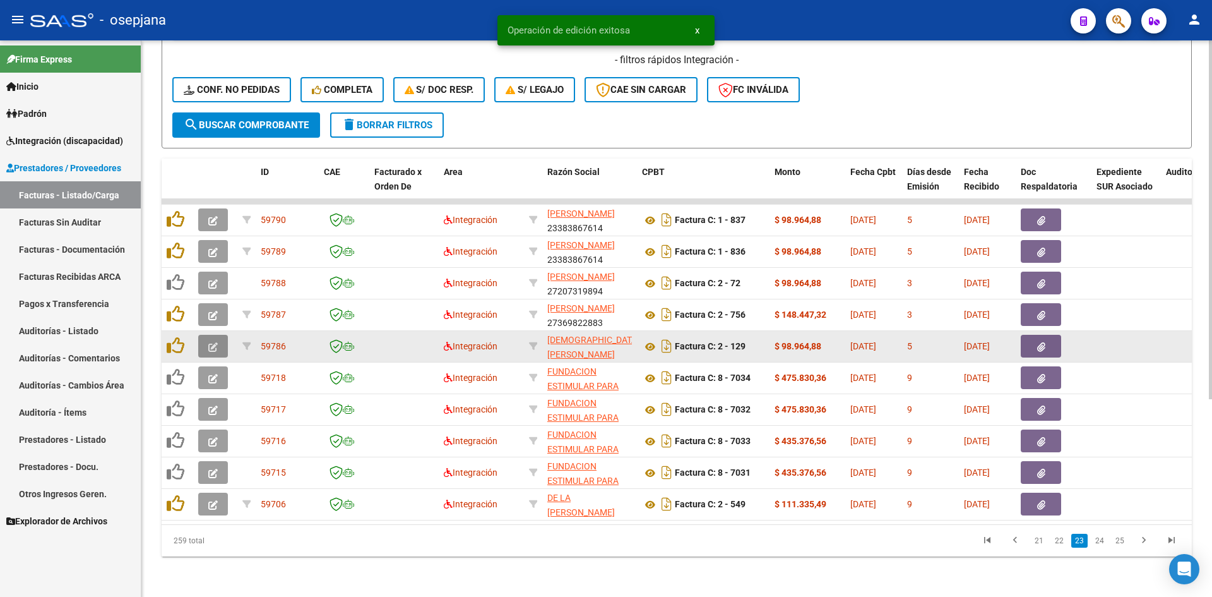
click at [222, 335] on button "button" at bounding box center [213, 346] width 30 height 23
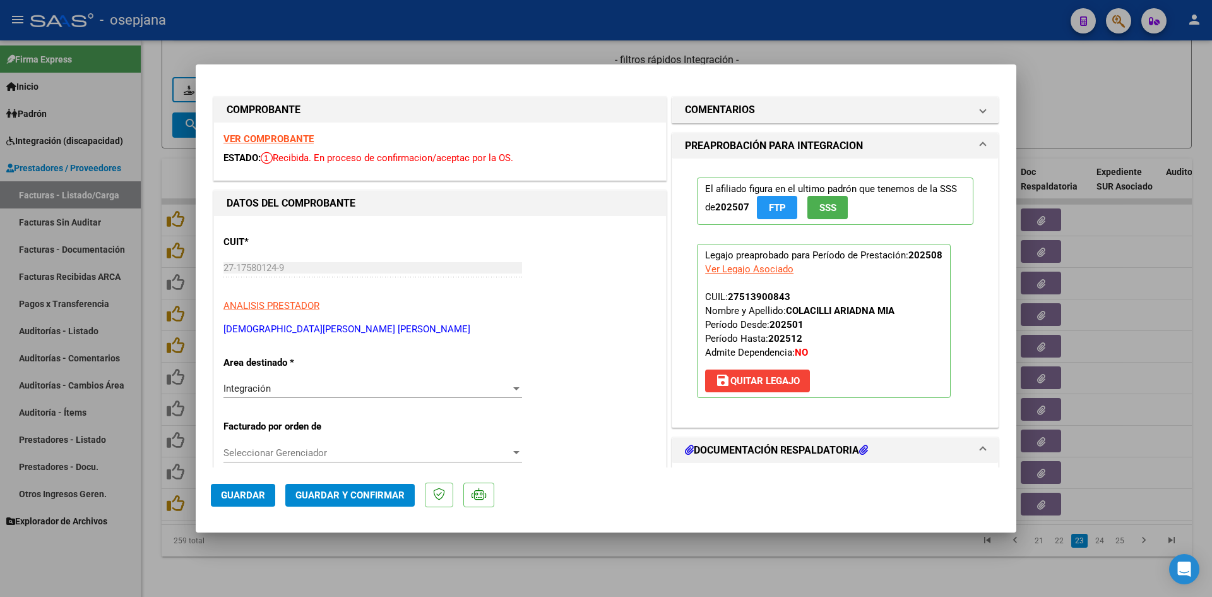
click at [288, 138] on strong "VER COMPROBANTE" at bounding box center [269, 138] width 90 height 11
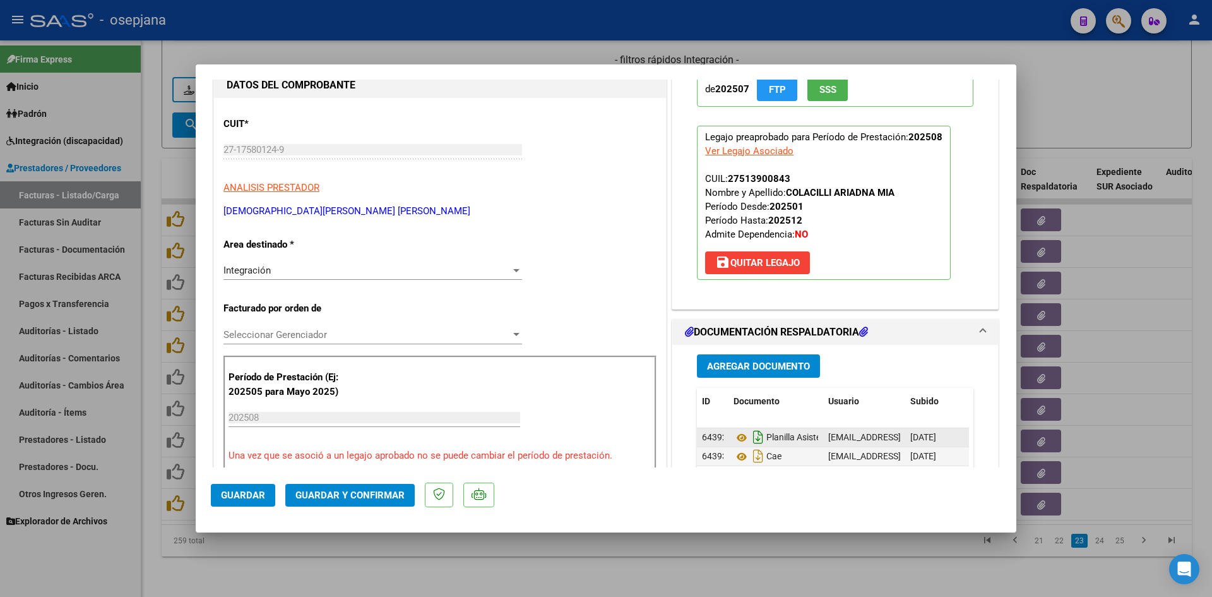
scroll to position [253, 0]
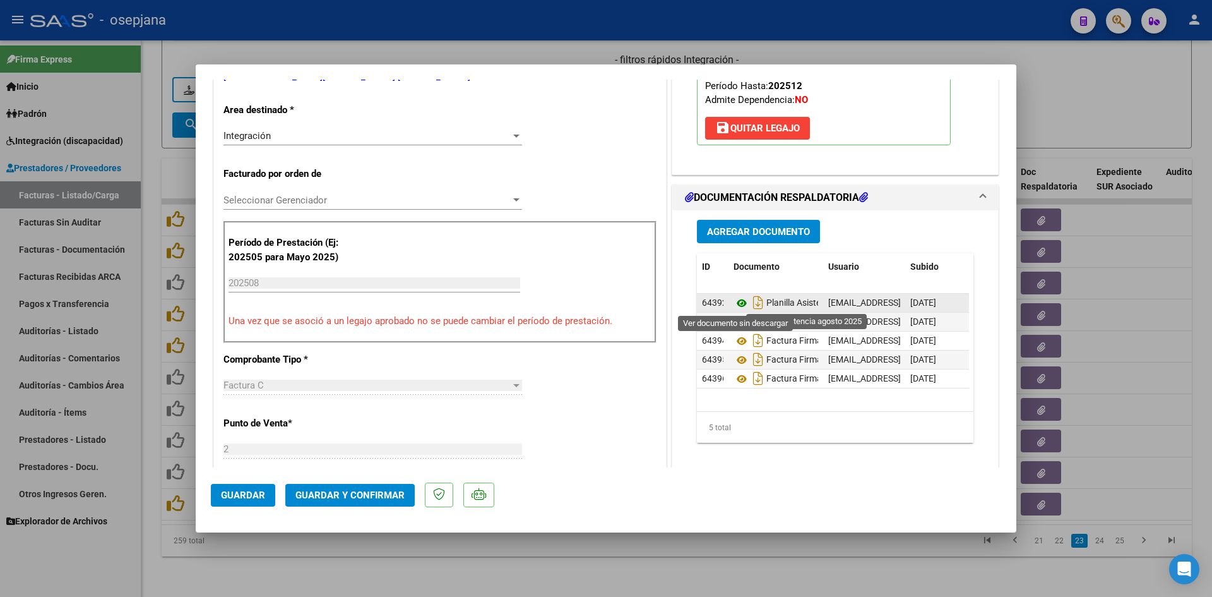
click at [739, 304] on icon at bounding box center [742, 303] width 16 height 15
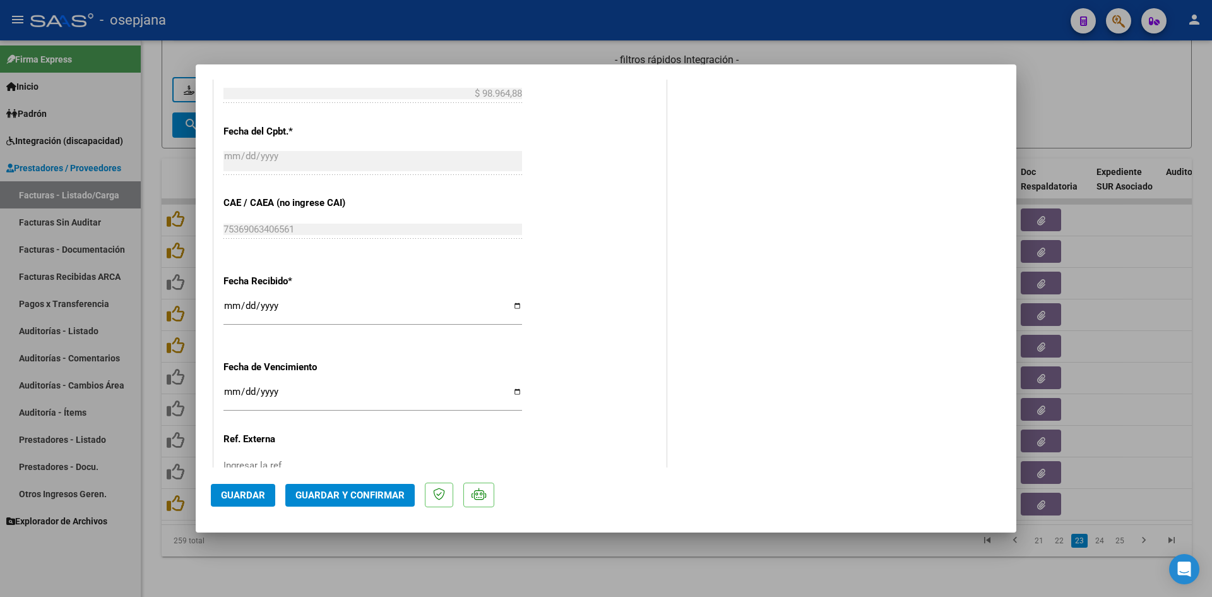
scroll to position [821, 0]
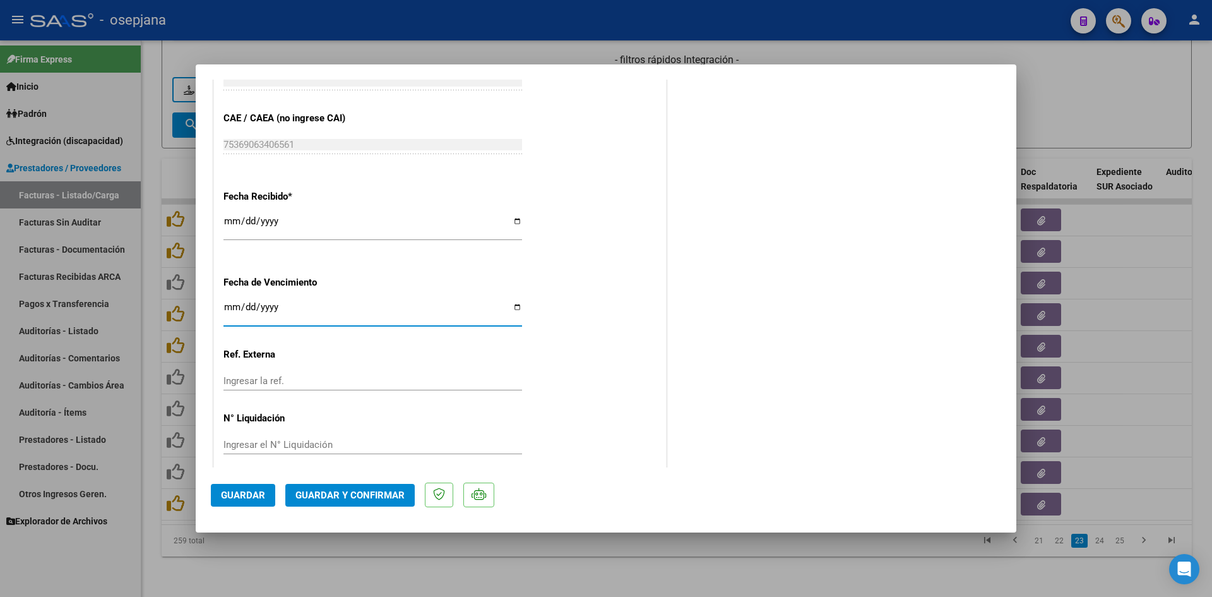
click at [232, 306] on input "Ingresar la fecha" at bounding box center [373, 312] width 299 height 20
type input "[DATE]"
click at [357, 492] on span "Guardar y Confirmar" at bounding box center [350, 494] width 109 height 11
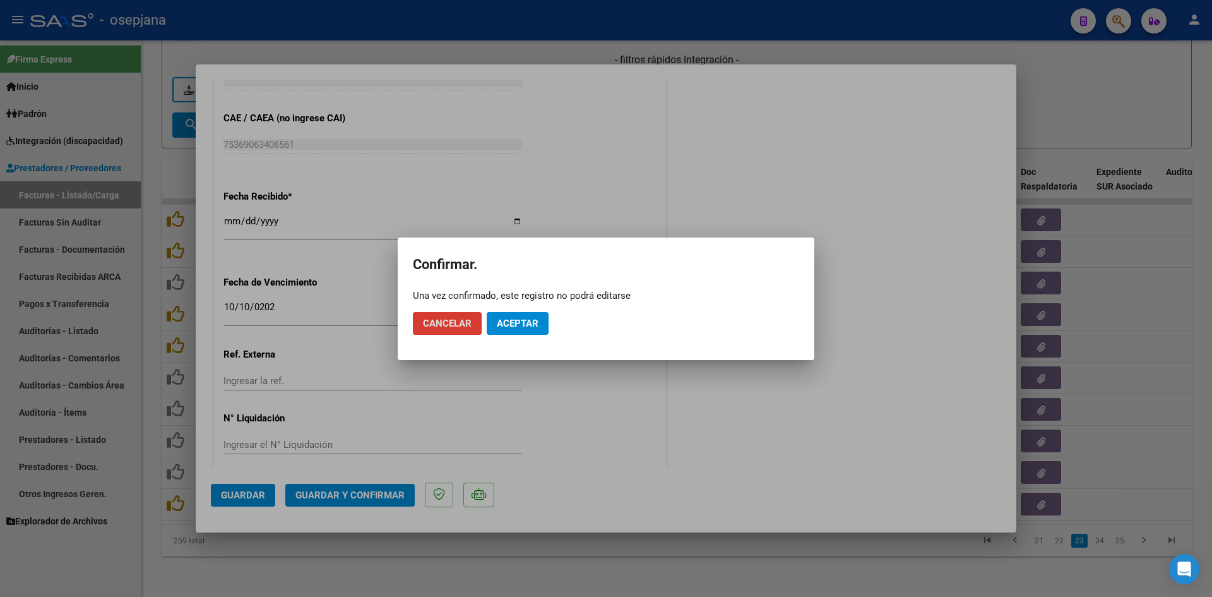
click at [525, 320] on span "Aceptar" at bounding box center [518, 323] width 42 height 11
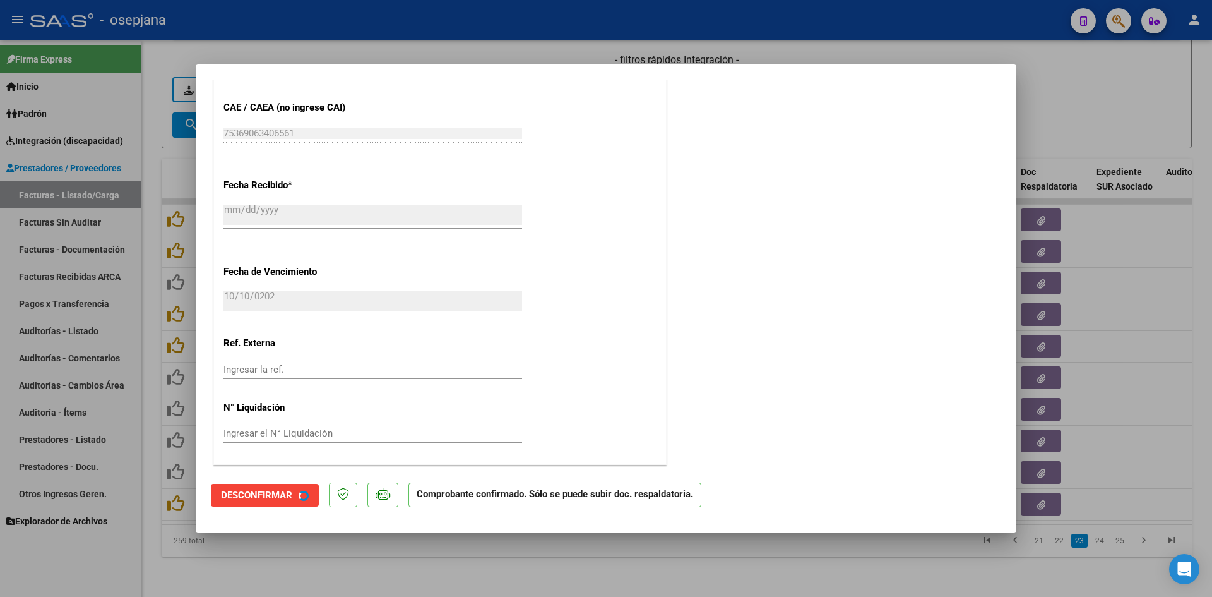
scroll to position [743, 0]
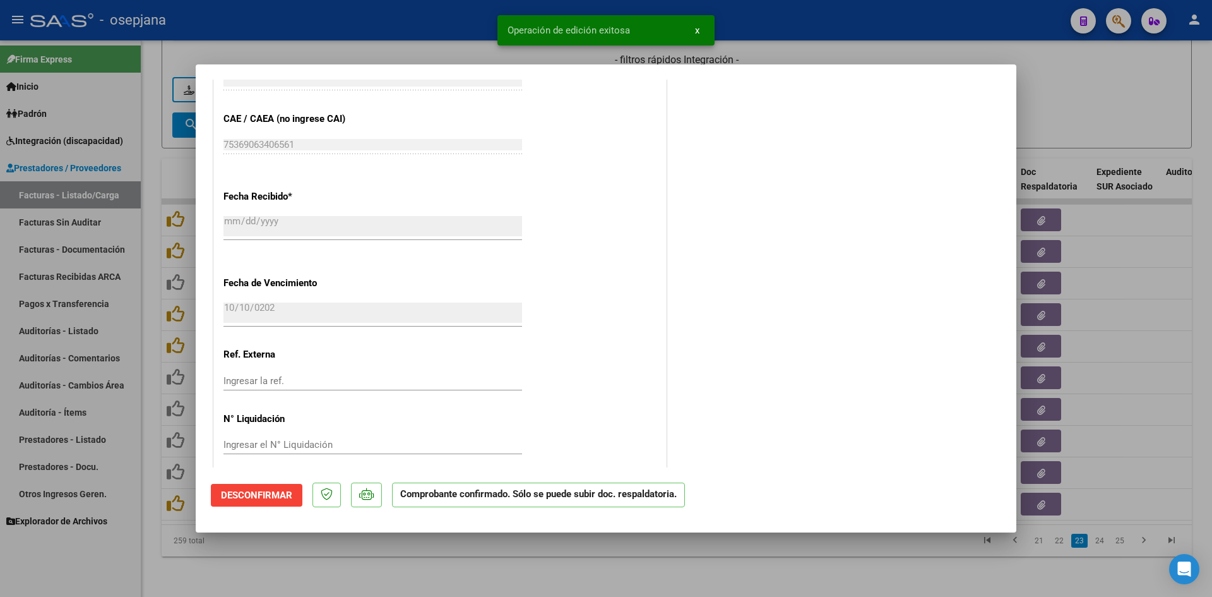
click at [1063, 120] on div at bounding box center [606, 298] width 1212 height 597
type input "$ 0,00"
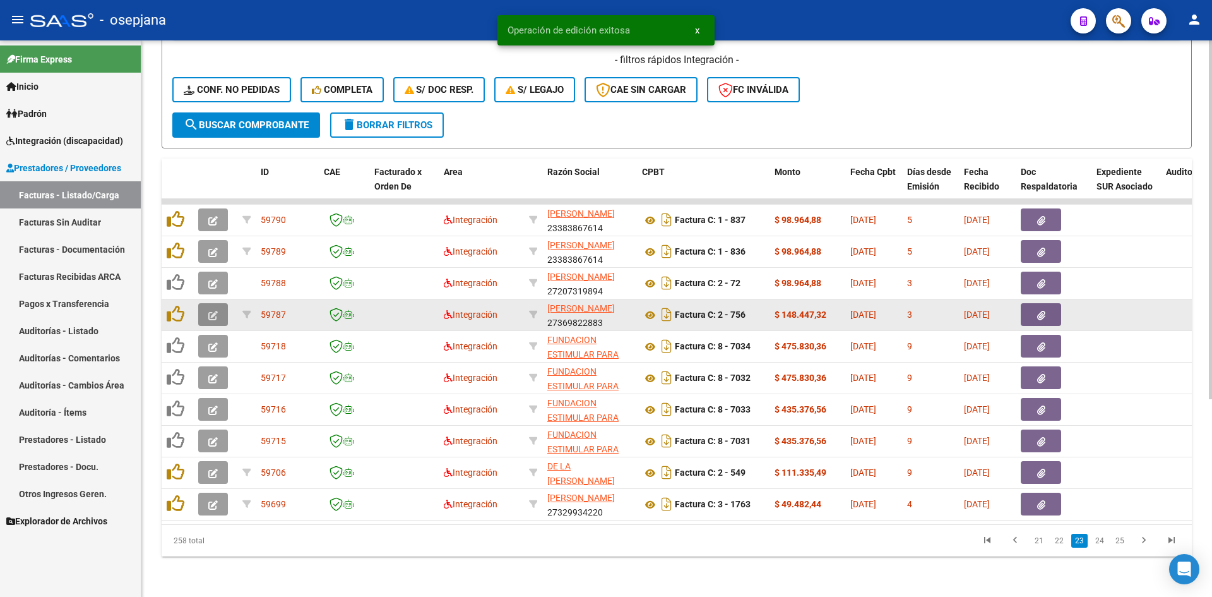
click at [215, 311] on icon "button" at bounding box center [212, 315] width 9 height 9
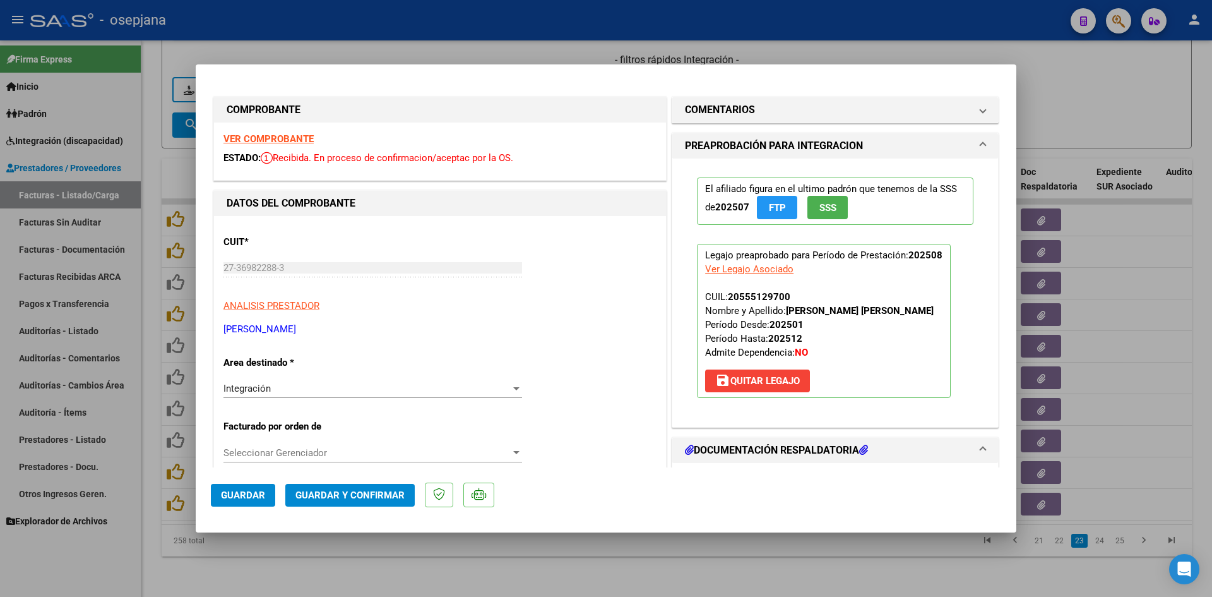
click at [301, 138] on strong "VER COMPROBANTE" at bounding box center [269, 138] width 90 height 11
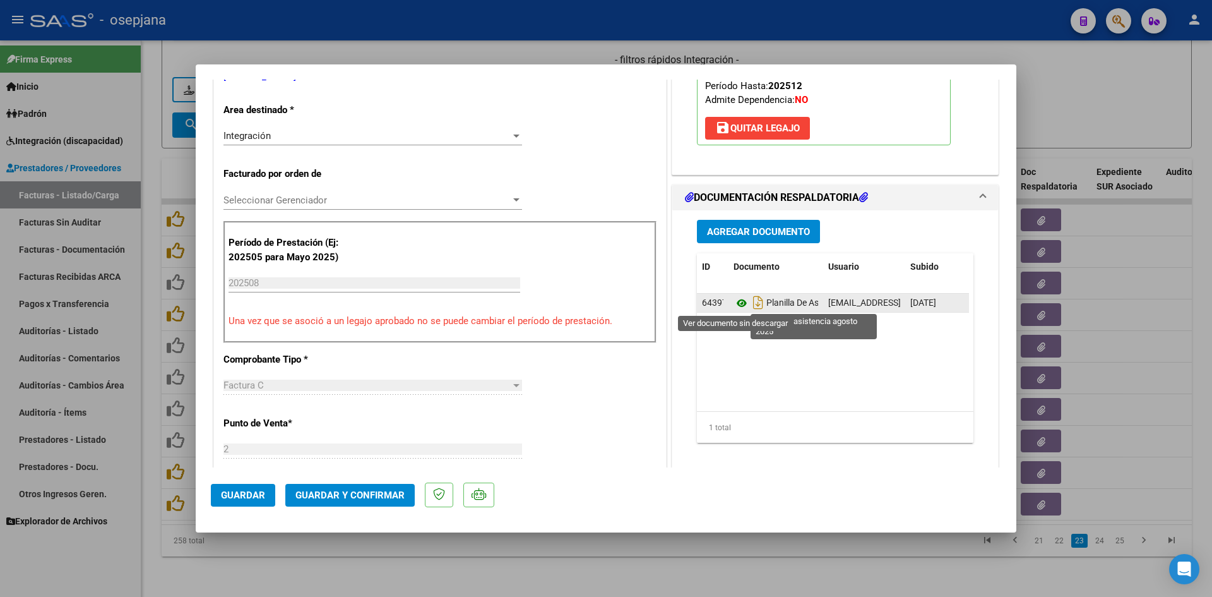
click at [734, 303] on icon at bounding box center [742, 303] width 16 height 15
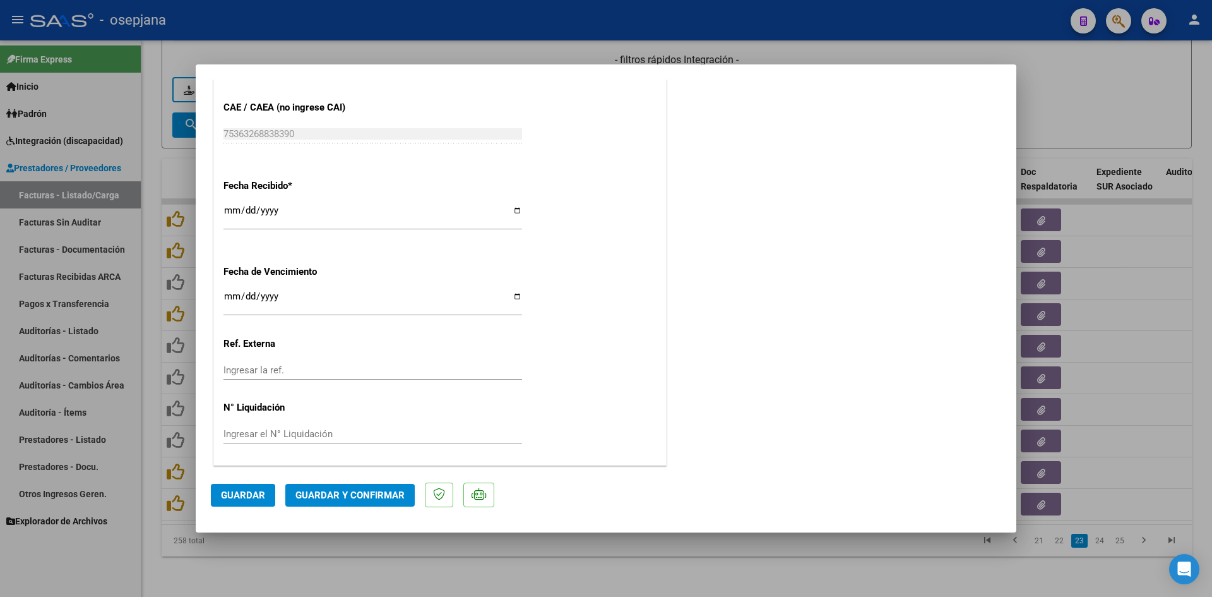
scroll to position [832, 0]
click at [227, 297] on input "Ingresar la fecha" at bounding box center [373, 300] width 299 height 20
type input "[DATE]"
click at [371, 498] on span "Guardar y Confirmar" at bounding box center [350, 494] width 109 height 11
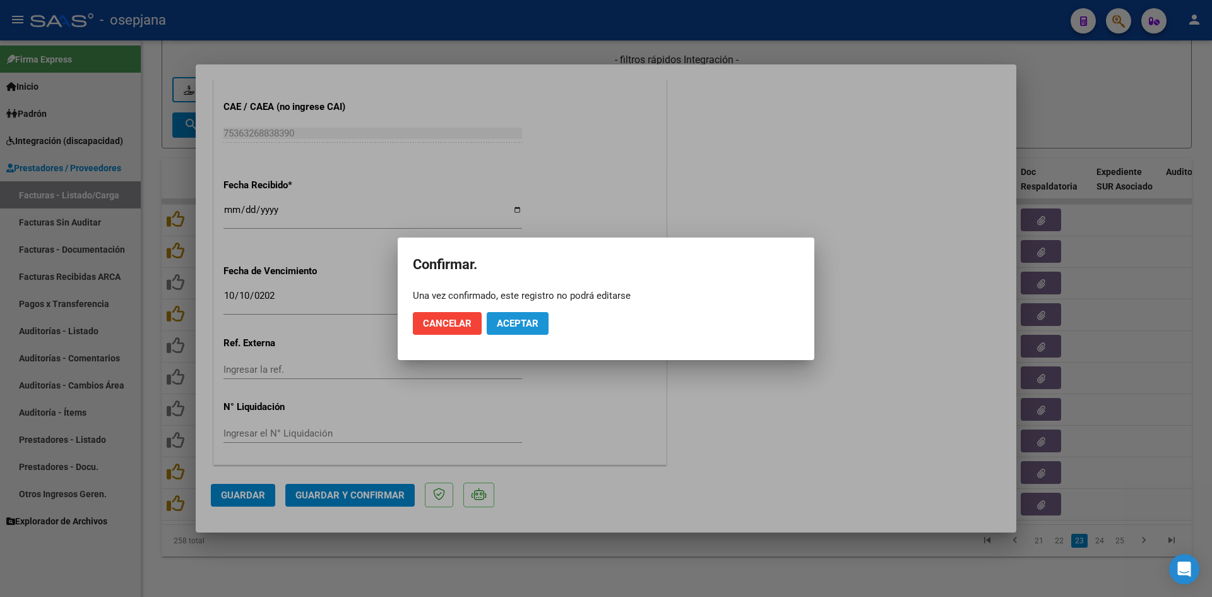
click at [520, 320] on span "Aceptar" at bounding box center [518, 323] width 42 height 11
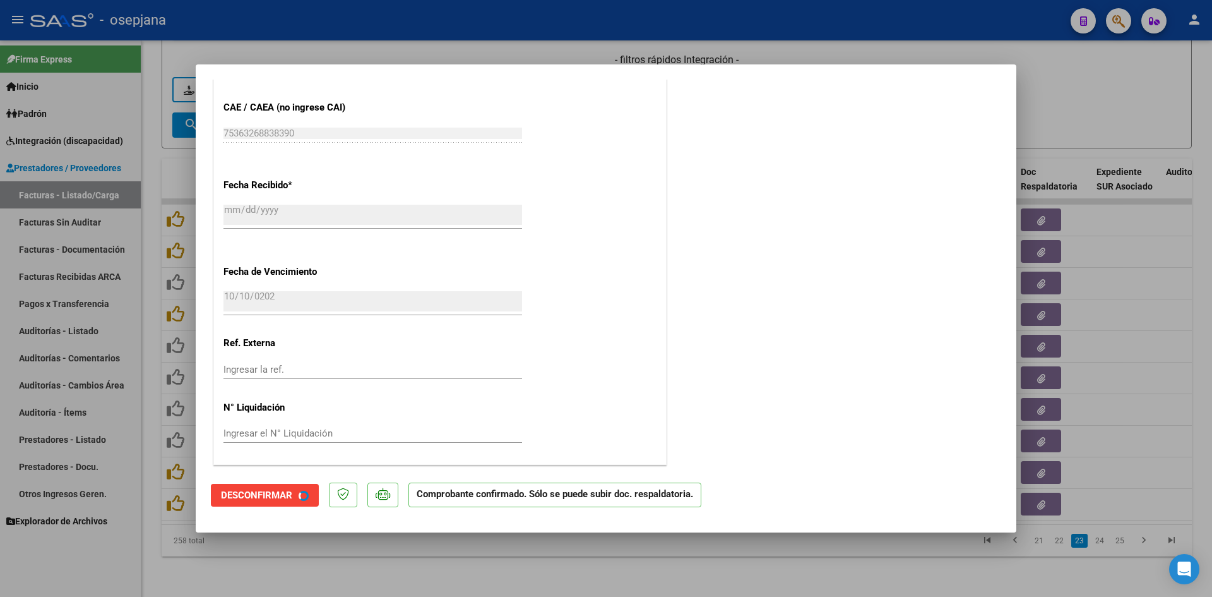
click at [1103, 130] on div at bounding box center [606, 298] width 1212 height 597
type input "$ 0,00"
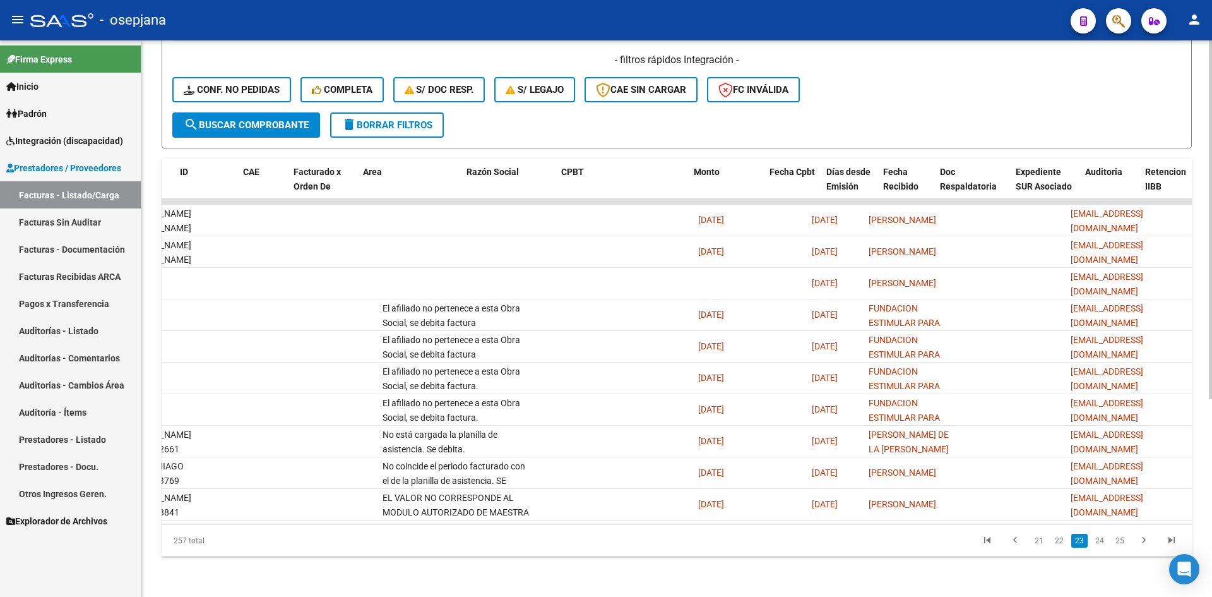
scroll to position [0, 0]
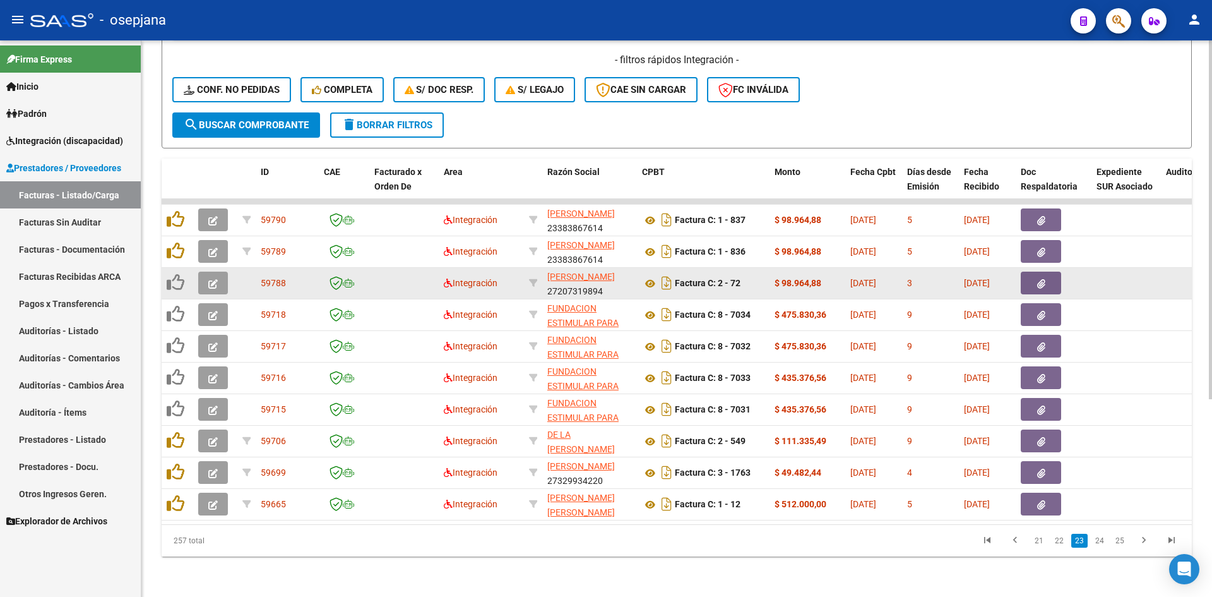
click at [208, 279] on icon "button" at bounding box center [212, 283] width 9 height 9
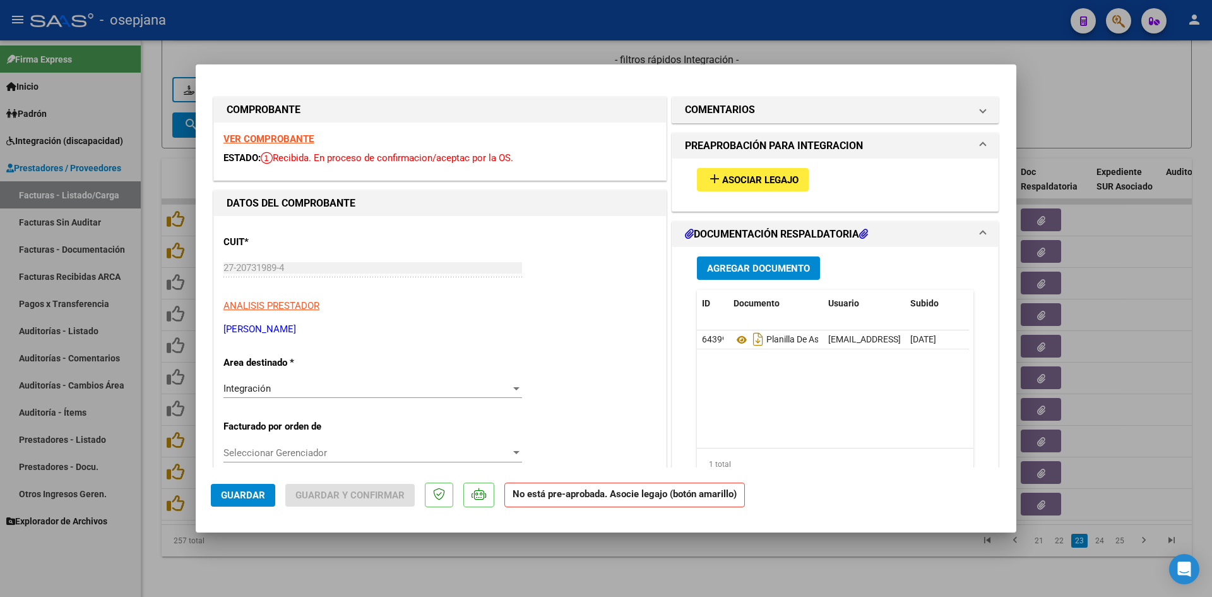
click at [258, 136] on strong "VER COMPROBANTE" at bounding box center [269, 138] width 90 height 11
click at [722, 176] on span "Asociar Legajo" at bounding box center [760, 179] width 76 height 11
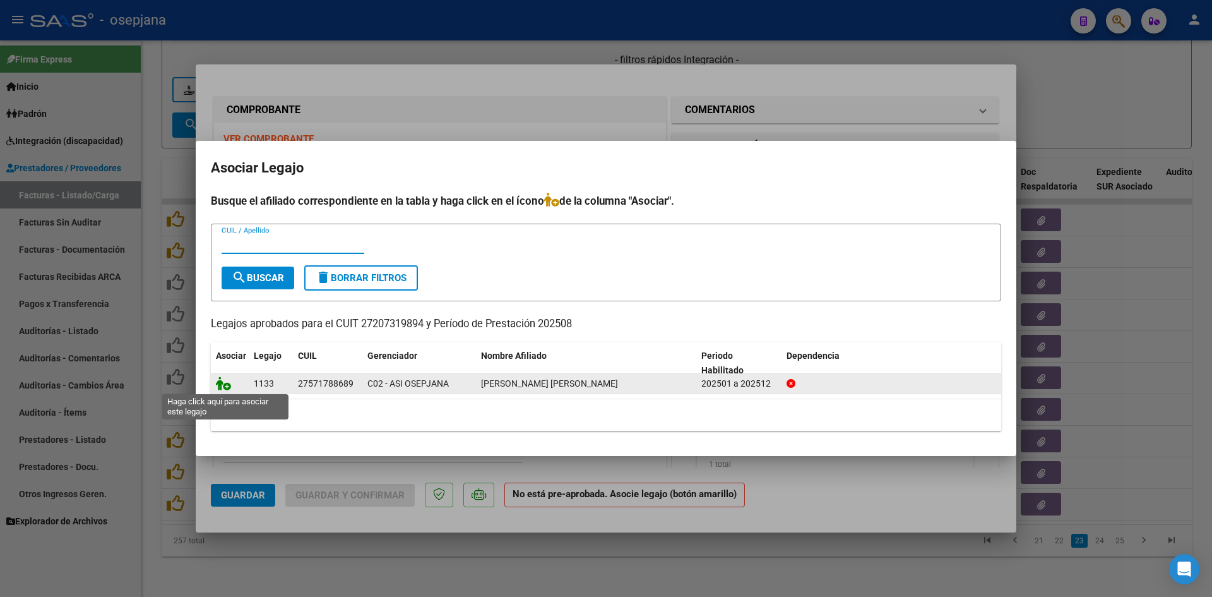
click at [224, 384] on icon at bounding box center [223, 383] width 15 height 14
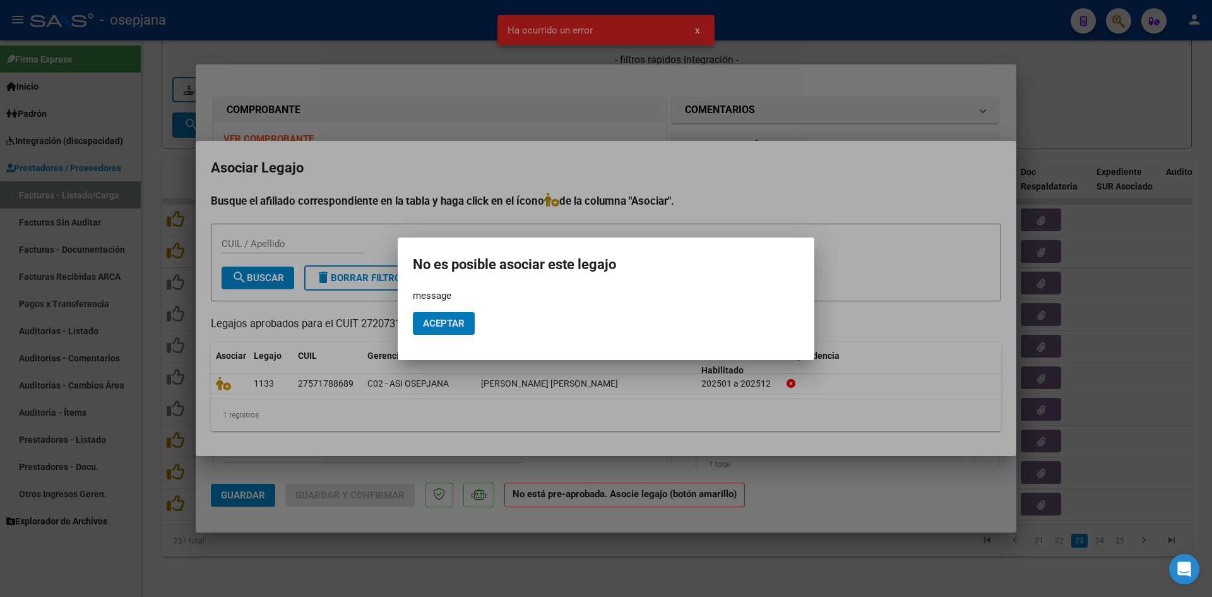
click at [442, 321] on span "Aceptar" at bounding box center [444, 323] width 42 height 11
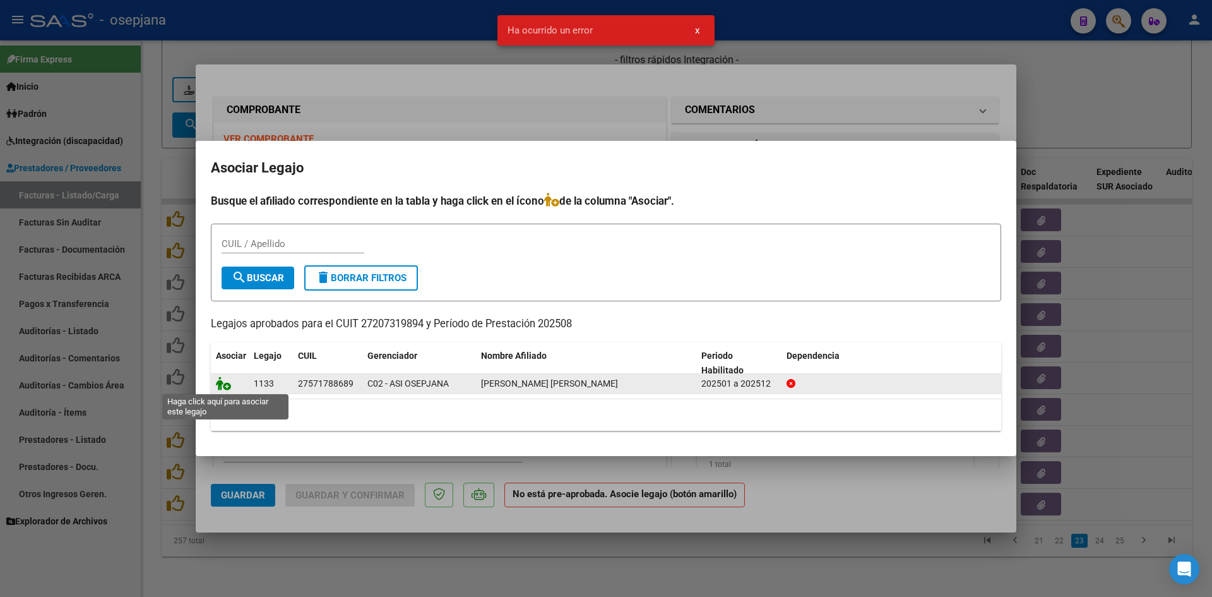
click at [227, 381] on icon at bounding box center [223, 383] width 15 height 14
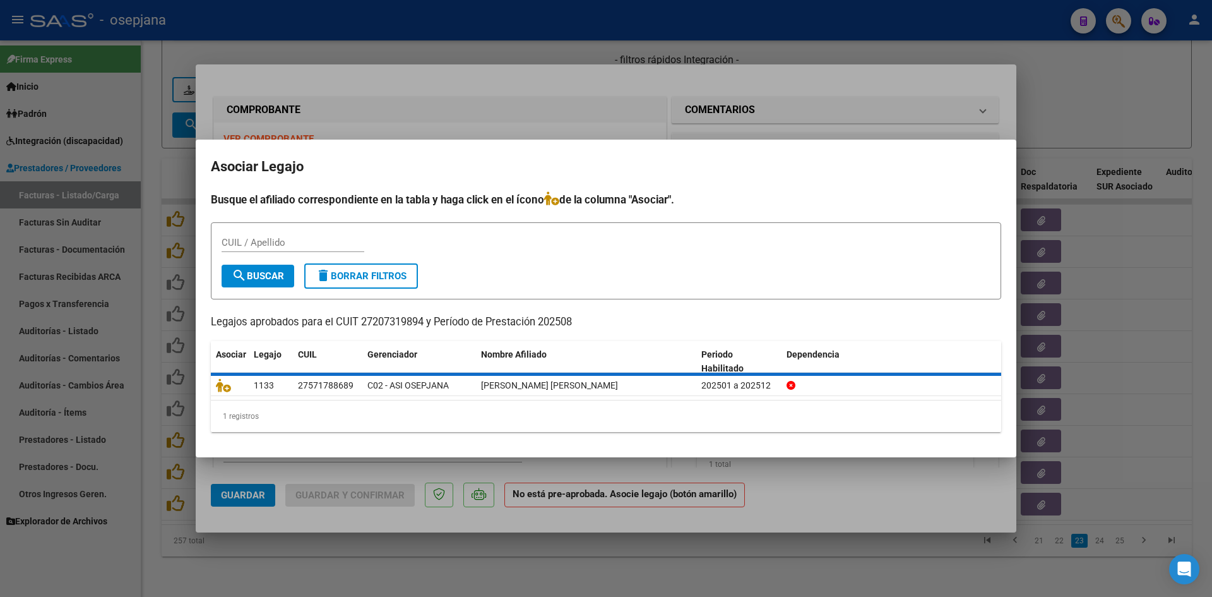
click at [472, 102] on div at bounding box center [606, 298] width 1212 height 597
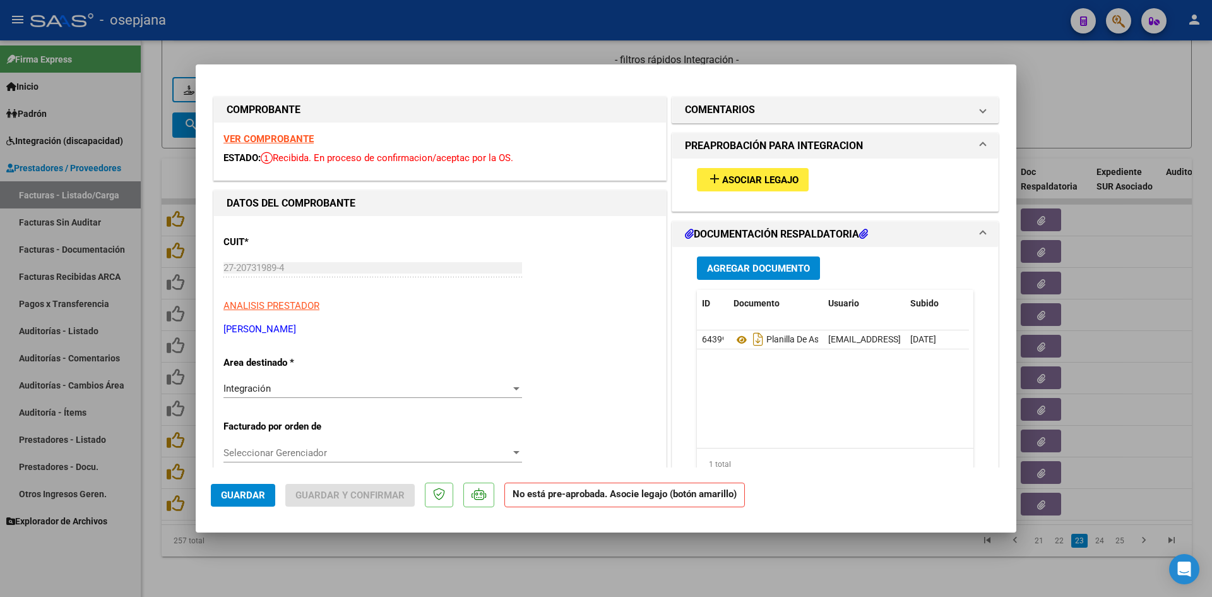
click at [1091, 88] on div at bounding box center [606, 298] width 1212 height 597
type input "$ 0,00"
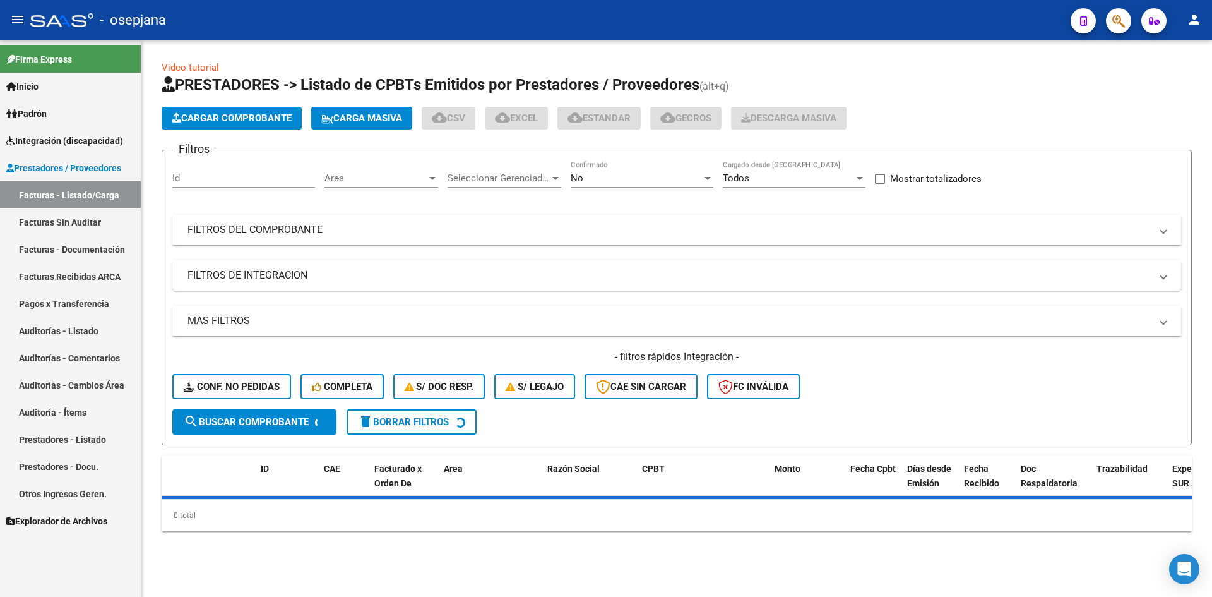
click at [393, 178] on span "Area" at bounding box center [376, 177] width 102 height 11
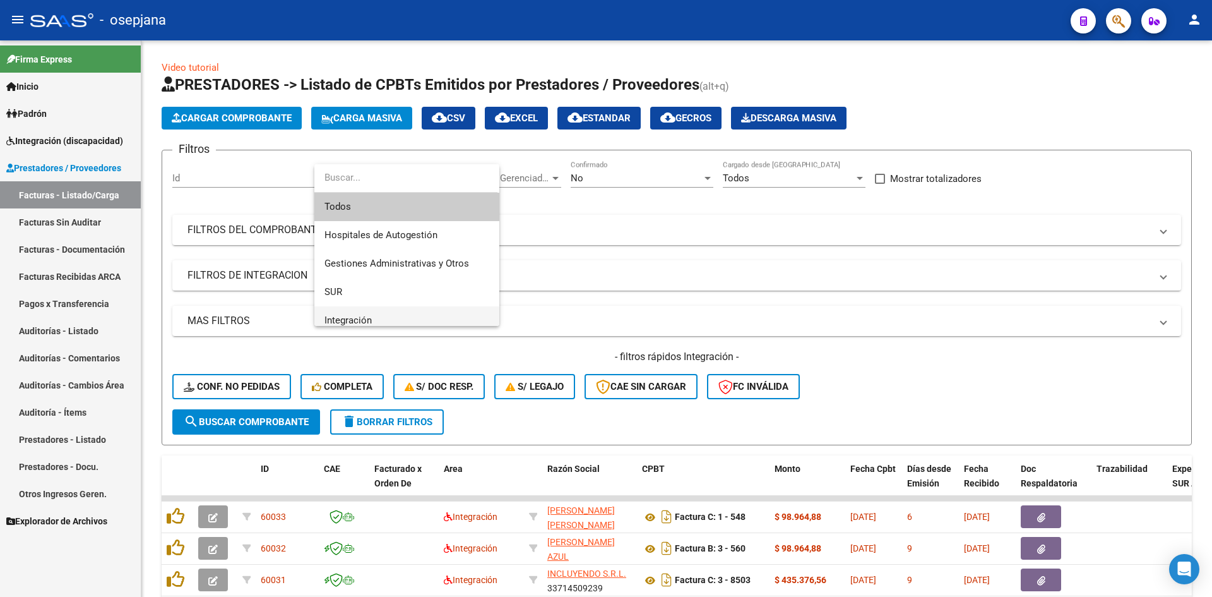
click at [398, 322] on span "Integración" at bounding box center [407, 320] width 165 height 28
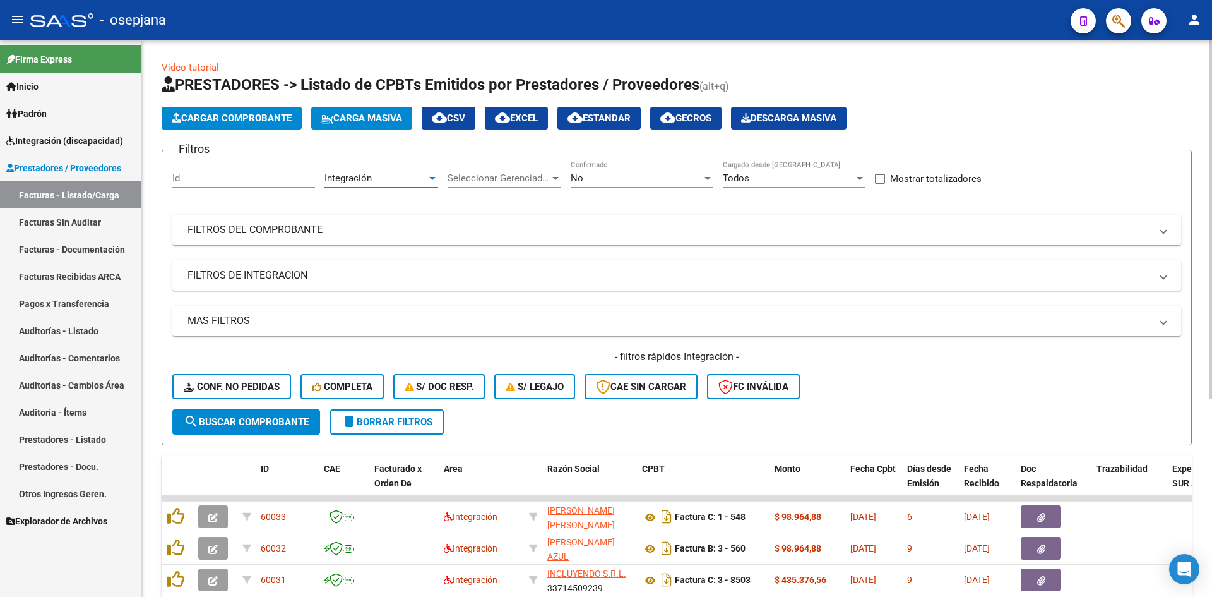
scroll to position [9, 0]
click at [613, 172] on div "No" at bounding box center [636, 177] width 131 height 11
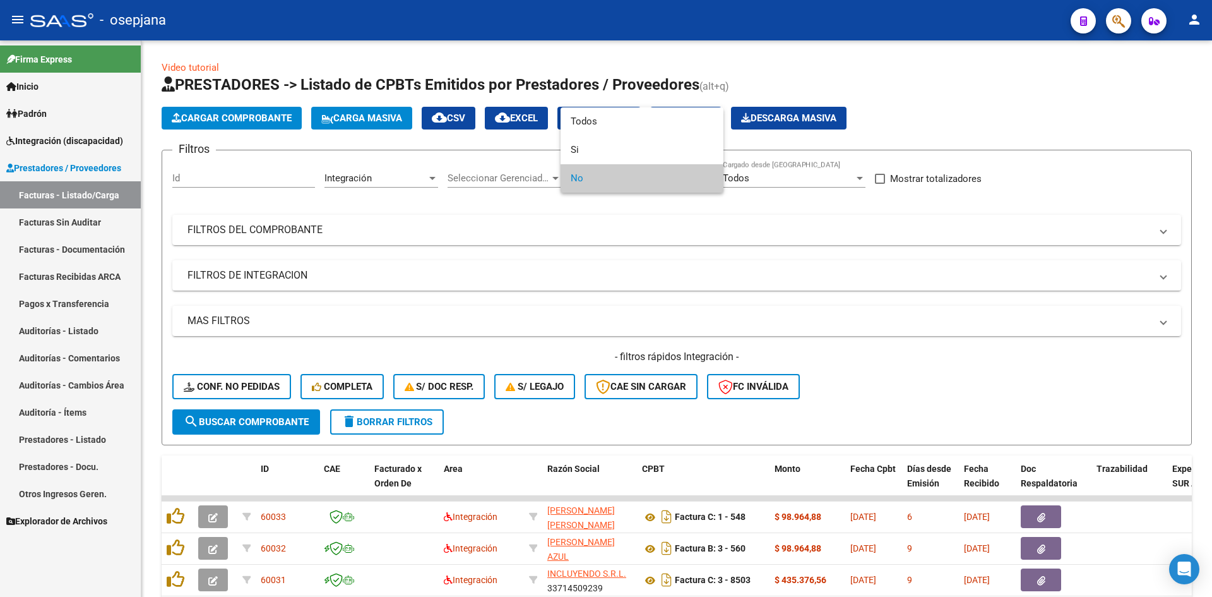
click at [602, 182] on span "No" at bounding box center [642, 178] width 143 height 28
click at [592, 225] on div at bounding box center [606, 298] width 1212 height 597
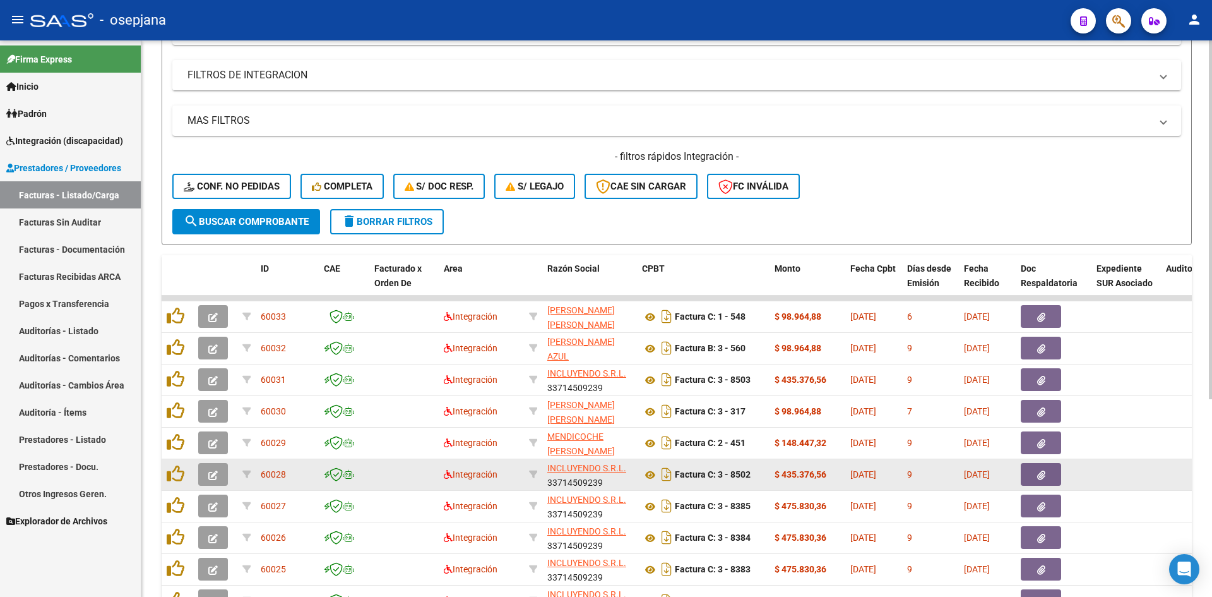
scroll to position [306, 0]
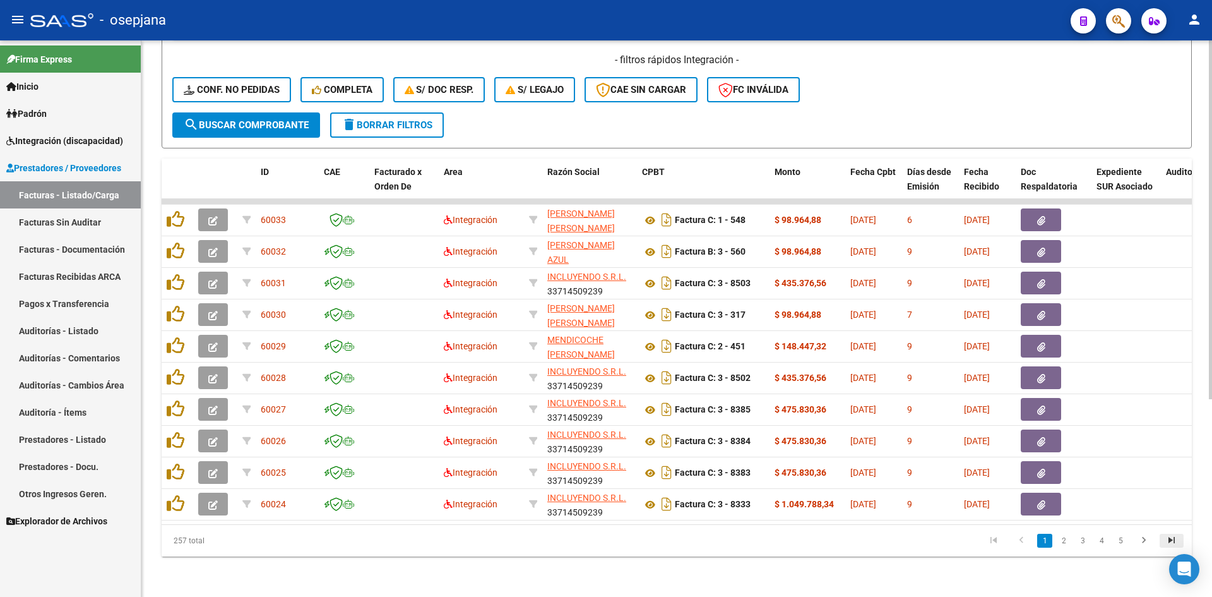
click at [1173, 541] on icon "go to last page" at bounding box center [1172, 541] width 16 height 15
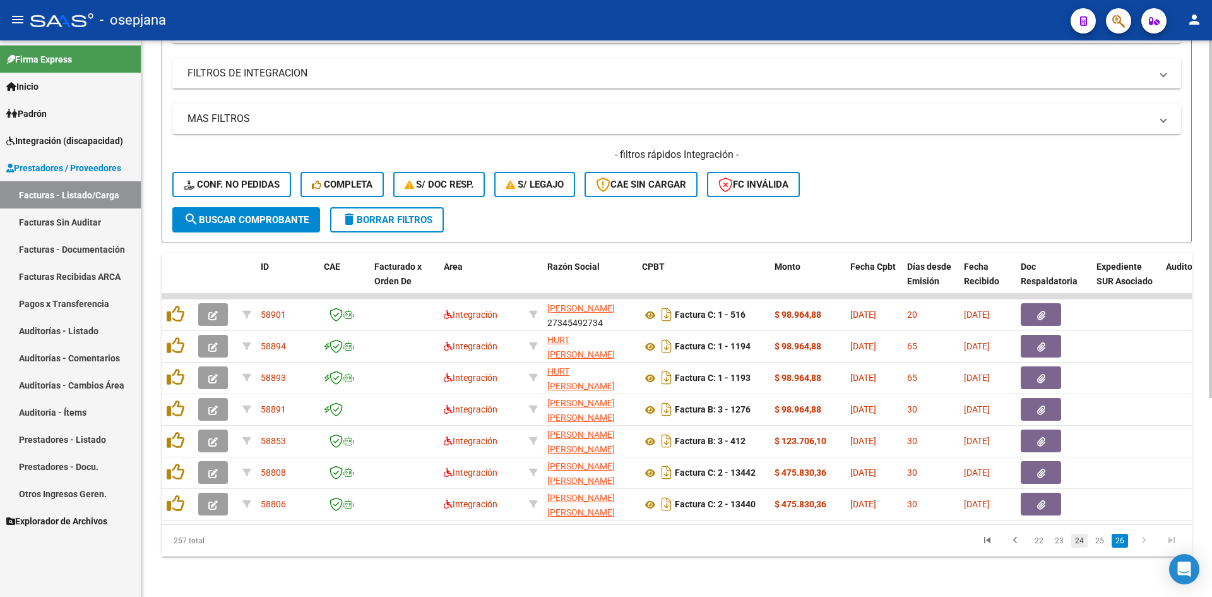
scroll to position [212, 0]
click at [1061, 539] on link "23" at bounding box center [1059, 541] width 16 height 14
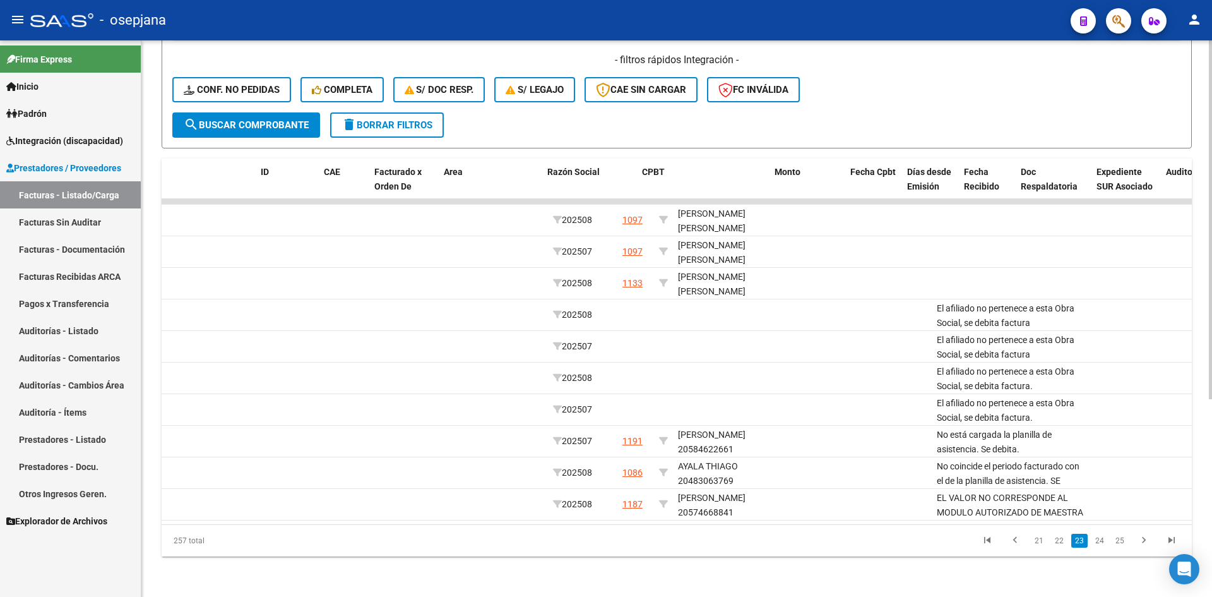
scroll to position [0, 0]
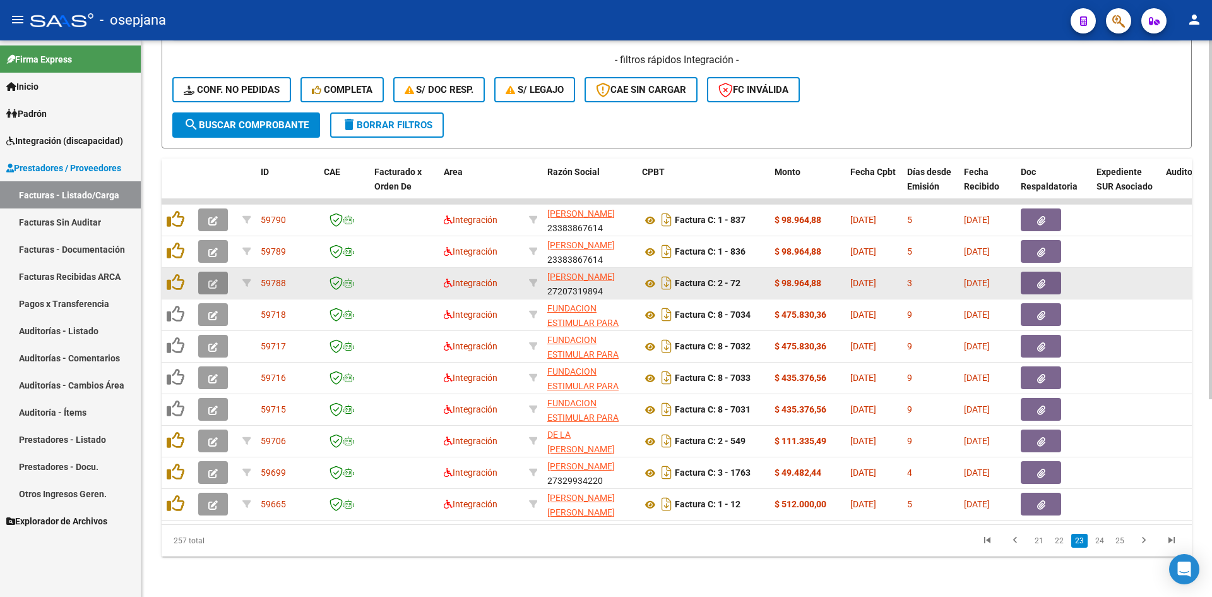
click at [213, 279] on icon "button" at bounding box center [212, 283] width 9 height 9
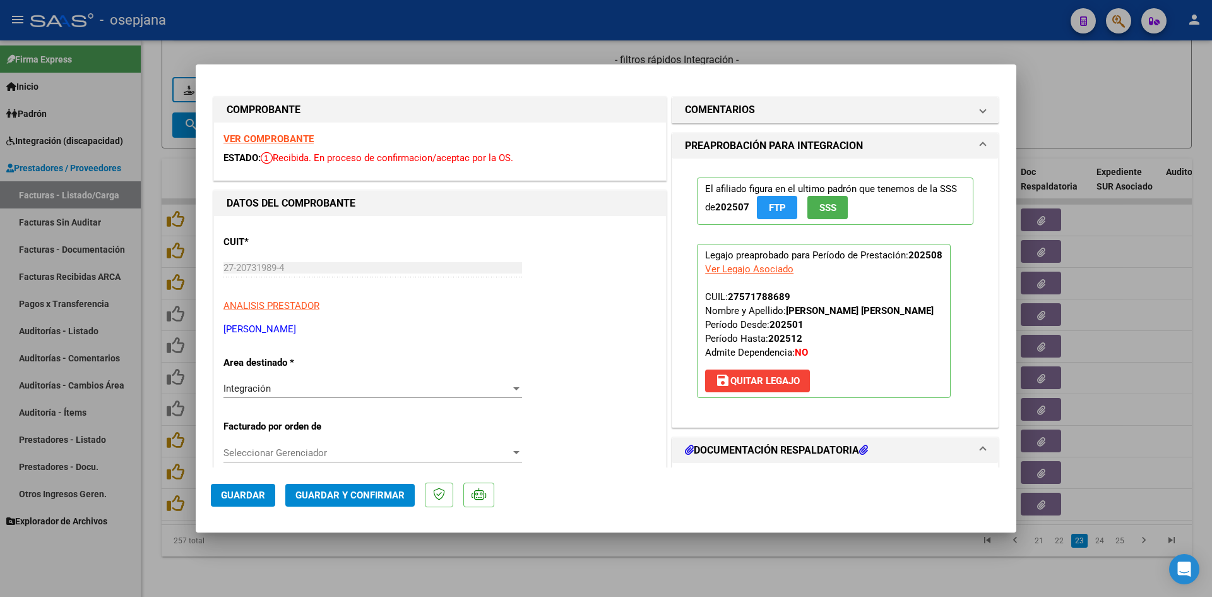
click at [256, 138] on strong "VER COMPROBANTE" at bounding box center [269, 138] width 90 height 11
click at [278, 141] on strong "VER COMPROBANTE" at bounding box center [269, 138] width 90 height 11
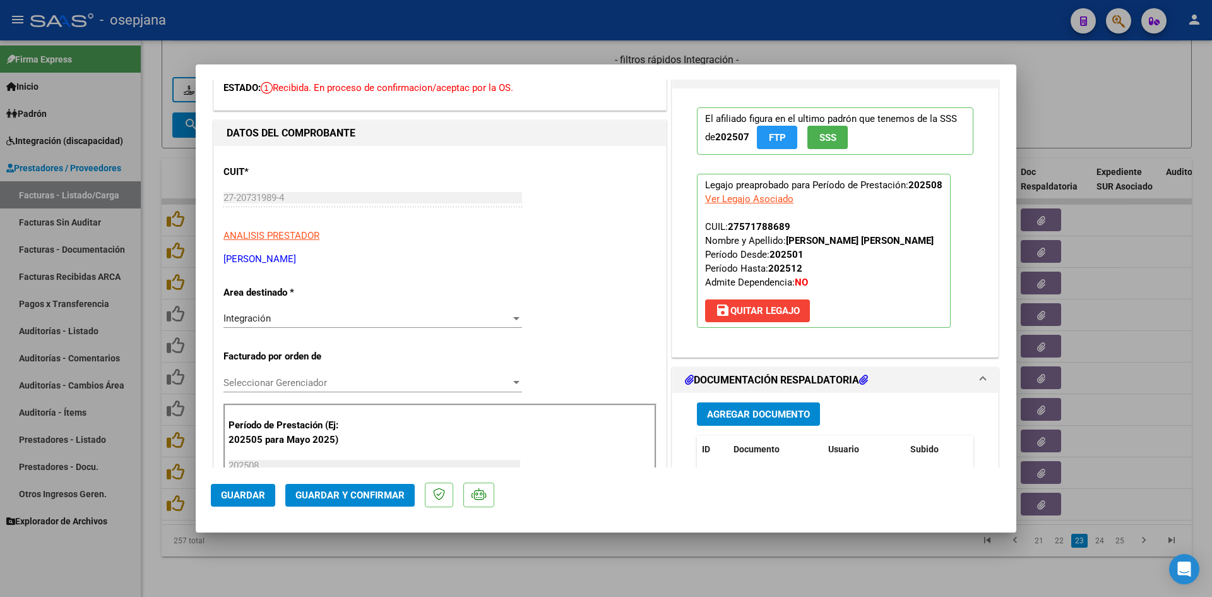
scroll to position [253, 0]
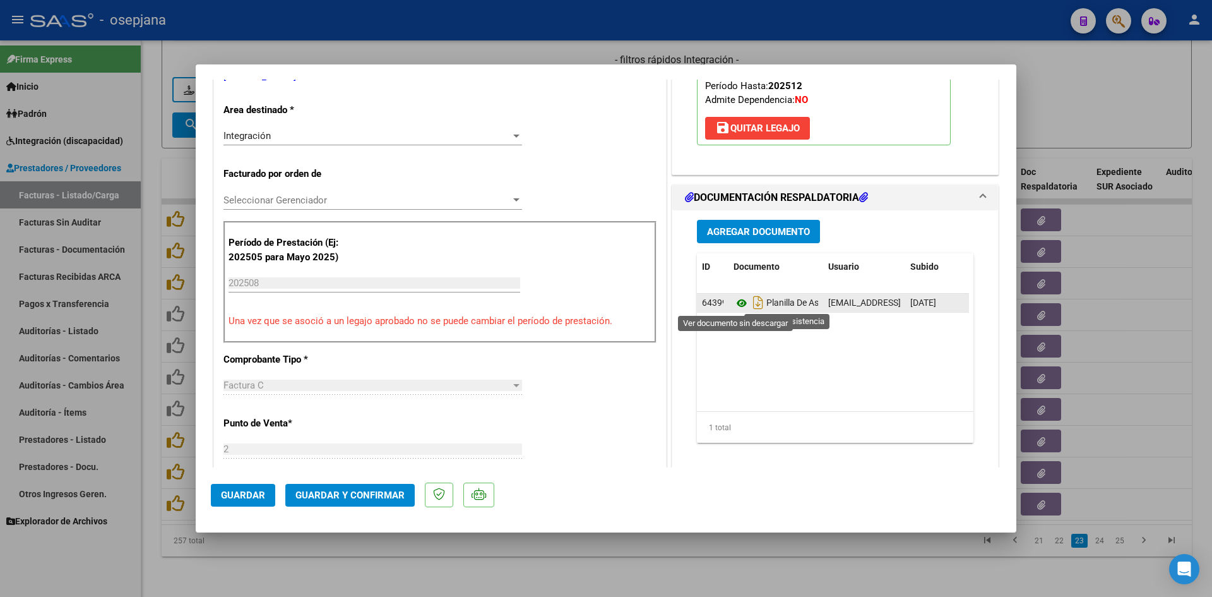
click at [741, 302] on icon at bounding box center [742, 303] width 16 height 15
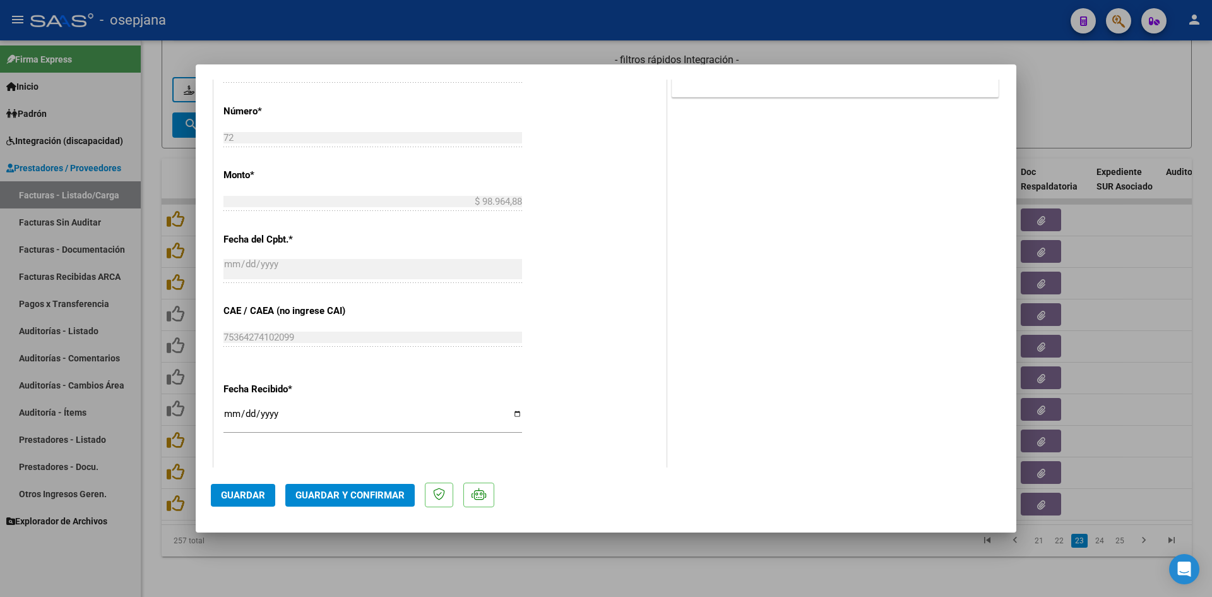
scroll to position [758, 0]
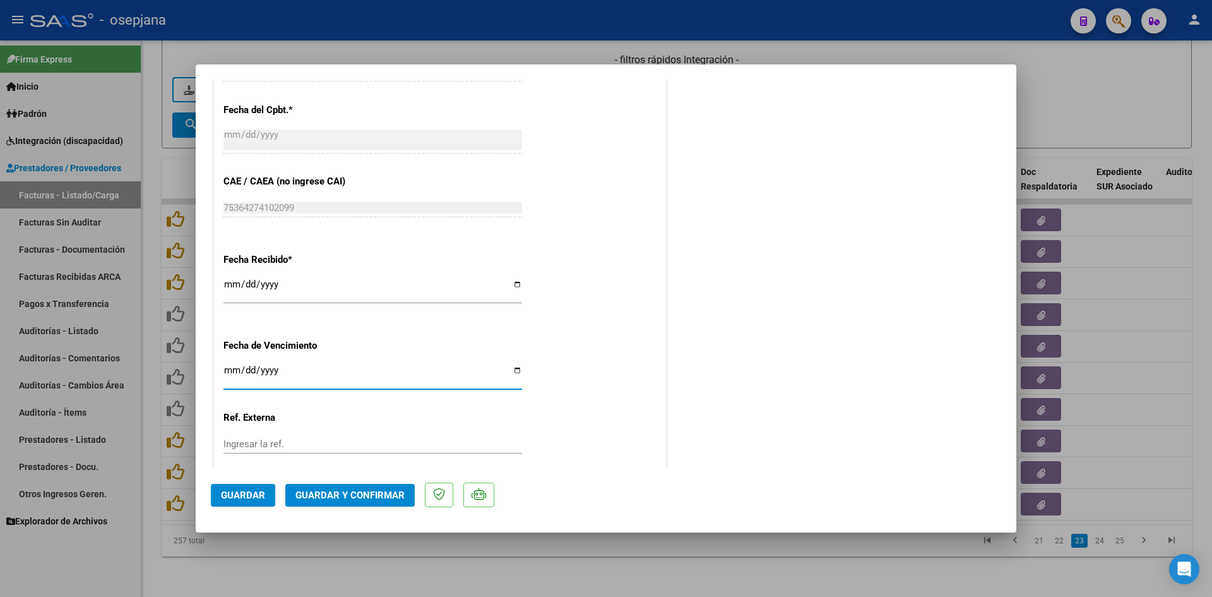
click at [229, 373] on input "Ingresar la fecha" at bounding box center [373, 375] width 299 height 20
type input "[DATE]"
click at [318, 495] on span "Guardar y Confirmar" at bounding box center [350, 494] width 109 height 11
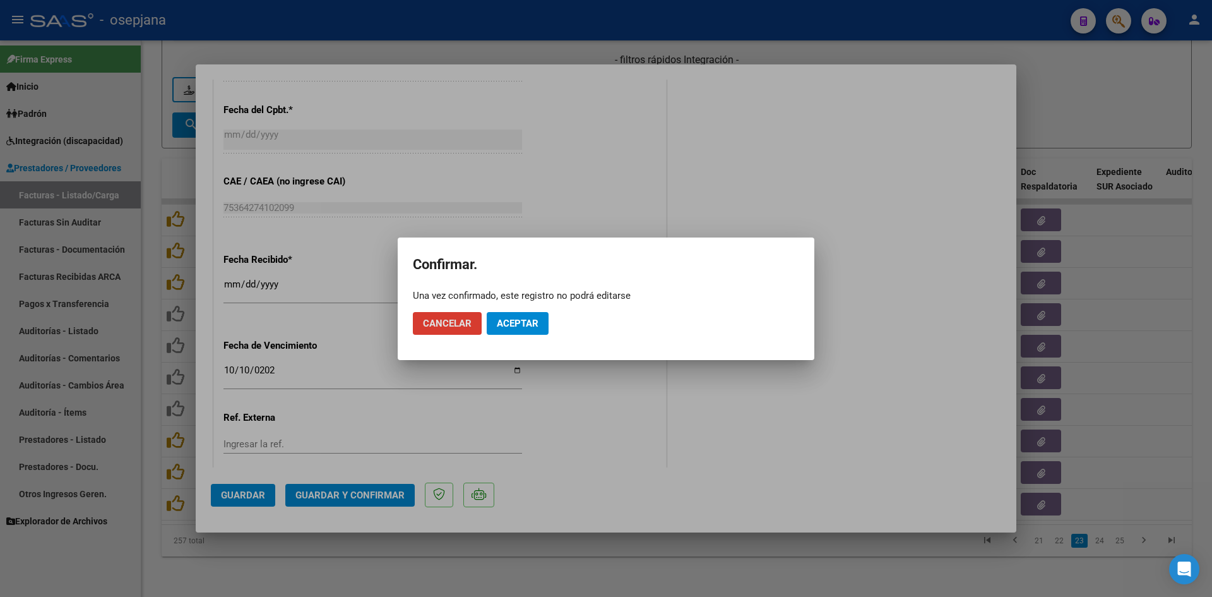
click at [534, 314] on button "Aceptar" at bounding box center [518, 323] width 62 height 23
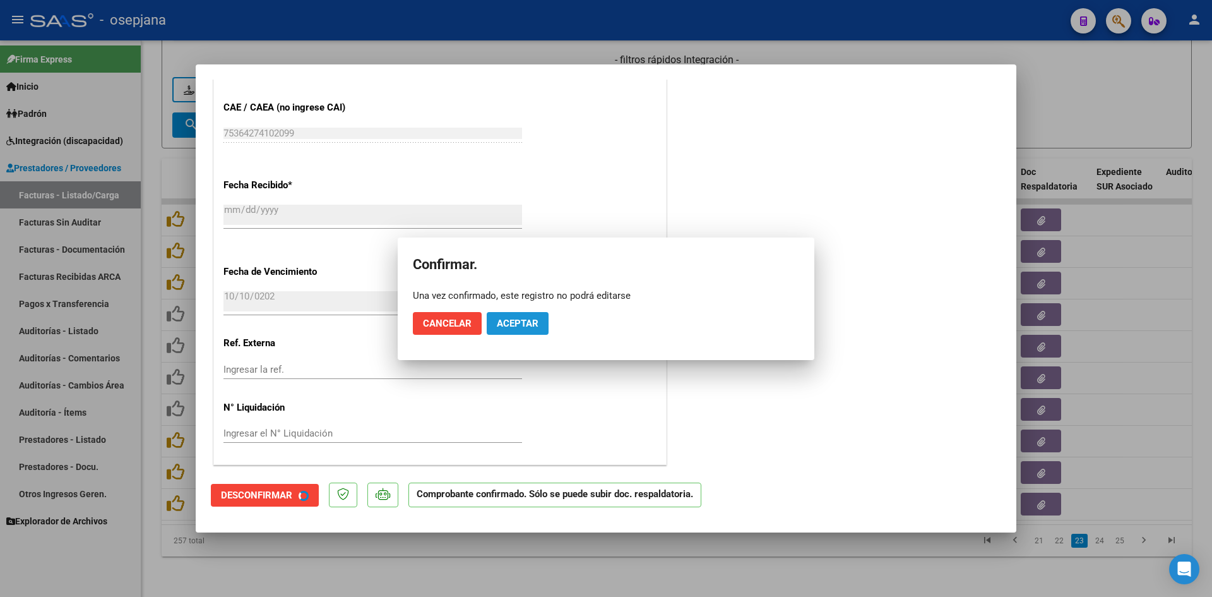
scroll to position [679, 0]
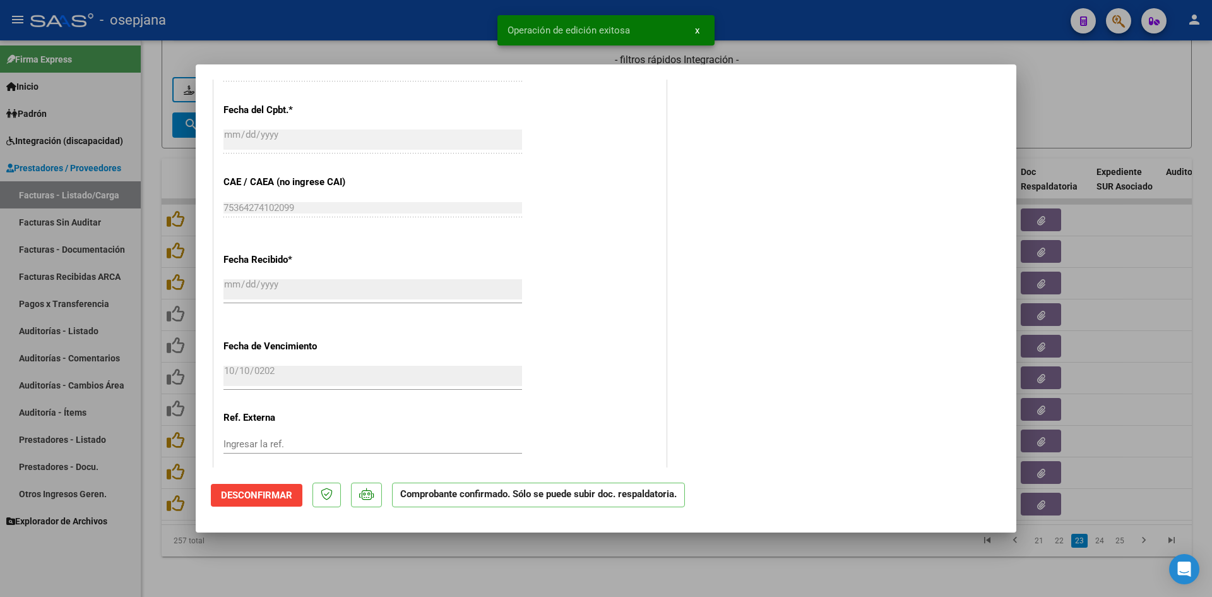
click at [1067, 124] on div at bounding box center [606, 298] width 1212 height 597
type input "$ 0,00"
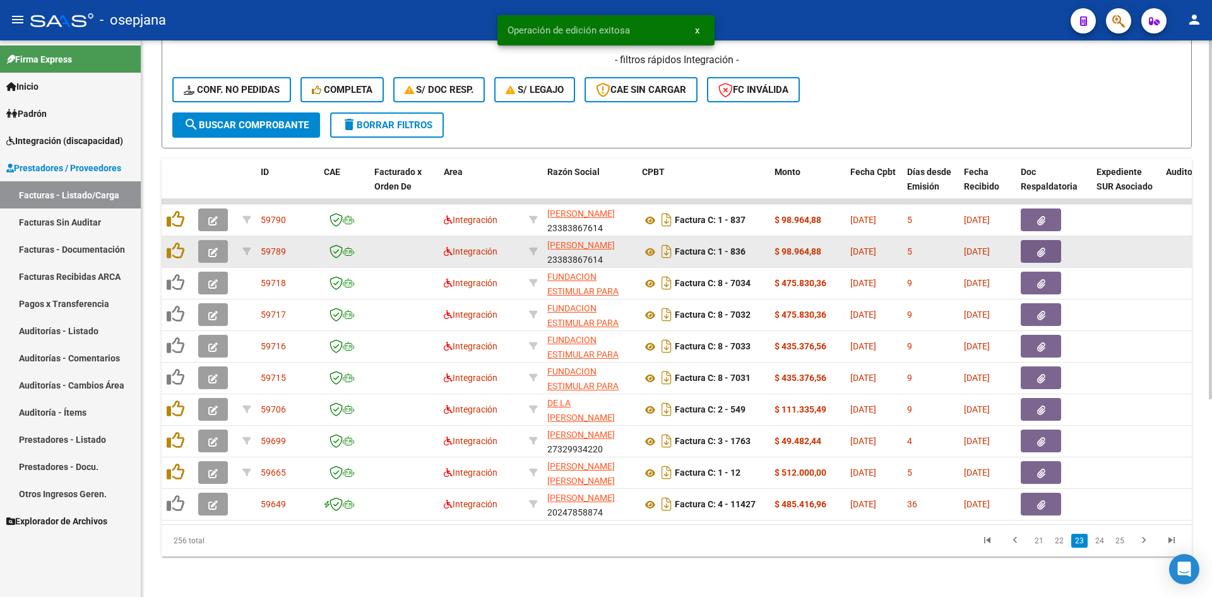
click at [222, 242] on button "button" at bounding box center [213, 251] width 30 height 23
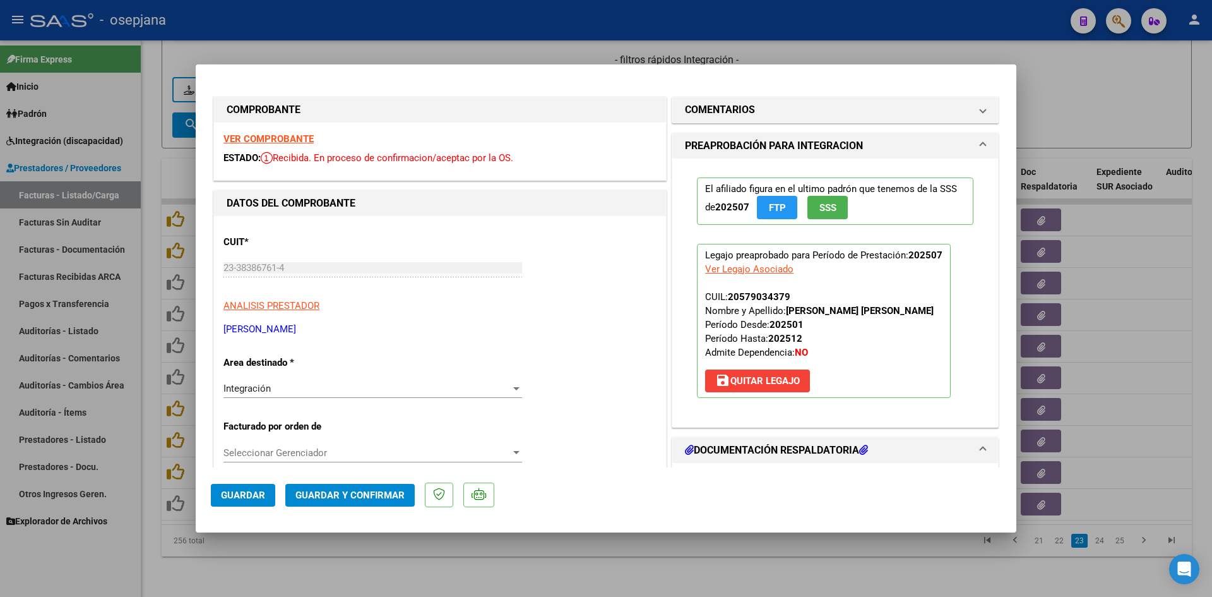
click at [264, 140] on strong "VER COMPROBANTE" at bounding box center [269, 138] width 90 height 11
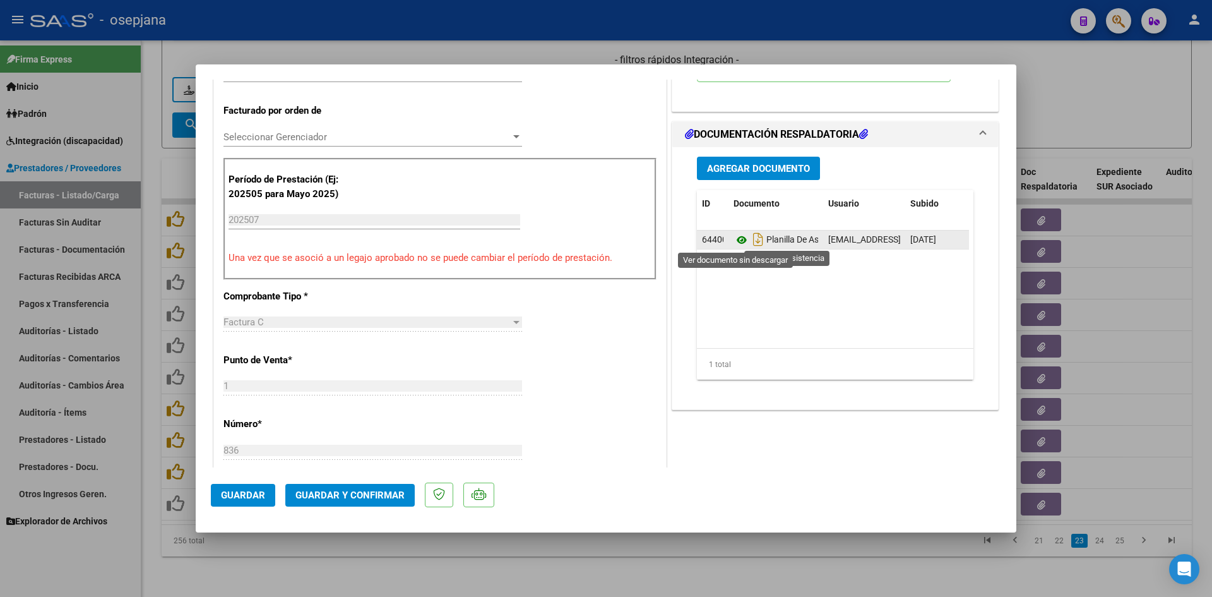
click at [734, 240] on icon at bounding box center [742, 239] width 16 height 15
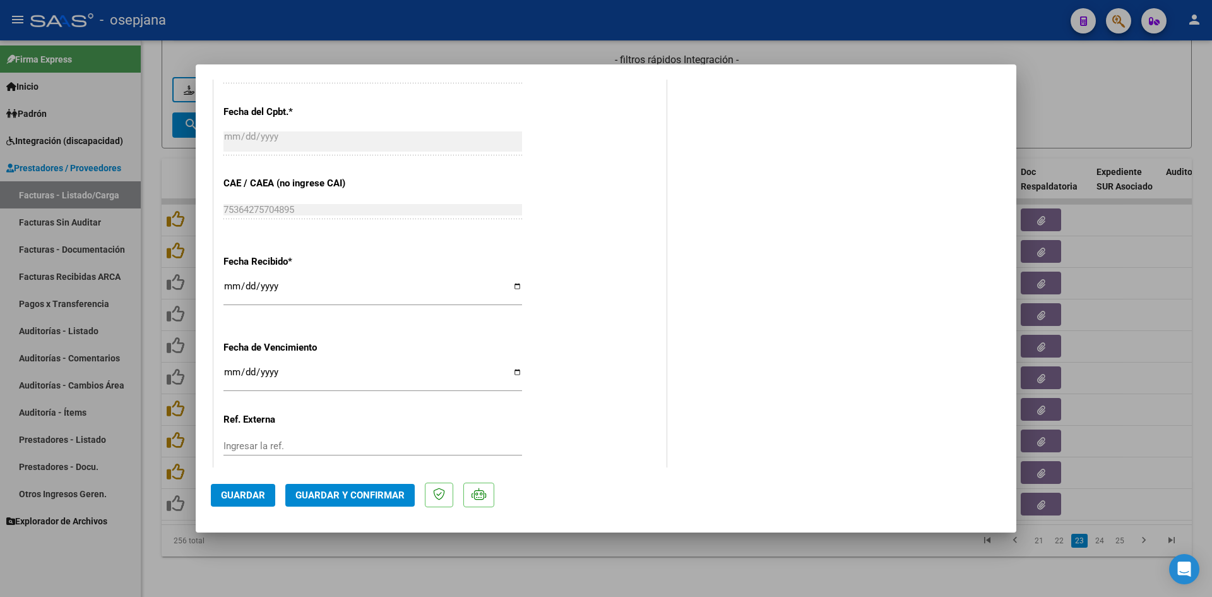
scroll to position [758, 0]
click at [229, 368] on input "[DATE]" at bounding box center [373, 375] width 299 height 20
type input "[DATE]"
click at [358, 496] on span "Guardar y Confirmar" at bounding box center [350, 494] width 109 height 11
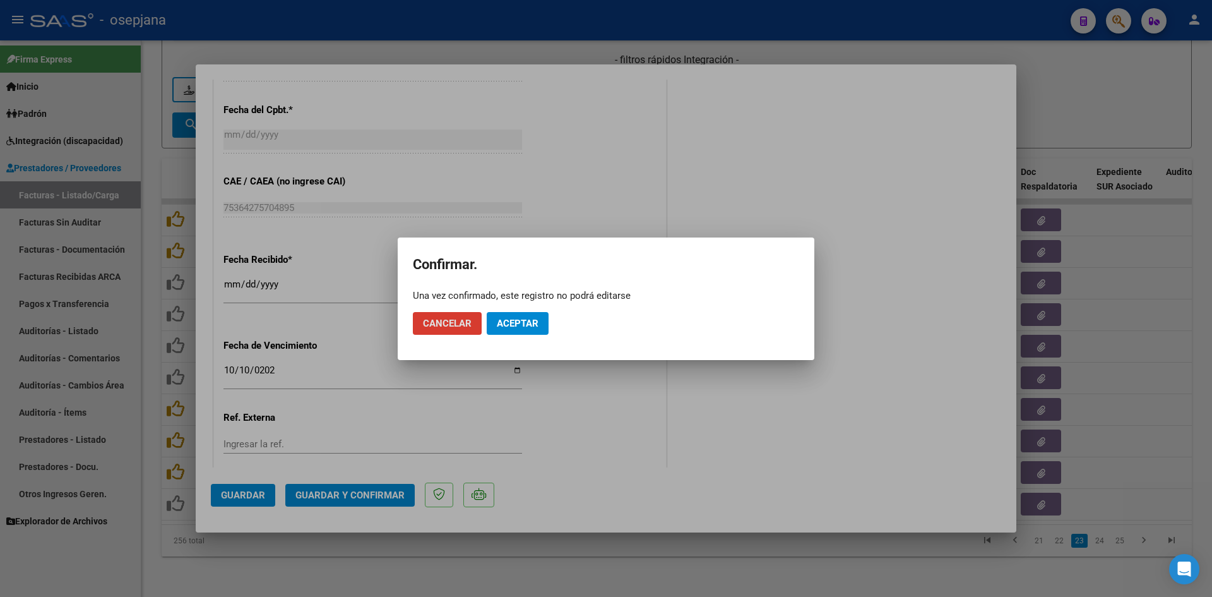
click at [527, 322] on span "Aceptar" at bounding box center [518, 323] width 42 height 11
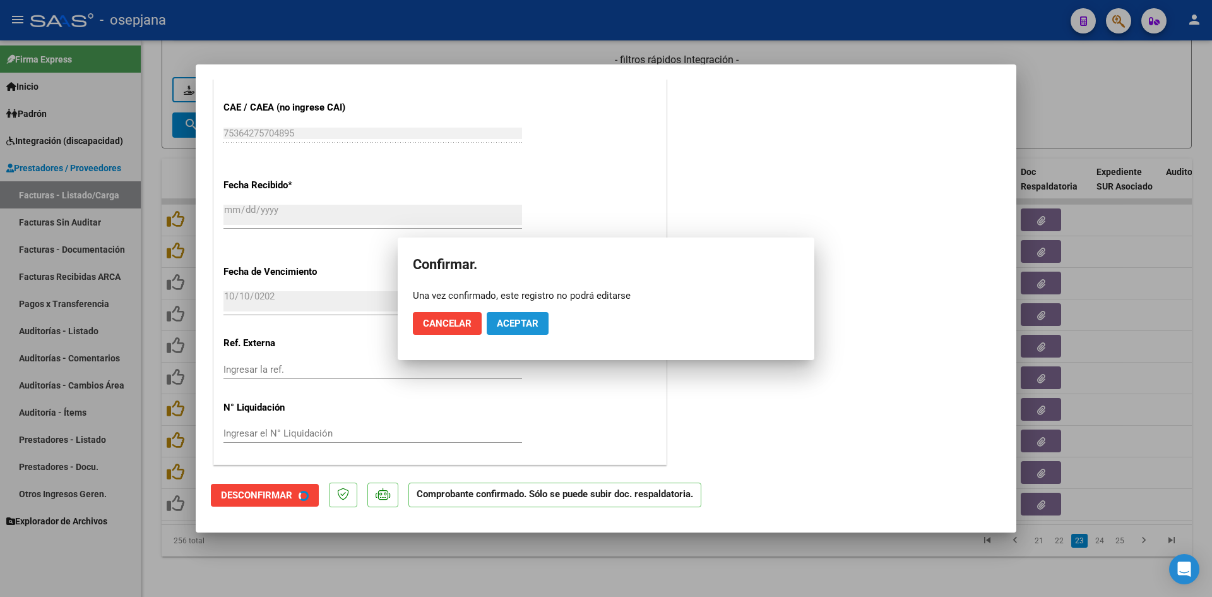
scroll to position [679, 0]
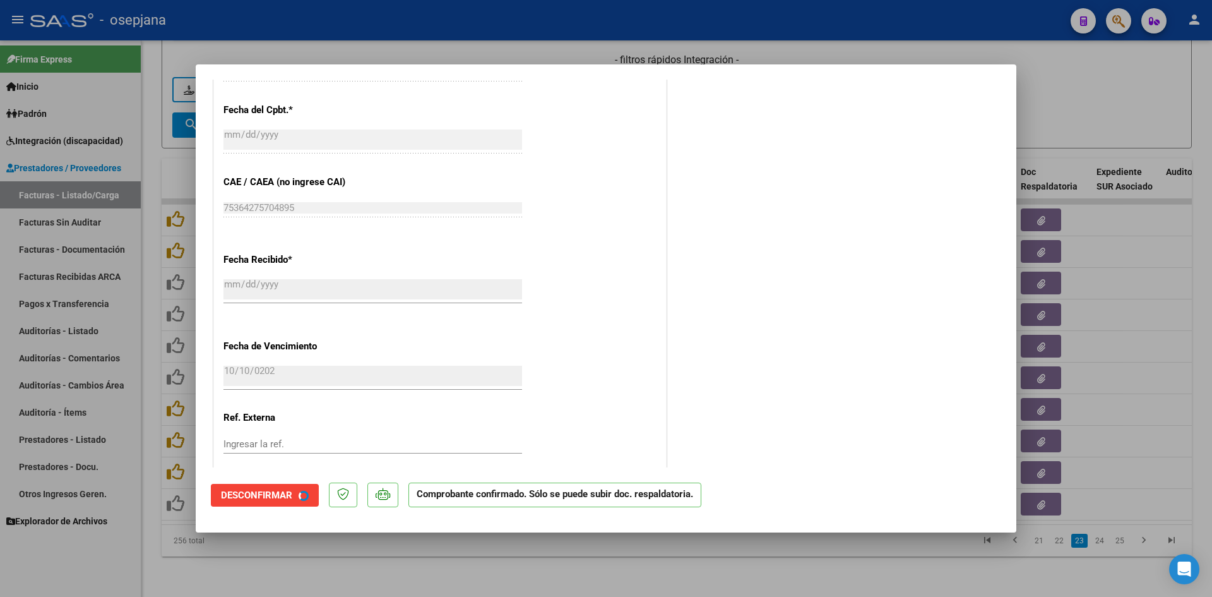
click at [1094, 116] on div at bounding box center [606, 298] width 1212 height 597
type input "$ 0,00"
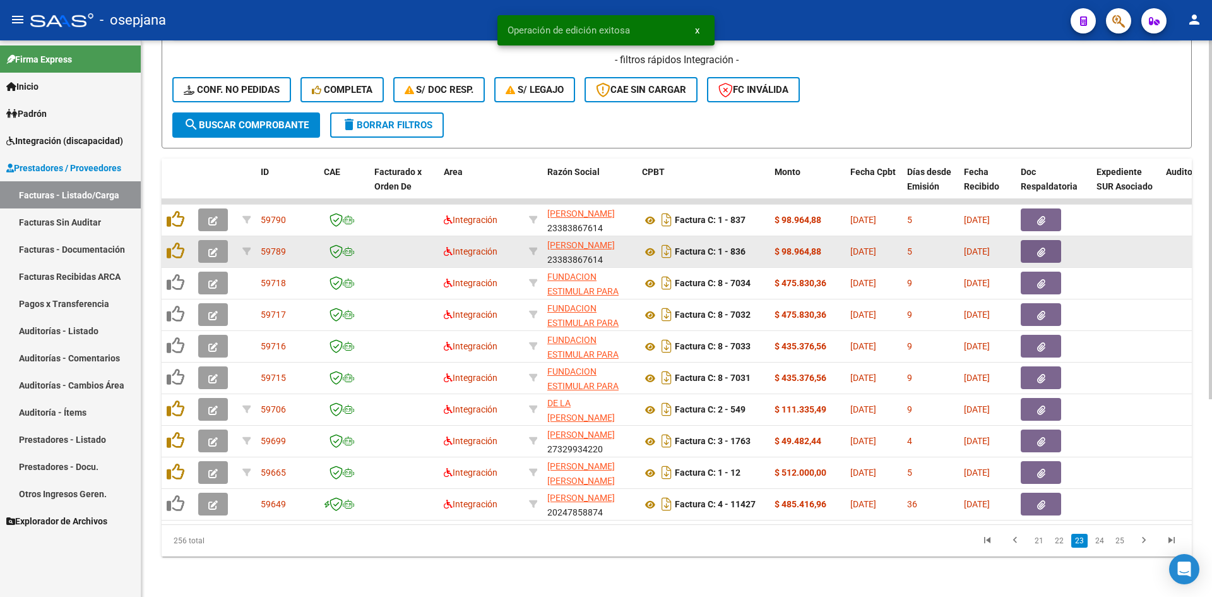
click at [215, 248] on icon "button" at bounding box center [212, 252] width 9 height 9
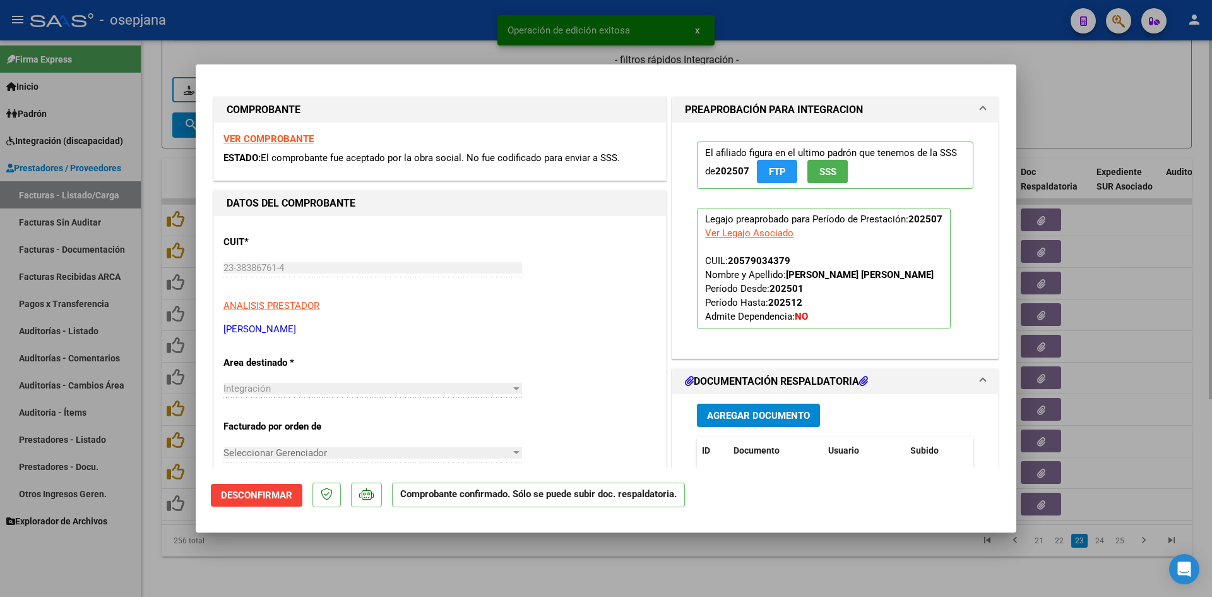
click at [1100, 113] on div at bounding box center [606, 298] width 1212 height 597
type input "$ 0,00"
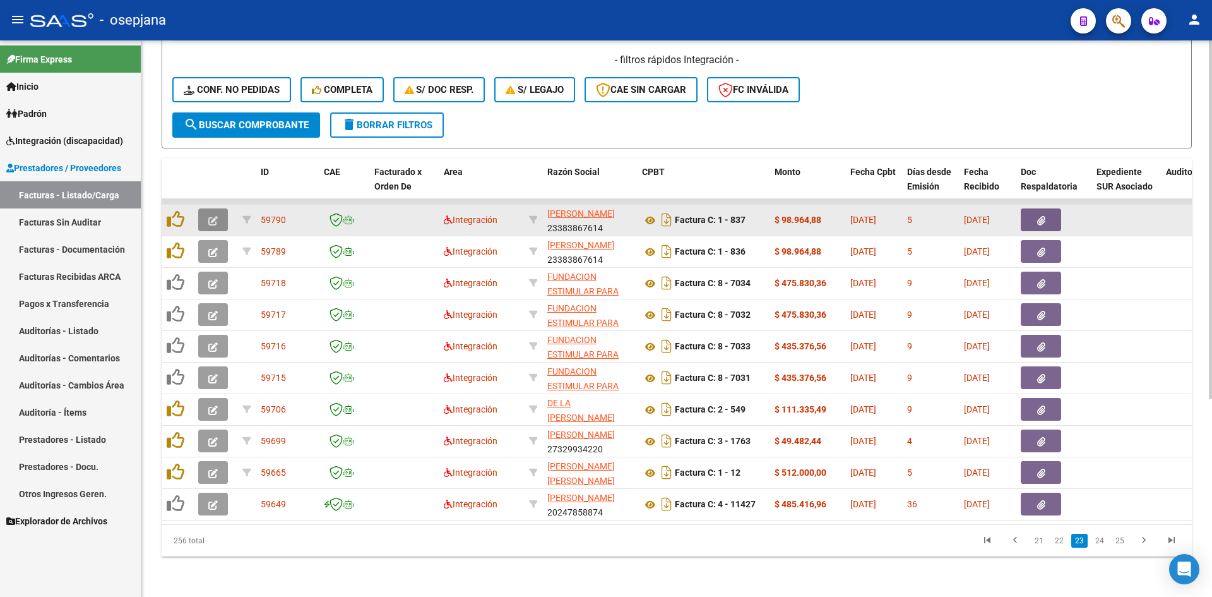
click at [209, 216] on icon "button" at bounding box center [212, 220] width 9 height 9
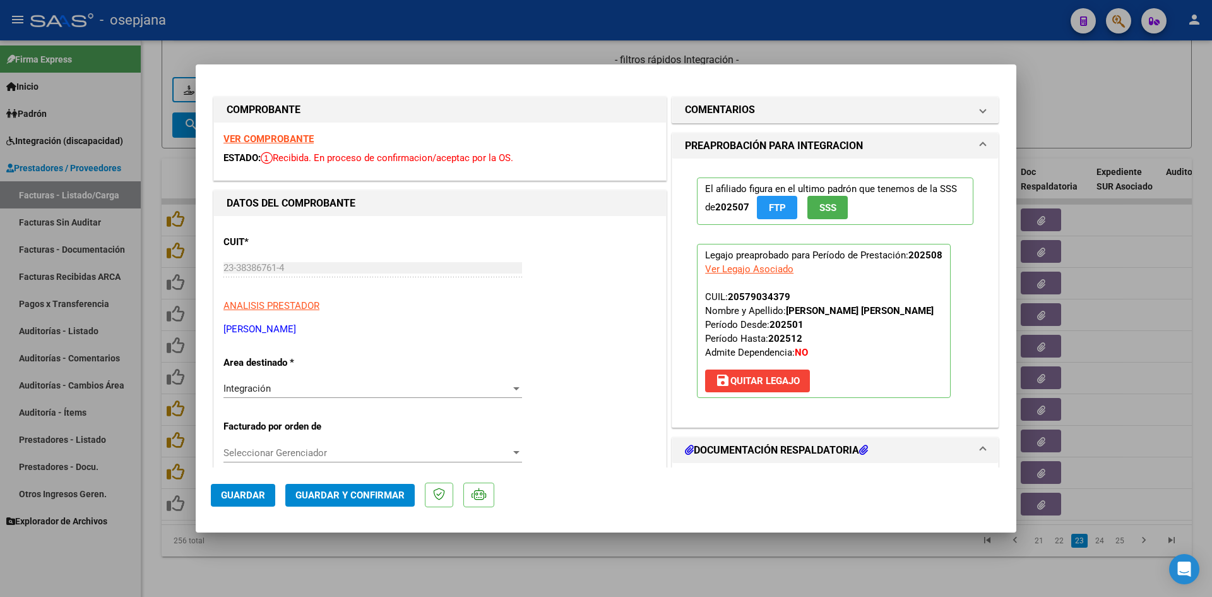
click at [297, 135] on strong "VER COMPROBANTE" at bounding box center [269, 138] width 90 height 11
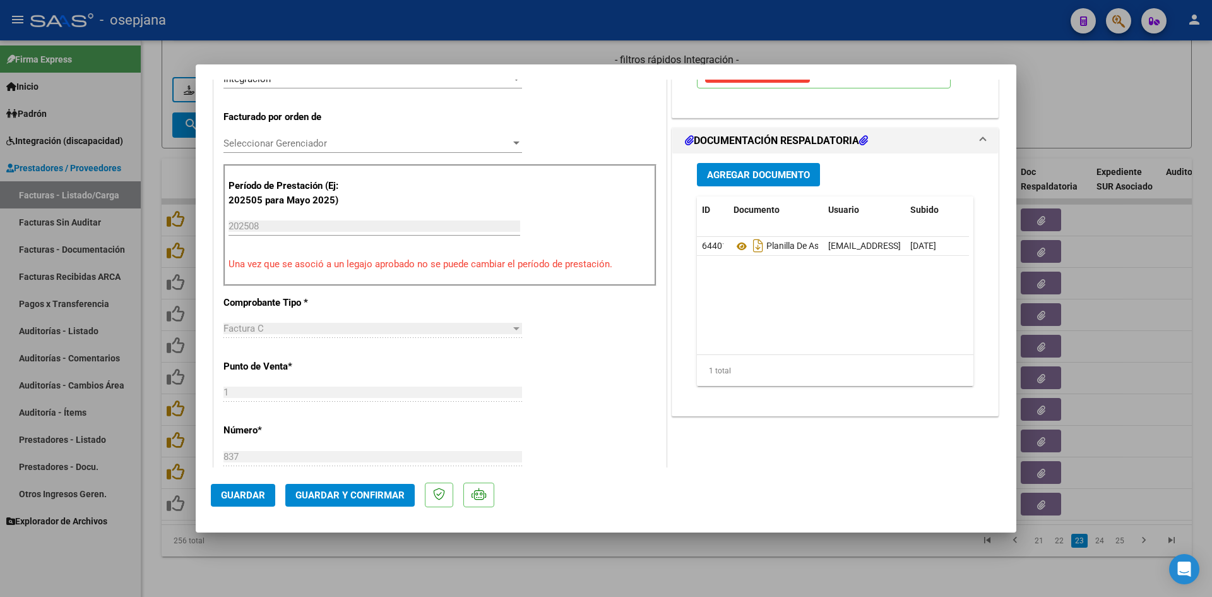
scroll to position [316, 0]
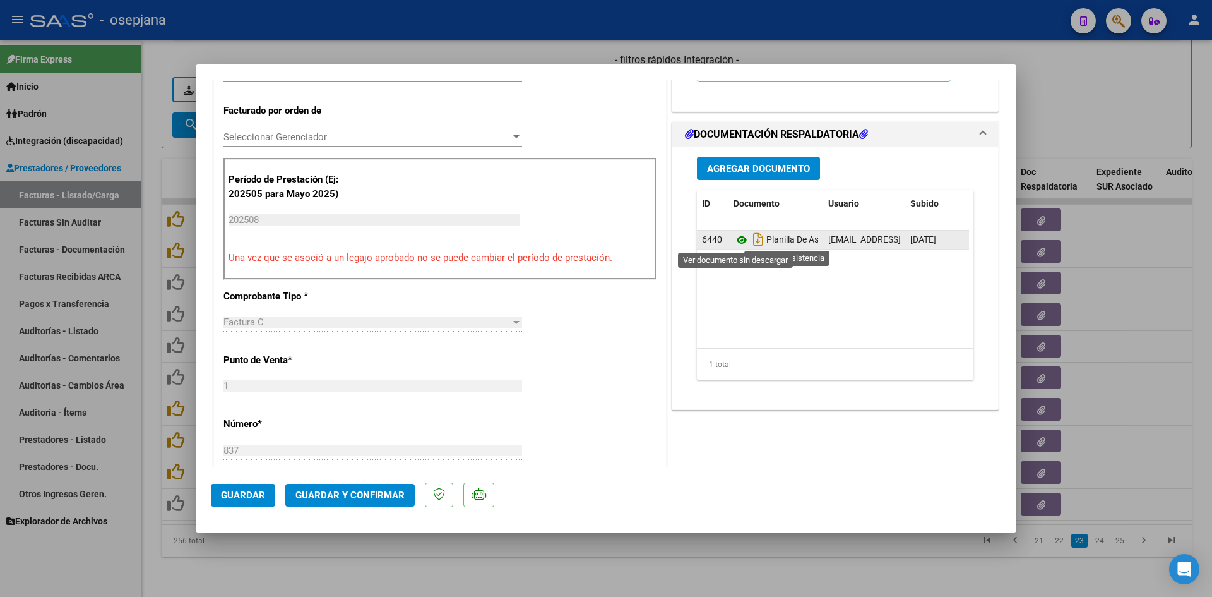
click at [740, 235] on icon at bounding box center [742, 239] width 16 height 15
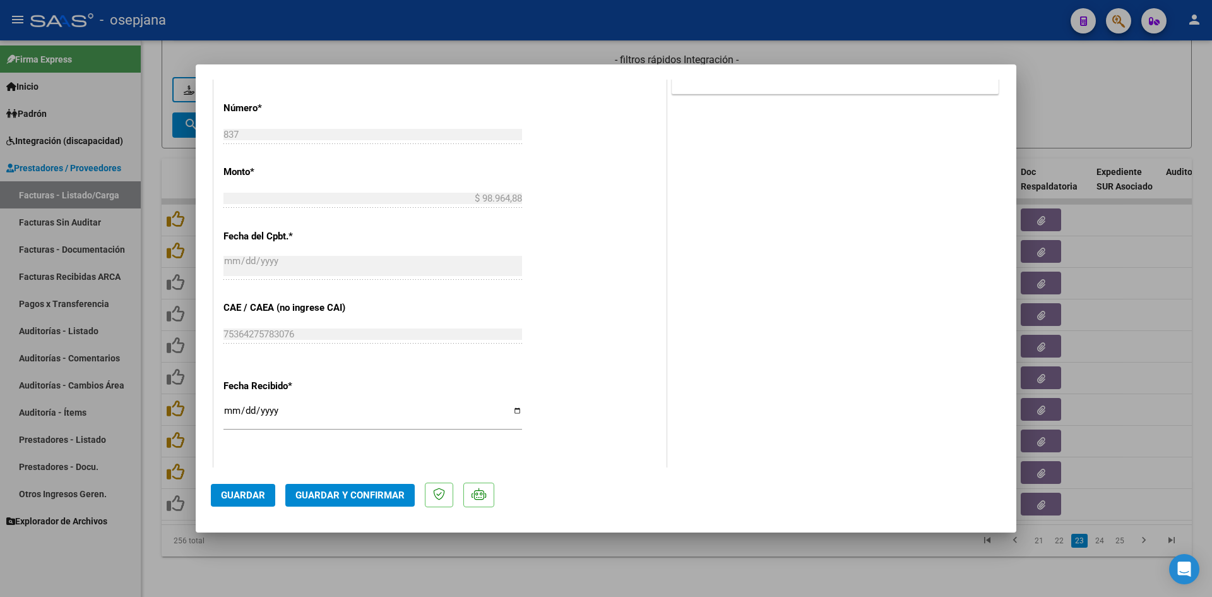
scroll to position [821, 0]
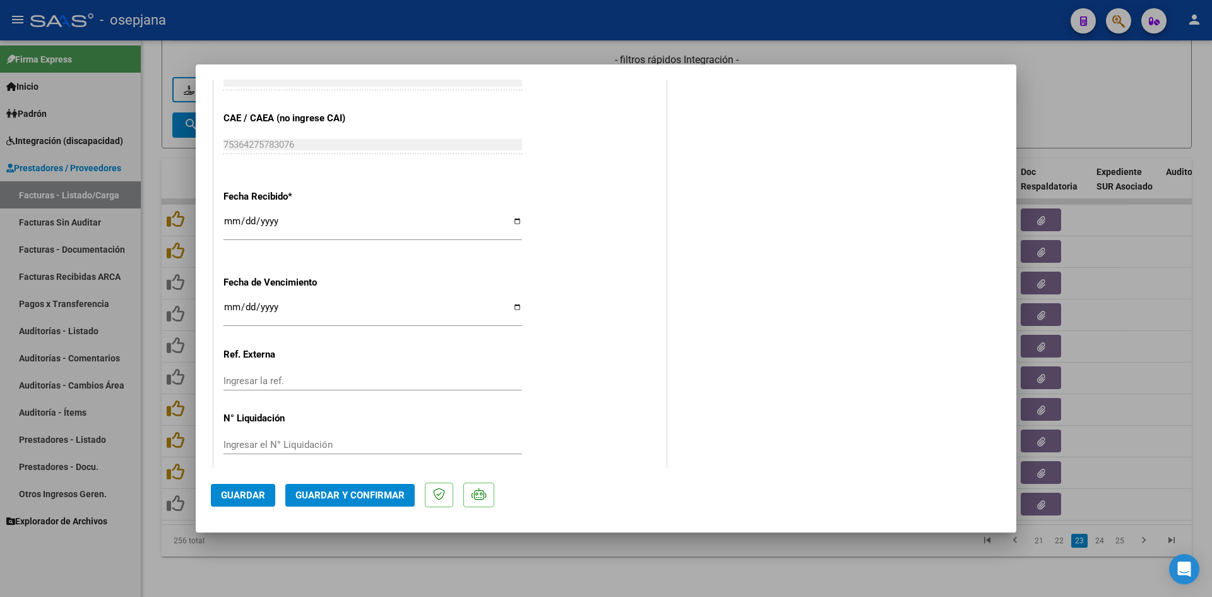
click at [230, 304] on input "[DATE]" at bounding box center [373, 312] width 299 height 20
type input "[DATE]"
click at [318, 496] on span "Guardar y Confirmar" at bounding box center [350, 494] width 109 height 11
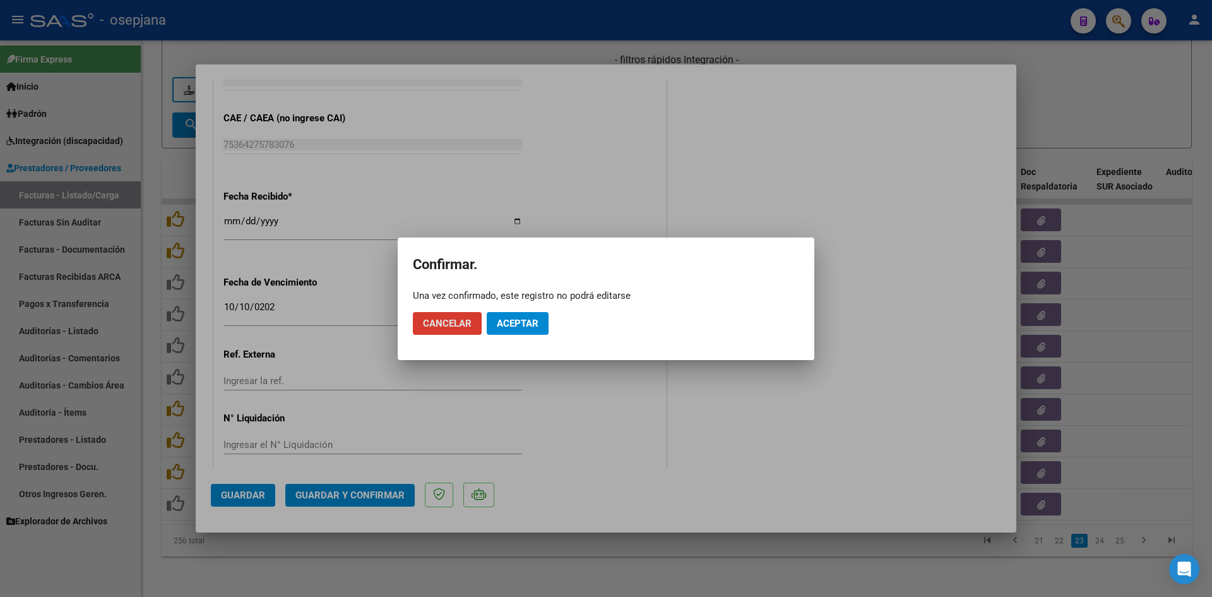
click at [519, 322] on span "Aceptar" at bounding box center [518, 323] width 42 height 11
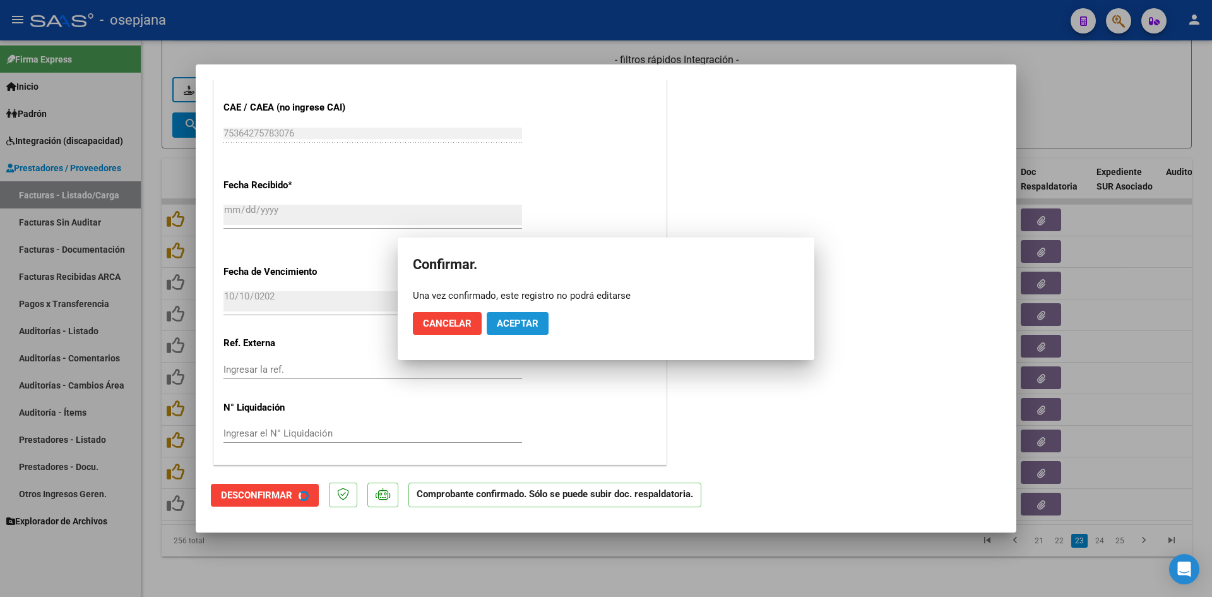
scroll to position [743, 0]
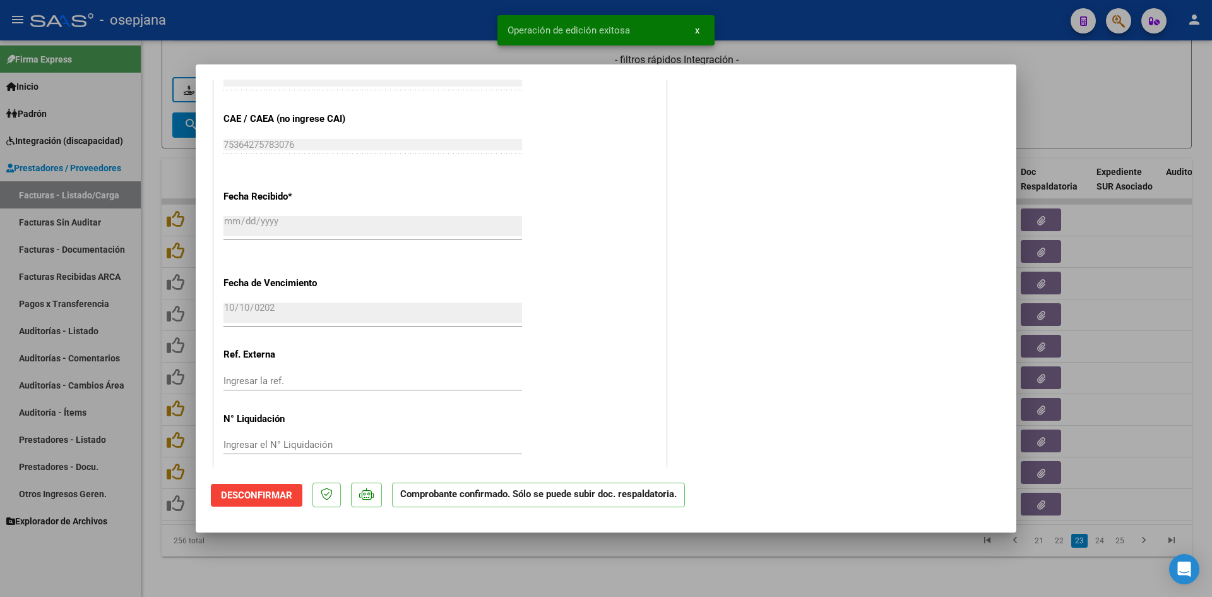
click at [1058, 101] on div at bounding box center [606, 298] width 1212 height 597
type input "$ 0,00"
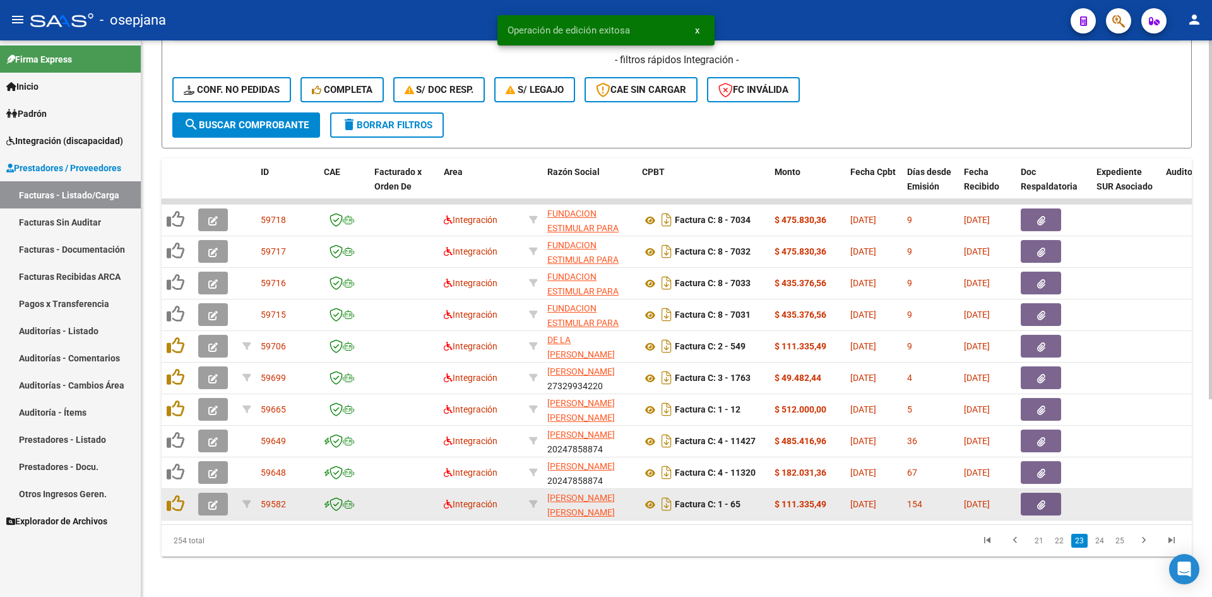
drag, startPoint x: 398, startPoint y: 513, endPoint x: 754, endPoint y: 505, distance: 356.2
click at [754, 511] on datatable-selection "59718 Integración FUNDACION ESTIMULAR PARA INCLUIR 30714525286 Factura C: 8 - 7…" at bounding box center [677, 516] width 1031 height 11
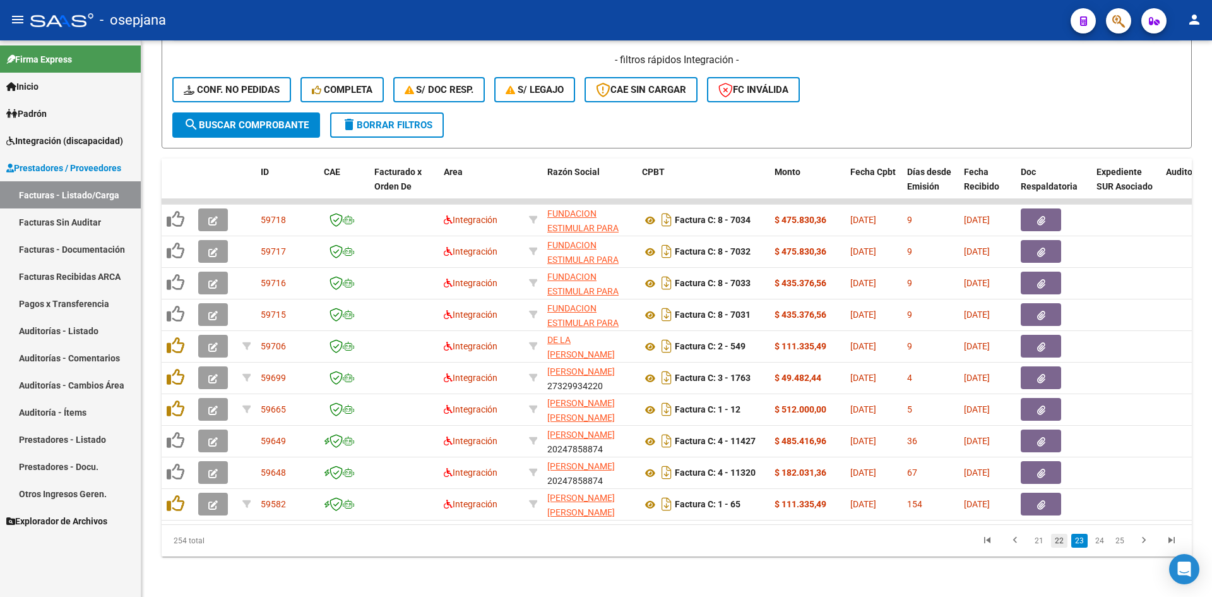
click at [1060, 543] on link "22" at bounding box center [1059, 541] width 16 height 14
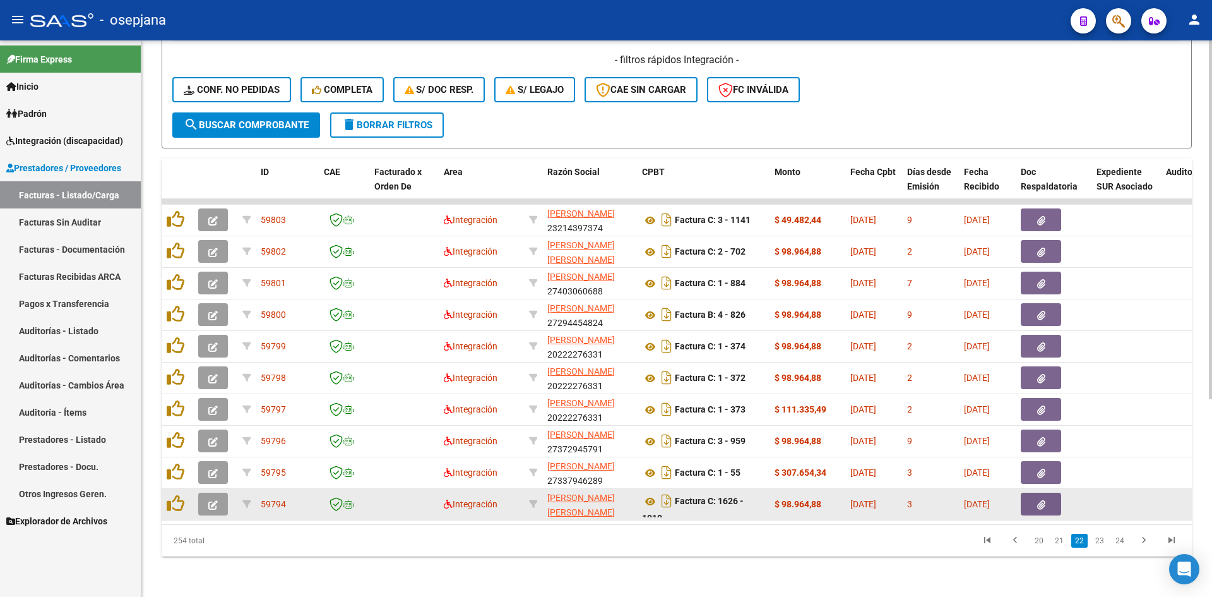
click at [211, 500] on icon "button" at bounding box center [212, 504] width 9 height 9
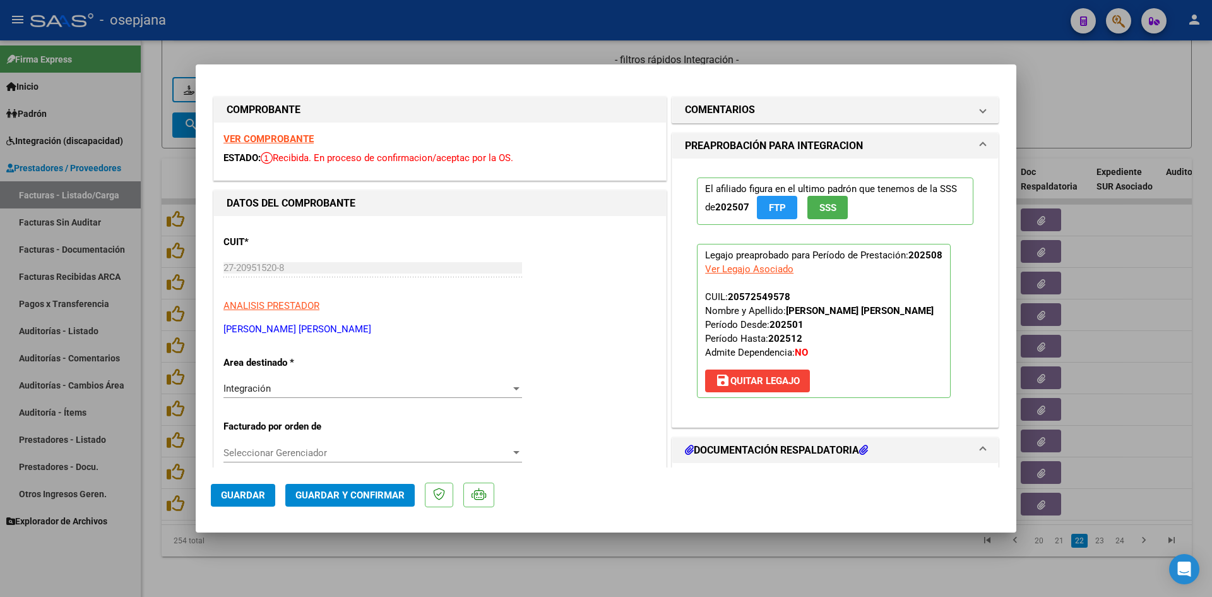
click at [257, 141] on strong "VER COMPROBANTE" at bounding box center [269, 138] width 90 height 11
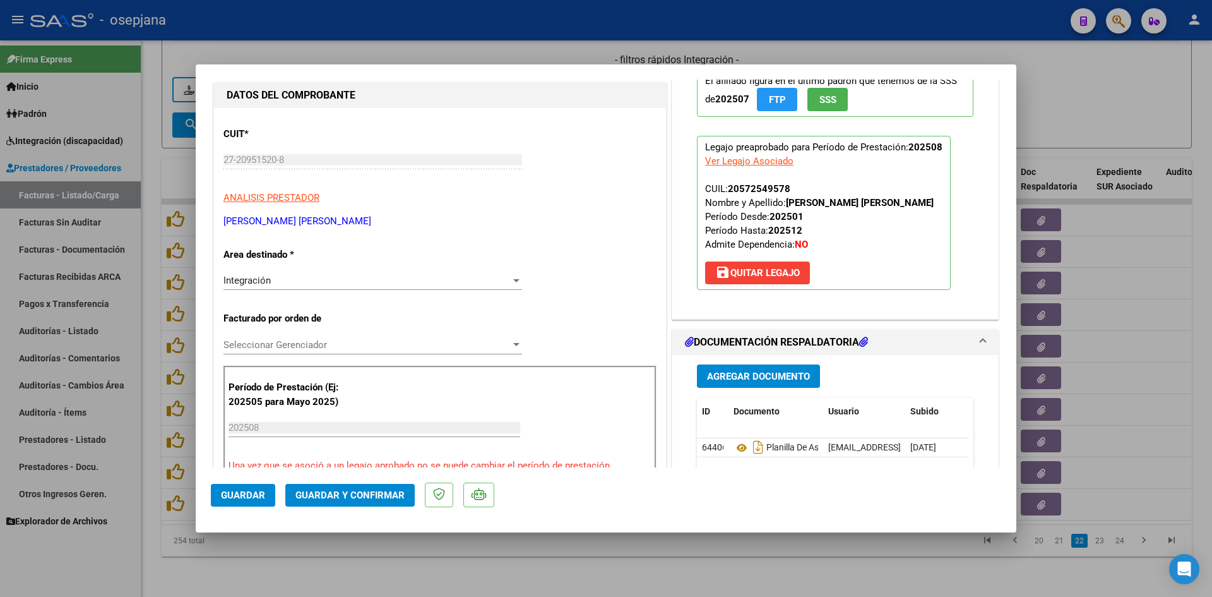
scroll to position [253, 0]
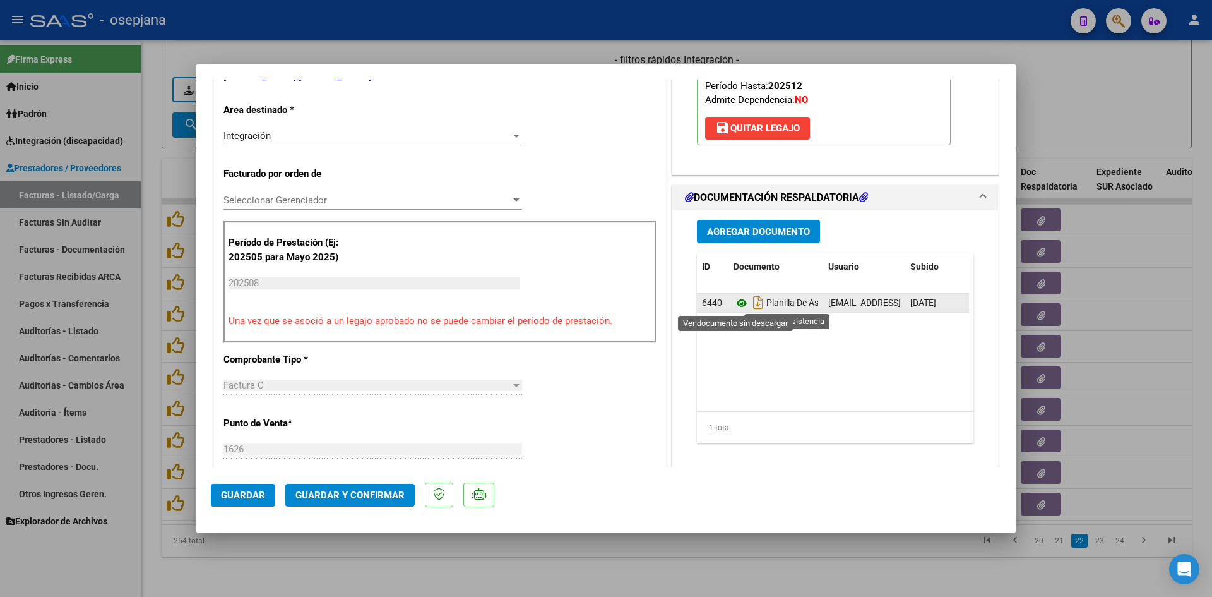
click at [737, 297] on icon at bounding box center [742, 303] width 16 height 15
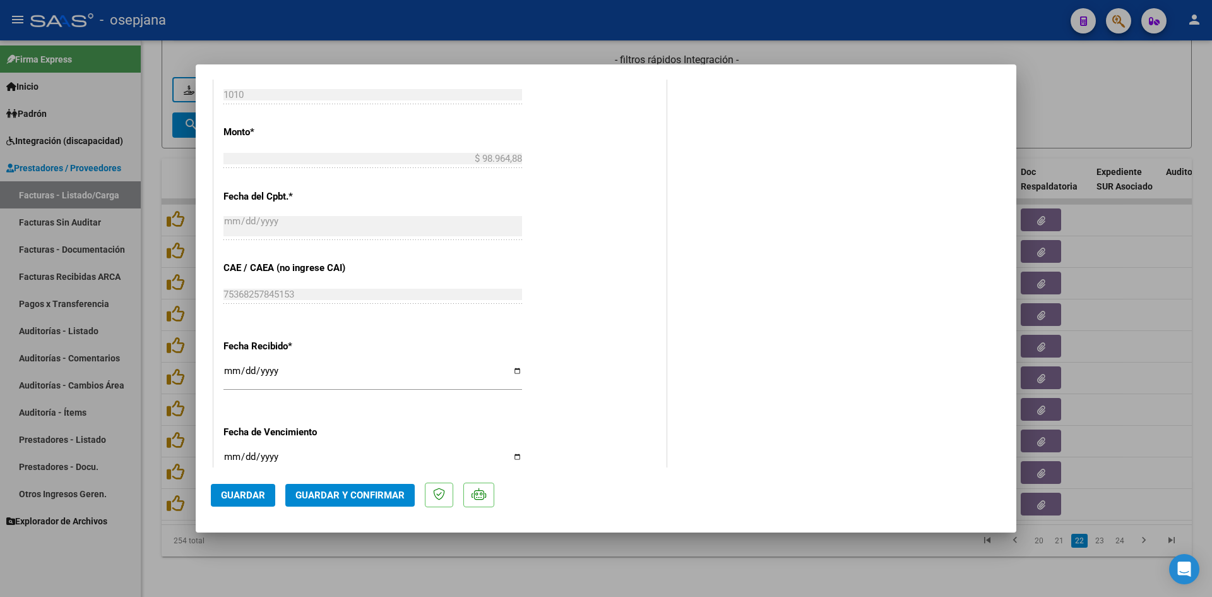
scroll to position [832, 0]
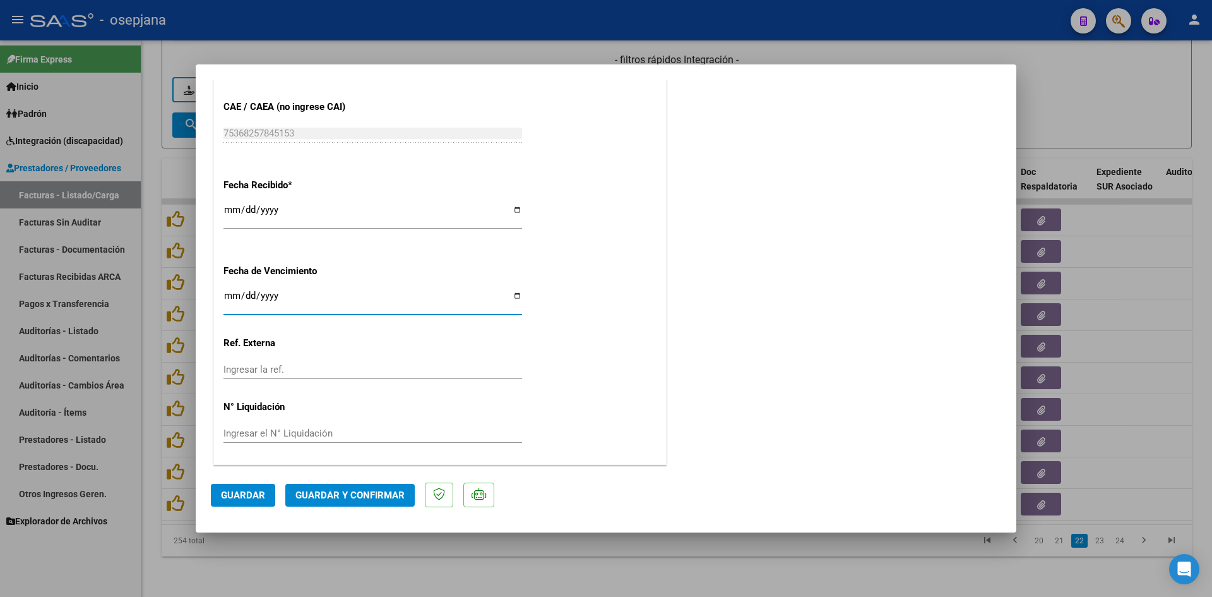
click at [229, 295] on input "[DATE]" at bounding box center [373, 300] width 299 height 20
type input "[DATE]"
click at [351, 489] on span "Guardar y Confirmar" at bounding box center [350, 494] width 109 height 11
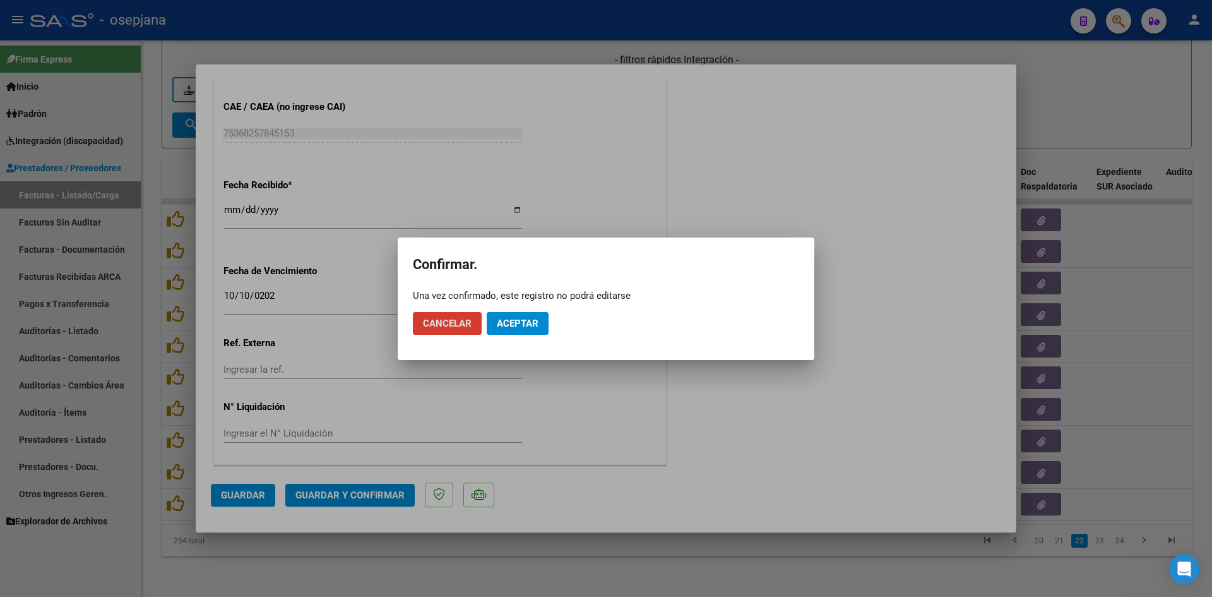
click at [518, 318] on span "Aceptar" at bounding box center [518, 323] width 42 height 11
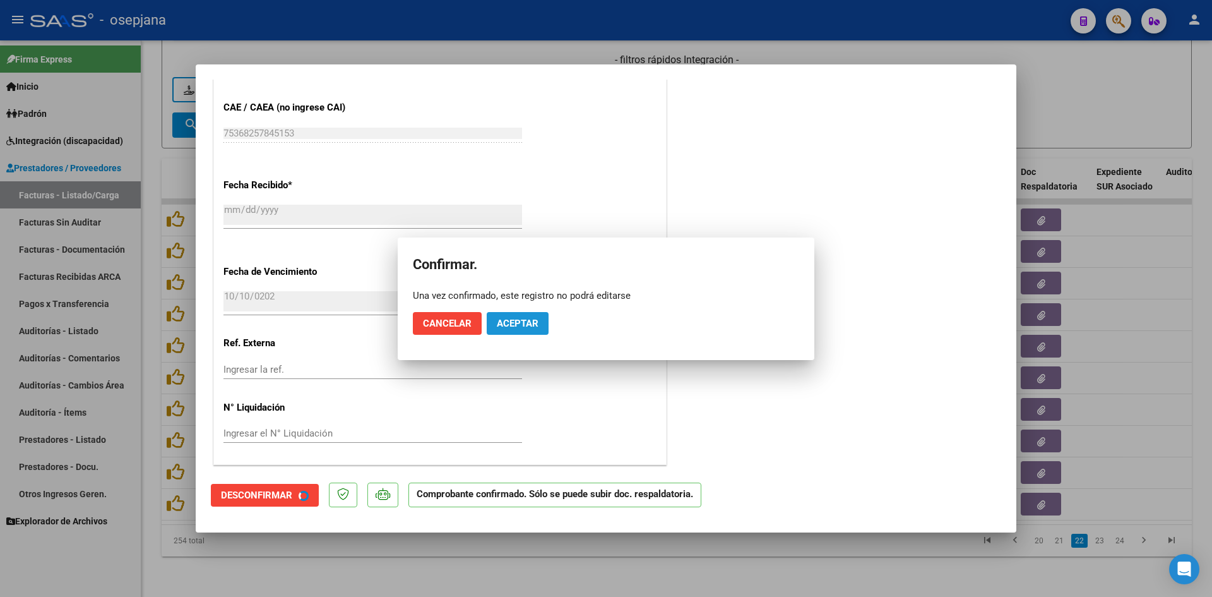
scroll to position [754, 0]
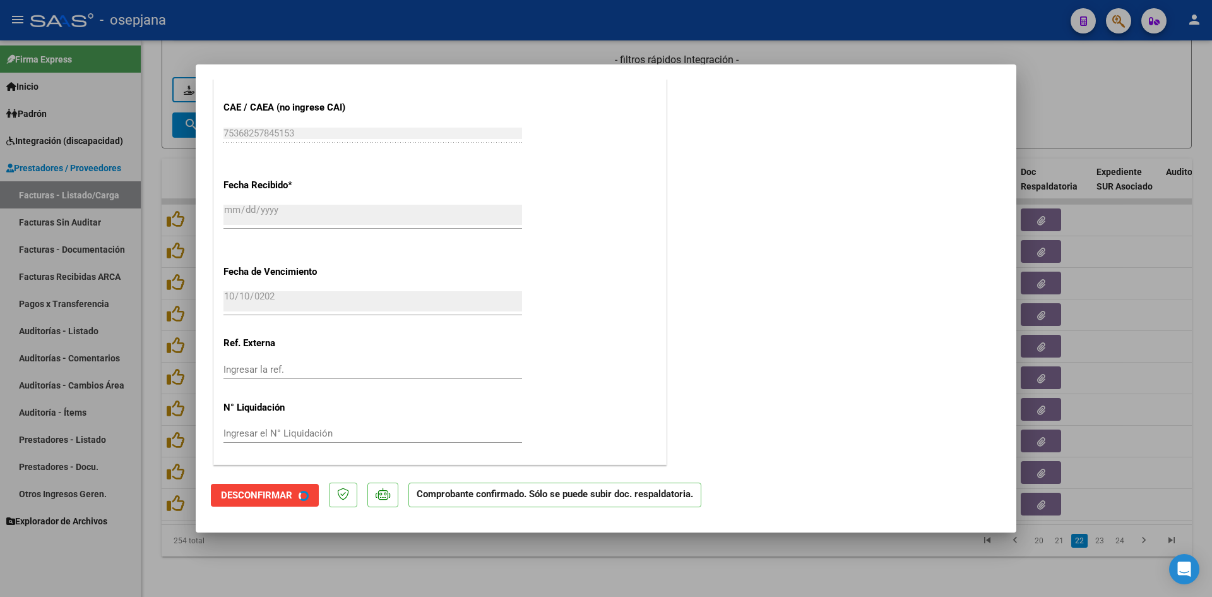
click at [1048, 112] on div at bounding box center [606, 298] width 1212 height 597
type input "$ 0,00"
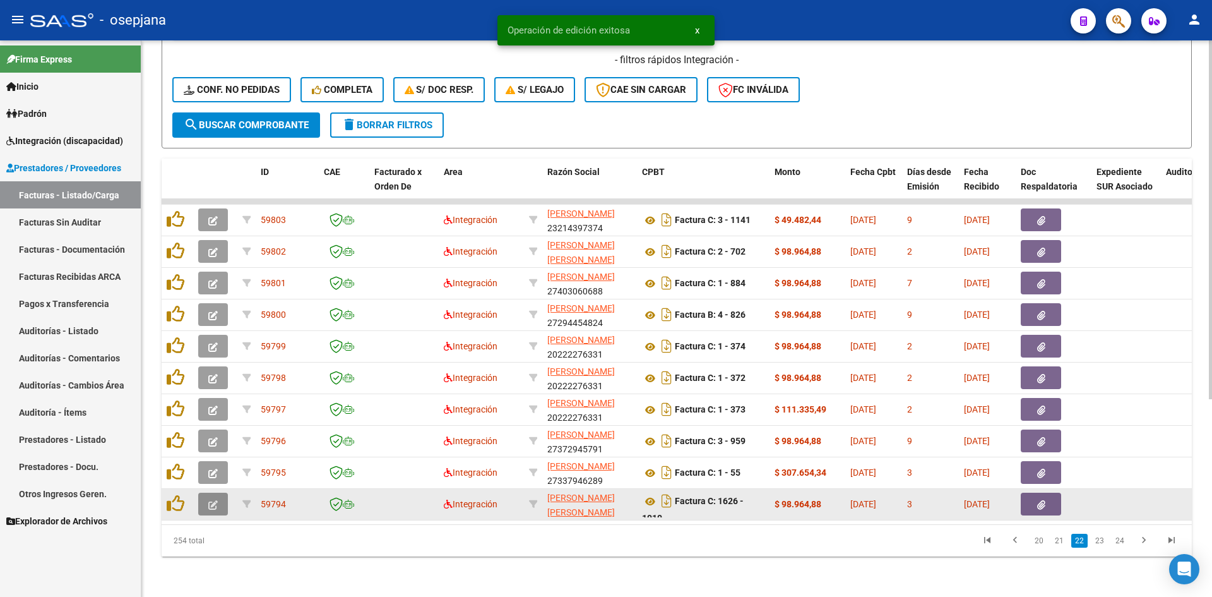
click at [209, 500] on icon "button" at bounding box center [212, 504] width 9 height 9
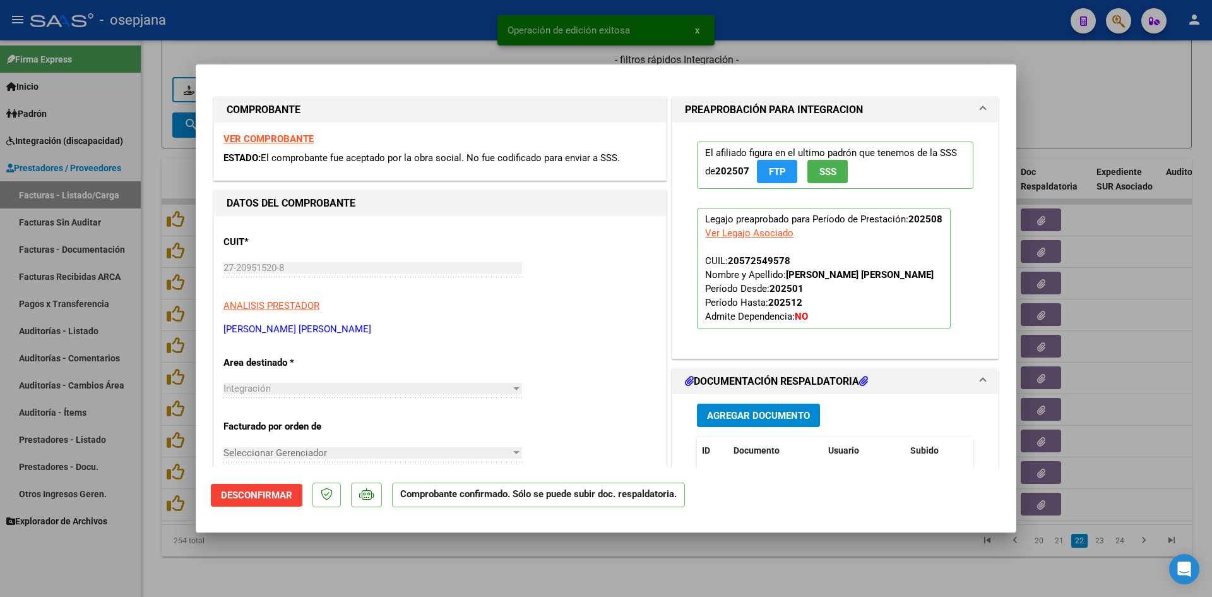
click at [296, 137] on strong "VER COMPROBANTE" at bounding box center [269, 138] width 90 height 11
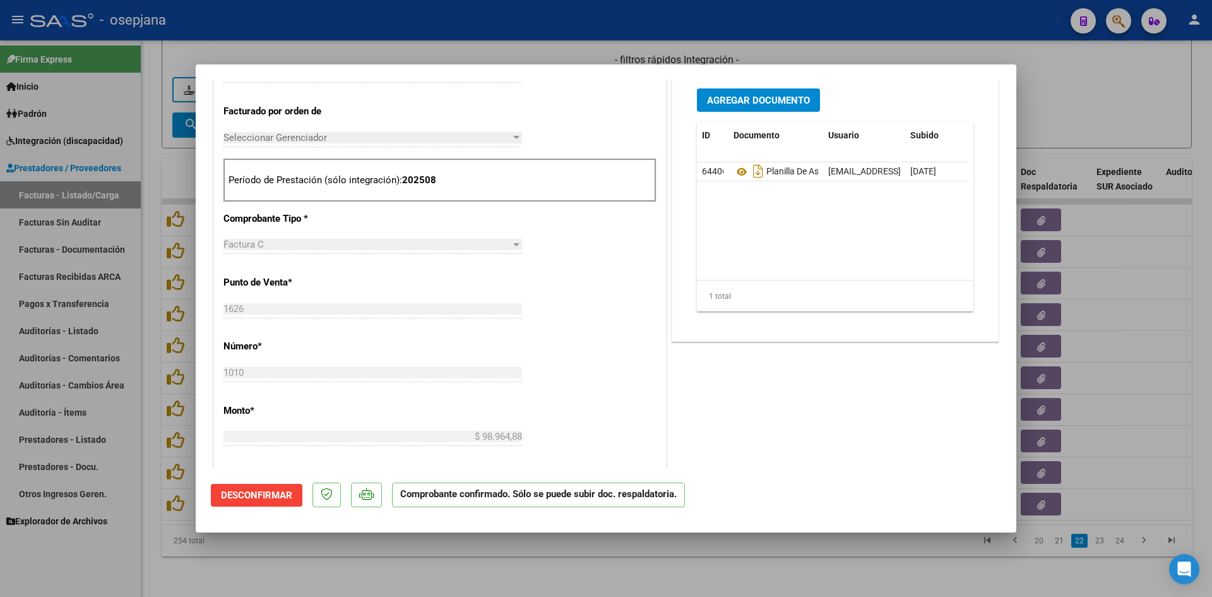
scroll to position [316, 0]
click at [736, 165] on icon at bounding box center [742, 171] width 16 height 15
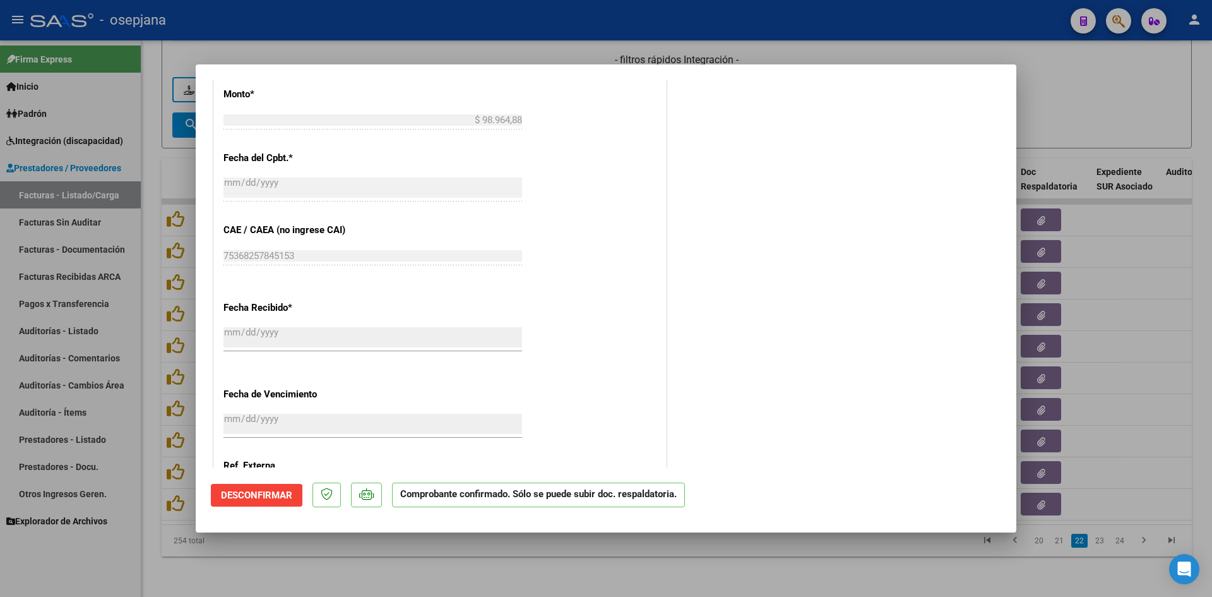
scroll to position [754, 0]
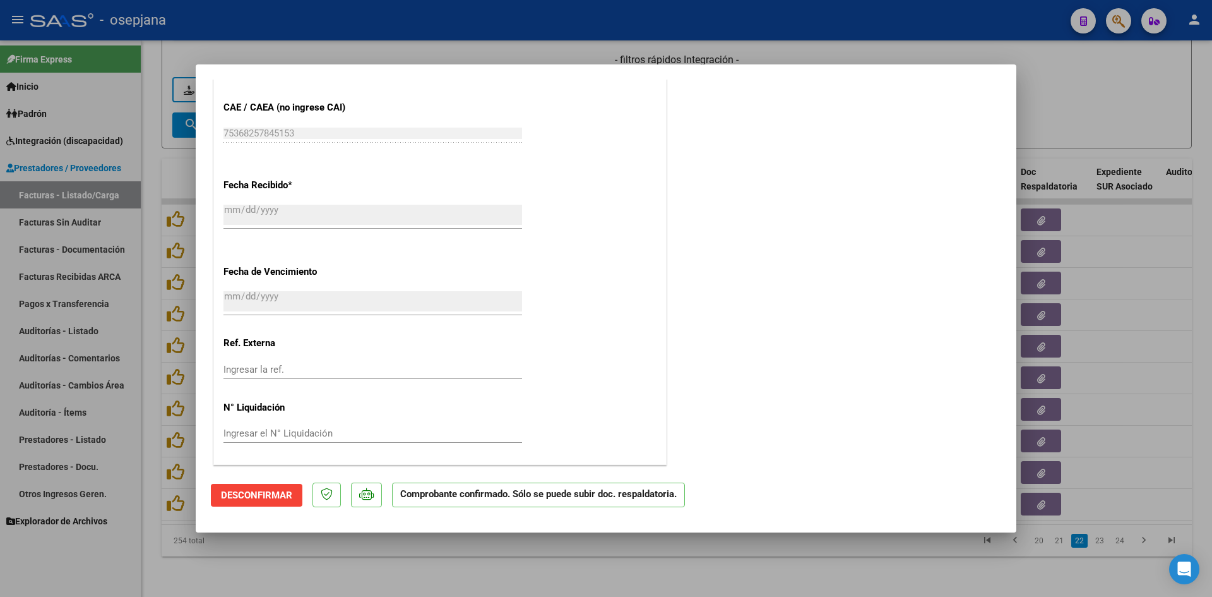
click at [1055, 112] on div at bounding box center [606, 298] width 1212 height 597
type input "$ 0,00"
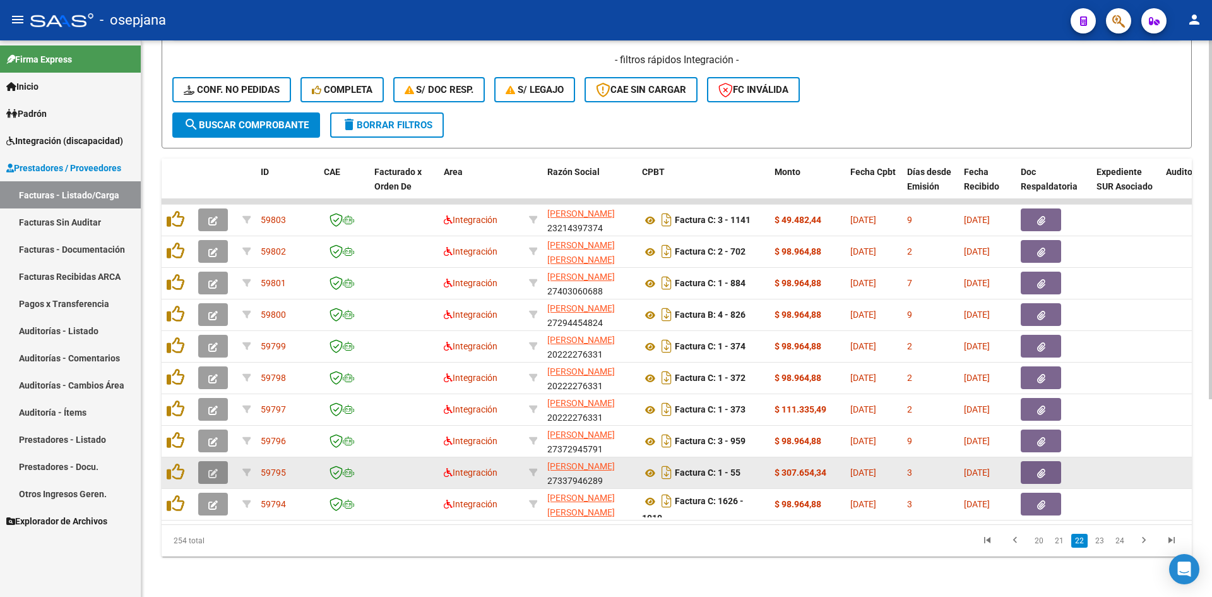
click at [213, 467] on span "button" at bounding box center [212, 472] width 9 height 11
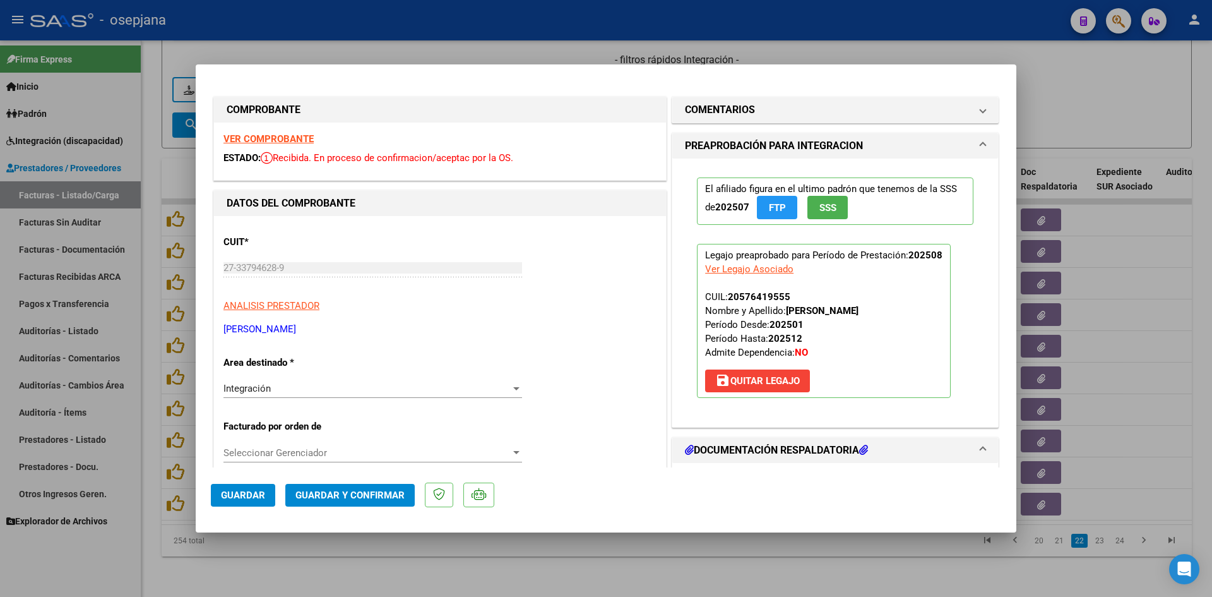
click at [301, 141] on strong "VER COMPROBANTE" at bounding box center [269, 138] width 90 height 11
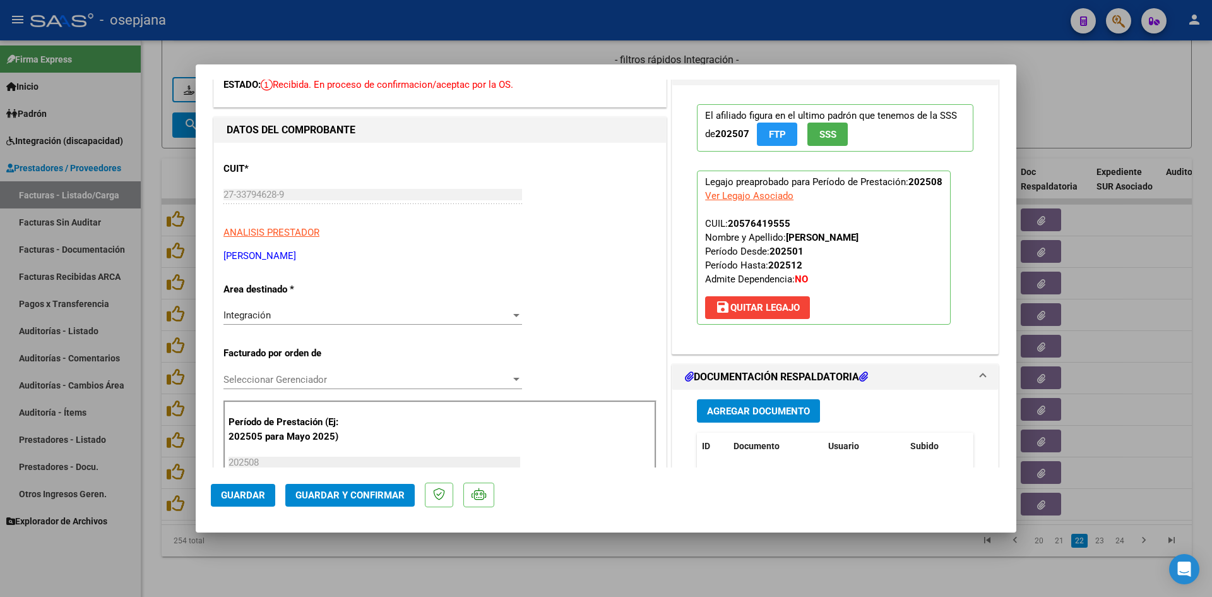
scroll to position [253, 0]
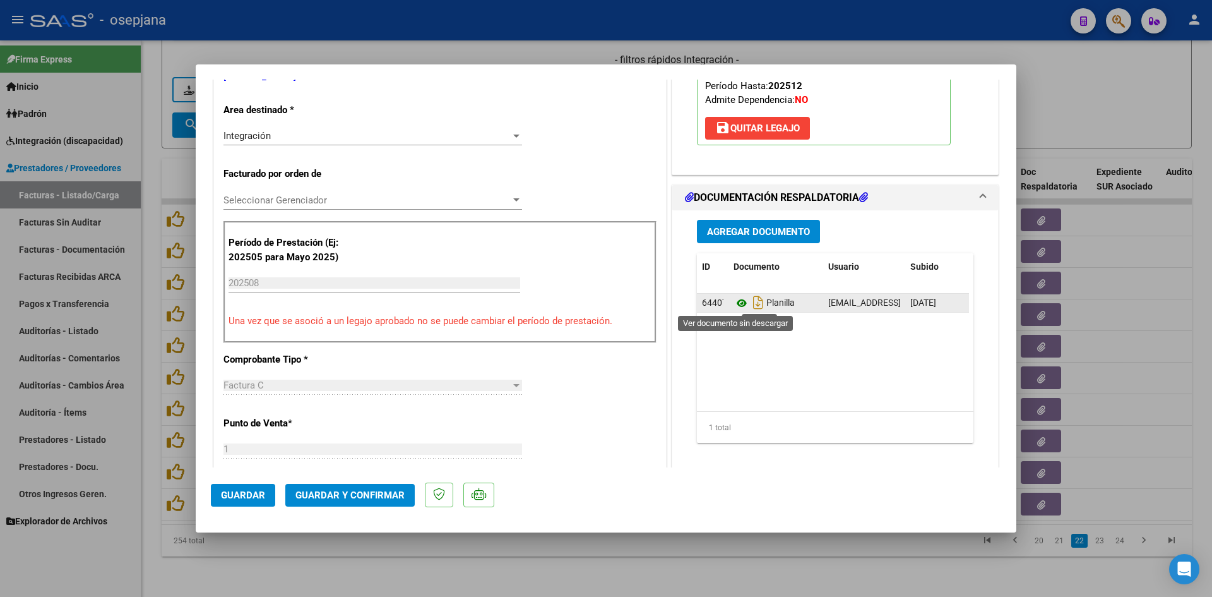
click at [734, 303] on icon at bounding box center [742, 303] width 16 height 15
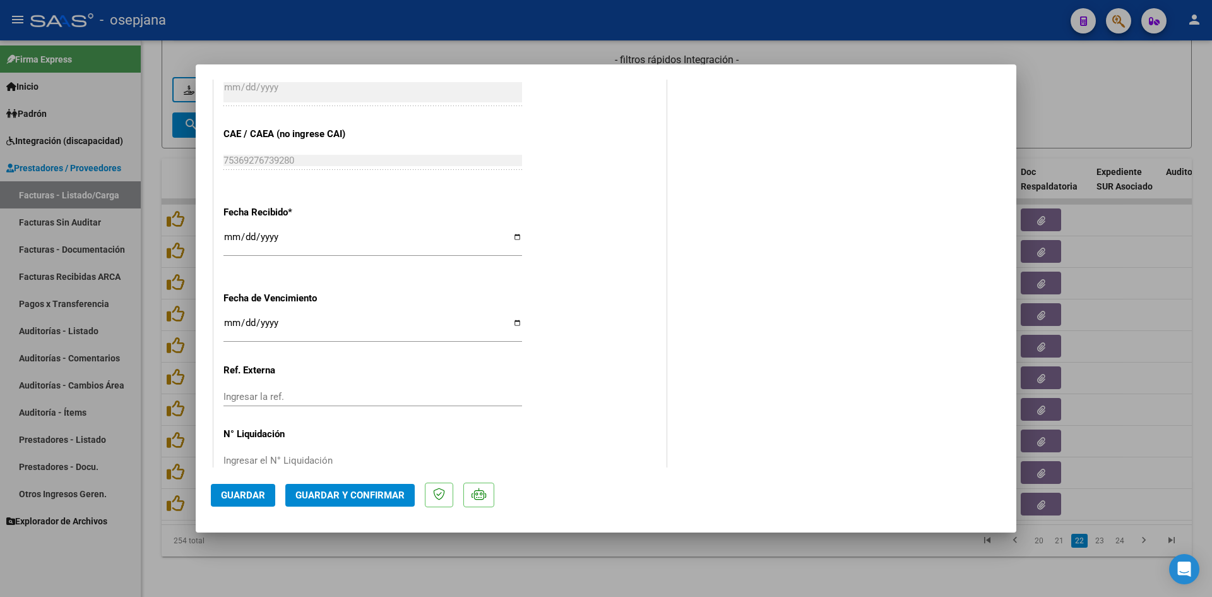
scroll to position [832, 0]
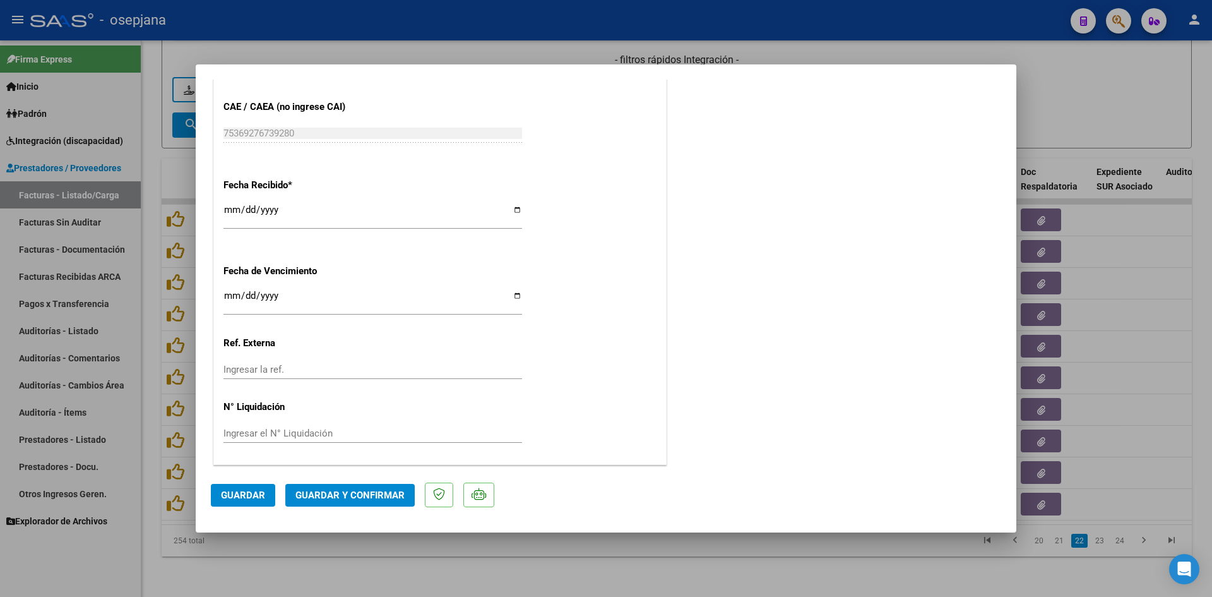
click at [233, 296] on input "Ingresar la fecha" at bounding box center [373, 300] width 299 height 20
type input "[DATE]"
click at [347, 493] on span "Guardar y Confirmar" at bounding box center [350, 494] width 109 height 11
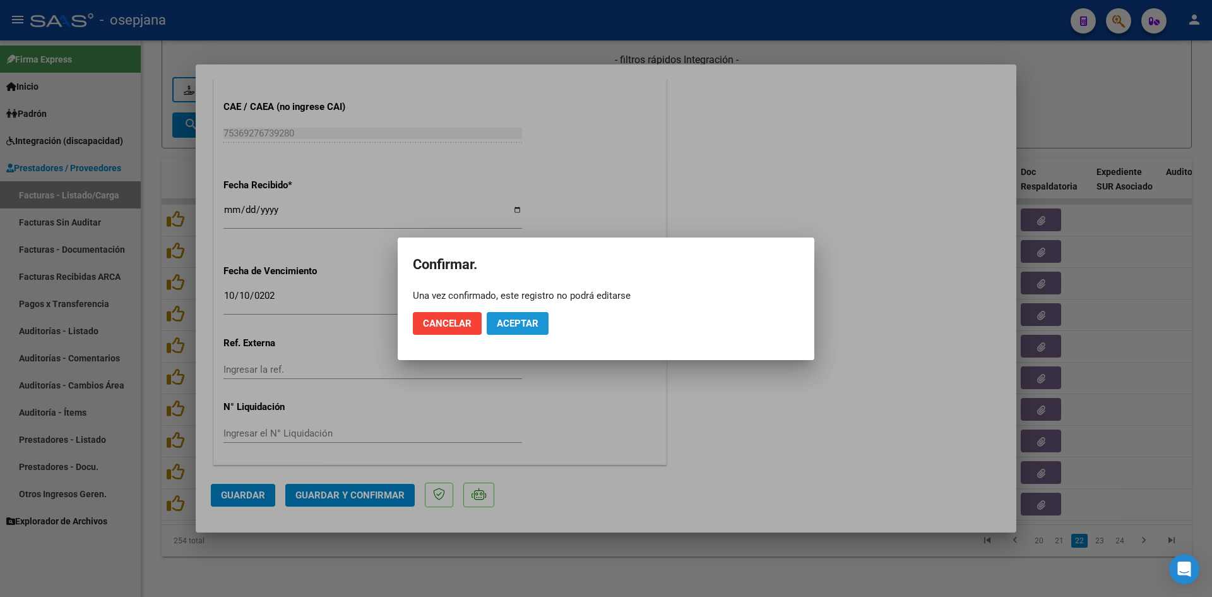
click at [520, 325] on span "Aceptar" at bounding box center [518, 323] width 42 height 11
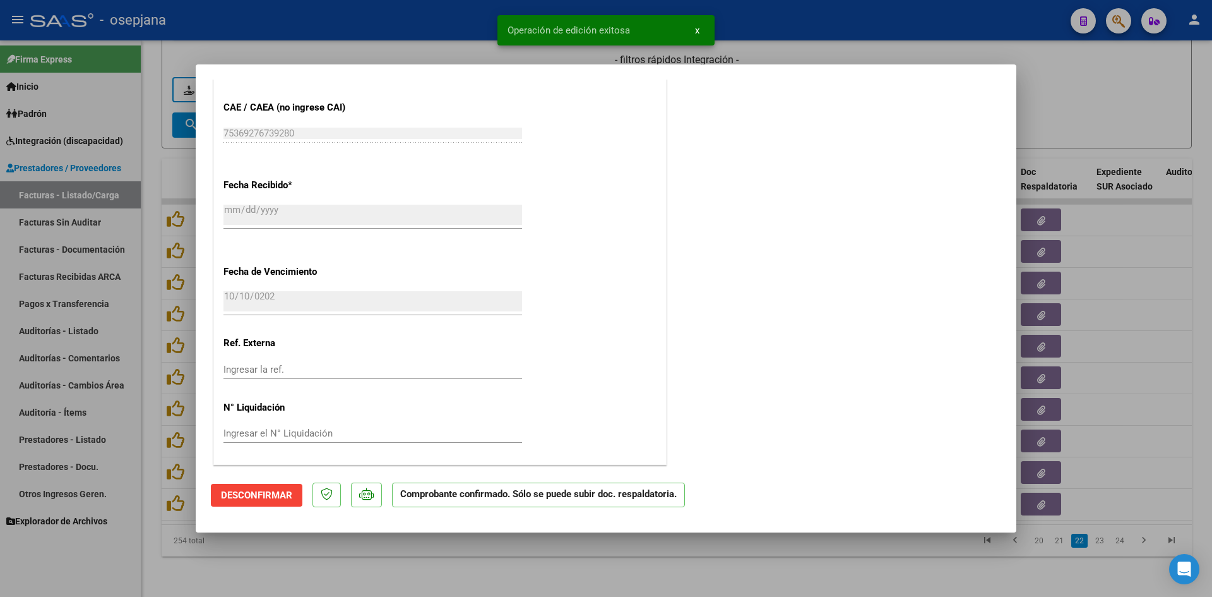
click at [1112, 114] on div at bounding box center [606, 298] width 1212 height 597
type input "$ 0,00"
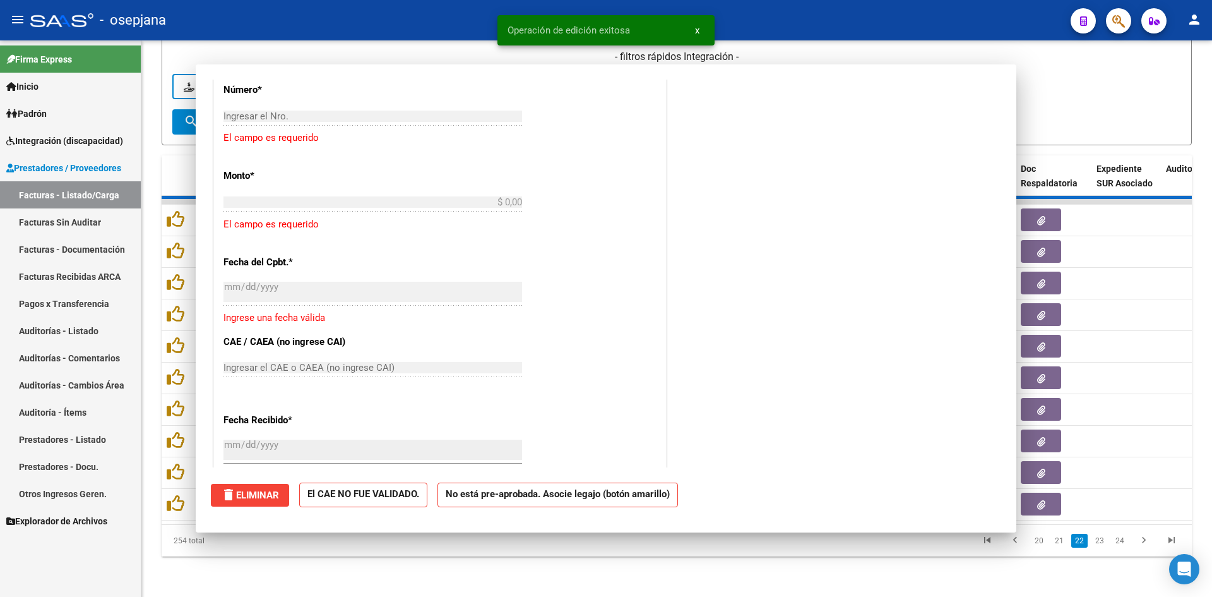
scroll to position [989, 0]
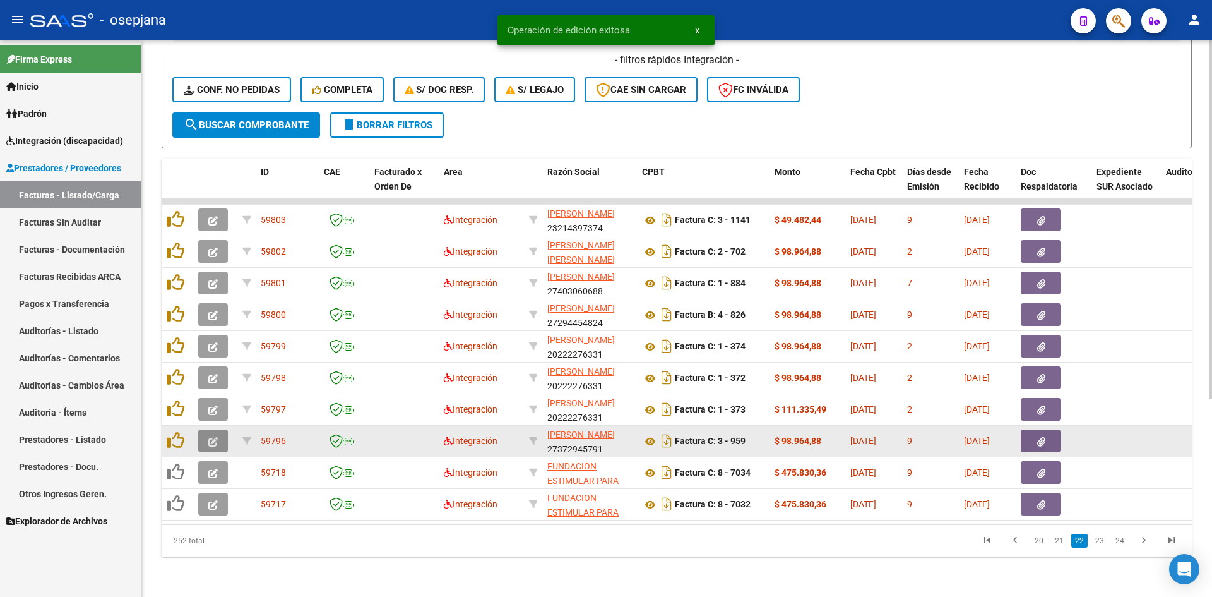
click at [217, 437] on icon "button" at bounding box center [212, 441] width 9 height 9
